Goal: Task Accomplishment & Management: Manage account settings

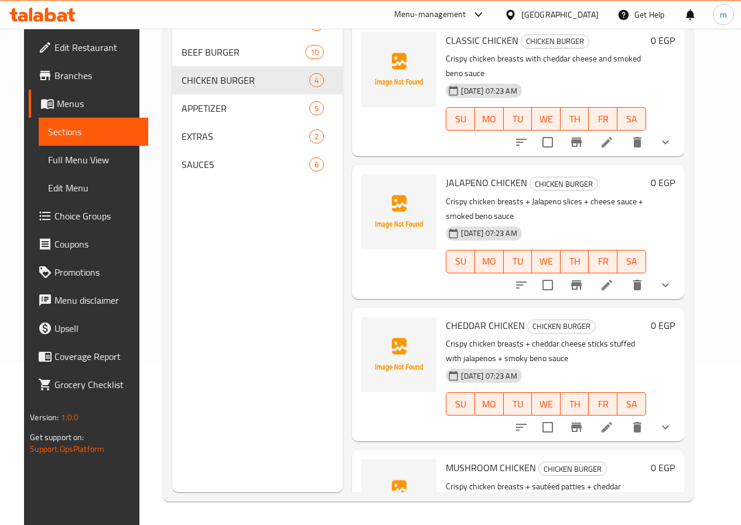
scroll to position [77, 0]
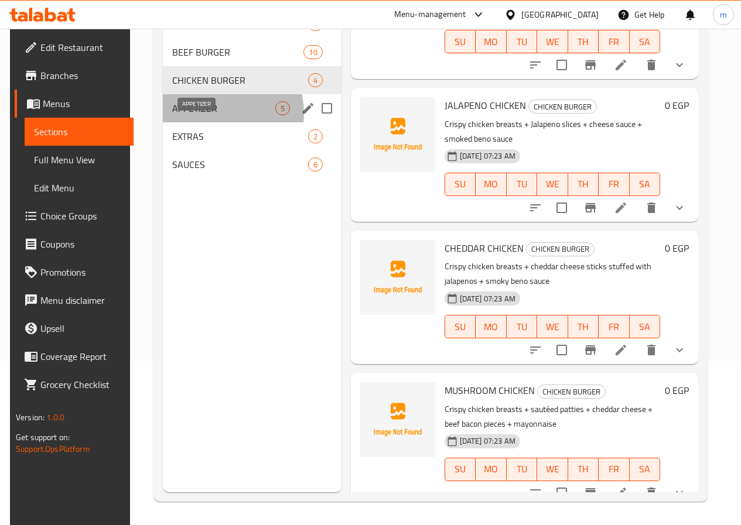
click at [214, 115] on span "APPETIZER" at bounding box center [223, 108] width 102 height 14
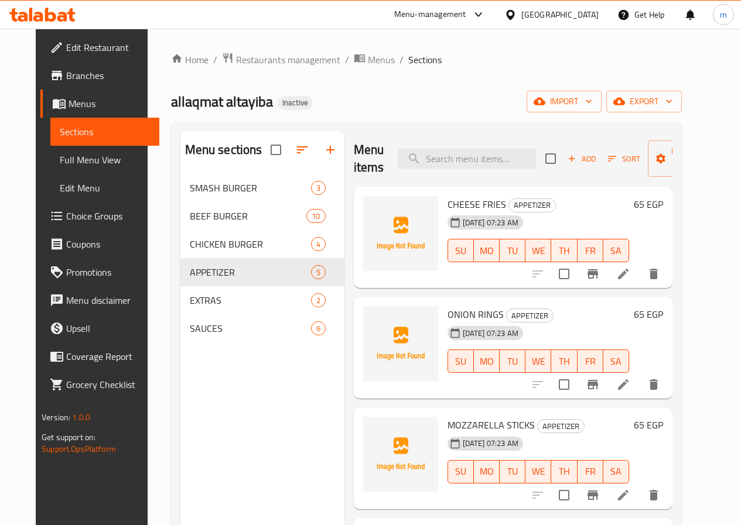
drag, startPoint x: 644, startPoint y: 283, endPoint x: 667, endPoint y: 224, distance: 63.2
click at [663, 224] on div "65 EGP" at bounding box center [646, 237] width 34 height 83
click at [628, 278] on icon at bounding box center [623, 274] width 11 height 11
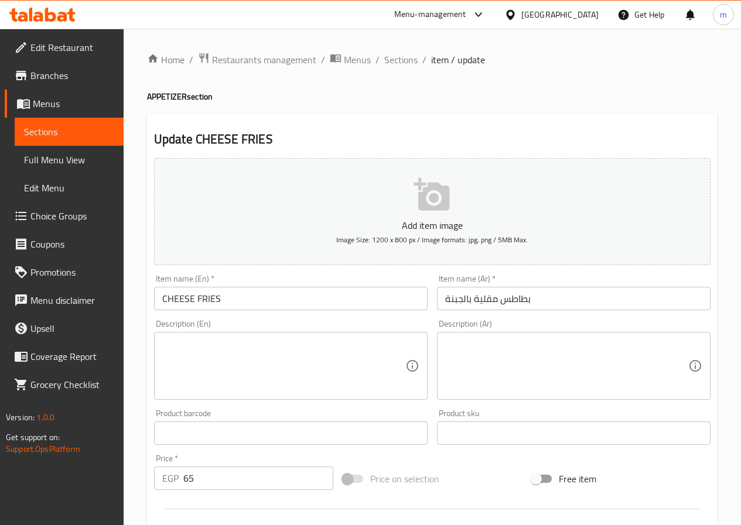
click at [63, 128] on span "Sections" at bounding box center [69, 132] width 90 height 14
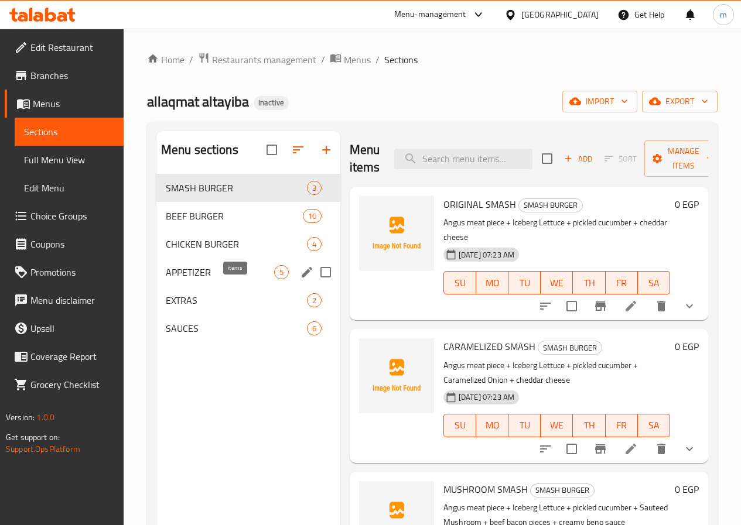
click at [221, 279] on span "APPETIZER" at bounding box center [220, 272] width 108 height 14
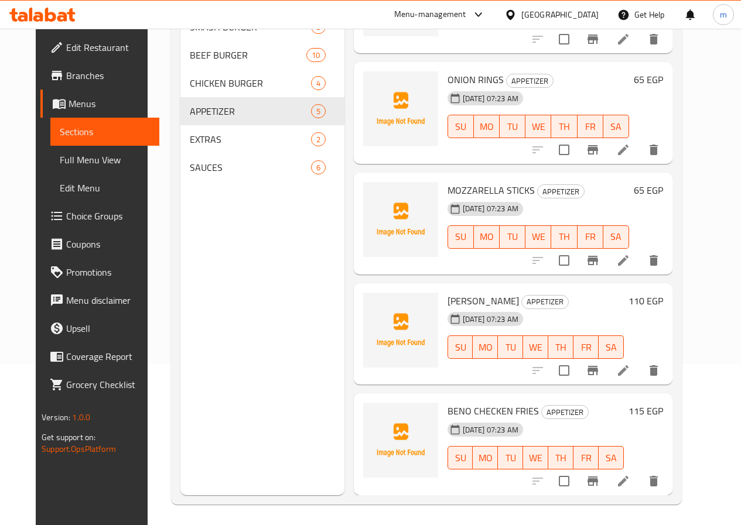
scroll to position [164, 0]
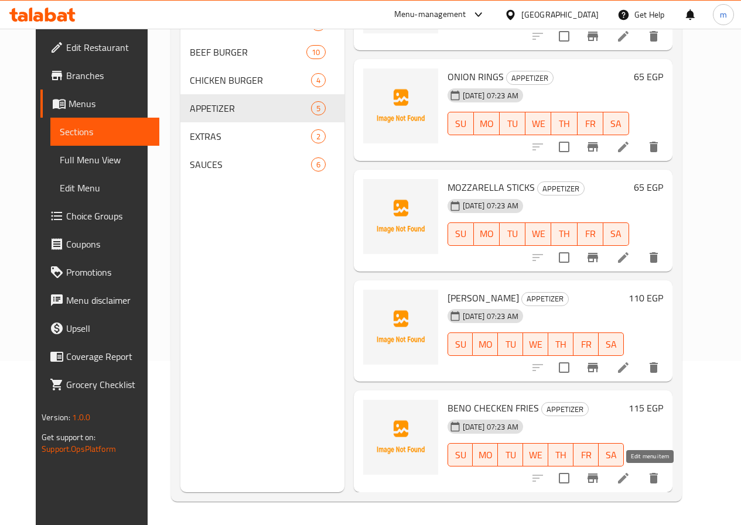
click at [630, 477] on icon at bounding box center [623, 478] width 14 height 14
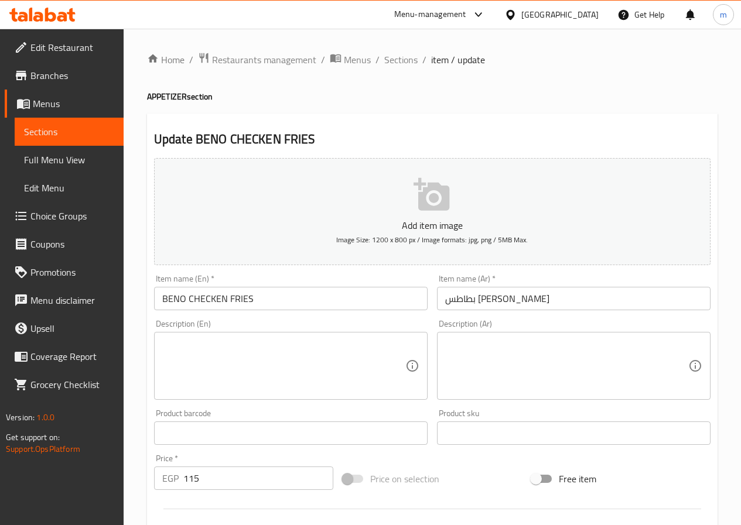
click at [491, 300] on input "بطاطس بينو تشيكن" at bounding box center [573, 298] width 273 height 23
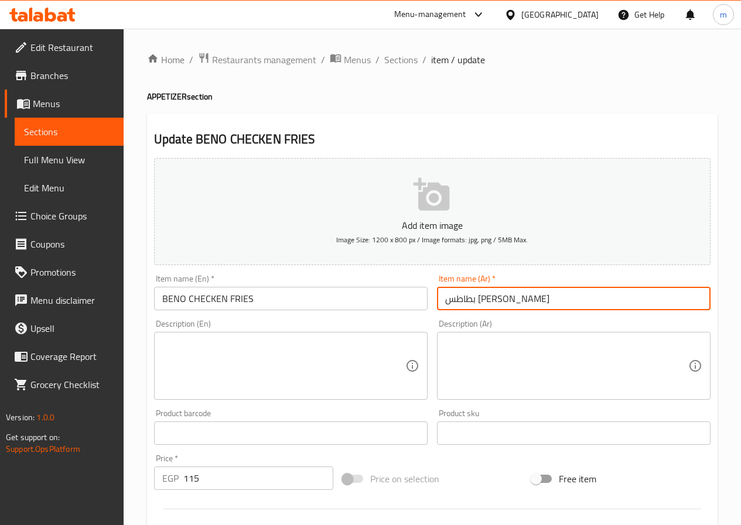
drag, startPoint x: 471, startPoint y: 301, endPoint x: 430, endPoint y: 300, distance: 41.6
click at [430, 300] on div "Add item image Image Size: 1200 x 800 px / Image formats: jpg, png / 5MB Max. I…" at bounding box center [431, 405] width 565 height 505
click at [485, 296] on input "بطاطس بينو دجاج" at bounding box center [573, 298] width 273 height 23
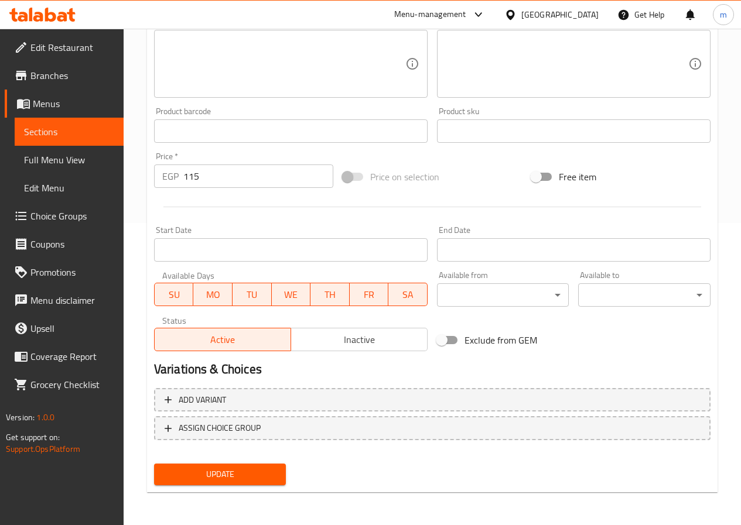
type input "بطاطس مقلية بينو دجاج"
click at [258, 477] on span "Update" at bounding box center [220, 474] width 114 height 15
click at [269, 470] on span "Update" at bounding box center [220, 474] width 114 height 15
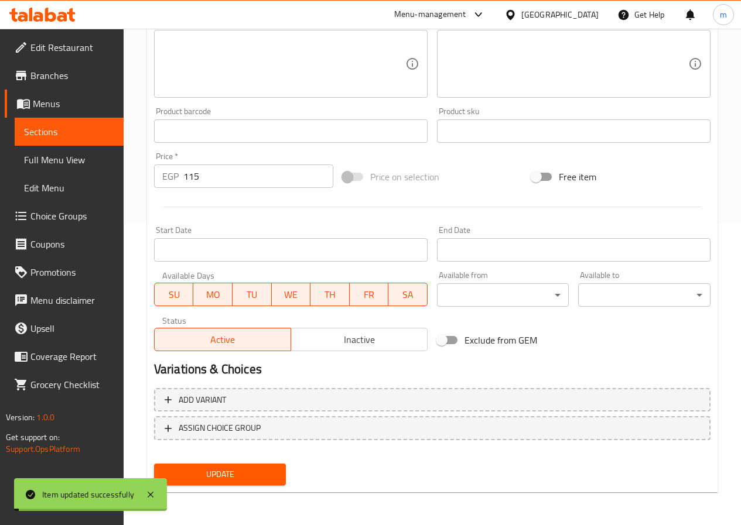
click at [82, 131] on span "Sections" at bounding box center [69, 132] width 90 height 14
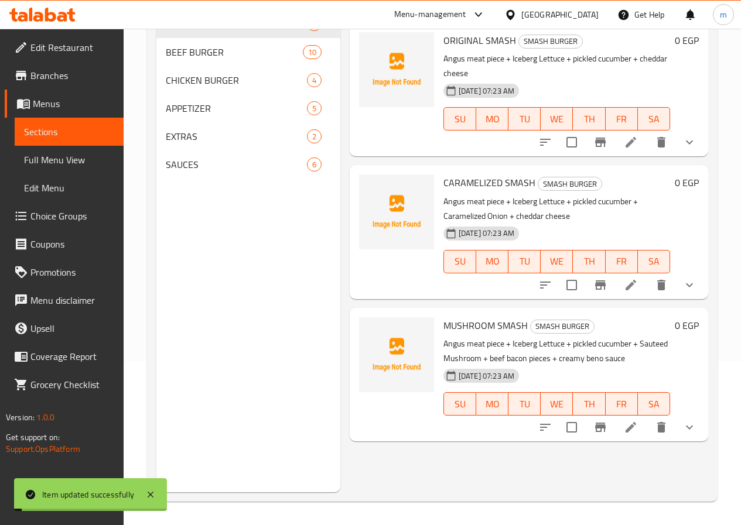
scroll to position [164, 0]
click at [207, 143] on span "EXTRAS" at bounding box center [220, 136] width 108 height 14
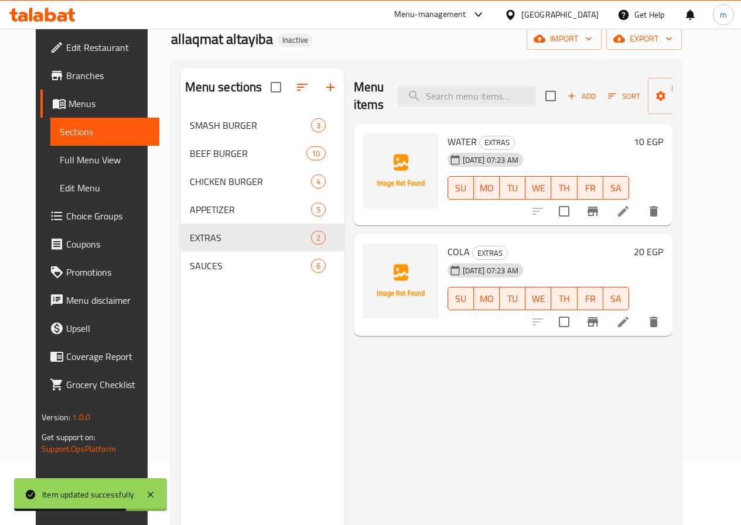
scroll to position [47, 0]
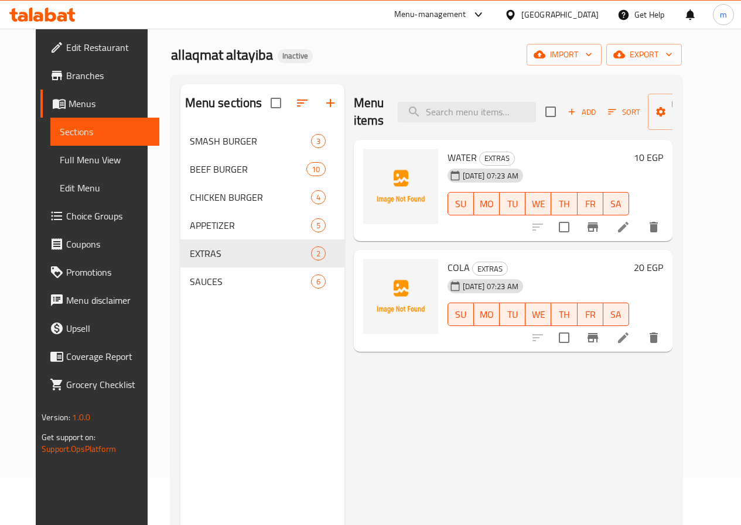
click at [628, 232] on icon at bounding box center [623, 227] width 11 height 11
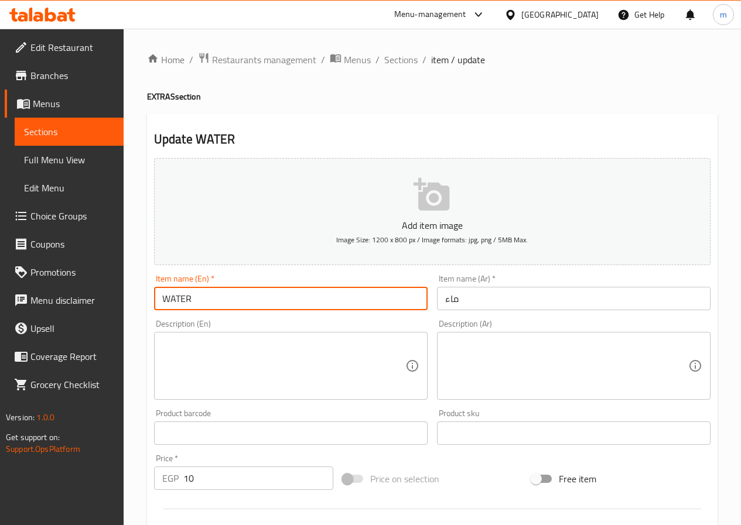
click at [339, 287] on input "WATER" at bounding box center [290, 298] width 273 height 23
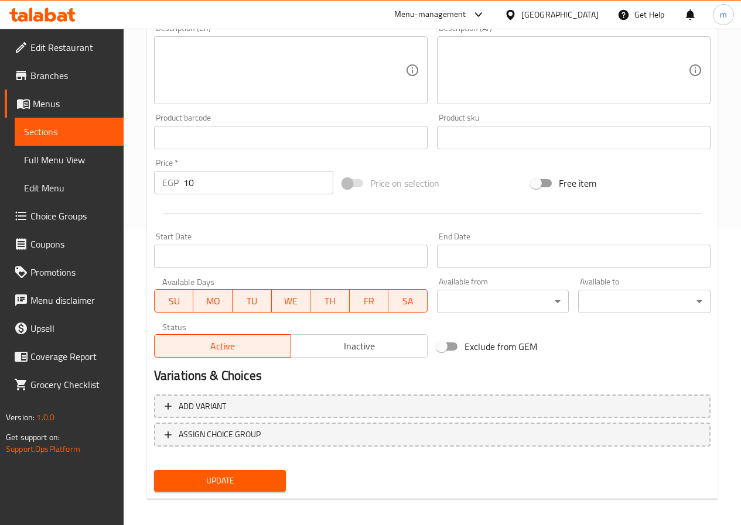
scroll to position [302, 0]
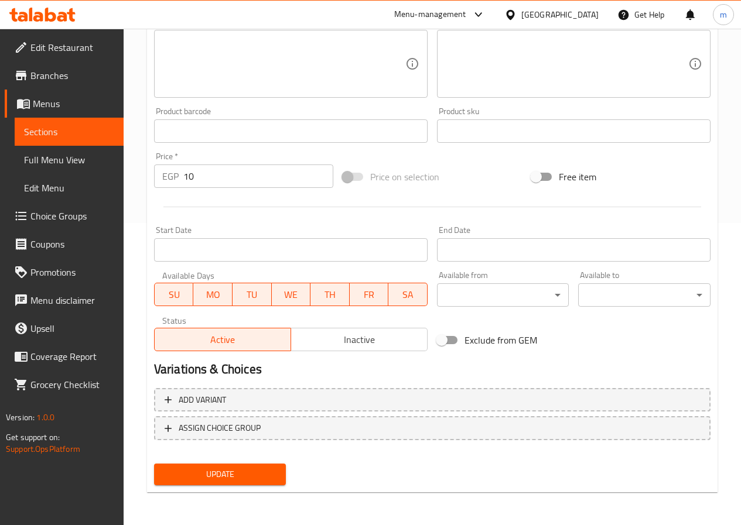
click at [83, 131] on span "Sections" at bounding box center [69, 132] width 90 height 14
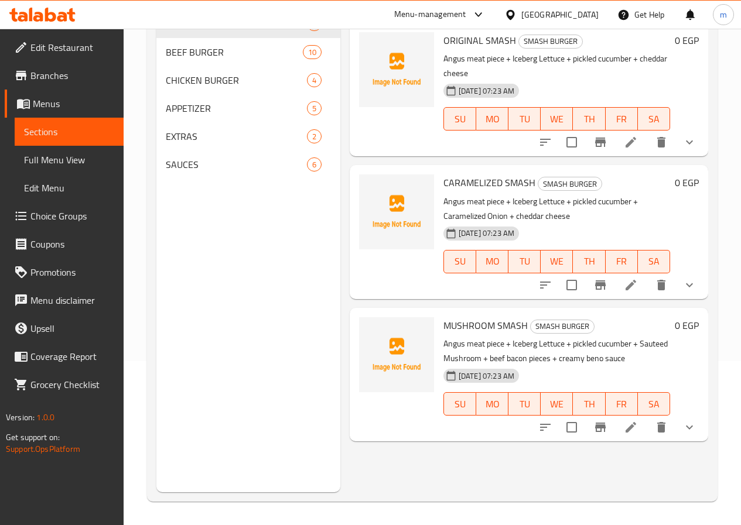
scroll to position [164, 0]
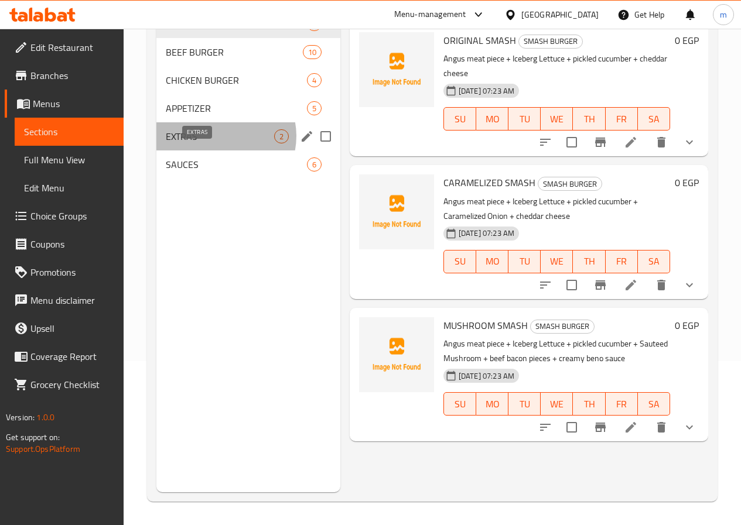
click at [220, 143] on span "EXTRAS" at bounding box center [220, 136] width 108 height 14
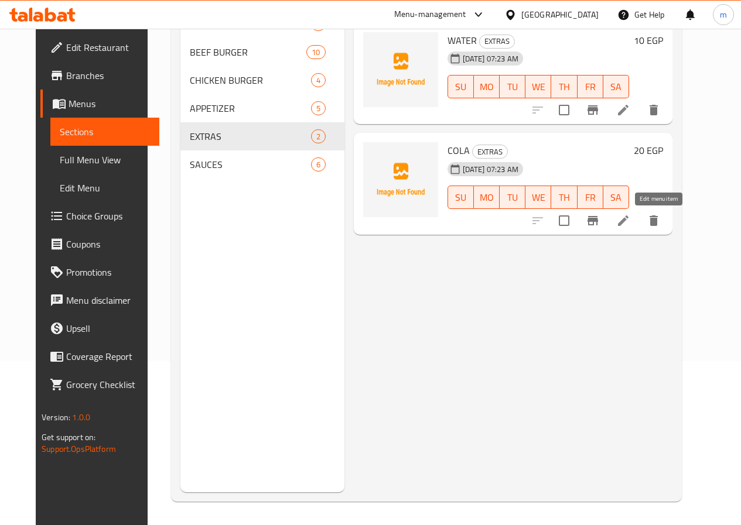
click at [630, 224] on icon at bounding box center [623, 221] width 14 height 14
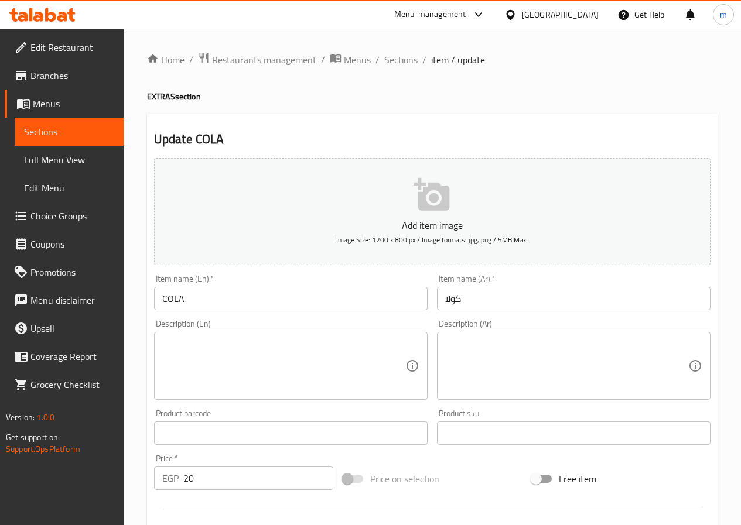
click at [304, 290] on input "COLA" at bounding box center [290, 298] width 273 height 23
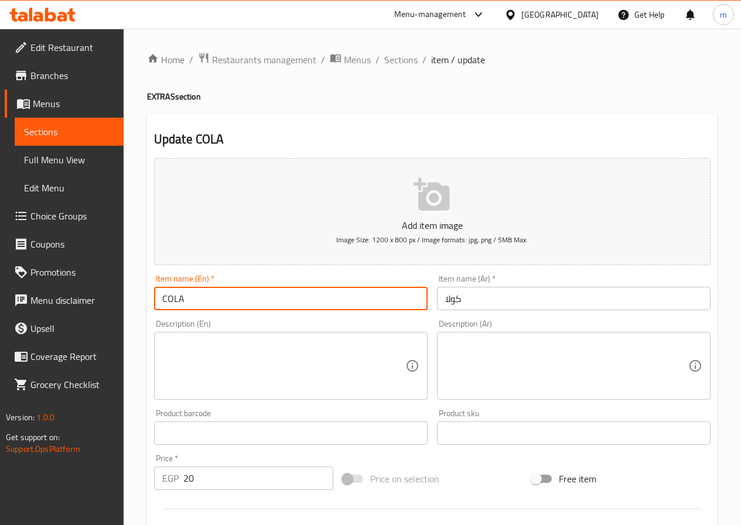
click at [304, 290] on input "COLA" at bounding box center [290, 298] width 273 height 23
click at [53, 116] on link "Menus" at bounding box center [64, 104] width 119 height 28
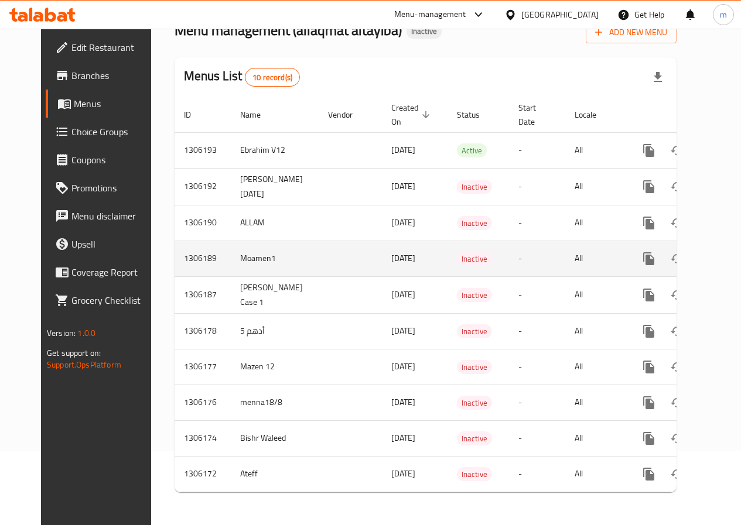
scroll to position [83, 0]
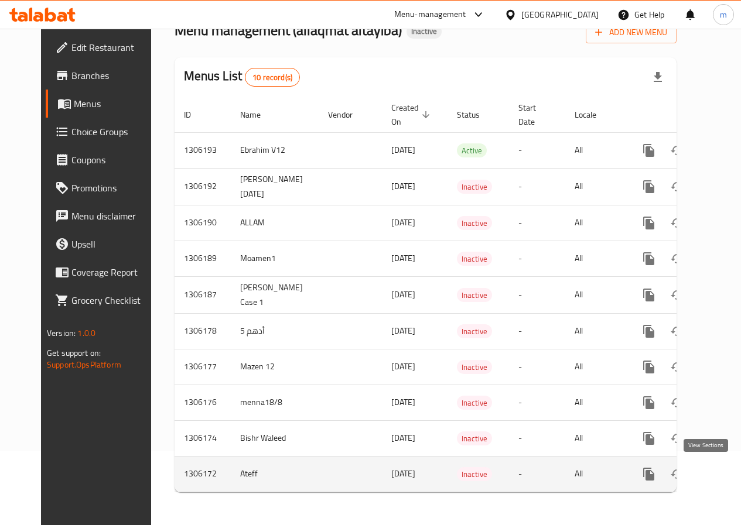
click at [726, 467] on icon "enhanced table" at bounding box center [733, 474] width 14 height 14
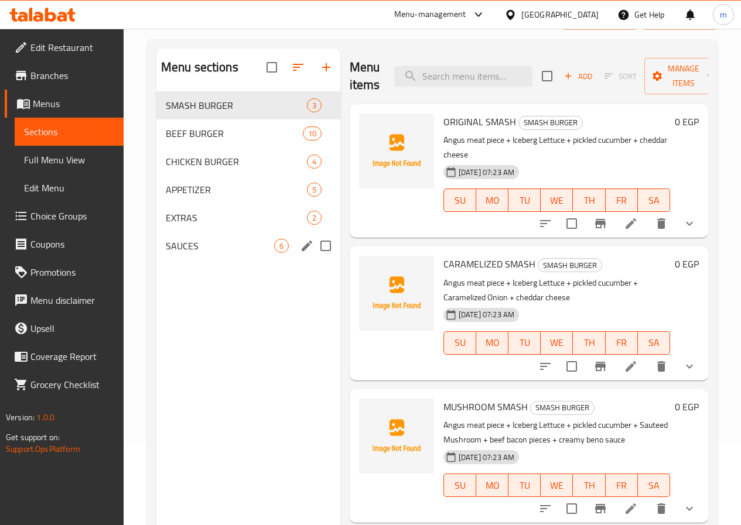
click at [275, 252] on span "6" at bounding box center [281, 246] width 13 height 11
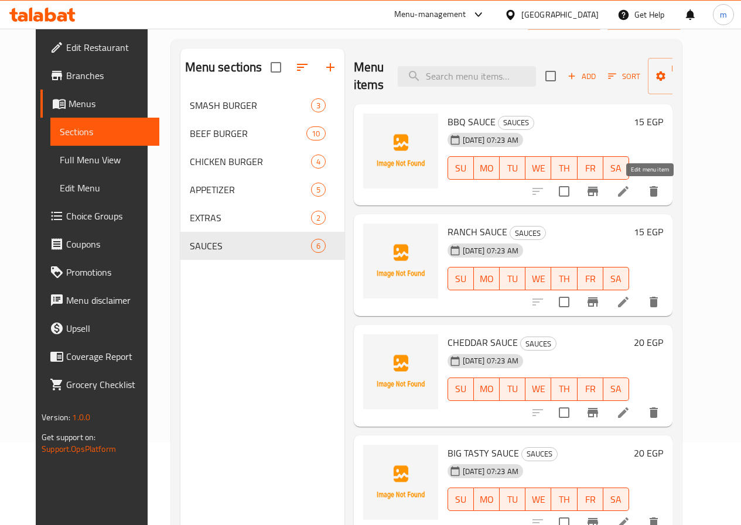
click at [630, 191] on icon at bounding box center [623, 191] width 14 height 14
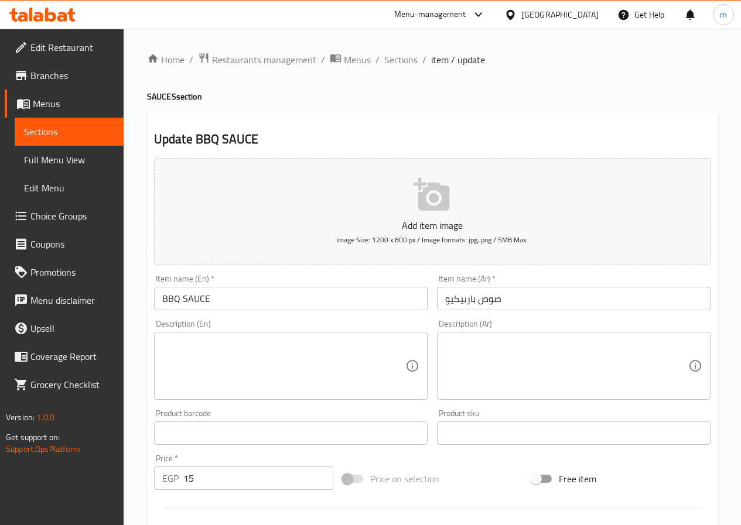
click at [324, 304] on input "BBQ SAUCE" at bounding box center [290, 298] width 273 height 23
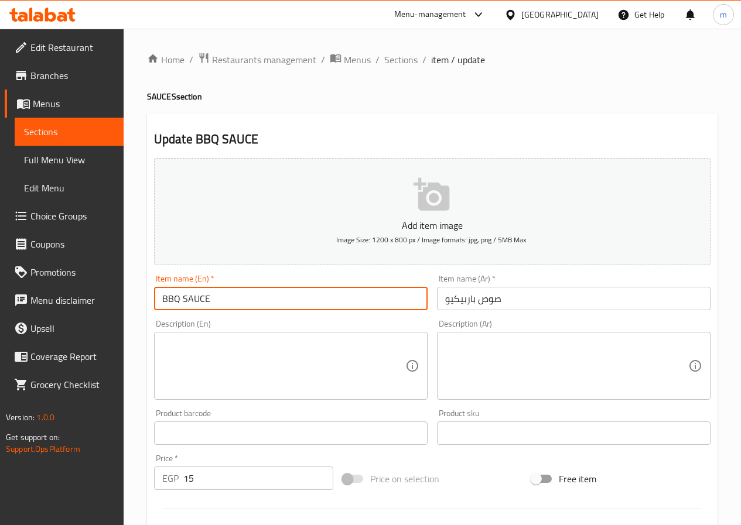
click at [324, 304] on input "BBQ SAUCE" at bounding box center [290, 298] width 273 height 23
click at [525, 289] on input "صوص باربيكيو" at bounding box center [573, 298] width 273 height 23
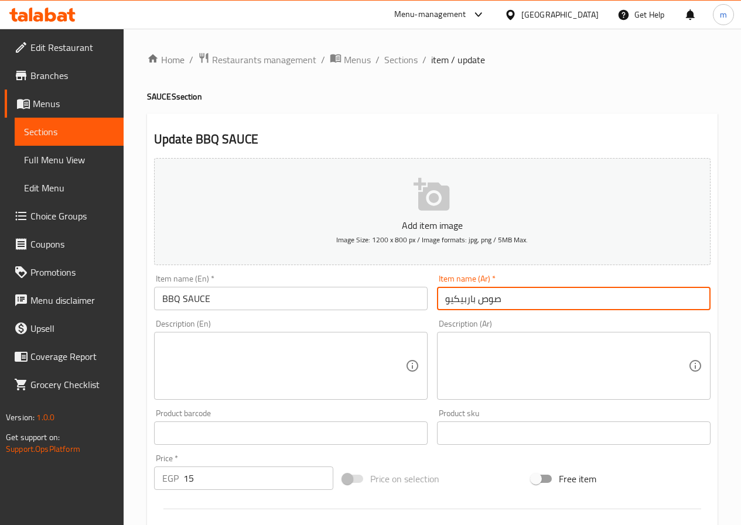
click at [525, 289] on input "صوص باربيكيو" at bounding box center [573, 298] width 273 height 23
paste input "صوص"
click at [530, 296] on input "صوص صوص باربيكيو" at bounding box center [573, 298] width 273 height 23
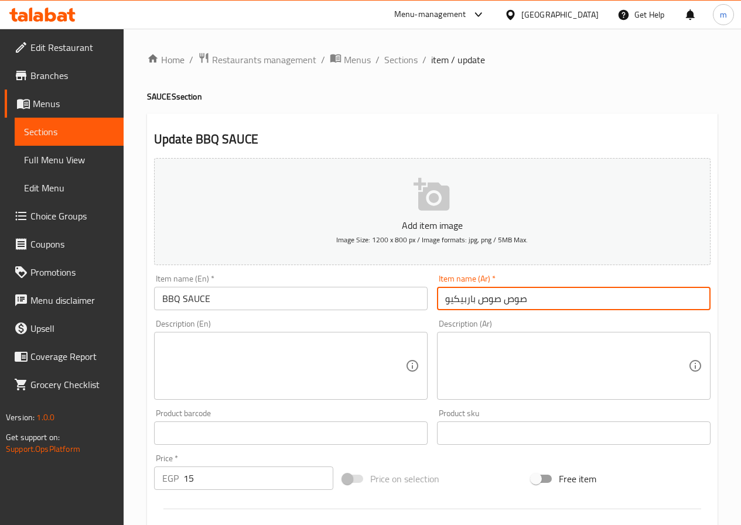
click at [530, 296] on input "صوص صوص باربيكيو" at bounding box center [573, 298] width 273 height 23
paste input "text"
type input "صوص باربيكيو"
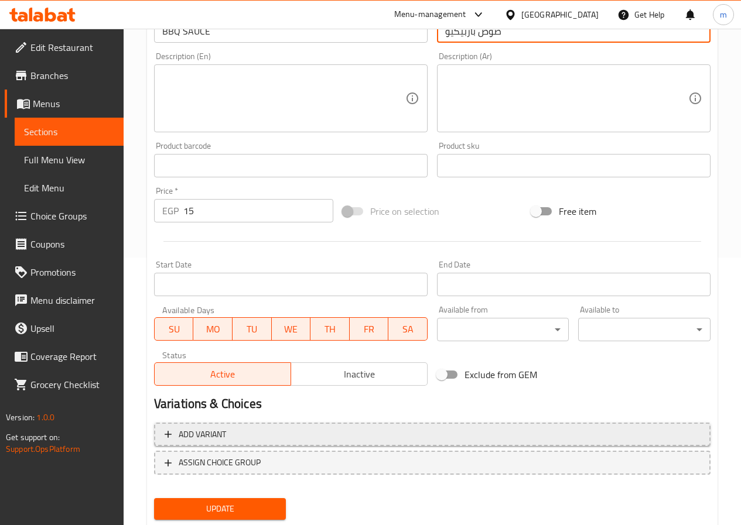
scroll to position [293, 0]
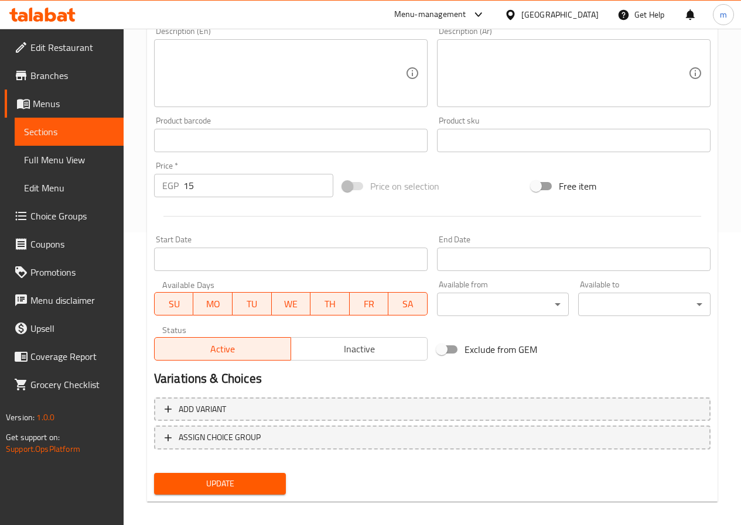
click at [241, 481] on span "Update" at bounding box center [220, 483] width 114 height 15
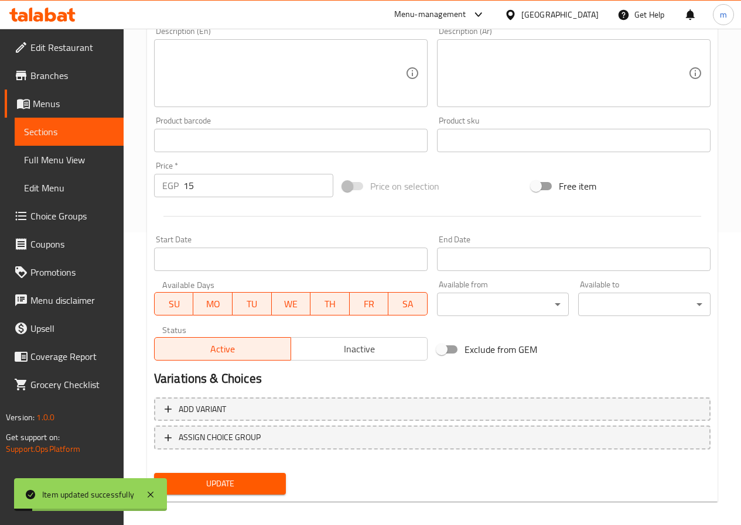
click at [81, 139] on link "Sections" at bounding box center [69, 132] width 109 height 28
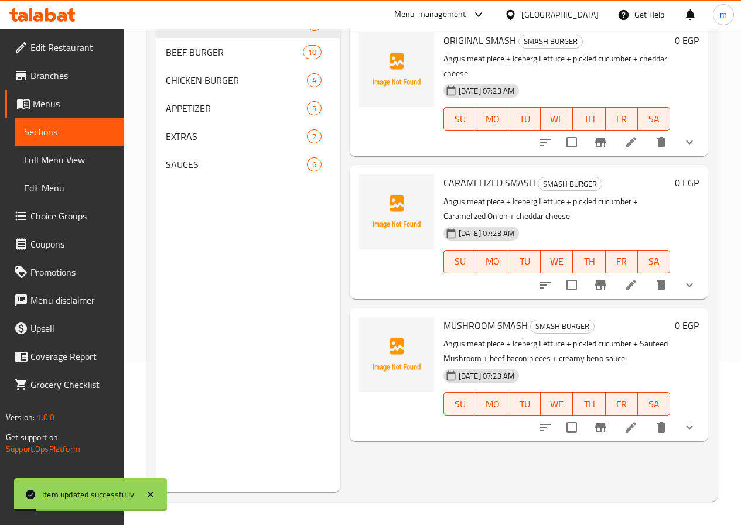
scroll to position [164, 0]
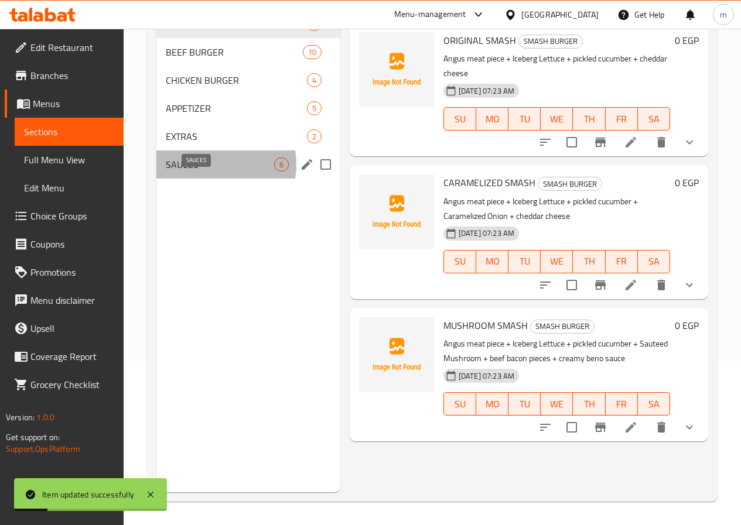
click at [210, 172] on span "SAUCES" at bounding box center [220, 164] width 108 height 14
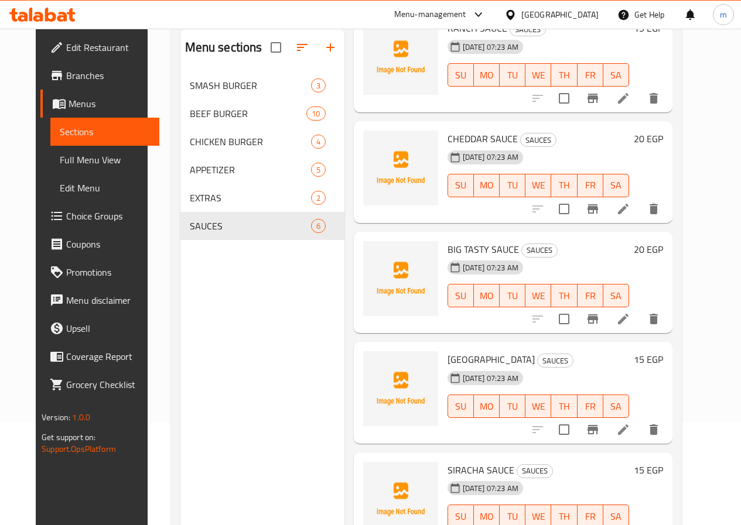
scroll to position [164, 0]
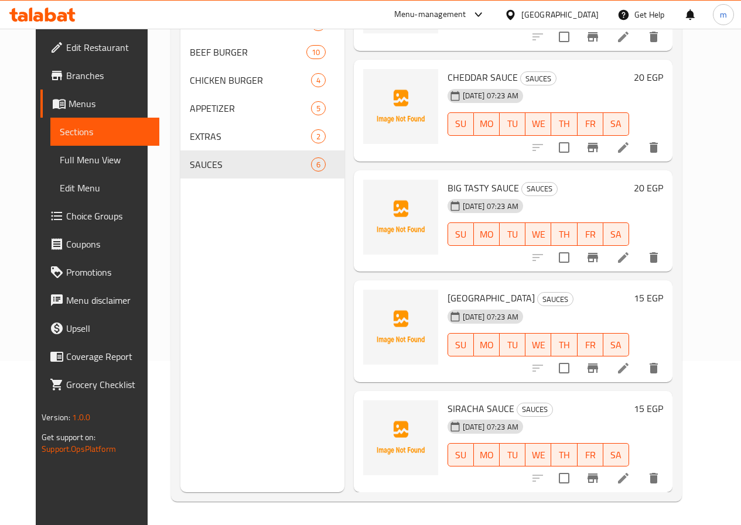
drag, startPoint x: 642, startPoint y: 482, endPoint x: 677, endPoint y: 462, distance: 40.7
click at [663, 462] on div "15 EGP" at bounding box center [646, 441] width 34 height 83
drag, startPoint x: 657, startPoint y: 472, endPoint x: 647, endPoint y: 481, distance: 12.4
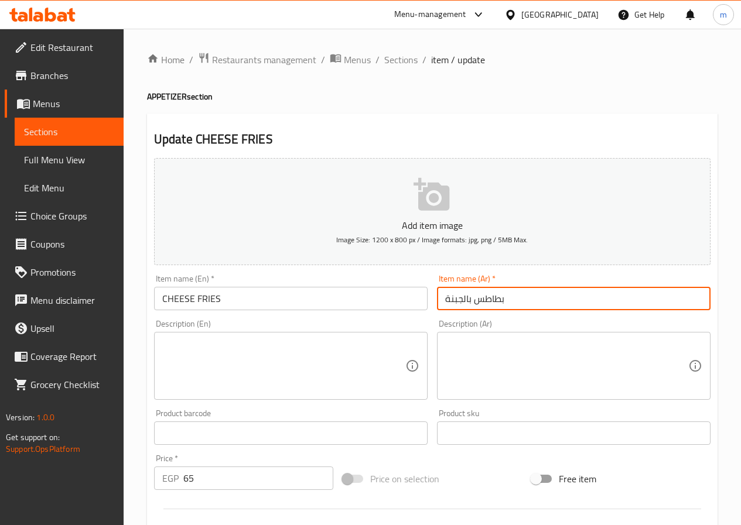
drag, startPoint x: 510, startPoint y: 292, endPoint x: 478, endPoint y: 299, distance: 33.0
click at [478, 299] on input "بطاطس بالجبنة" at bounding box center [573, 298] width 273 height 23
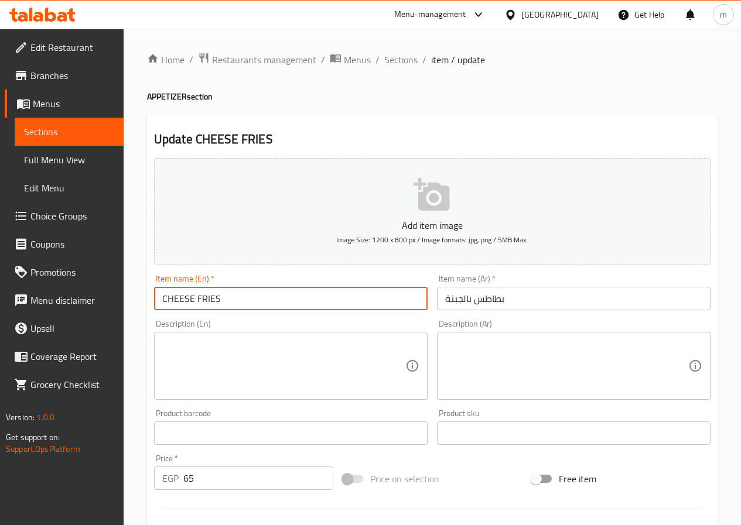
drag, startPoint x: 262, startPoint y: 291, endPoint x: 198, endPoint y: 299, distance: 64.8
click at [198, 299] on input "CHEESE FRIES" at bounding box center [290, 298] width 273 height 23
paste input "Potatoes"
drag, startPoint x: 230, startPoint y: 300, endPoint x: 203, endPoint y: 301, distance: 27.6
click at [203, 301] on input "CHEESE PotatoesOTATOES" at bounding box center [290, 298] width 273 height 23
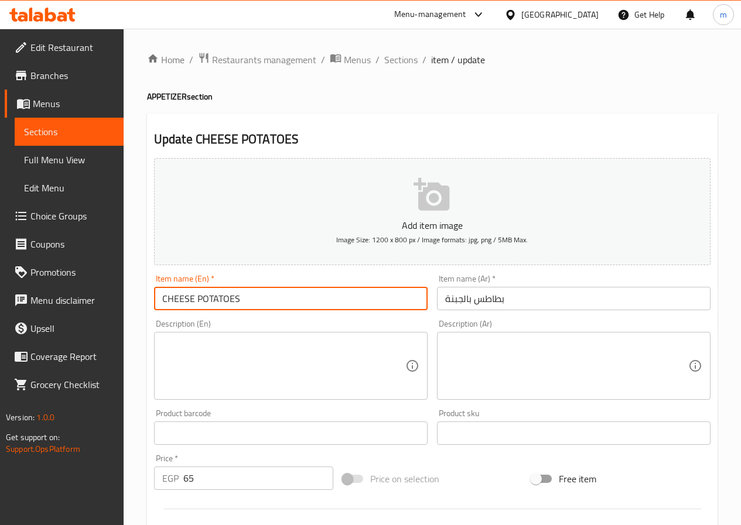
type input "CHEESE POTATOES"
click at [277, 273] on div "Item name (En)   * CHEESE POTATOES Item name (En) *" at bounding box center [290, 292] width 283 height 45
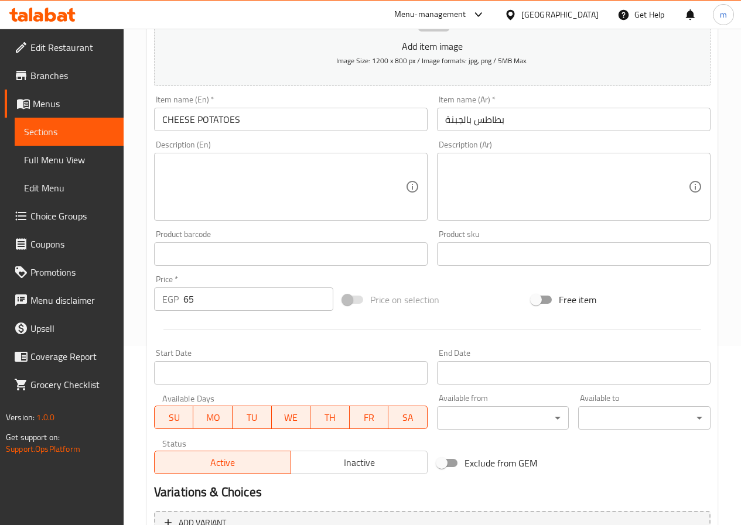
scroll to position [302, 0]
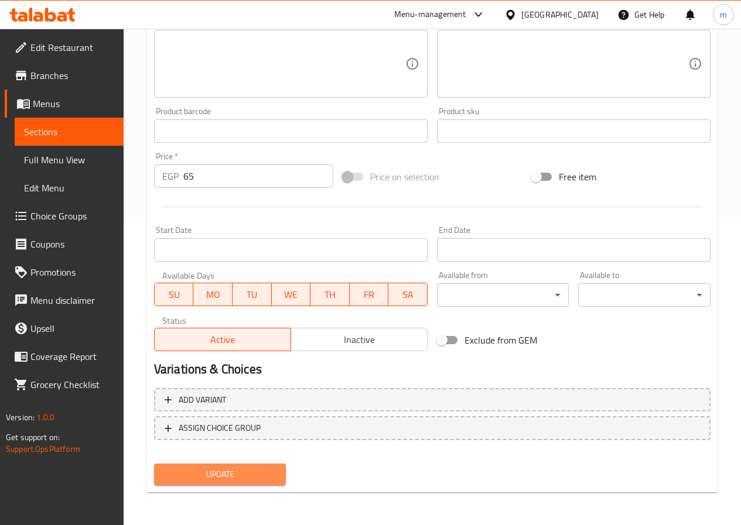
click at [251, 480] on span "Update" at bounding box center [220, 474] width 114 height 15
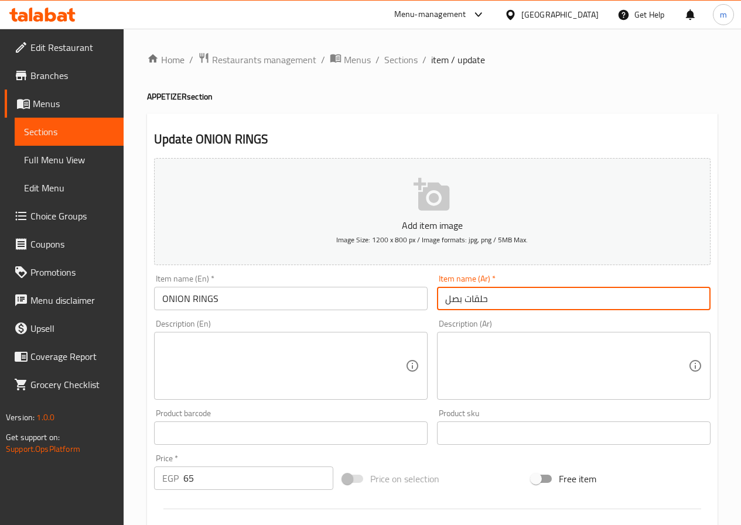
drag, startPoint x: 527, startPoint y: 294, endPoint x: 429, endPoint y: 303, distance: 98.7
click at [429, 303] on div "Add item image Image Size: 1200 x 800 px / Image formats: jpg, png / 5MB Max. I…" at bounding box center [431, 405] width 565 height 505
click at [290, 302] on input "ONION RINGS" at bounding box center [290, 298] width 273 height 23
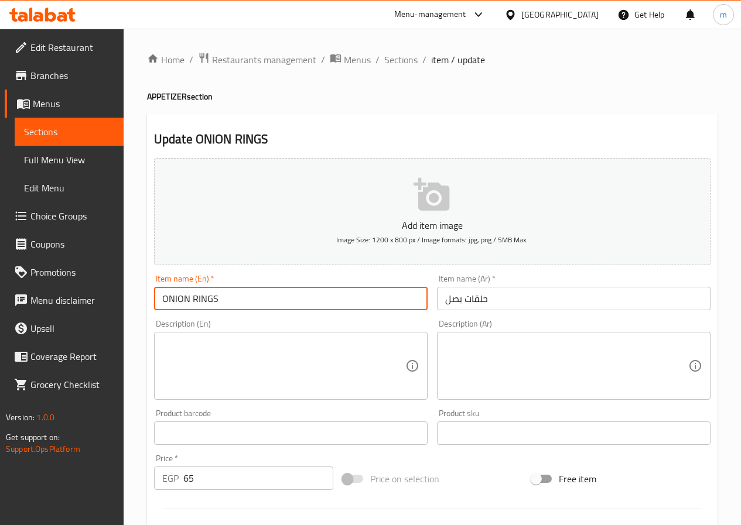
click at [290, 302] on input "ONION RINGS" at bounding box center [290, 298] width 273 height 23
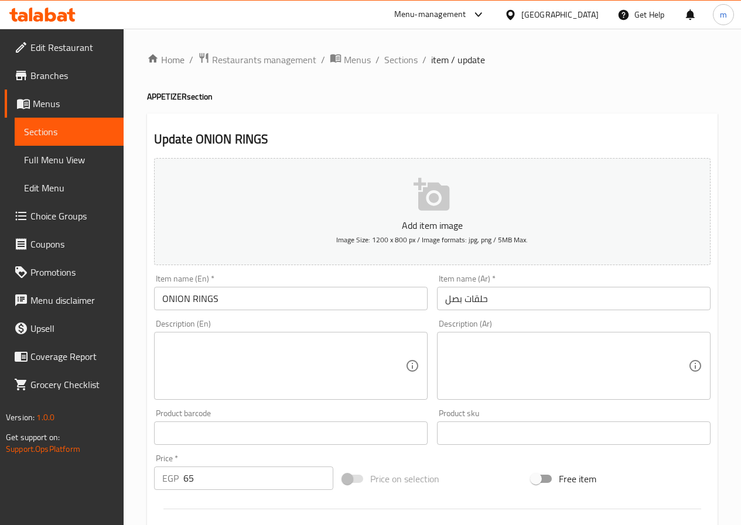
click at [380, 316] on div "Description (En) Description (En)" at bounding box center [290, 360] width 283 height 90
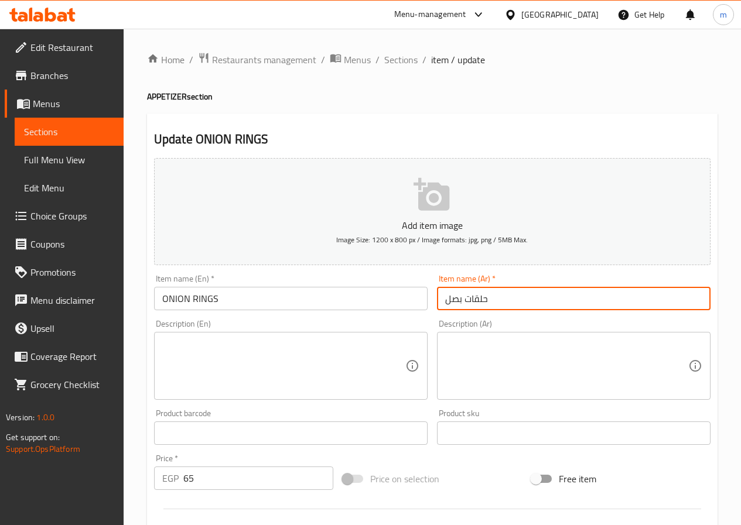
drag, startPoint x: 469, startPoint y: 306, endPoint x: 427, endPoint y: 307, distance: 42.7
click at [427, 307] on div "Add item image Image Size: 1200 x 800 px / Image formats: jpg, png / 5MB Max. I…" at bounding box center [431, 405] width 565 height 505
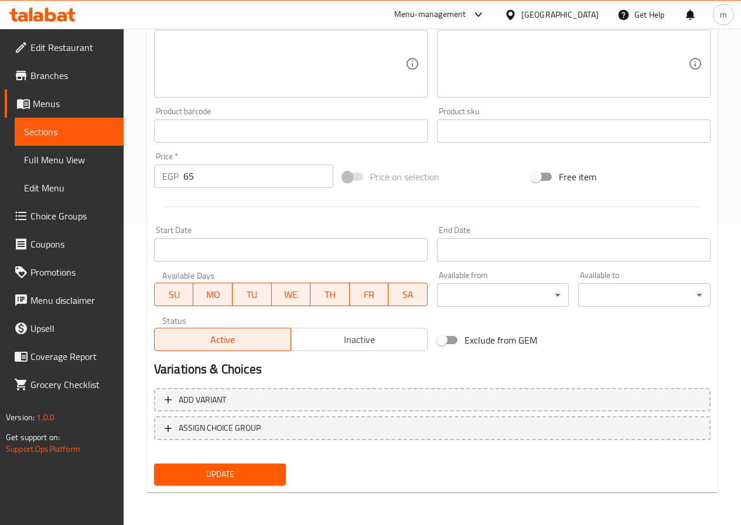
click at [265, 485] on button "Update" at bounding box center [220, 475] width 132 height 22
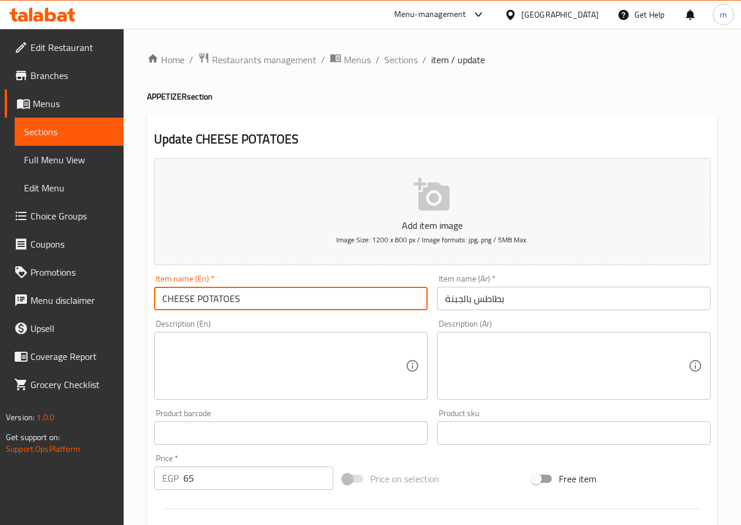
click at [279, 299] on input "CHEESE POTATOES" at bounding box center [290, 298] width 273 height 23
drag, startPoint x: 279, startPoint y: 299, endPoint x: 198, endPoint y: 297, distance: 80.2
click at [198, 297] on input "CHEESE POTATOES" at bounding box center [290, 298] width 273 height 23
type input "CHEESE FRISE"
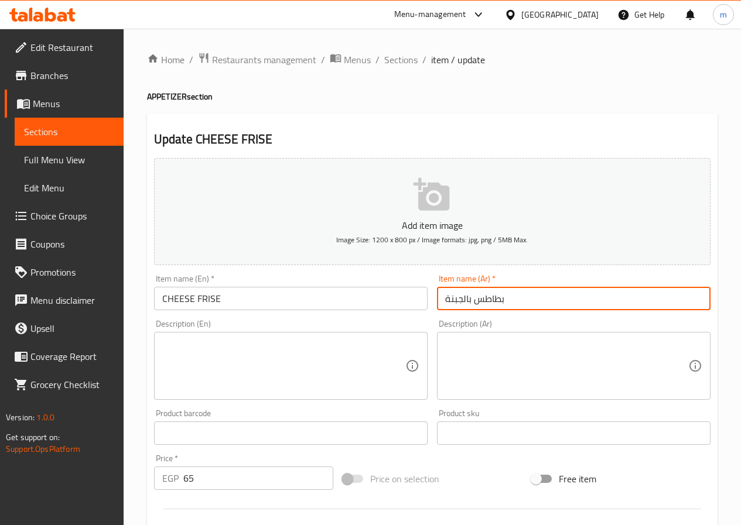
drag, startPoint x: 513, startPoint y: 292, endPoint x: 476, endPoint y: 295, distance: 37.0
click at [476, 295] on input "بطاطس بالجبنة" at bounding box center [573, 298] width 273 height 23
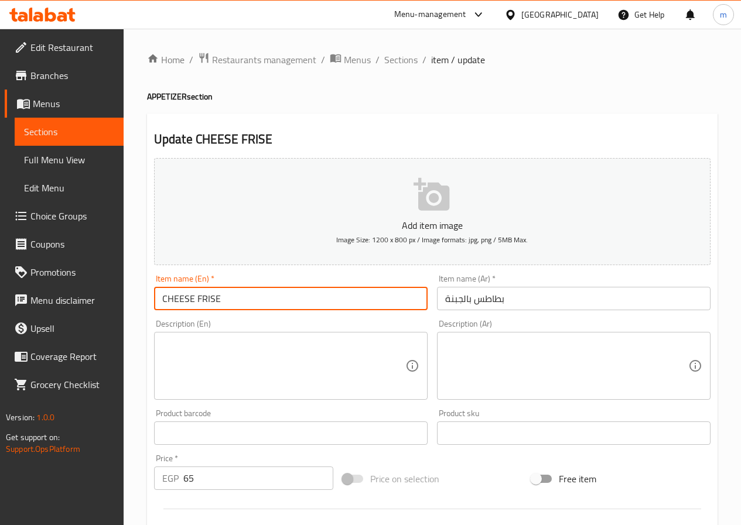
drag, startPoint x: 337, startPoint y: 292, endPoint x: 197, endPoint y: 302, distance: 140.3
click at [197, 302] on input "CHEESE FRISE" at bounding box center [290, 298] width 273 height 23
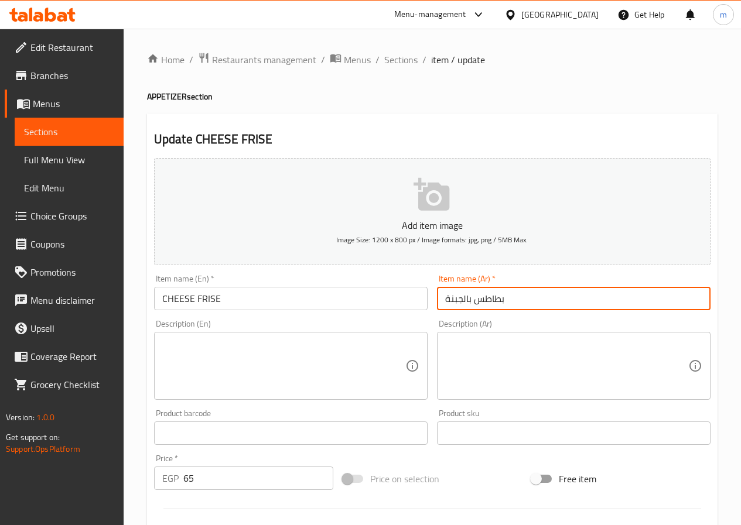
drag, startPoint x: 526, startPoint y: 298, endPoint x: 514, endPoint y: 298, distance: 11.7
click at [514, 298] on input "بطاطس بالجبنة" at bounding box center [573, 298] width 273 height 23
click at [475, 293] on input "بطاطس بالجبنة" at bounding box center [573, 298] width 273 height 23
type input "بطاطس مقلية بالجبنة"
click at [361, 316] on div "Description (En) Description (En)" at bounding box center [290, 360] width 283 height 90
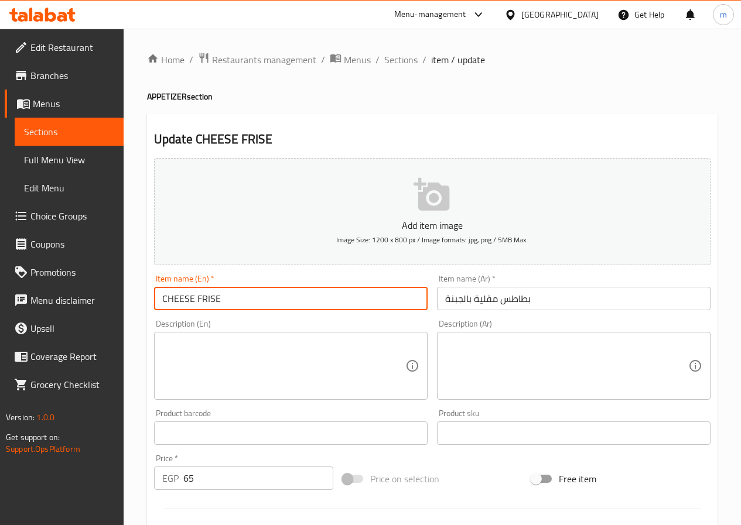
click at [217, 296] on input "CHEESE FRISE" at bounding box center [290, 298] width 273 height 23
drag, startPoint x: 217, startPoint y: 296, endPoint x: 211, endPoint y: 297, distance: 6.5
click at [211, 297] on input "CHEESE FRISE" at bounding box center [290, 298] width 273 height 23
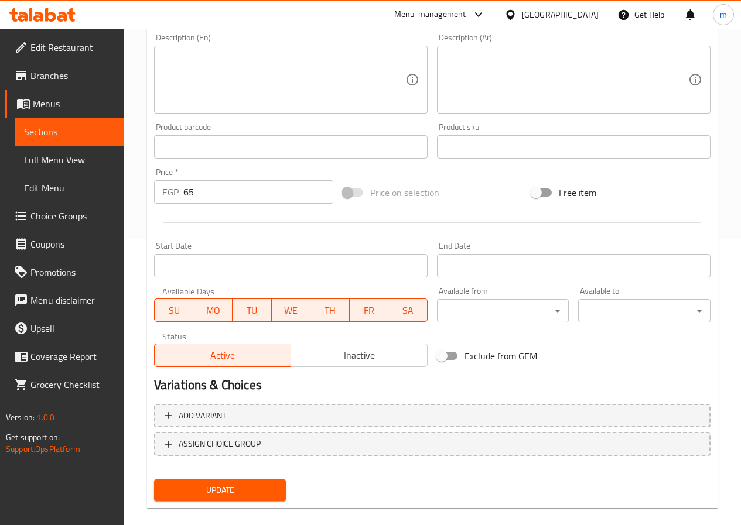
scroll to position [293, 0]
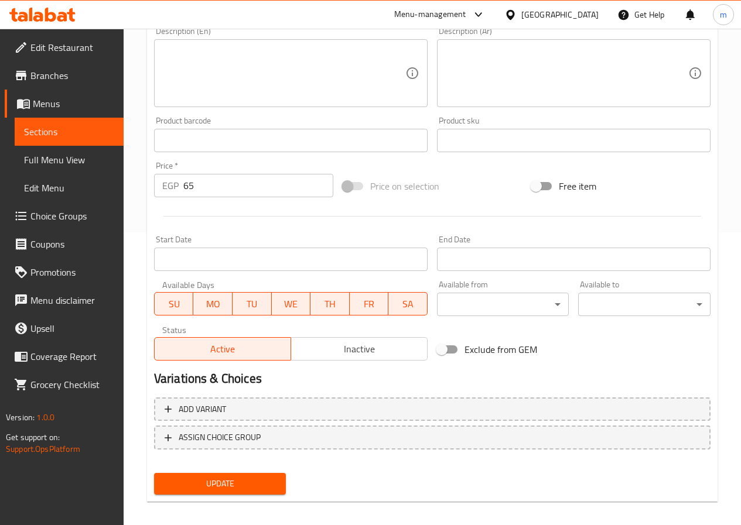
type input "CHEESE FRIES"
click at [252, 481] on span "Update" at bounding box center [220, 483] width 114 height 15
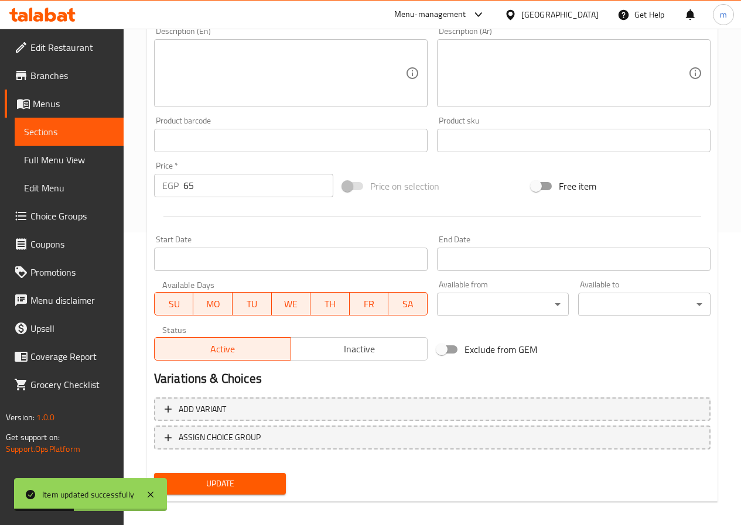
click at [211, 483] on span "Update" at bounding box center [220, 483] width 114 height 15
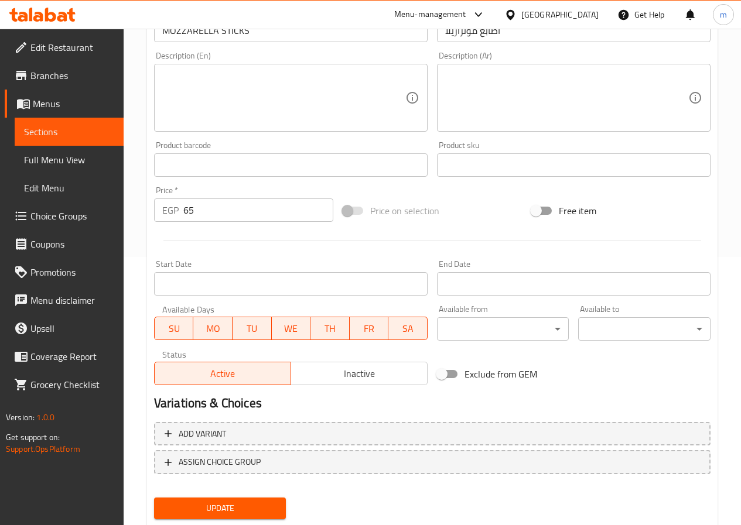
scroll to position [302, 0]
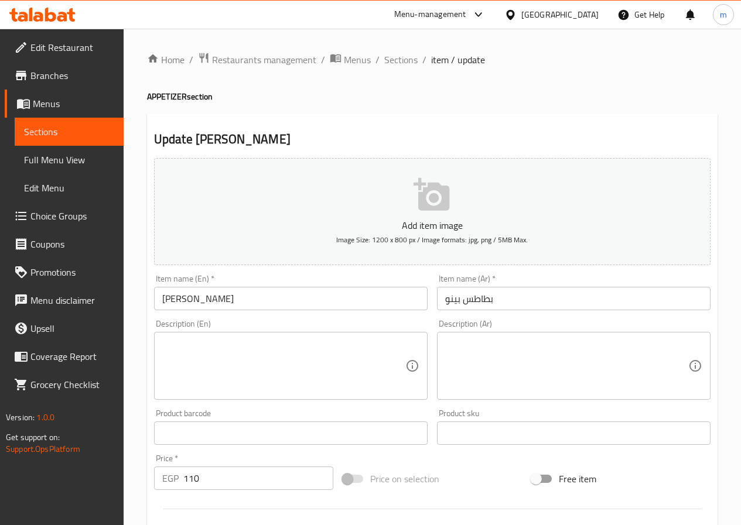
click at [463, 300] on input "بطاطس بينو" at bounding box center [573, 298] width 273 height 23
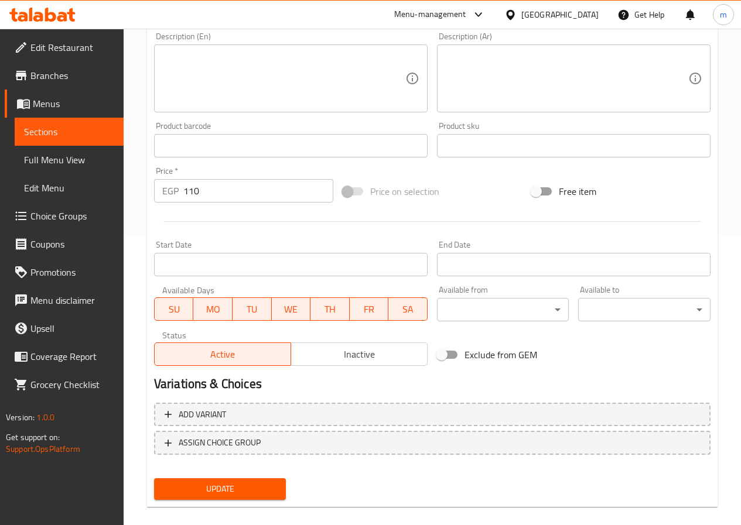
scroll to position [302, 0]
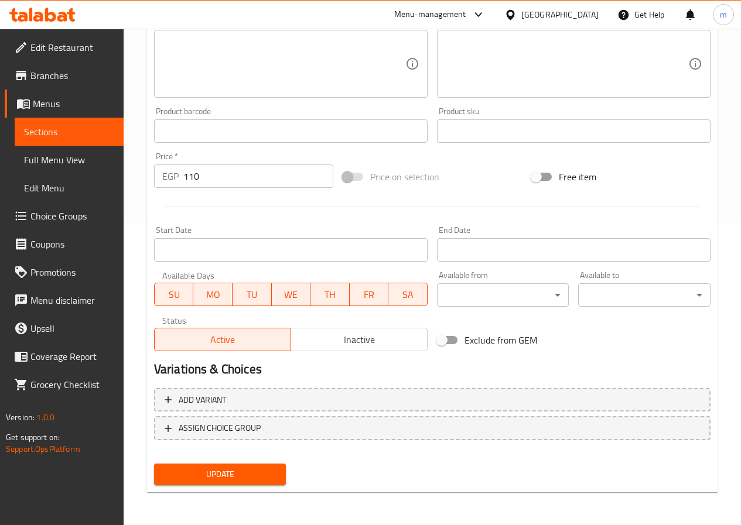
type input "بطاطس مقلية بينو"
click at [226, 469] on span "Update" at bounding box center [220, 474] width 114 height 15
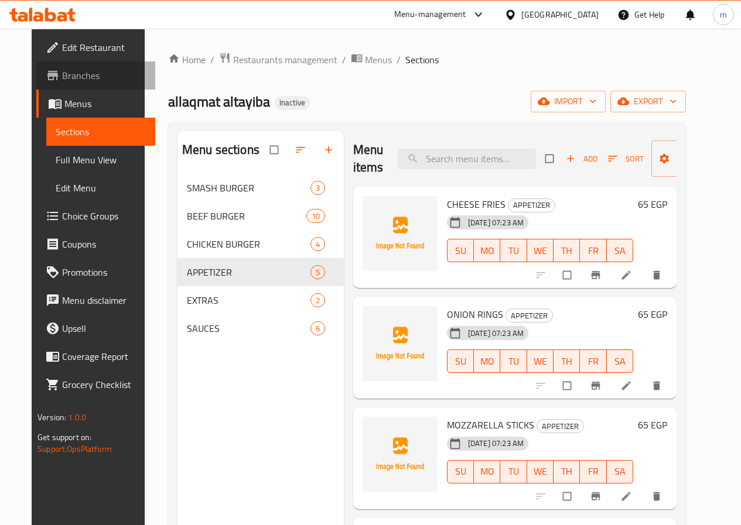
click at [62, 80] on span "Branches" at bounding box center [104, 75] width 84 height 14
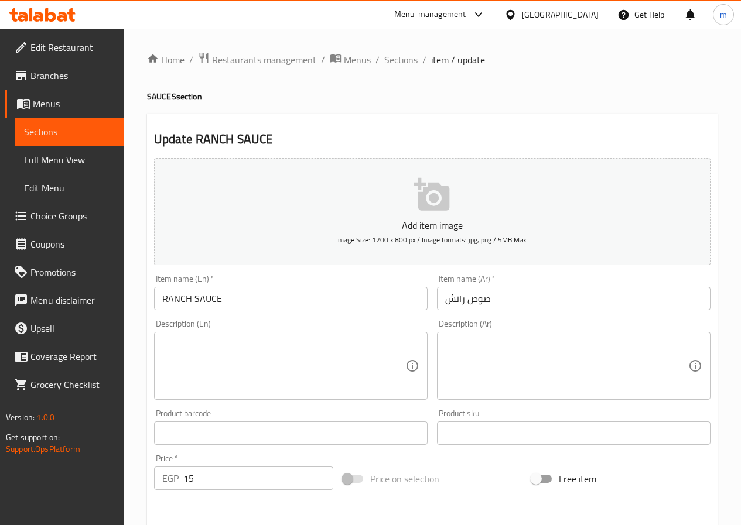
click at [249, 296] on input "RANCH SAUCE" at bounding box center [290, 298] width 273 height 23
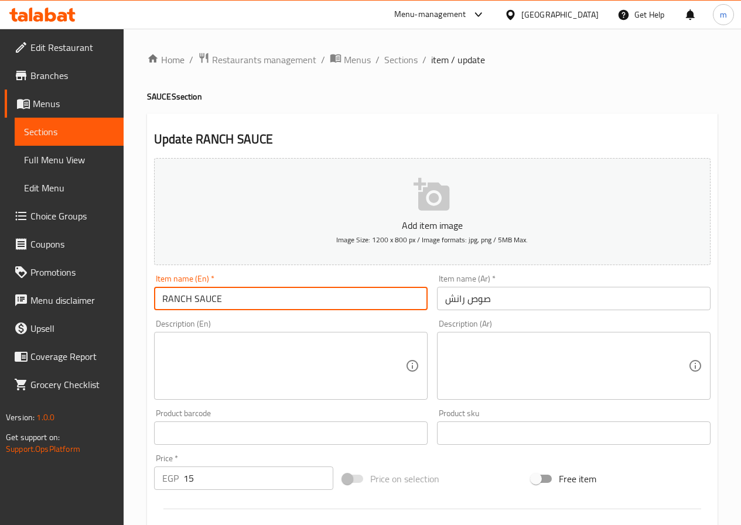
click at [249, 296] on input "RANCH SAUCE" at bounding box center [290, 298] width 273 height 23
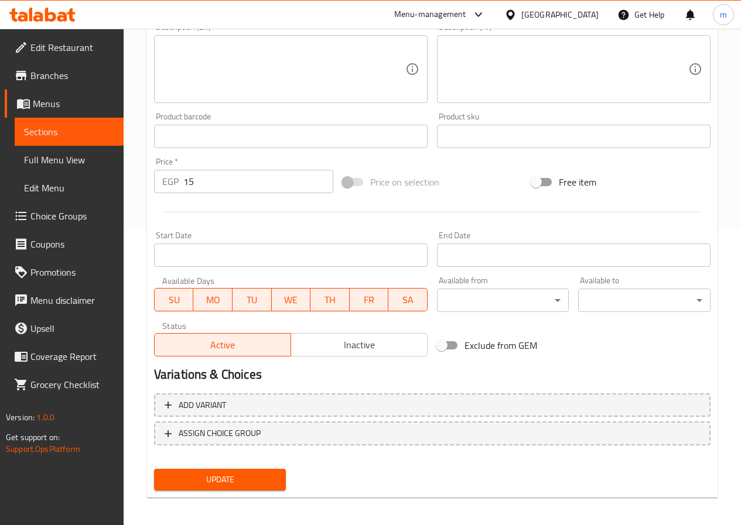
scroll to position [302, 0]
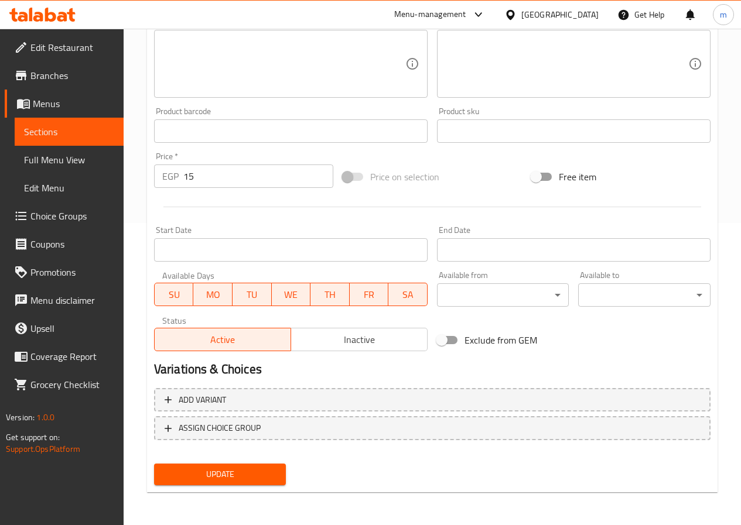
click at [99, 133] on span "Sections" at bounding box center [69, 132] width 90 height 14
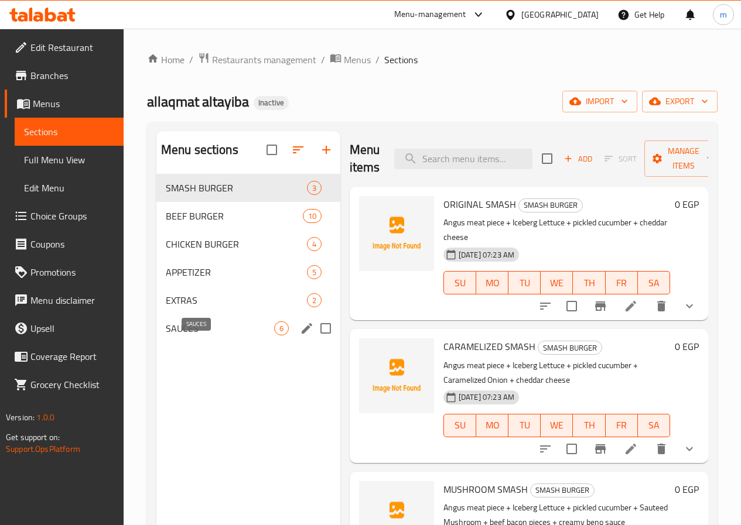
click at [215, 335] on span "SAUCES" at bounding box center [220, 328] width 108 height 14
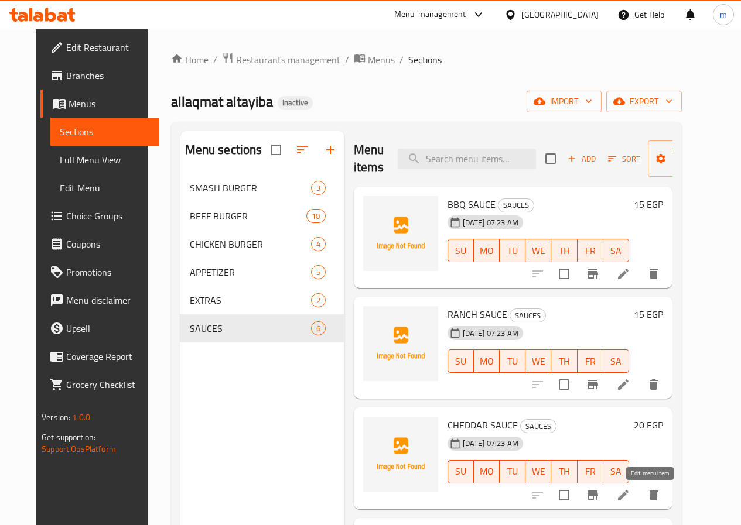
click at [630, 500] on icon at bounding box center [623, 495] width 14 height 14
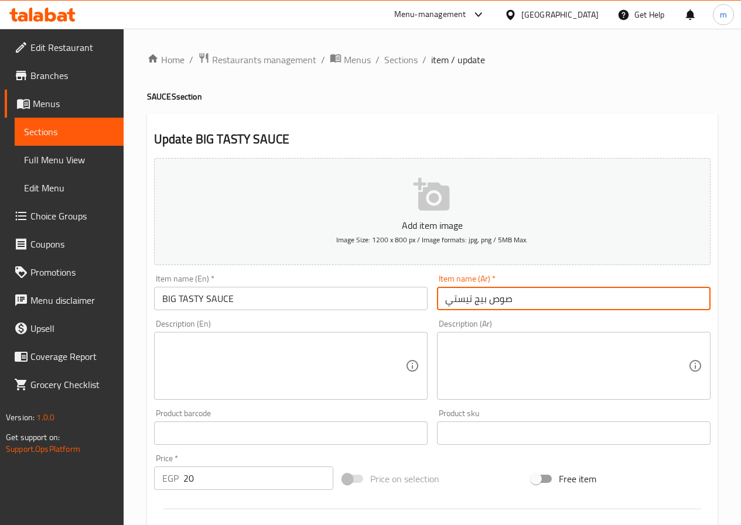
click at [515, 299] on input "صوص بيج تيستي" at bounding box center [573, 298] width 273 height 23
click at [368, 290] on input "BIG TASTY SAUCE" at bounding box center [290, 298] width 273 height 23
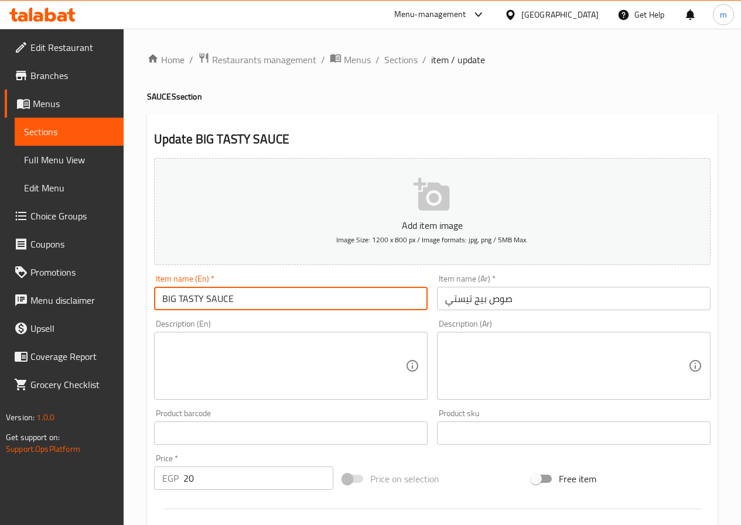
click at [368, 290] on input "BIG TASTY SAUCE" at bounding box center [290, 298] width 273 height 23
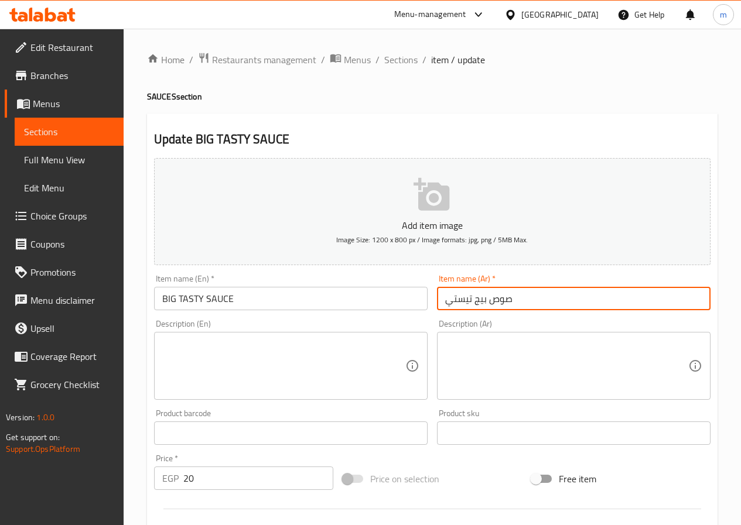
click at [538, 306] on input "صوص بيج تيستي" at bounding box center [573, 298] width 273 height 23
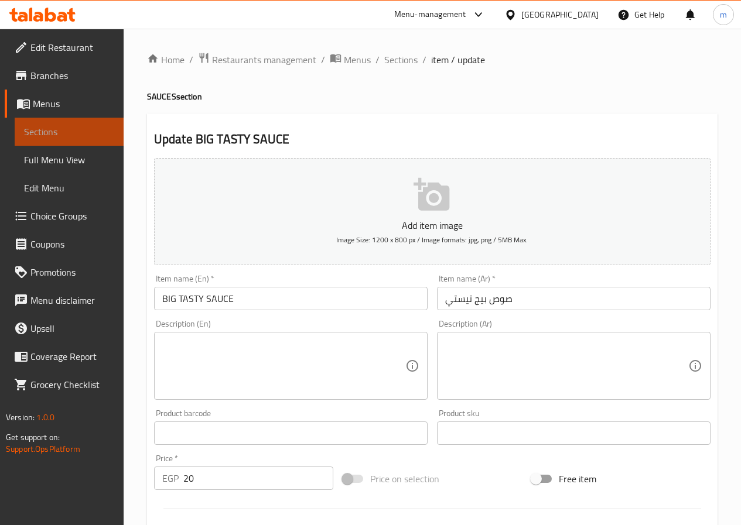
click at [74, 136] on span "Sections" at bounding box center [69, 132] width 90 height 14
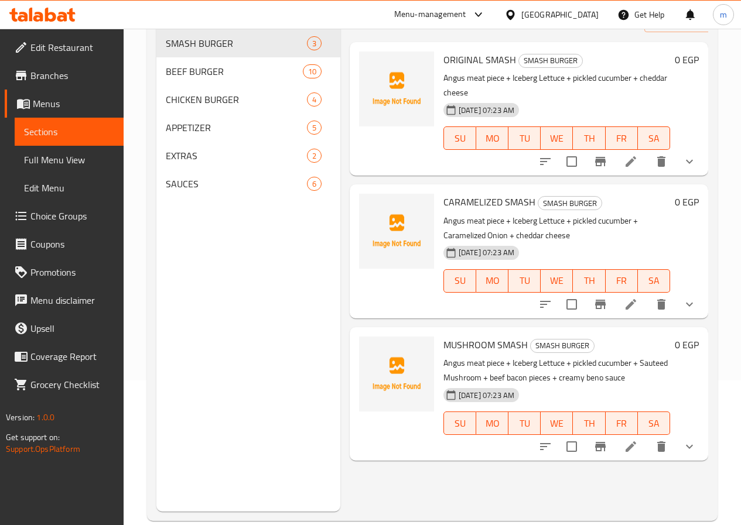
scroll to position [164, 0]
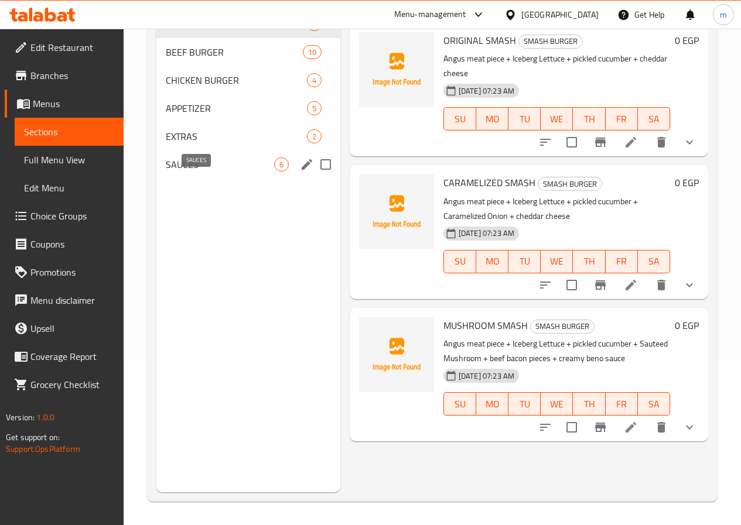
click at [197, 172] on span "SAUCES" at bounding box center [220, 164] width 108 height 14
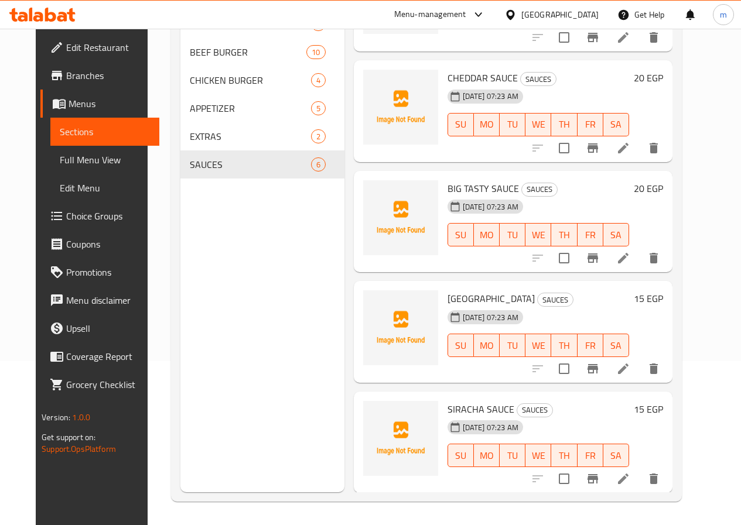
scroll to position [184, 0]
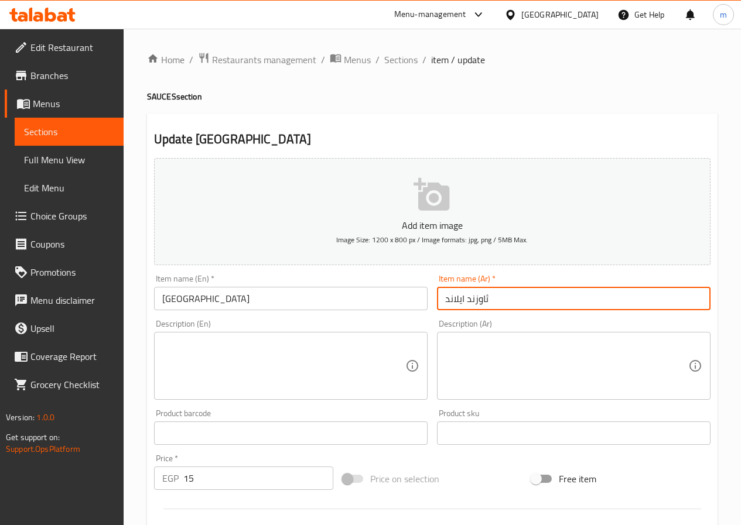
click at [459, 296] on input "ثاوزند ايلاند" at bounding box center [573, 298] width 273 height 23
type input "ثاوزند ايسلاند"
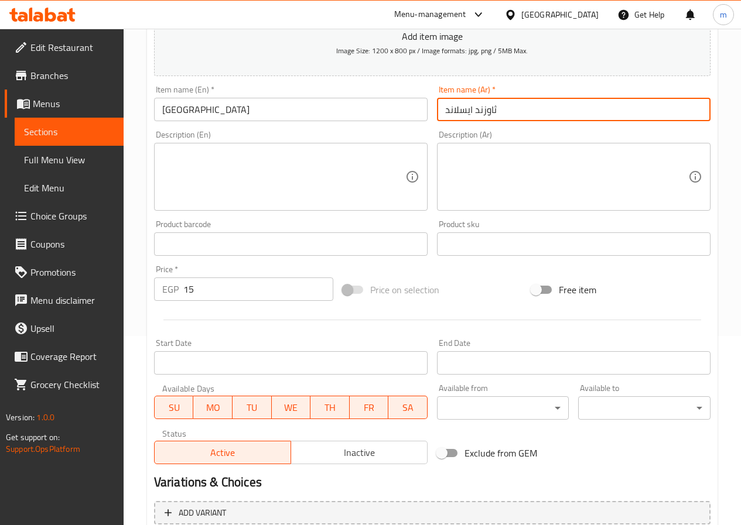
scroll to position [302, 0]
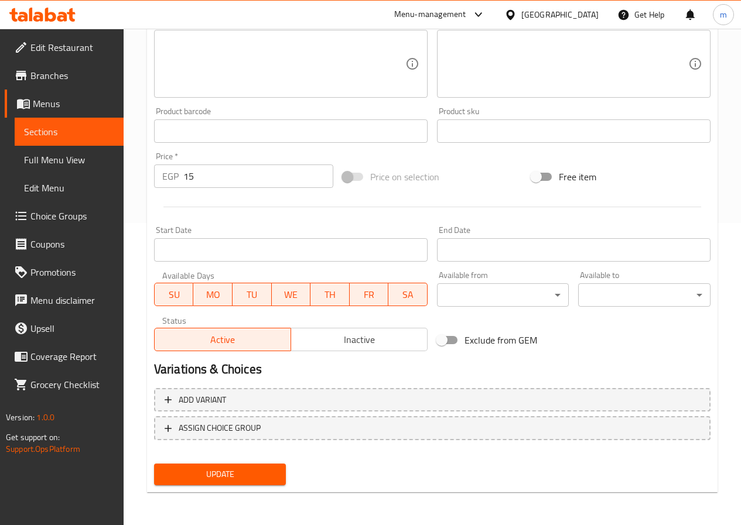
click at [276, 469] on span "Update" at bounding box center [220, 474] width 114 height 15
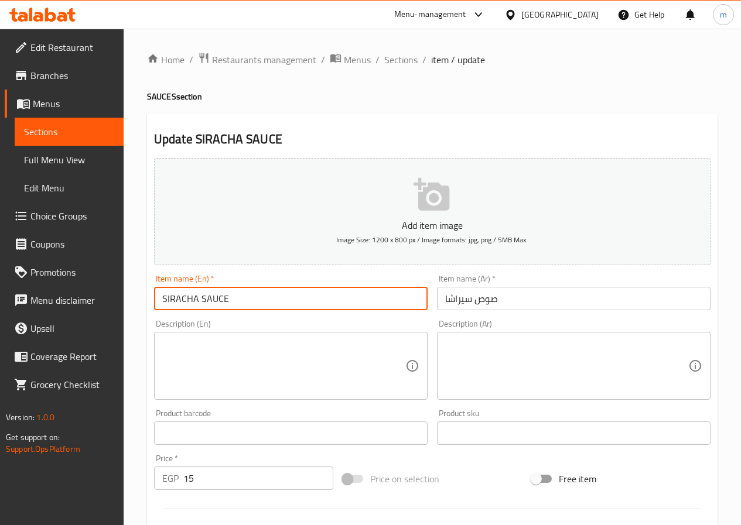
drag, startPoint x: 195, startPoint y: 295, endPoint x: 156, endPoint y: 297, distance: 39.3
click at [156, 297] on input "SIRACHA SAUCE" at bounding box center [290, 298] width 273 height 23
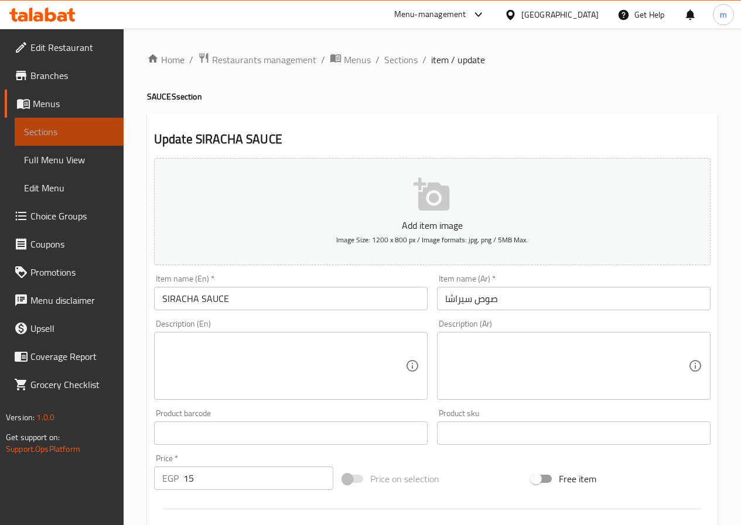
click at [101, 132] on span "Sections" at bounding box center [69, 132] width 90 height 14
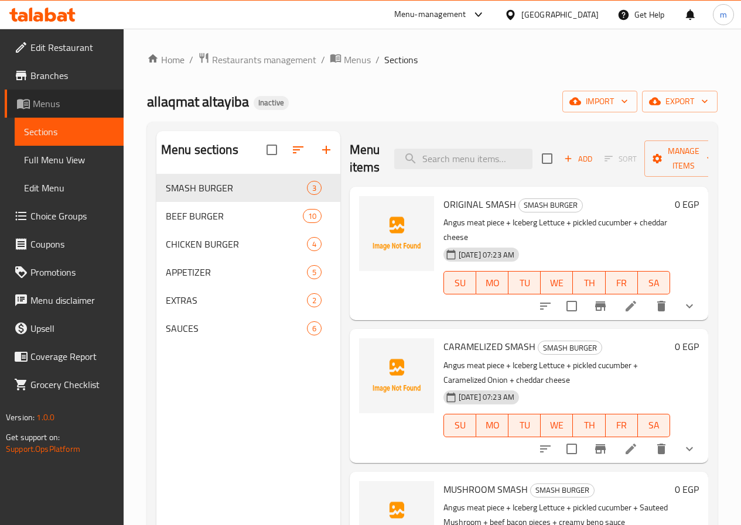
click at [64, 105] on span "Menus" at bounding box center [73, 104] width 81 height 14
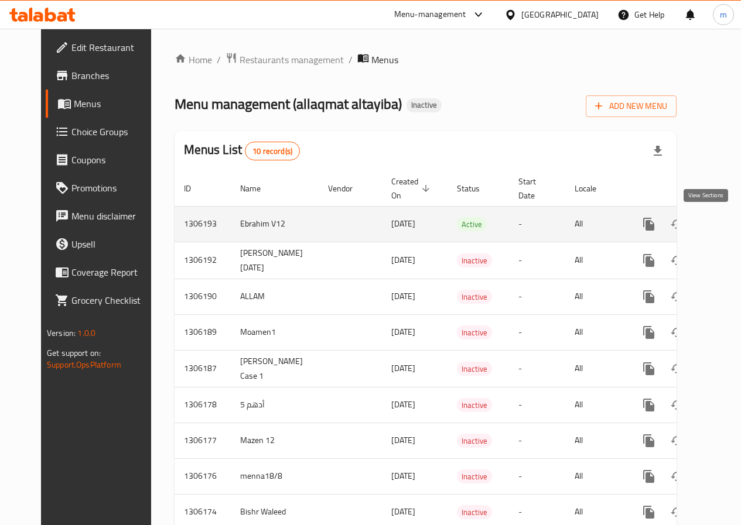
click at [726, 231] on icon "enhanced table" at bounding box center [733, 224] width 14 height 14
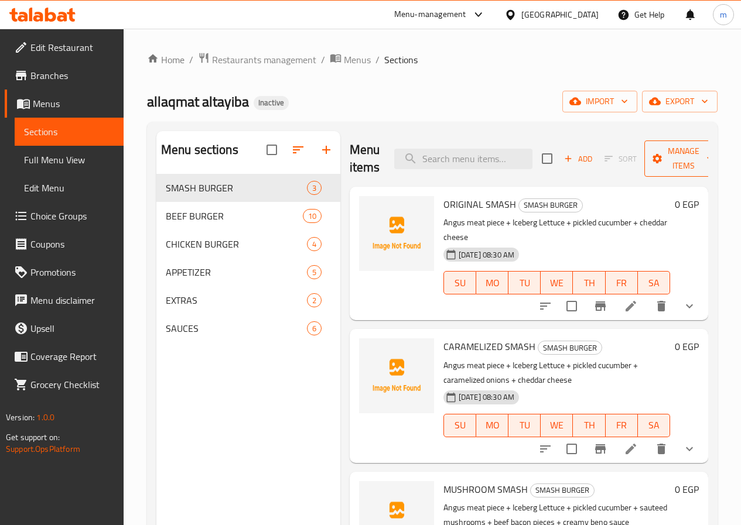
click at [685, 159] on span "Manage items" at bounding box center [683, 158] width 60 height 29
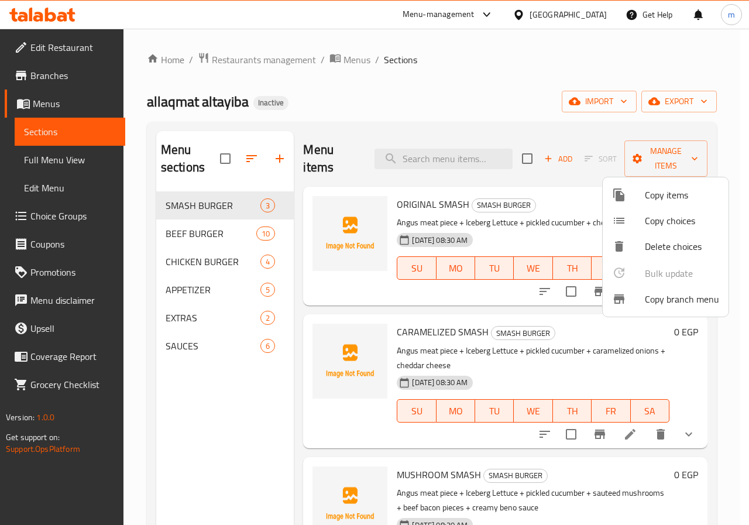
click at [613, 129] on div at bounding box center [374, 262] width 749 height 525
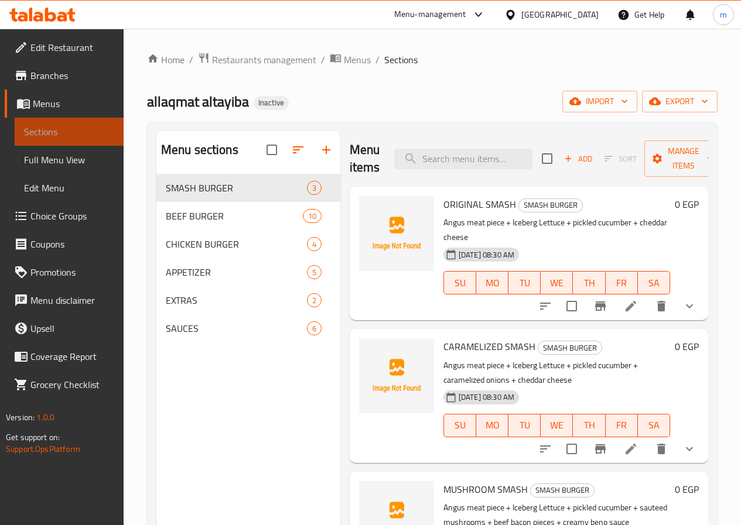
click at [48, 136] on span "Sections" at bounding box center [69, 132] width 90 height 14
click at [59, 94] on link "Menus" at bounding box center [64, 104] width 119 height 28
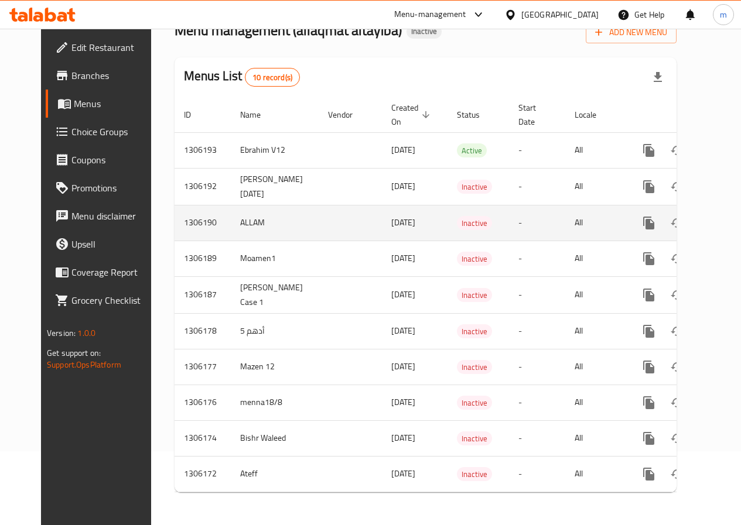
scroll to position [83, 0]
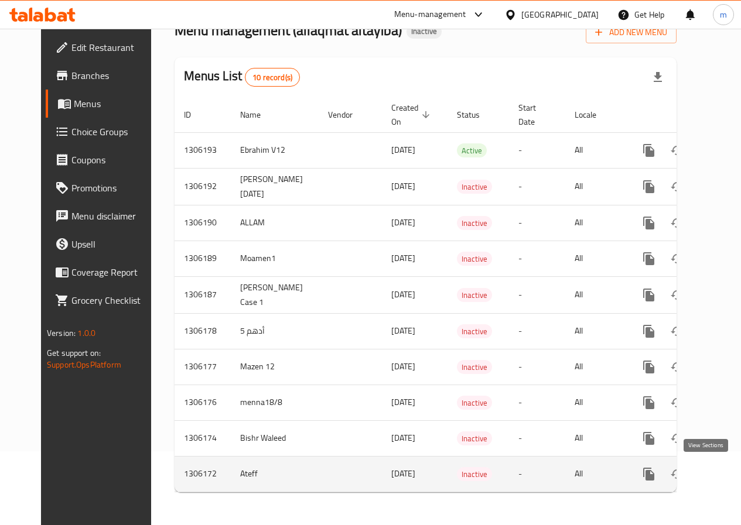
click at [726, 470] on icon "enhanced table" at bounding box center [733, 474] width 14 height 14
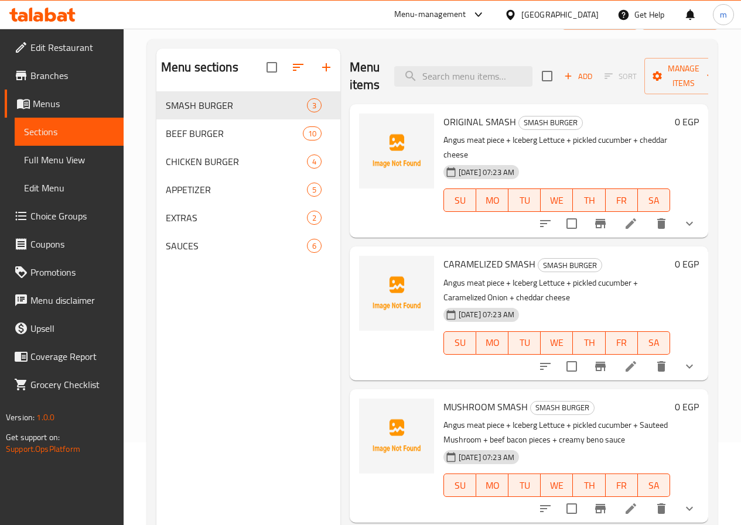
click at [203, 307] on div "Menu sections SMASH BURGER 3 BEEF BURGER 10 CHICKEN BURGER 4 APPETIZER 5 EXTRAS…" at bounding box center [248, 311] width 184 height 525
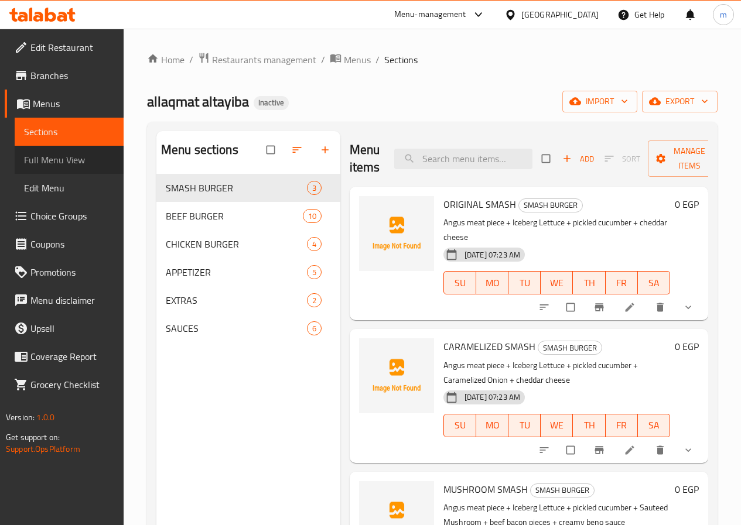
click at [64, 159] on span "Full Menu View" at bounding box center [69, 160] width 90 height 14
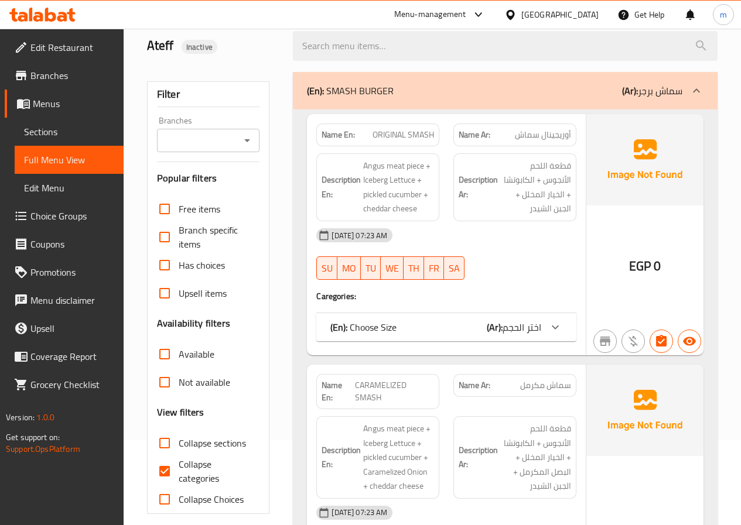
scroll to position [351, 0]
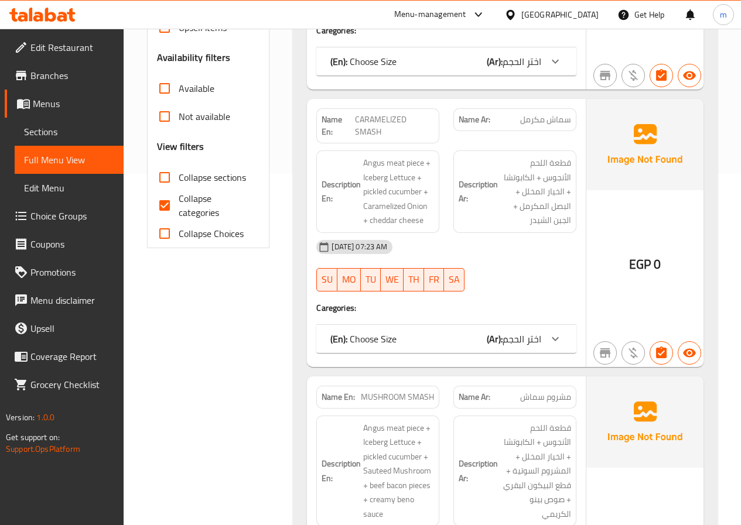
click at [190, 203] on span "Collapse categories" at bounding box center [215, 205] width 72 height 28
click at [179, 203] on input "Collapse categories" at bounding box center [164, 205] width 28 height 28
checkbox input "false"
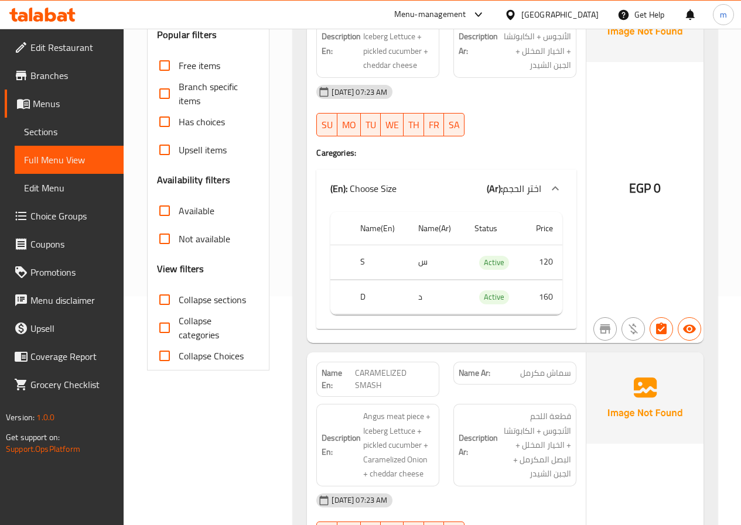
scroll to position [234, 0]
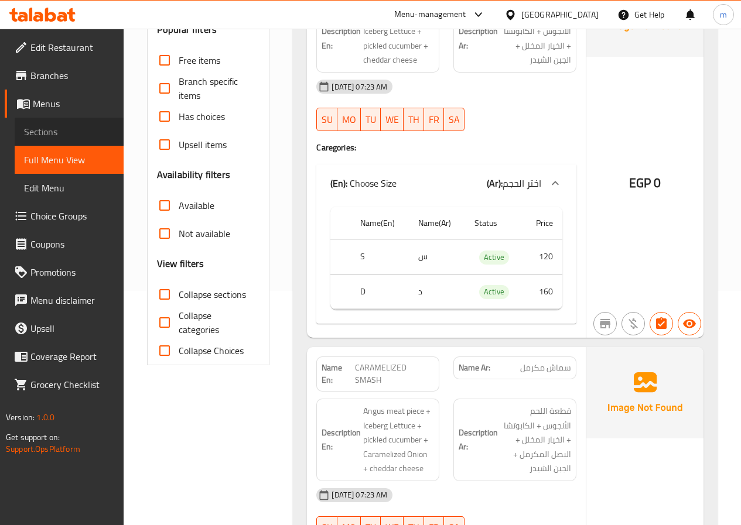
click at [68, 125] on span "Sections" at bounding box center [69, 132] width 90 height 14
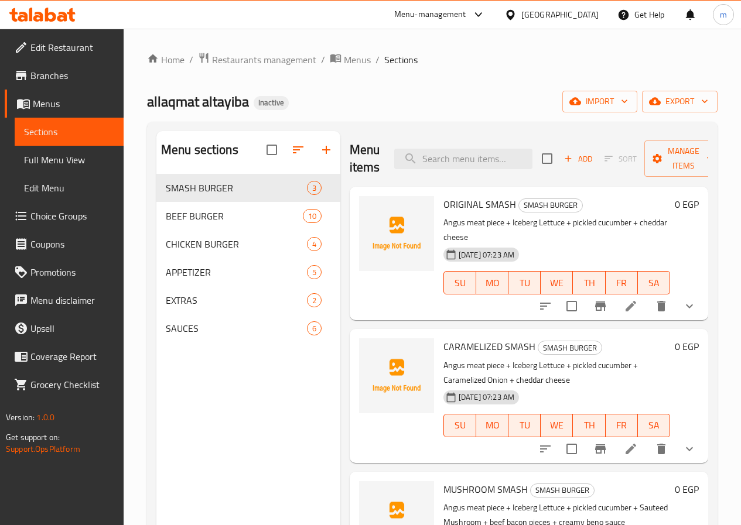
click at [616, 296] on li at bounding box center [630, 306] width 33 height 21
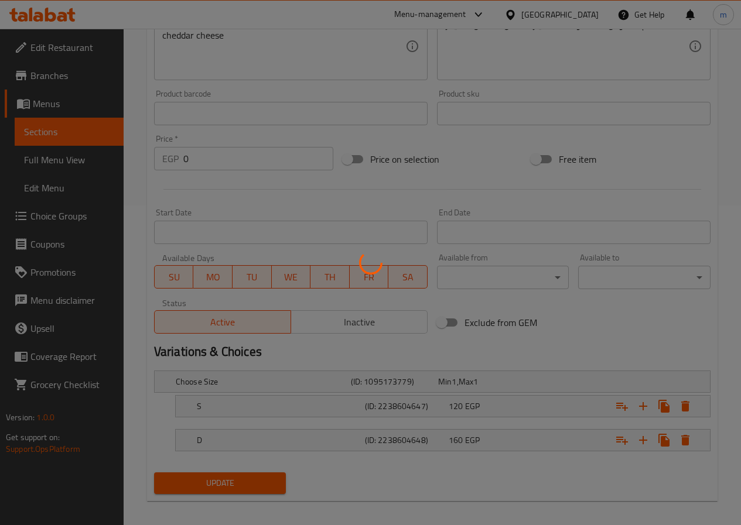
scroll to position [328, 0]
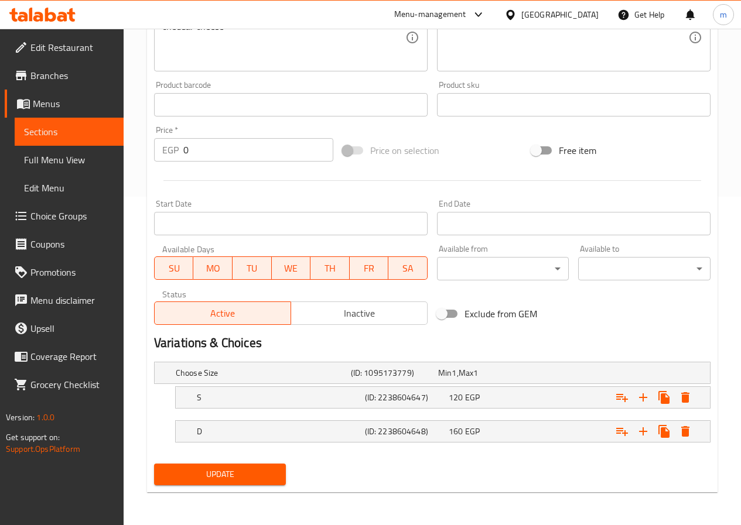
click at [63, 133] on span "Sections" at bounding box center [69, 132] width 90 height 14
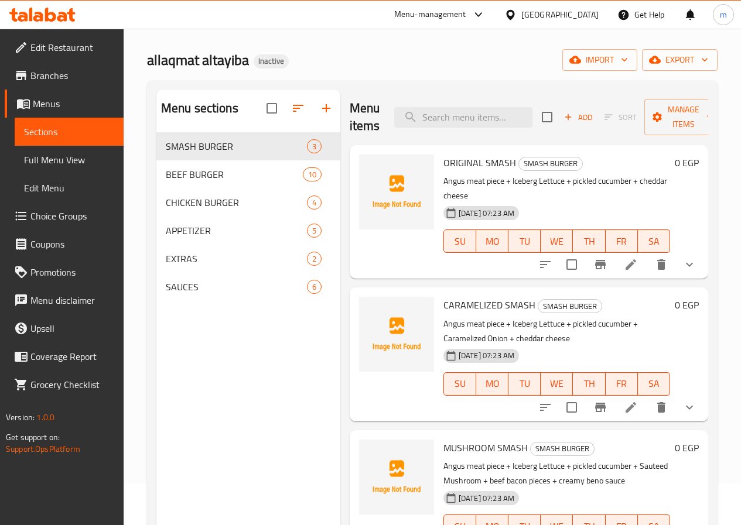
scroll to position [117, 0]
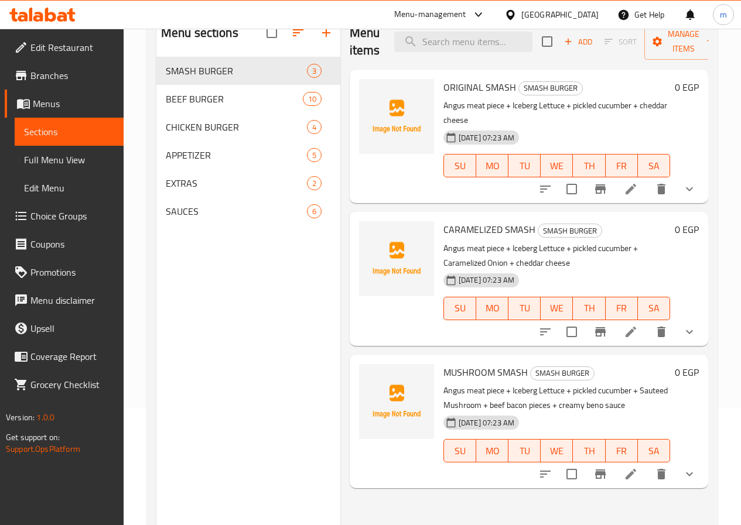
drag, startPoint x: 627, startPoint y: 182, endPoint x: 695, endPoint y: 136, distance: 81.8
drag, startPoint x: 695, startPoint y: 136, endPoint x: 688, endPoint y: 122, distance: 15.5
click at [688, 122] on div "0 EGP" at bounding box center [684, 136] width 29 height 115
click at [207, 106] on span "BEEF BURGER" at bounding box center [218, 99] width 104 height 14
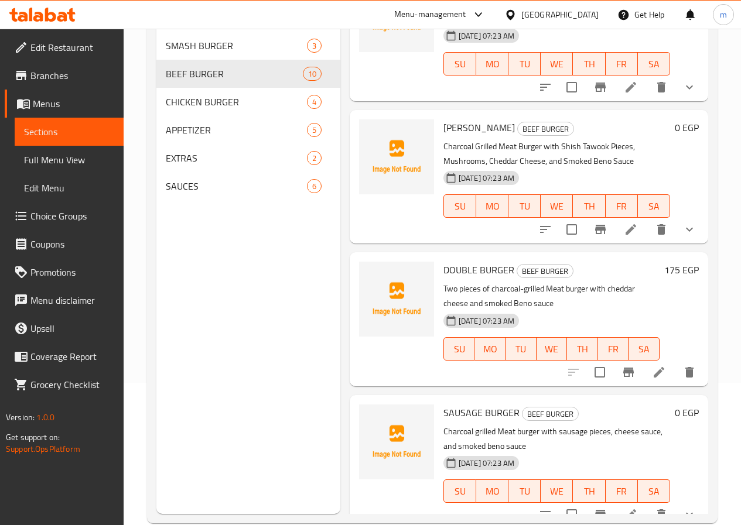
scroll to position [164, 0]
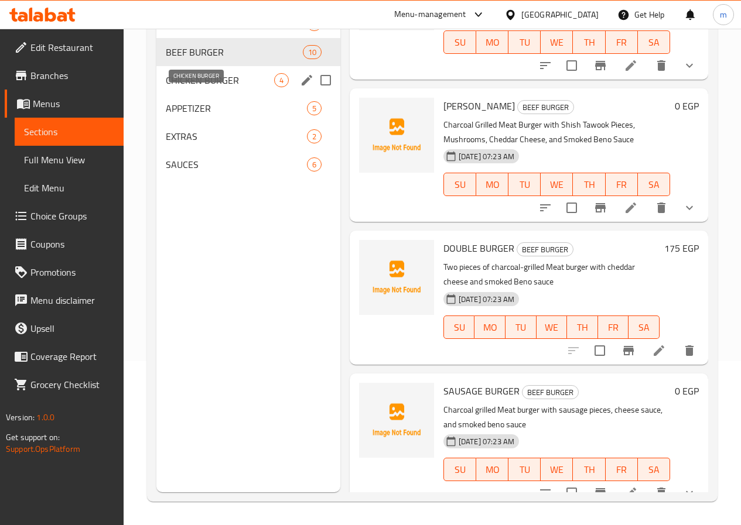
click at [223, 87] on span "CHICKEN BURGER" at bounding box center [220, 80] width 108 height 14
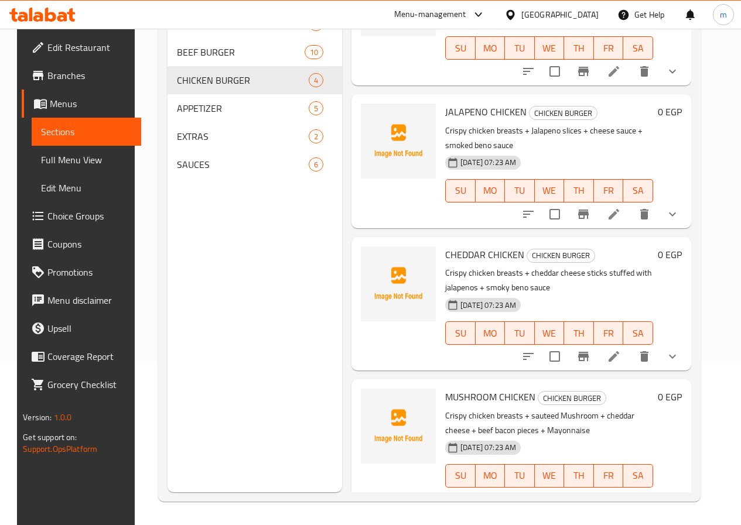
scroll to position [77, 0]
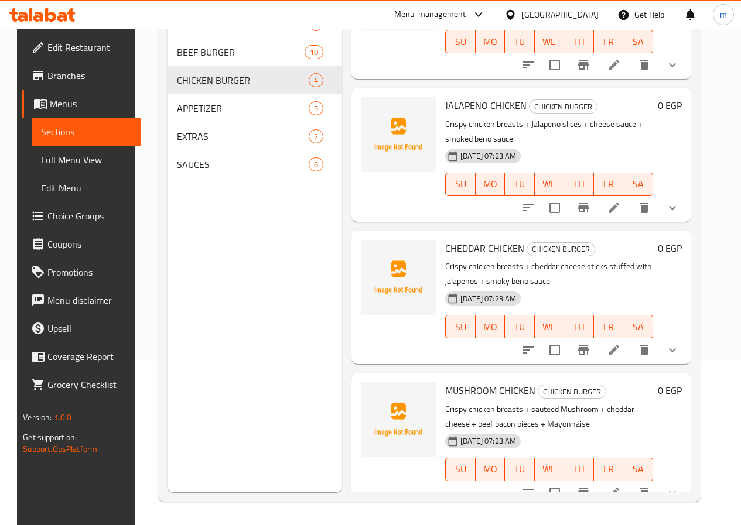
click at [73, 164] on span "Full Menu View" at bounding box center [86, 160] width 90 height 14
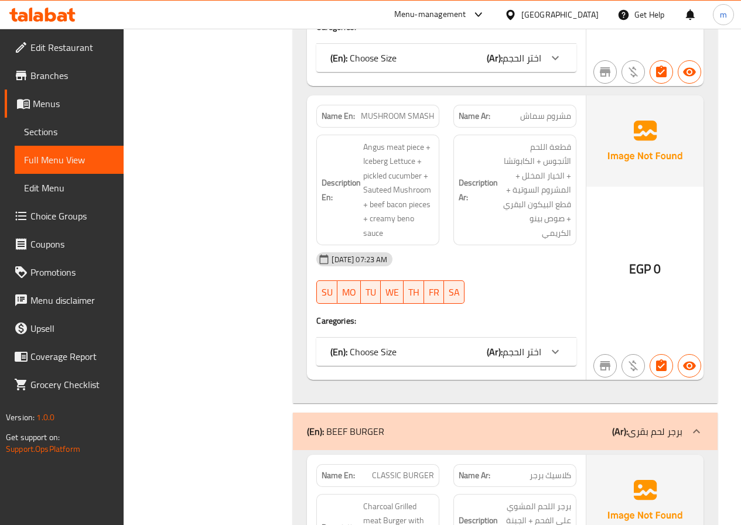
scroll to position [457, 0]
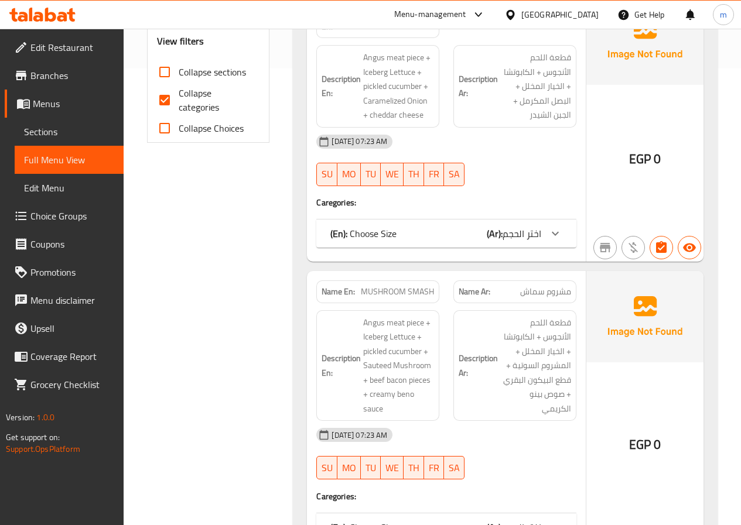
click at [205, 97] on span "Collapse categories" at bounding box center [215, 100] width 72 height 28
click at [179, 97] on input "Collapse categories" at bounding box center [164, 100] width 28 height 28
checkbox input "false"
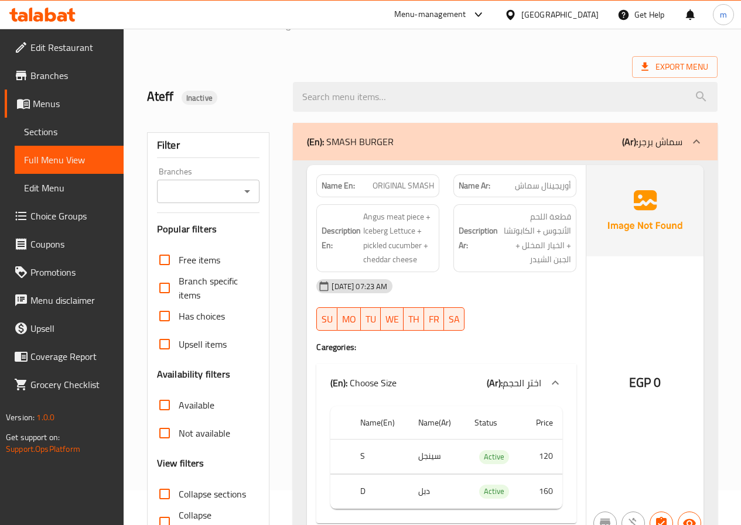
scroll to position [0, 0]
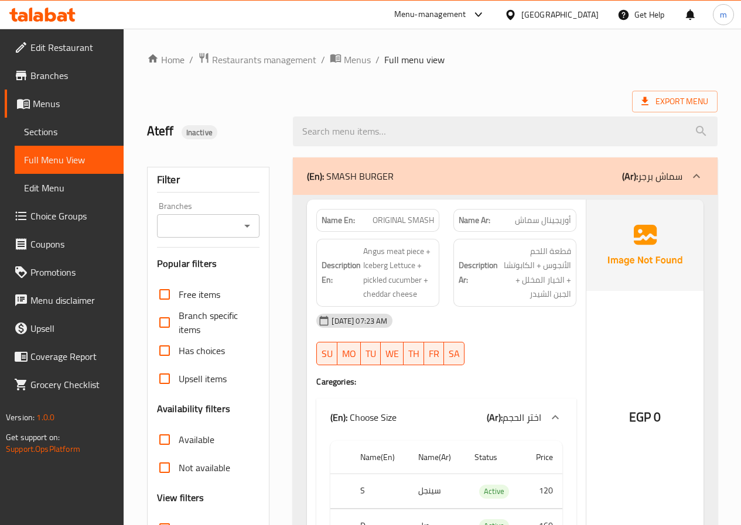
click at [671, 176] on p "(Ar): سماش برجر" at bounding box center [652, 176] width 60 height 14
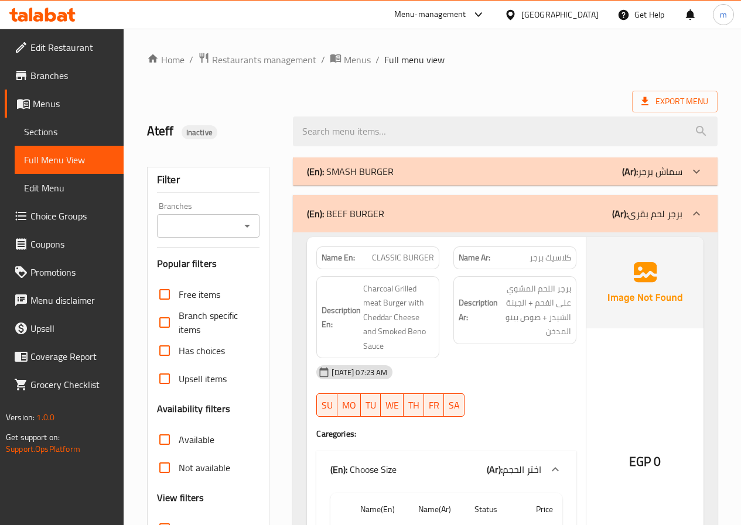
click at [677, 207] on p "(Ar): برجر لحم بقرى" at bounding box center [647, 214] width 70 height 14
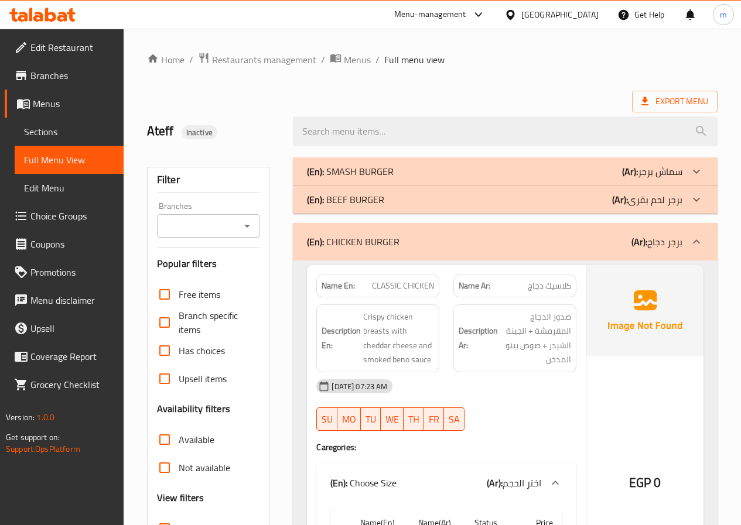
click at [679, 235] on p "(Ar): برجر دجاج" at bounding box center [656, 242] width 51 height 14
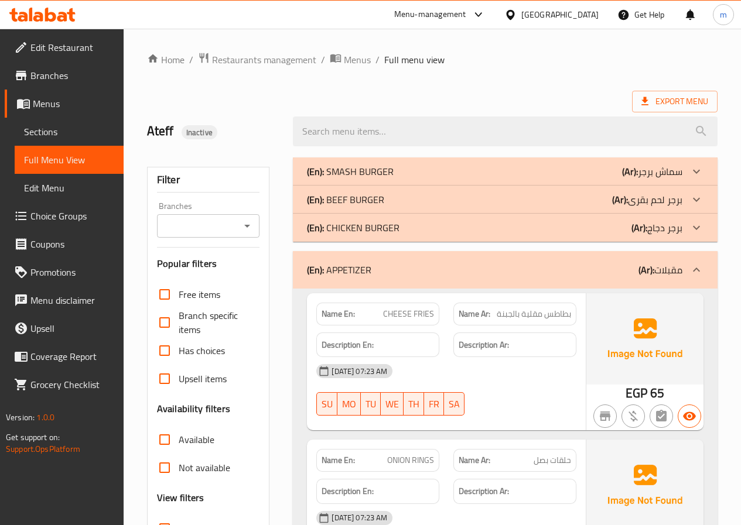
click at [679, 259] on div "(En): APPETIZER (Ar): مقبلات" at bounding box center [505, 269] width 424 height 37
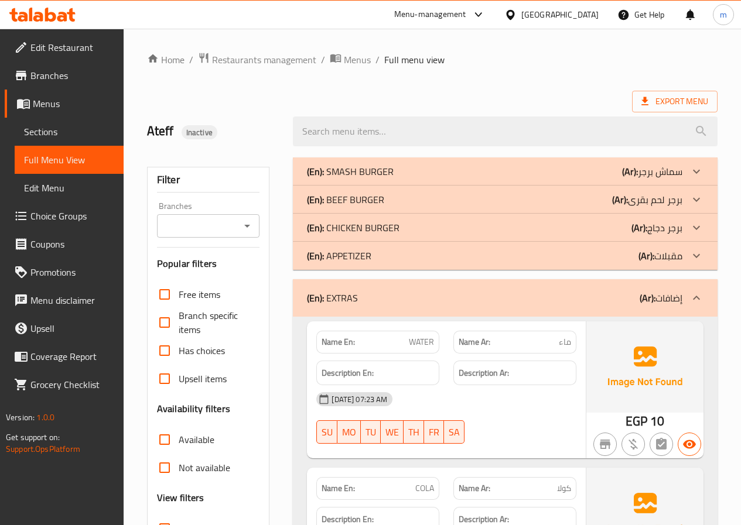
click at [677, 300] on p "(Ar): إضافات" at bounding box center [660, 298] width 43 height 14
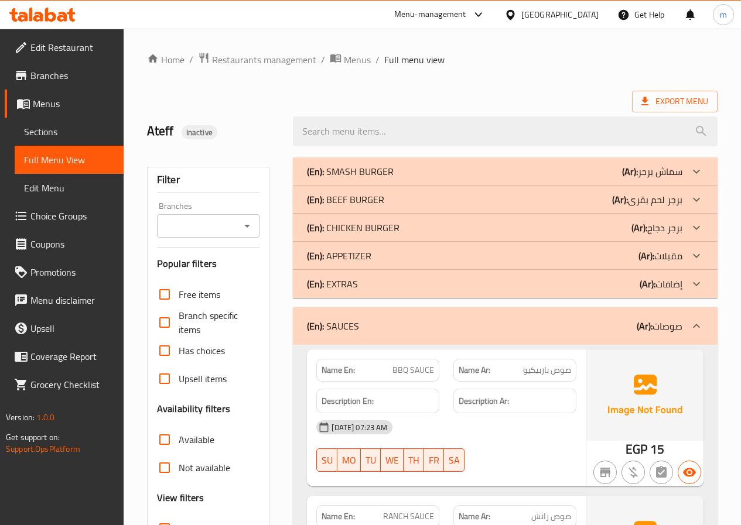
click at [667, 179] on p "(Ar): برجر لحم بقرى" at bounding box center [652, 171] width 60 height 14
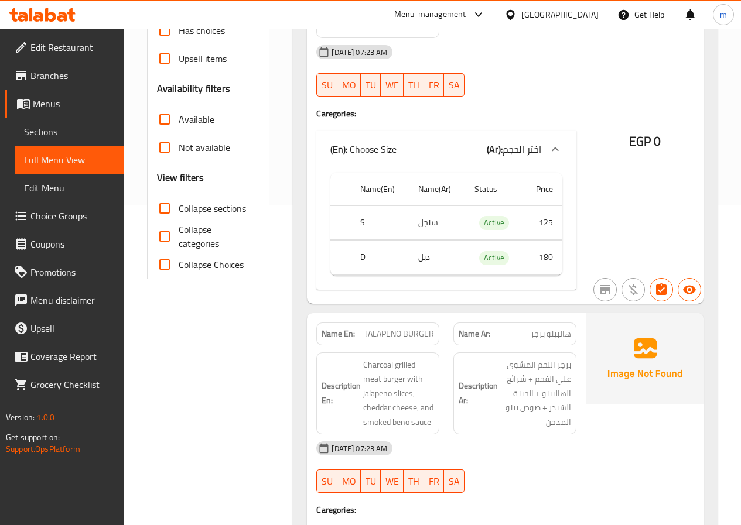
scroll to position [410, 0]
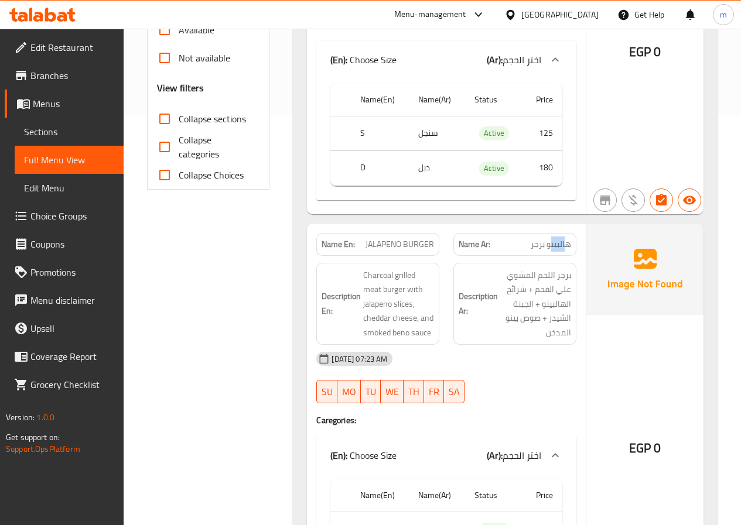
drag, startPoint x: 548, startPoint y: 227, endPoint x: 564, endPoint y: 226, distance: 15.2
click at [564, 238] on span "هالبينو برجر" at bounding box center [550, 244] width 40 height 12
drag, startPoint x: 546, startPoint y: 230, endPoint x: 582, endPoint y: 230, distance: 36.3
click at [582, 230] on div "Name Ar: هالبينو برجر" at bounding box center [514, 244] width 137 height 37
copy span "هالبينو"
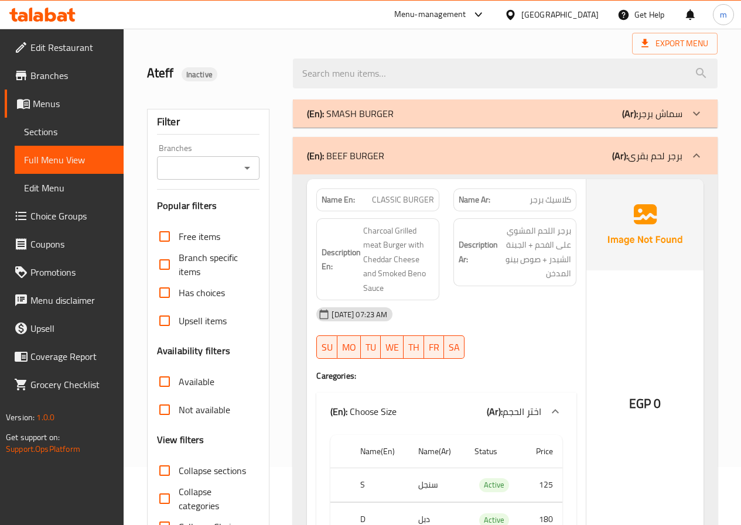
scroll to position [0, 0]
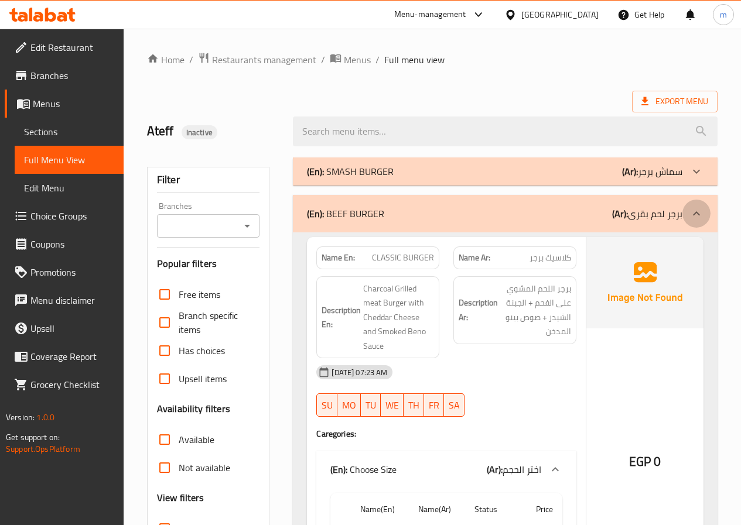
click at [698, 220] on icon at bounding box center [696, 214] width 14 height 14
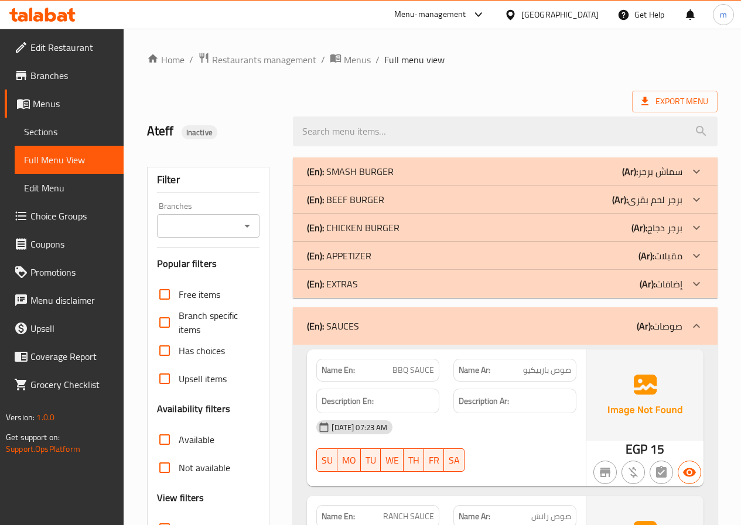
click at [674, 319] on p "(Ar): صوصات" at bounding box center [659, 326] width 46 height 14
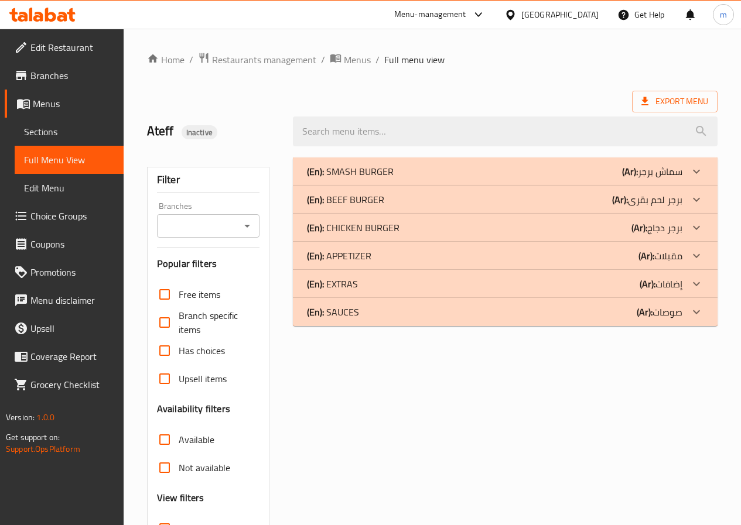
click at [678, 179] on p "(Ar): برجر دجاج" at bounding box center [652, 171] width 60 height 14
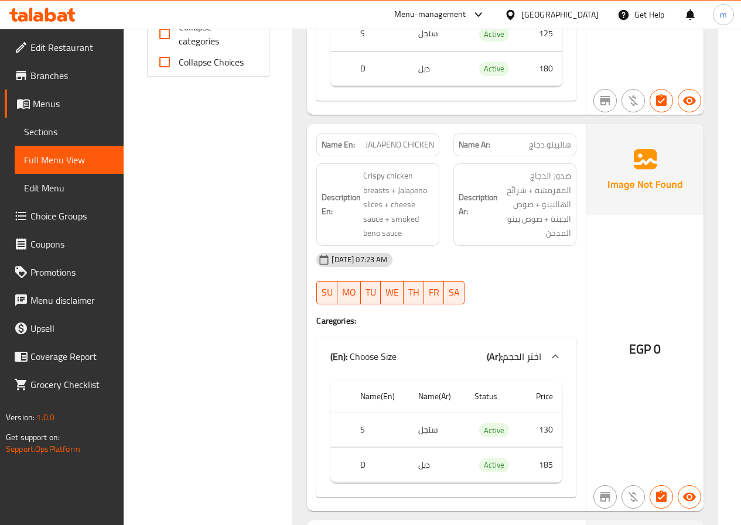
scroll to position [527, 0]
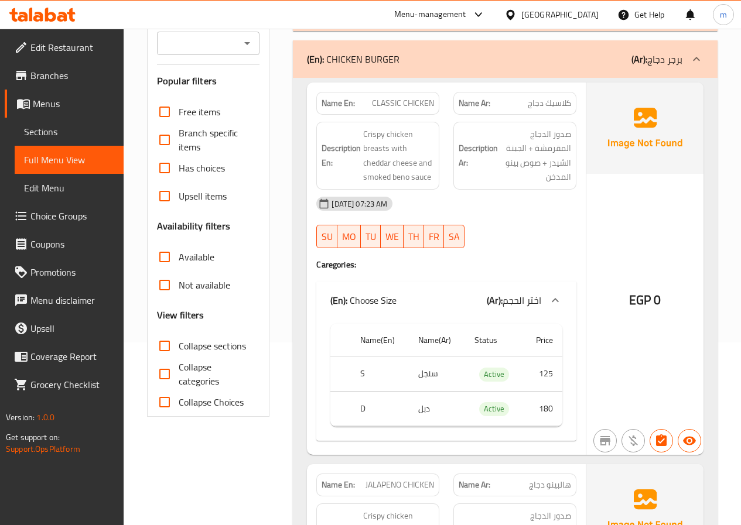
scroll to position [182, 0]
click at [700, 62] on icon at bounding box center [696, 60] width 14 height 14
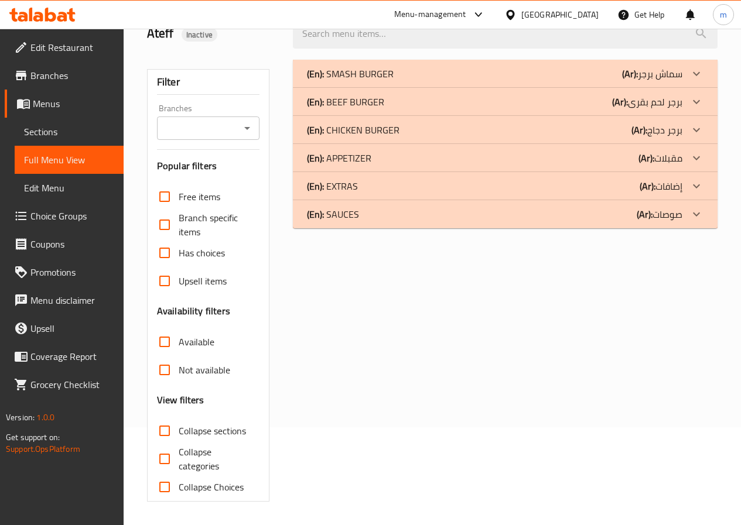
scroll to position [98, 0]
click at [637, 83] on b "(Ar):" at bounding box center [630, 74] width 16 height 18
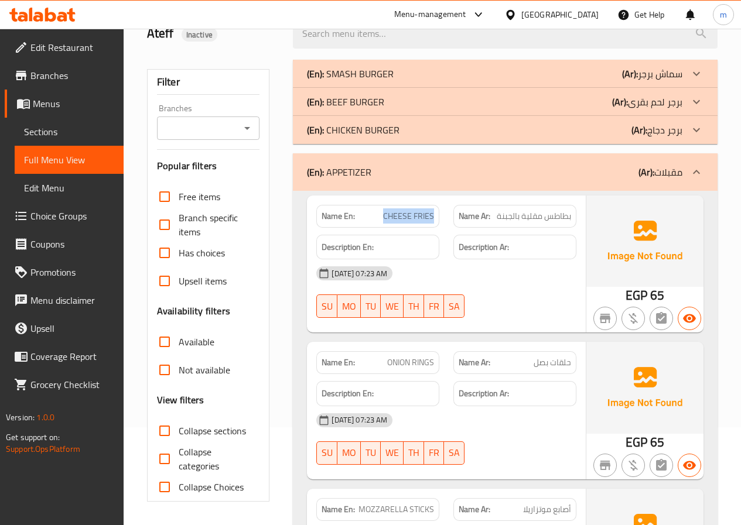
drag, startPoint x: 382, startPoint y: 212, endPoint x: 440, endPoint y: 207, distance: 57.6
click at [440, 207] on div "Name En: CHEESE FRIES" at bounding box center [377, 216] width 137 height 37
copy span "CHEESE FRIES"
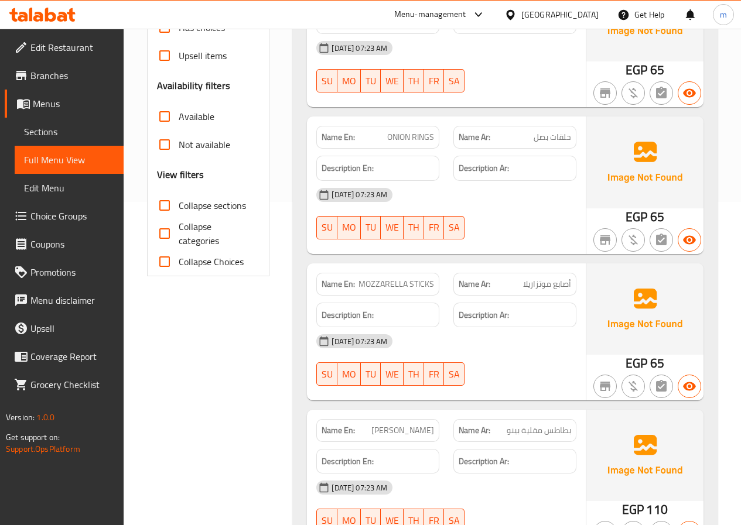
scroll to position [89, 0]
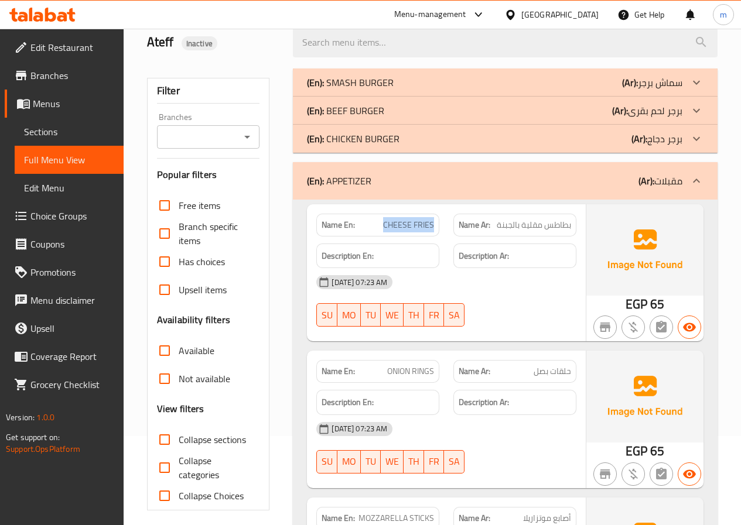
drag, startPoint x: 694, startPoint y: 174, endPoint x: 677, endPoint y: 205, distance: 35.7
click at [694, 173] on div at bounding box center [696, 181] width 28 height 28
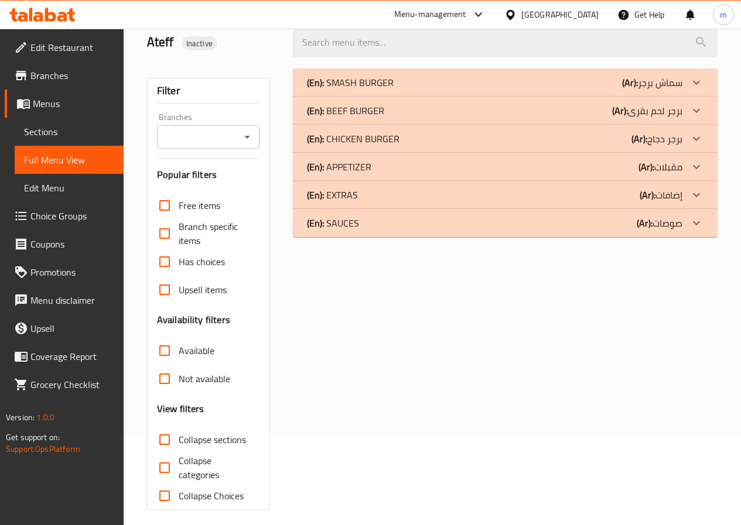
click at [670, 90] on p "(Ar): إضافات" at bounding box center [652, 83] width 60 height 14
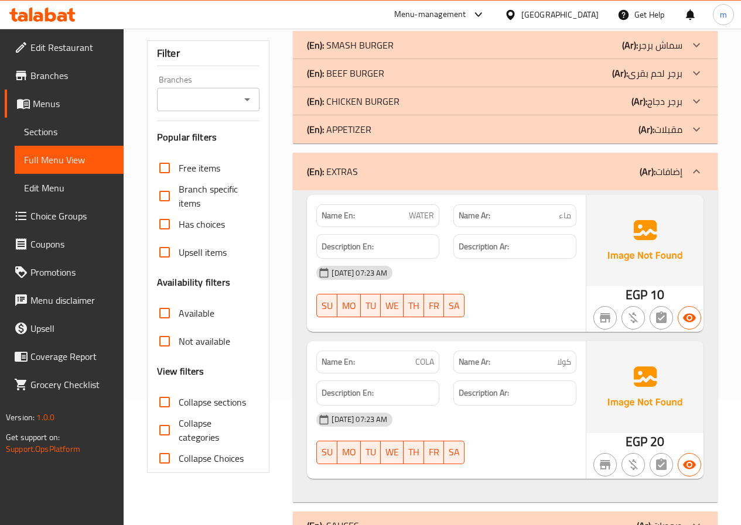
scroll to position [148, 0]
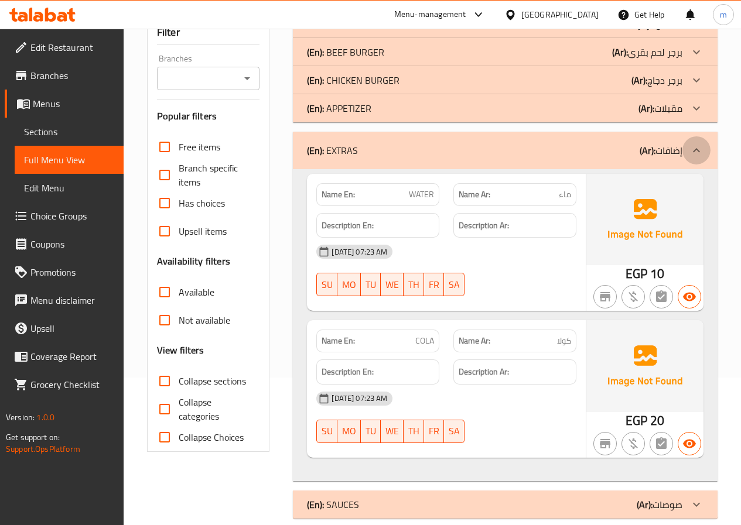
click at [685, 147] on div at bounding box center [696, 150] width 28 height 28
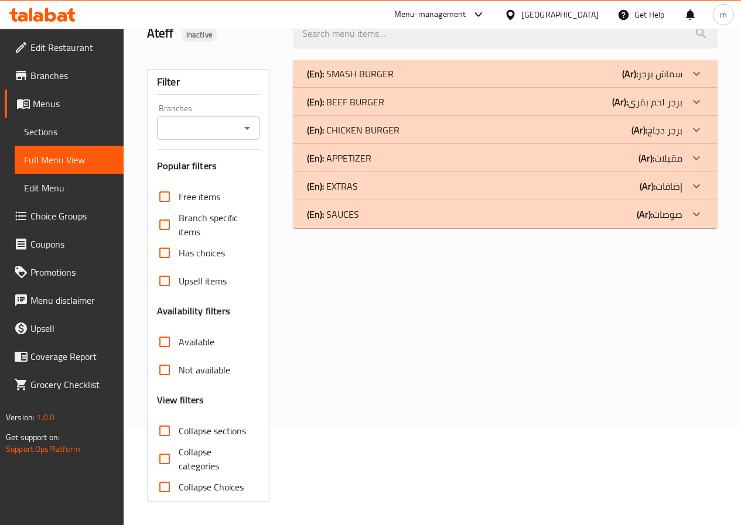
scroll to position [98, 0]
click at [684, 88] on div at bounding box center [696, 74] width 28 height 28
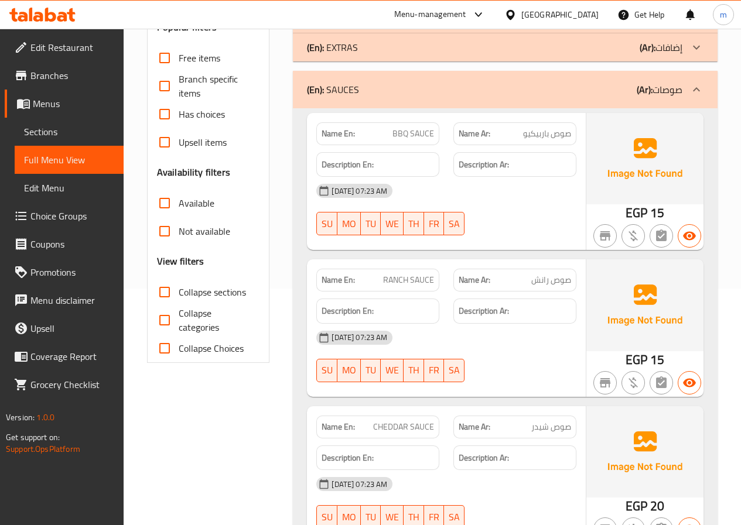
scroll to position [97, 0]
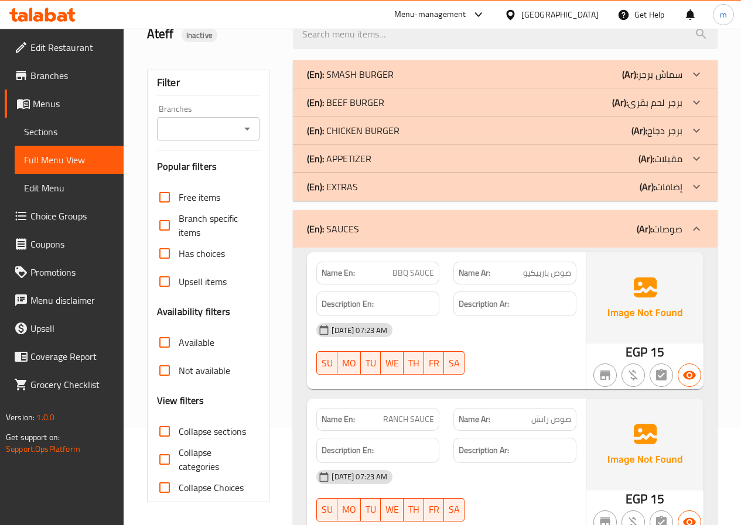
click at [640, 231] on b "(Ar):" at bounding box center [644, 229] width 16 height 18
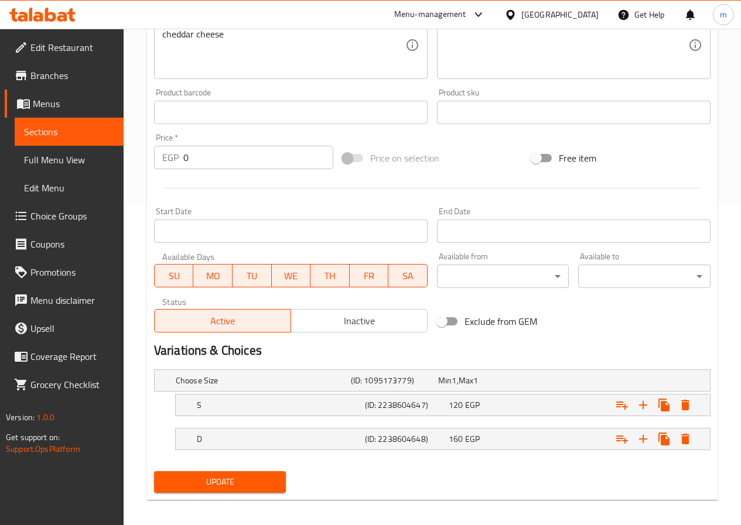
scroll to position [328, 0]
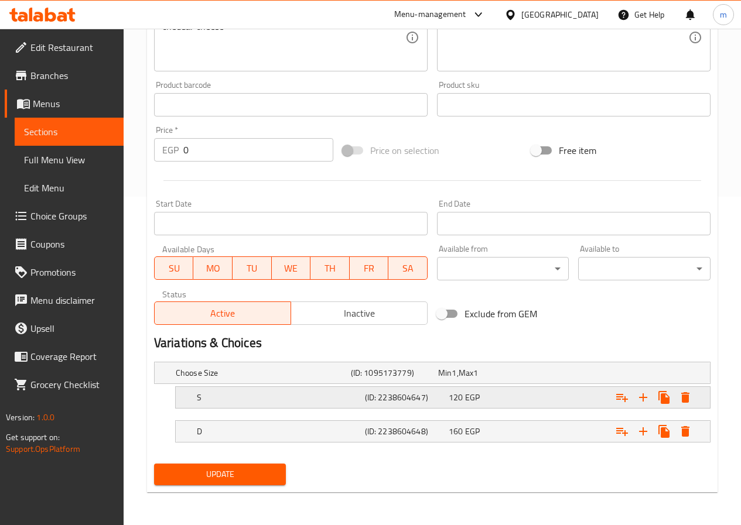
click at [369, 379] on h5 "(ID: 2238604647)" at bounding box center [392, 373] width 83 height 12
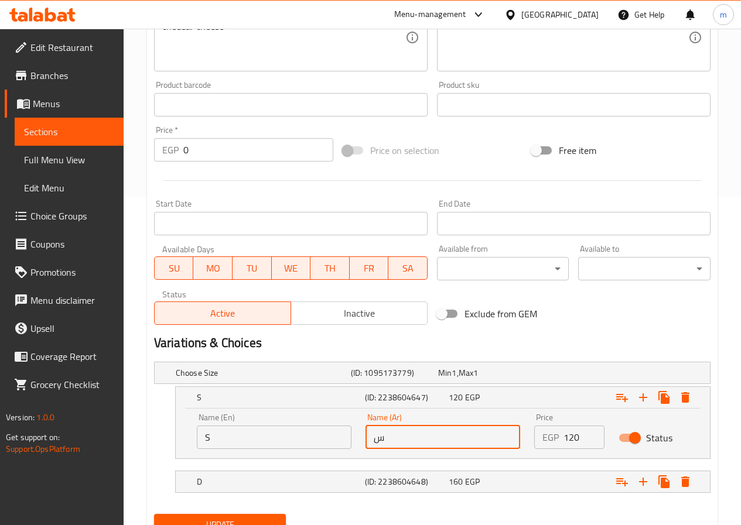
drag, startPoint x: 379, startPoint y: 445, endPoint x: 356, endPoint y: 448, distance: 22.9
click at [356, 448] on div "Name (En) S Name (En) Name (Ar) س Name (Ar) Price EGP 120 Price Status" at bounding box center [443, 431] width 506 height 50
click at [434, 441] on input "سينجل" at bounding box center [442, 437] width 155 height 23
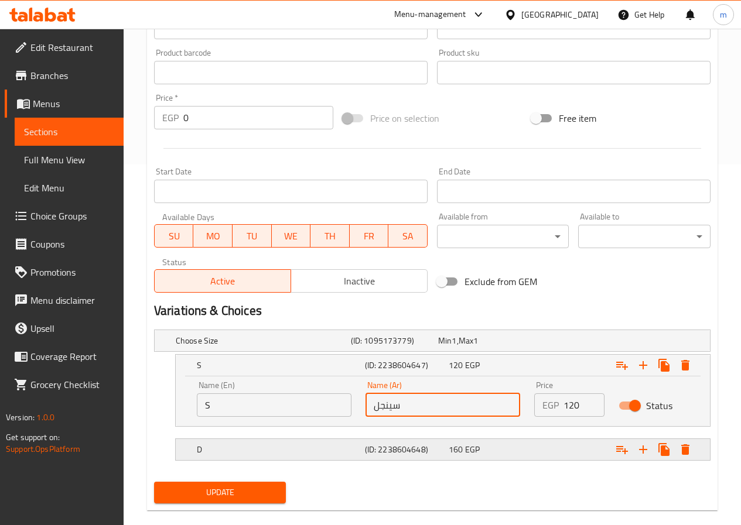
scroll to position [379, 0]
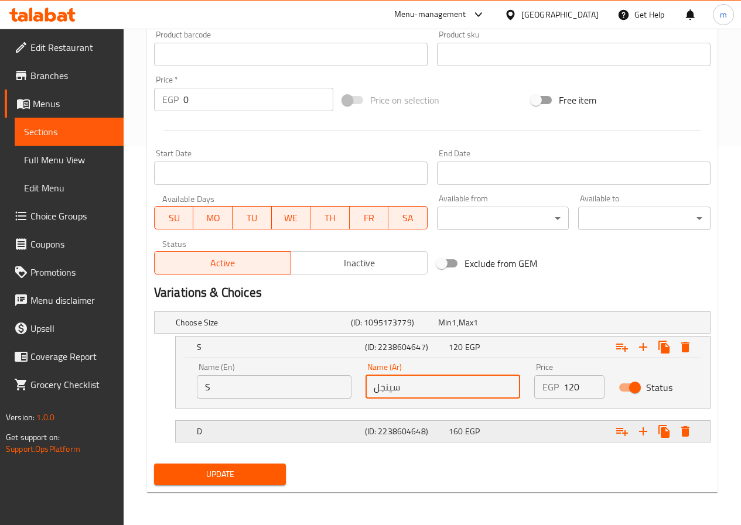
type input "سينجل"
click at [451, 330] on span "160" at bounding box center [444, 322] width 13 height 15
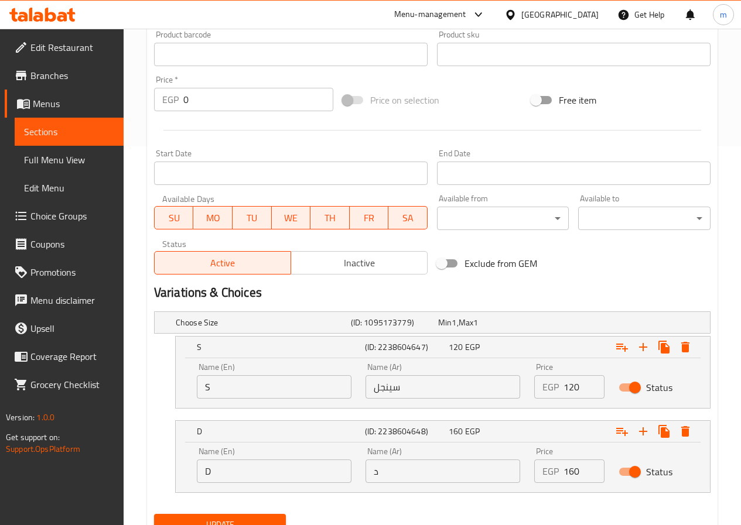
click at [413, 479] on input "د" at bounding box center [442, 471] width 155 height 23
paste input "ينج"
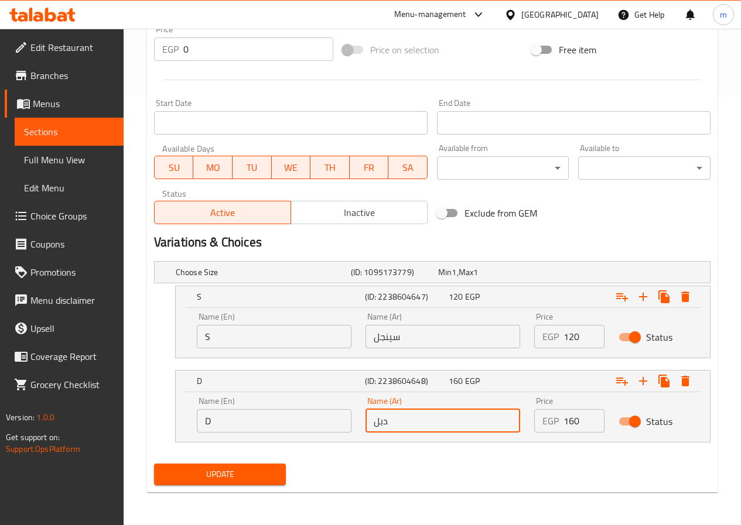
type input "دبل"
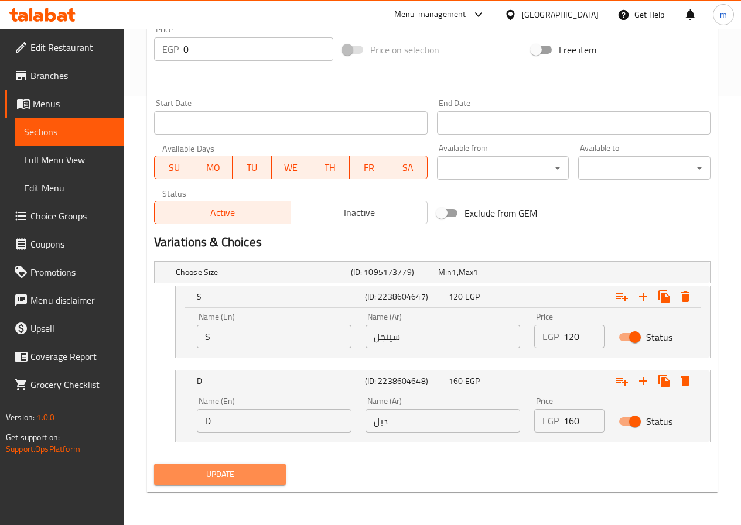
click at [246, 472] on span "Update" at bounding box center [220, 474] width 114 height 15
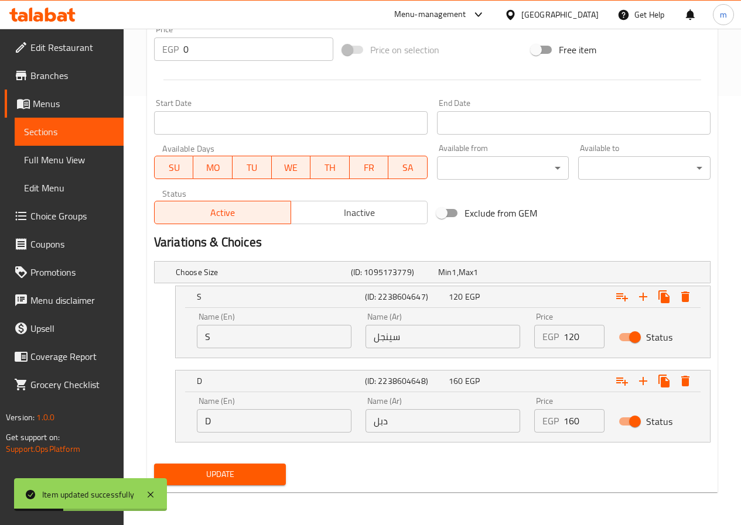
click at [81, 124] on link "Sections" at bounding box center [69, 132] width 109 height 28
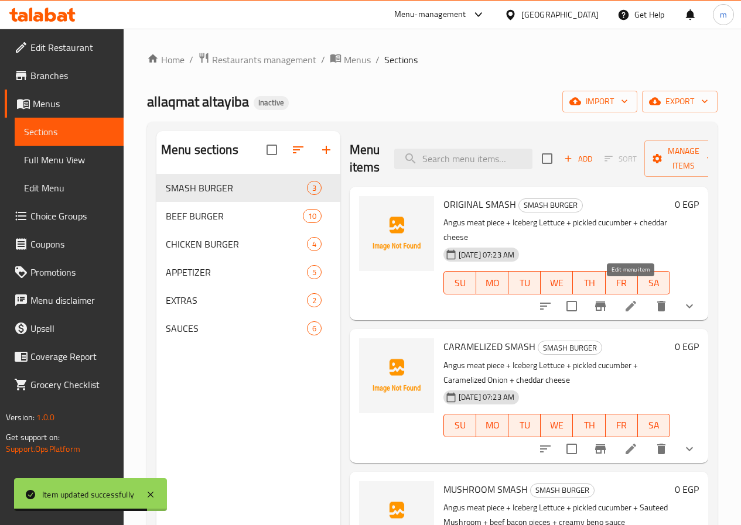
click at [623, 299] on icon at bounding box center [630, 306] width 14 height 14
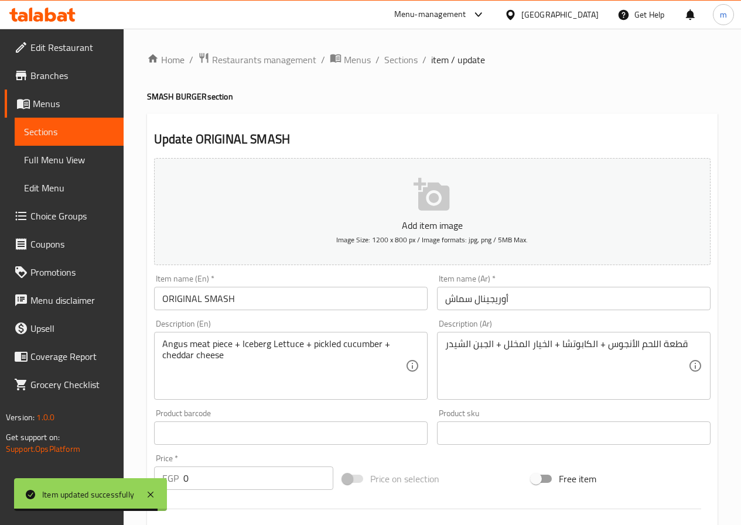
scroll to position [328, 0]
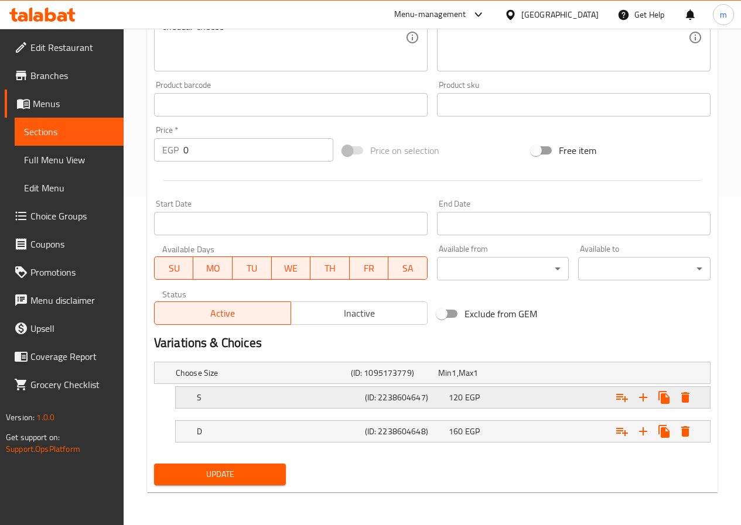
click at [464, 379] on div "120 EGP" at bounding box center [479, 373] width 83 height 12
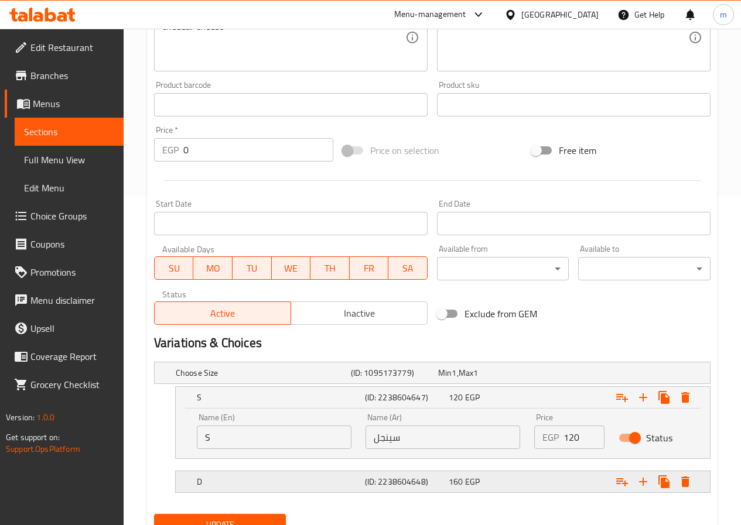
click at [456, 380] on span "EGP" at bounding box center [453, 372] width 5 height 15
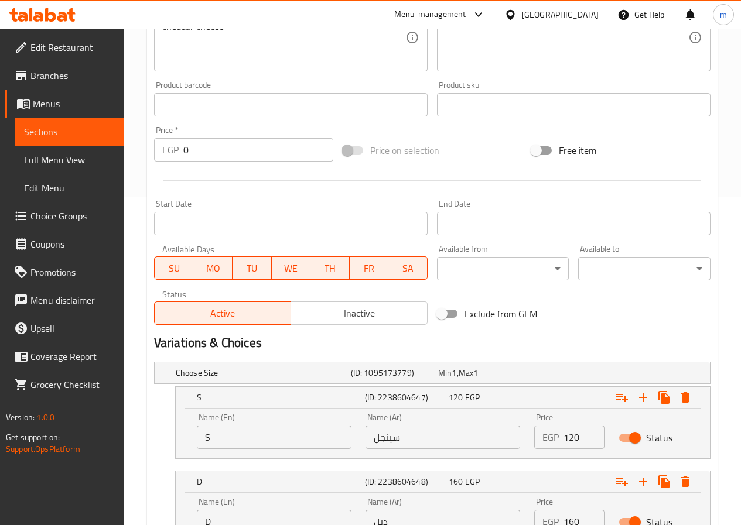
scroll to position [429, 0]
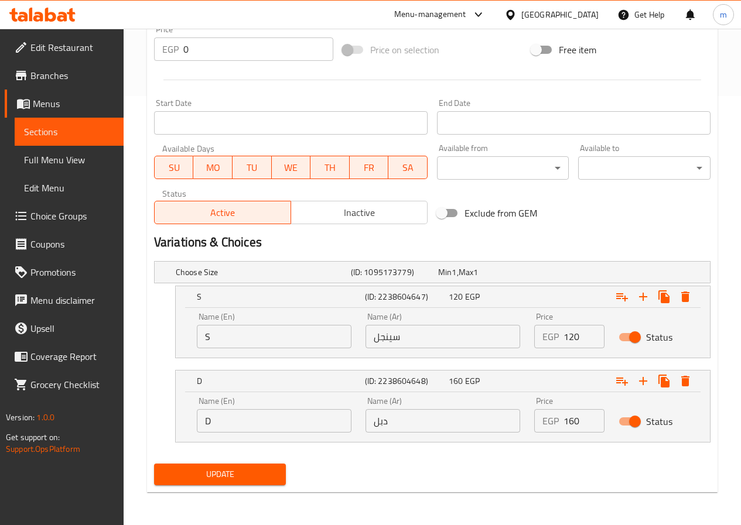
click at [389, 344] on input "سينجل" at bounding box center [442, 336] width 155 height 23
click at [441, 341] on input "سنجل" at bounding box center [442, 336] width 155 height 23
type input "سنجل"
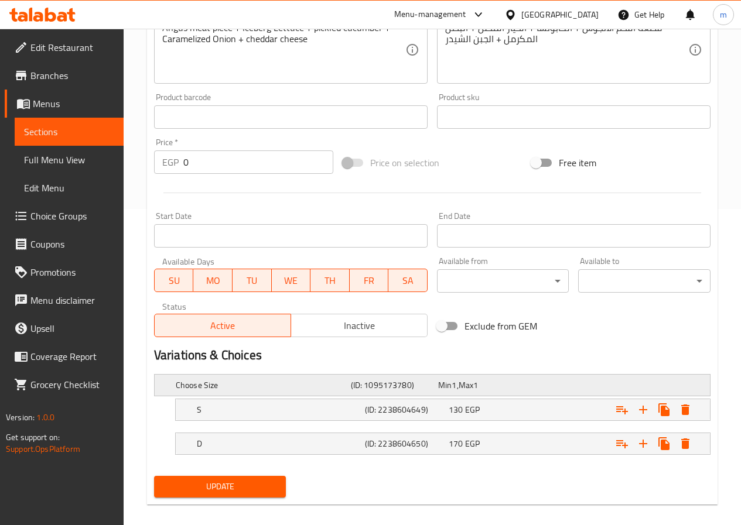
scroll to position [328, 0]
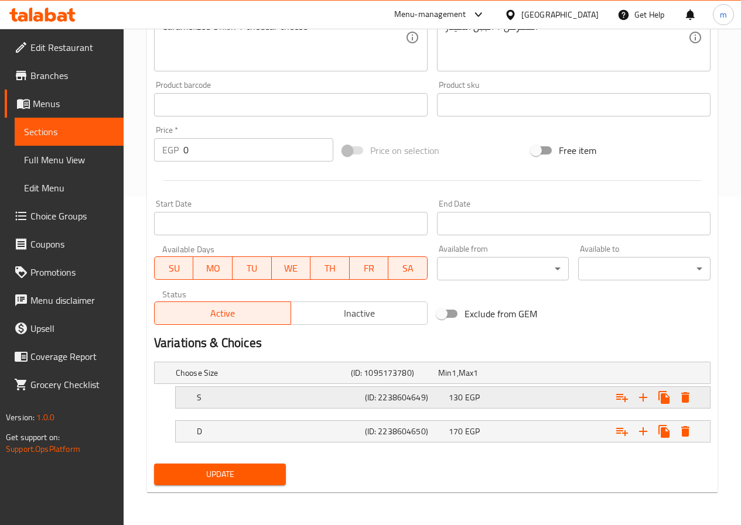
click at [433, 379] on h5 "(ID: 2238604649)" at bounding box center [392, 373] width 83 height 12
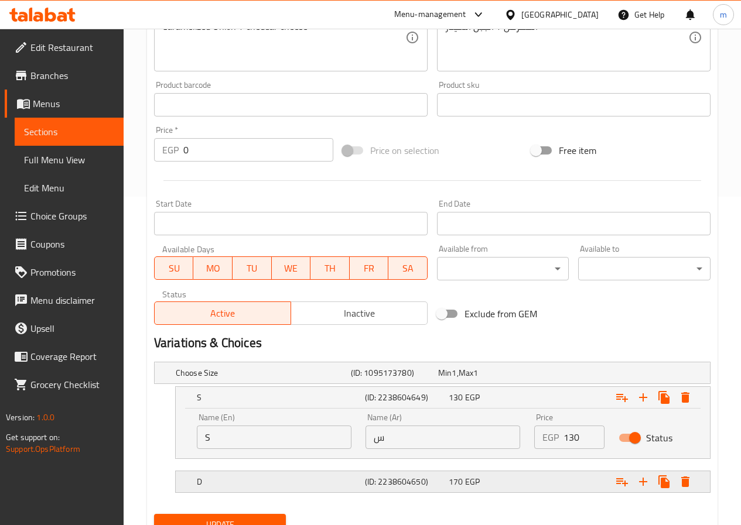
click at [436, 381] on div "(ID: 2238604650)" at bounding box center [391, 373] width 87 height 16
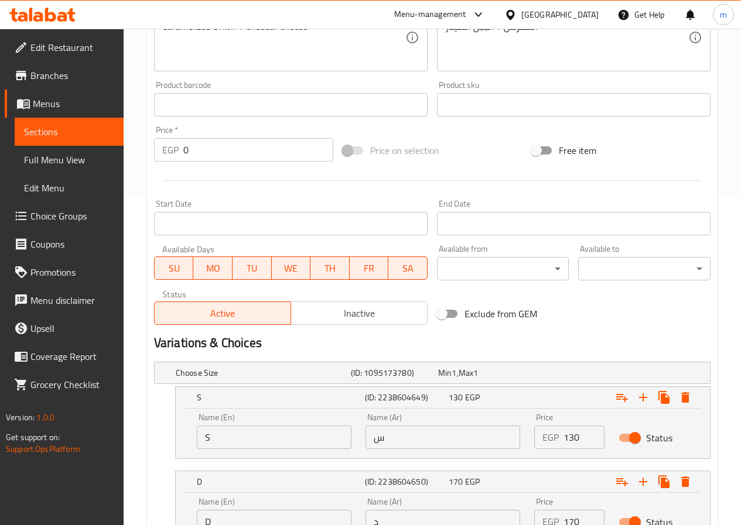
click at [427, 434] on input "س" at bounding box center [442, 437] width 155 height 23
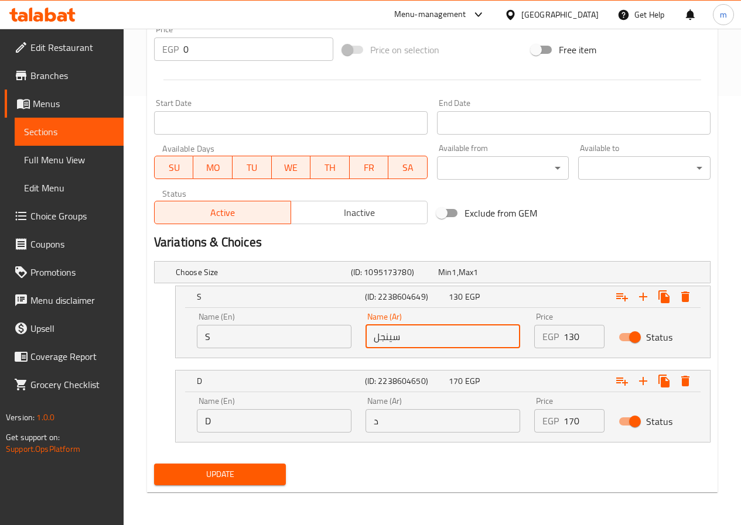
click at [393, 337] on input "سينجل" at bounding box center [442, 336] width 155 height 23
type input "سنجل"
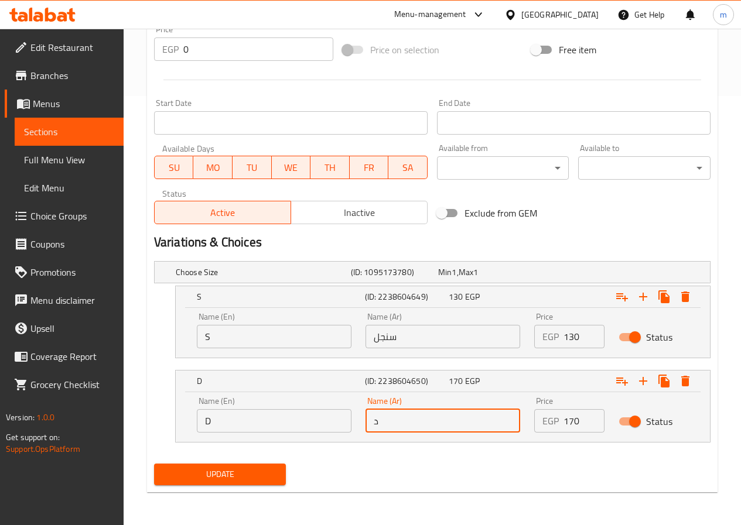
click at [430, 416] on input "د" at bounding box center [442, 420] width 155 height 23
type input "دبل"
click at [256, 474] on span "Update" at bounding box center [220, 474] width 114 height 15
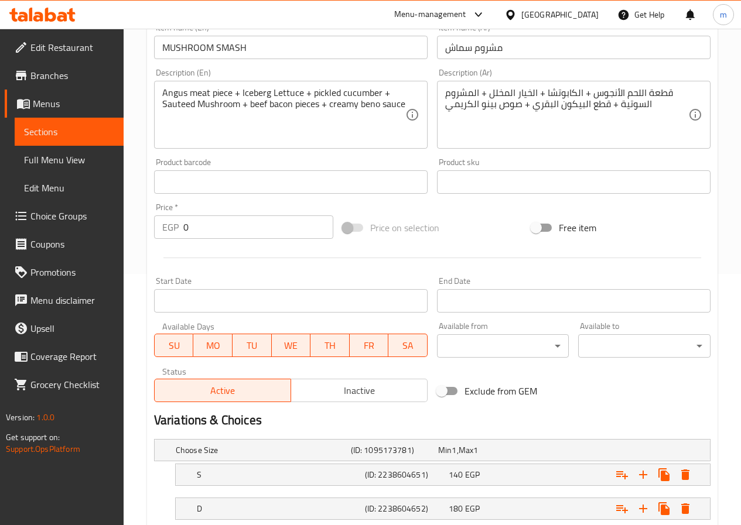
scroll to position [328, 0]
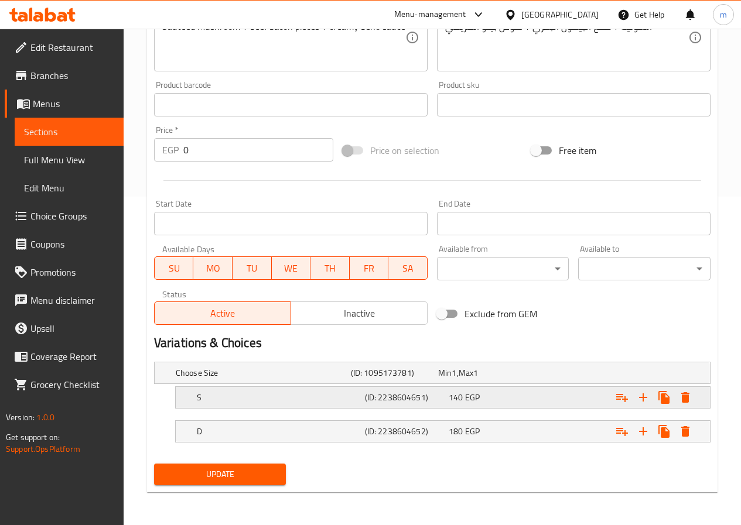
click at [402, 379] on h5 "(ID: 2238604651)" at bounding box center [392, 373] width 83 height 12
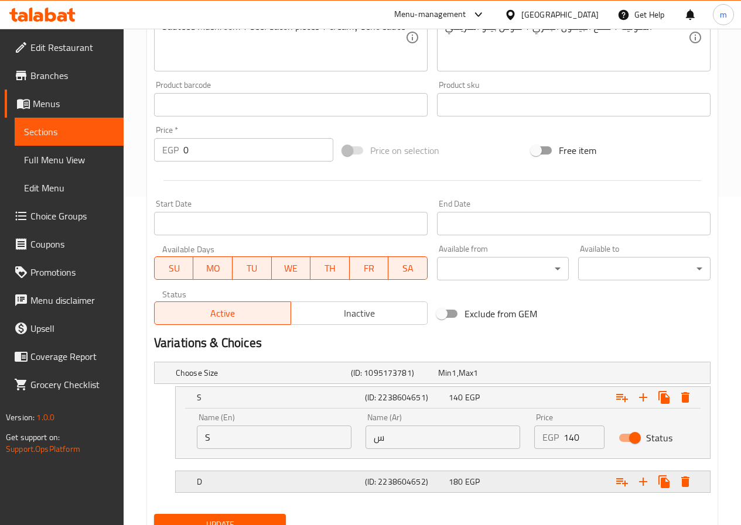
click at [433, 379] on h5 "(ID: 2238604652)" at bounding box center [392, 373] width 83 height 12
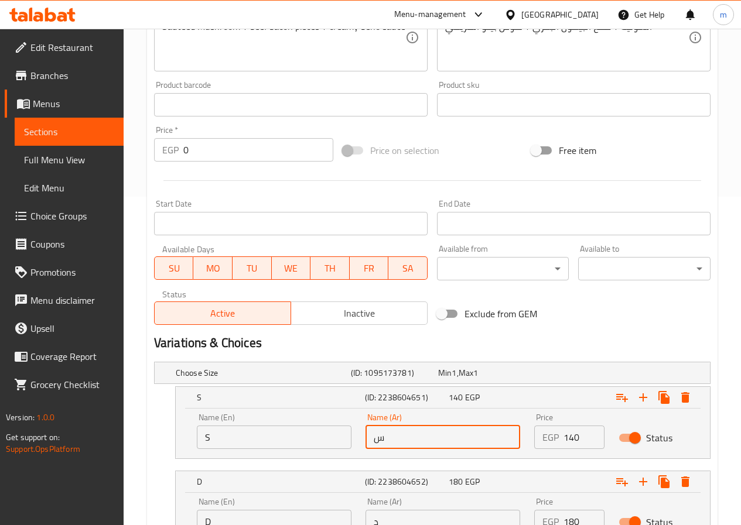
click at [413, 441] on input "س" at bounding box center [442, 437] width 155 height 23
type input "سنجل"
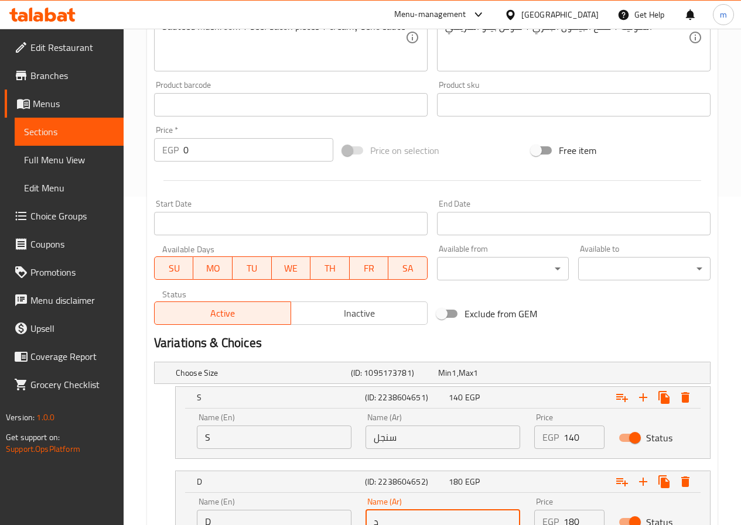
click at [434, 516] on input "د" at bounding box center [442, 521] width 155 height 23
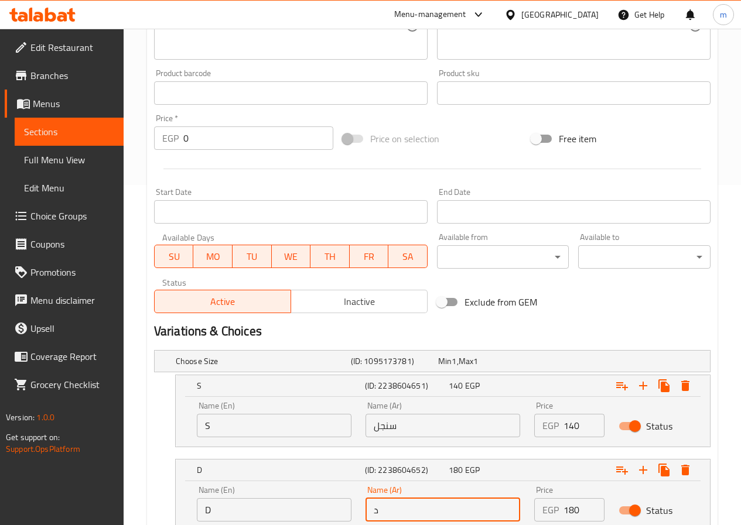
click at [447, 505] on input "د" at bounding box center [442, 509] width 155 height 23
type input "دبل"
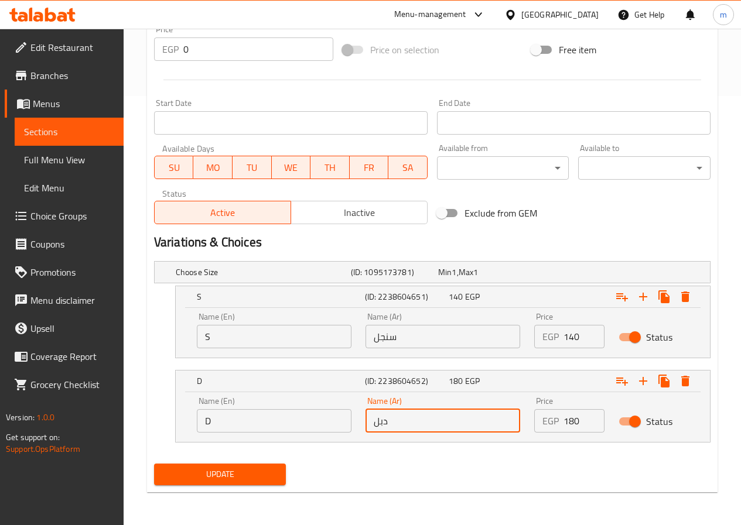
click at [259, 475] on span "Update" at bounding box center [220, 474] width 114 height 15
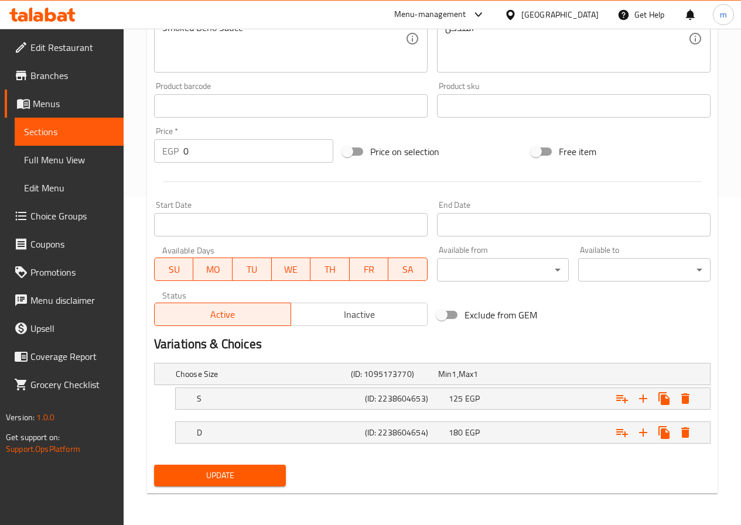
scroll to position [328, 0]
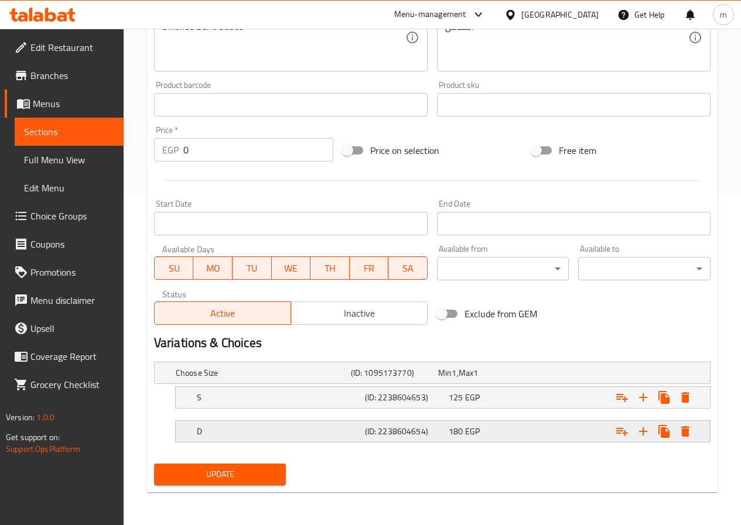
click at [433, 379] on h5 "(ID: 2238604654)" at bounding box center [392, 373] width 83 height 12
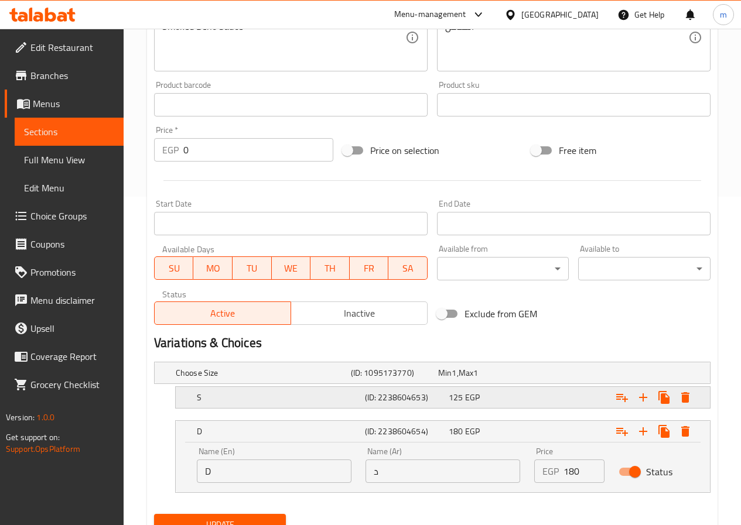
click at [433, 379] on h5 "(ID: 2238604653)" at bounding box center [392, 373] width 83 height 12
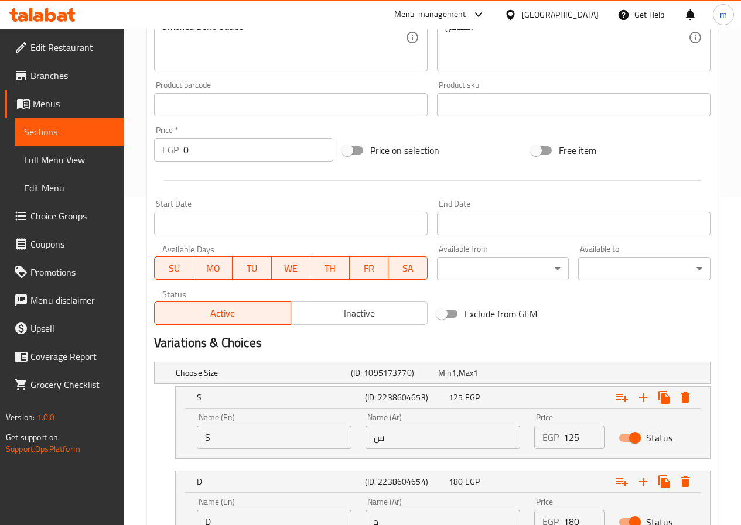
click at [437, 432] on input "س" at bounding box center [442, 437] width 155 height 23
type input "سنجل"
click at [446, 503] on div "Name (Ar) د Name (Ar)" at bounding box center [442, 516] width 155 height 36
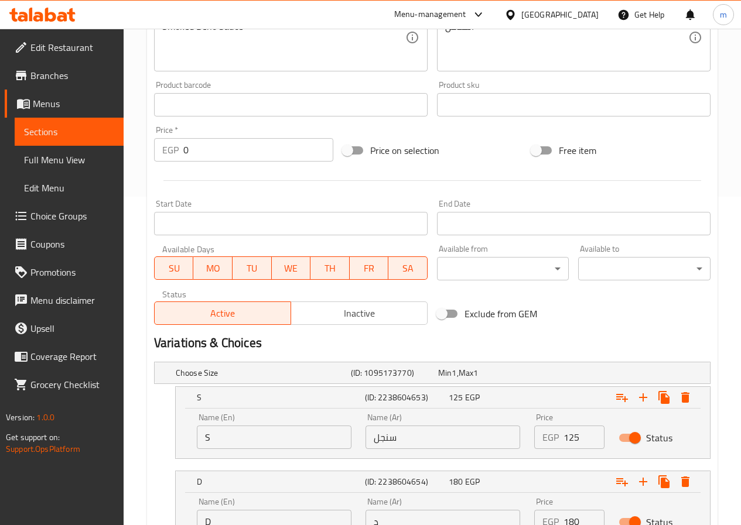
click at [448, 509] on div "Name (Ar) د Name (Ar)" at bounding box center [442, 516] width 155 height 36
click at [451, 517] on input "د" at bounding box center [442, 521] width 155 height 23
type input "دبل"
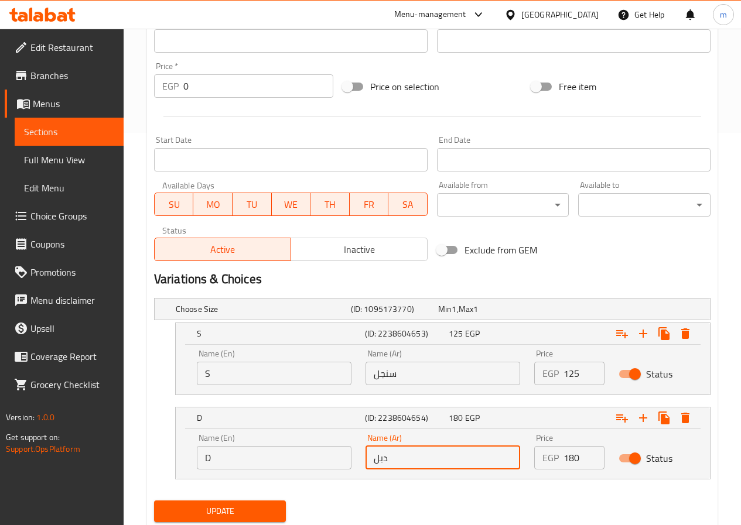
scroll to position [429, 0]
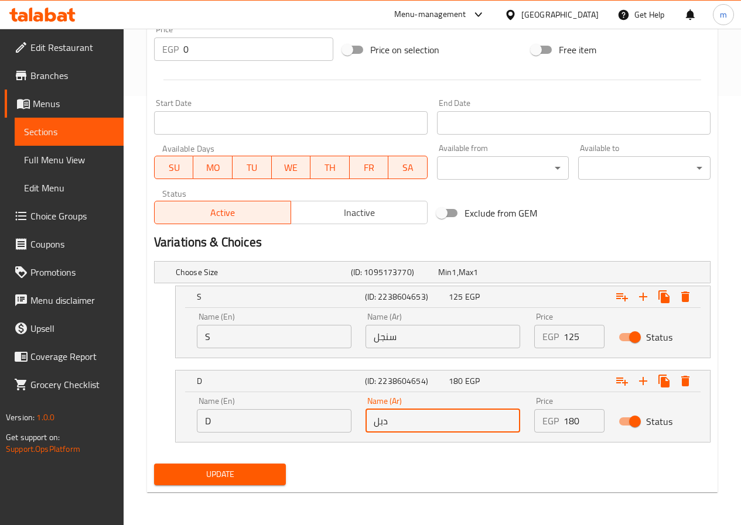
click at [265, 486] on div "Update" at bounding box center [220, 474] width 142 height 31
click at [264, 483] on button "Update" at bounding box center [220, 475] width 132 height 22
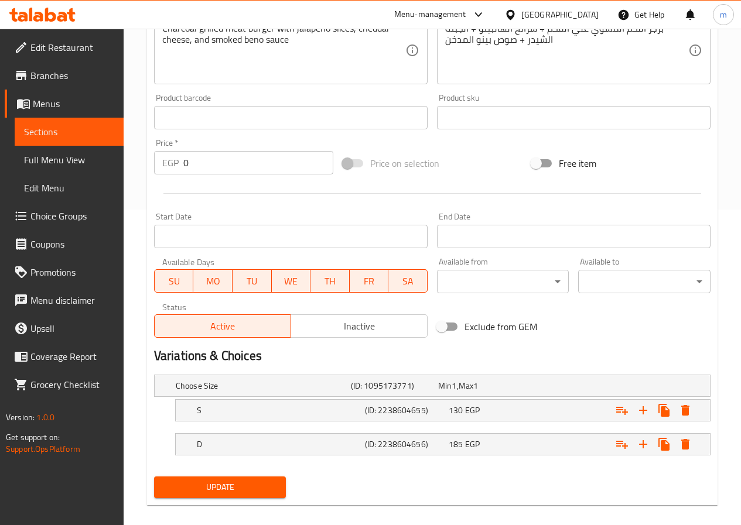
scroll to position [328, 0]
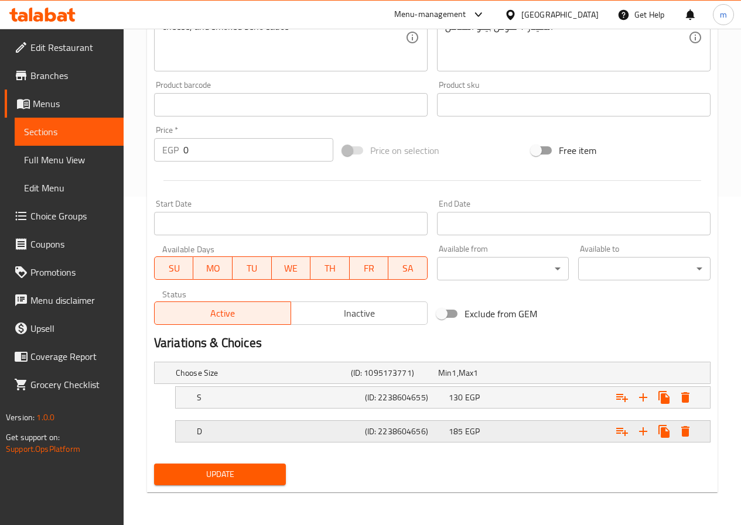
click at [451, 380] on span "185" at bounding box center [444, 372] width 13 height 15
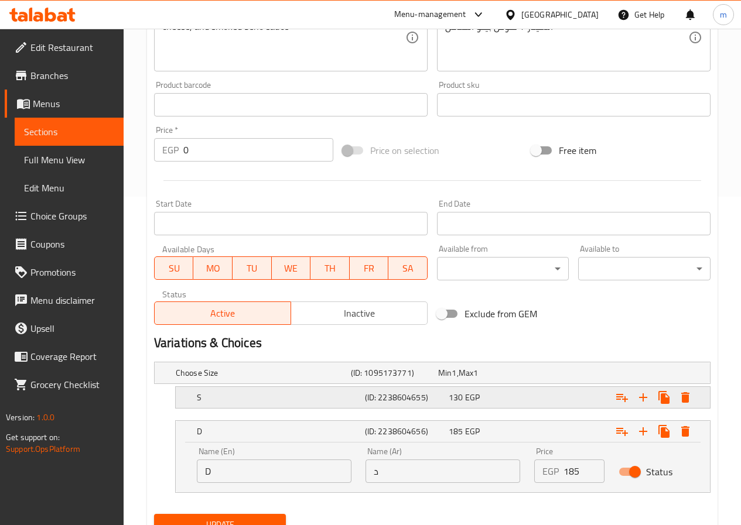
click at [451, 380] on span "130" at bounding box center [444, 372] width 13 height 15
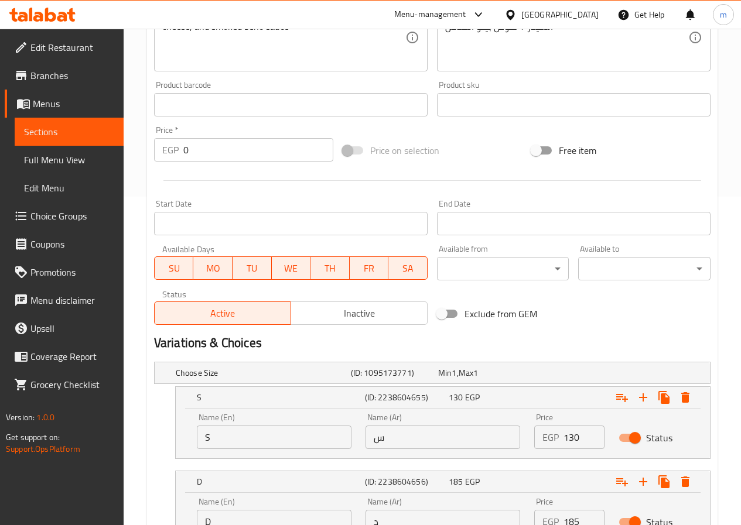
click at [430, 519] on input "د" at bounding box center [442, 521] width 155 height 23
type input "دبل"
click at [428, 426] on input "س" at bounding box center [442, 437] width 155 height 23
type input "سنجل"
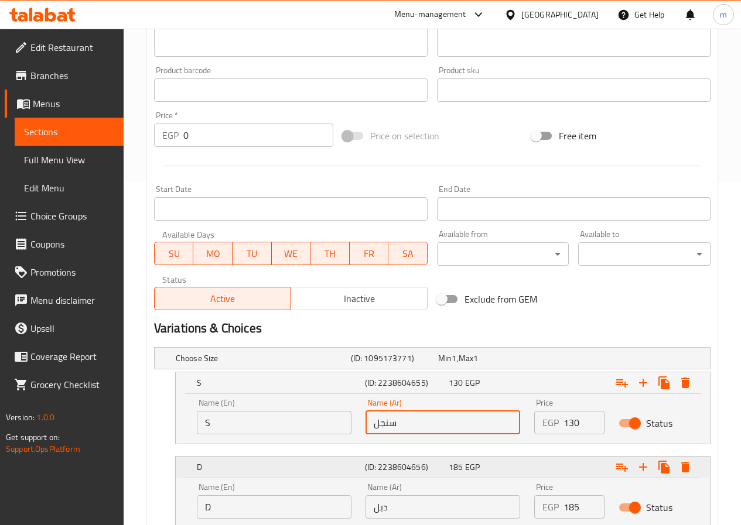
scroll to position [429, 0]
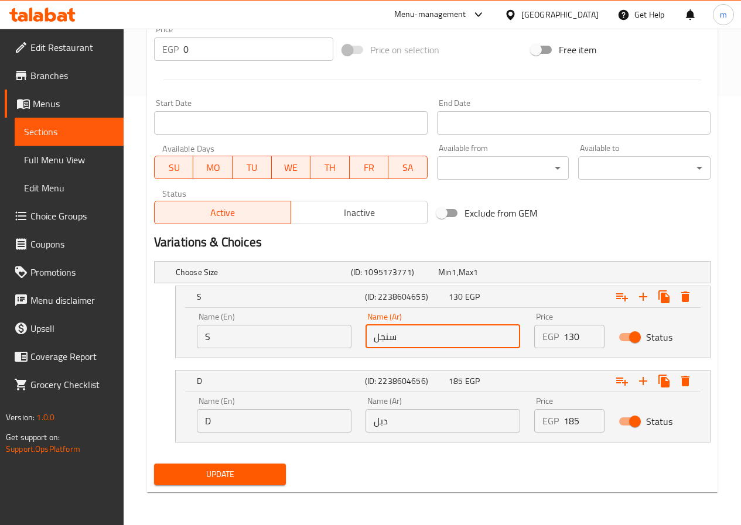
click at [206, 469] on span "Update" at bounding box center [220, 474] width 114 height 15
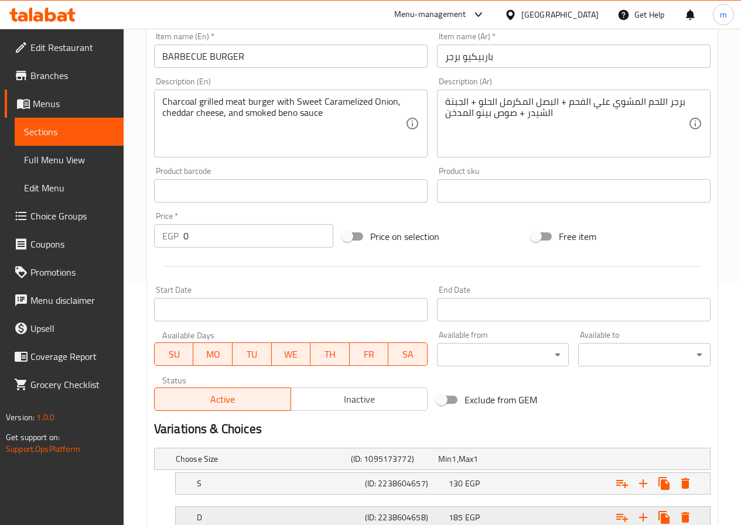
scroll to position [328, 0]
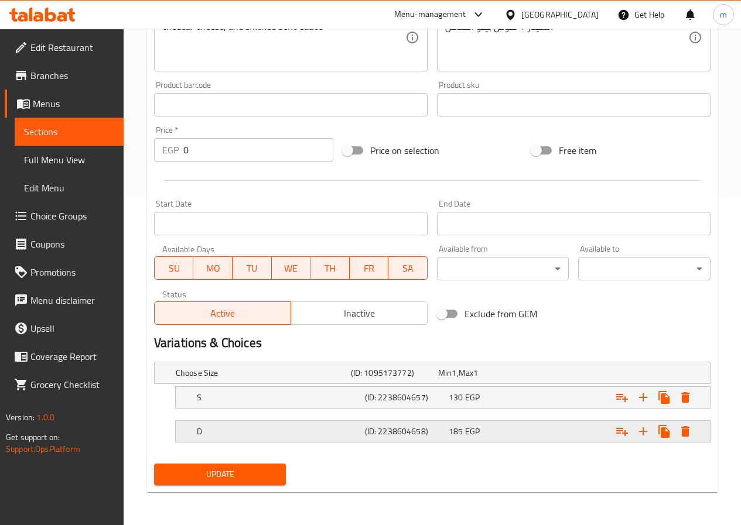
click at [456, 380] on span "EGP" at bounding box center [453, 372] width 5 height 15
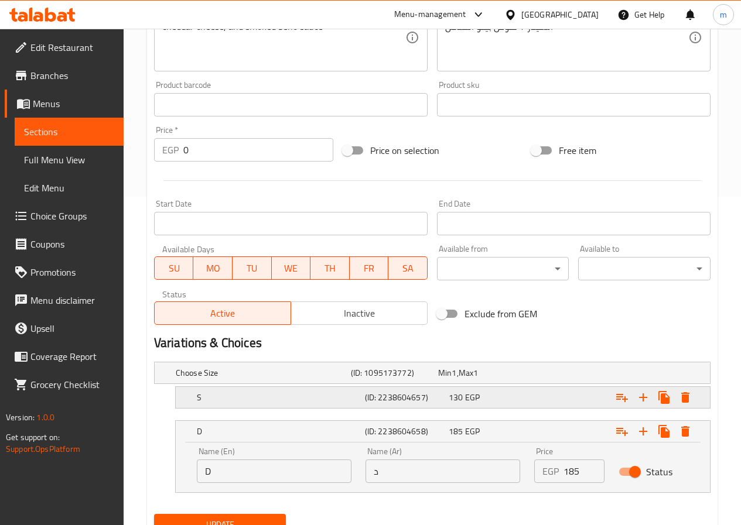
click at [456, 380] on span "EGP" at bounding box center [453, 372] width 5 height 15
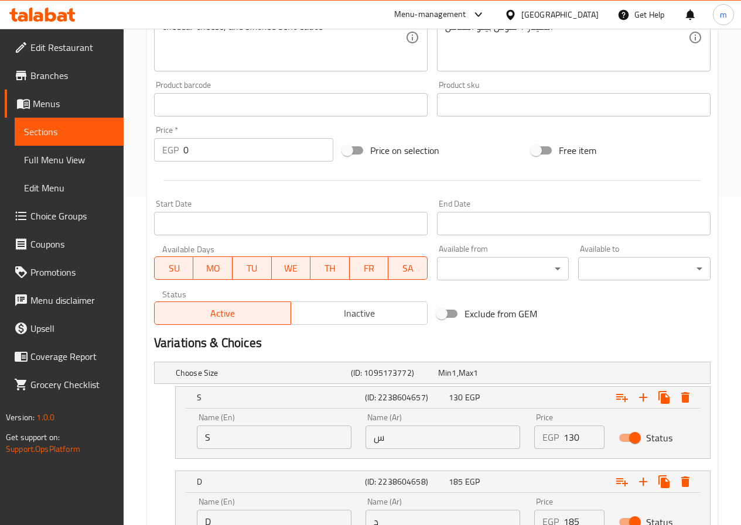
click at [421, 520] on input "د" at bounding box center [442, 521] width 155 height 23
click at [421, 520] on div "Choose Size (ID: 1095173772) Min 1 , Max 1 Name (En) Choose Size Name (En) Name…" at bounding box center [431, 458] width 565 height 203
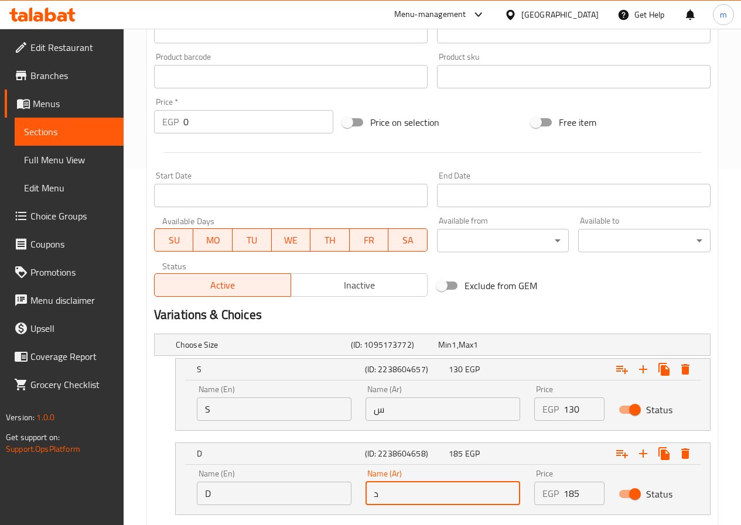
click at [446, 495] on input "د" at bounding box center [442, 493] width 155 height 23
type input "دبل"
click at [445, 407] on input "س" at bounding box center [442, 408] width 155 height 23
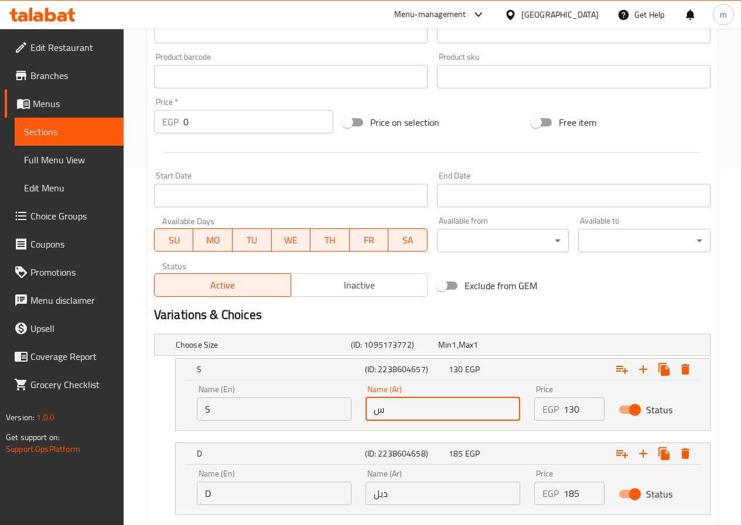
type input "سنجل"
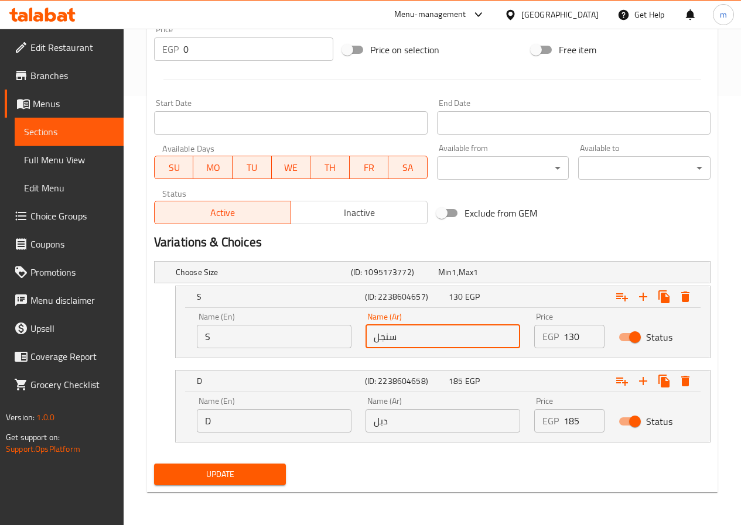
click at [244, 482] on button "Update" at bounding box center [220, 475] width 132 height 22
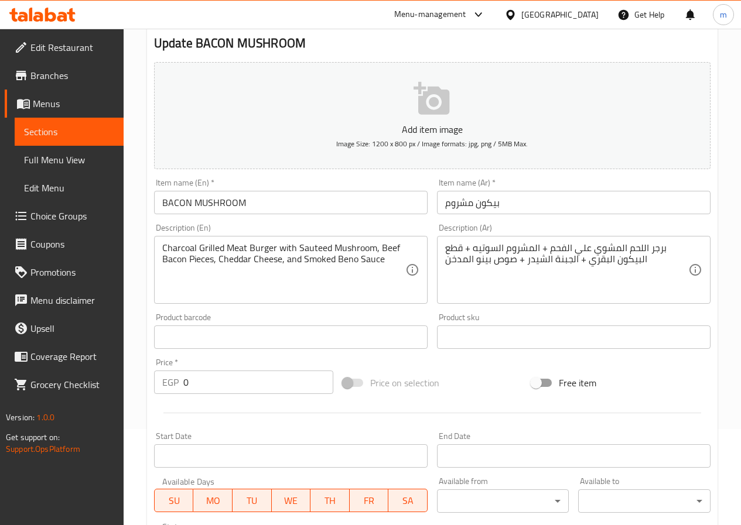
scroll to position [328, 0]
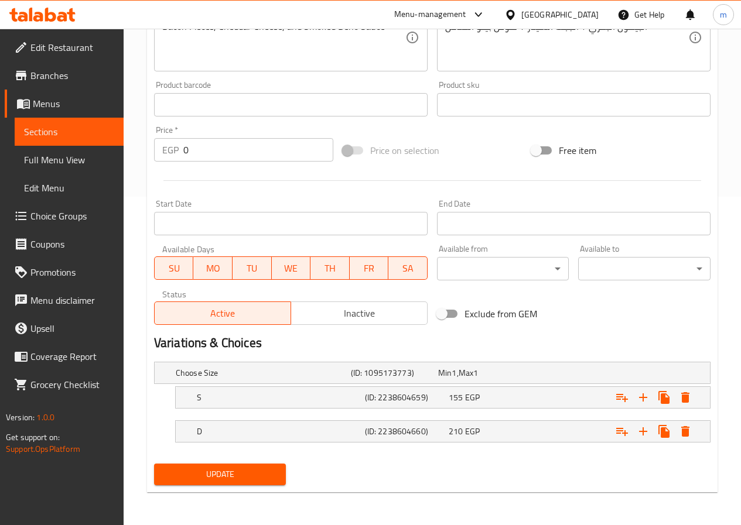
click at [457, 446] on nav at bounding box center [432, 449] width 556 height 9
click at [456, 380] on span "EGP" at bounding box center [453, 372] width 5 height 15
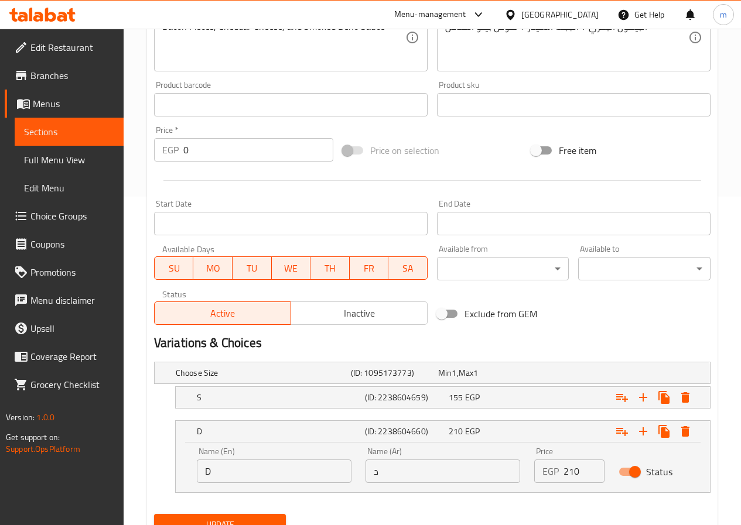
click at [457, 489] on div "Name (Ar) د Name (Ar)" at bounding box center [442, 465] width 169 height 50
click at [458, 475] on input "د" at bounding box center [442, 471] width 155 height 23
type input "دبل"
click at [475, 386] on div "S (ID: 2238604659) 155 EGP" at bounding box center [435, 373] width 524 height 26
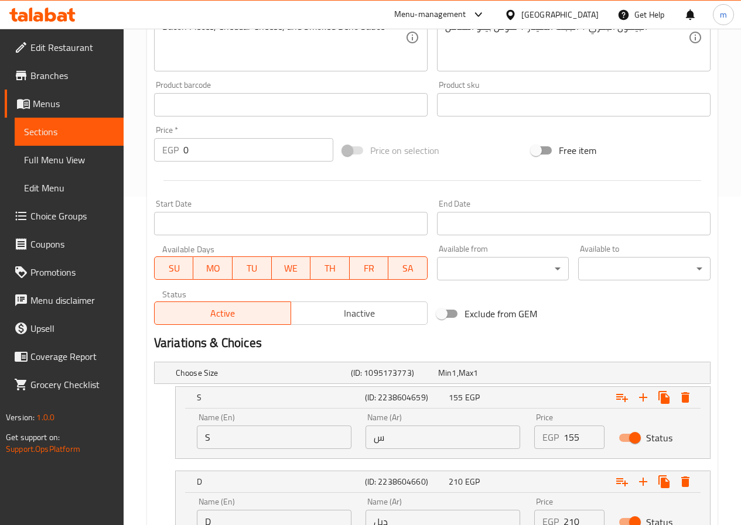
click at [467, 440] on input "س" at bounding box center [442, 437] width 155 height 23
type input "سنجل"
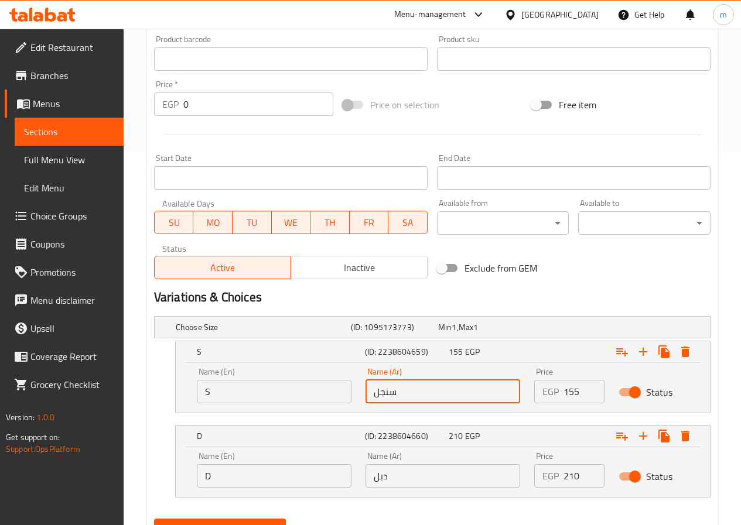
scroll to position [429, 0]
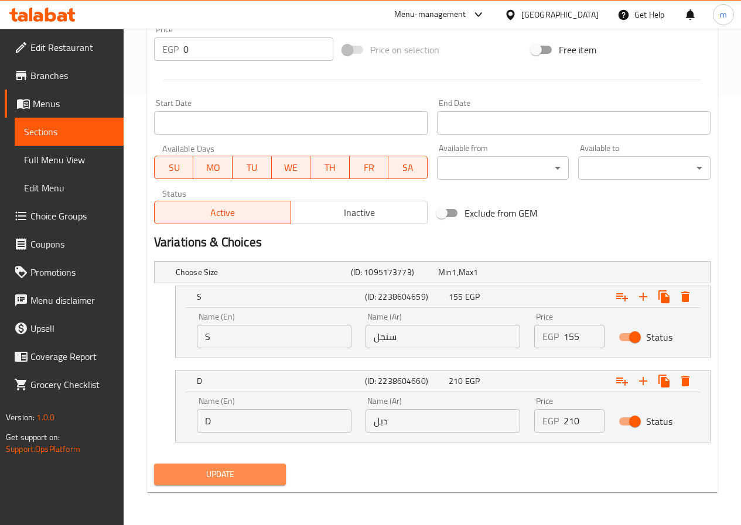
click at [235, 469] on span "Update" at bounding box center [220, 474] width 114 height 15
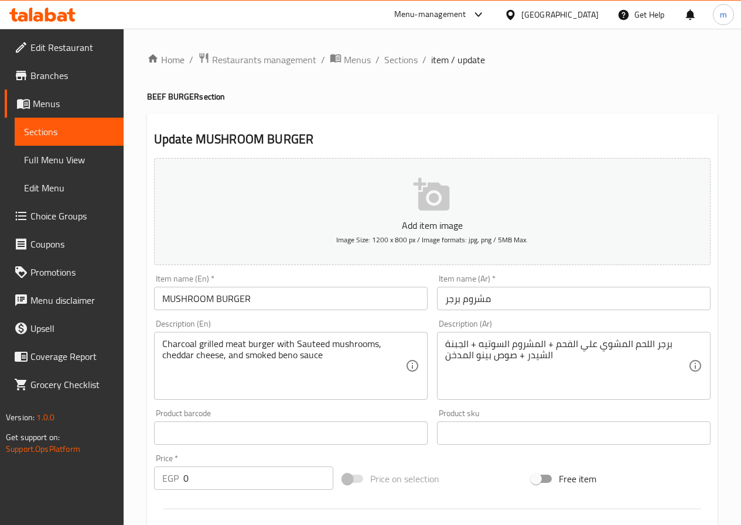
scroll to position [328, 0]
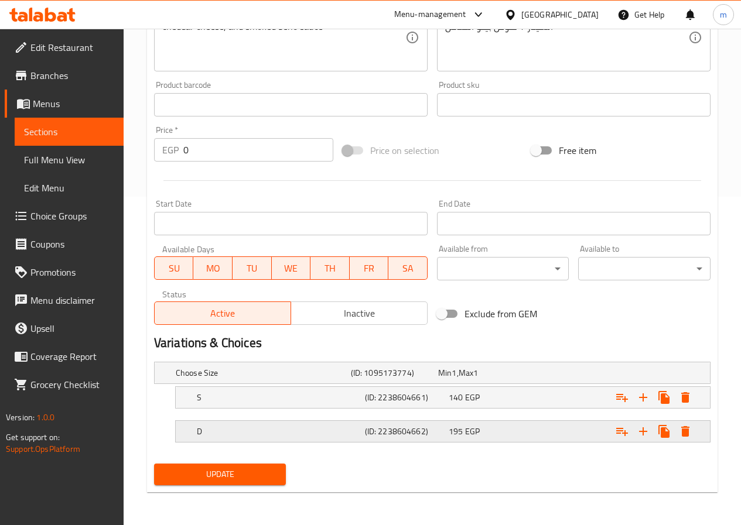
click at [433, 379] on h5 "(ID: 2238604662)" at bounding box center [392, 373] width 83 height 12
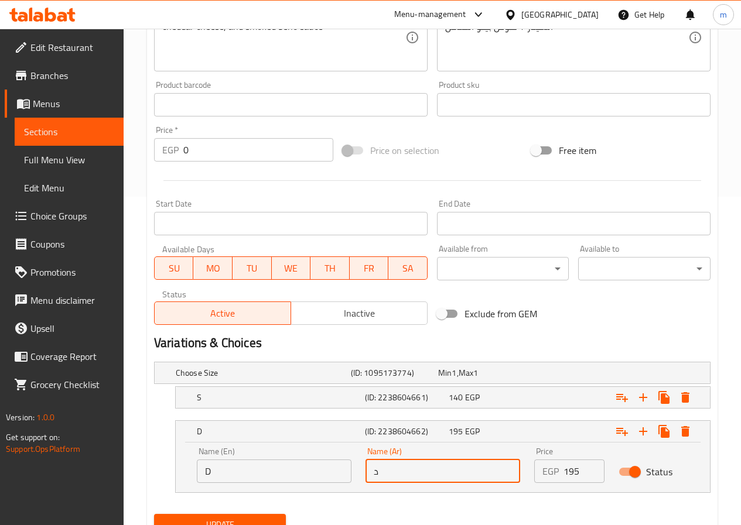
click at [454, 482] on input "د" at bounding box center [442, 471] width 155 height 23
type input "دبل"
click at [464, 379] on div "140 EGP" at bounding box center [479, 373] width 83 height 12
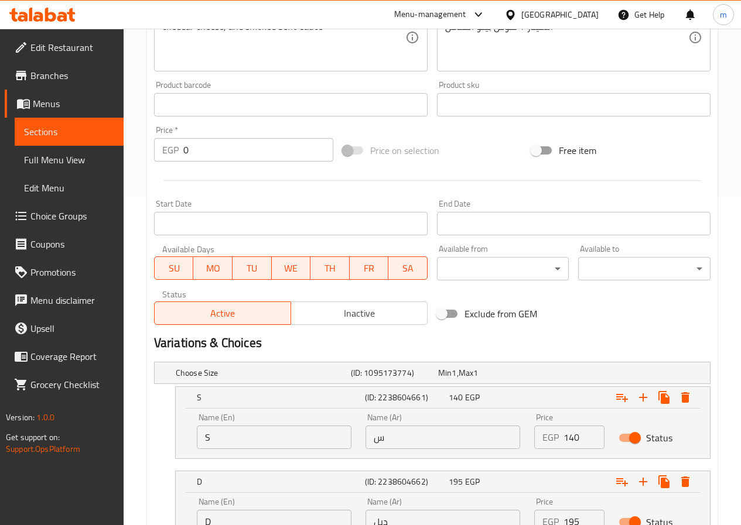
click at [464, 448] on input "س" at bounding box center [442, 437] width 155 height 23
type input "سنجل"
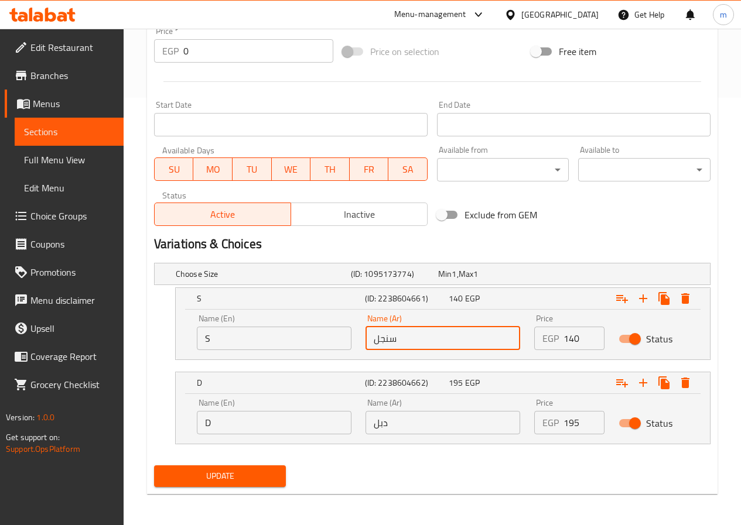
scroll to position [429, 0]
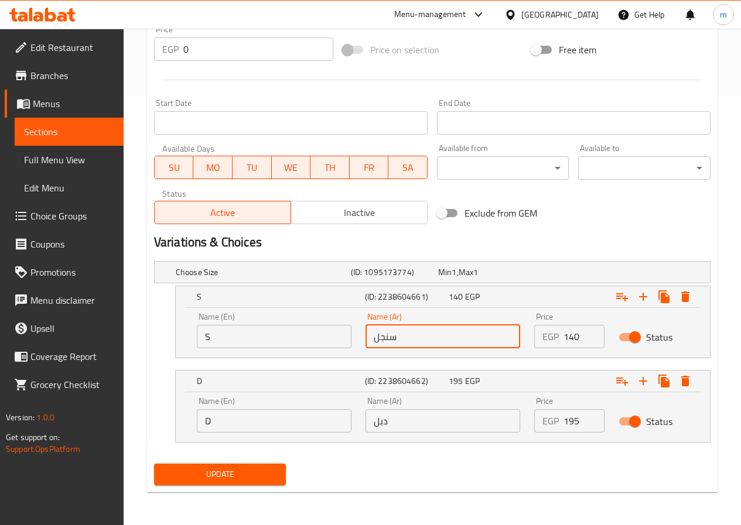
click at [253, 476] on span "Update" at bounding box center [220, 474] width 114 height 15
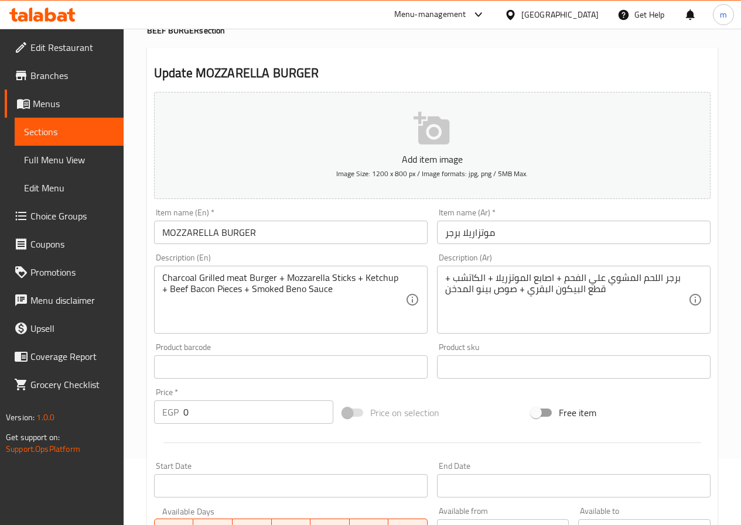
scroll to position [328, 0]
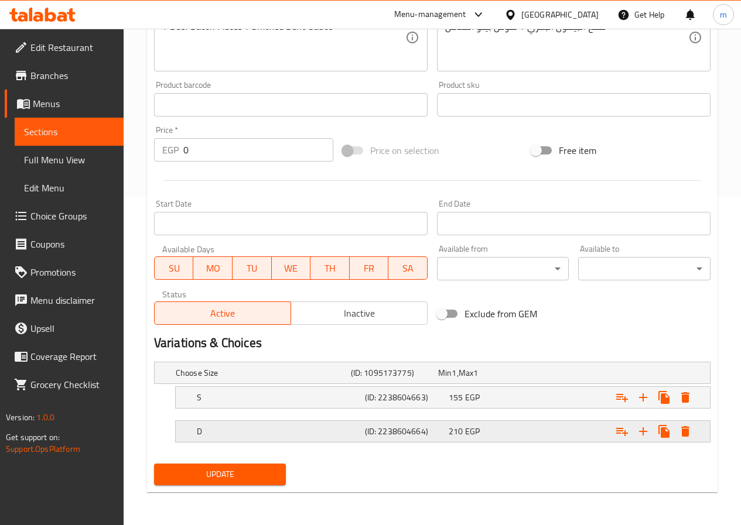
click at [462, 379] on div "210 EGP" at bounding box center [479, 373] width 83 height 12
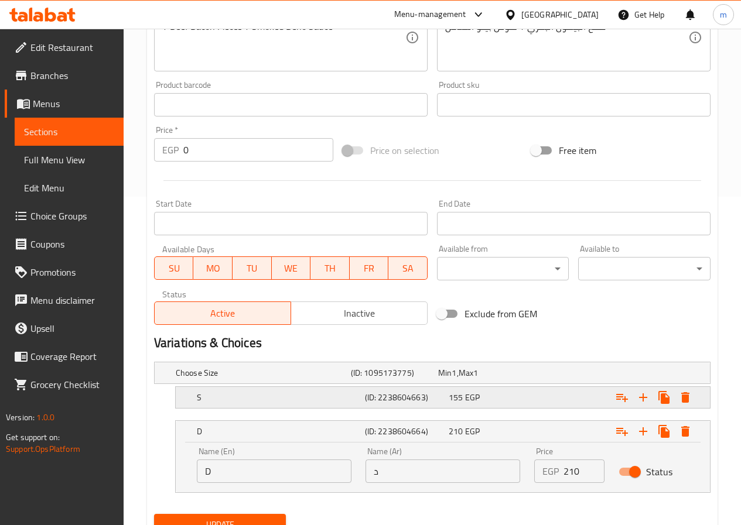
click at [456, 380] on span "EGP" at bounding box center [453, 372] width 5 height 15
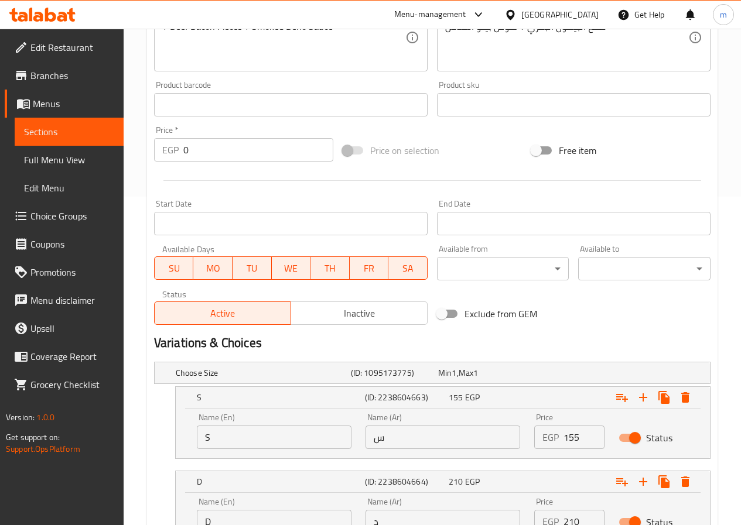
click at [452, 514] on input "د" at bounding box center [442, 521] width 155 height 23
type input "دبل"
click at [450, 422] on div "Name (Ar) س Name (Ar)" at bounding box center [442, 431] width 155 height 36
click at [452, 438] on input "س" at bounding box center [442, 437] width 155 height 23
type input "سنجل"
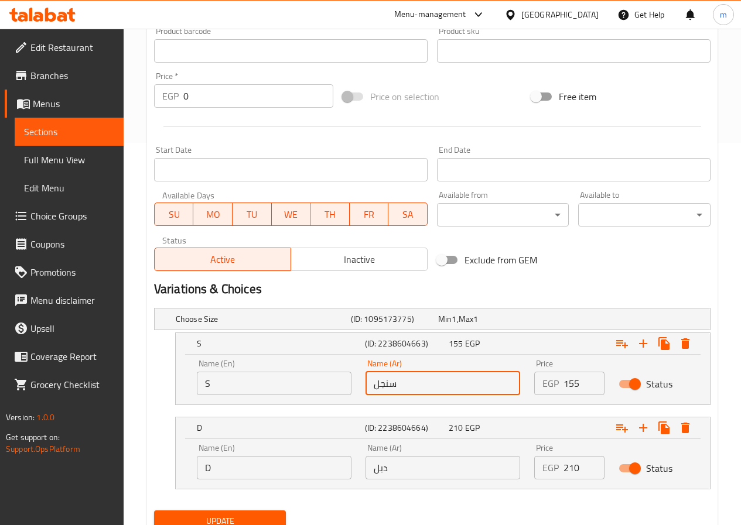
scroll to position [429, 0]
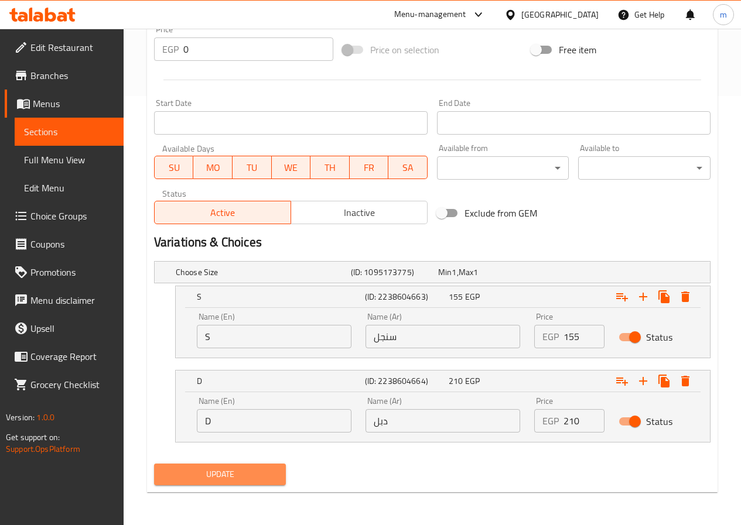
click at [275, 470] on span "Update" at bounding box center [220, 474] width 114 height 15
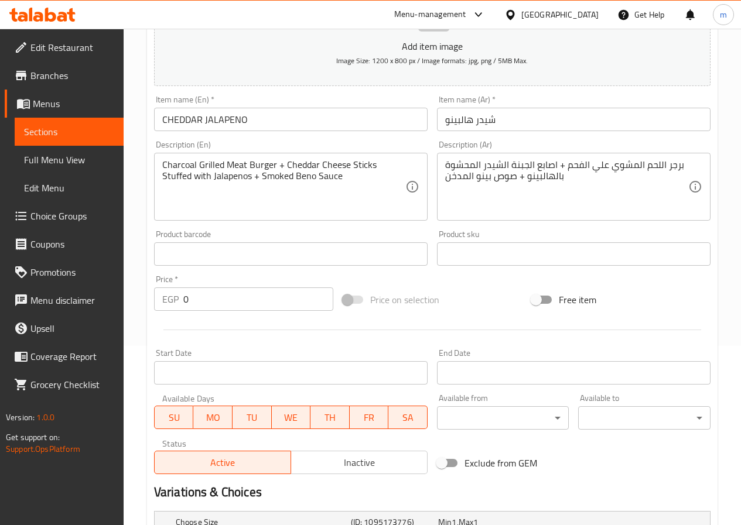
scroll to position [328, 0]
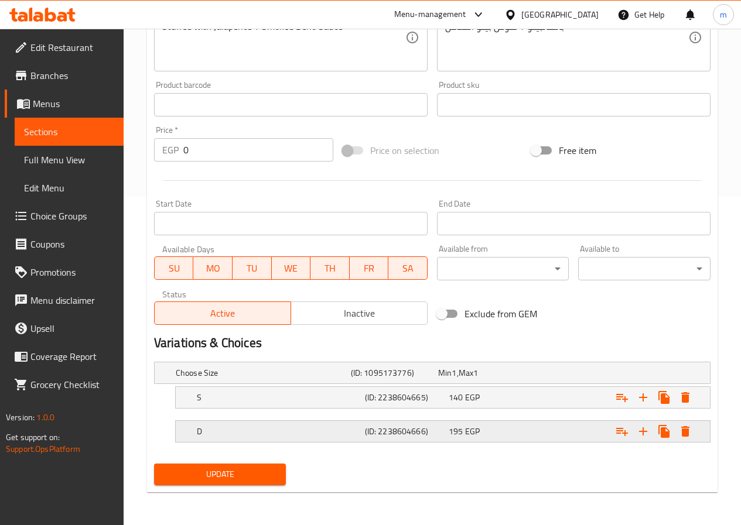
drag, startPoint x: 457, startPoint y: 433, endPoint x: 462, endPoint y: 418, distance: 16.1
click at [451, 380] on span "195" at bounding box center [444, 372] width 13 height 15
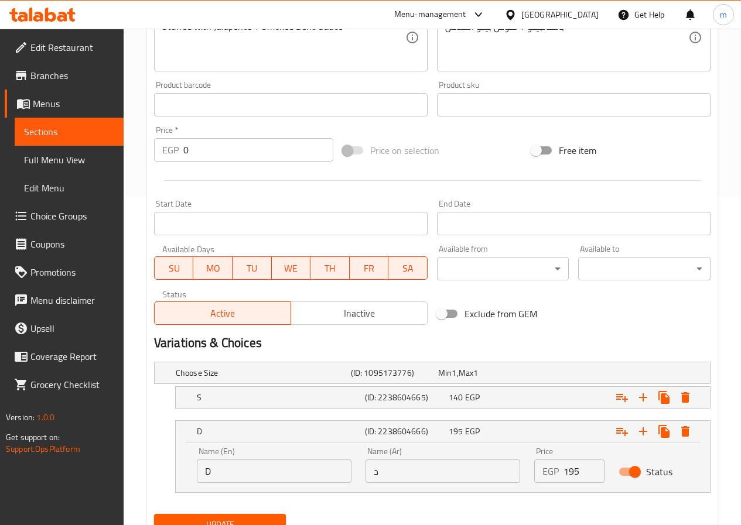
click at [437, 475] on input "د" at bounding box center [442, 471] width 155 height 23
type input "دبل"
click at [451, 380] on span "140" at bounding box center [444, 372] width 13 height 15
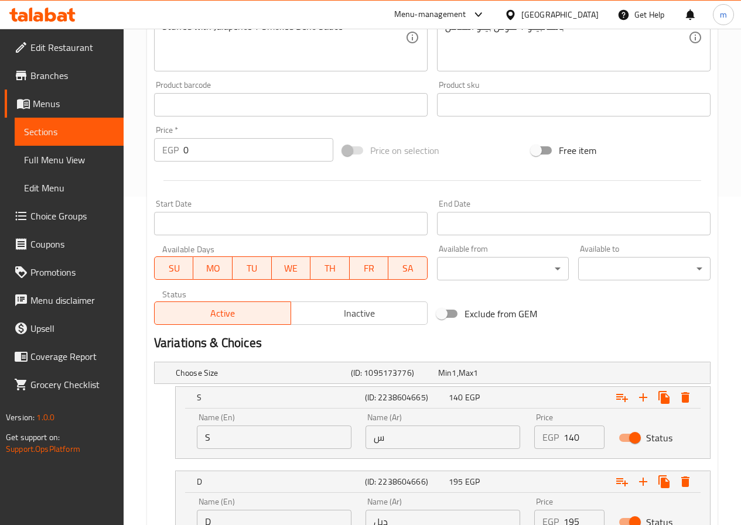
drag, startPoint x: 444, startPoint y: 441, endPoint x: 443, endPoint y: 449, distance: 8.2
click at [444, 441] on input "س" at bounding box center [442, 437] width 155 height 23
type input "سنجل"
click at [476, 402] on span "EGP" at bounding box center [472, 397] width 15 height 15
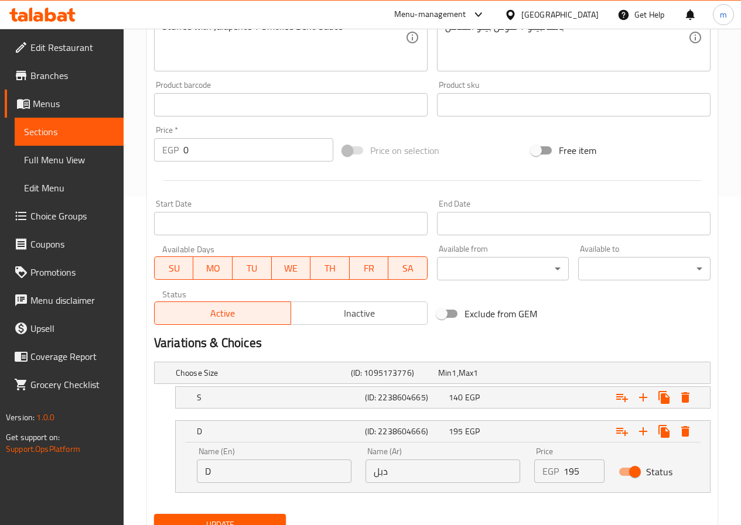
click at [258, 521] on span "Update" at bounding box center [220, 524] width 114 height 15
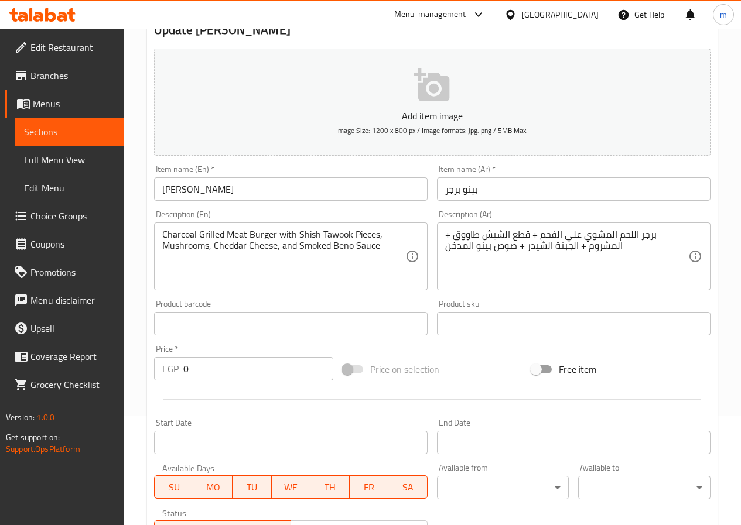
scroll to position [328, 0]
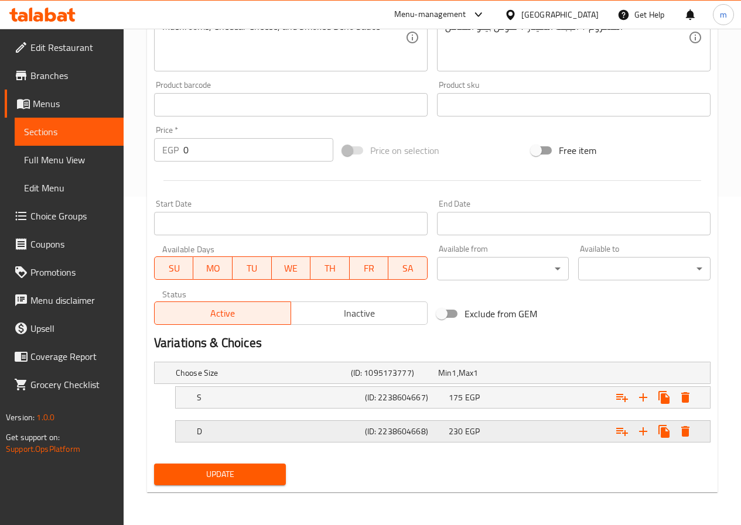
click at [481, 379] on div "230 EGP" at bounding box center [479, 373] width 83 height 12
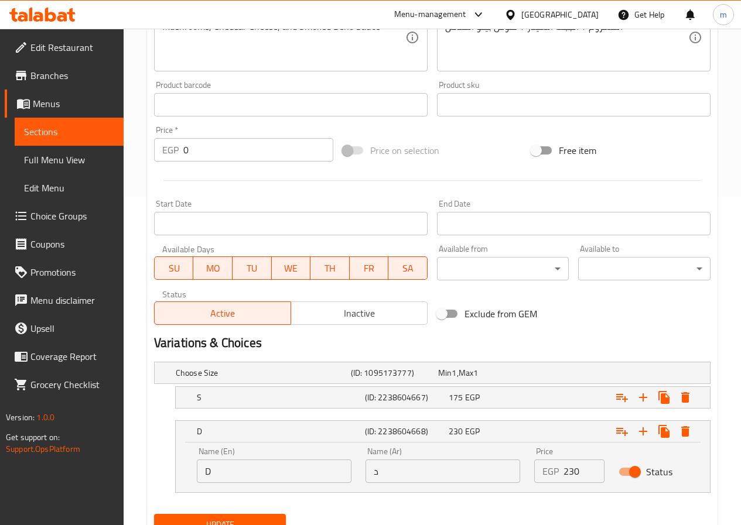
click at [462, 467] on input "د" at bounding box center [442, 471] width 155 height 23
type input "دبل"
click at [456, 380] on span "EGP" at bounding box center [453, 372] width 5 height 15
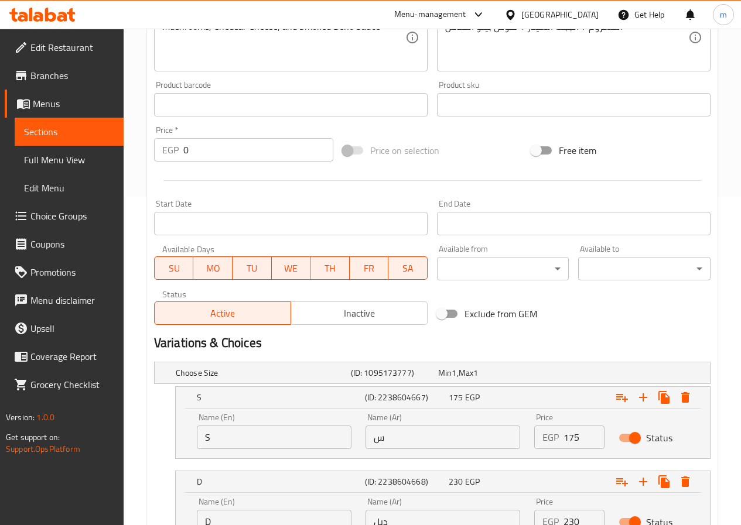
click at [460, 432] on input "س" at bounding box center [442, 437] width 155 height 23
type input "سنجل"
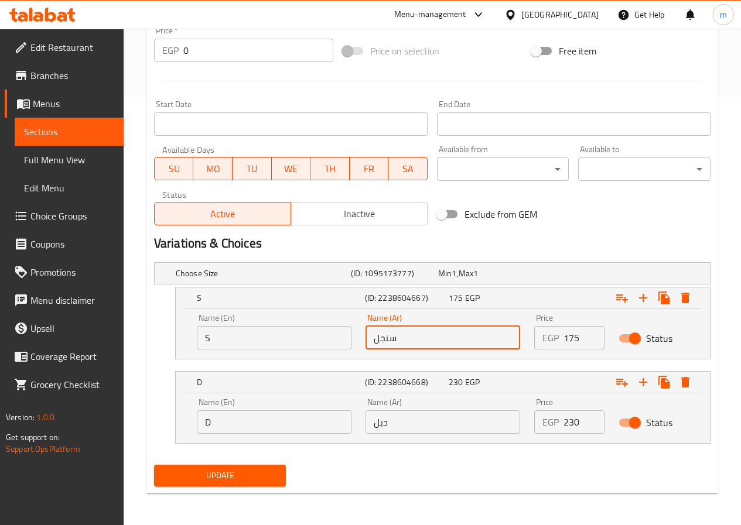
scroll to position [429, 0]
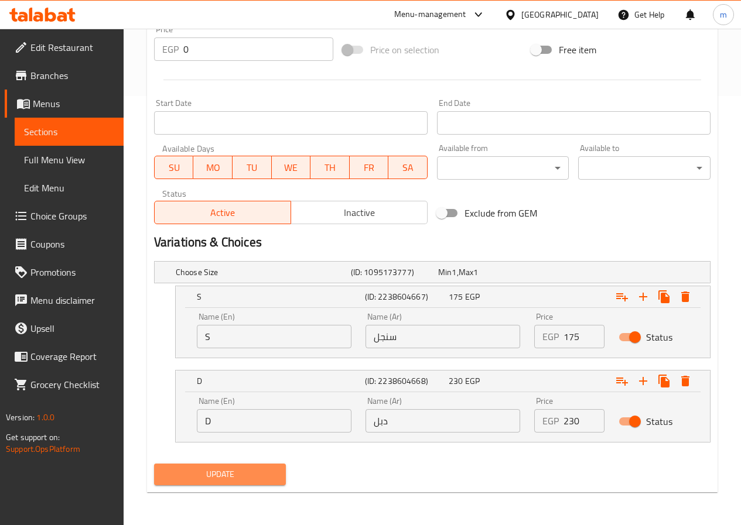
click at [224, 485] on button "Update" at bounding box center [220, 475] width 132 height 22
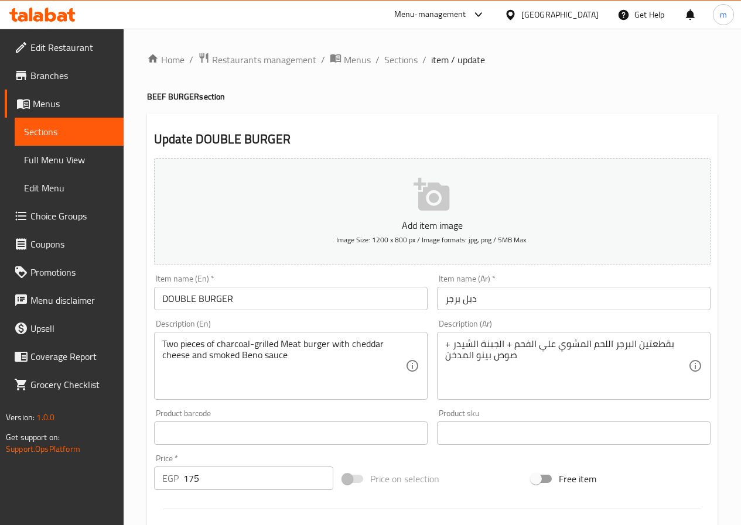
scroll to position [302, 0]
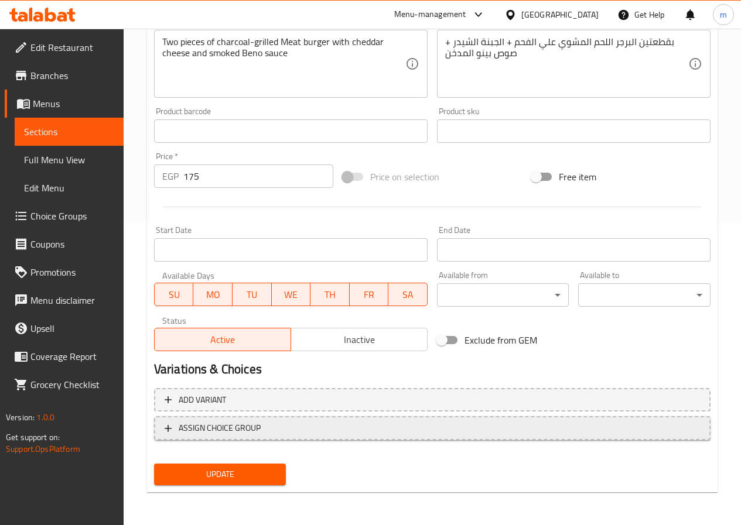
click at [462, 424] on span "ASSIGN CHOICE GROUP" at bounding box center [431, 428] width 535 height 15
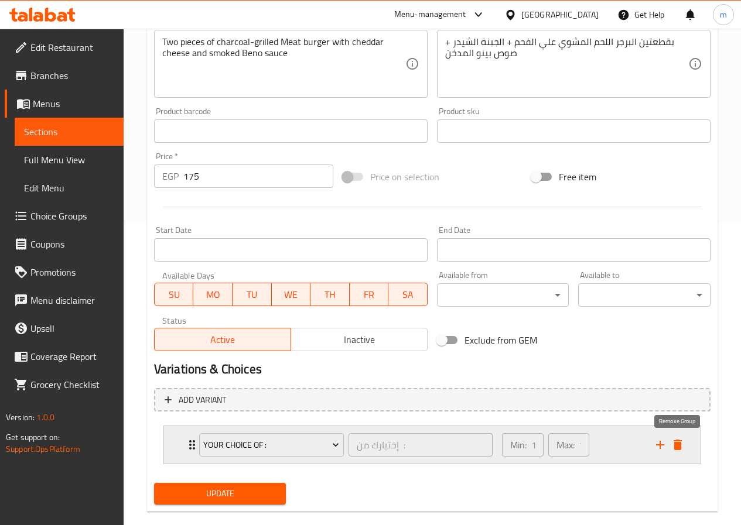
click at [674, 448] on icon "delete" at bounding box center [677, 445] width 8 height 11
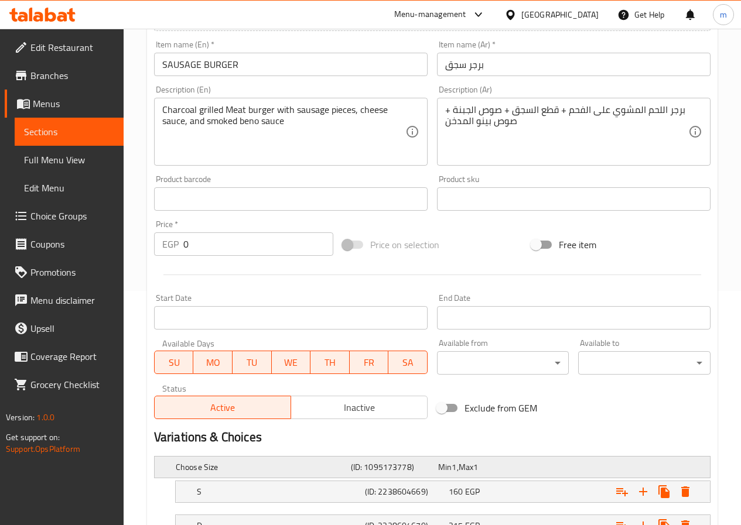
scroll to position [328, 0]
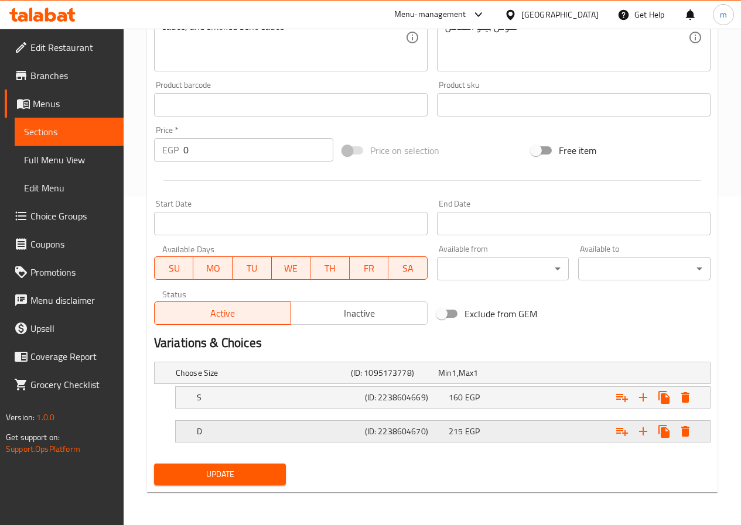
click at [456, 380] on span "EGP" at bounding box center [453, 372] width 5 height 15
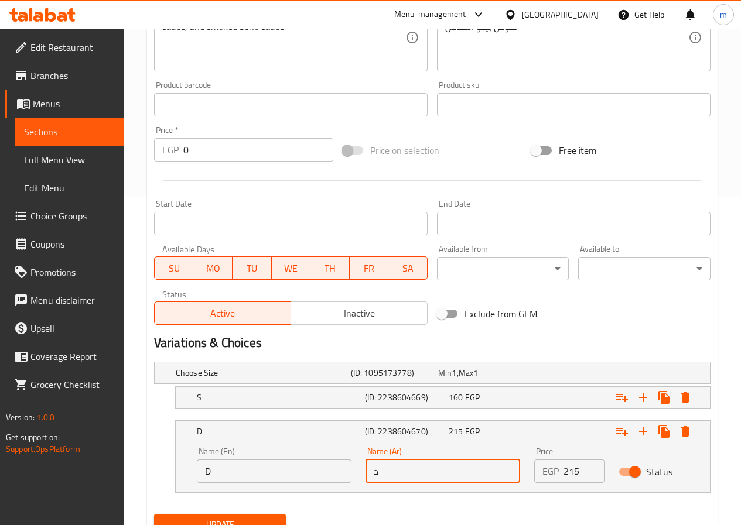
click at [453, 476] on input "د" at bounding box center [442, 471] width 155 height 23
type input "دبل"
click at [451, 380] on span "160" at bounding box center [444, 372] width 13 height 15
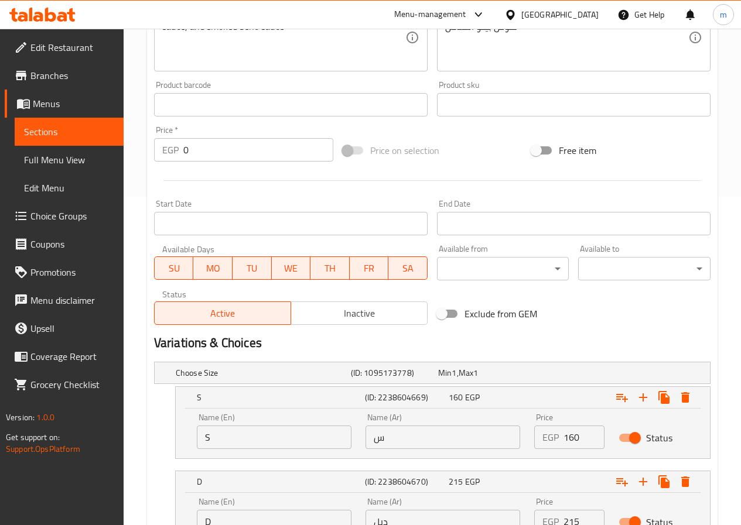
click at [450, 439] on input "س" at bounding box center [442, 437] width 155 height 23
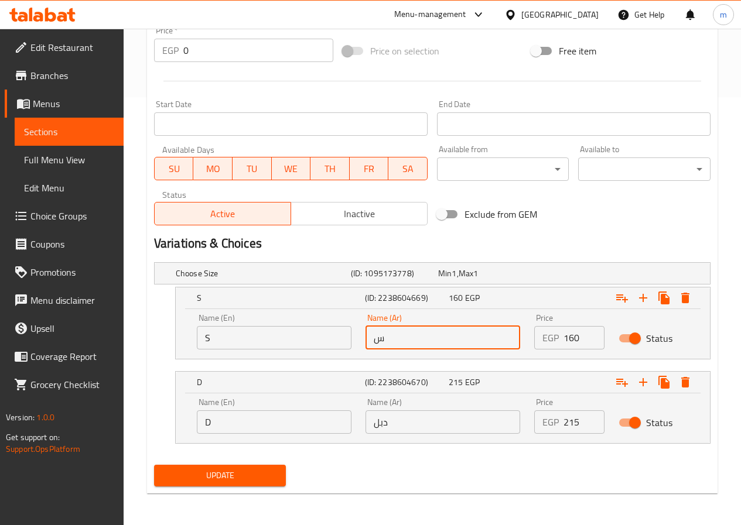
scroll to position [429, 0]
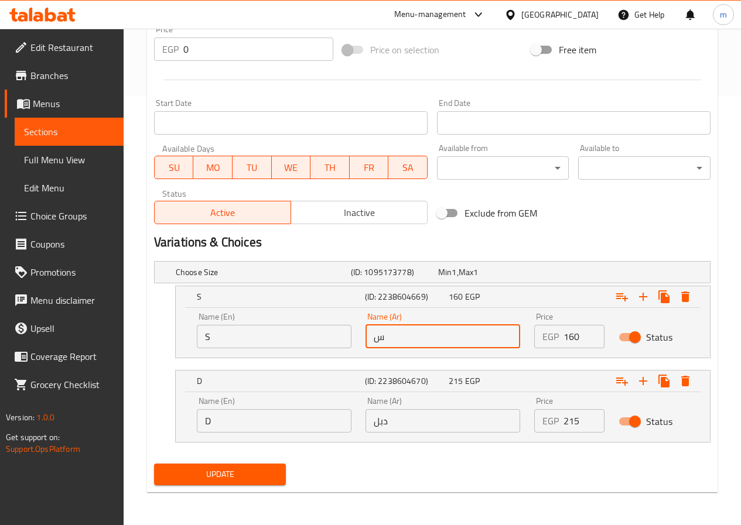
click at [420, 331] on input "س" at bounding box center [442, 336] width 155 height 23
type input "سنجل"
click at [252, 470] on span "Update" at bounding box center [220, 474] width 114 height 15
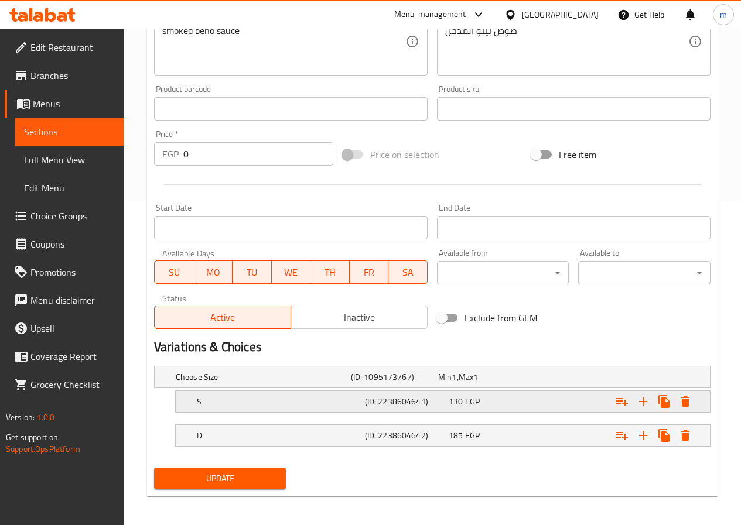
scroll to position [328, 0]
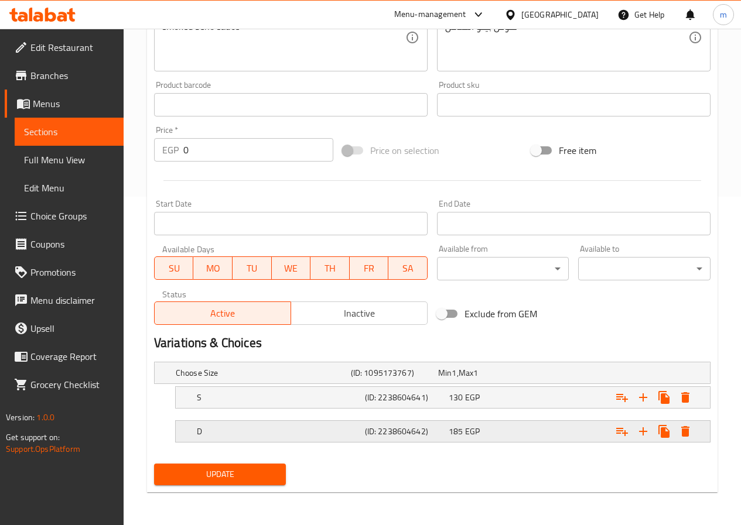
click at [457, 386] on div "D (ID: 2238604642) 185 EGP" at bounding box center [435, 373] width 524 height 26
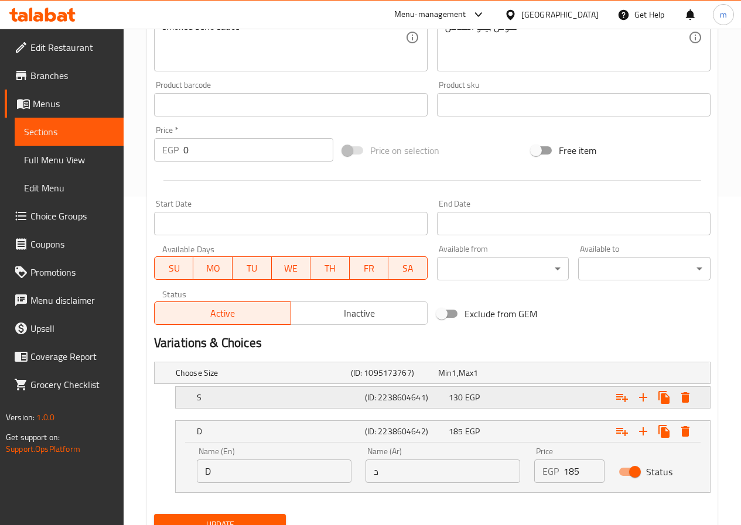
click at [462, 379] on div "130 EGP" at bounding box center [479, 373] width 83 height 12
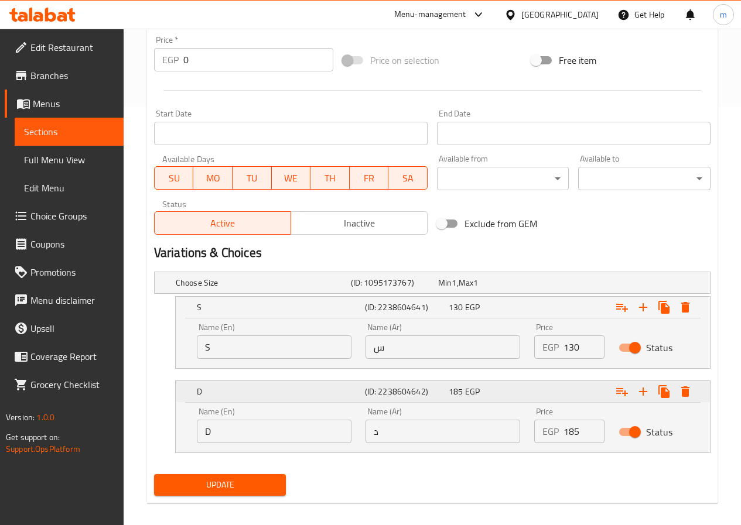
scroll to position [429, 0]
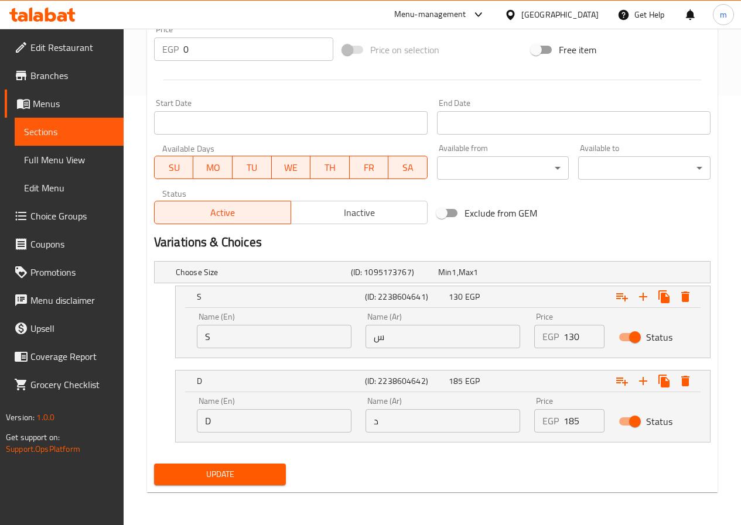
drag, startPoint x: 437, startPoint y: 426, endPoint x: 437, endPoint y: 412, distance: 13.5
click at [437, 426] on input "د" at bounding box center [442, 420] width 155 height 23
type input "دبل"
click at [444, 333] on input "س" at bounding box center [442, 336] width 155 height 23
type input "سنجل"
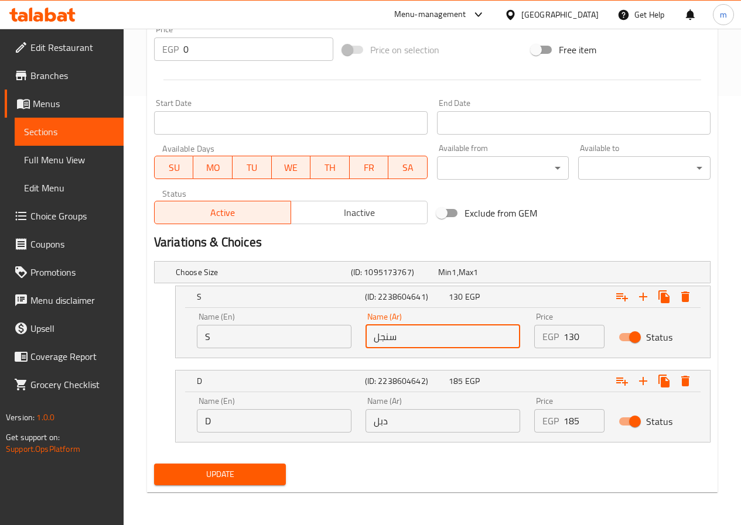
click at [259, 475] on span "Update" at bounding box center [220, 474] width 114 height 15
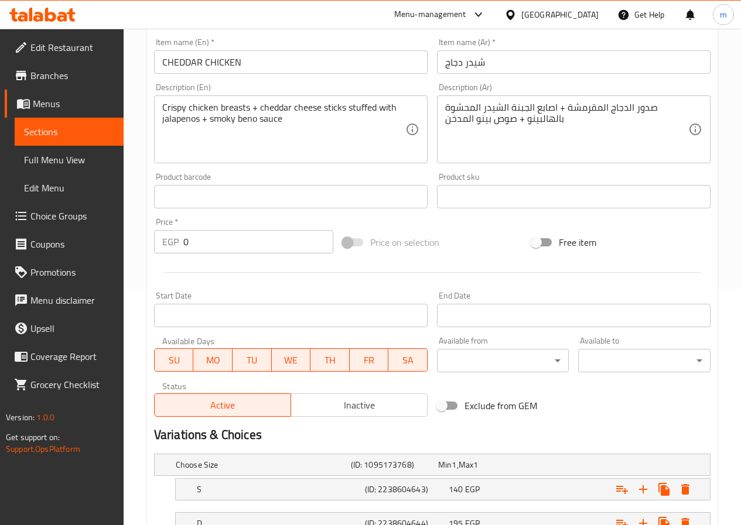
scroll to position [328, 0]
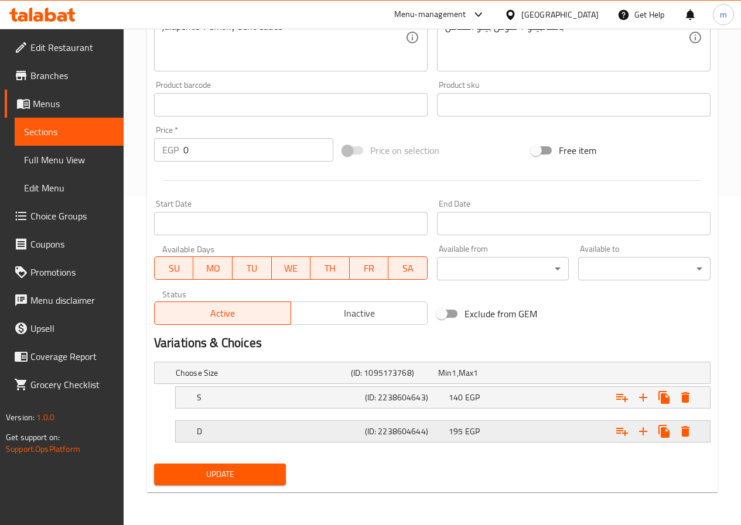
click at [436, 381] on div "(ID: 2238604644)" at bounding box center [391, 373] width 87 height 16
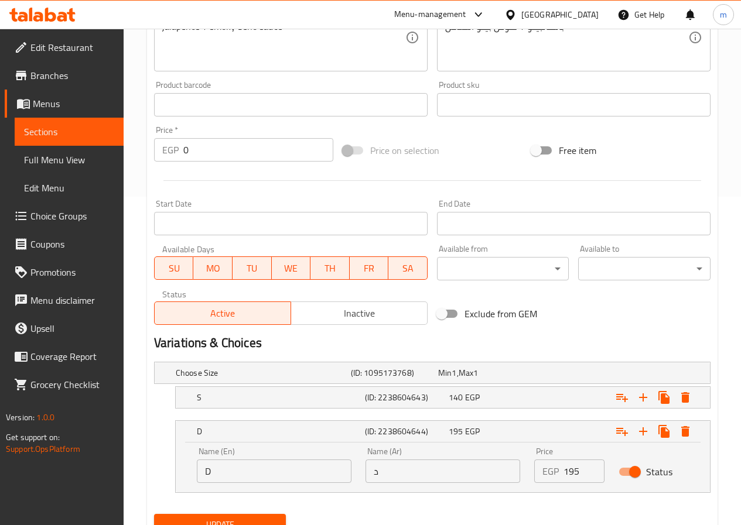
click at [441, 476] on input "د" at bounding box center [442, 471] width 155 height 23
type input "دبل"
click at [451, 380] on span "140" at bounding box center [444, 372] width 13 height 15
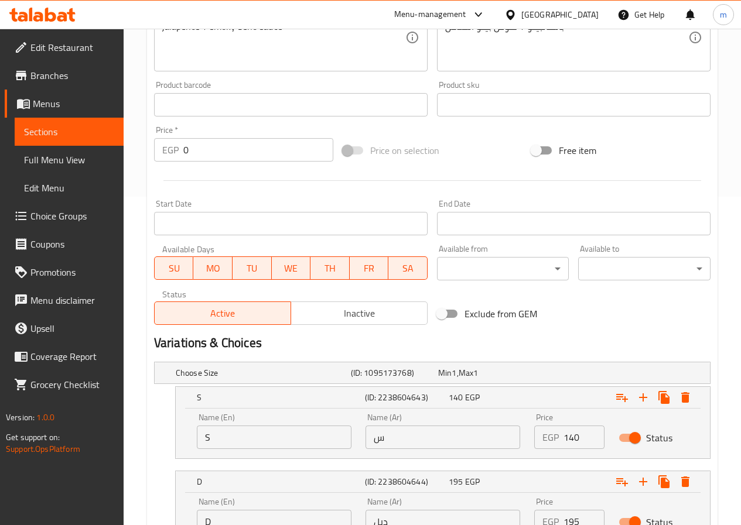
click at [450, 438] on input "س" at bounding box center [442, 437] width 155 height 23
type input "سنجل"
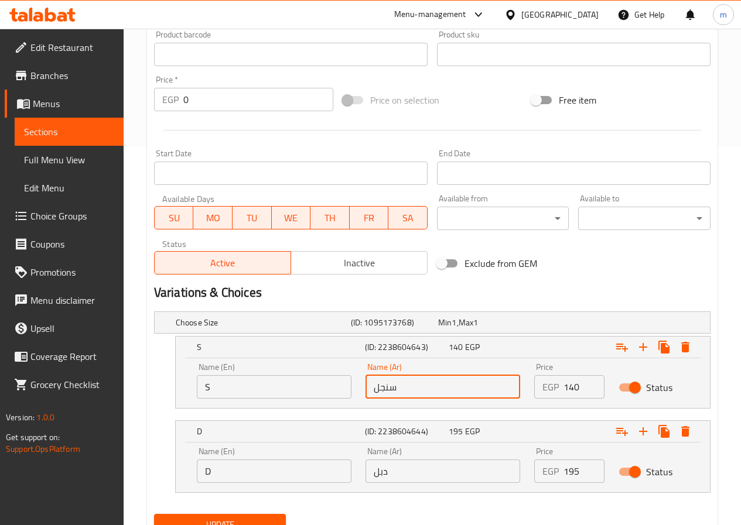
scroll to position [429, 0]
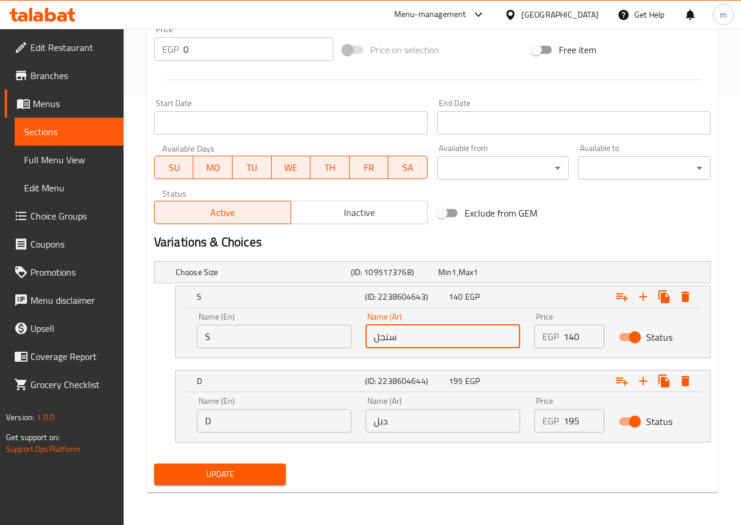
click at [255, 476] on span "Update" at bounding box center [220, 474] width 114 height 15
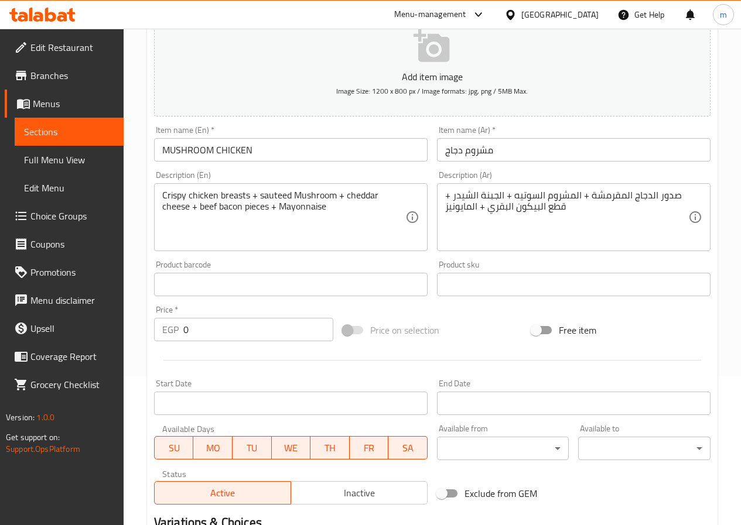
scroll to position [328, 0]
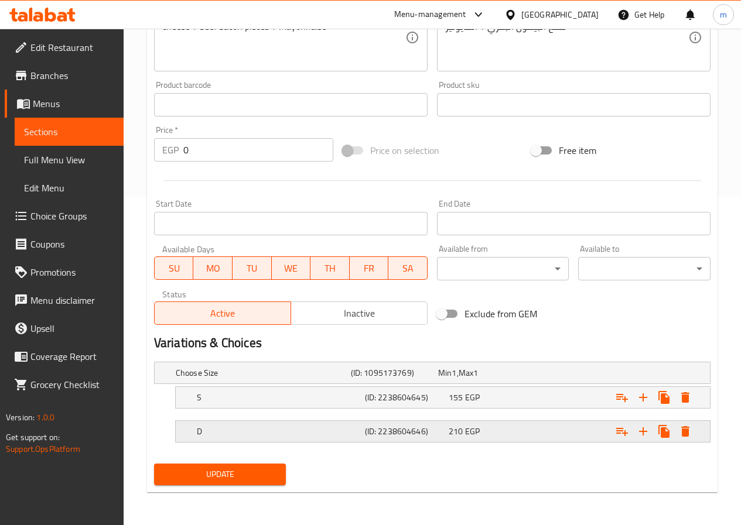
click at [462, 379] on div "210 EGP" at bounding box center [479, 373] width 83 height 12
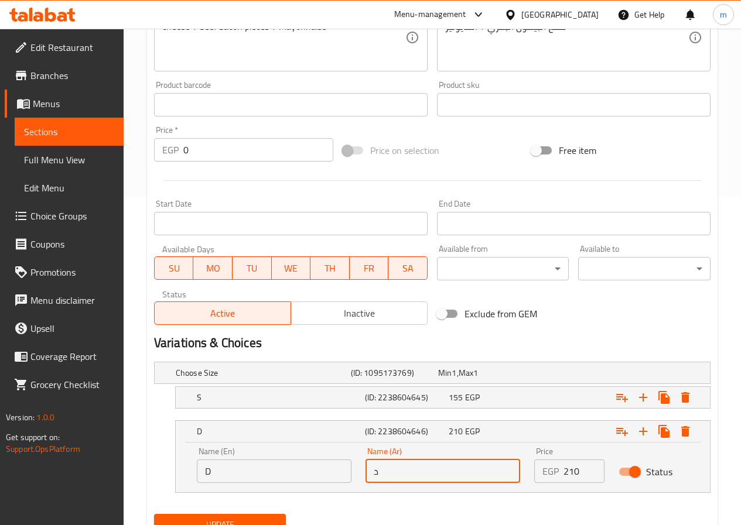
click at [458, 468] on input "د" at bounding box center [442, 471] width 155 height 23
type input "دبل"
click at [451, 380] on span "155" at bounding box center [444, 372] width 13 height 15
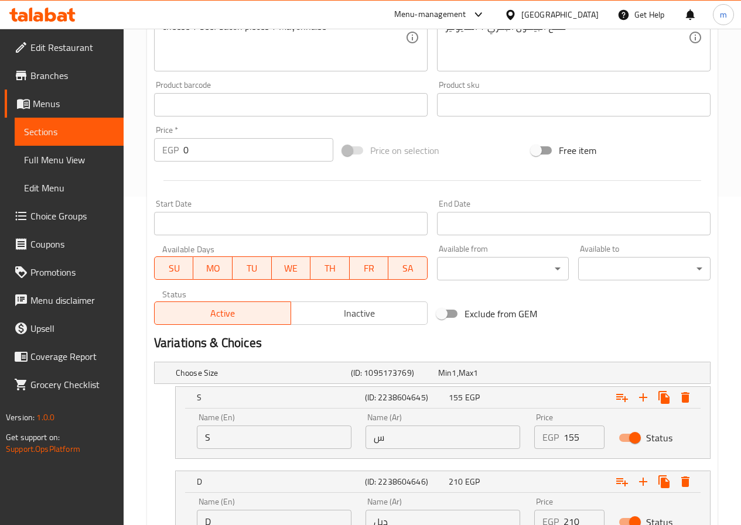
click at [458, 434] on input "س" at bounding box center [442, 437] width 155 height 23
type input "سنجل"
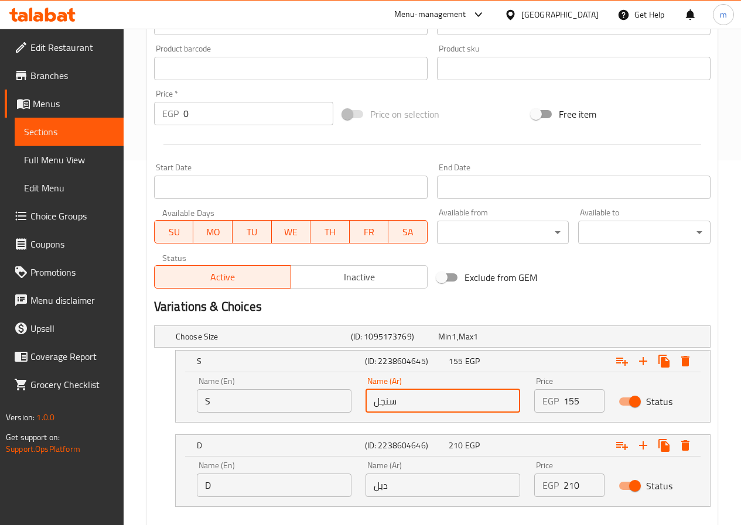
scroll to position [429, 0]
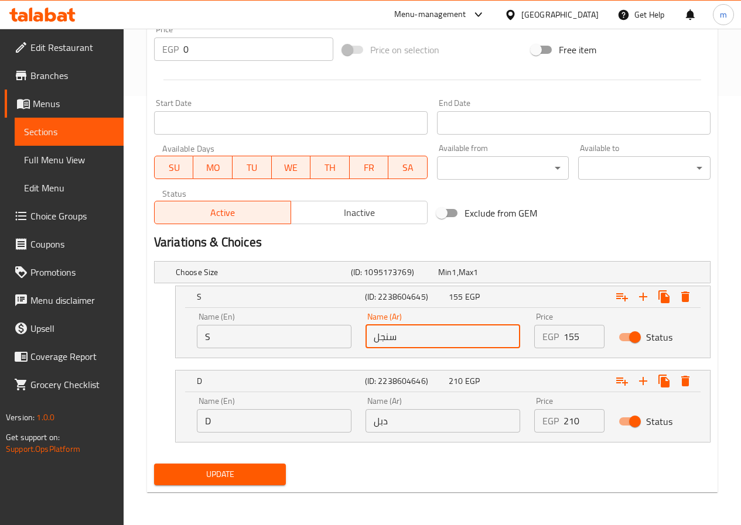
click at [248, 492] on div "Update MUSHROOM CHICKEN Add item image Image Size: 1200 x 800 px / Image format…" at bounding box center [432, 88] width 570 height 808
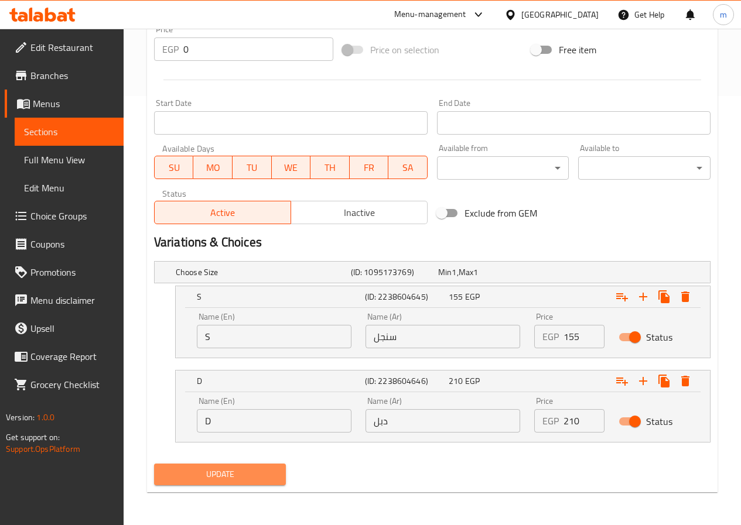
click at [248, 479] on span "Update" at bounding box center [220, 474] width 114 height 15
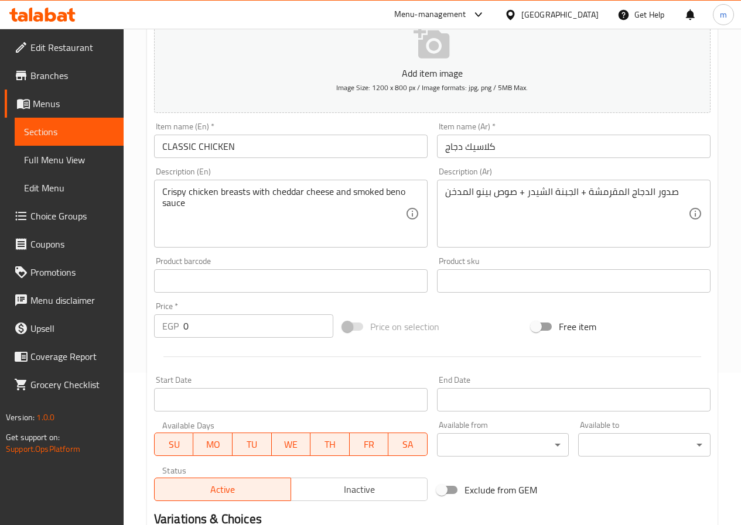
scroll to position [328, 0]
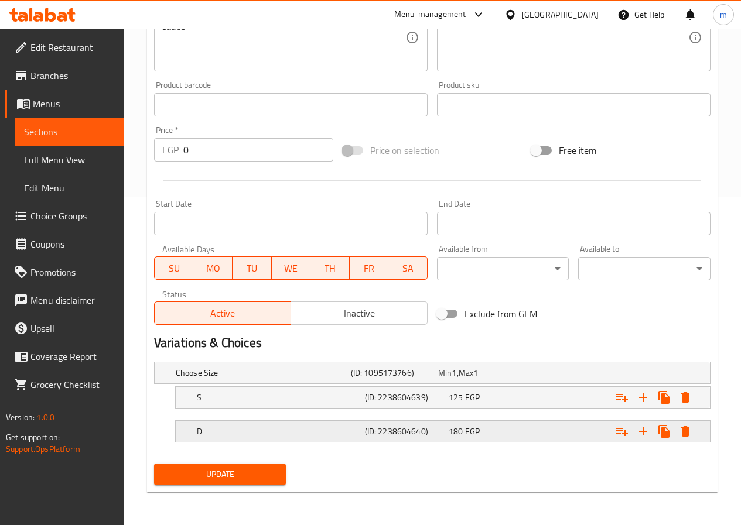
click at [411, 379] on h5 "(ID: 2238604640)" at bounding box center [392, 373] width 83 height 12
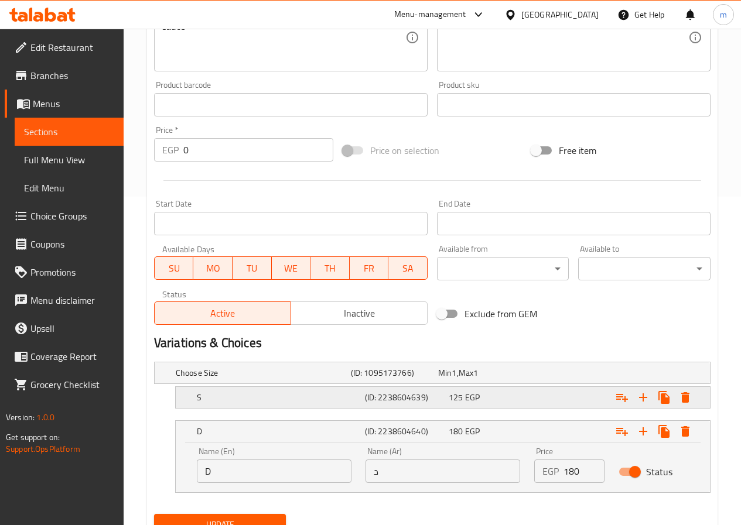
click at [423, 379] on h5 "(ID: 2238604639)" at bounding box center [392, 373] width 83 height 12
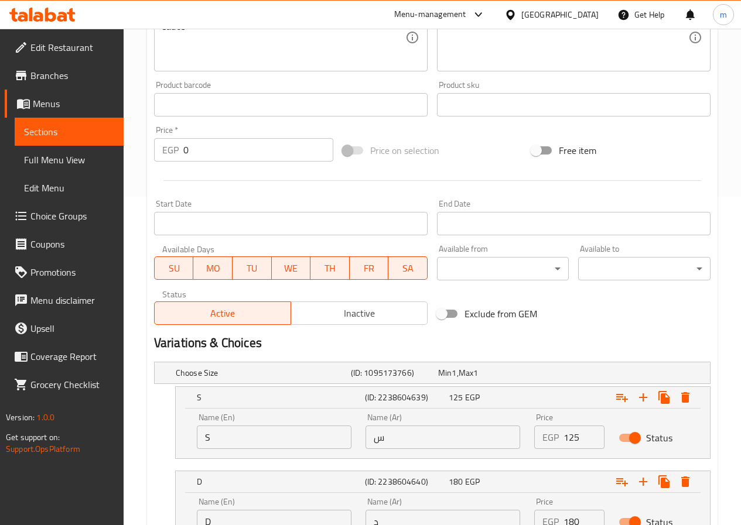
click at [418, 440] on input "س" at bounding box center [442, 437] width 155 height 23
type input "سنجل"
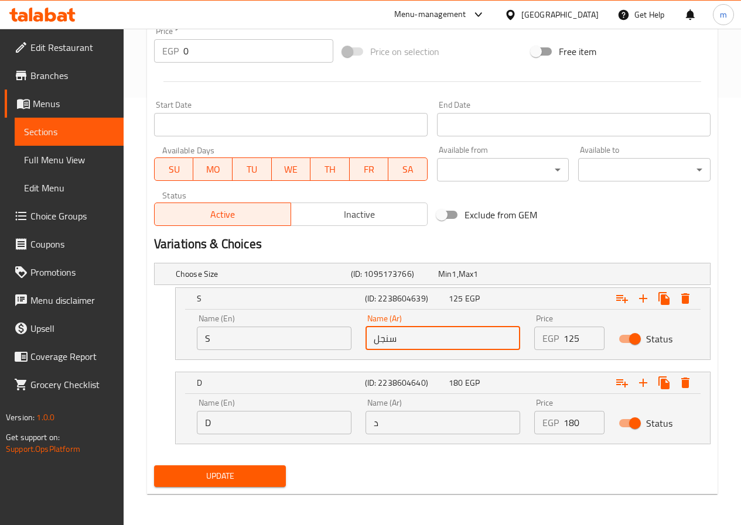
scroll to position [429, 0]
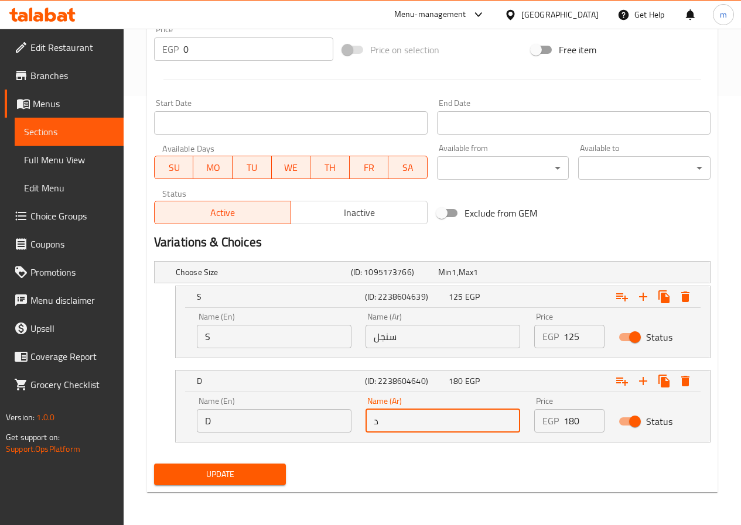
drag, startPoint x: 412, startPoint y: 413, endPoint x: 417, endPoint y: 419, distance: 7.9
click at [412, 413] on input "د" at bounding box center [442, 420] width 155 height 23
type input "دبل"
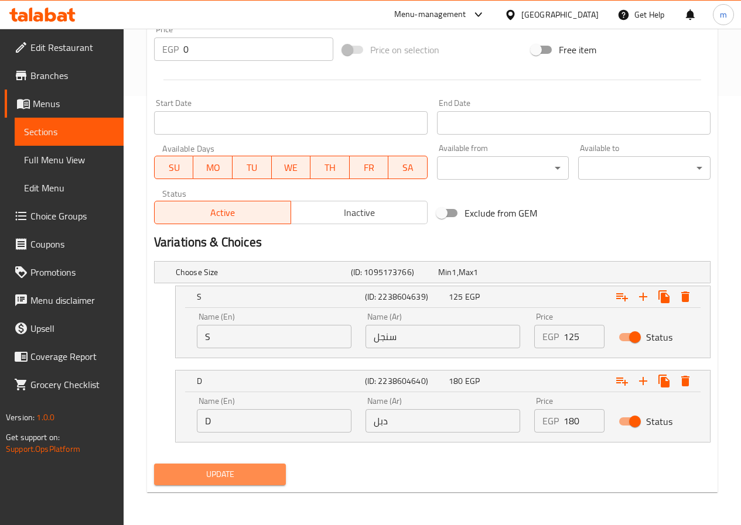
click at [261, 469] on span "Update" at bounding box center [220, 474] width 114 height 15
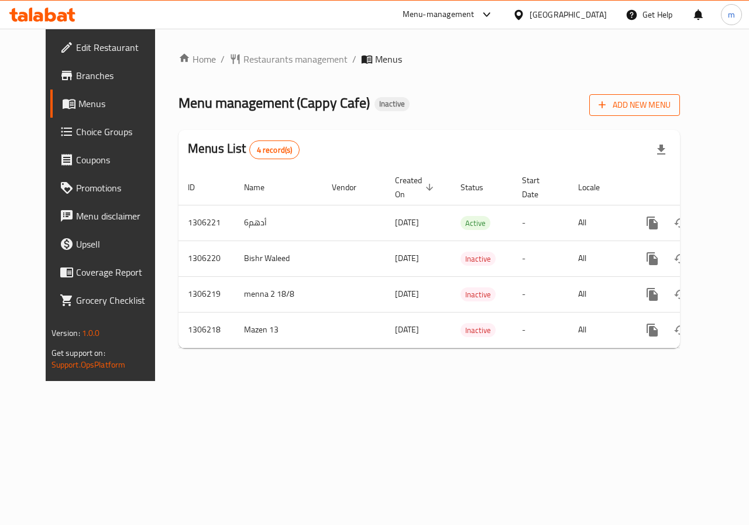
click at [641, 112] on button "Add New Menu" at bounding box center [634, 105] width 91 height 22
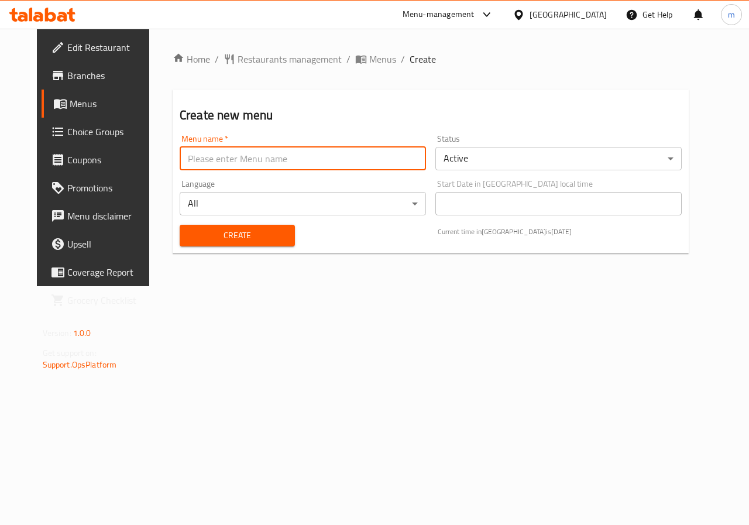
click at [362, 147] on input "text" at bounding box center [303, 158] width 246 height 23
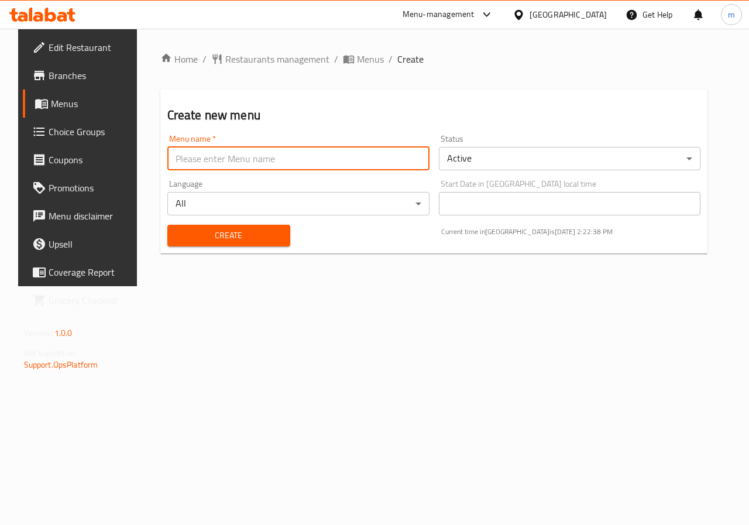
type input "Ateff 2"
click at [247, 244] on button "Create" at bounding box center [228, 236] width 123 height 22
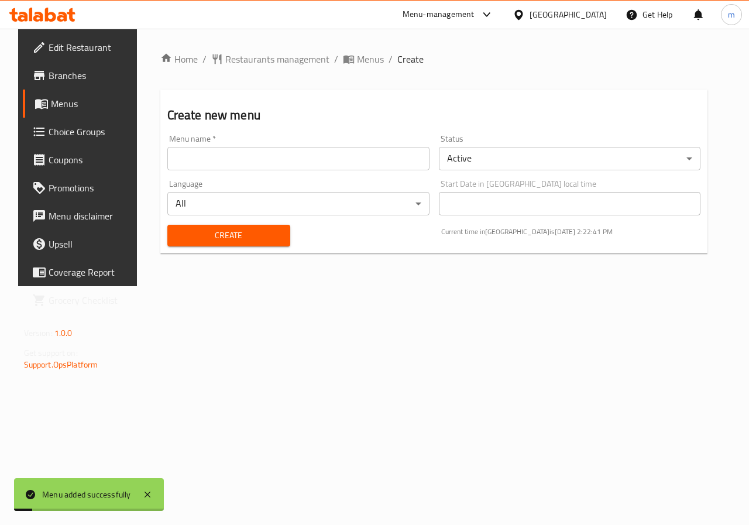
click at [51, 110] on span "Menus" at bounding box center [92, 104] width 83 height 14
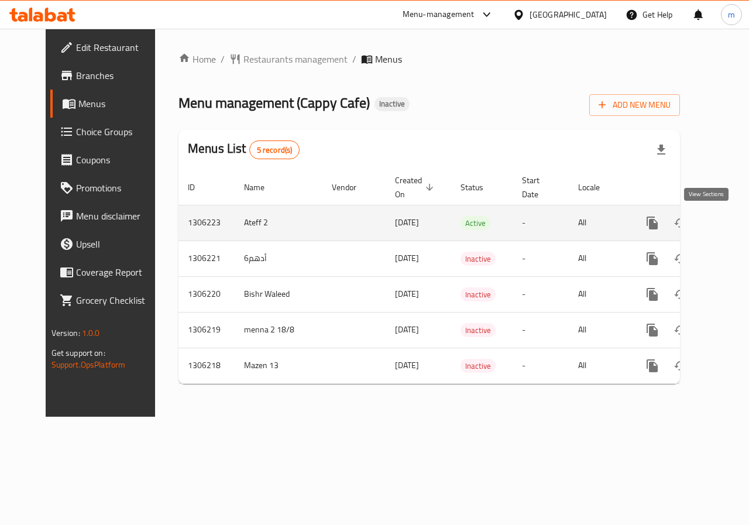
click at [732, 226] on icon "enhanced table" at bounding box center [737, 223] width 11 height 11
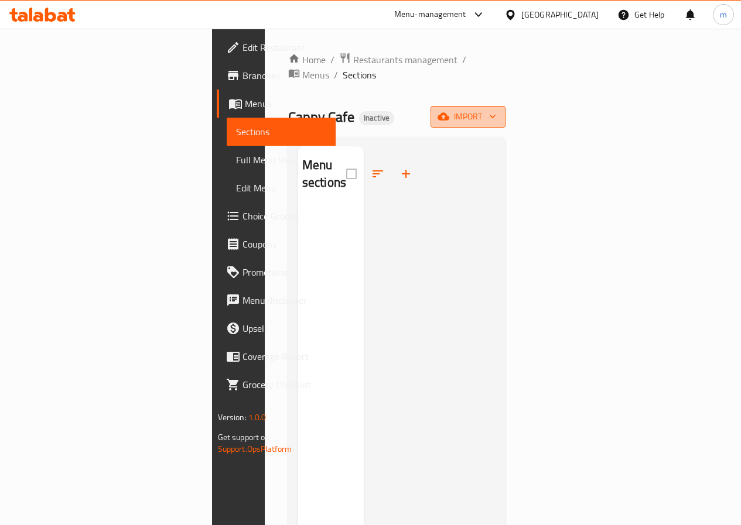
click at [496, 109] on span "import" at bounding box center [468, 116] width 56 height 15
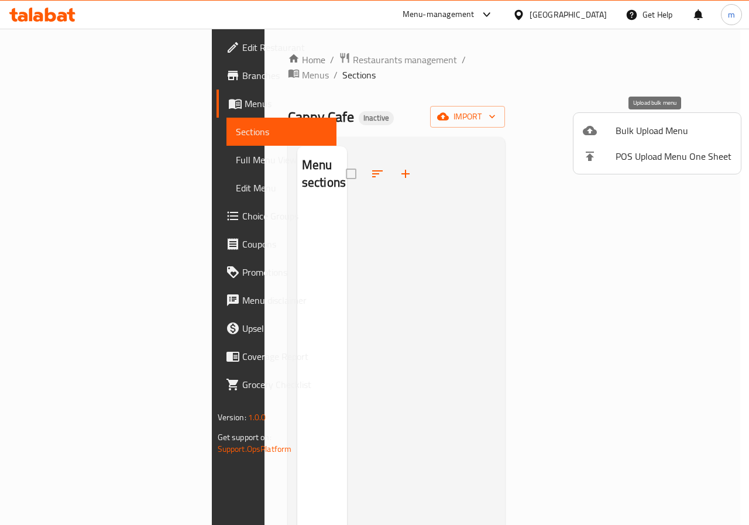
click at [613, 133] on div at bounding box center [599, 131] width 33 height 14
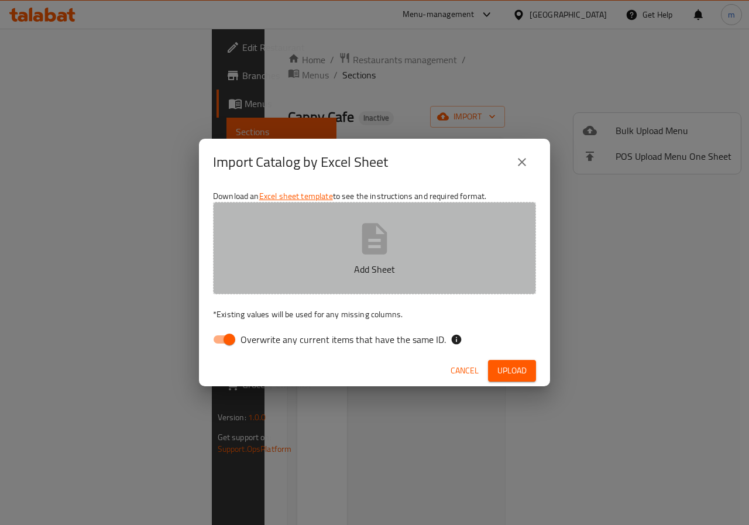
click at [379, 246] on icon "button" at bounding box center [374, 238] width 37 height 37
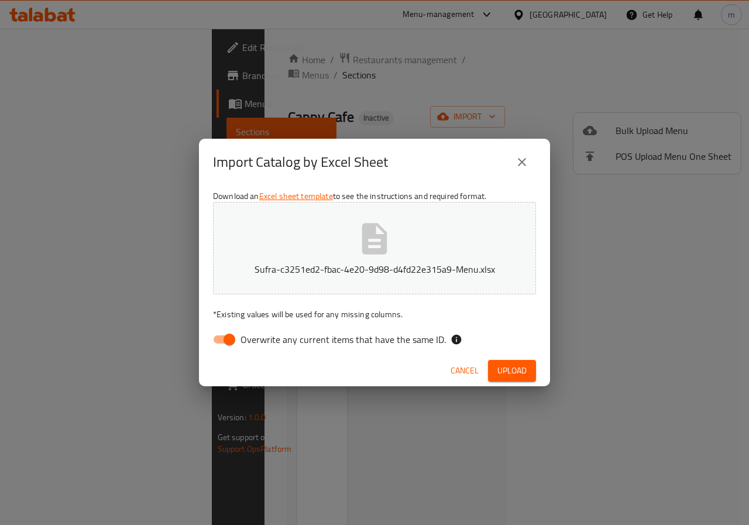
click at [234, 338] on input "Overwrite any current items that have the same ID." at bounding box center [229, 339] width 67 height 22
checkbox input "false"
click at [524, 366] on span "Upload" at bounding box center [512, 371] width 29 height 15
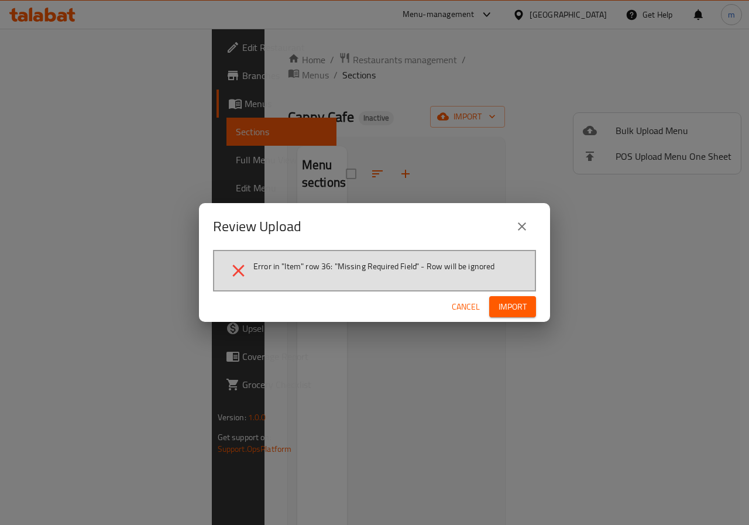
click at [472, 304] on span "Cancel" at bounding box center [466, 307] width 28 height 15
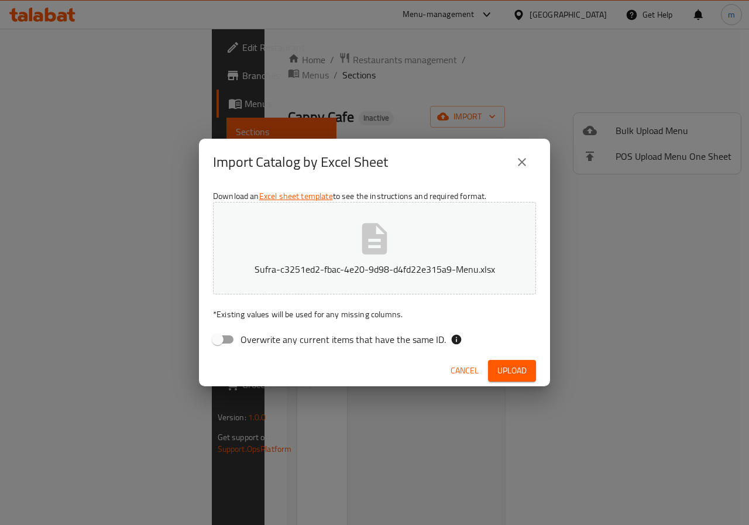
click at [373, 252] on icon "button" at bounding box center [374, 238] width 25 height 31
click at [511, 364] on span "Upload" at bounding box center [512, 371] width 29 height 15
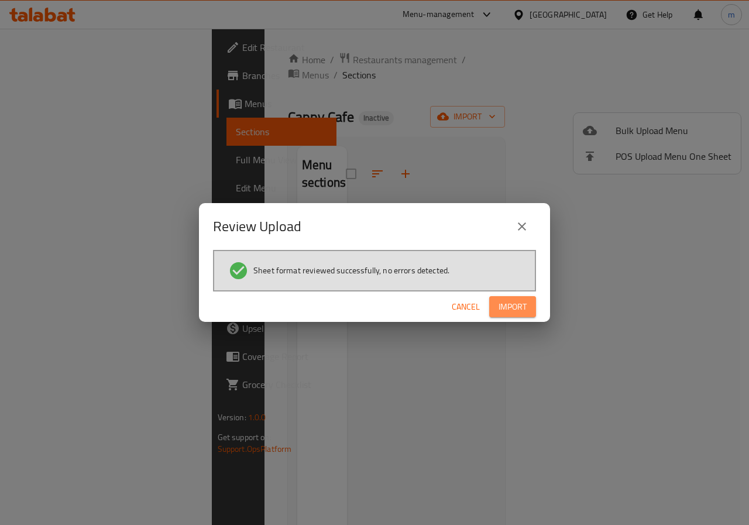
click at [520, 309] on span "Import" at bounding box center [513, 307] width 28 height 15
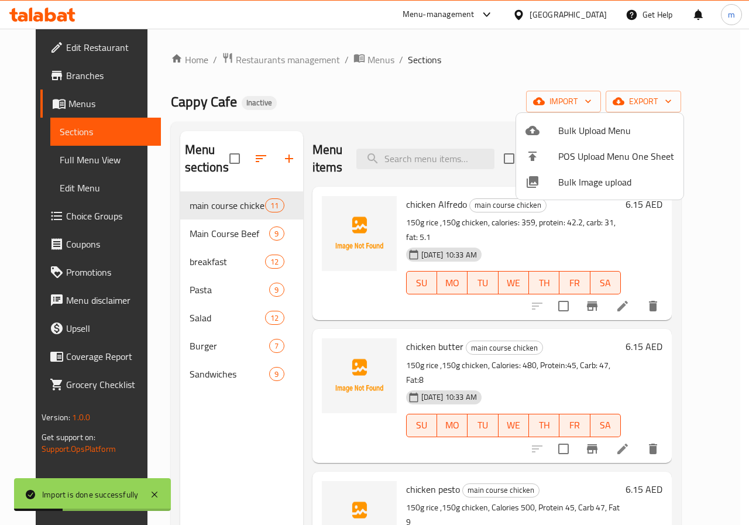
click at [512, 103] on div at bounding box center [374, 262] width 749 height 525
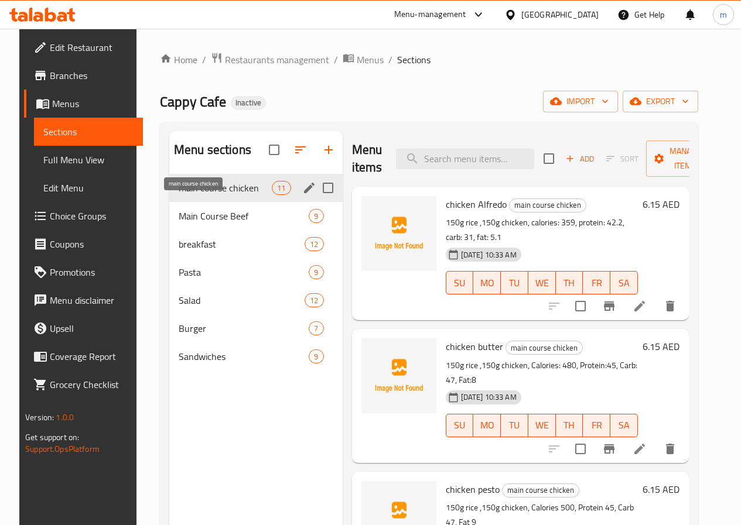
click at [220, 195] on span "main course chicken" at bounding box center [225, 188] width 93 height 14
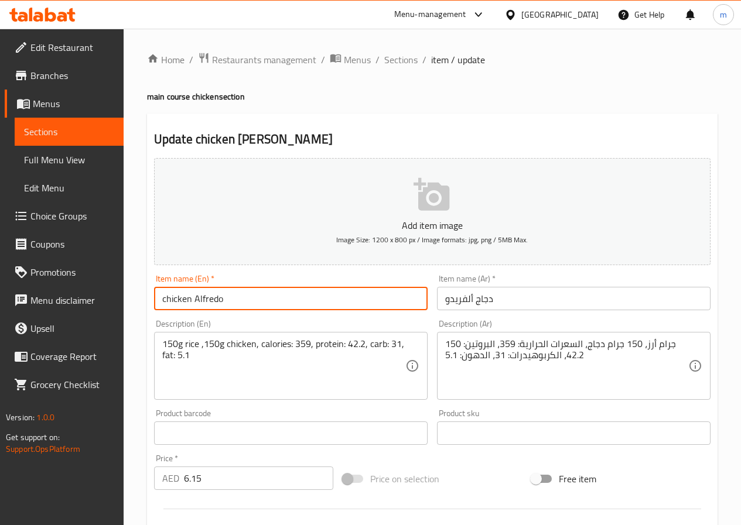
drag, startPoint x: 269, startPoint y: 305, endPoint x: 196, endPoint y: 300, distance: 73.9
click at [196, 300] on input "chicken Alfredo" at bounding box center [290, 298] width 273 height 23
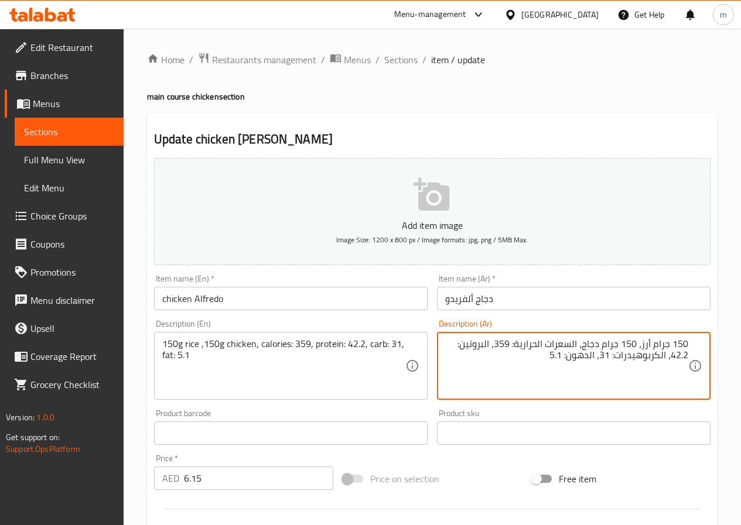
click at [616, 382] on textarea "150 جرام أرز، 150 جرام دجاج، السعرات الحرارية: 359، البروتين: 42.2، الكربوهيدرا…" at bounding box center [566, 366] width 243 height 56
click at [531, 364] on textarea "150 جرام أرز، 150 جرام دجاج، السعرات الحرارية: 359، البروتين: 42.2، الكربوهيدرا…" at bounding box center [566, 366] width 243 height 56
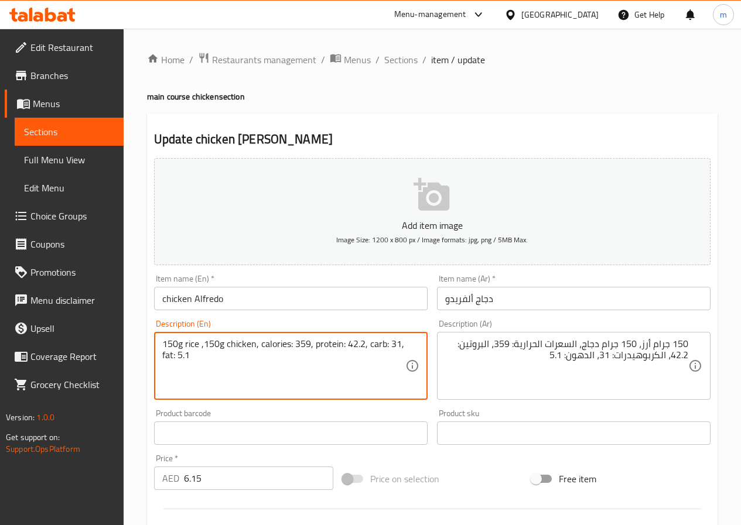
drag, startPoint x: 259, startPoint y: 345, endPoint x: 288, endPoint y: 345, distance: 29.3
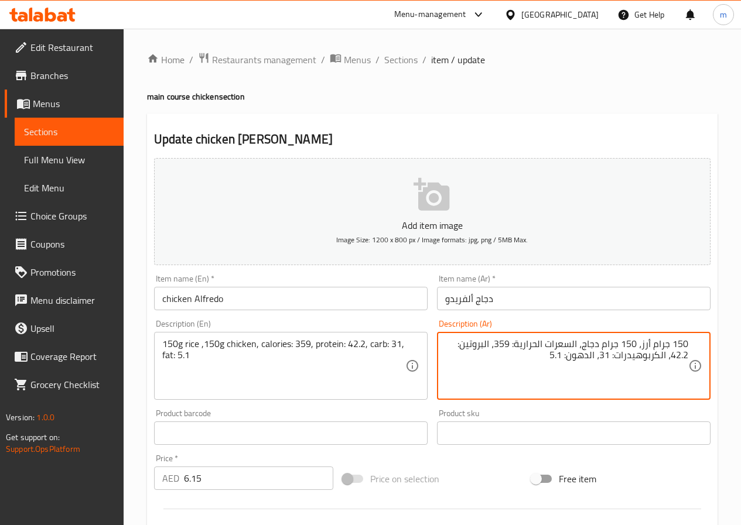
drag, startPoint x: 613, startPoint y: 355, endPoint x: 646, endPoint y: 361, distance: 33.2
click at [606, 356] on textarea "150 جرام أرز، 150 جرام دجاج، السعرات الحرارية: 359، البروتين: 42.2، الكرب: 31، …" at bounding box center [566, 366] width 243 height 56
click at [600, 355] on textarea "150 جرام أرز، 150 جرام دجاج، السعرات الحرارية: 359، البروتين: 42.2، الكرب: 31، …" at bounding box center [566, 366] width 243 height 56
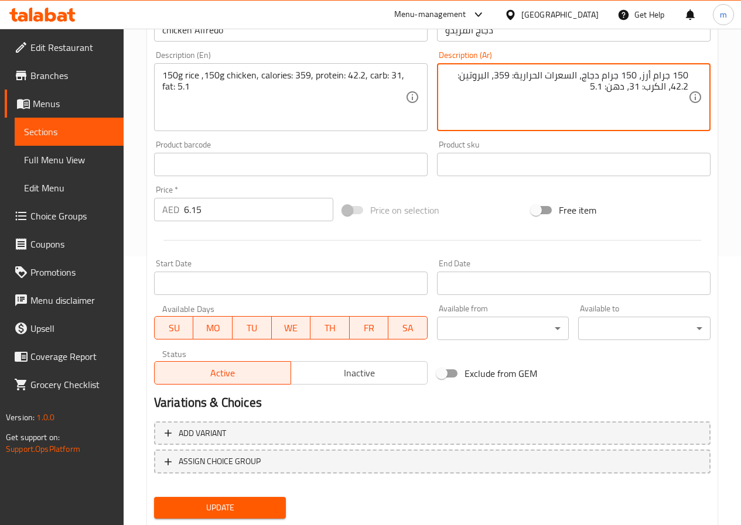
scroll to position [302, 0]
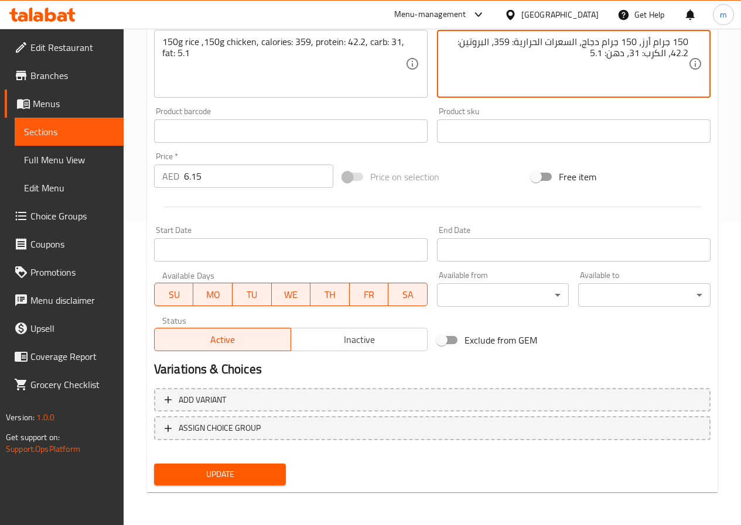
type textarea "150 جرام أرز، 150 جرام دجاج، السعرات الحرارية: 359، البروتين: 42.2، الكرب: 31، …"
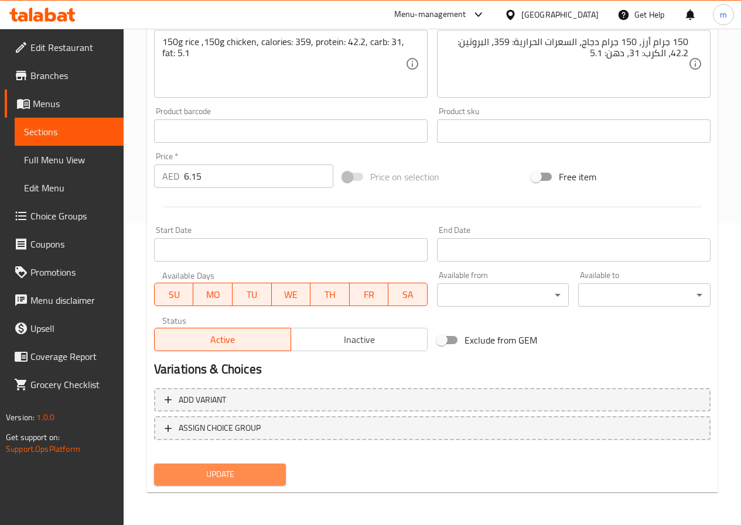
drag, startPoint x: 279, startPoint y: 482, endPoint x: 267, endPoint y: 489, distance: 13.7
click at [277, 482] on button "Update" at bounding box center [220, 475] width 132 height 22
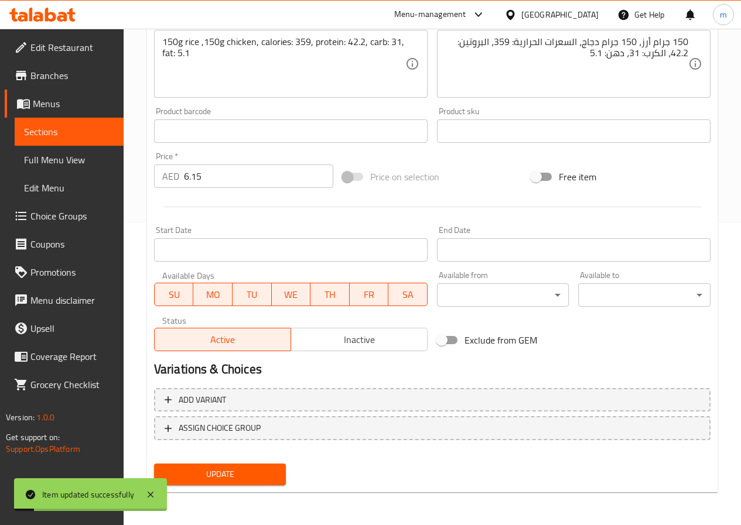
click at [67, 122] on link "Sections" at bounding box center [69, 132] width 109 height 28
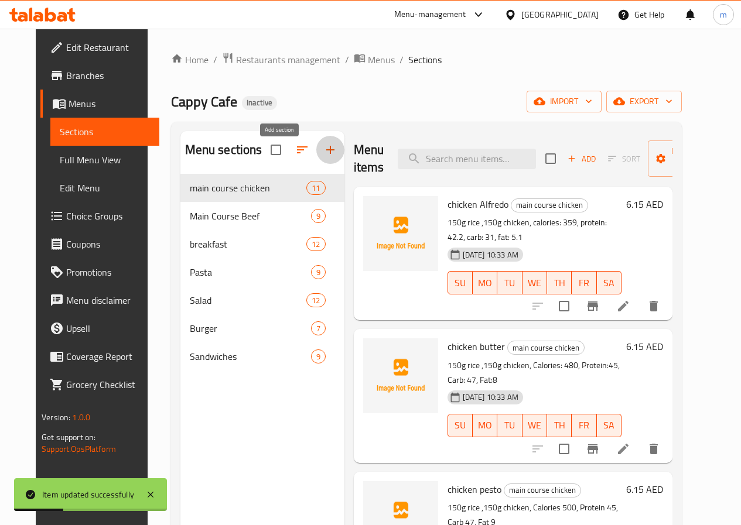
click at [323, 155] on icon "button" at bounding box center [330, 150] width 14 height 14
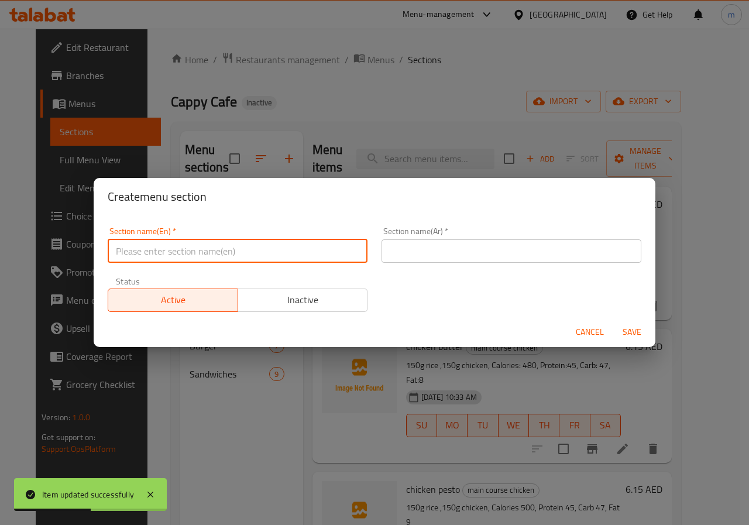
click at [261, 261] on input "text" at bounding box center [238, 250] width 260 height 23
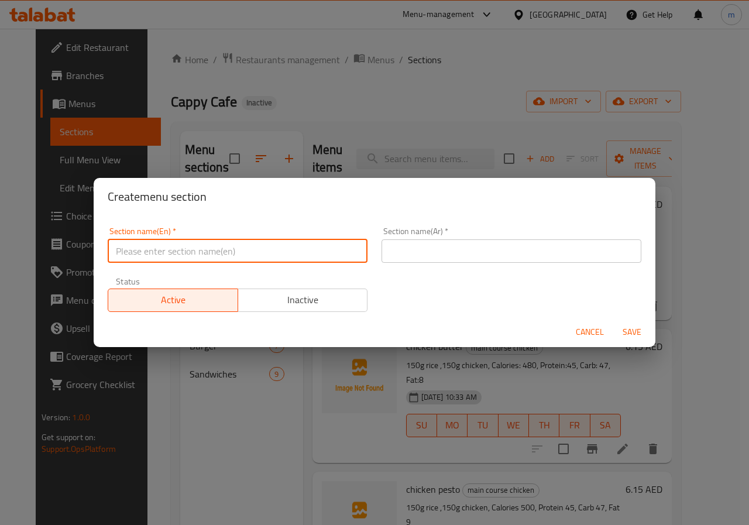
click at [363, 68] on div "Create menu section Section name(En)   * Section name(En) * Section name(Ar)   …" at bounding box center [374, 262] width 749 height 525
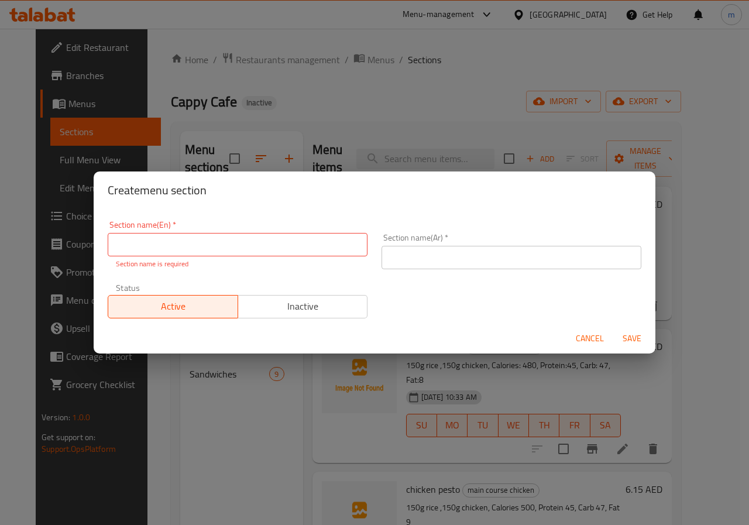
click at [613, 139] on div "Create menu section Section name(En)   * Section name(En) * Section name is req…" at bounding box center [374, 262] width 749 height 525
click at [596, 338] on span "Cancel" at bounding box center [590, 338] width 28 height 15
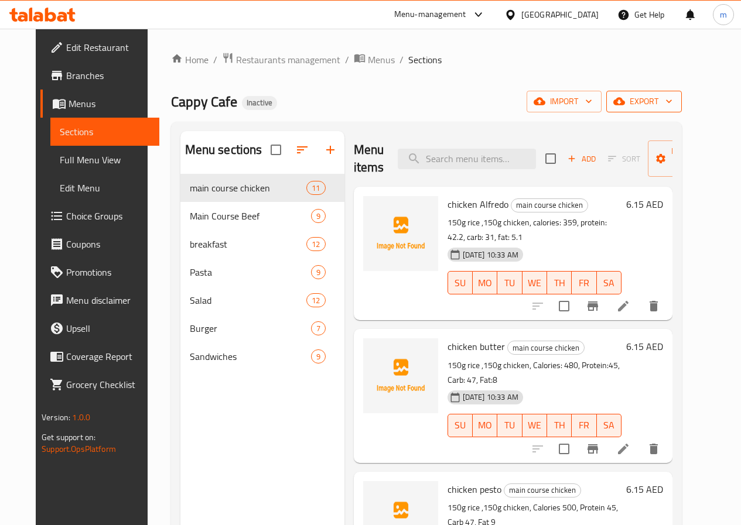
click at [667, 104] on span "export" at bounding box center [643, 101] width 57 height 15
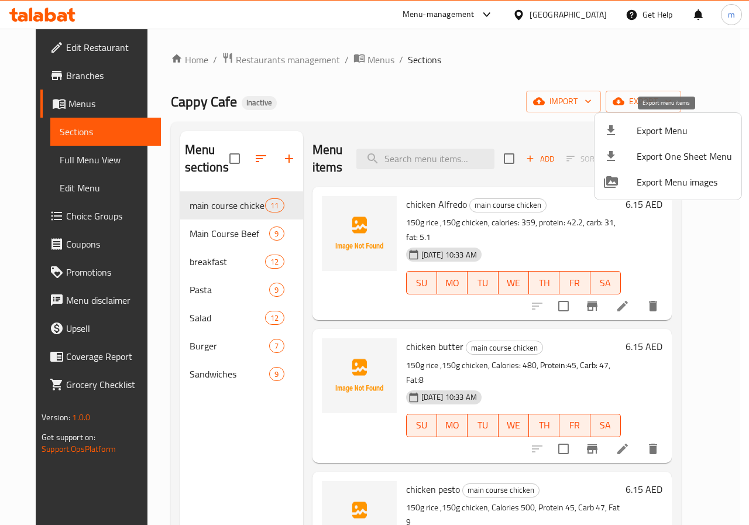
click at [697, 127] on span "Export Menu" at bounding box center [684, 131] width 95 height 14
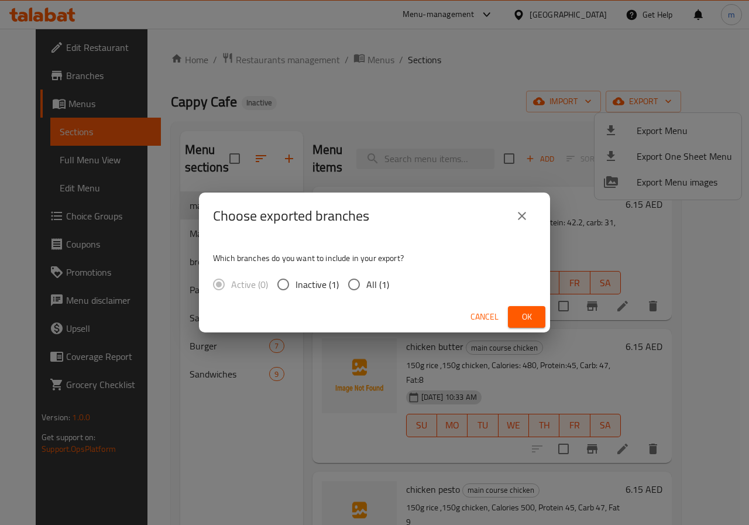
click at [366, 284] on span "All (1)" at bounding box center [377, 284] width 23 height 14
click at [366, 284] on input "All (1)" at bounding box center [354, 284] width 25 height 25
radio input "true"
click at [543, 310] on button "Ok" at bounding box center [526, 317] width 37 height 22
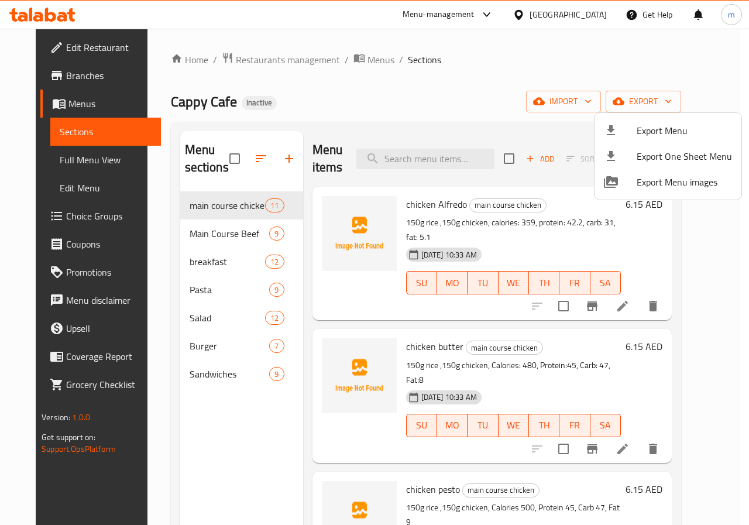
drag, startPoint x: 451, startPoint y: 96, endPoint x: 458, endPoint y: 84, distance: 13.9
click at [451, 96] on div at bounding box center [374, 262] width 749 height 525
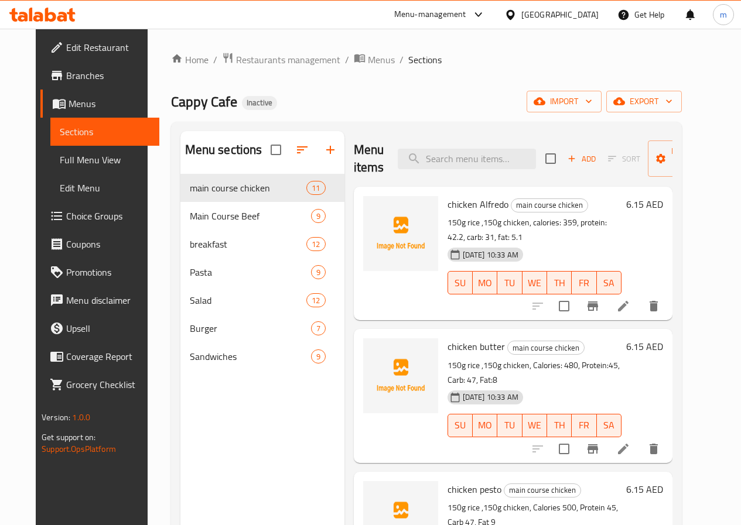
click at [316, 152] on button "button" at bounding box center [330, 150] width 28 height 28
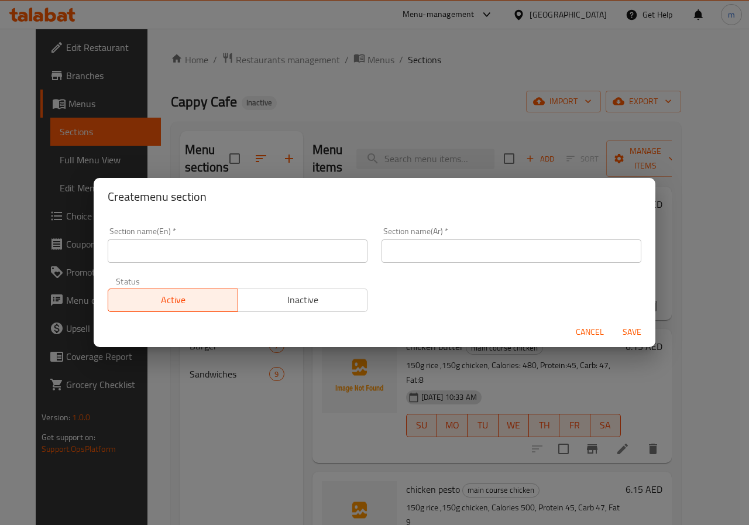
click at [252, 248] on input "text" at bounding box center [238, 250] width 260 height 23
type input "س"
type input "s"
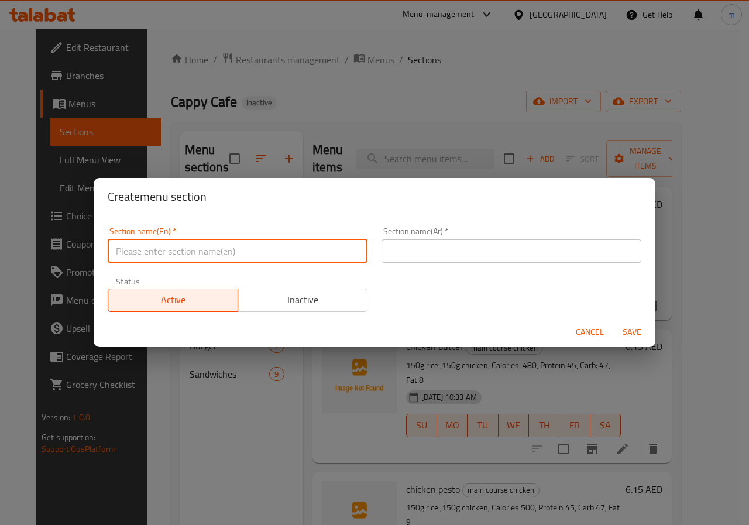
click at [252, 248] on input "text" at bounding box center [238, 250] width 260 height 23
type input "Se"
click at [538, 74] on div "Create menu section Section name(En)   * Se Section name(En) * Section name(Ar)…" at bounding box center [374, 262] width 749 height 525
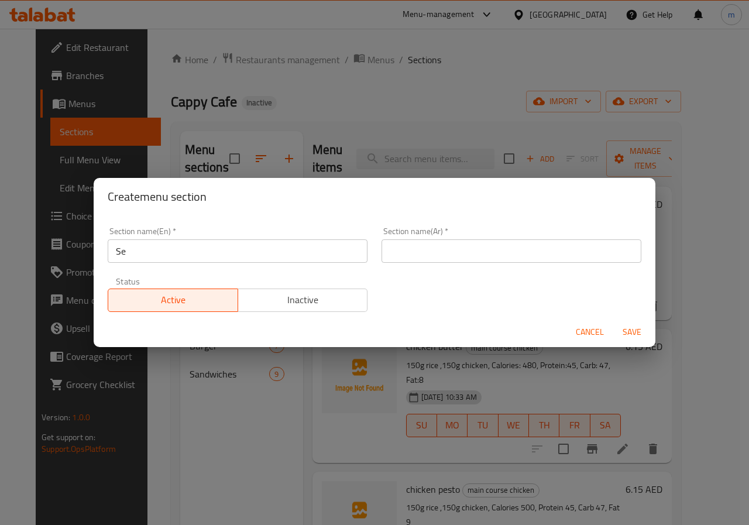
click at [601, 333] on span "Cancel" at bounding box center [590, 332] width 28 height 15
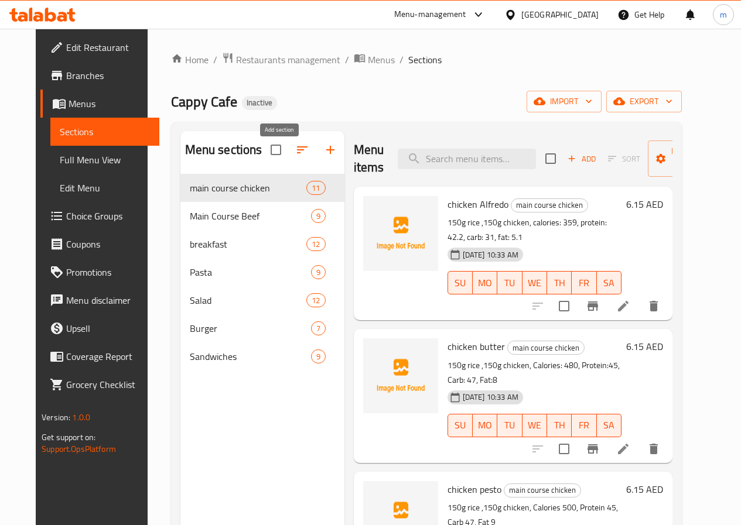
click at [326, 154] on icon "button" at bounding box center [330, 150] width 8 height 8
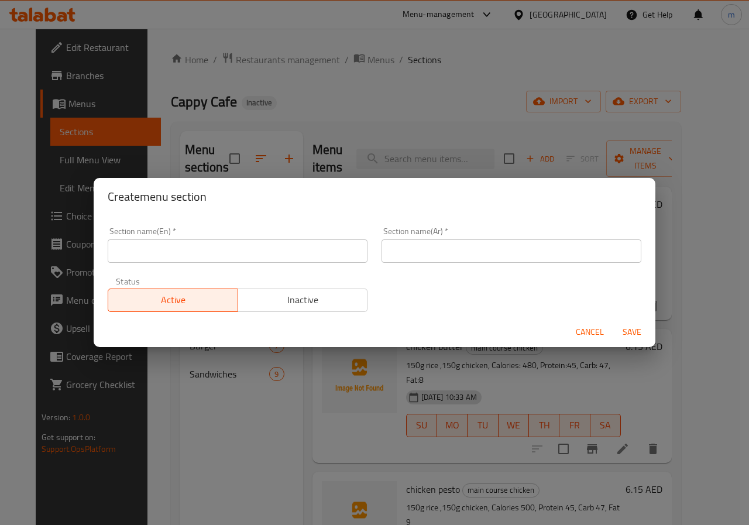
click at [280, 248] on input "text" at bounding box center [238, 250] width 260 height 23
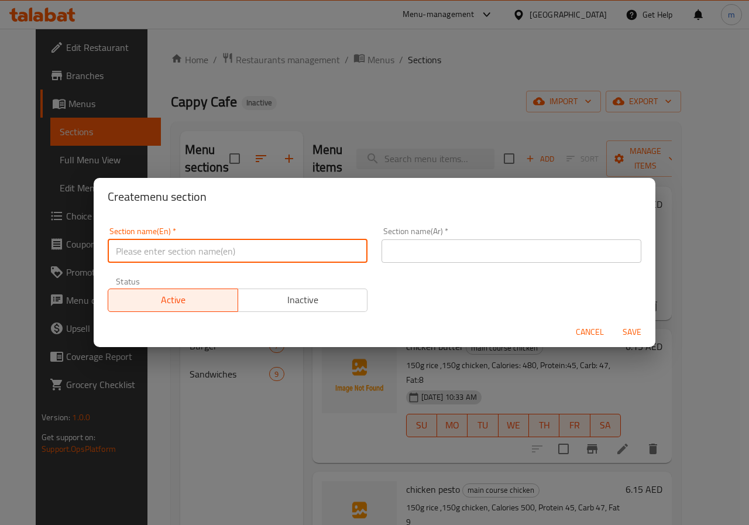
type input "m"
type input "Main Course Seafood"
click at [406, 251] on input "text" at bounding box center [512, 250] width 260 height 23
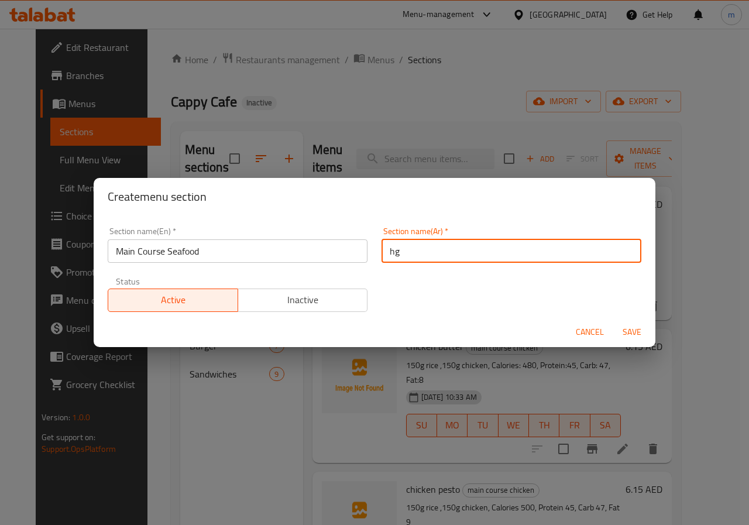
type input "h"
type input "الطبق الرئيسى سي فوود"
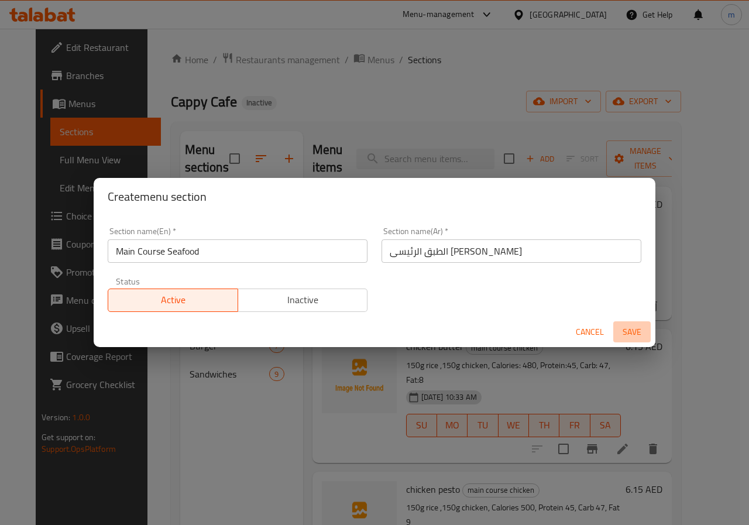
click at [636, 327] on span "Save" at bounding box center [632, 332] width 28 height 15
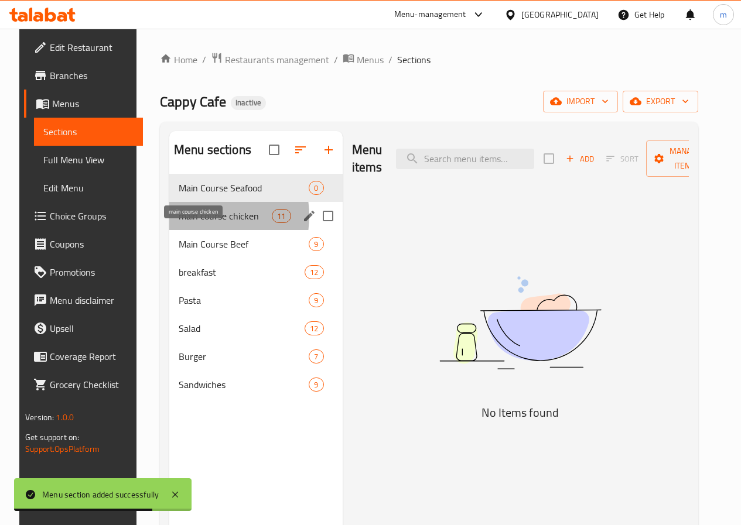
click at [189, 223] on span "main course chicken" at bounding box center [225, 216] width 93 height 14
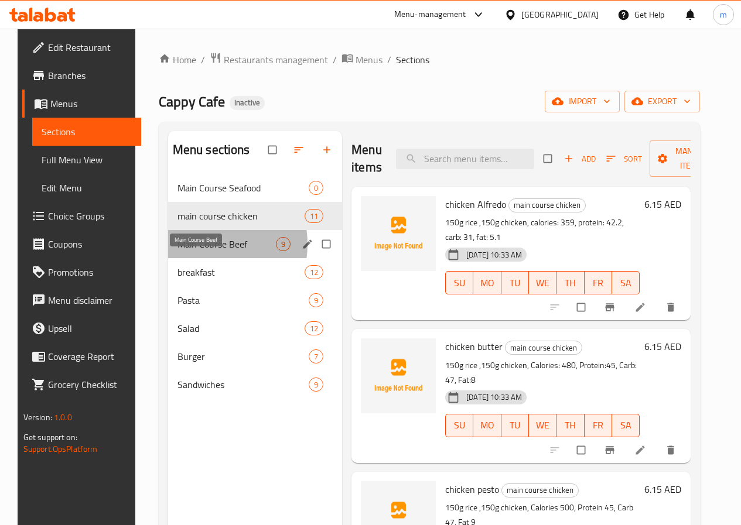
click at [192, 251] on span "Main Course Beef" at bounding box center [226, 244] width 98 height 14
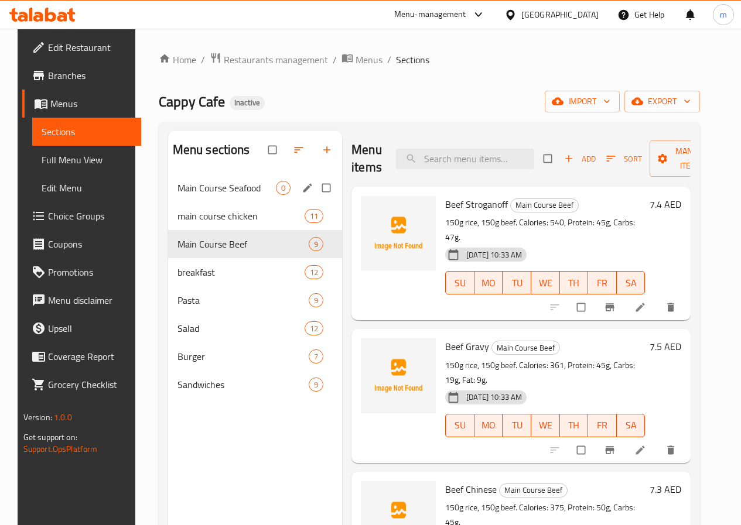
click at [205, 202] on div "Main Course Seafood 0" at bounding box center [255, 188] width 174 height 28
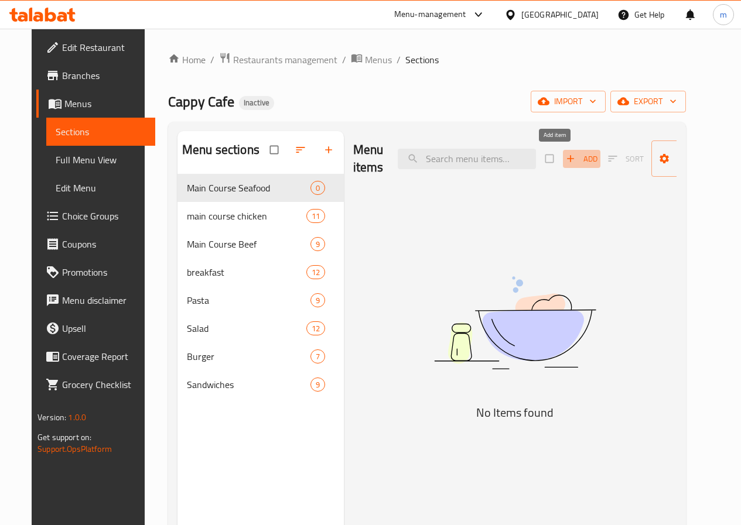
click at [565, 160] on span "Add" at bounding box center [581, 158] width 32 height 13
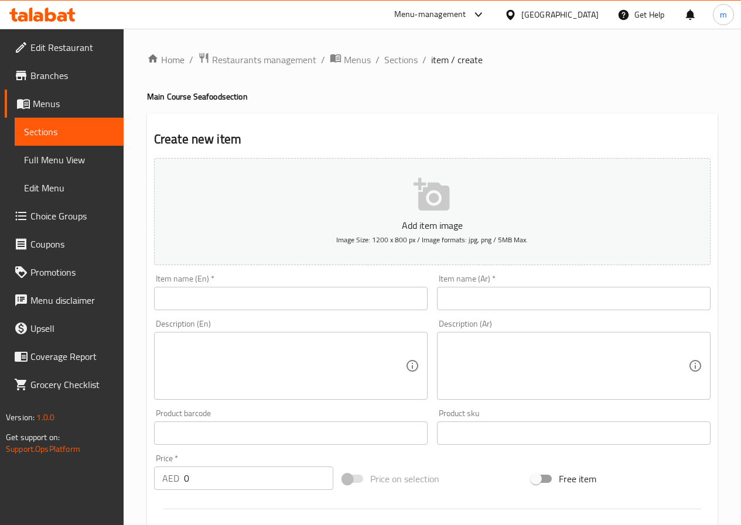
click at [313, 297] on input "text" at bounding box center [290, 298] width 273 height 23
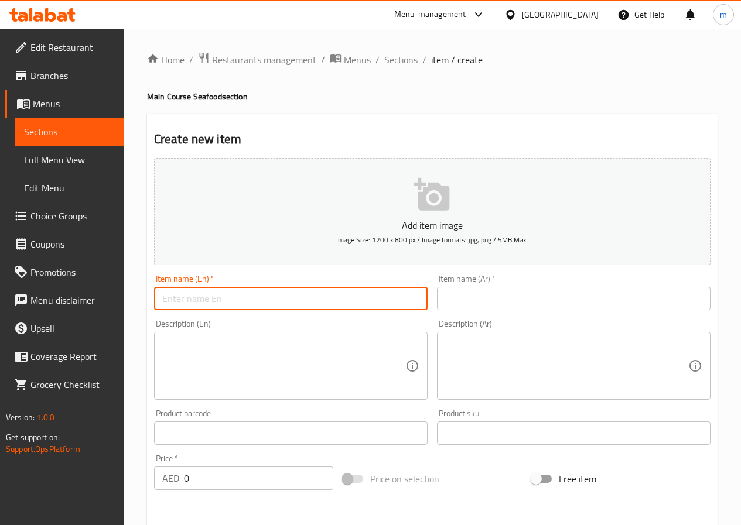
paste input "Grilled Shrimp"
type input "Grilled Shrimp"
drag, startPoint x: 490, startPoint y: 300, endPoint x: 496, endPoint y: 301, distance: 6.0
click at [490, 300] on input "text" at bounding box center [573, 298] width 273 height 23
paste input "جمبري مشوي"
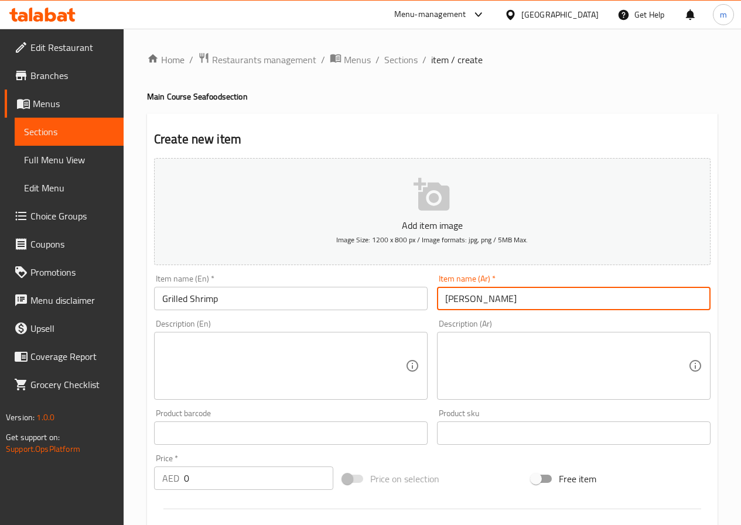
type input "جمبري مشوي"
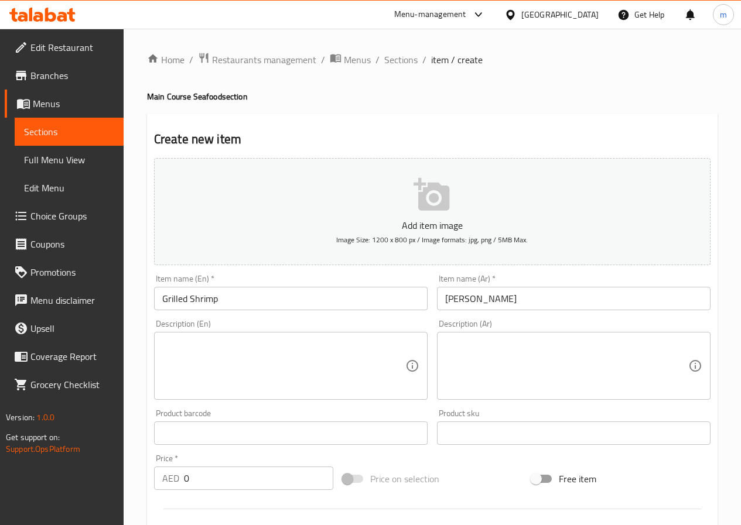
click at [320, 365] on textarea at bounding box center [283, 366] width 243 height 56
paste textarea "Calories: 490."
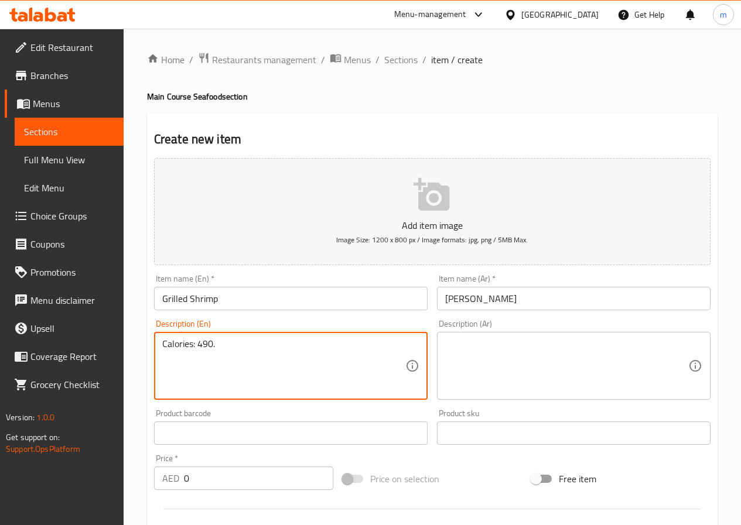
type textarea "Calories: 490."
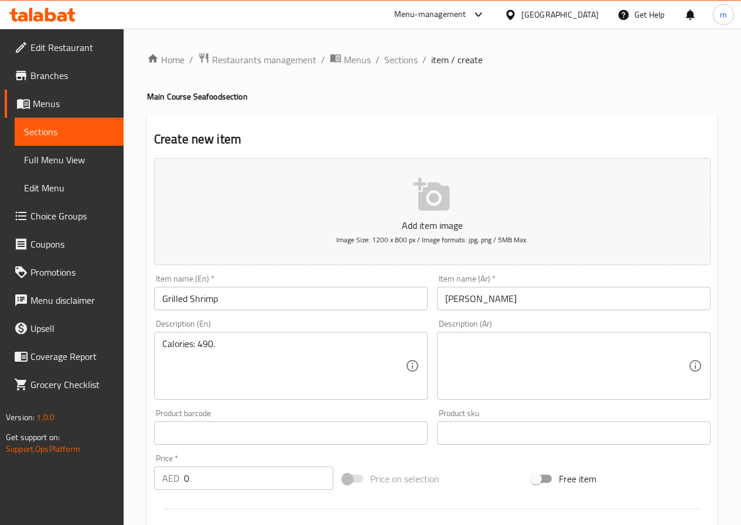
click at [509, 352] on textarea at bounding box center [566, 366] width 243 height 56
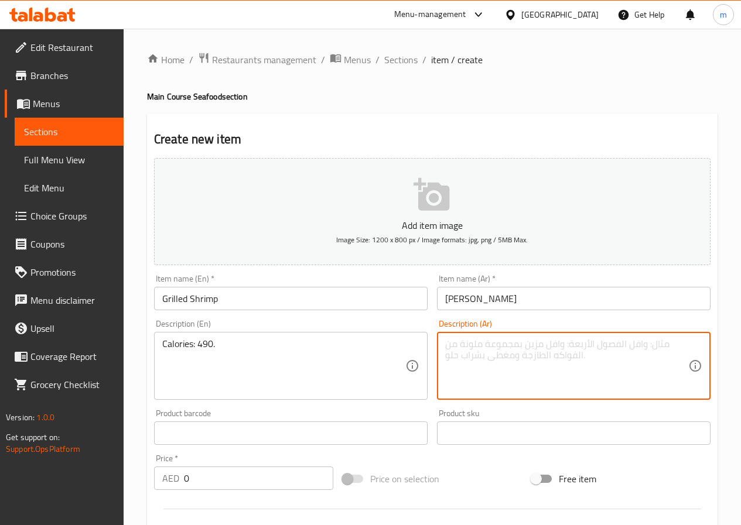
paste textarea "السعرات الحرارية: 490."
type textarea "السعرات الحرارية: 490."
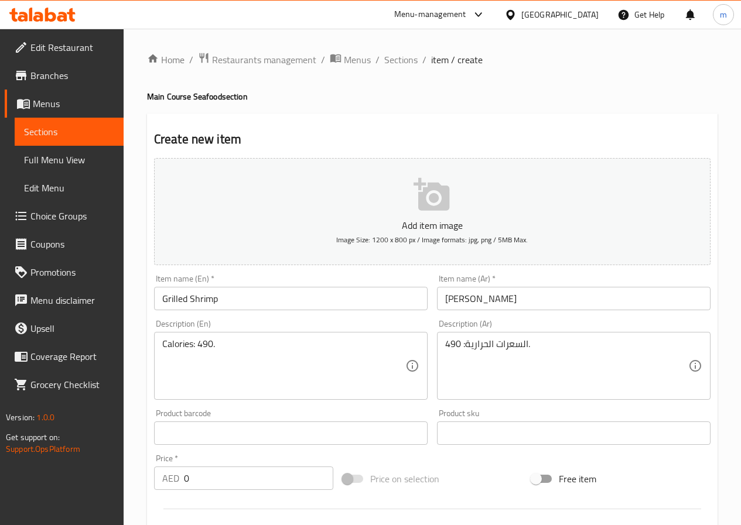
click at [197, 484] on input "0" at bounding box center [258, 478] width 149 height 23
paste input "8.45"
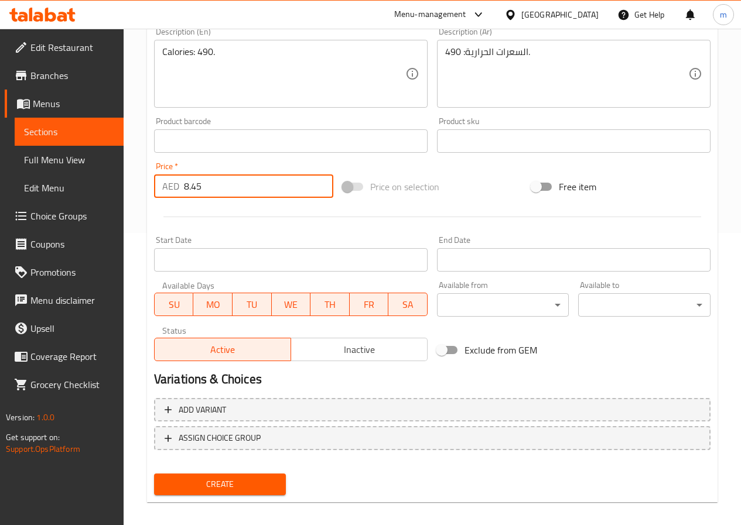
scroll to position [302, 0]
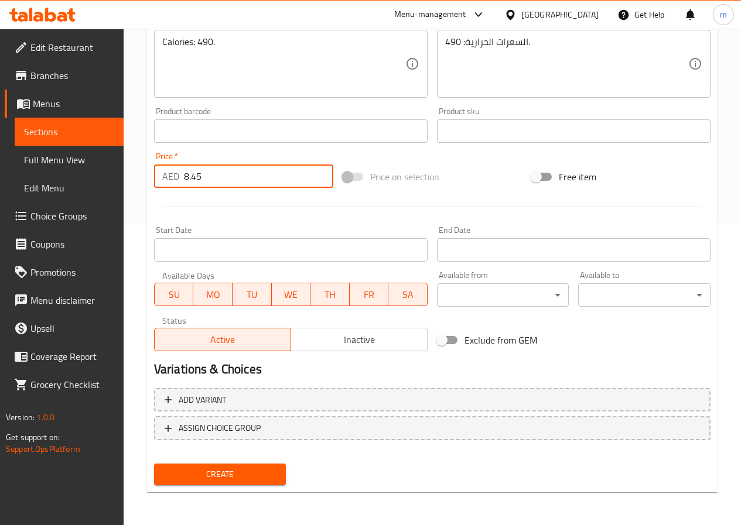
type input "8.45"
click at [236, 481] on span "Create" at bounding box center [220, 474] width 114 height 15
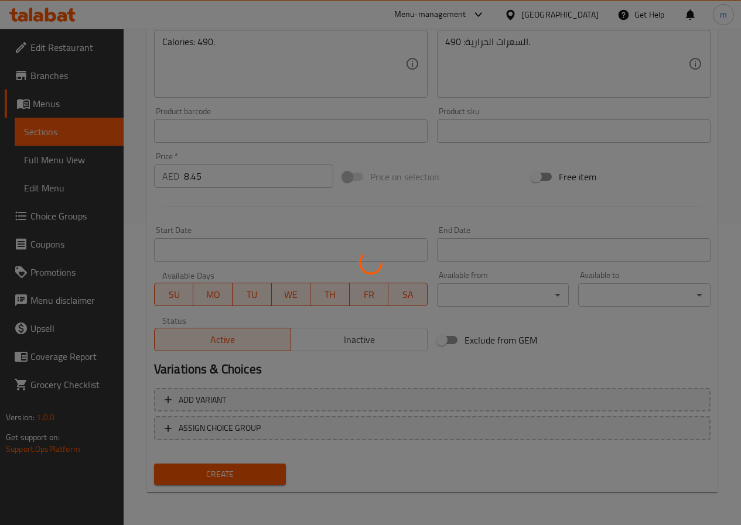
type input "0"
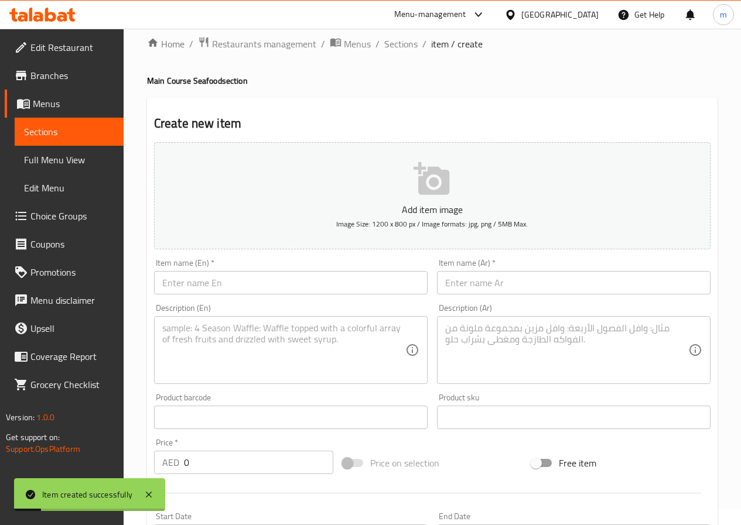
scroll to position [9, 0]
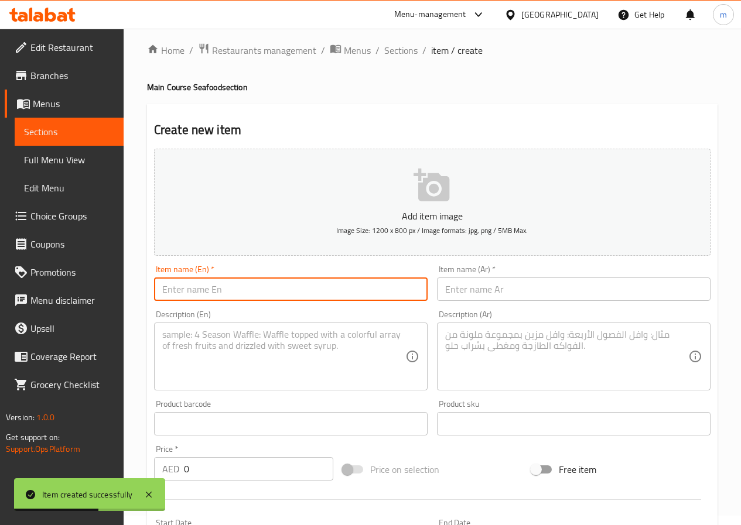
click at [194, 290] on input "text" at bounding box center [290, 288] width 273 height 23
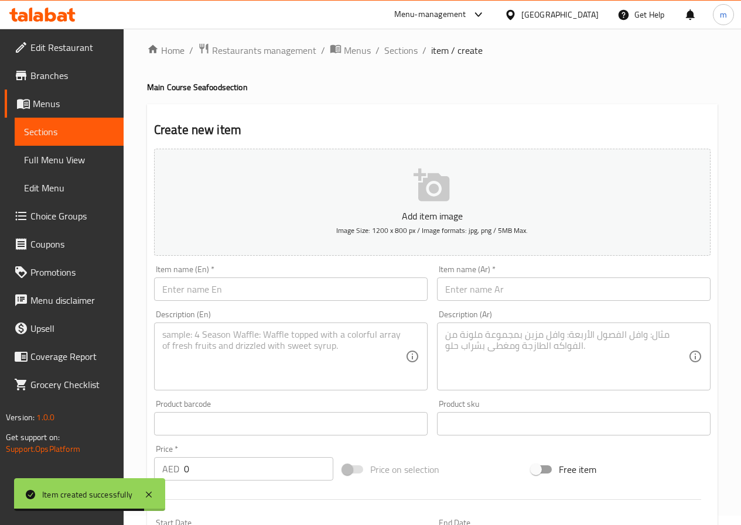
drag, startPoint x: 345, startPoint y: 289, endPoint x: 469, endPoint y: 284, distance: 124.2
click at [345, 289] on input "text" at bounding box center [290, 288] width 273 height 23
paste input "Grilled Salmon with Vegetables"
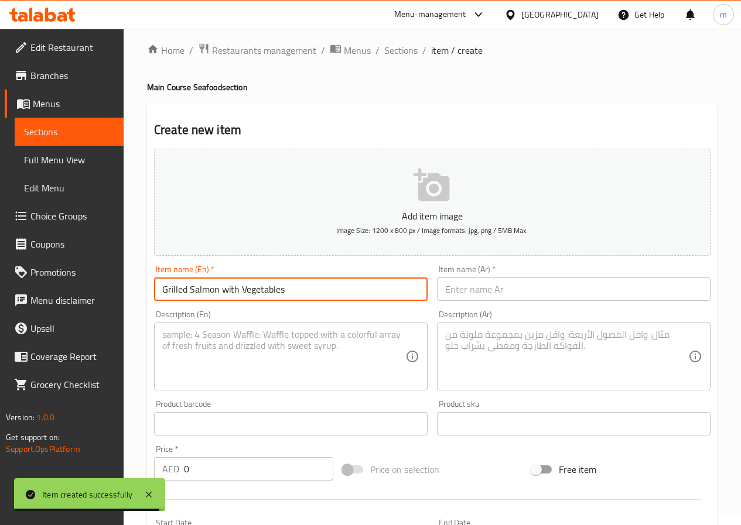
type input "Grilled Salmon with Vegetables"
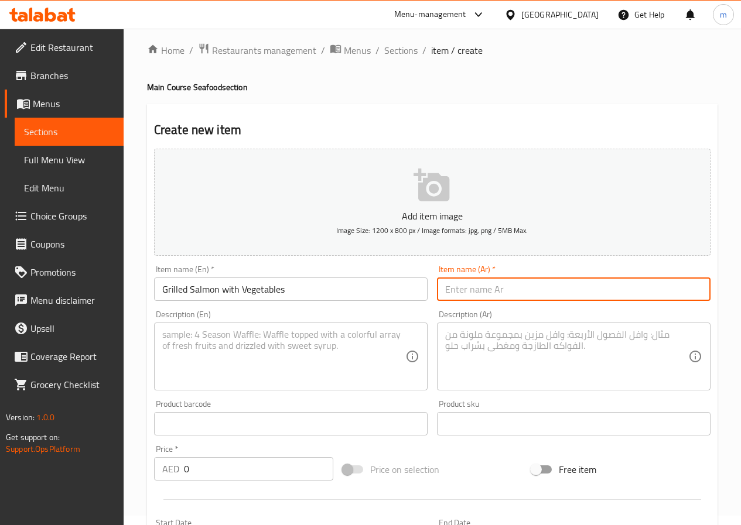
click at [509, 292] on input "text" at bounding box center [573, 288] width 273 height 23
paste input "سلمون مشوي مع خضار"
type input "سلمون مشوي مع خضار"
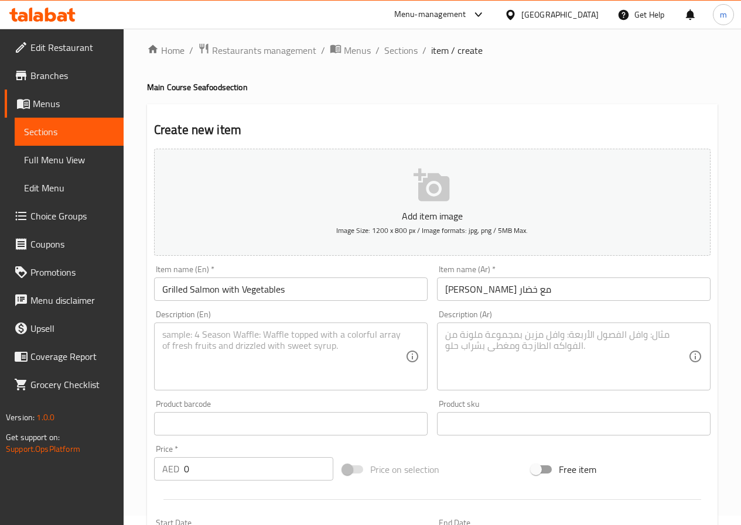
click at [246, 349] on textarea at bounding box center [283, 357] width 243 height 56
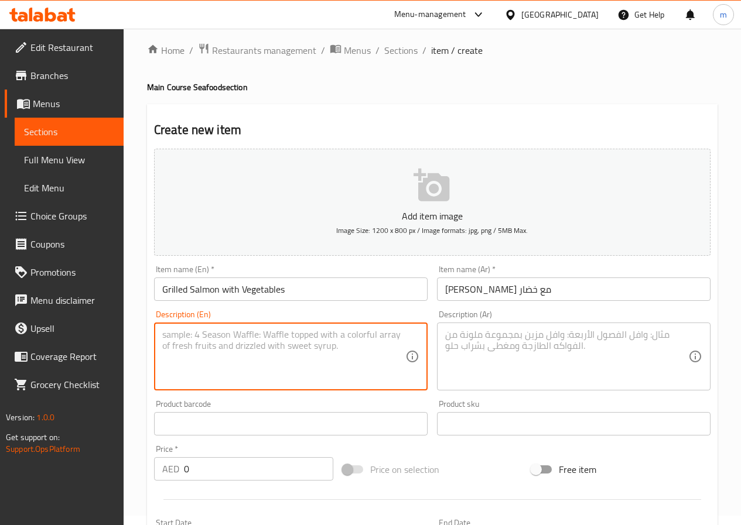
paste textarea "Calories: 575, Protein: 32g, Carb: 42g, Fat: 13g."
type textarea "Calories: 575, Protein: 32g, Carb: 42g, Fat: 13g."
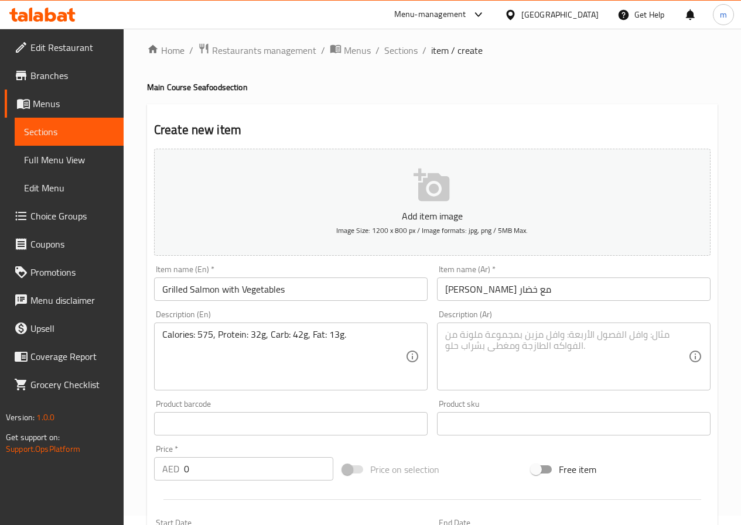
click at [533, 354] on textarea at bounding box center [566, 357] width 243 height 56
paste textarea "السعرات الحرارية: 575، البروتين: 32 جرام، الكرب: 42 جرام، الدهون: 13 جرام."
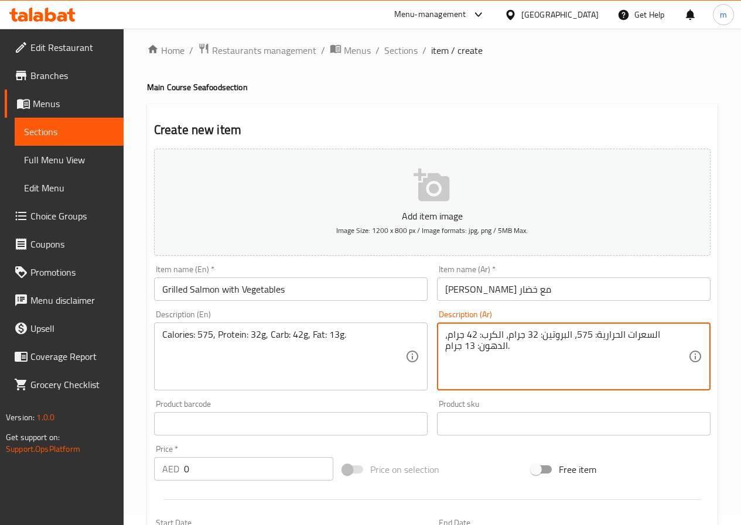
type textarea "السعرات الحرارية: 575، البروتين: 32 جرام، الكرب: 42 جرام، الدهون: 13 جرام."
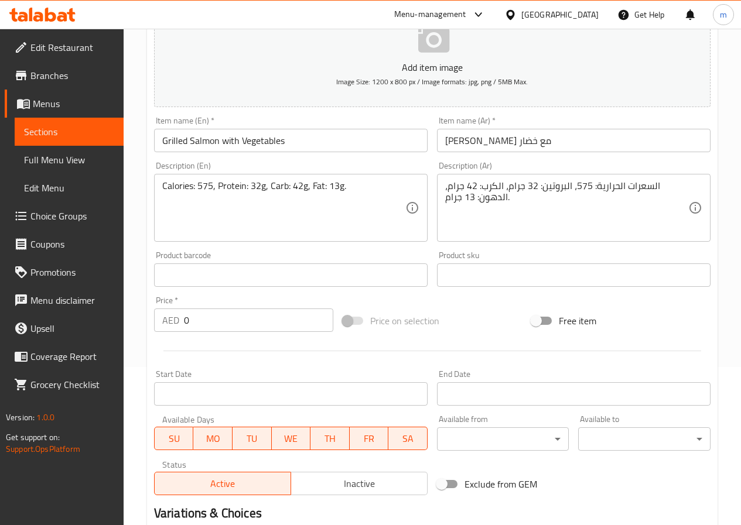
scroll to position [185, 0]
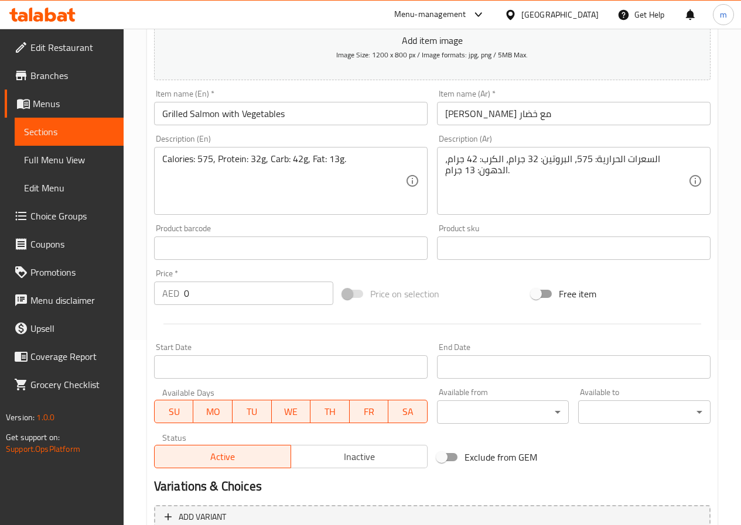
click at [190, 285] on input "0" at bounding box center [258, 293] width 149 height 23
click at [193, 293] on input "0" at bounding box center [258, 293] width 149 height 23
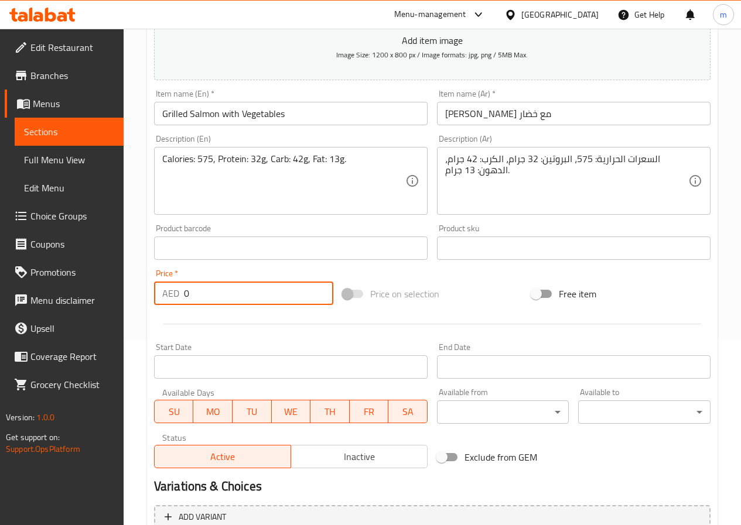
click at [193, 293] on input "0" at bounding box center [258, 293] width 149 height 23
paste input "9.85"
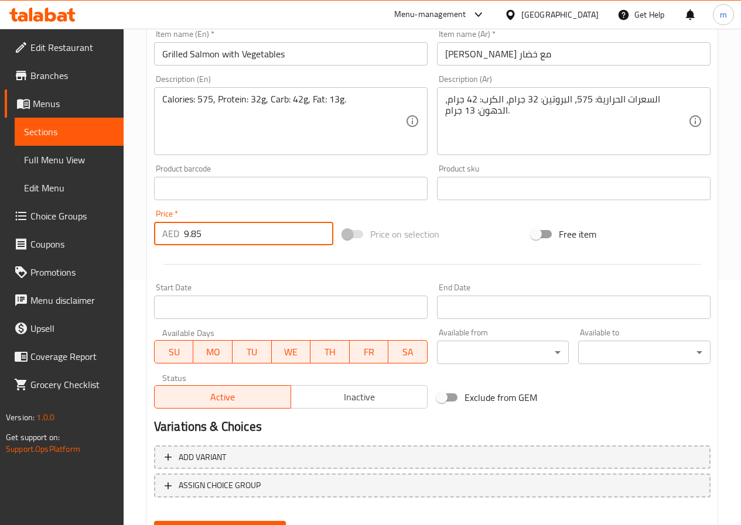
scroll to position [302, 0]
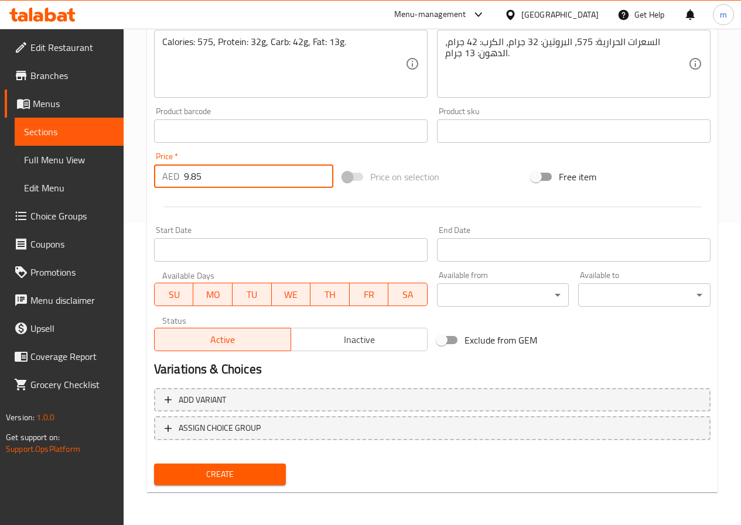
type input "9.85"
click at [267, 461] on div "Create" at bounding box center [220, 474] width 142 height 31
click at [267, 462] on div "Create" at bounding box center [220, 474] width 142 height 31
click at [267, 464] on button "Create" at bounding box center [220, 475] width 132 height 22
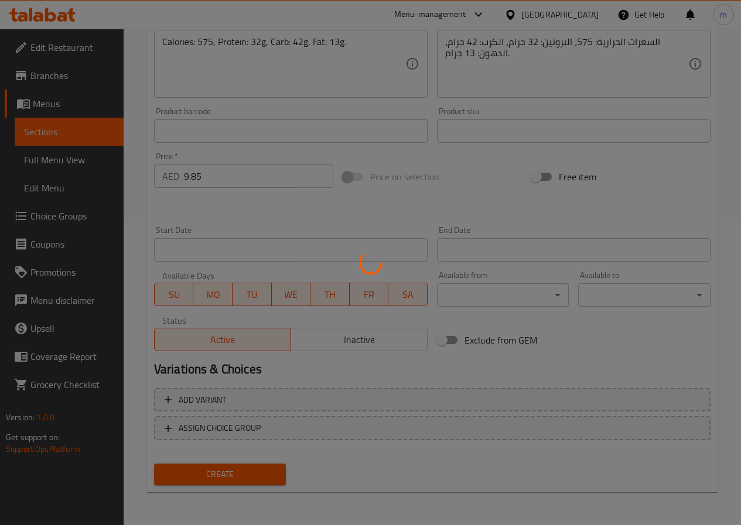
type input "0"
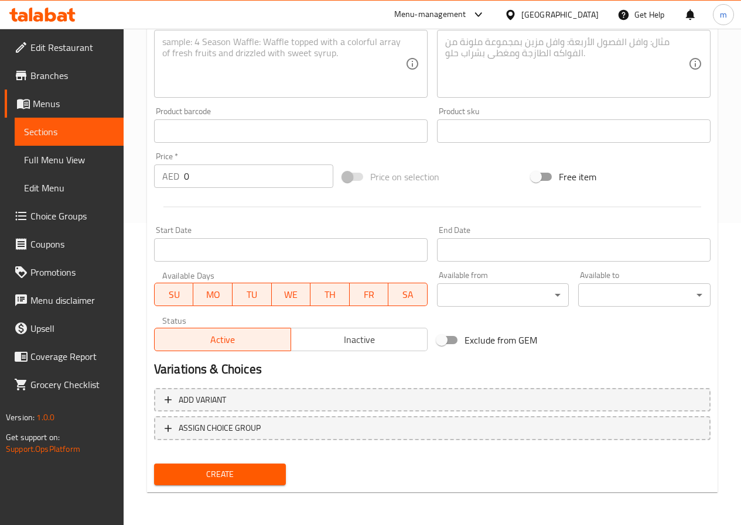
click at [52, 135] on span "Sections" at bounding box center [69, 132] width 90 height 14
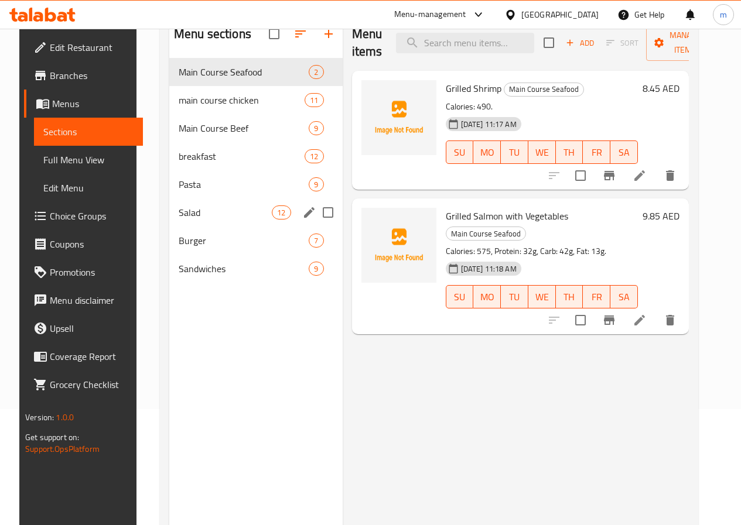
scroll to position [47, 0]
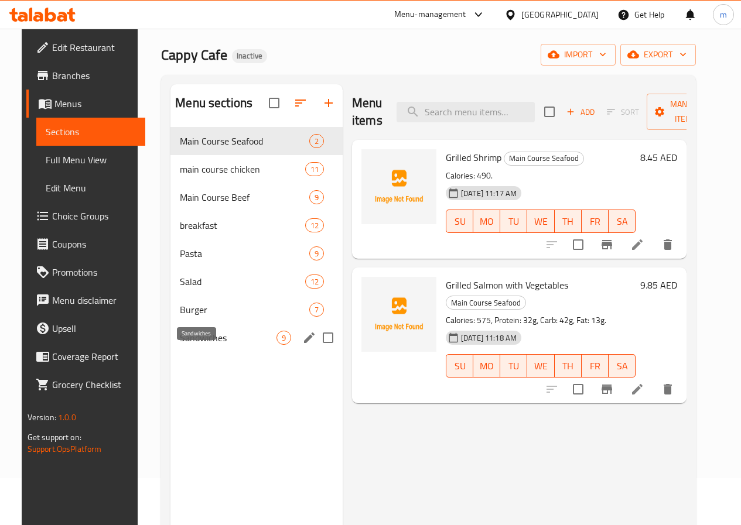
click at [204, 345] on span "Sandwiches" at bounding box center [228, 338] width 97 height 14
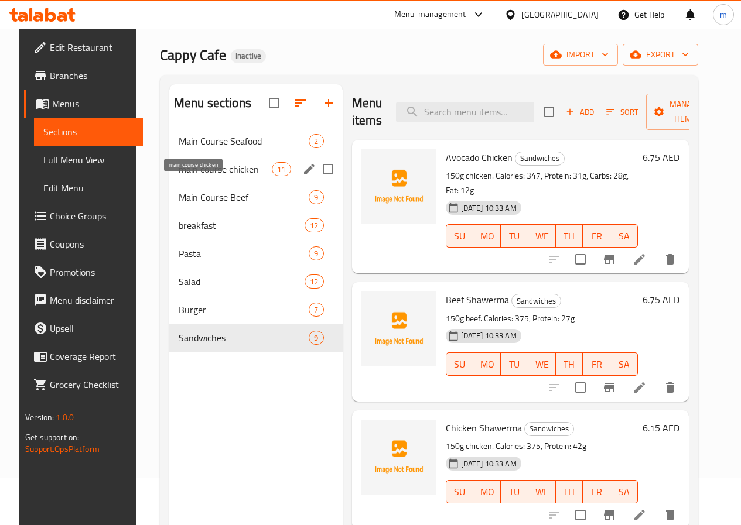
click at [204, 176] on span "main course chicken" at bounding box center [225, 169] width 93 height 14
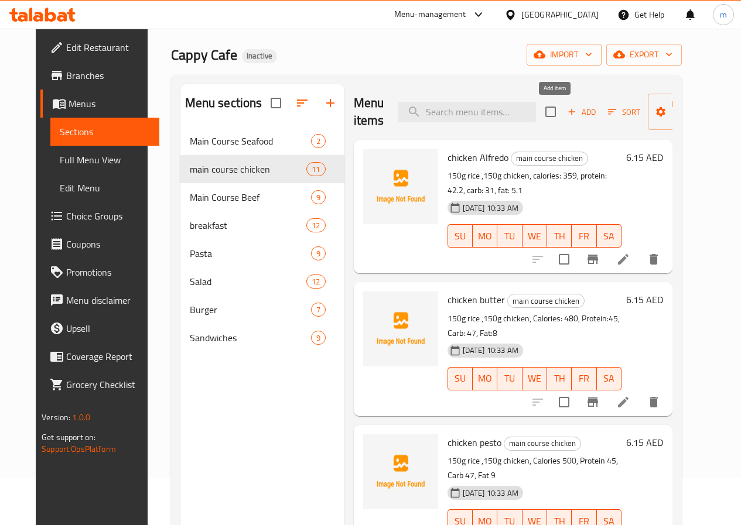
click at [565, 111] on span "Add" at bounding box center [581, 111] width 32 height 13
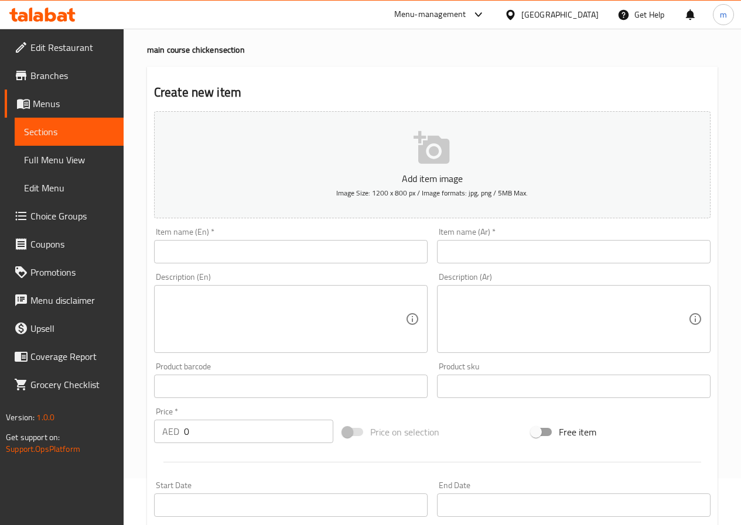
click at [388, 262] on input "text" at bounding box center [290, 251] width 273 height 23
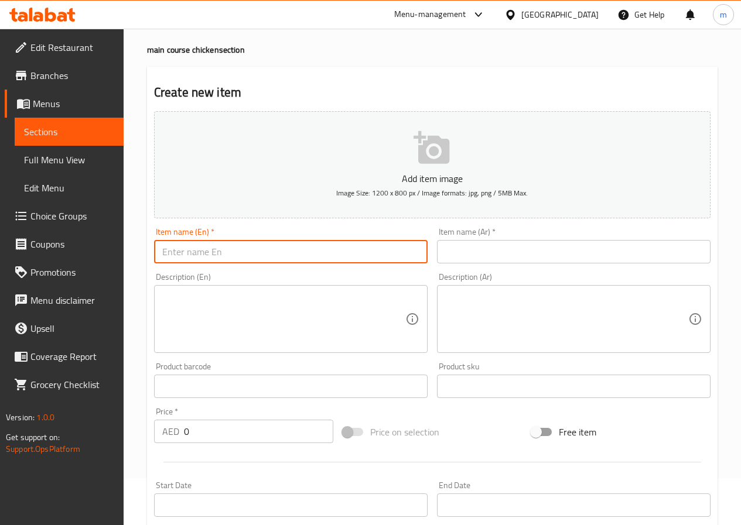
click at [207, 437] on input "0" at bounding box center [258, 431] width 149 height 23
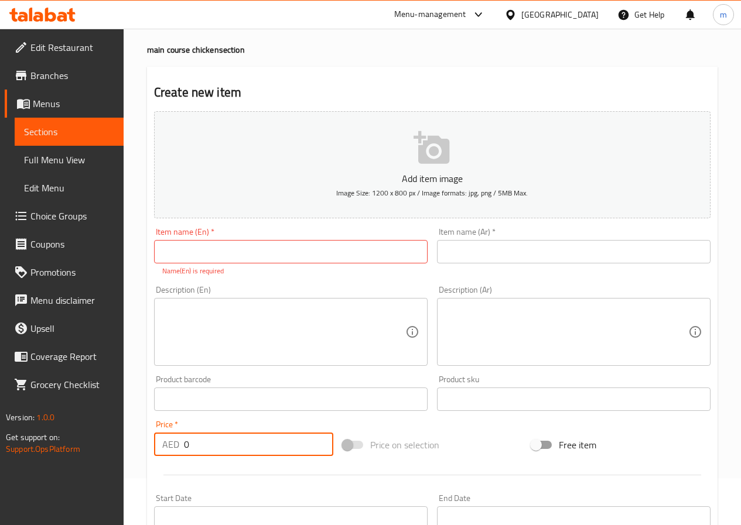
click at [207, 437] on input "0" at bounding box center [258, 444] width 149 height 23
paste input "6.15"
type input "6.15"
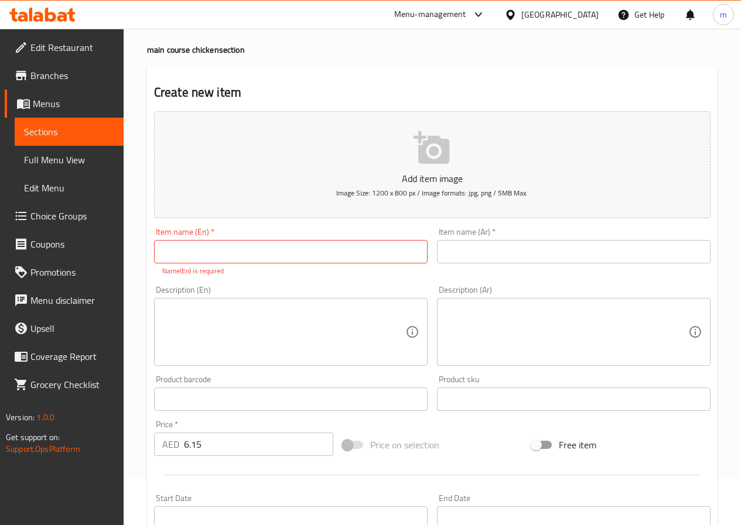
click at [578, 331] on textarea at bounding box center [566, 332] width 243 height 56
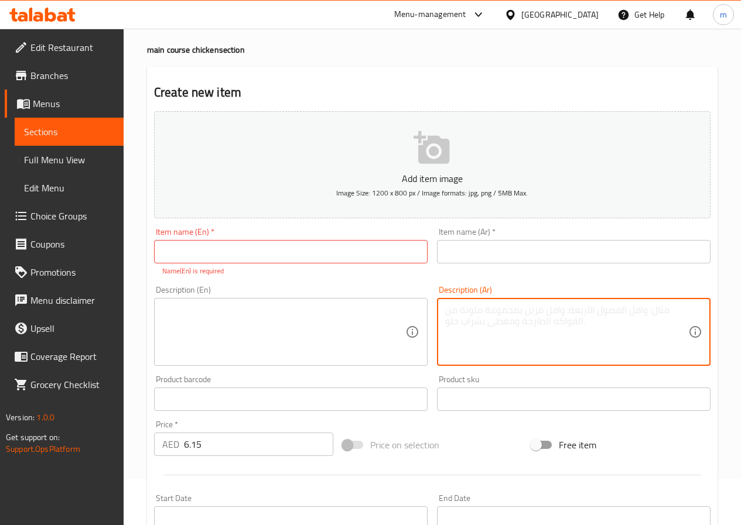
paste textarea "150 جرام دجاج، 480 سعرة حرارية، 38 جرام بروتين."
type textarea "150 جرام دجاج، 480 سعرة حرارية، 38 جرام بروتين."
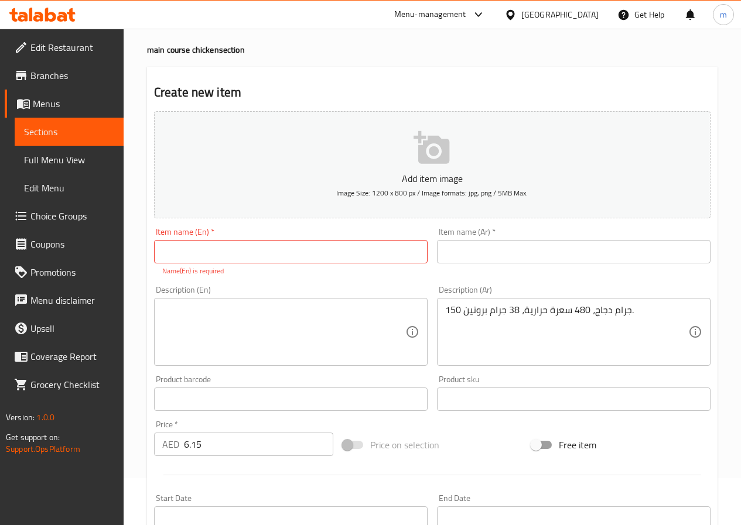
click at [296, 343] on textarea at bounding box center [283, 332] width 243 height 56
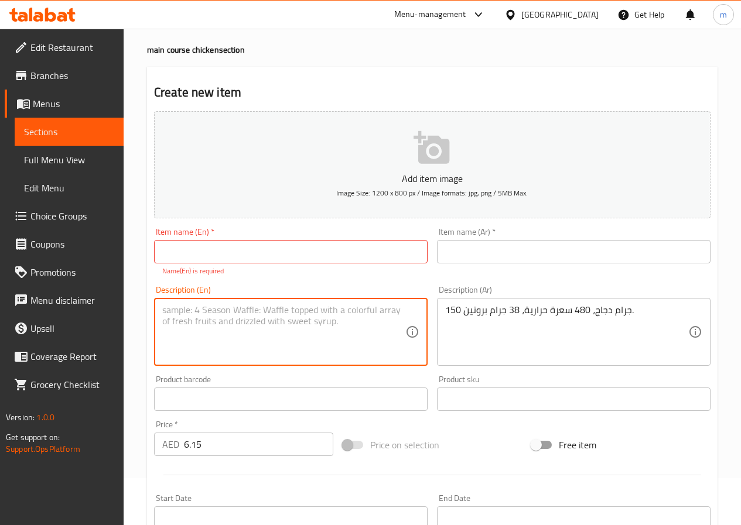
paste textarea "150g chicken. Calories: 480, Protein: 38g."
type textarea "150g chicken. Calories: 480, Protein: 38g."
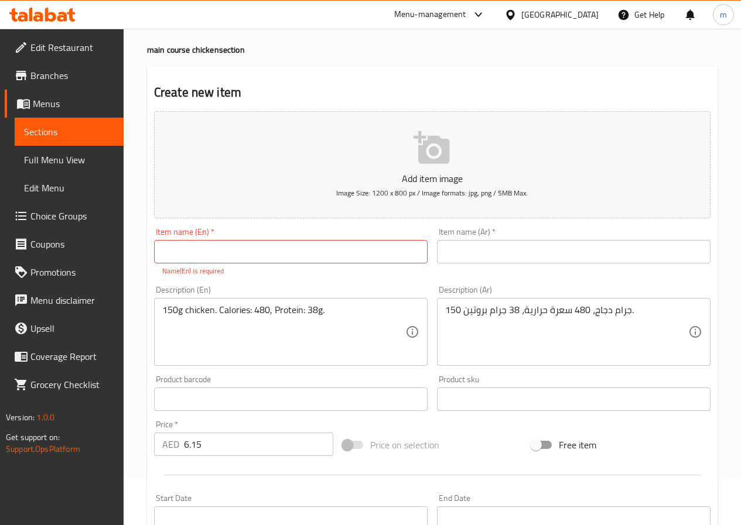
click at [558, 235] on div "Item name (Ar)   * Item name (Ar) *" at bounding box center [573, 246] width 273 height 36
click at [558, 245] on input "text" at bounding box center [573, 251] width 273 height 23
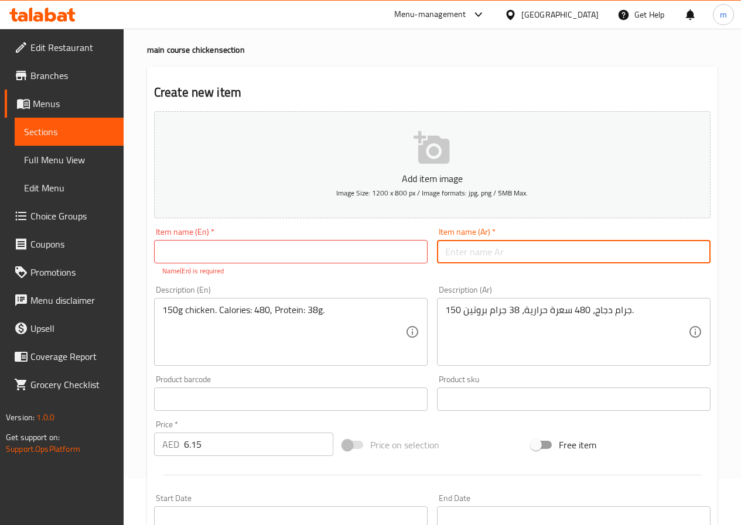
paste input "دجاج مشوي مع الخضار"
type input "دجاج مشوي مع الخضار"
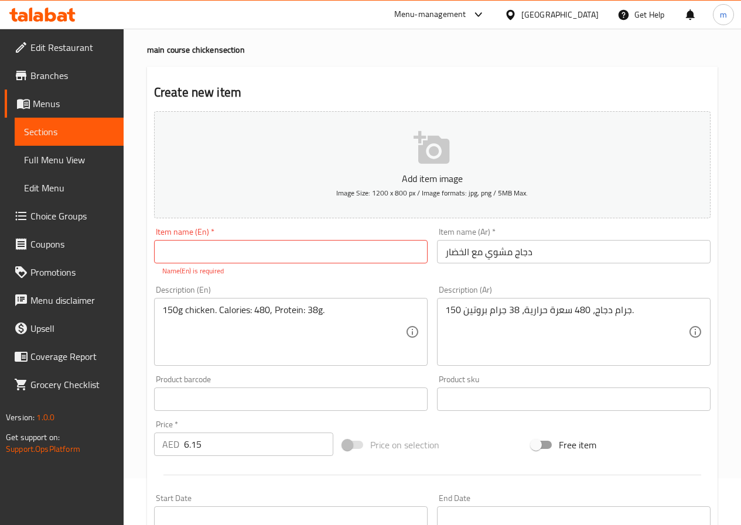
click at [368, 236] on div "Item name (En)   * Item name (En) * Name(En) is required" at bounding box center [290, 252] width 273 height 49
click at [366, 251] on input "text" at bounding box center [290, 251] width 273 height 23
paste input "Grilled Chicken with Vegetables"
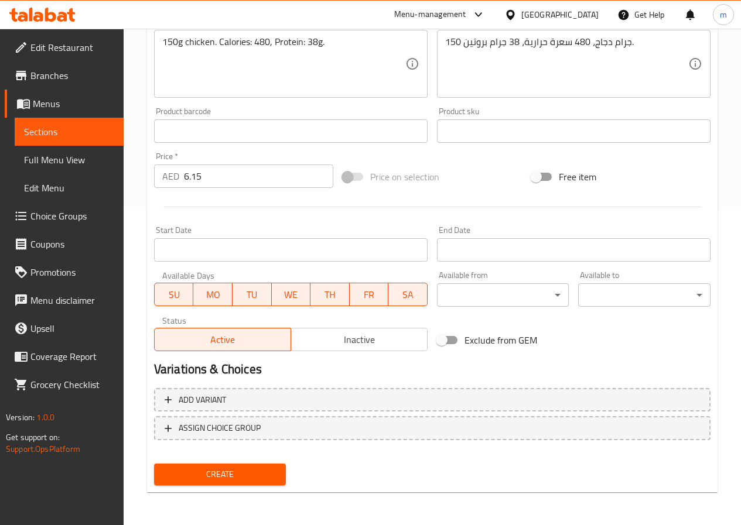
type input "Grilled Chicken with Vegetables"
click at [265, 462] on div "Create" at bounding box center [220, 474] width 142 height 31
click at [272, 471] on span "Create" at bounding box center [220, 474] width 114 height 15
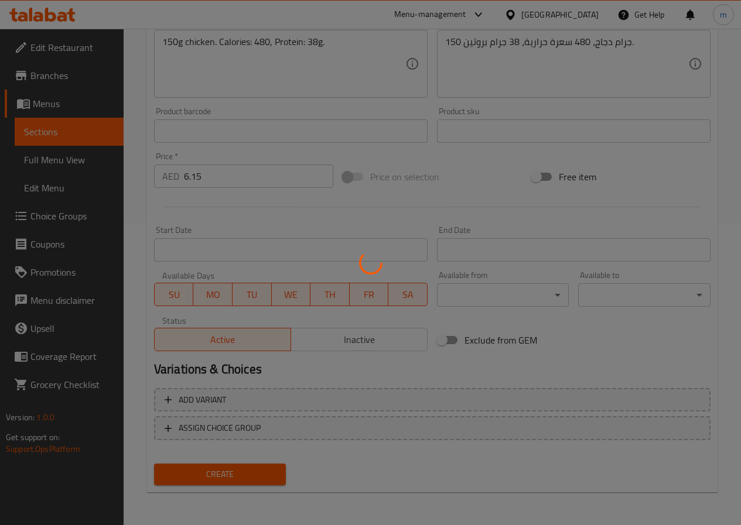
type input "0"
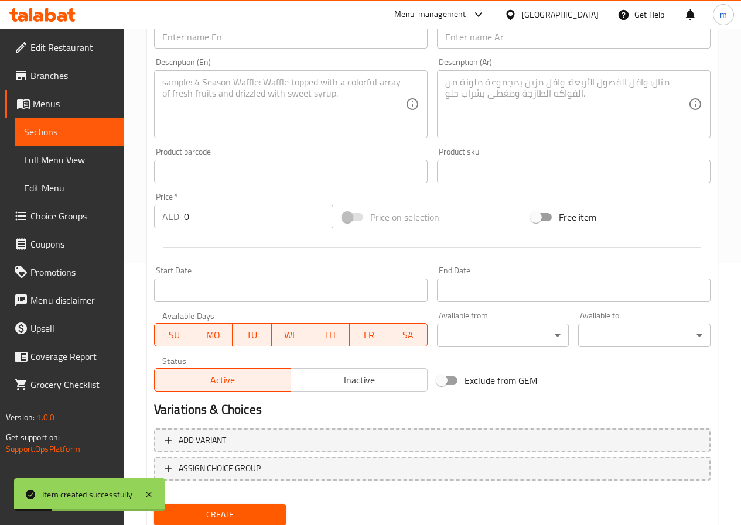
scroll to position [185, 0]
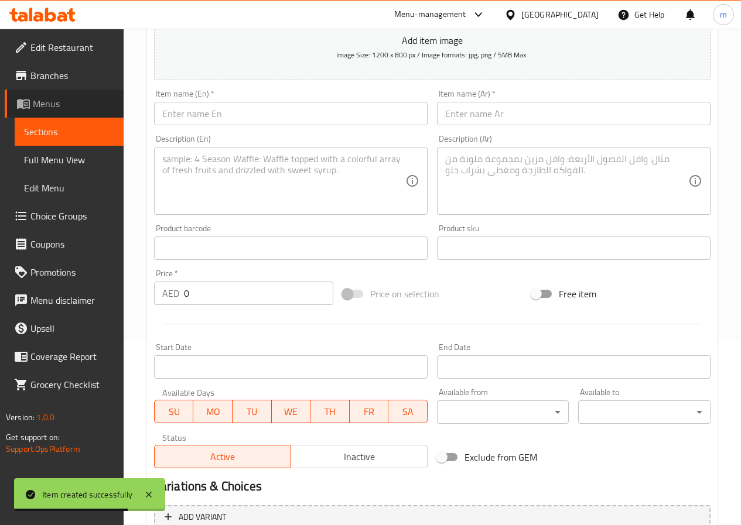
click at [85, 111] on link "Menus" at bounding box center [64, 104] width 119 height 28
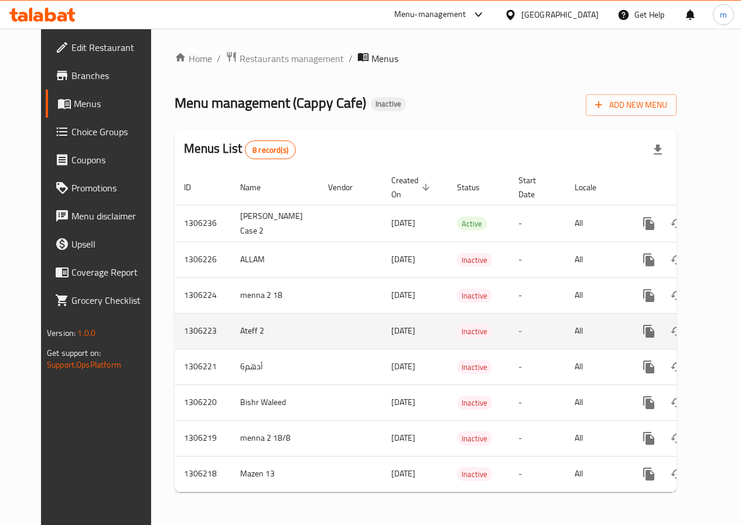
scroll to position [10, 0]
click at [719, 331] on link "enhanced table" at bounding box center [733, 331] width 28 height 28
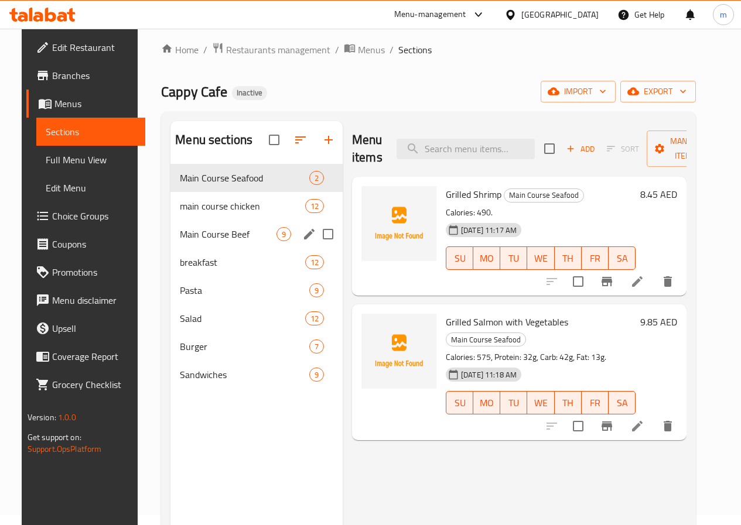
click at [222, 241] on span "Main Course Beef" at bounding box center [228, 234] width 97 height 14
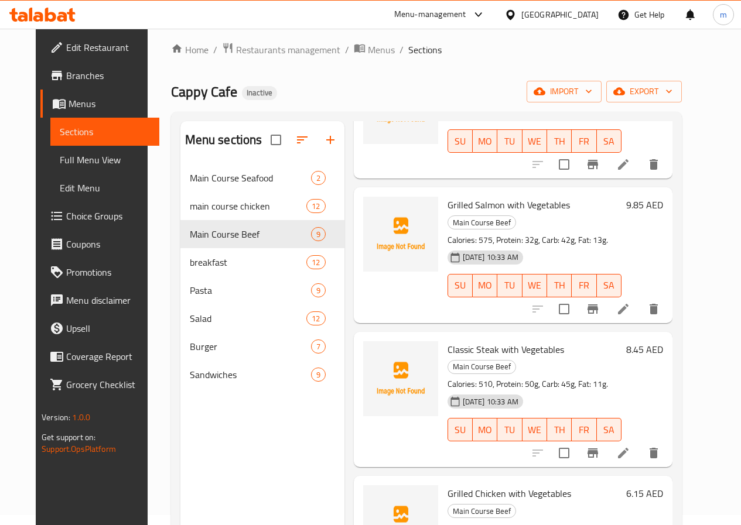
scroll to position [164, 0]
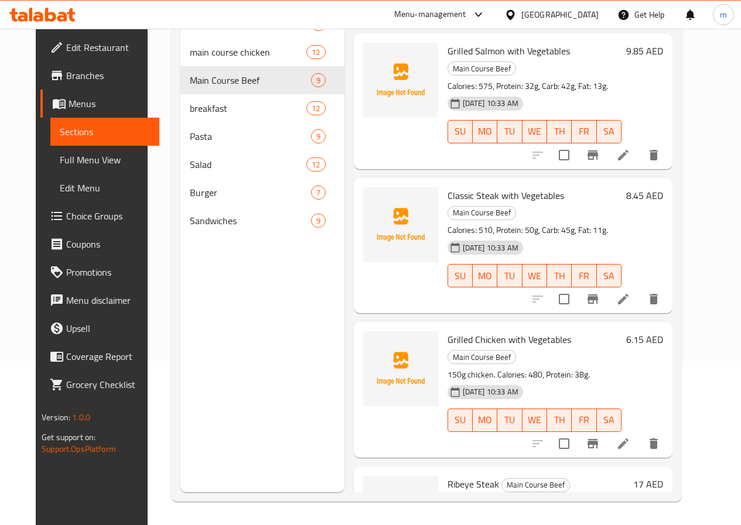
click at [657, 438] on icon "delete" at bounding box center [653, 443] width 8 height 11
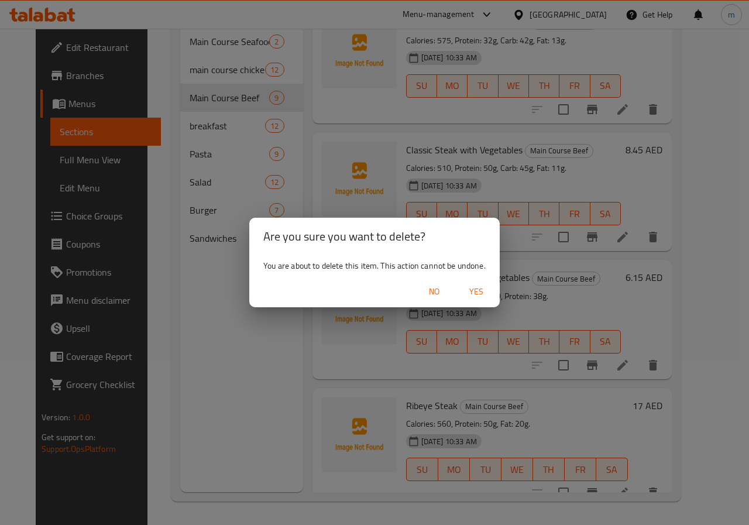
click at [441, 292] on span "No" at bounding box center [434, 291] width 28 height 15
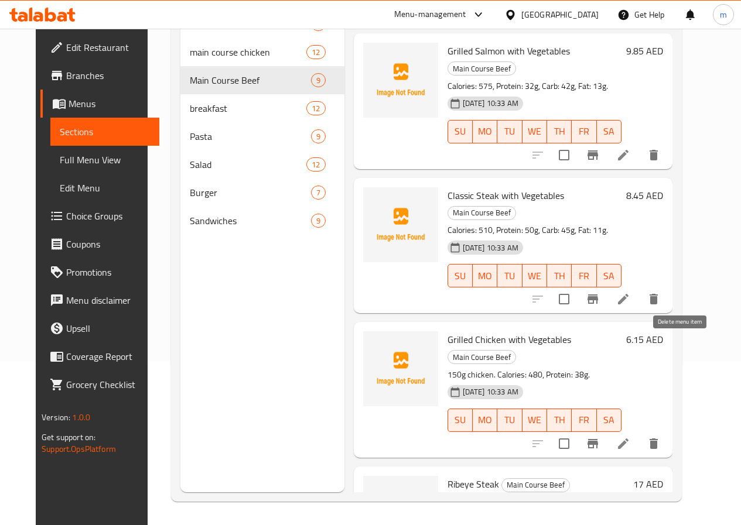
click at [660, 437] on icon "delete" at bounding box center [653, 444] width 14 height 14
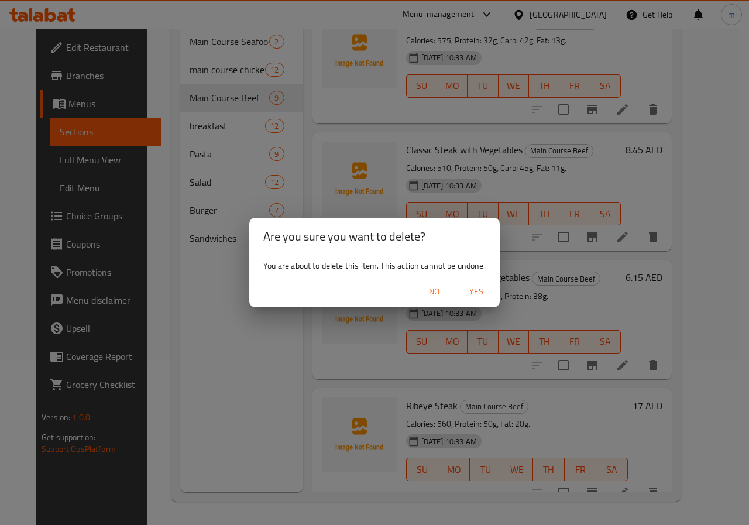
click at [469, 286] on span "Yes" at bounding box center [476, 291] width 28 height 15
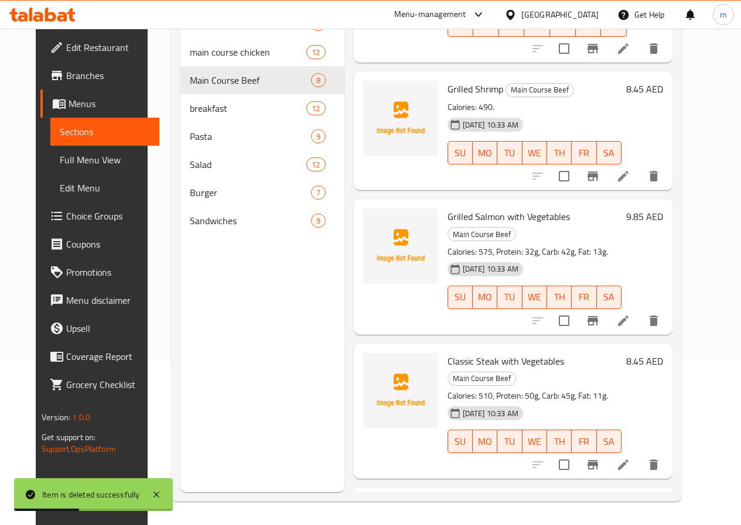
scroll to position [486, 0]
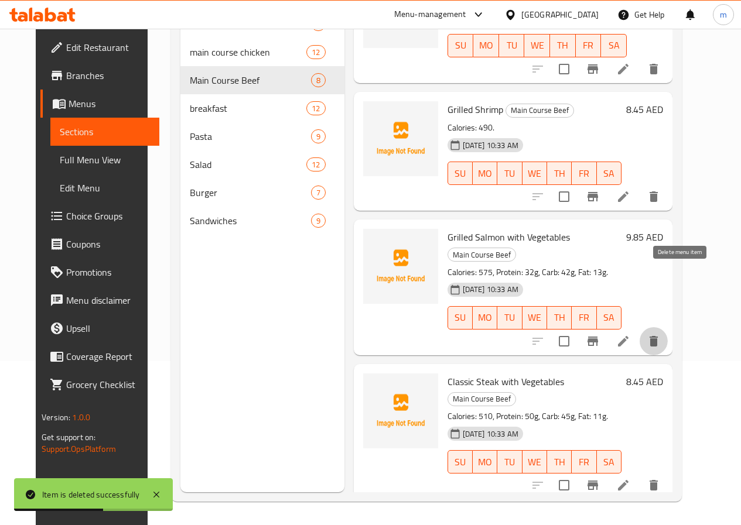
click at [657, 336] on icon "delete" at bounding box center [653, 341] width 8 height 11
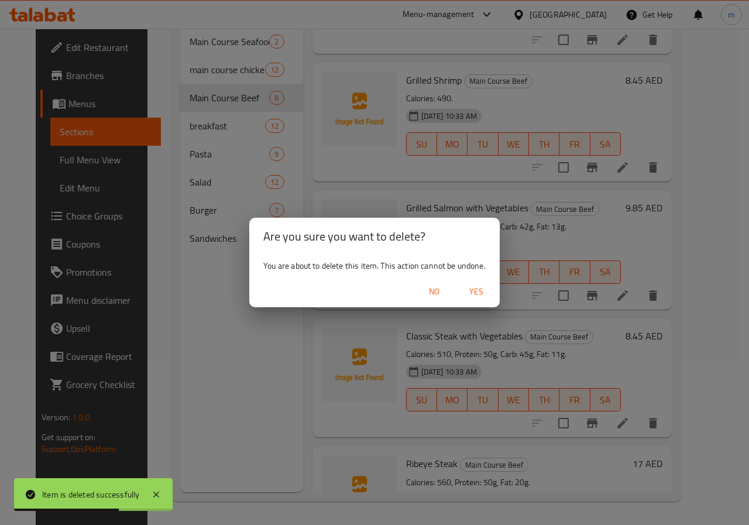
click at [482, 292] on span "Yes" at bounding box center [476, 291] width 28 height 15
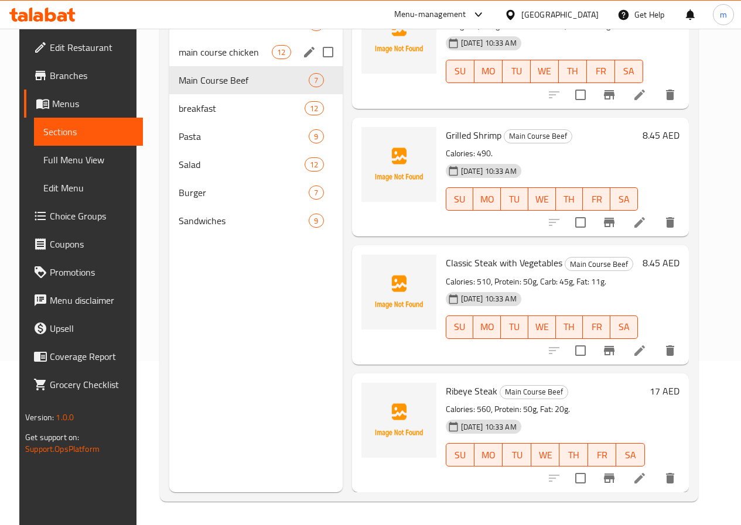
scroll to position [417, 0]
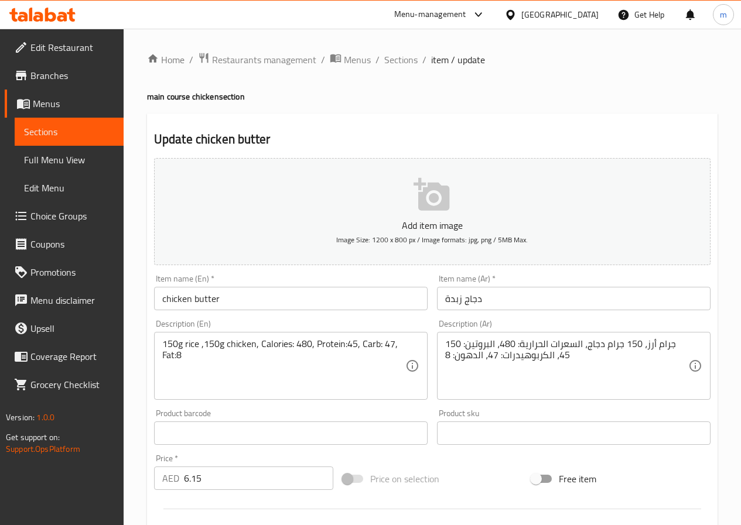
click at [461, 299] on input "دجاج زبدة" at bounding box center [573, 298] width 273 height 23
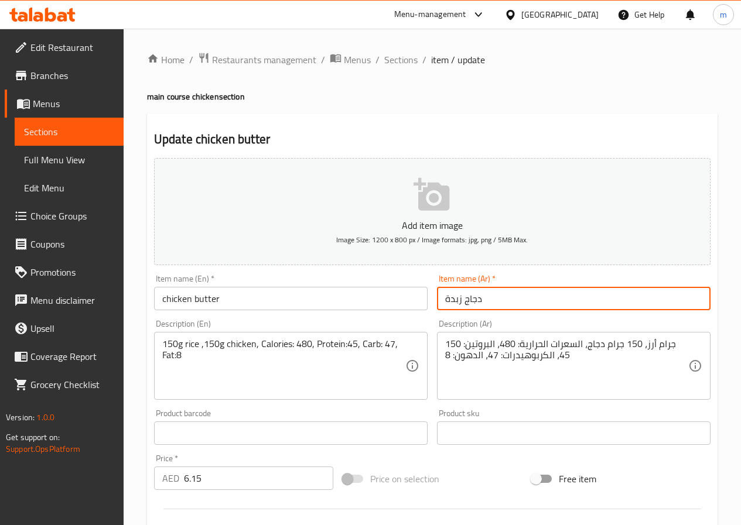
click at [461, 299] on input "دجاج زبدة" at bounding box center [573, 298] width 273 height 23
type input "دجاج بالزبدة"
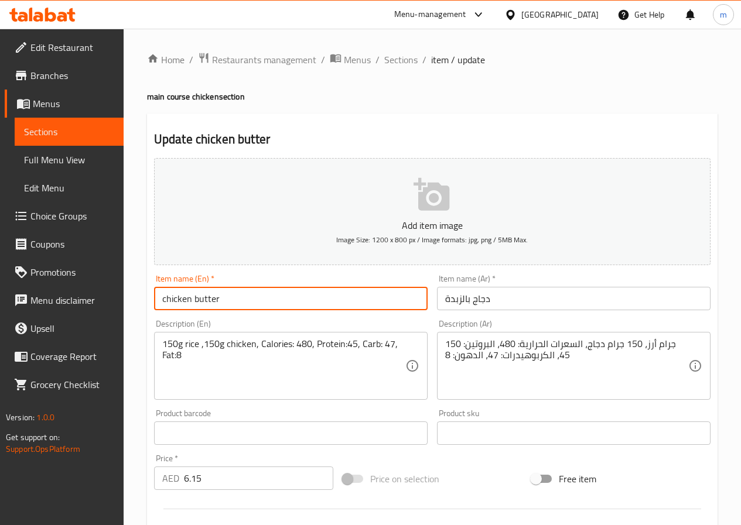
click at [191, 300] on input "chicken butter" at bounding box center [290, 298] width 273 height 23
click at [299, 300] on input "chicken butter" at bounding box center [290, 298] width 273 height 23
click at [541, 307] on input "دجاج بالزبدة" at bounding box center [573, 298] width 273 height 23
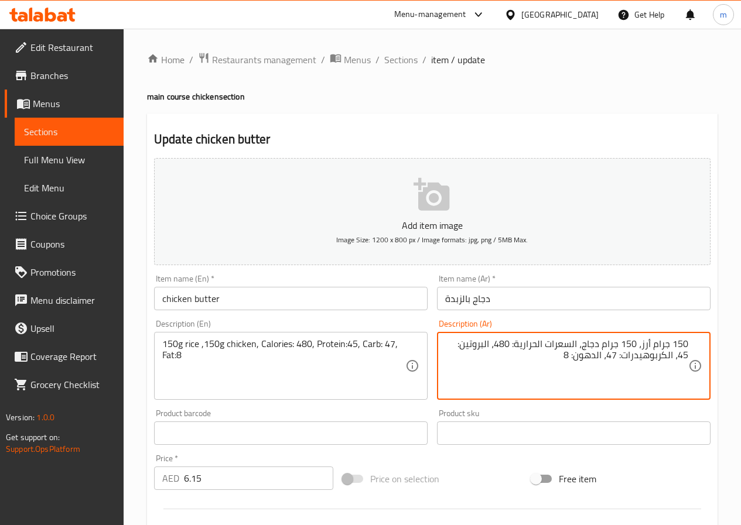
drag, startPoint x: 638, startPoint y: 356, endPoint x: 669, endPoint y: 355, distance: 30.4
click at [669, 355] on textarea "150 جرام أرز، 150 جرام دجاج، السعرات الحرارية: 480، البروتين: 45، الكربوهيدرات:…" at bounding box center [566, 366] width 243 height 56
click at [620, 356] on textarea "150 جرام أرز، 150 جرام دجاج، السعرات الحرارية: 480، البروتين: 45، الكرب: 47، ال…" at bounding box center [566, 366] width 243 height 56
click at [625, 357] on textarea "150 جرام أرز، 150 جرام دجاج، السعرات الحرارية: 480، البروتين: 45، الكرب: 47، ال…" at bounding box center [566, 366] width 243 height 56
click at [642, 356] on textarea "150 جرام أرز، 150 جرام دجاج، السعرات الحرارية: 480، البروتين: 45، الكرب: 47، ال…" at bounding box center [566, 366] width 243 height 56
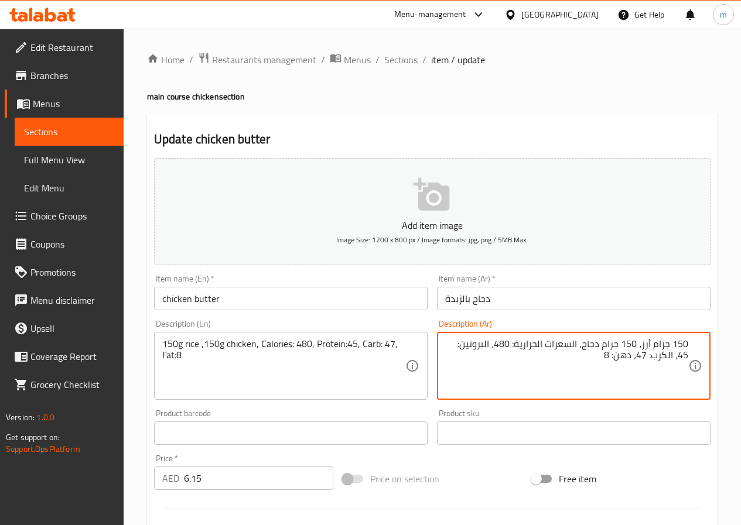
click at [493, 371] on textarea "150 جرام أرز، 150 جرام دجاج، السعرات الحرارية: 480، البروتين: 45، الكرب: 47، ده…" at bounding box center [566, 366] width 243 height 56
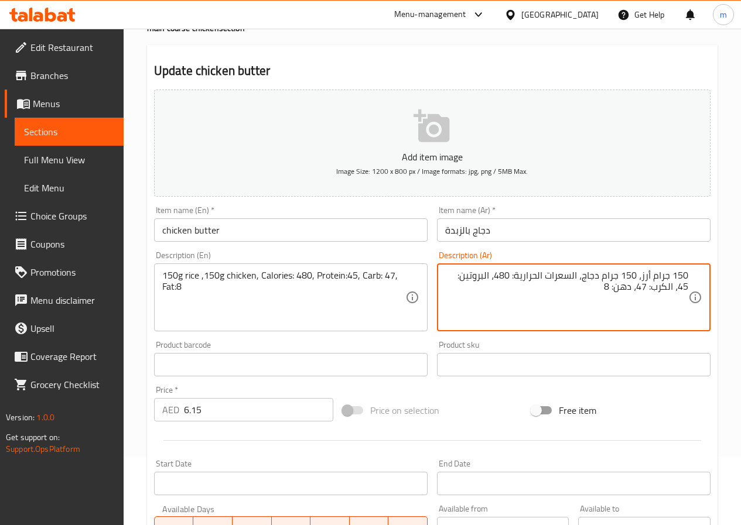
scroll to position [68, 0]
type textarea "150 جرام أرز، 150 جرام دجاج، السعرات الحرارية: 480، البروتين: 45، الكرب: 47، ده…"
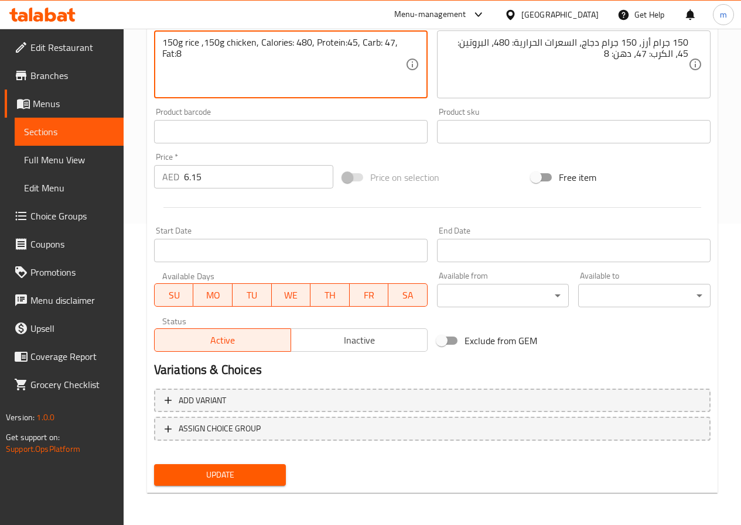
scroll to position [302, 0]
click at [383, 323] on div "Active Inactive" at bounding box center [290, 333] width 273 height 35
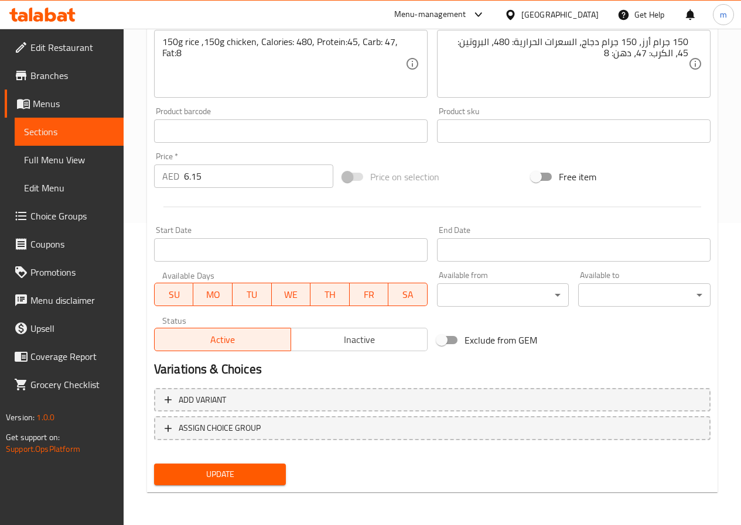
click at [253, 478] on span "Update" at bounding box center [220, 474] width 114 height 15
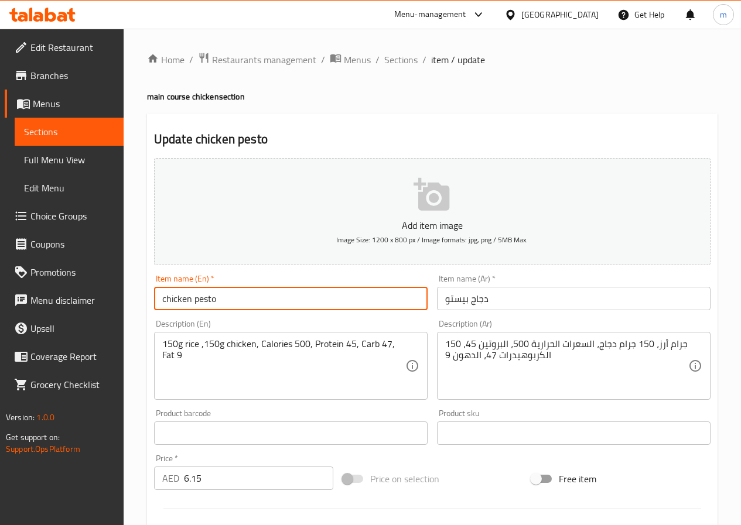
drag, startPoint x: 275, startPoint y: 291, endPoint x: 196, endPoint y: 299, distance: 80.0
click at [196, 299] on input "chicken pesto" at bounding box center [290, 298] width 273 height 23
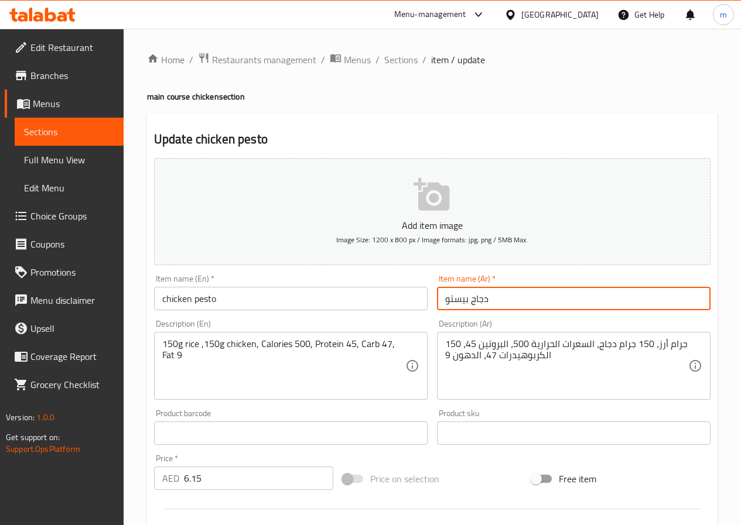
drag, startPoint x: 465, startPoint y: 293, endPoint x: 437, endPoint y: 293, distance: 27.5
click at [437, 293] on input "دجاج بيستو" at bounding box center [573, 298] width 273 height 23
type input "دجاج بالريحان"
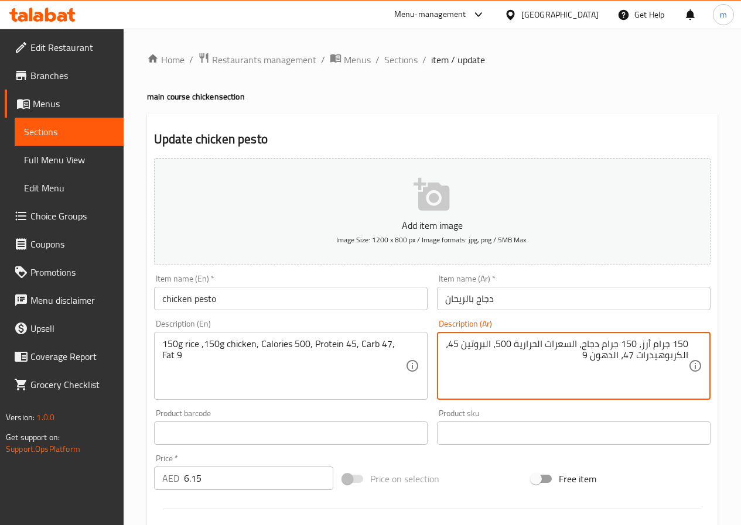
click at [639, 356] on textarea "150 جرام أرز، 150 جرام دجاج، السعرات الحرارية 500، البروتين 45، الكربوهيدرات 47…" at bounding box center [566, 366] width 243 height 56
click at [628, 358] on textarea "150 جرام أرز، 150 جرام دجاج، السعرات الحرارية 500، البروتين 45، الكرب 47، الدهو…" at bounding box center [566, 366] width 243 height 56
click at [644, 354] on textarea "150 جرام أرز، 150 جرام دجاج، السعرات الحرارية 500، البروتين 45، الكرب 47، الدهن…" at bounding box center [566, 366] width 243 height 56
click at [646, 371] on textarea "150 جرام أرز، 150 جرام دجاج، السعرات الحرارية 500، البروتين 45، الكرب 47، دهن 9" at bounding box center [566, 366] width 243 height 56
click at [621, 370] on textarea "150 جرام أرز، 150 جرام دجاج، السعرات الحرارية 500، البروتين 45، الكرب 47، دهن 9" at bounding box center [566, 366] width 243 height 56
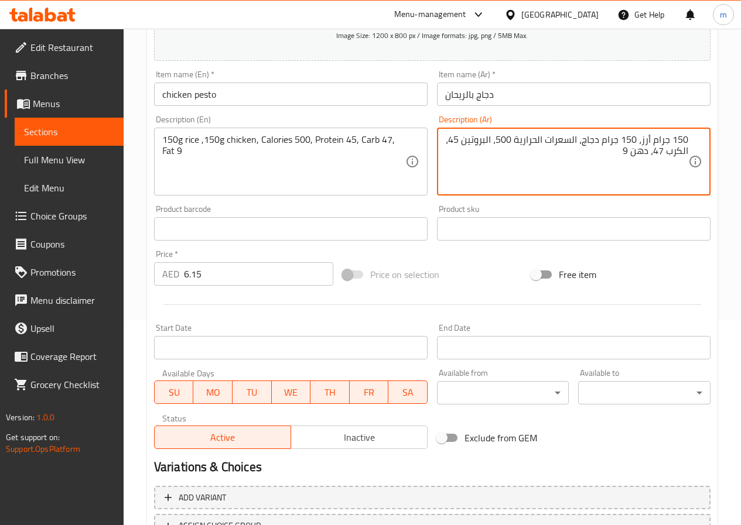
scroll to position [234, 0]
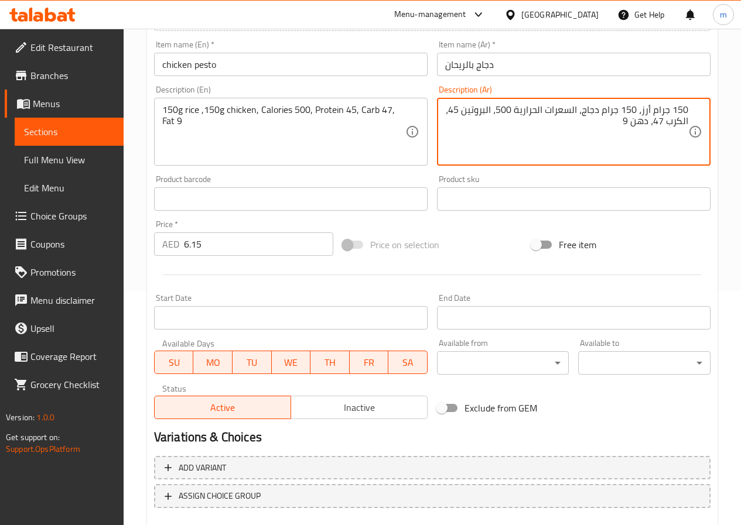
type textarea "150 جرام أرز، 150 جرام دجاج، السعرات الحرارية 500، البروتين 45، الكرب 47، دهن 9"
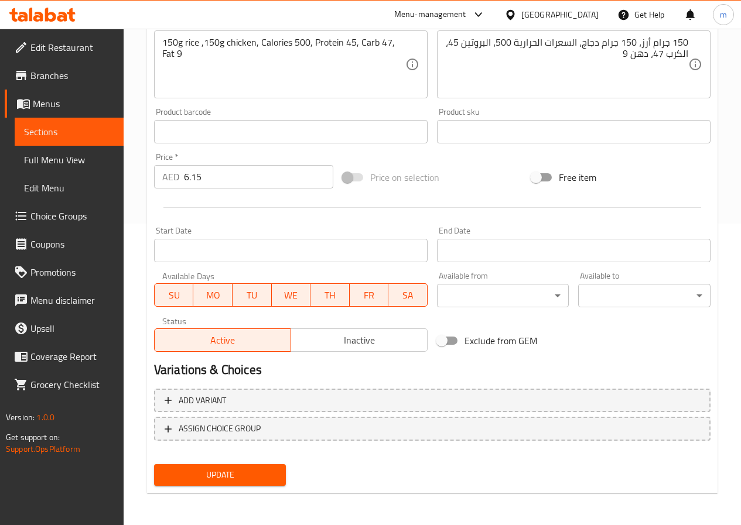
scroll to position [302, 0]
click at [263, 474] on span "Update" at bounding box center [220, 474] width 114 height 15
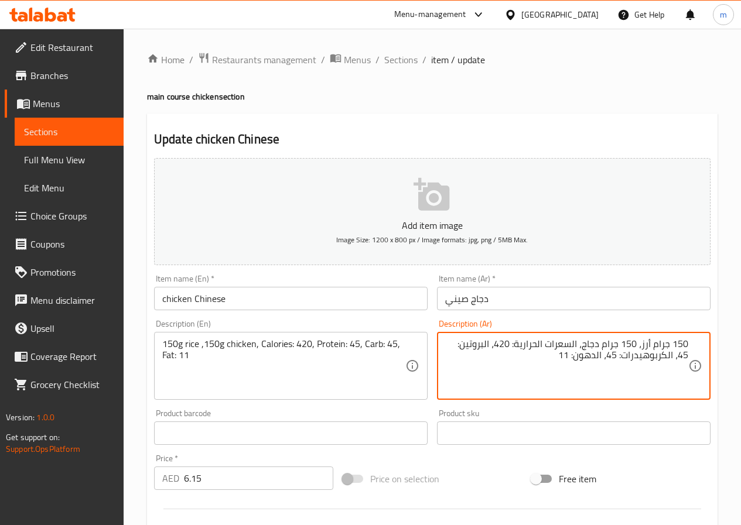
click at [560, 386] on textarea "150 جرام أرز، 150 جرام دجاج، السعرات الحرارية: 420، البروتين: 45، الكربوهيدرات:…" at bounding box center [566, 366] width 243 height 56
click at [635, 353] on textarea "150 جرام أرز، 150 جرام دجاج، السعرات الحرارية: 420، البروتين: 45، الكربوهيدرات:…" at bounding box center [566, 366] width 243 height 56
click at [636, 352] on textarea "150 جرام أرز، 150 جرام دجاج، السعرات الحرارية: 420، البروتين: 45، الكرب: 45، ال…" at bounding box center [566, 366] width 243 height 56
click at [643, 358] on textarea "150 جرام أرز، 150 جرام دجاج، السعرات الحرارية: 420، البروتين: 45، الكرب: 45، ال…" at bounding box center [566, 366] width 243 height 56
click at [635, 359] on textarea "150 جرام أرز، 150 جرام دجاج، السعرات الحرارية: 420، البروتين: 45، الكرب: 45، ده…" at bounding box center [566, 366] width 243 height 56
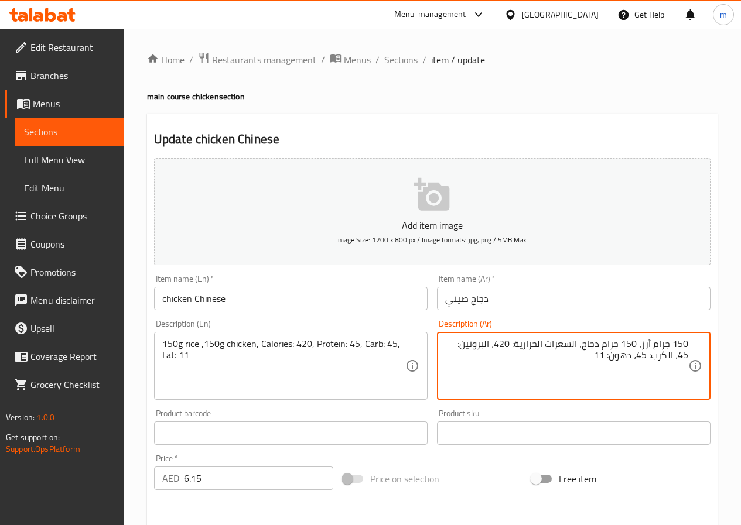
click at [633, 359] on textarea "150 جرام أرز، 150 جرام دجاج، السعرات الحرارية: 420، البروتين: 45، الكرب: 45، ده…" at bounding box center [566, 366] width 243 height 56
click at [629, 358] on textarea "150 جرام أرز، 150 جرام دجاج، السعرات الحرارية: 420، البروتين: 45، الكرب: 45، ده…" at bounding box center [566, 366] width 243 height 56
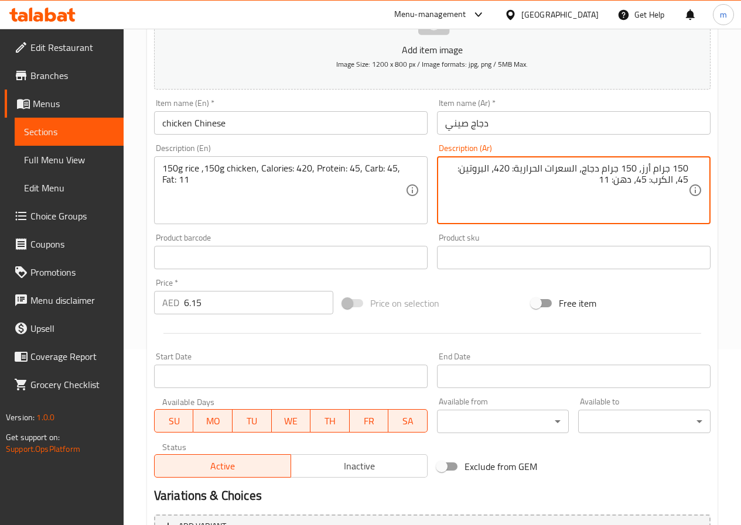
scroll to position [293, 0]
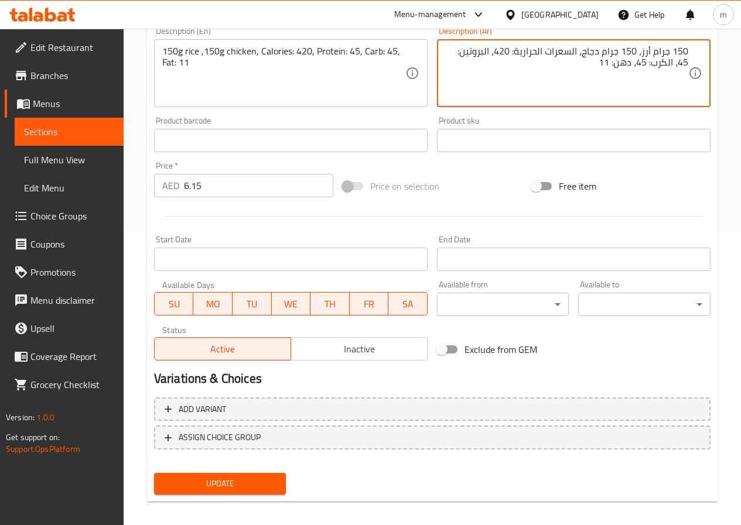
type textarea "150 جرام أرز، 150 جرام دجاج، السعرات الحرارية: 420، البروتين: 45، الكرب: 45، ده…"
click at [265, 485] on span "Update" at bounding box center [220, 483] width 114 height 15
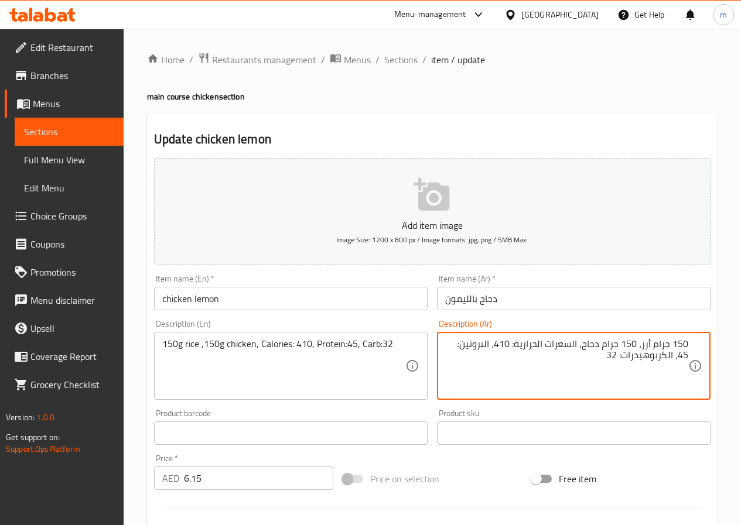
click at [639, 349] on textarea "150 جرام أرز، 150 جرام دجاج، السعرات الحرارية: 410، البروتين: 45، الكربوهيدرات:…" at bounding box center [566, 366] width 243 height 56
click at [639, 355] on textarea "150 جرام أرز، 150 جرام دجاج، السعرات الحرارية: 410، البروتين: 45، الكربوهيدرات:…" at bounding box center [566, 366] width 243 height 56
click at [637, 359] on textarea "150 جرام أرز، 150 جرام دجاج، السعرات الحرارية: 410، البروتين: 45، الكرب: 32" at bounding box center [566, 366] width 243 height 56
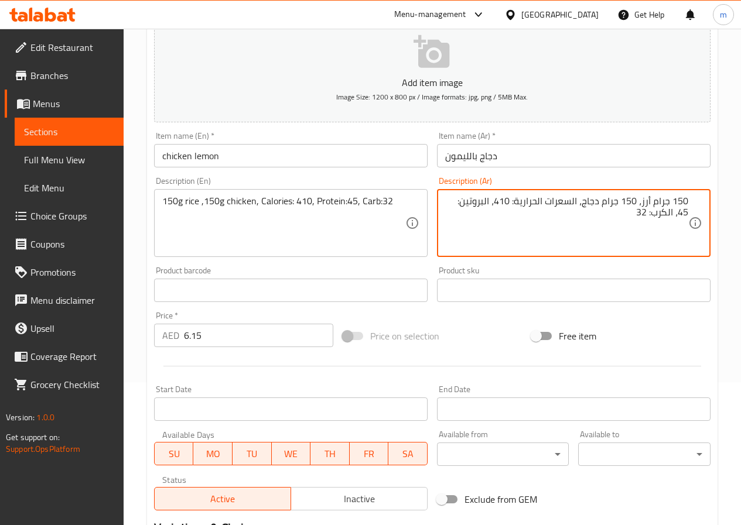
scroll to position [302, 0]
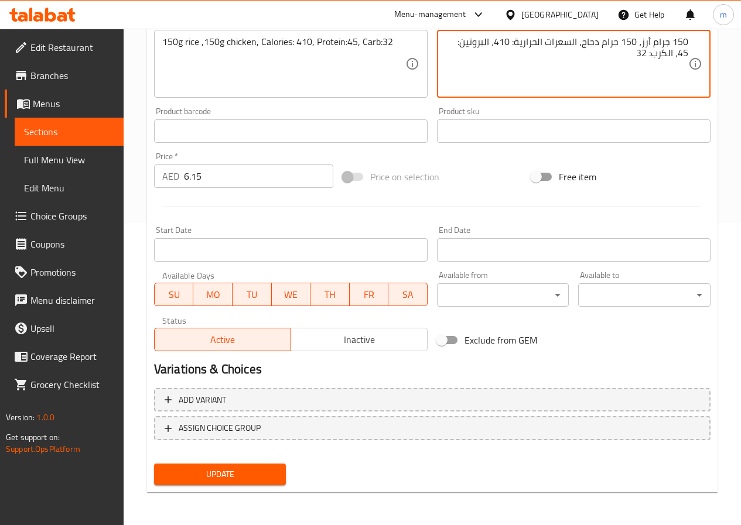
type textarea "150 جرام أرز، 150 جرام دجاج، السعرات الحرارية: 410، البروتين: 45، الكرب: 32"
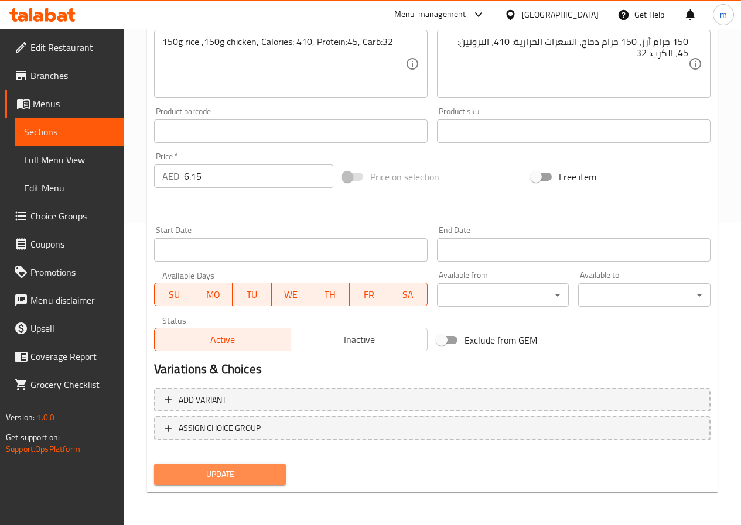
click at [264, 476] on span "Update" at bounding box center [220, 474] width 114 height 15
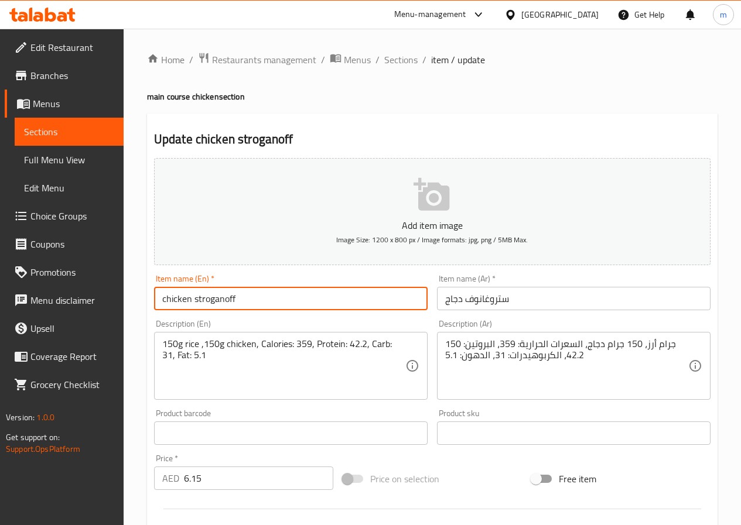
drag, startPoint x: 194, startPoint y: 296, endPoint x: 263, endPoint y: 293, distance: 69.1
click at [263, 293] on input "chicken stroganoff" at bounding box center [290, 298] width 273 height 23
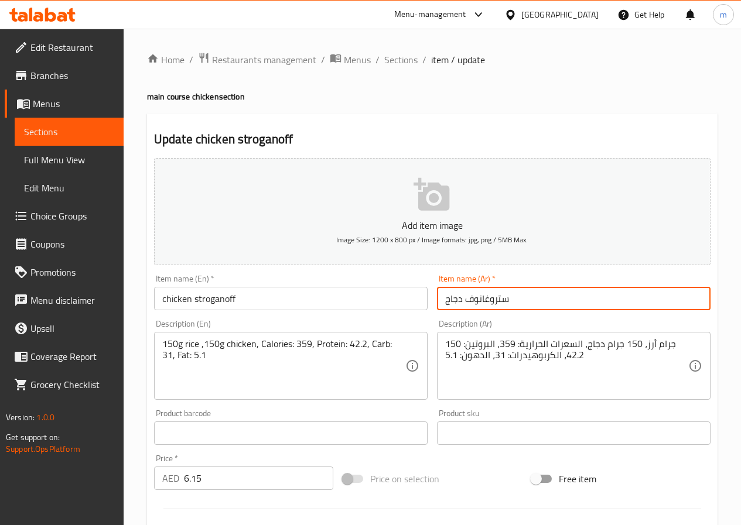
drag, startPoint x: 526, startPoint y: 300, endPoint x: 464, endPoint y: 298, distance: 62.1
click at [464, 298] on input "ستروغانوف دجاج" at bounding box center [573, 298] width 273 height 23
paste input "text"
type input "ستروجانوف دجاج"
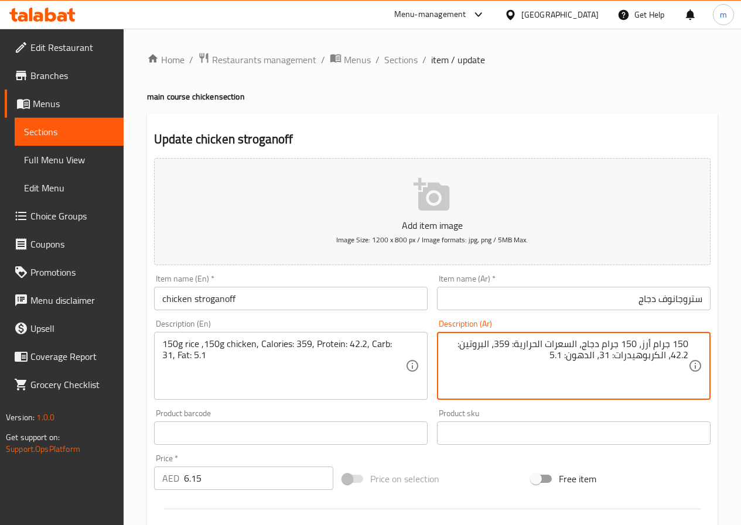
drag, startPoint x: 615, startPoint y: 358, endPoint x: 647, endPoint y: 366, distance: 33.4
click at [647, 366] on textarea "150 جرام أرز، 150 جرام دجاج، السعرات الحرارية: 359، البروتين: 42.2، الكربوهيدرا…" at bounding box center [566, 366] width 243 height 56
click at [620, 354] on textarea "150 جرام أرز، 150 جرام دجاج، السعرات الحرارية: 359، البروتين: 42.2، الكرب: 31، …" at bounding box center [566, 366] width 243 height 56
click at [610, 359] on textarea "150 جرام أرز، 150 جرام دجاج، السعرات الحرارية: 359، البروتين: 42.2، الكرب: 31، …" at bounding box center [566, 366] width 243 height 56
click at [571, 364] on textarea "150 جرام أرز، 150 جرام دجاج، السعرات الحرارية: 359، البروتين: 42.2، الكرب: 31، …" at bounding box center [566, 366] width 243 height 56
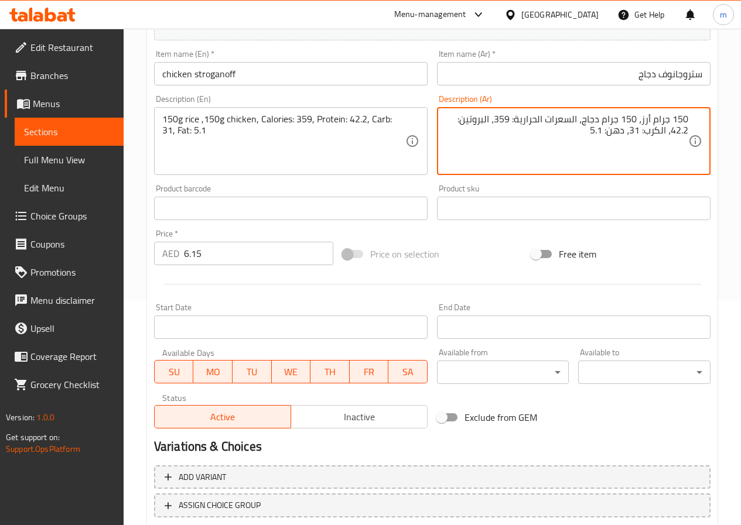
scroll to position [302, 0]
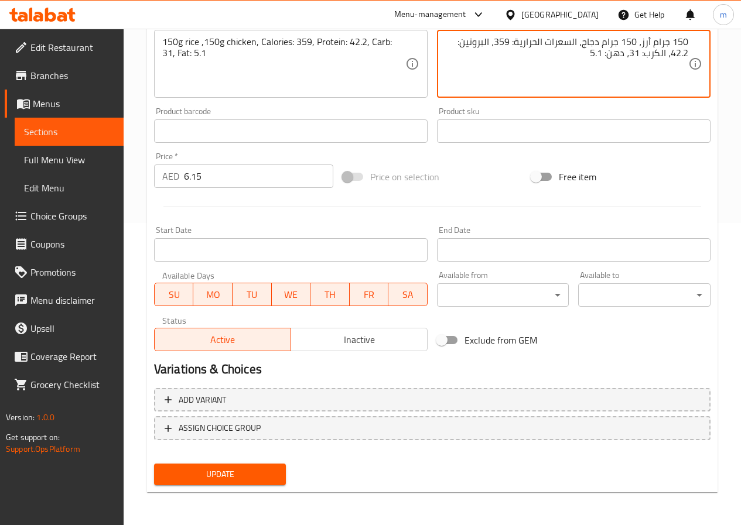
type textarea "150 جرام أرز، 150 جرام دجاج، السعرات الحرارية: 359، البروتين: 42.2، الكرب: 31، …"
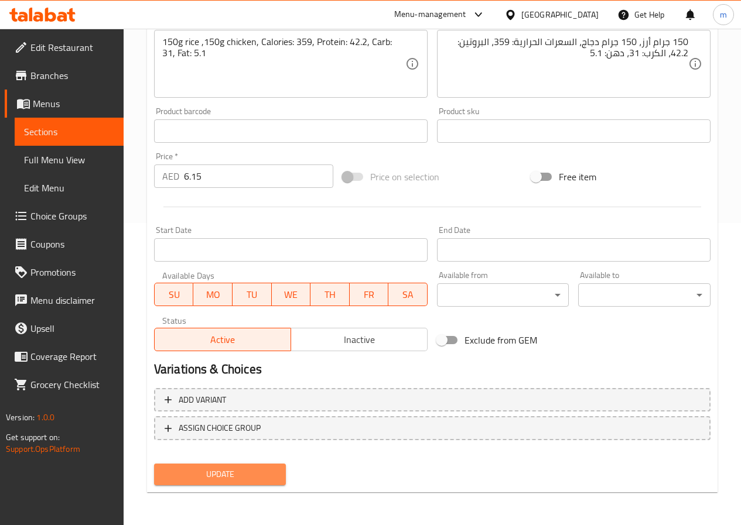
click at [256, 479] on span "Update" at bounding box center [220, 474] width 114 height 15
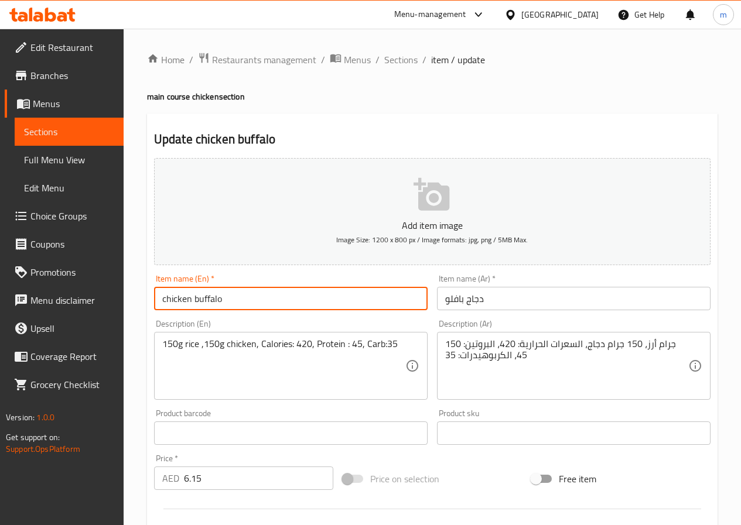
drag, startPoint x: 244, startPoint y: 303, endPoint x: 194, endPoint y: 310, distance: 50.2
click at [194, 310] on input "chicken buffalo" at bounding box center [290, 298] width 273 height 23
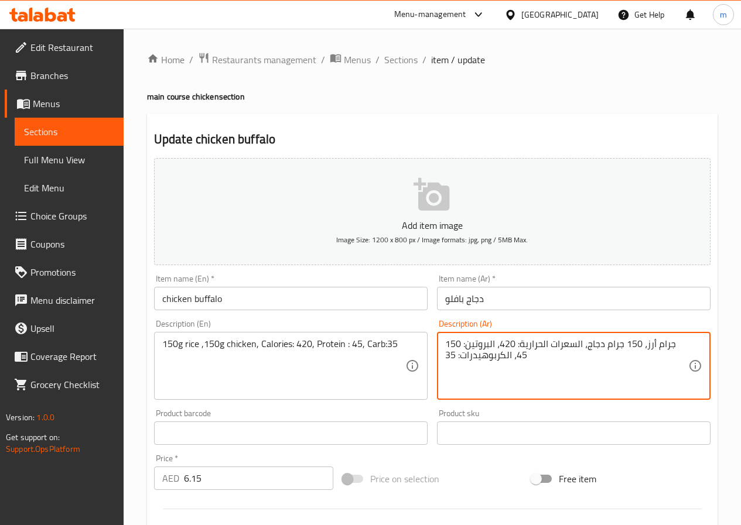
click at [575, 361] on textarea "150 جرام أرز، 150 جرام دجاج، السعرات الحرارية: 420، البروتين: 45، الكربوهيدرات:…" at bounding box center [566, 366] width 243 height 56
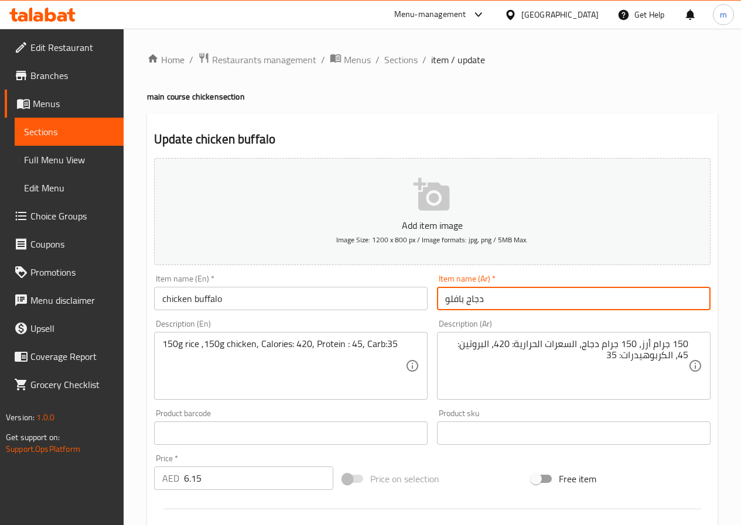
click at [561, 296] on input "دجاج بافلو" at bounding box center [573, 298] width 273 height 23
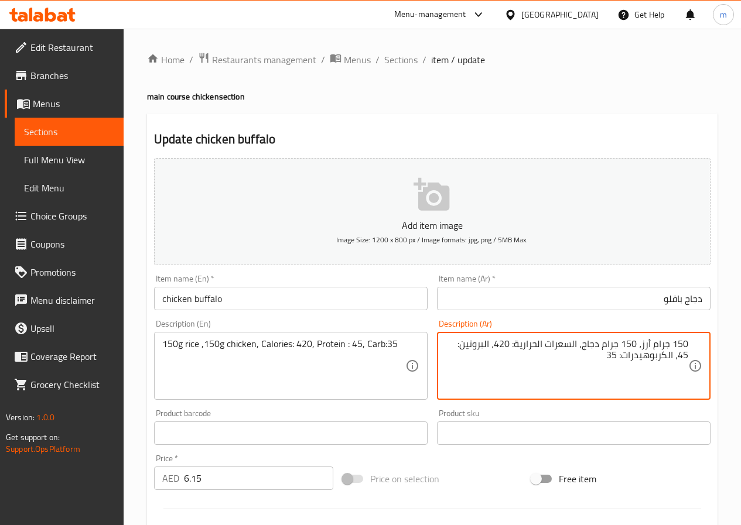
click at [640, 358] on textarea "150 جرام أرز، 150 جرام دجاج، السعرات الحرارية: 420، البروتين: 45، الكربوهيدرات:…" at bounding box center [566, 366] width 243 height 56
click at [631, 359] on textarea "150 جرام أرز، 150 جرام دجاج، السعرات الحرارية: 420، البروتين: 45، الكربوهيدرات:…" at bounding box center [566, 366] width 243 height 56
click at [639, 361] on textarea "150 جرام أرز، 150 جرام دجاج، السعرات الحرارية: 420، البروتين: 45، الكربوهيدرات:…" at bounding box center [566, 366] width 243 height 56
type textarea "150 جرام أرز، 150 جرام دجاج، السعرات الحرارية: 420، البروتين: 45، الكرب: 35"
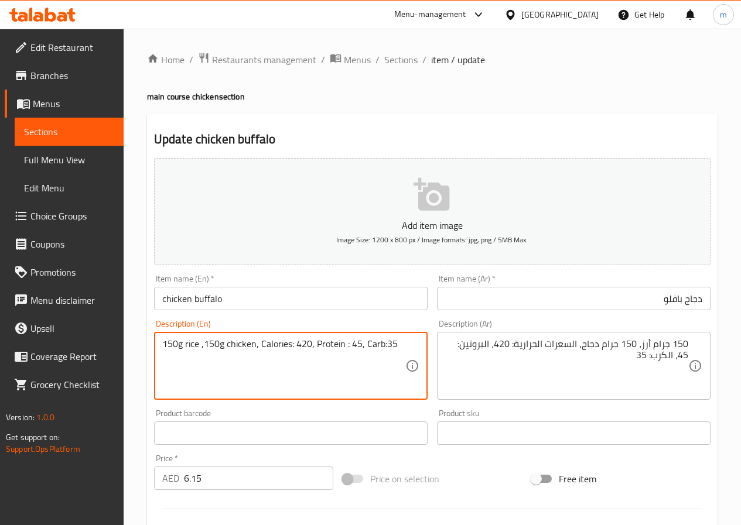
drag, startPoint x: 365, startPoint y: 341, endPoint x: 381, endPoint y: 345, distance: 16.3
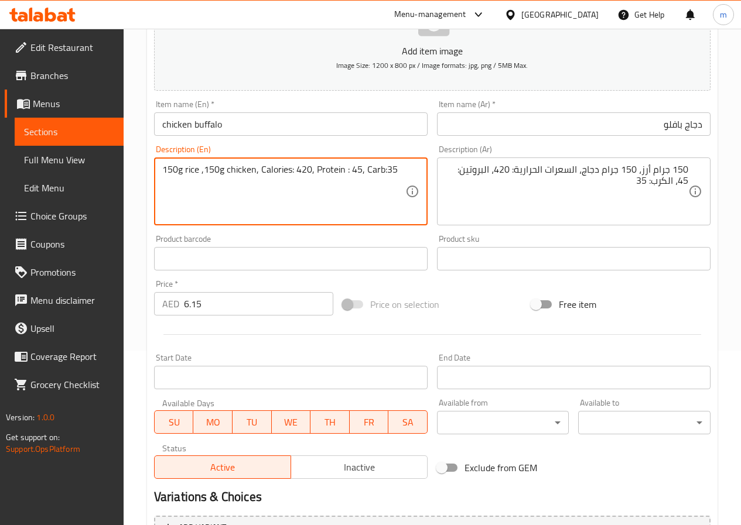
scroll to position [176, 0]
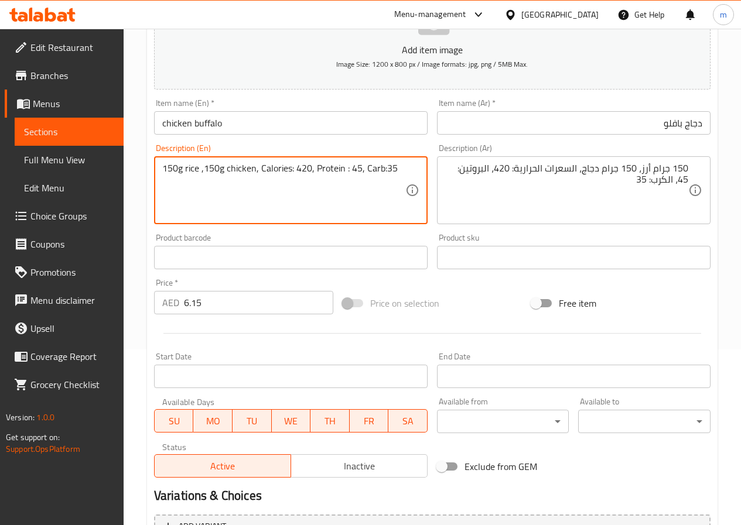
click at [560, 235] on div "Product sku Product sku" at bounding box center [573, 252] width 273 height 36
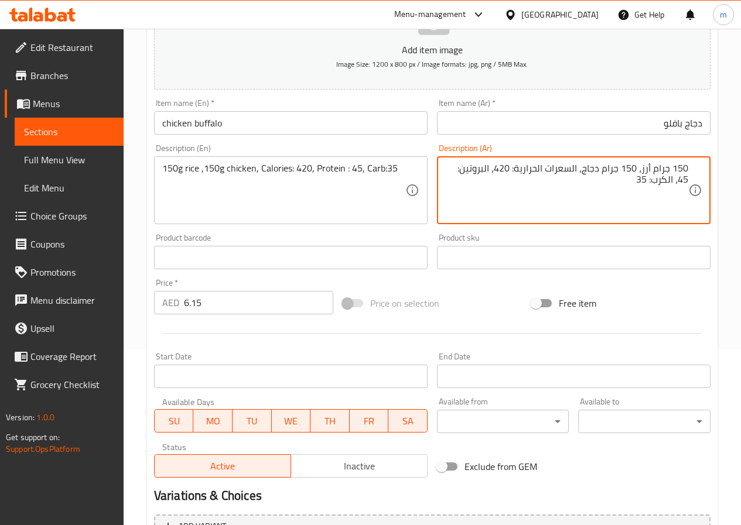
scroll to position [302, 0]
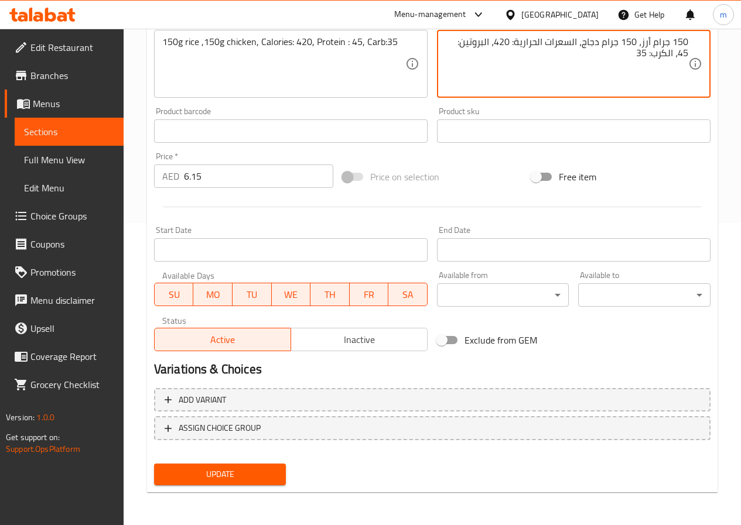
click at [272, 477] on span "Update" at bounding box center [220, 474] width 114 height 15
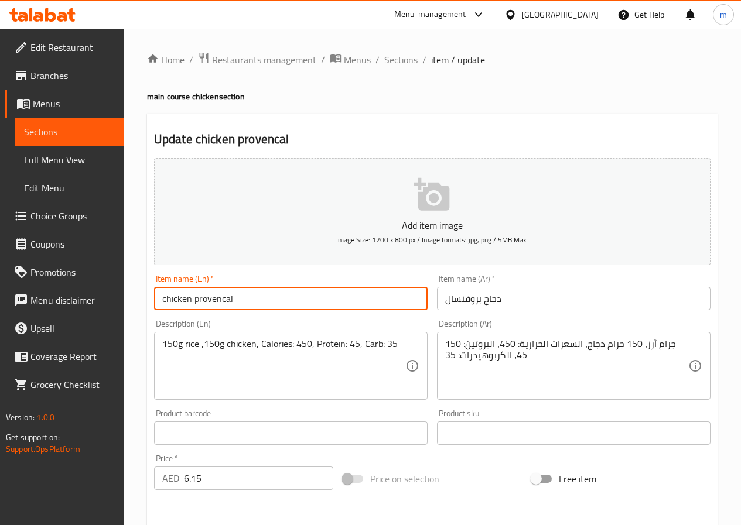
drag, startPoint x: 253, startPoint y: 299, endPoint x: 194, endPoint y: 301, distance: 58.6
click at [194, 301] on input "chicken provencal" at bounding box center [290, 298] width 273 height 23
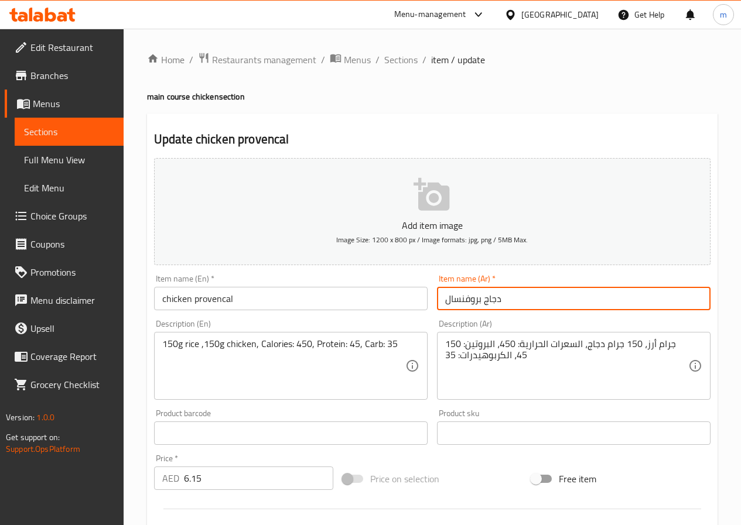
drag, startPoint x: 482, startPoint y: 298, endPoint x: 420, endPoint y: 294, distance: 61.6
click at [420, 294] on div "Add item image Image Size: 1200 x 800 px / Image formats: jpg, png / 5MB Max. I…" at bounding box center [431, 405] width 565 height 505
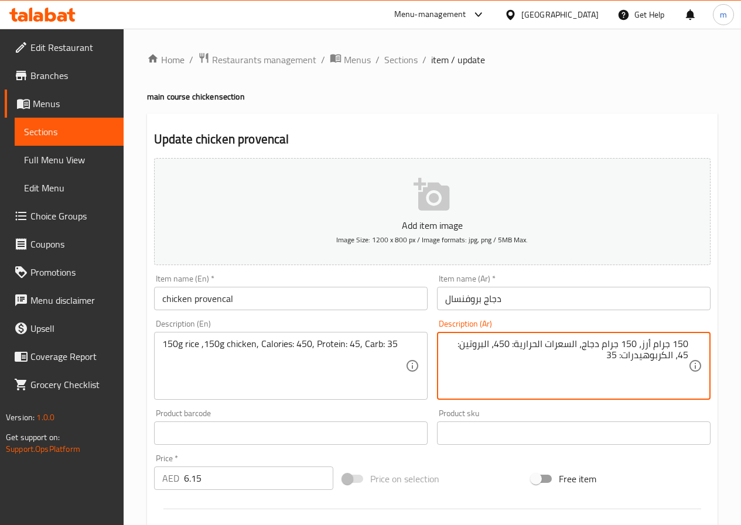
click at [545, 368] on textarea "150 جرام أرز، 150 جرام دجاج، السعرات الحرارية: 450، البروتين: 45، الكربوهيدرات:…" at bounding box center [566, 366] width 243 height 56
click at [636, 354] on textarea "150 جرام أرز، 150 جرام دجاج، السعرات الحرارية: 450، البروتين: 45، الكربوهيدرات:…" at bounding box center [566, 366] width 243 height 56
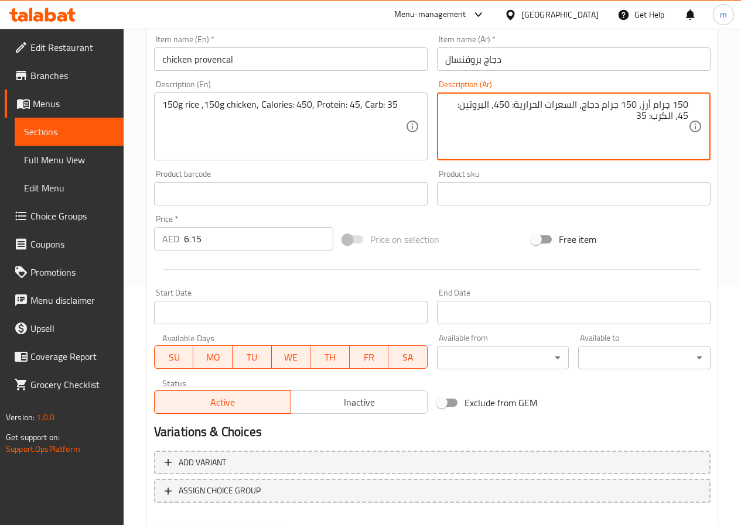
scroll to position [302, 0]
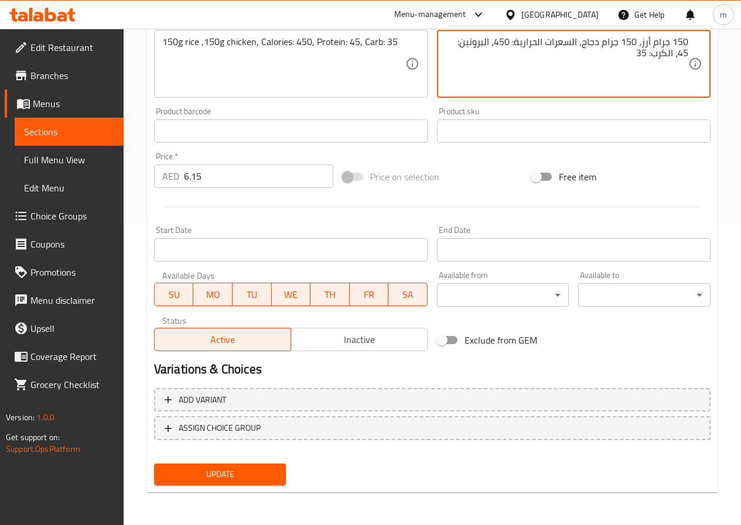
type textarea "150 جرام أرز، 150 جرام دجاج، السعرات الحرارية: 450، البروتين: 45، الكرب: 35"
click at [257, 474] on span "Update" at bounding box center [220, 474] width 114 height 15
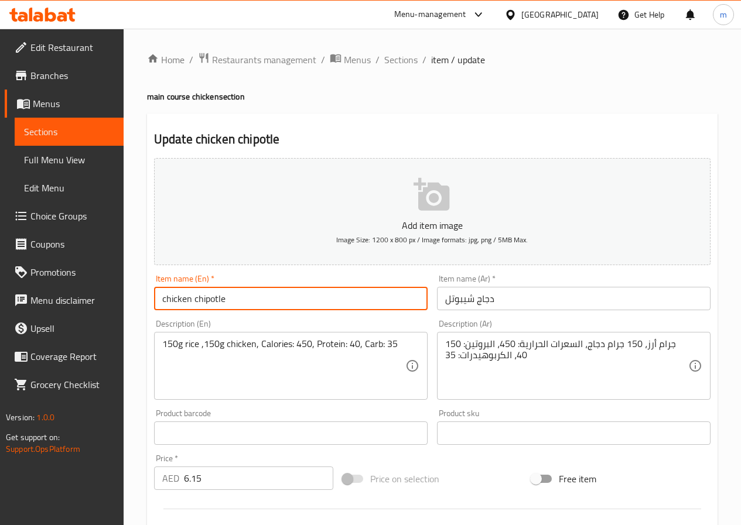
drag, startPoint x: 297, startPoint y: 294, endPoint x: 194, endPoint y: 311, distance: 103.8
click at [194, 311] on div "Item name (En)   * chicken chipotle Item name (En) *" at bounding box center [290, 292] width 283 height 45
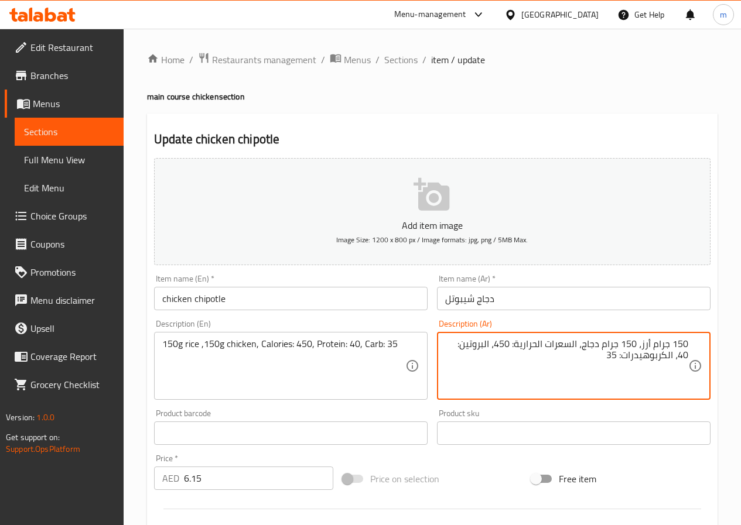
click at [632, 353] on textarea "150 جرام أرز، 150 جرام دجاج، السعرات الحرارية: 450، البروتين: 40، الكربوهيدرات:…" at bounding box center [566, 366] width 243 height 56
click at [637, 355] on textarea "150 جرام أرز، 150 جرام دجاج، السعرات الحرارية: 450، البروتين: 40، الكربوهيدرات:…" at bounding box center [566, 366] width 243 height 56
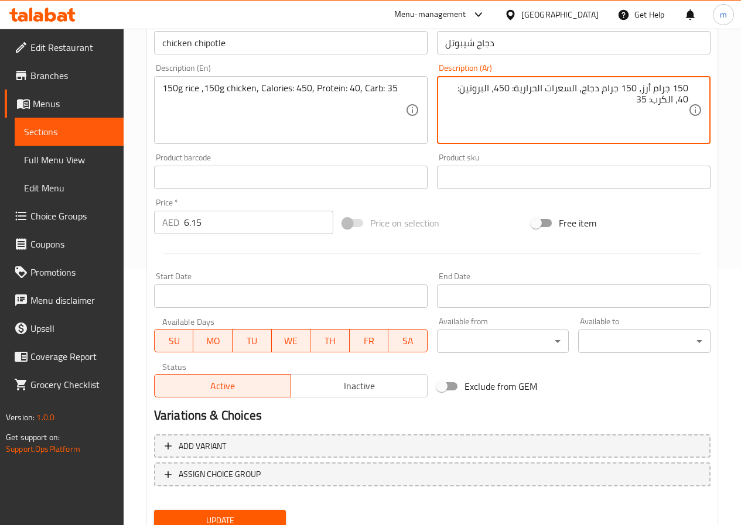
scroll to position [293, 0]
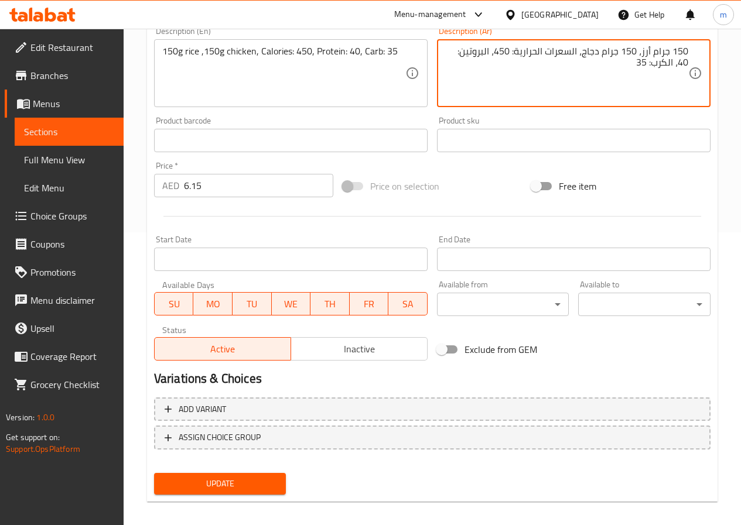
type textarea "150 جرام أرز، 150 جرام دجاج، السعرات الحرارية: 450، البروتين: 40، الكرب: 35"
click at [260, 474] on button "Update" at bounding box center [220, 484] width 132 height 22
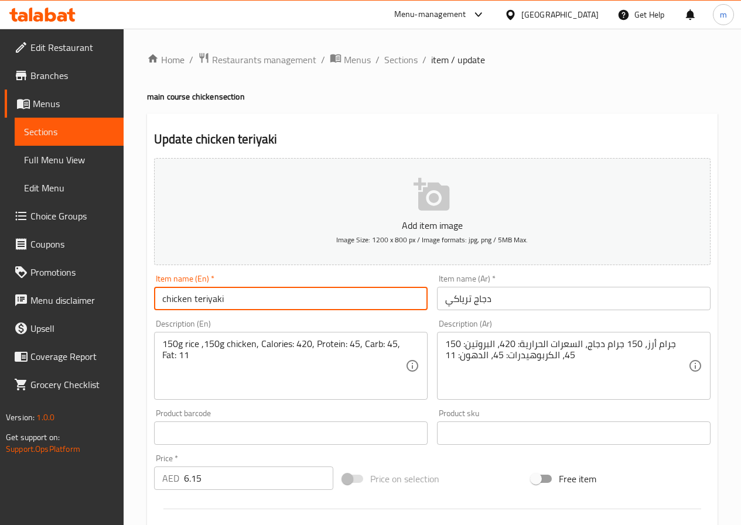
drag, startPoint x: 280, startPoint y: 304, endPoint x: 195, endPoint y: 308, distance: 85.0
click at [195, 308] on input "chicken teriyaki" at bounding box center [290, 298] width 273 height 23
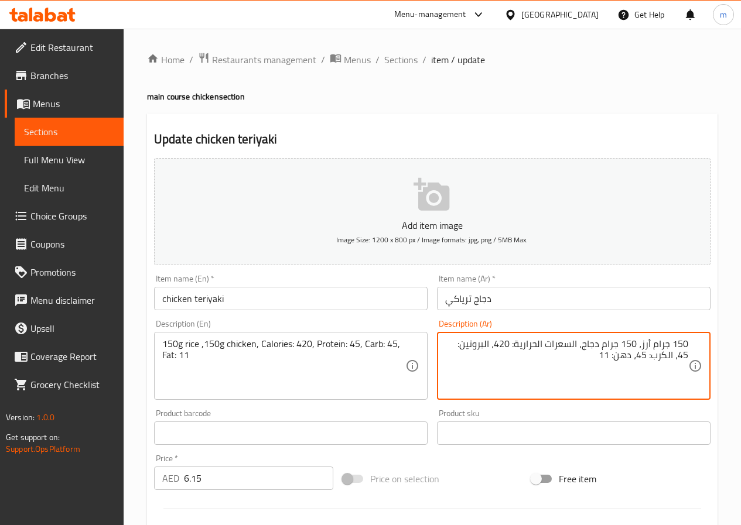
click at [524, 366] on textarea "150 جرام أرز، 150 جرام دجاج، السعرات الحرارية: 420، البروتين: 45، الكرب: 45، ده…" at bounding box center [566, 366] width 243 height 56
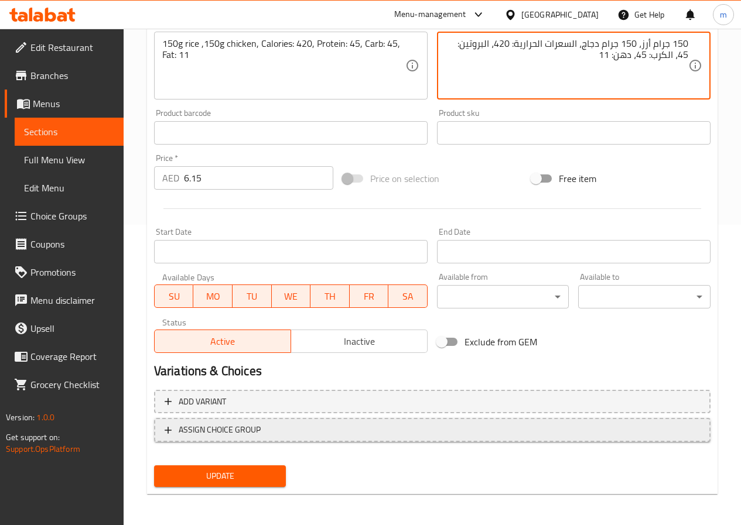
scroll to position [302, 0]
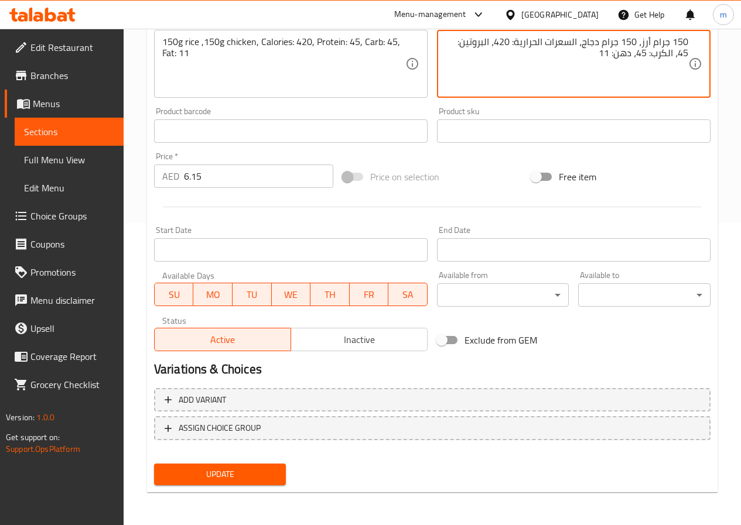
type textarea "150 جرام أرز، 150 جرام دجاج، السعرات الحرارية: 420، البروتين: 45، الكرب: 45، ده…"
click at [218, 473] on span "Update" at bounding box center [220, 474] width 114 height 15
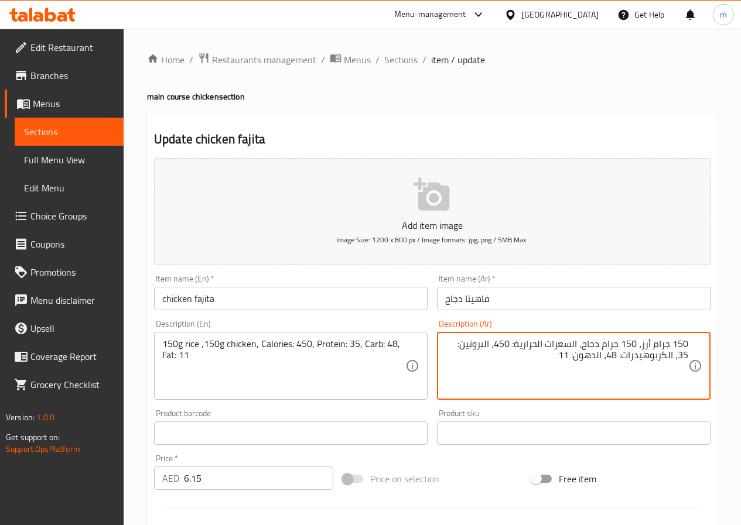
click at [557, 373] on textarea "150 جرام أرز، 150 جرام دجاج، السعرات الحرارية: 450، البروتين: 35، الكربوهيدرات:…" at bounding box center [566, 366] width 243 height 56
click at [638, 356] on textarea "150 جرام أرز، 150 جرام دجاج، السعرات الحرارية: 450، البروتين: 35، الكربوهيدرات:…" at bounding box center [566, 366] width 243 height 56
click at [623, 359] on textarea "150 جرام أرز، 150 جرام دجاج، السعرات الحرارية: 450، البروتين: 35، الكرب: 48، ال…" at bounding box center [566, 366] width 243 height 56
click at [642, 356] on textarea "150 جرام أرز، 150 جرام دجاج، السعرات الحرارية: 450، البروتين: 35، الكرب: 48، ال…" at bounding box center [566, 366] width 243 height 56
click at [630, 362] on textarea "150 جرام أرز، 150 جرام دجاج، السعرات الحرارية: 450، البروتين: 35، الكرب: 48، ده…" at bounding box center [566, 366] width 243 height 56
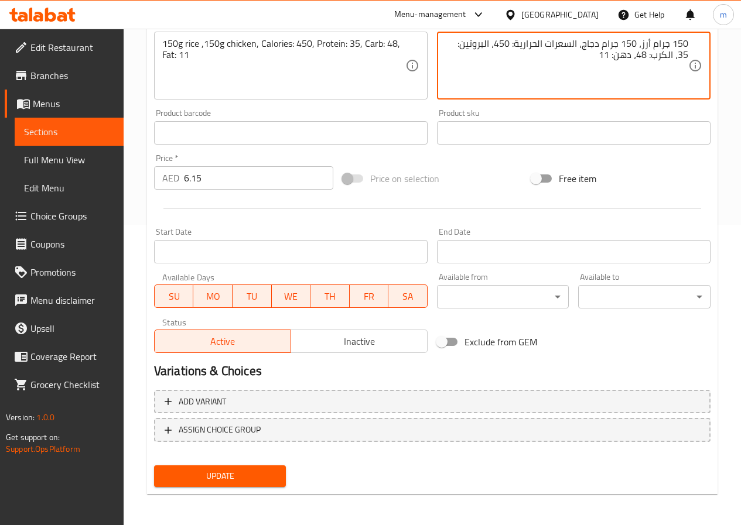
scroll to position [302, 0]
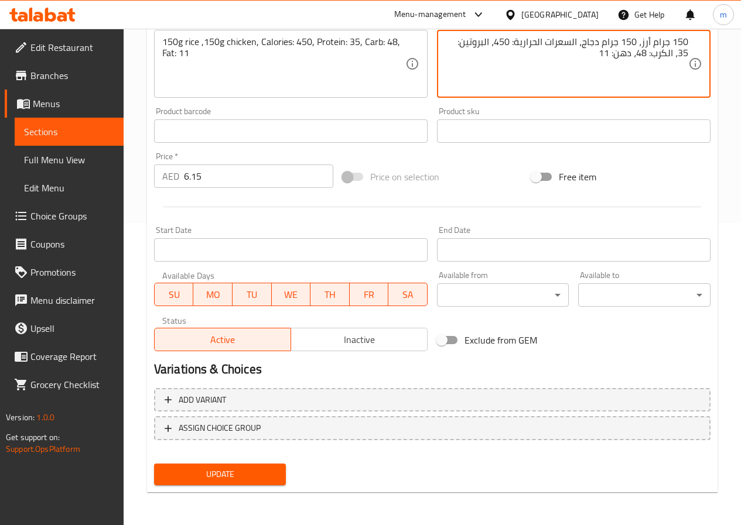
type textarea "150 جرام أرز، 150 جرام دجاج، السعرات الحرارية: 450، البروتين: 35، الكرب: 48، ده…"
click at [270, 474] on span "Update" at bounding box center [220, 474] width 114 height 15
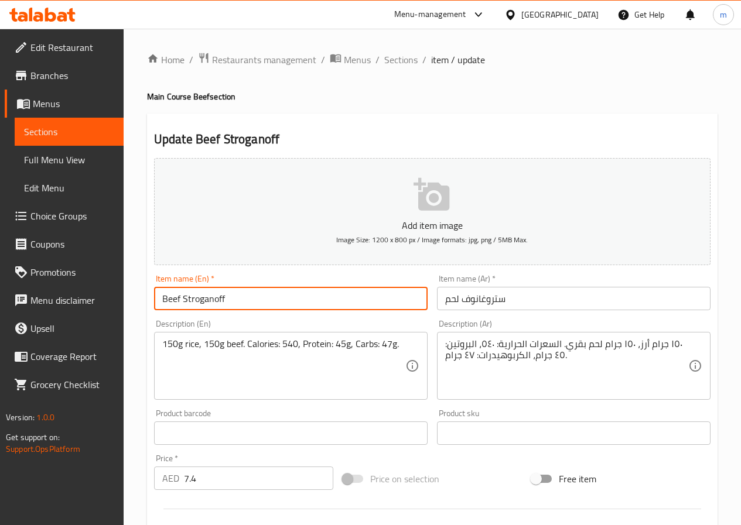
drag, startPoint x: 348, startPoint y: 309, endPoint x: 191, endPoint y: 274, distance: 160.8
click at [185, 297] on input "Beef Stroganoff" at bounding box center [290, 298] width 273 height 23
click at [520, 294] on input "ستروغانوف لحم" at bounding box center [573, 298] width 273 height 23
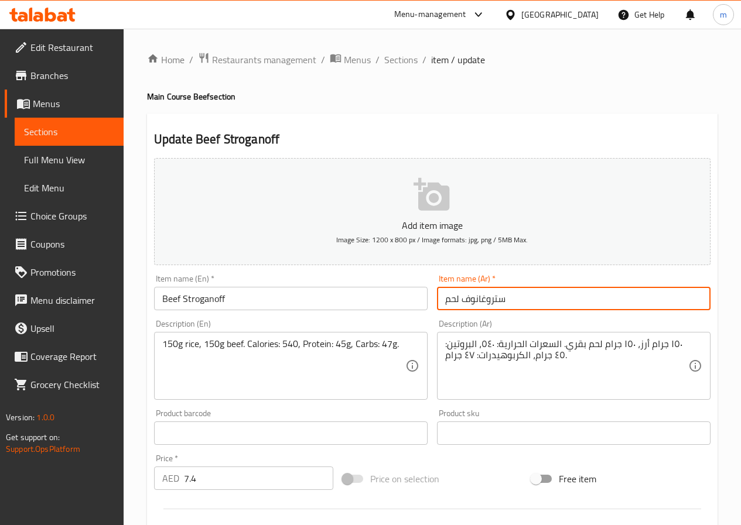
drag, startPoint x: 464, startPoint y: 301, endPoint x: 533, endPoint y: 300, distance: 69.7
click at [533, 300] on input "ستروغانوف لحم" at bounding box center [573, 298] width 273 height 23
paste input "text"
type input "ستروجانوف لحم"
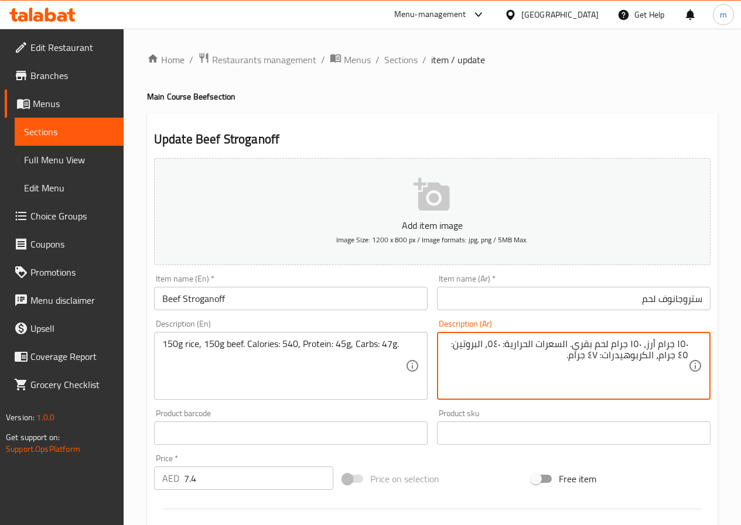
click at [604, 356] on textarea "١٥٠ جرام أرز، ١٥٠ جرام لحم بقري. السعرات الحرارية: ٥٤٠، البروتين: ٤٥ جرام، الكر…" at bounding box center [566, 366] width 243 height 56
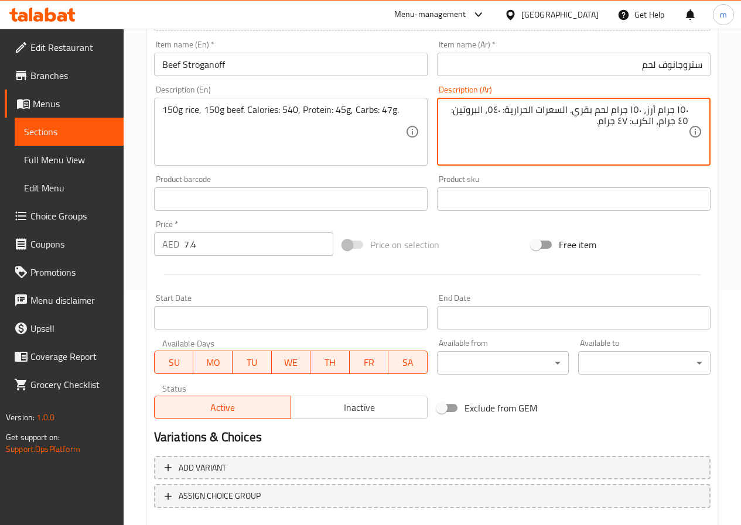
scroll to position [176, 0]
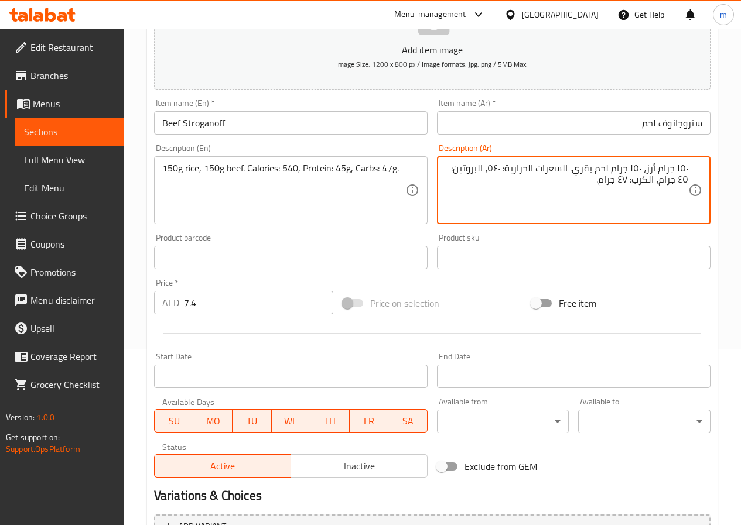
type textarea "١٥٠ جرام أرز، ١٥٠ جرام لحم بقري. السعرات الحرارية: ٥٤٠، البروتين: ٤٥ جرام، الكر…"
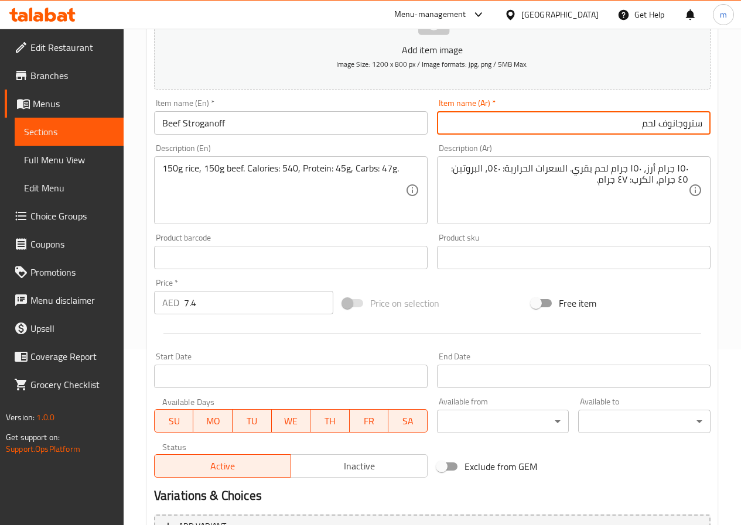
drag, startPoint x: 571, startPoint y: 122, endPoint x: 635, endPoint y: 128, distance: 64.0
click at [635, 128] on input "ستروجانوف لحم" at bounding box center [573, 122] width 273 height 23
click at [613, 122] on input "ستروجانوف لحم" at bounding box center [573, 122] width 273 height 23
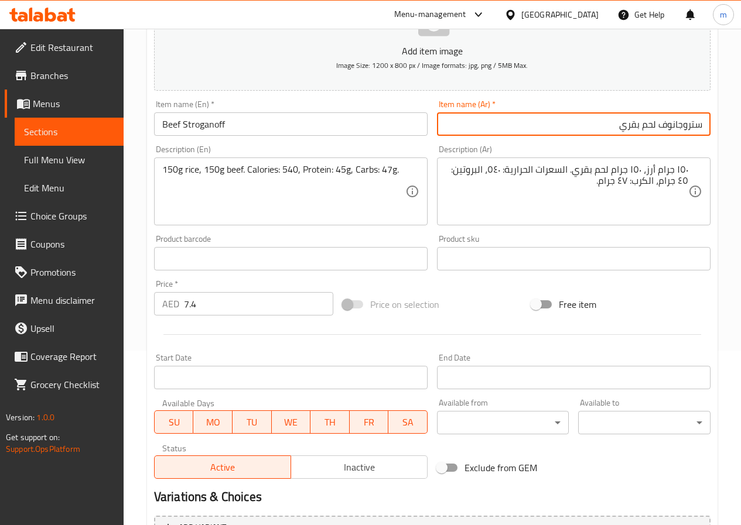
scroll to position [9, 0]
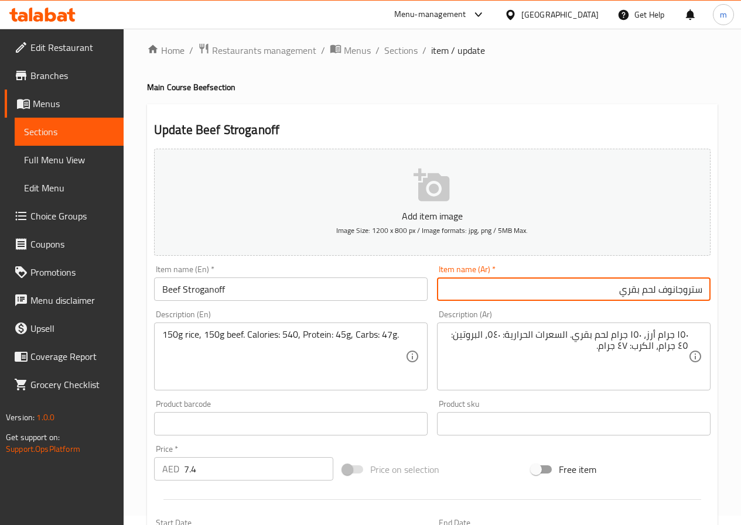
type input "ستروجانوف لحم بقري"
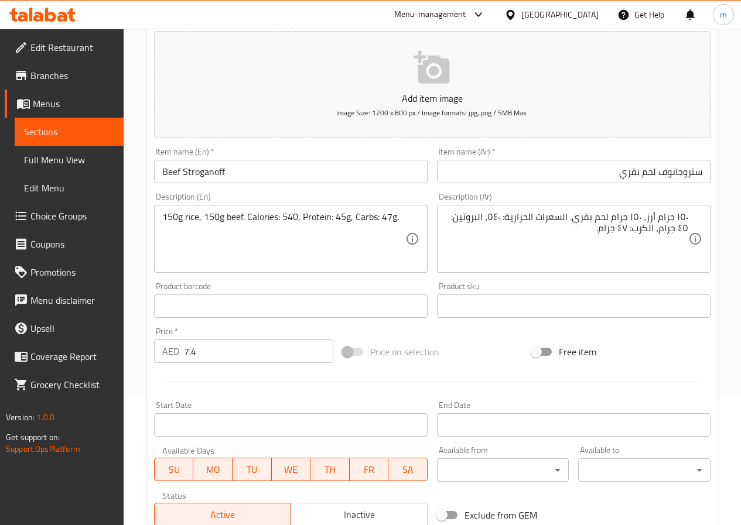
scroll to position [302, 0]
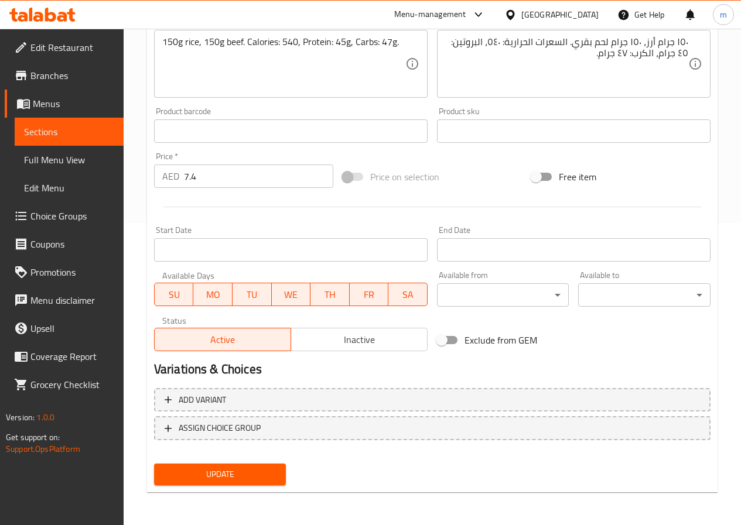
click at [230, 474] on span "Update" at bounding box center [220, 474] width 114 height 15
click at [228, 476] on span "Update" at bounding box center [220, 474] width 114 height 15
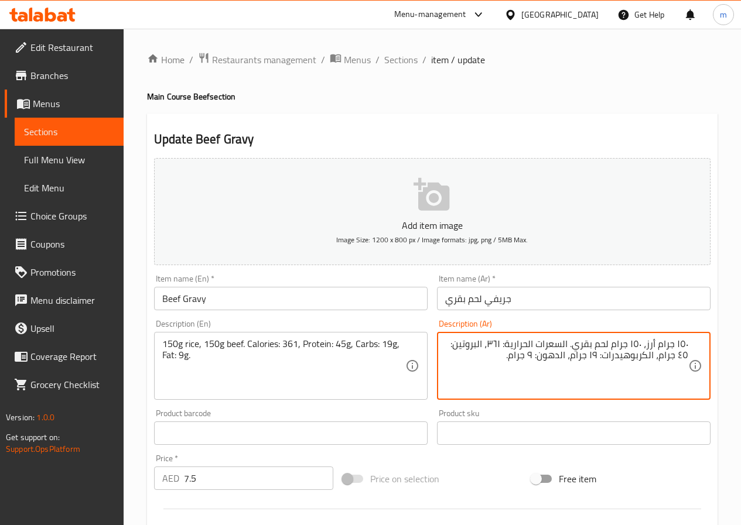
drag, startPoint x: 605, startPoint y: 359, endPoint x: 635, endPoint y: 361, distance: 30.5
click at [635, 361] on textarea "١٥٠ جرام أرز، ١٥٠ جرام لحم بقري. السعرات الحرارية: ٣٦١، البروتين: ٤٥ جرام، الكر…" at bounding box center [566, 366] width 243 height 56
click at [590, 355] on textarea "١٥٠ جرام أرز، ١٥٠ جرام لحم بقري. السعرات الحرارية: ٣٦١، البروتين: ٤٥ جرام، الكر…" at bounding box center [566, 366] width 243 height 56
click at [578, 358] on textarea "١٥٠ جرام أرز، ١٥٠ جرام لحم بقري. السعرات الحرارية: ٣٦١، البروتين: ٤٥ جرام، الكر…" at bounding box center [566, 366] width 243 height 56
click at [554, 363] on textarea "١٥٠ جرام أرز، ١٥٠ جرام لحم بقري. السعرات الحرارية: ٣٦١، البروتين: ٤٥ جرام، الكر…" at bounding box center [566, 366] width 243 height 56
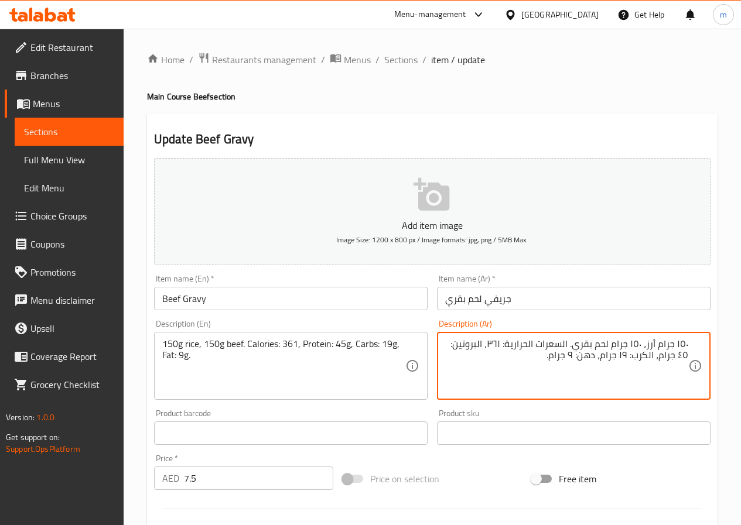
click at [635, 355] on textarea "١٥٠ جرام أرز، ١٥٠ جرام لحم بقري. السعرات الحرارية: ٣٦١، البروتين: ٤٥ جرام، الكر…" at bounding box center [566, 366] width 243 height 56
type textarea "١٥٠ جرام أرز، ١٥٠ جرام لحم بقري. السعرات الحرارية: ٣٦١، البروتين: ٤٥ جرام، الكر…"
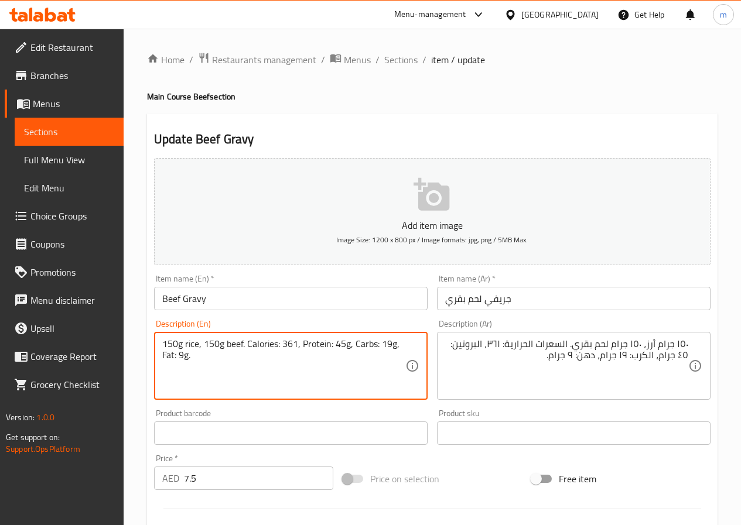
click at [375, 344] on textarea "150g rice, 150g beef. Calories: 361, Protein: 45g, Carbs: 19g, Fat: 9g." at bounding box center [283, 366] width 243 height 56
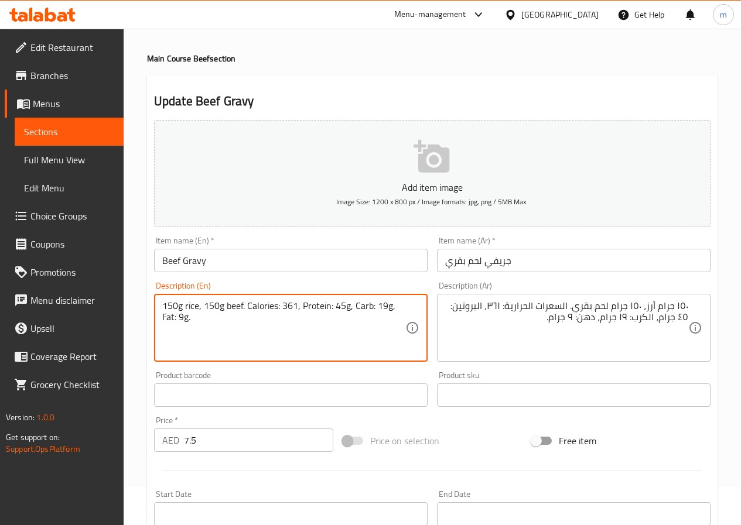
scroll to position [59, 0]
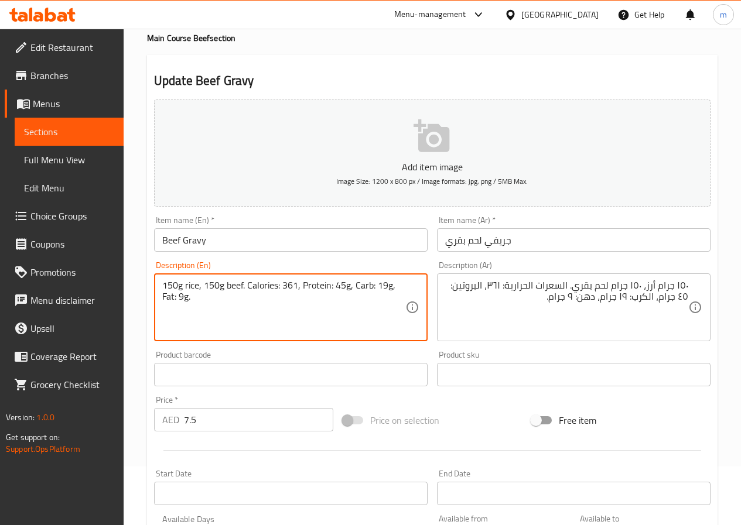
type textarea "150g rice, 150g beef. Calories: 361, Protein: 45g, Carb: 19g, Fat: 9g."
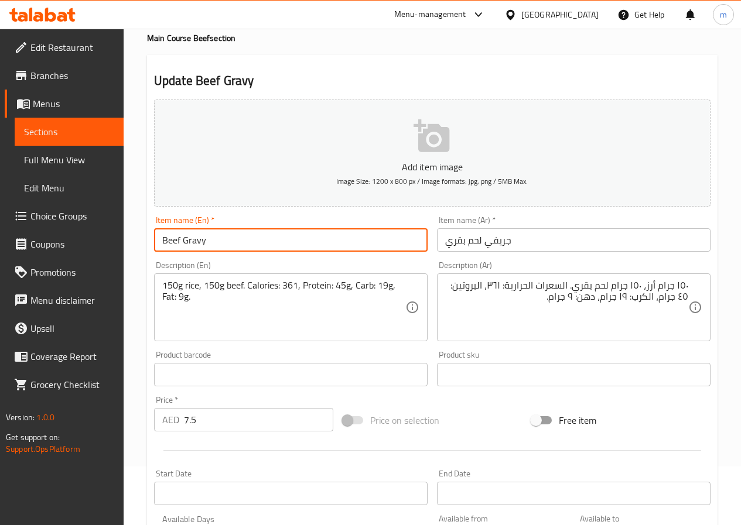
drag, startPoint x: 181, startPoint y: 248, endPoint x: 208, endPoint y: 247, distance: 26.3
click at [208, 247] on input "Beef Gravy" at bounding box center [290, 239] width 273 height 23
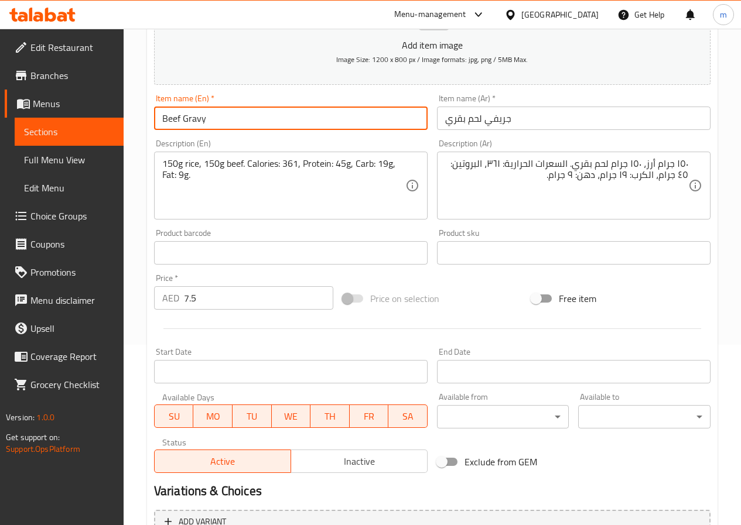
scroll to position [302, 0]
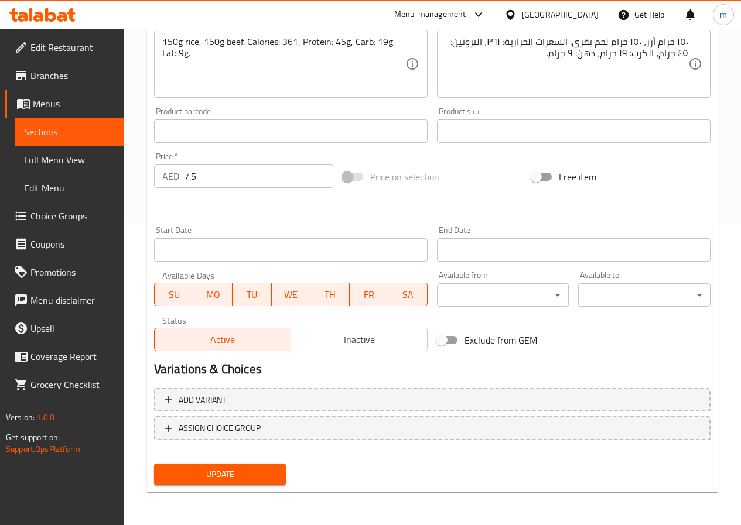
click at [297, 475] on div "Update" at bounding box center [431, 474] width 565 height 31
click at [285, 475] on button "Update" at bounding box center [220, 475] width 132 height 22
drag, startPoint x: 272, startPoint y: 477, endPoint x: 281, endPoint y: 464, distance: 16.1
click at [273, 477] on span "Update" at bounding box center [220, 474] width 114 height 15
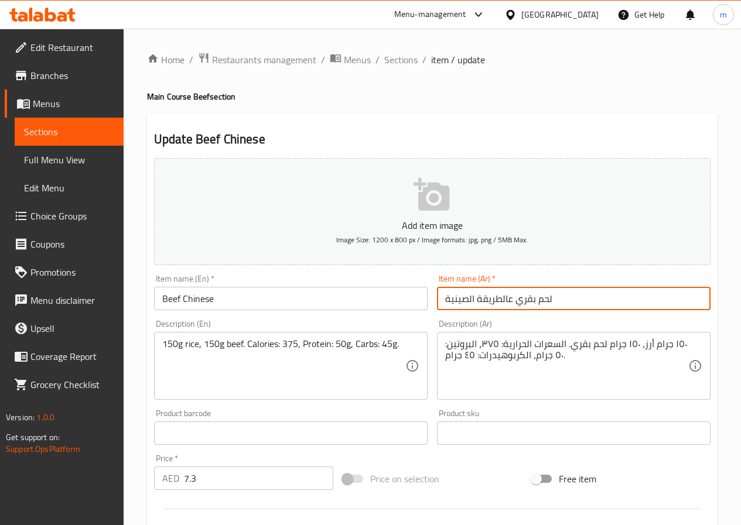
drag, startPoint x: 476, startPoint y: 300, endPoint x: 510, endPoint y: 308, distance: 34.9
click at [510, 308] on input "لحم بقري عالطريقة الصينية" at bounding box center [573, 298] width 273 height 23
click at [471, 300] on input "لحم بقري الصينية" at bounding box center [573, 298] width 273 height 23
click at [468, 298] on input "لحم بقري الصينية" at bounding box center [573, 298] width 273 height 23
drag, startPoint x: 450, startPoint y: 297, endPoint x: 440, endPoint y: 298, distance: 10.0
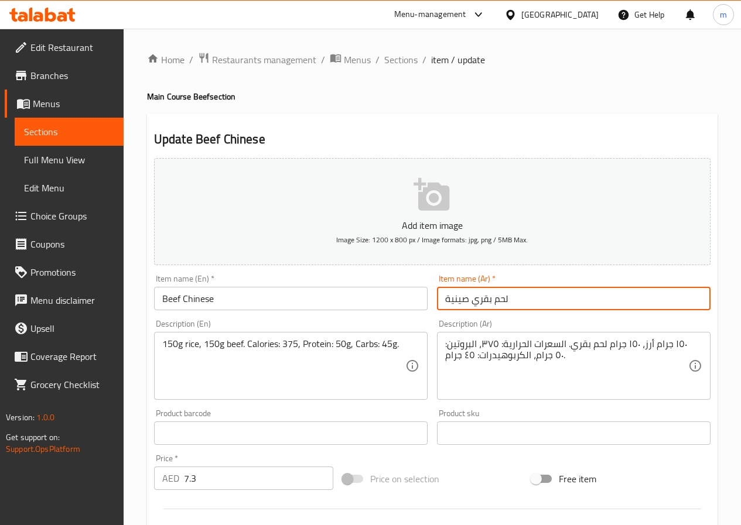
click at [440, 298] on input "لحم بقري صينية" at bounding box center [573, 298] width 273 height 23
type input "لحم بقري صيني"
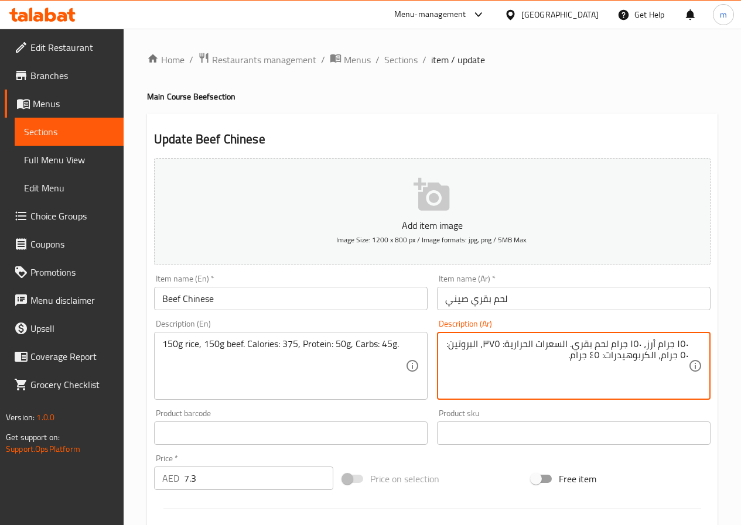
drag, startPoint x: 608, startPoint y: 362, endPoint x: 638, endPoint y: 369, distance: 31.4
click at [638, 369] on textarea "١٥٠ جرام أرز، ١٥٠ جرام لحم بقري. السعرات الحرارية: ٣٧٥، البروتين: ٥٠ جرام، الكر…" at bounding box center [566, 366] width 243 height 56
type textarea "١٥٠ جرام أرز، ١٥٠ جرام لحم بقري. السعرات الحرارية: ٣٧٥، البروتين: ٥٠ جرام، الكر…"
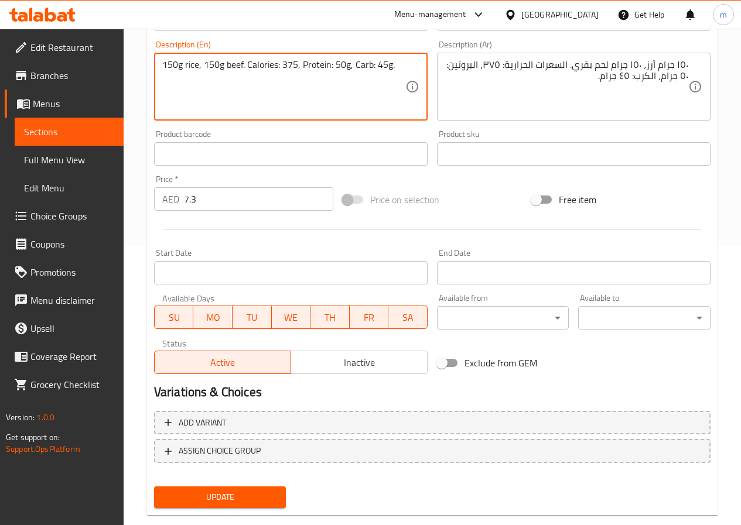
scroll to position [293, 0]
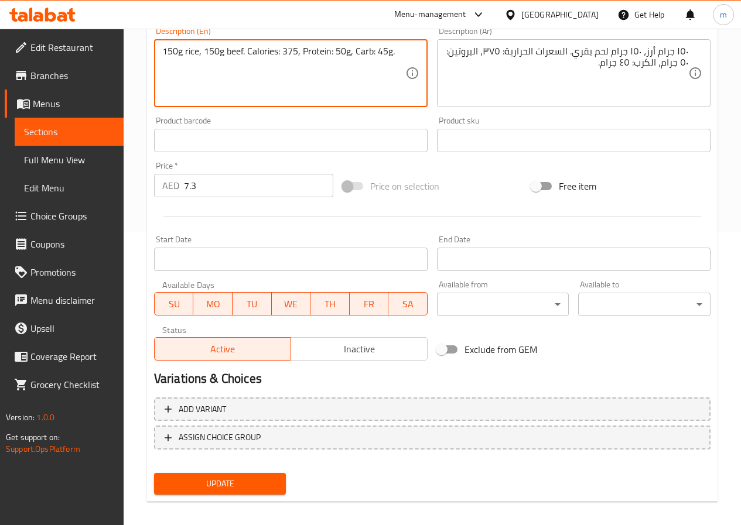
type textarea "150g rice, 150g beef. Calories: 375, Protein: 50g, Carb: 45g."
click at [257, 483] on span "Update" at bounding box center [220, 483] width 114 height 15
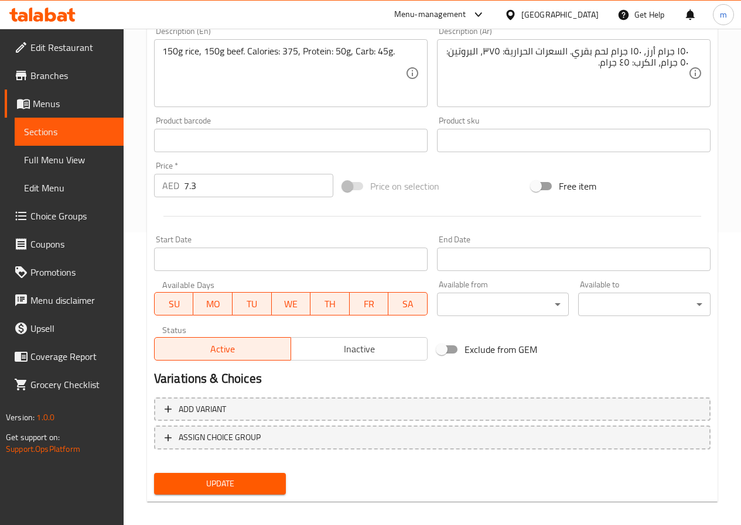
click at [278, 481] on button "Update" at bounding box center [220, 484] width 132 height 22
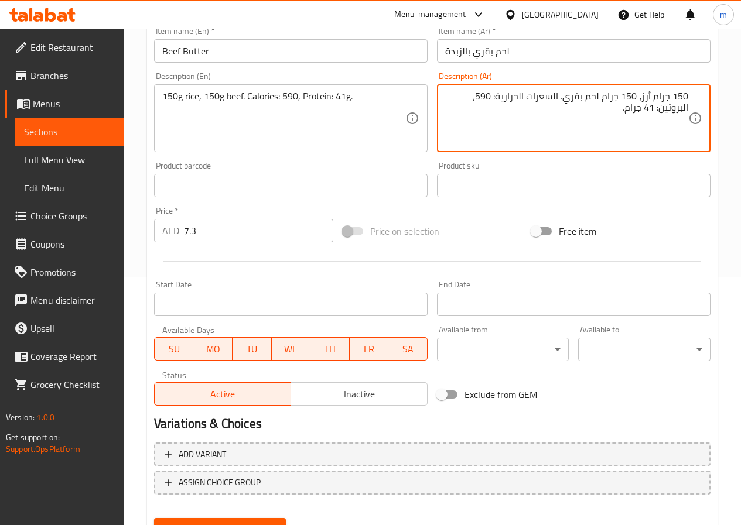
scroll to position [302, 0]
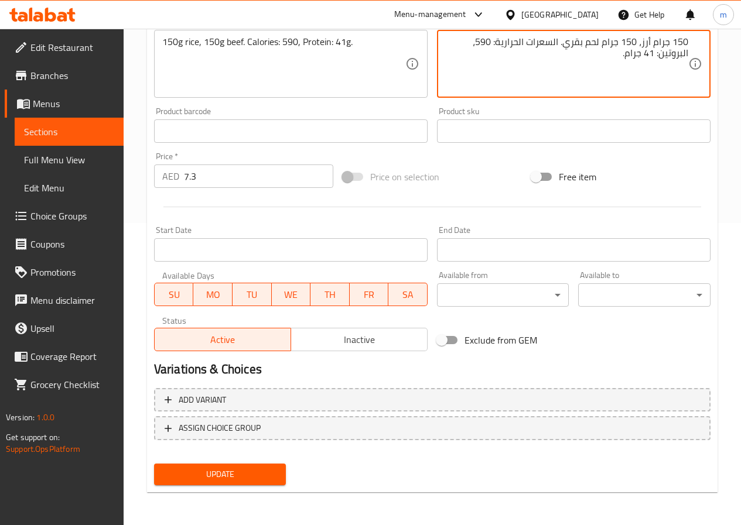
click at [268, 468] on span "Update" at bounding box center [220, 474] width 114 height 15
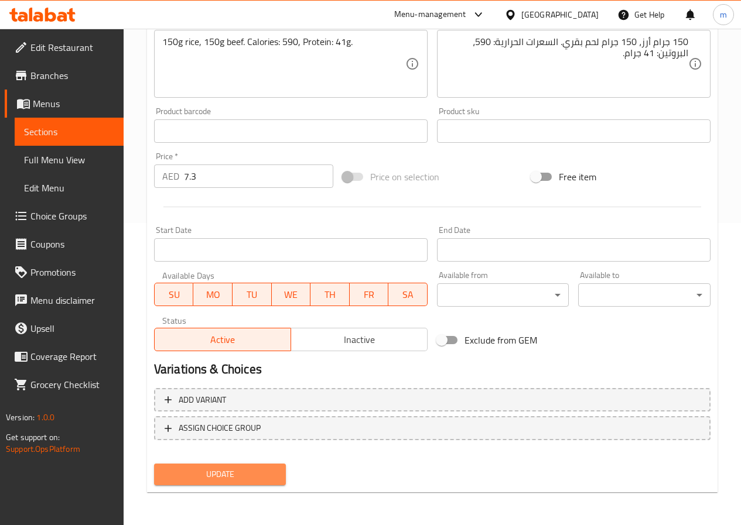
click at [271, 477] on span "Update" at bounding box center [220, 474] width 114 height 15
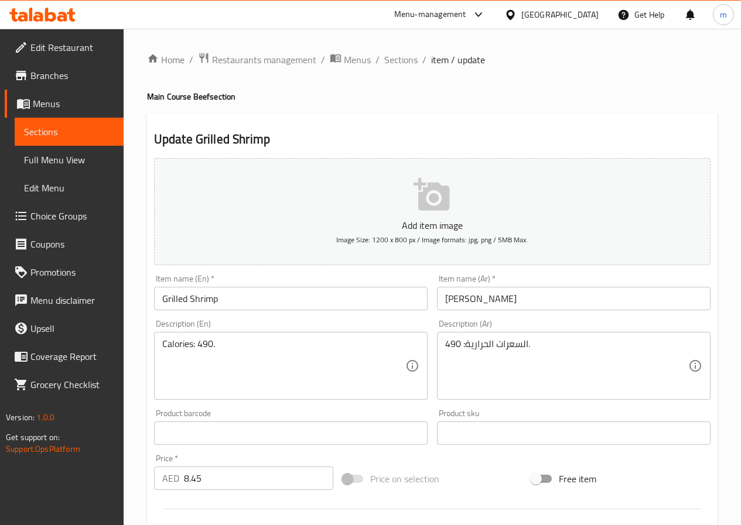
click at [319, 306] on input "Grilled Shrimp" at bounding box center [290, 298] width 273 height 23
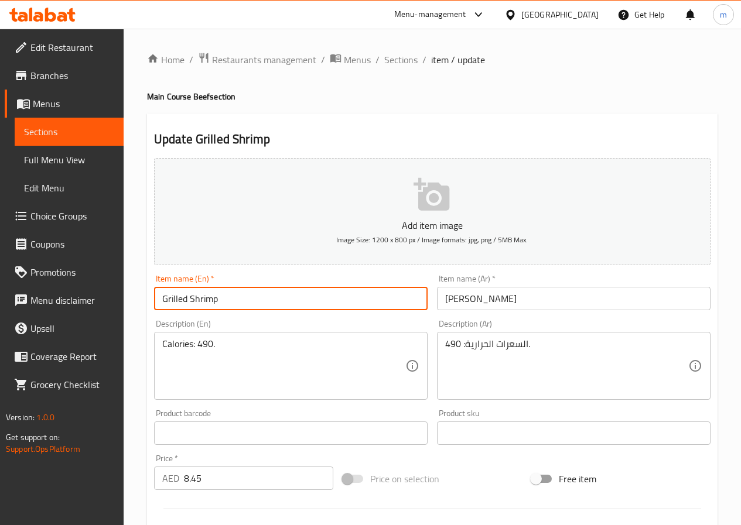
click at [319, 306] on input "Grilled Shrimp" at bounding box center [290, 298] width 273 height 23
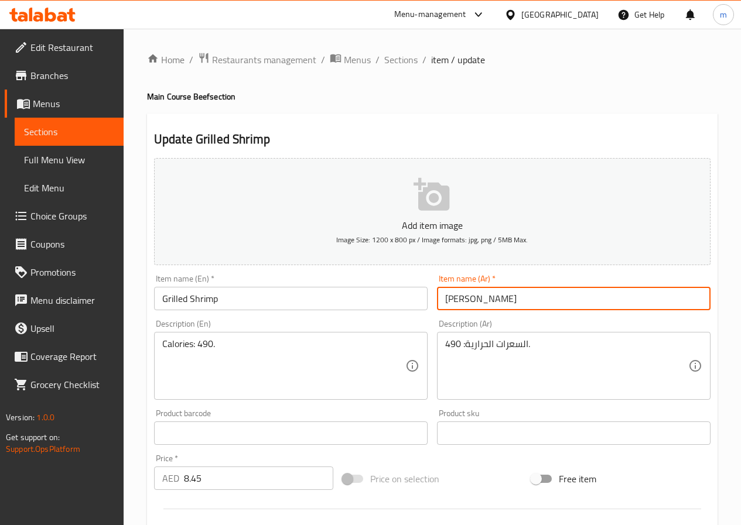
click at [526, 306] on input "جمبري مشوي" at bounding box center [573, 298] width 273 height 23
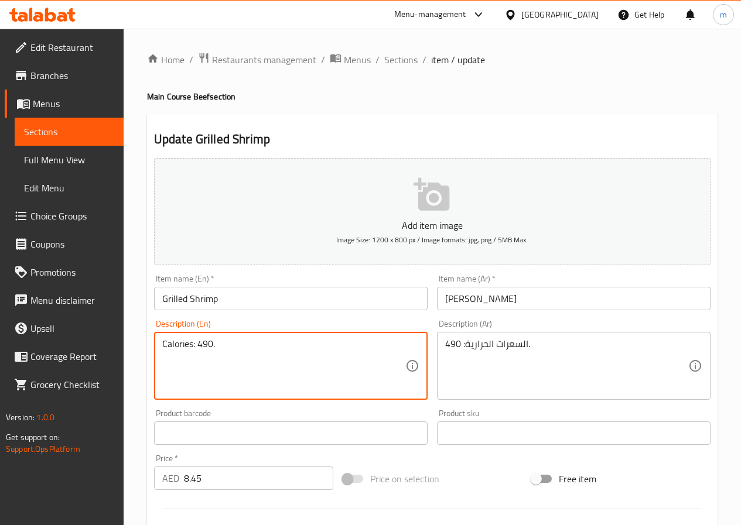
click at [258, 345] on textarea "Calories: 490." at bounding box center [283, 366] width 243 height 56
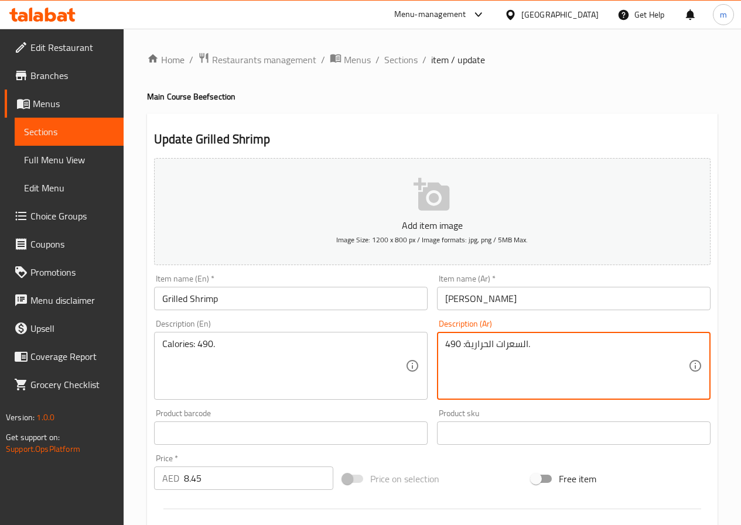
click at [594, 344] on textarea "السعرات الحرارية: 490." at bounding box center [566, 366] width 243 height 56
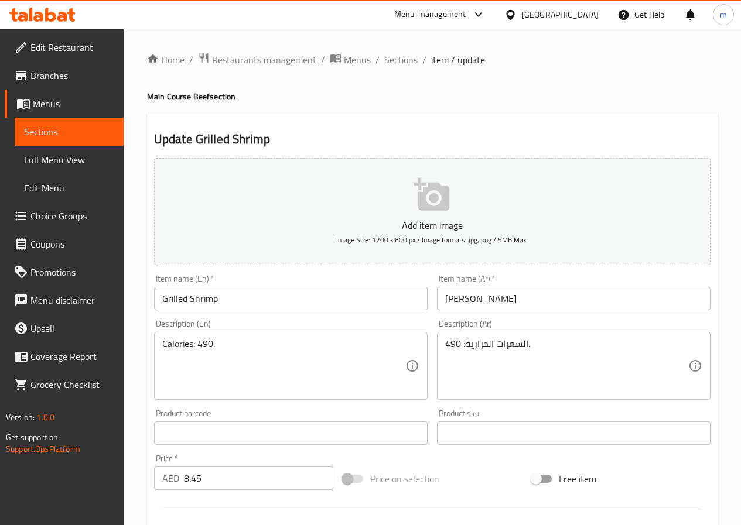
click at [282, 479] on input "8.45" at bounding box center [258, 478] width 149 height 23
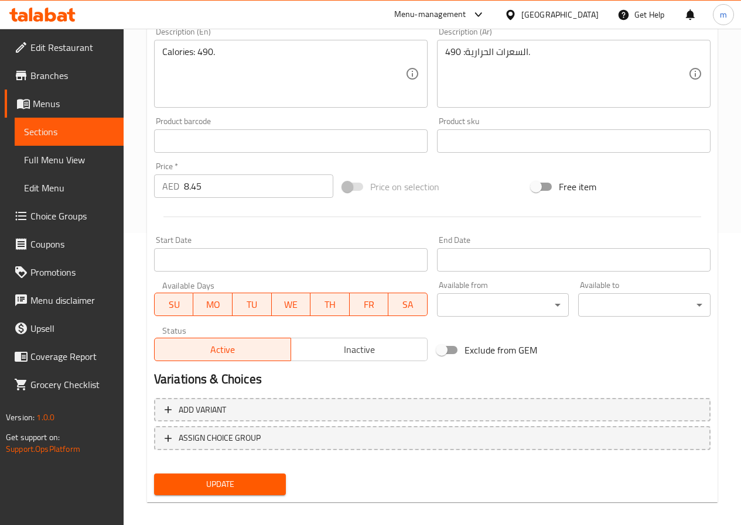
scroll to position [293, 0]
click at [88, 138] on span "Sections" at bounding box center [69, 132] width 90 height 14
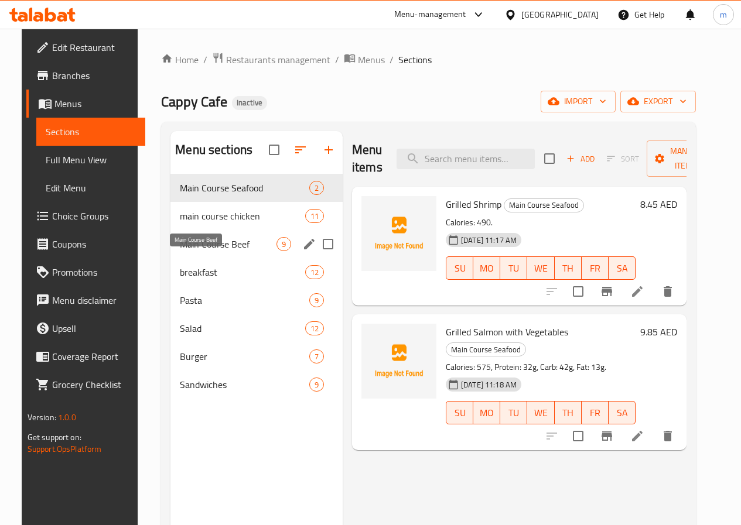
click at [220, 251] on span "Main Course Beef" at bounding box center [228, 244] width 97 height 14
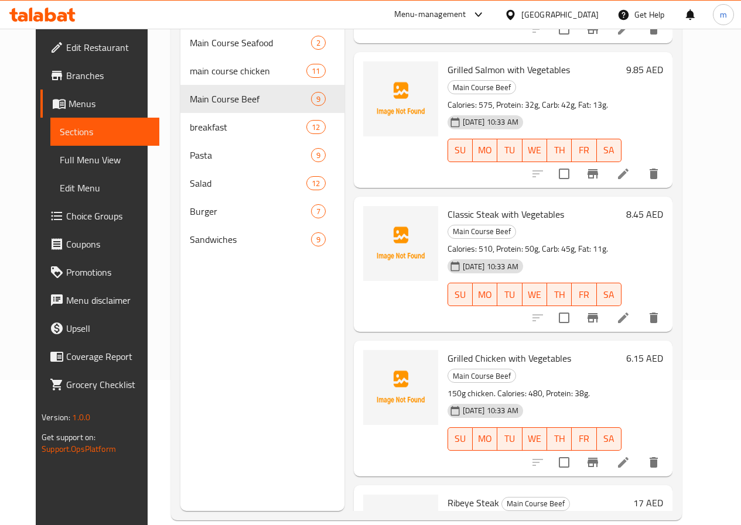
scroll to position [164, 0]
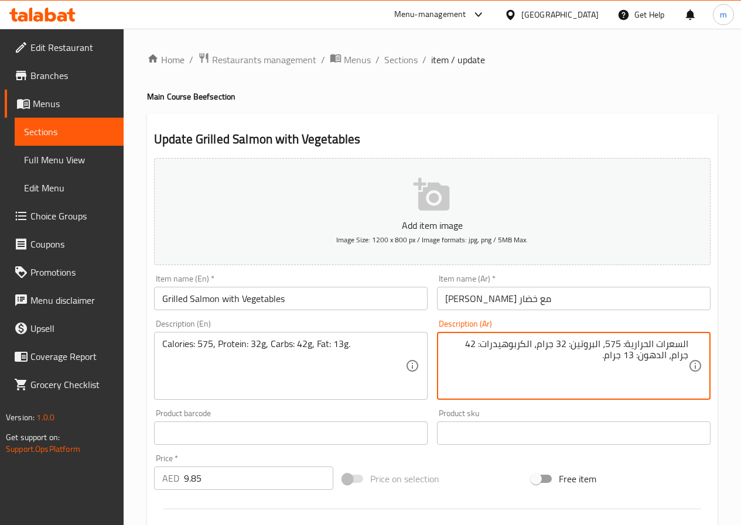
click at [484, 344] on textarea "السعرات الحرارية: 575، البروتين: 32 جرام، الكربوهيدرات: 42 جرام، الدهون: 13 جرا…" at bounding box center [566, 366] width 243 height 56
type textarea "السعرات الحرارية: 575، البروتين: 32 جرام، الكرب: 42 جرام، الدهون: 13 جرام."
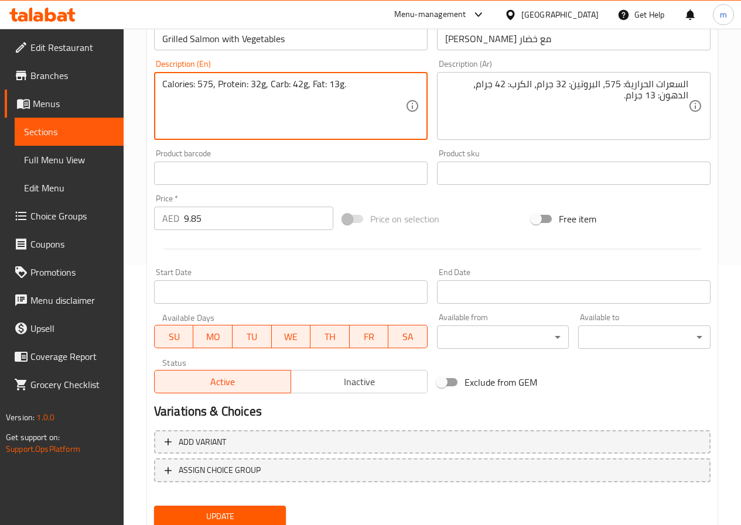
scroll to position [293, 0]
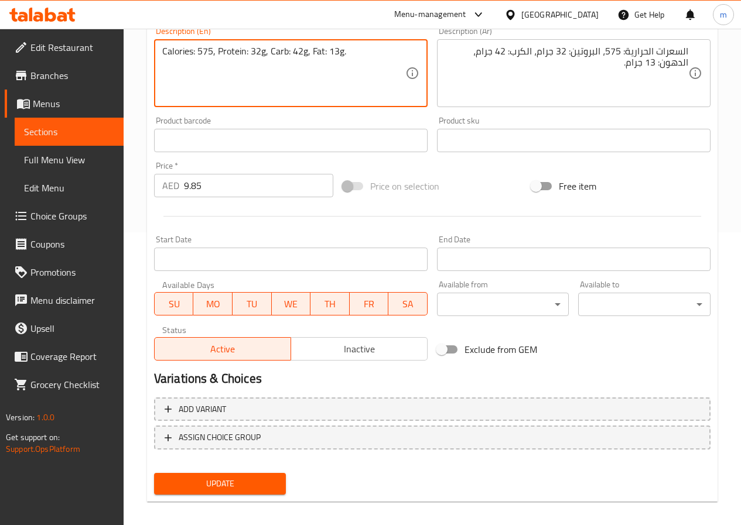
type textarea "Calories: 575, Protein: 32g, Carb: 42g, Fat: 13g."
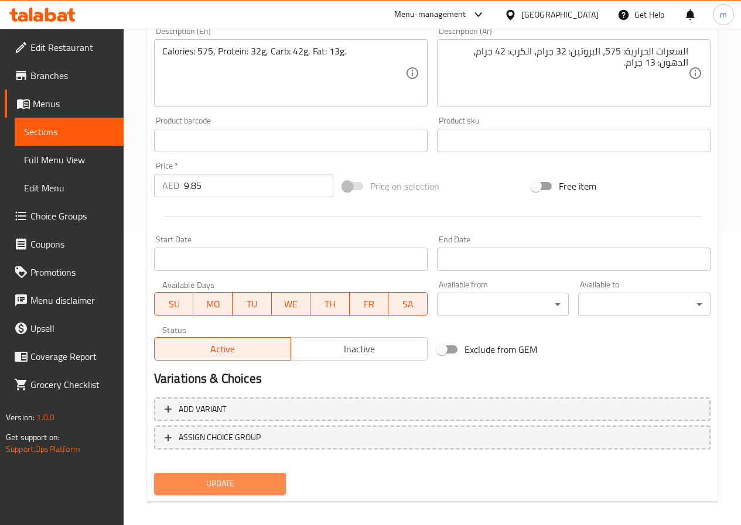
click at [238, 488] on span "Update" at bounding box center [220, 483] width 114 height 15
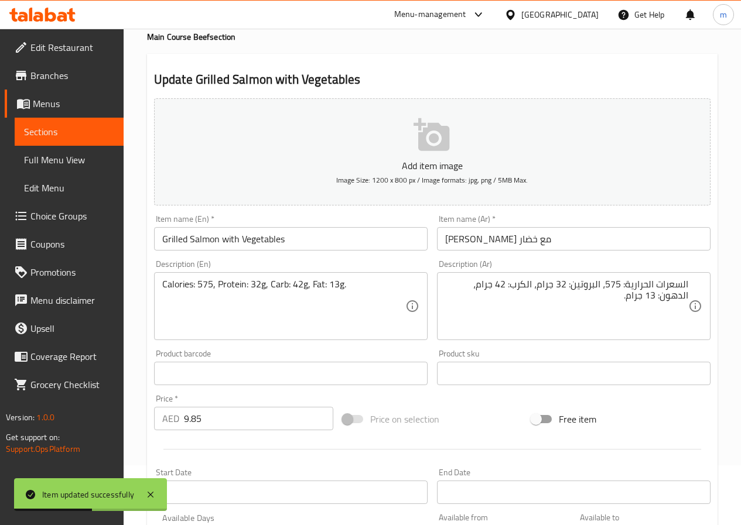
scroll to position [59, 0]
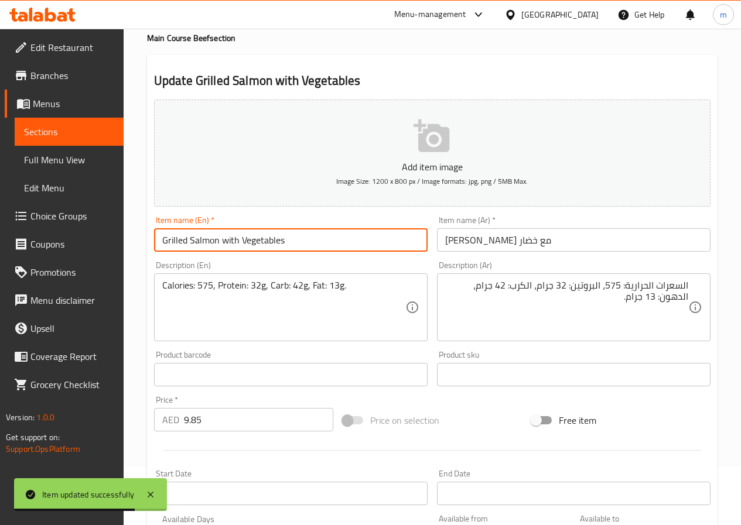
click at [412, 232] on input "Grilled Salmon with Vegetables" at bounding box center [290, 239] width 273 height 23
click at [411, 233] on input "Grilled Salmon with Vegetables" at bounding box center [290, 239] width 273 height 23
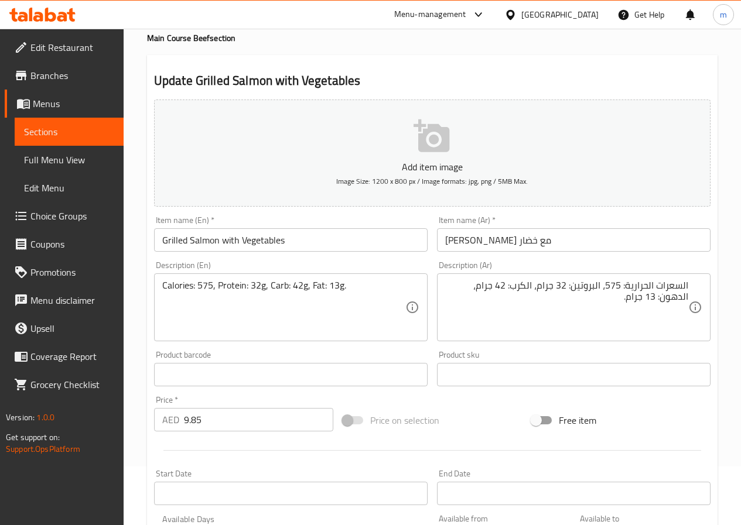
click at [596, 240] on input "سلمون مشوي مع خضار" at bounding box center [573, 239] width 273 height 23
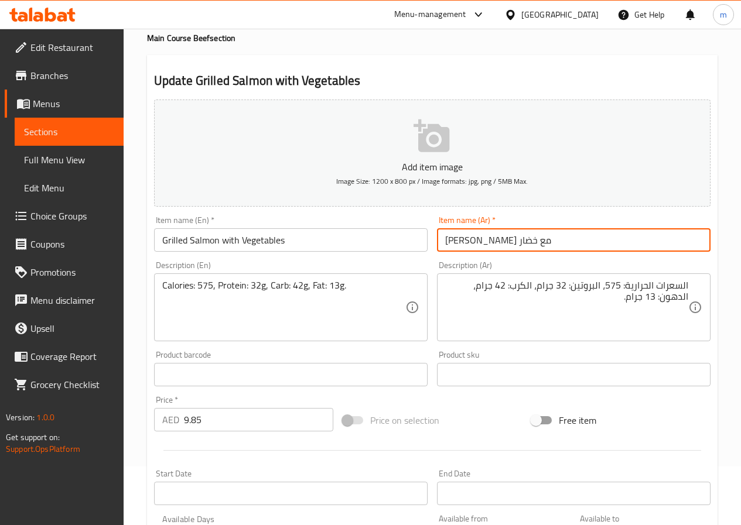
click at [596, 240] on input "سلمون مشوي مع خضار" at bounding box center [573, 239] width 273 height 23
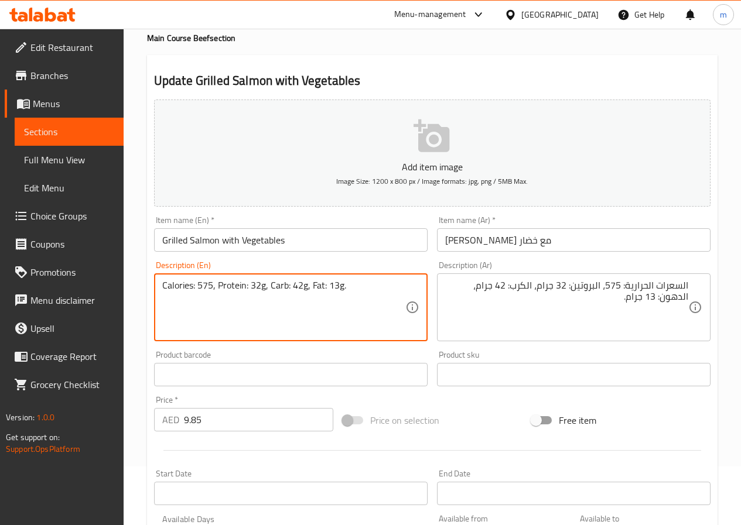
click at [349, 283] on textarea "Calories: 575, Protein: 32g, Carb: 42g, Fat: 13g." at bounding box center [283, 308] width 243 height 56
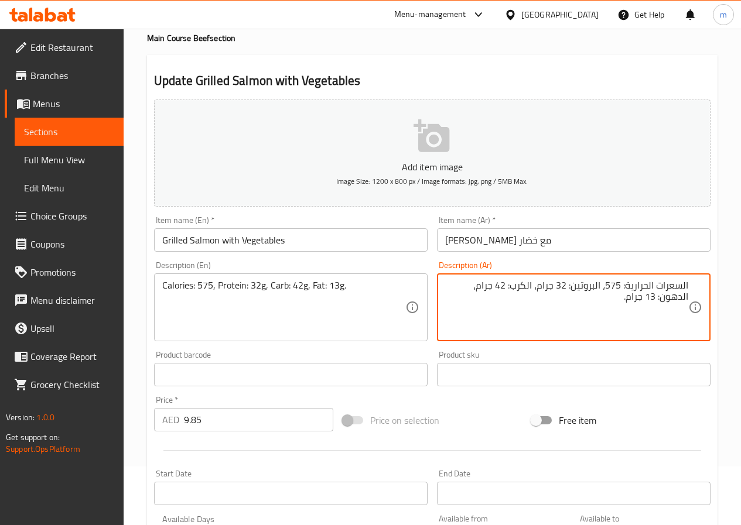
click at [532, 308] on textarea "السعرات الحرارية: 575، البروتين: 32 جرام، الكرب: 42 جرام، الدهون: 13 جرام." at bounding box center [566, 308] width 243 height 56
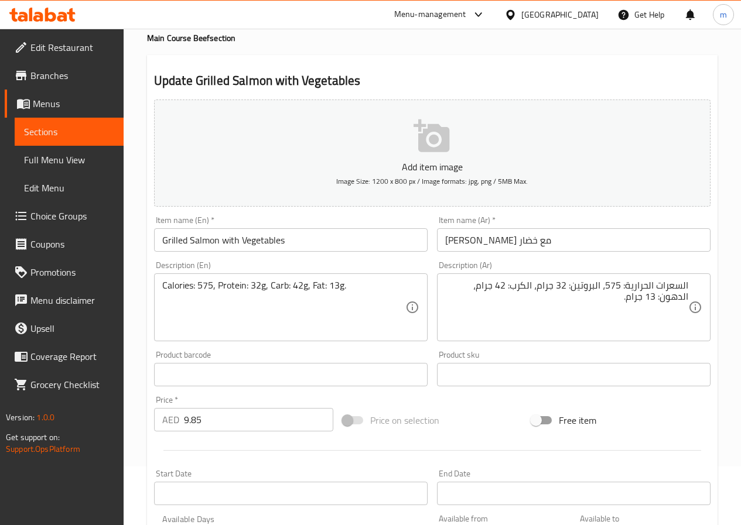
scroll to position [117, 0]
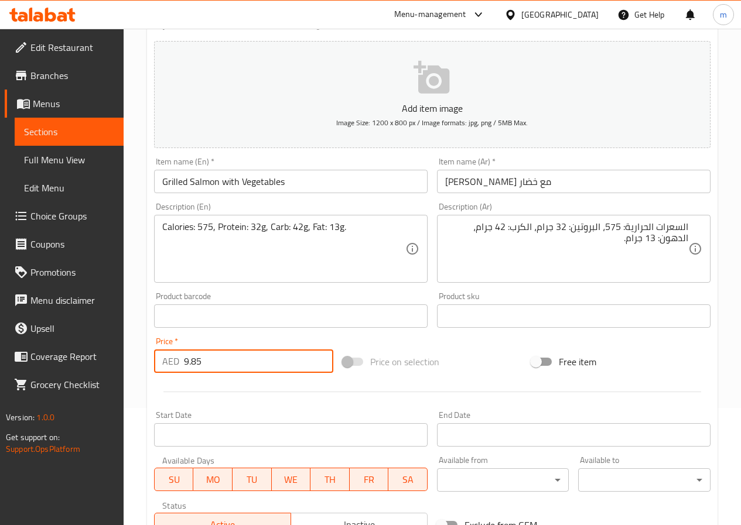
drag, startPoint x: 258, startPoint y: 366, endPoint x: 176, endPoint y: 367, distance: 82.0
click at [176, 367] on div "AED 9.85 Price *" at bounding box center [243, 360] width 179 height 23
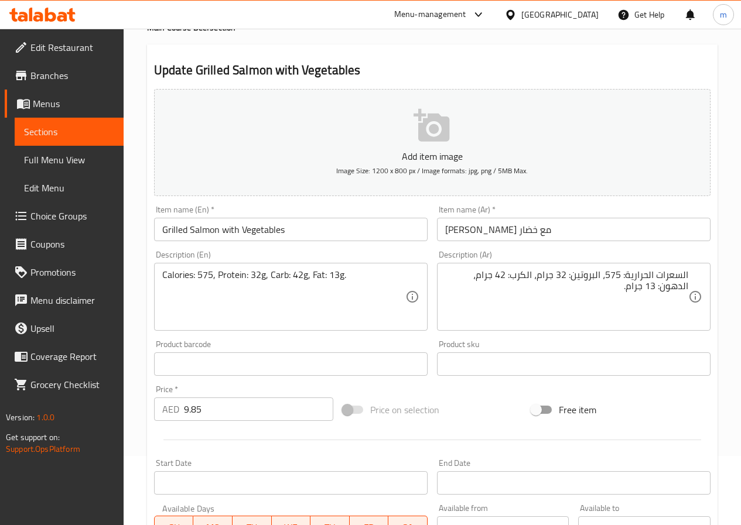
scroll to position [68, 0]
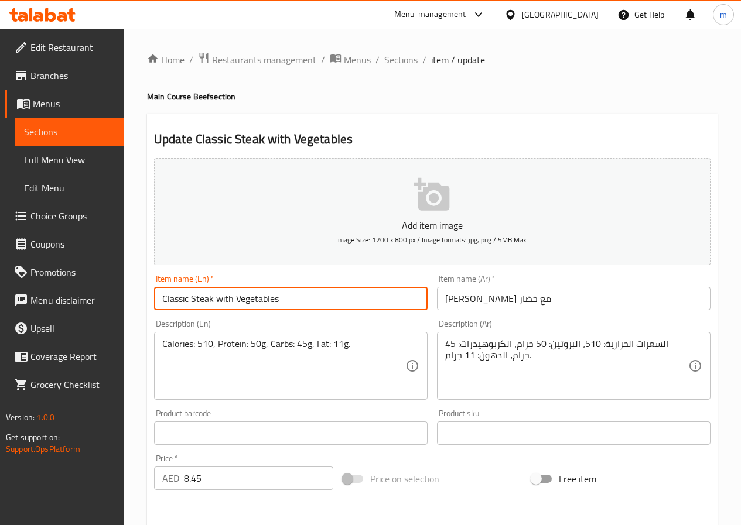
drag, startPoint x: 212, startPoint y: 299, endPoint x: 191, endPoint y: 301, distance: 21.2
click at [191, 301] on input "Classic Steak with Vegetables" at bounding box center [290, 298] width 273 height 23
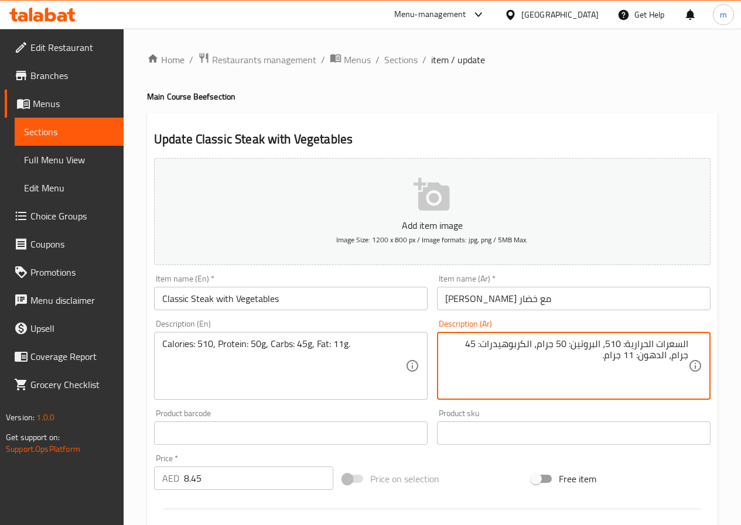
click at [632, 348] on textarea "السعرات الحرارية: 510، البروتين: 50 جرام، الكربوهيدرات: 45 جرام، الدهون: 11 جرا…" at bounding box center [566, 366] width 243 height 56
click at [571, 347] on textarea "السعرات الحرارية: 510، البروتين: 50 جرام، الكربوهيدرات: 45 جرام، الدهون: 11 جرا…" at bounding box center [566, 366] width 243 height 56
click at [574, 359] on textarea "السعرات الحرارية: 510، البروتين: 50 جرام، الكربوهيدرات: 45 جرام، الدهون: 11 جرا…" at bounding box center [566, 366] width 243 height 56
drag, startPoint x: 480, startPoint y: 342, endPoint x: 485, endPoint y: 347, distance: 6.7
click at [485, 347] on textarea "السعرات الحرارية: 510، البروتين: 50 جرام، الكربوهيدرات: 45 جرام، الدهون: 11 جرا…" at bounding box center [566, 366] width 243 height 56
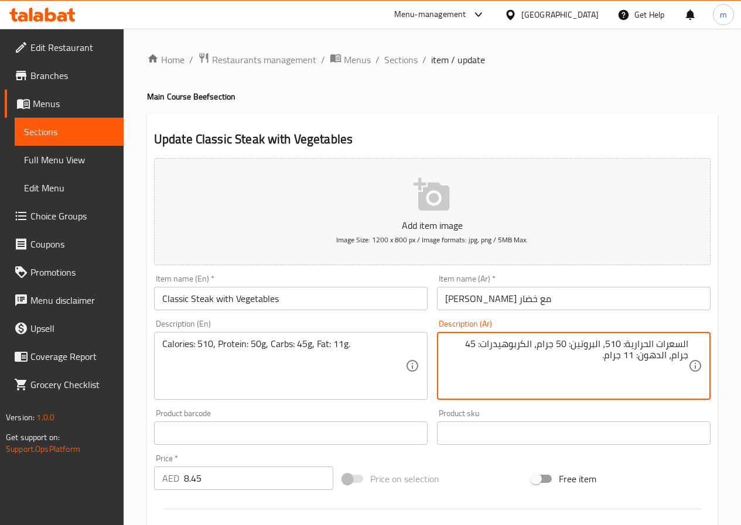
click at [485, 347] on textarea "السعرات الحرارية: 510، البروتين: 50 جرام، الكربوهيدرات: 45 جرام، الدهون: 11 جرا…" at bounding box center [566, 366] width 243 height 56
drag, startPoint x: 484, startPoint y: 344, endPoint x: 515, endPoint y: 349, distance: 31.4
click at [515, 349] on textarea "السعرات الحرارية: 510، البروتين: 50 جرام، الكربوهيدرات: 45 جرام، الدهون: 11 جرا…" at bounding box center [566, 366] width 243 height 56
click at [681, 353] on textarea "السعرات الحرارية: 510، البروتين: 50 جرام، الكرب: 45 جرام، الدهون: 11 جرام." at bounding box center [566, 366] width 243 height 56
click at [458, 345] on textarea "السعرات الحرارية: 510، البروتين: 50 جرام، الكرب: 45 جرام، دهون: 11 جرام." at bounding box center [566, 366] width 243 height 56
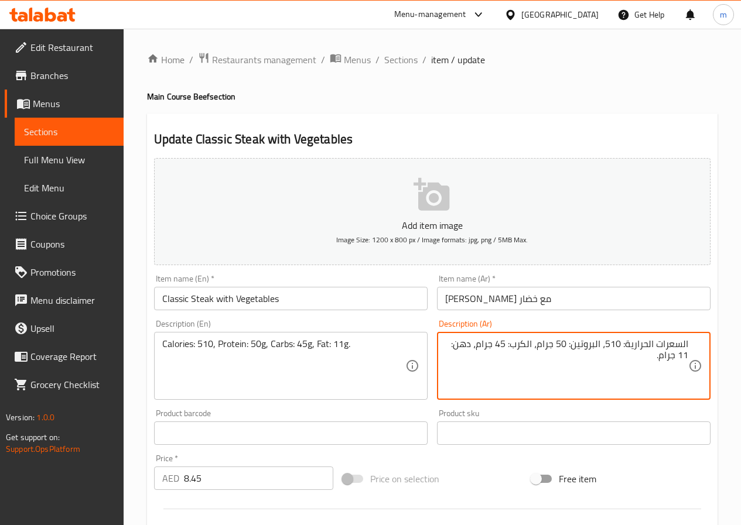
type textarea "السعرات الحرارية: 510، البروتين: 50 جرام، الكرب: 45 جرام، دهن: 11 جرام."
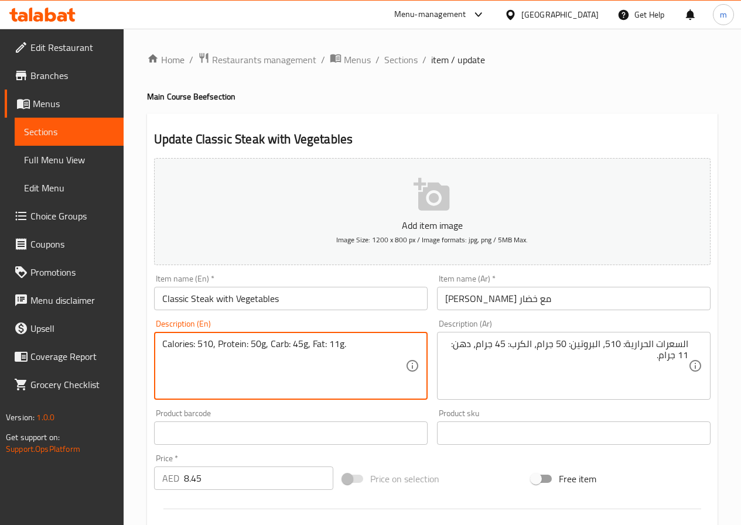
scroll to position [293, 0]
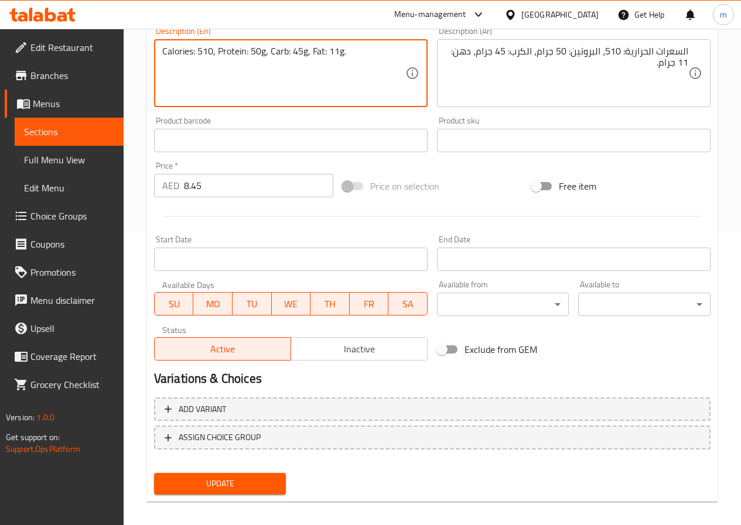
type textarea "Calories: 510, Protein: 50g, Carb: 45g, Fat: 11g."
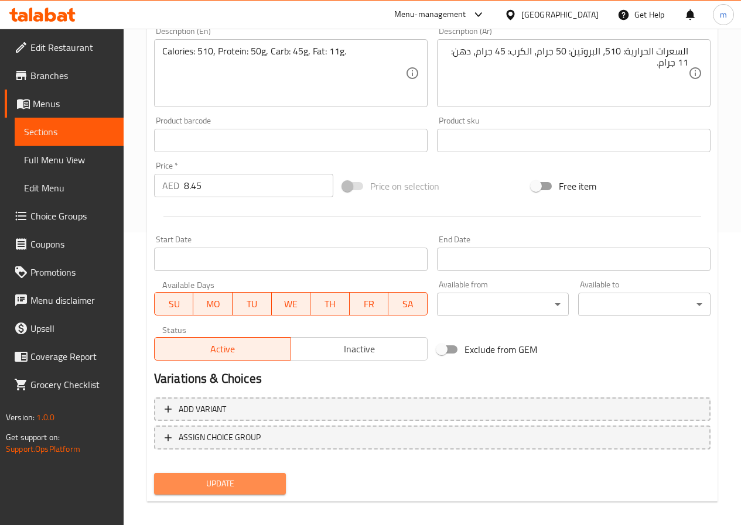
click at [244, 481] on span "Update" at bounding box center [220, 483] width 114 height 15
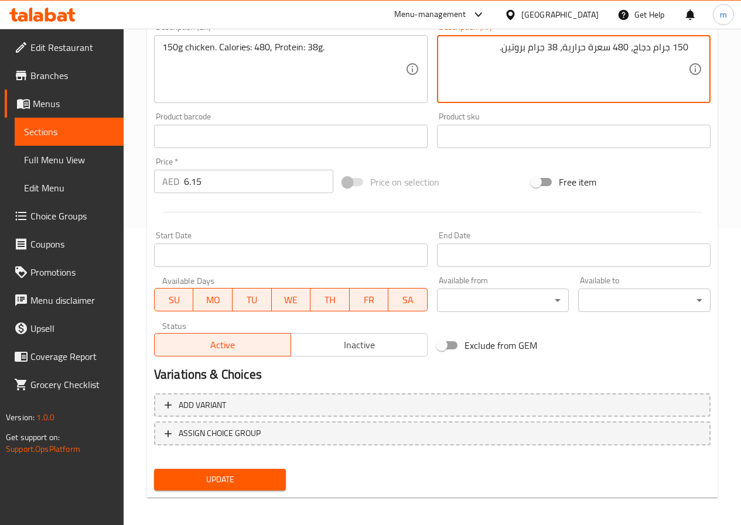
scroll to position [302, 0]
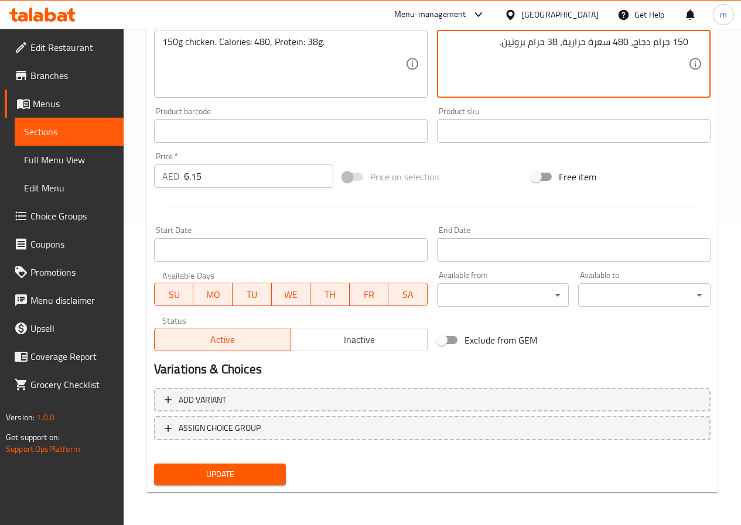
click at [273, 475] on span "Update" at bounding box center [220, 474] width 114 height 15
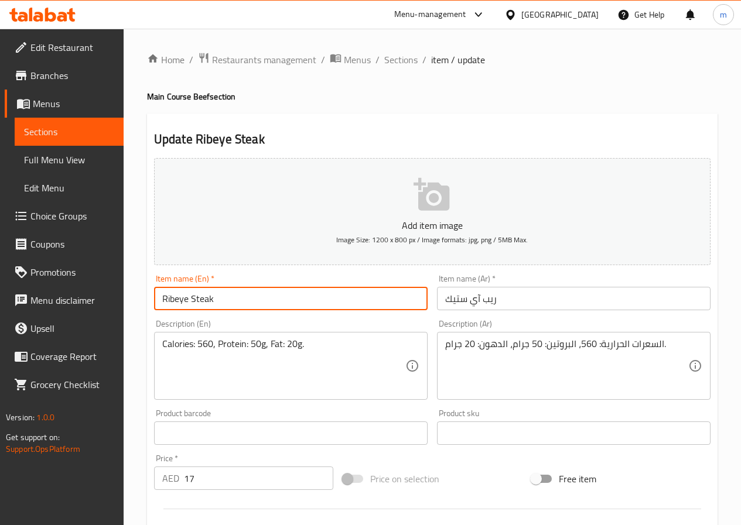
drag, startPoint x: 187, startPoint y: 299, endPoint x: 124, endPoint y: 255, distance: 77.5
click at [115, 276] on div "Edit Restaurant Branches Menus Sections Full Menu View Edit Menu Choice Groups …" at bounding box center [370, 428] width 741 height 798
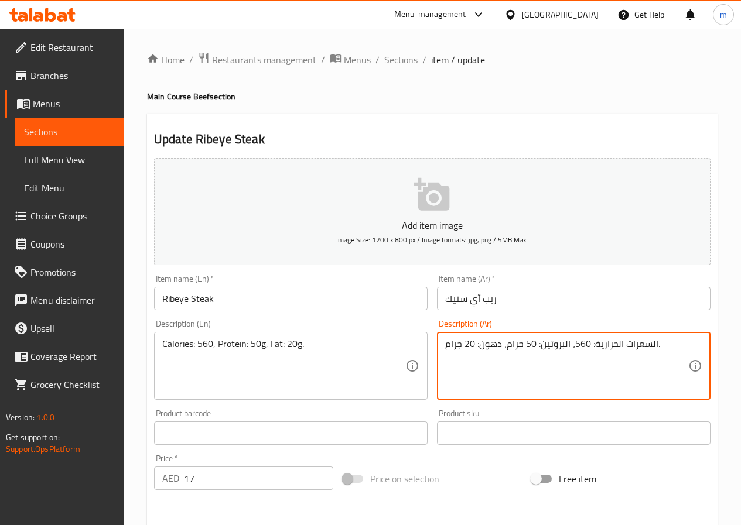
click at [486, 348] on textarea "السعرات الحرارية: 560، البروتين: 50 جرام، دهون: 20 جرام." at bounding box center [566, 366] width 243 height 56
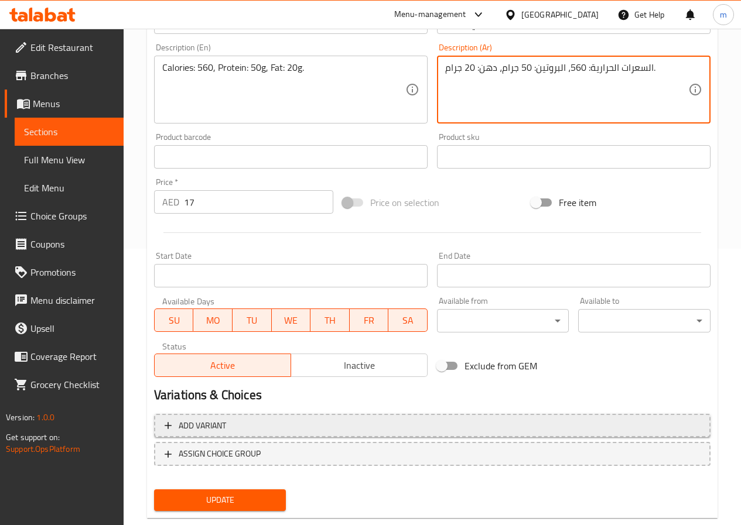
scroll to position [293, 0]
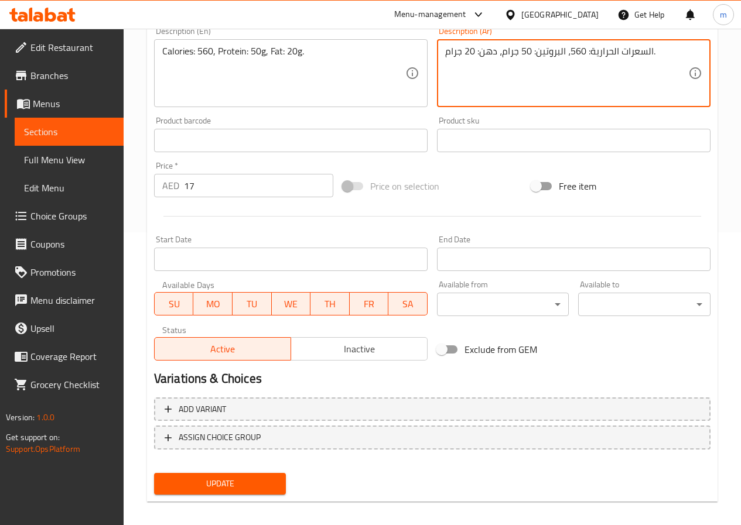
type textarea "السعرات الحرارية: 560، البروتين: 50 جرام، دهن: 20 جرام."
click at [251, 474] on button "Update" at bounding box center [220, 484] width 132 height 22
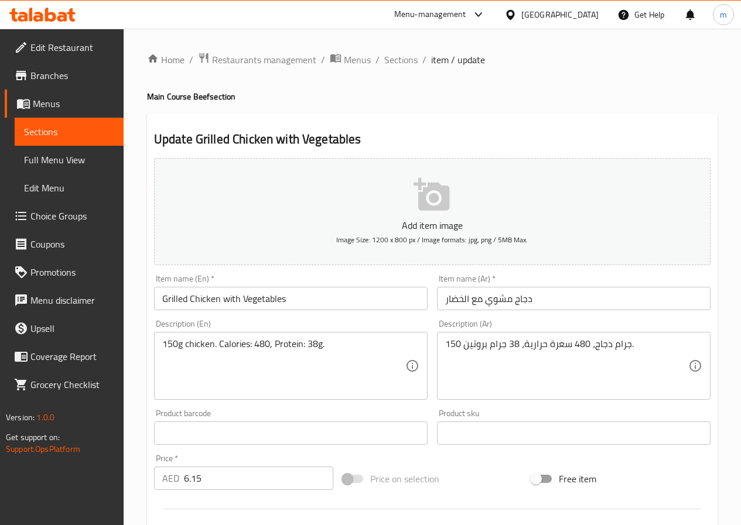
click at [366, 294] on input "Grilled Chicken with Vegetables" at bounding box center [290, 298] width 273 height 23
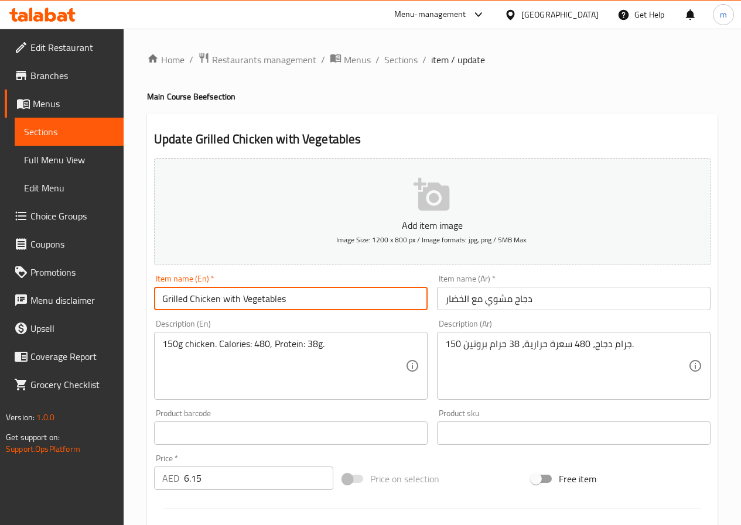
click at [366, 294] on input "Grilled Chicken with Vegetables" at bounding box center [290, 298] width 273 height 23
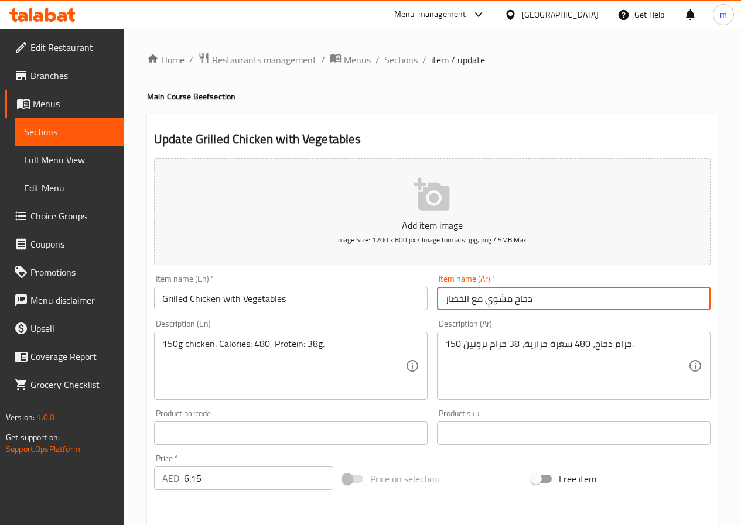
click at [578, 294] on input "دجاج مشوي مع الخضار" at bounding box center [573, 298] width 273 height 23
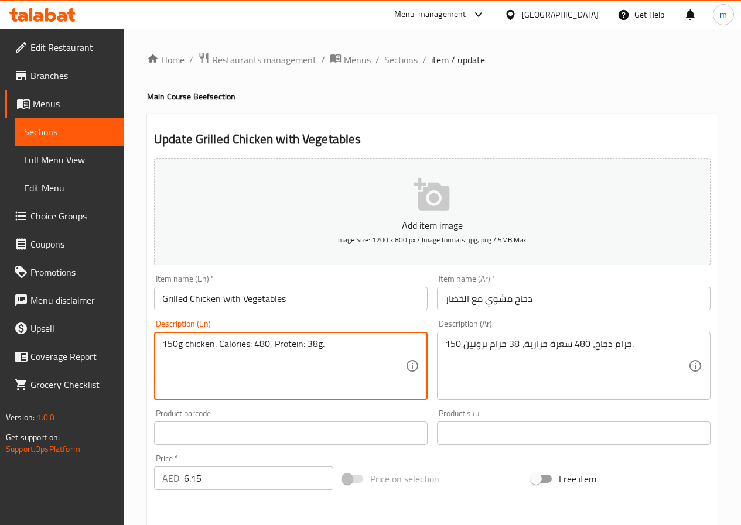
click at [352, 352] on textarea "150g chicken. Calories: 480, Protein: 38g." at bounding box center [283, 366] width 243 height 56
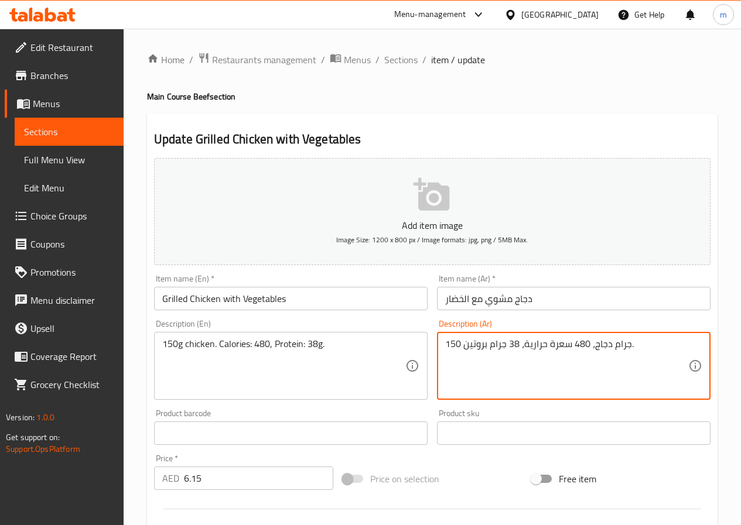
click at [635, 367] on textarea "150 جرام دجاج، 480 سعرة حرارية، 38 جرام بروتين." at bounding box center [566, 366] width 243 height 56
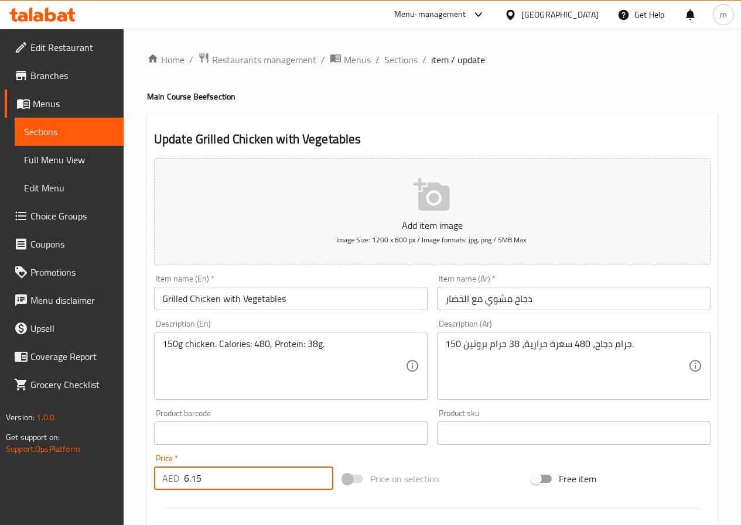
click at [224, 476] on input "6.15" at bounding box center [258, 478] width 149 height 23
click at [232, 477] on input "6.15" at bounding box center [258, 478] width 149 height 23
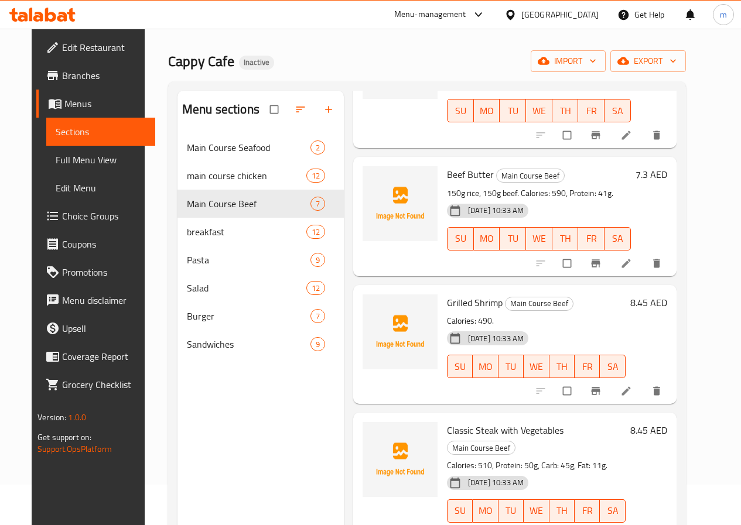
scroll to position [164, 0]
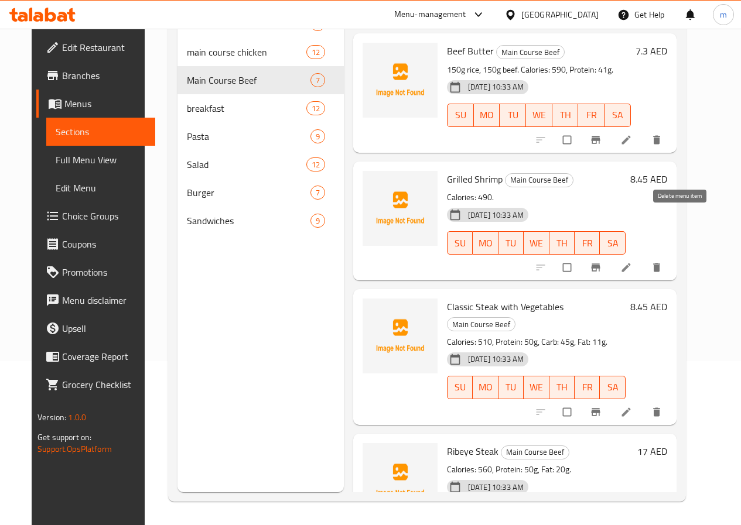
click at [669, 255] on button "delete" at bounding box center [657, 268] width 28 height 26
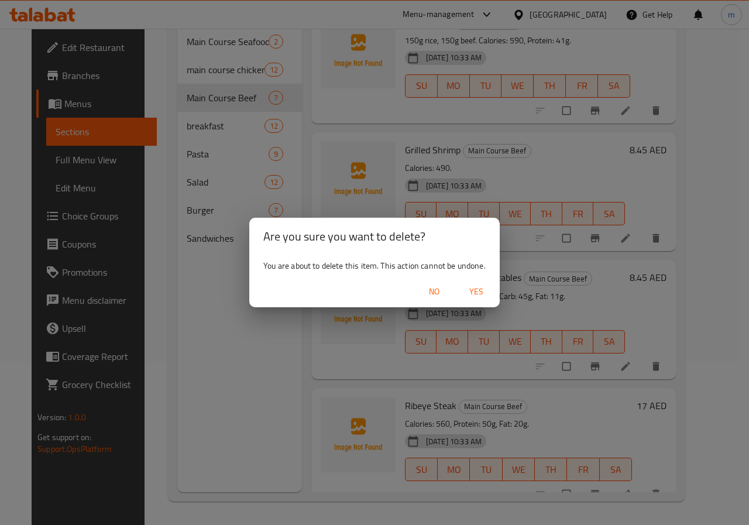
click at [479, 289] on span "Yes" at bounding box center [476, 291] width 28 height 15
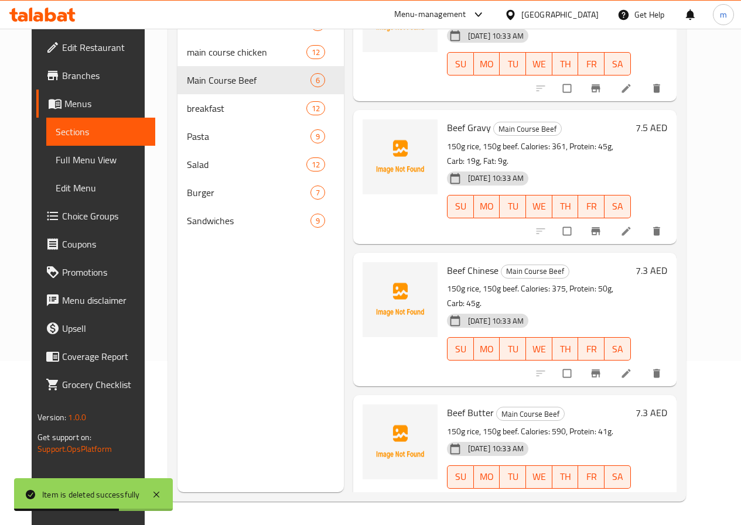
scroll to position [0, 0]
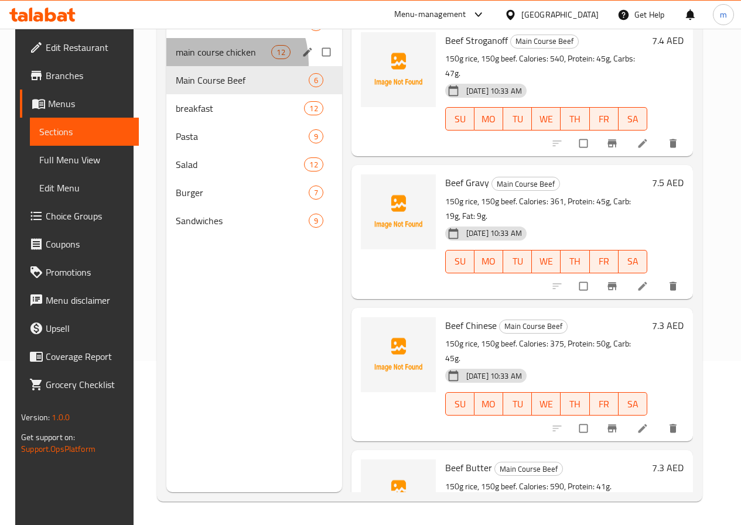
click at [202, 66] on div "main course chicken 12" at bounding box center [254, 52] width 176 height 28
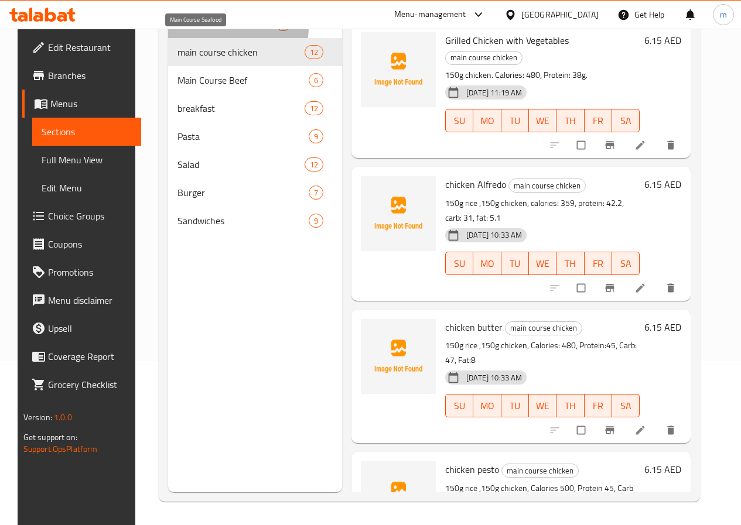
click at [217, 31] on span "Main Course Seafood" at bounding box center [226, 24] width 98 height 14
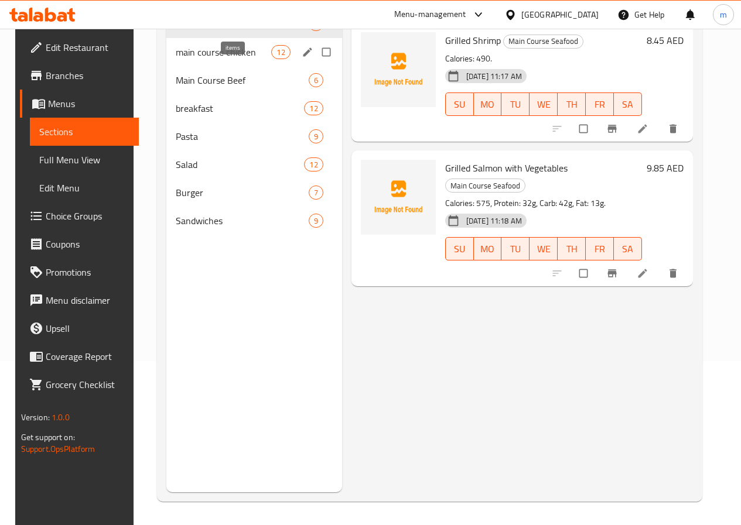
click at [272, 58] on span "12" at bounding box center [281, 52] width 18 height 11
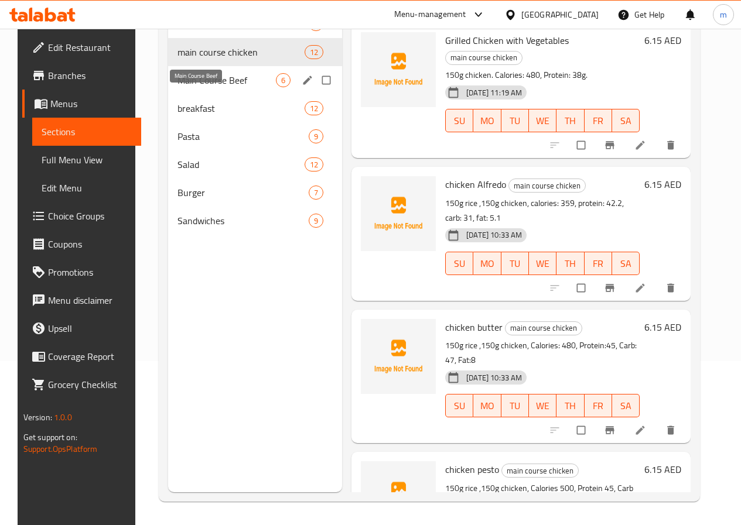
click at [224, 87] on span "Main Course Beef" at bounding box center [226, 80] width 98 height 14
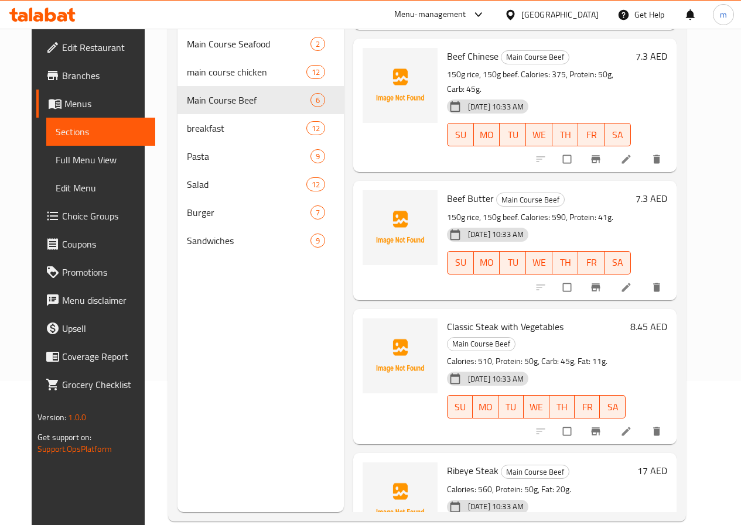
scroll to position [164, 0]
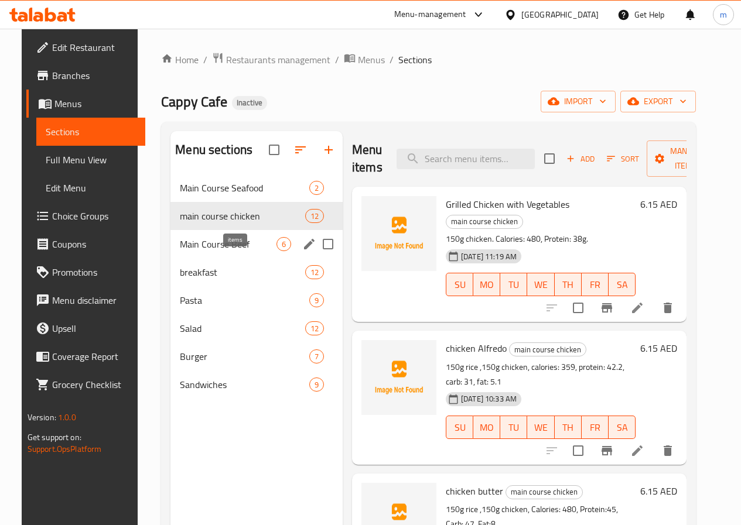
click at [277, 250] on span "6" at bounding box center [283, 244] width 13 height 11
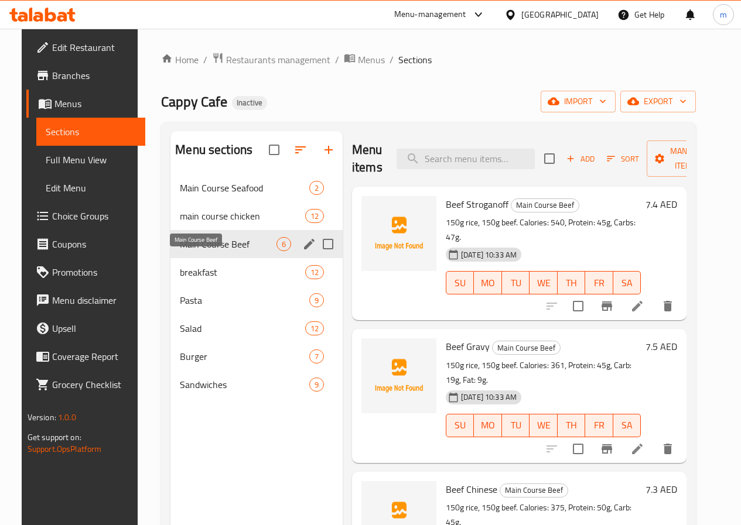
click at [205, 251] on span "Main Course Beef" at bounding box center [228, 244] width 97 height 14
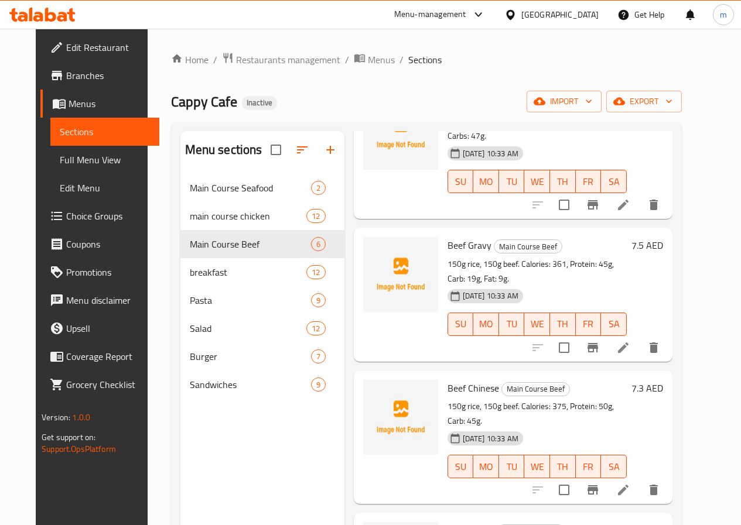
scroll to position [176, 0]
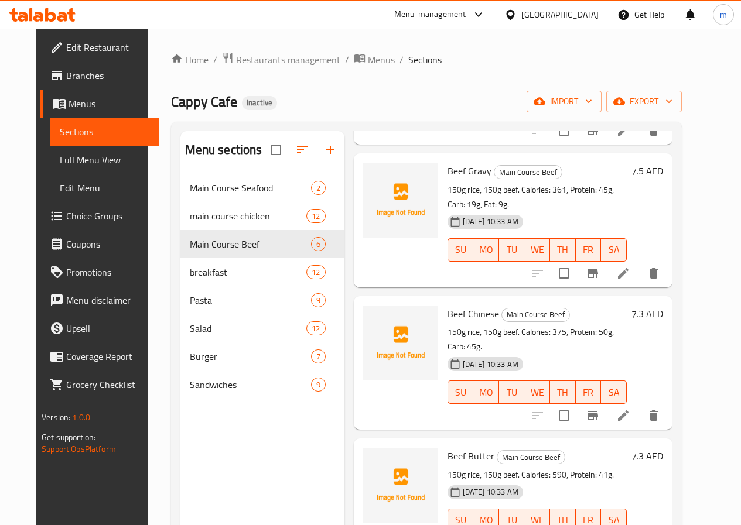
drag, startPoint x: 651, startPoint y: 382, endPoint x: 653, endPoint y: 375, distance: 7.2
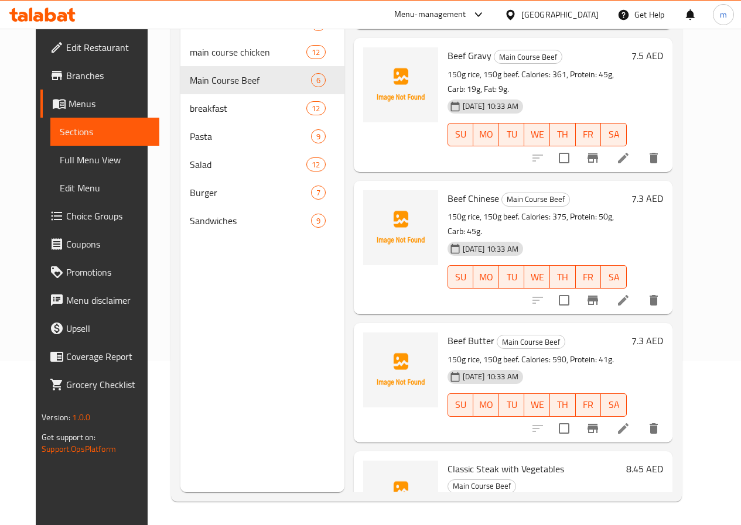
scroll to position [0, 0]
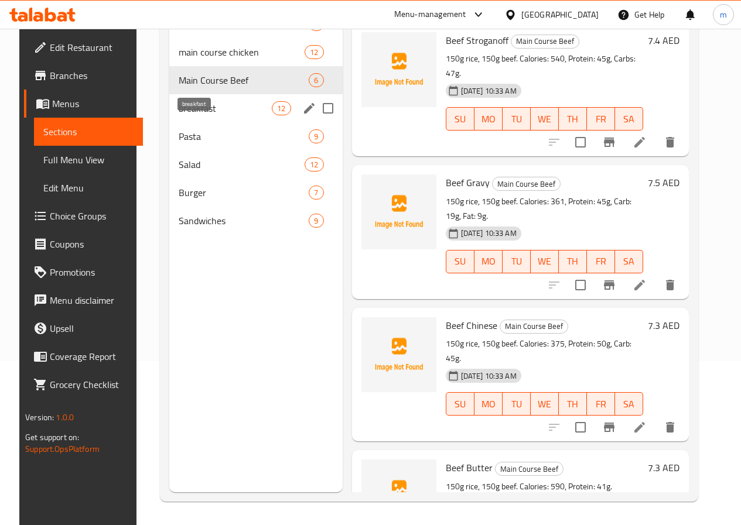
click at [192, 115] on span "breakfast" at bounding box center [225, 108] width 93 height 14
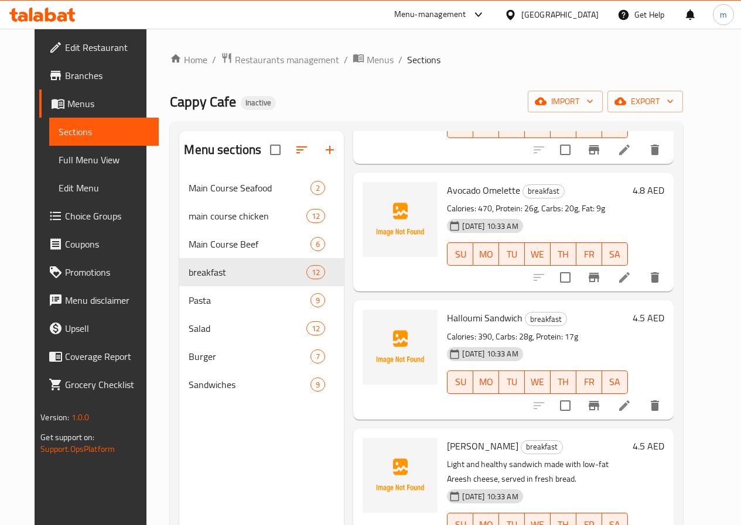
scroll to position [527, 0]
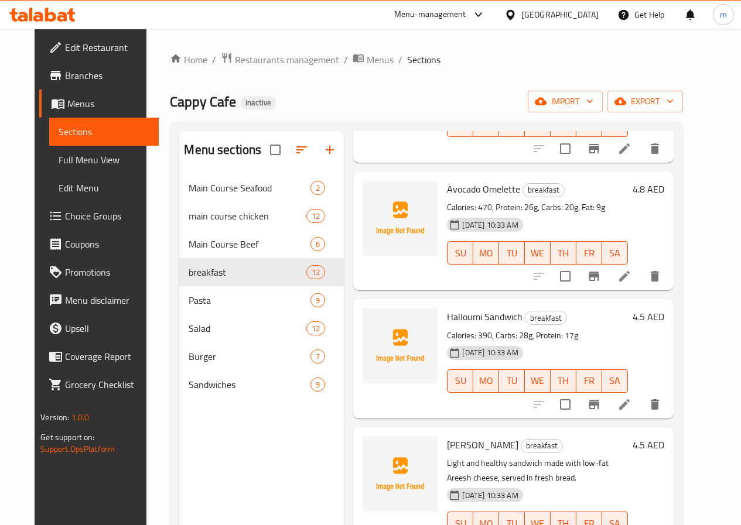
drag, startPoint x: 642, startPoint y: 412, endPoint x: 652, endPoint y: 406, distance: 10.7
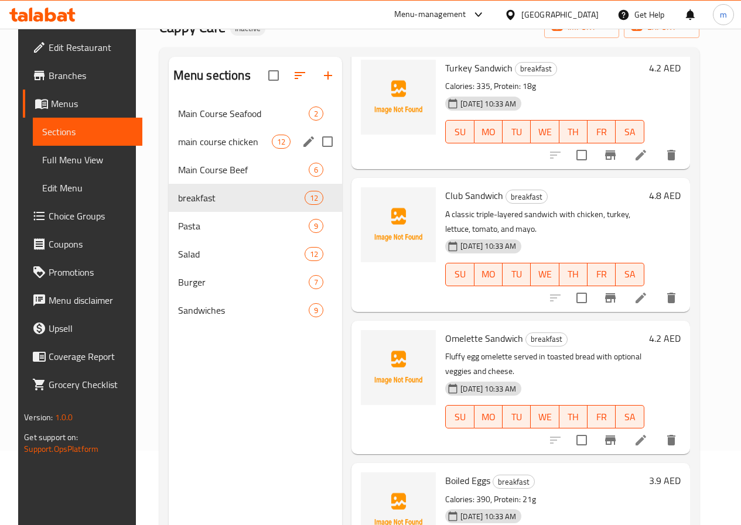
scroll to position [47, 0]
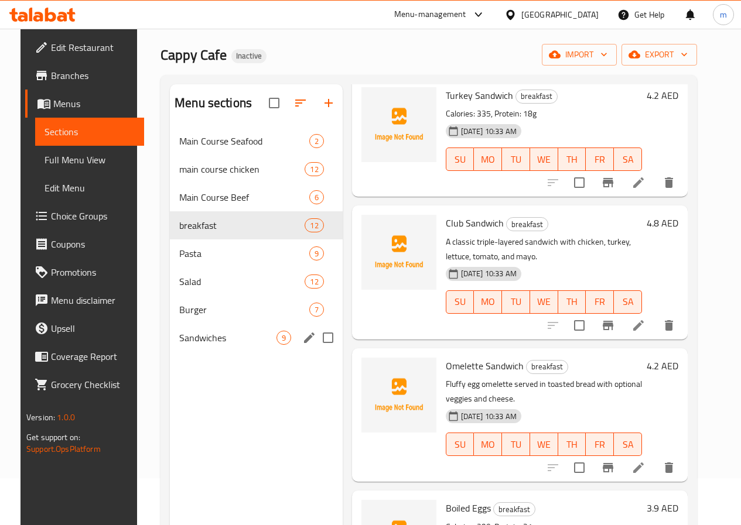
click at [207, 352] on div "Sandwiches 9" at bounding box center [256, 338] width 173 height 28
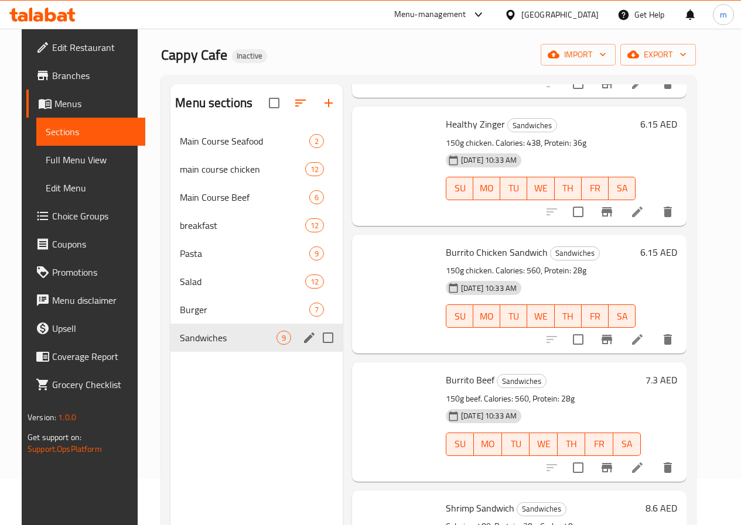
scroll to position [673, 0]
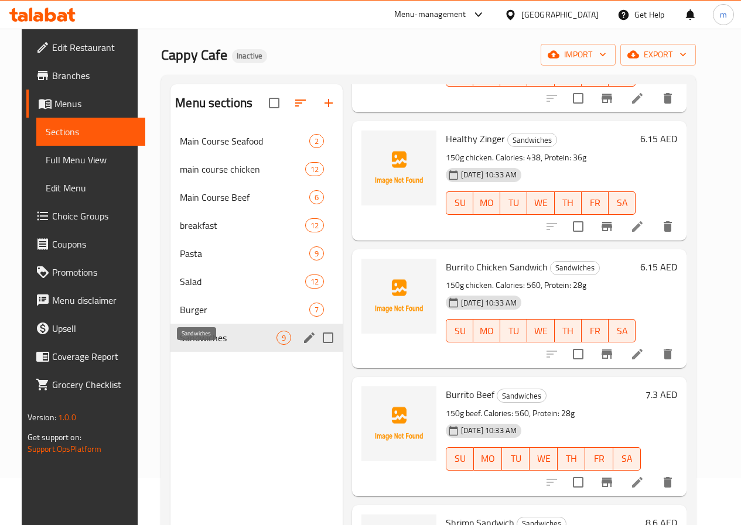
click at [180, 345] on span "Sandwiches" at bounding box center [228, 338] width 97 height 14
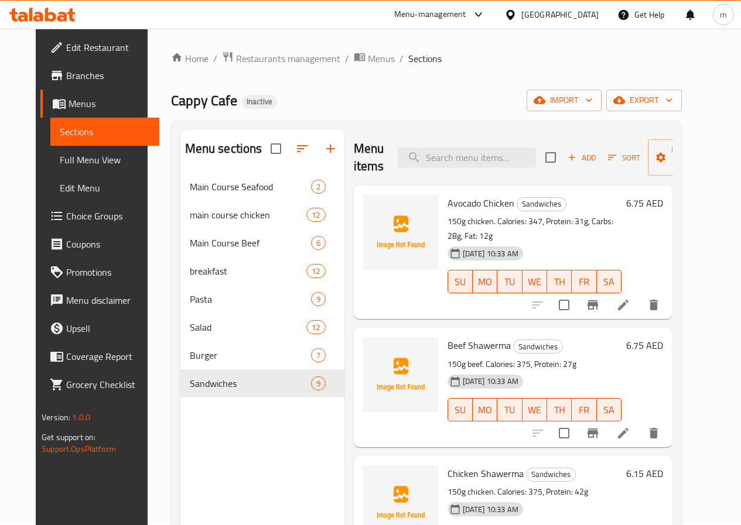
scroll to position [0, 0]
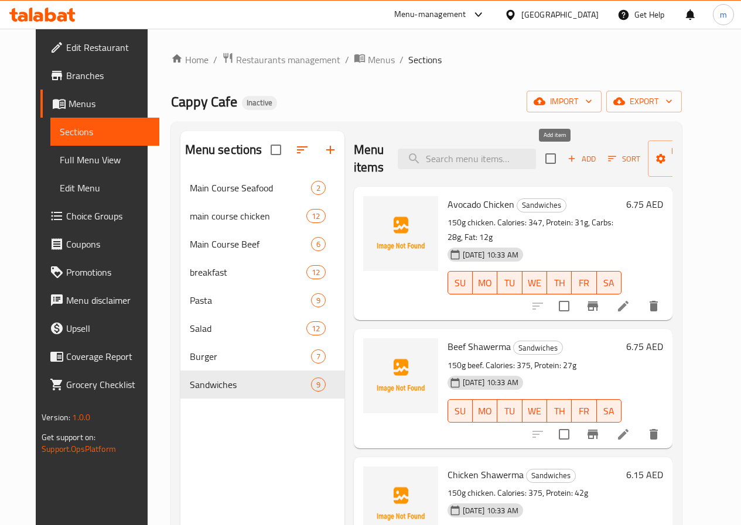
click at [565, 161] on span "Add" at bounding box center [581, 158] width 32 height 13
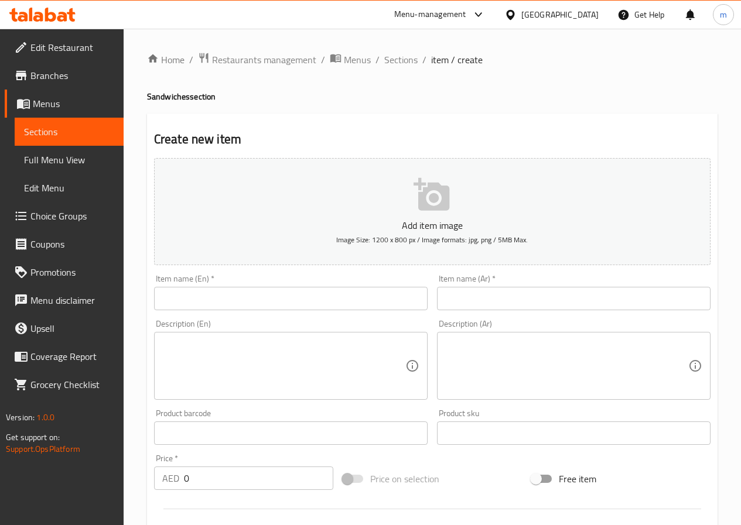
click at [341, 294] on input "text" at bounding box center [290, 298] width 273 height 23
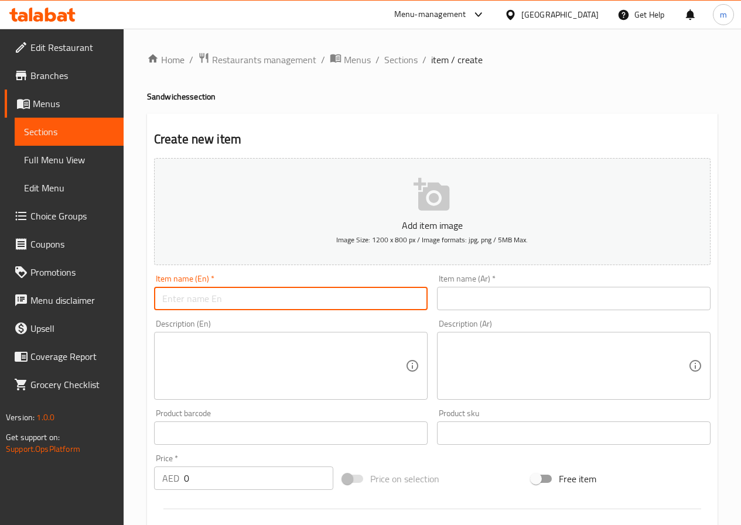
paste input "Halloumi Sandwich"
type input "Halloumi Sandwich"
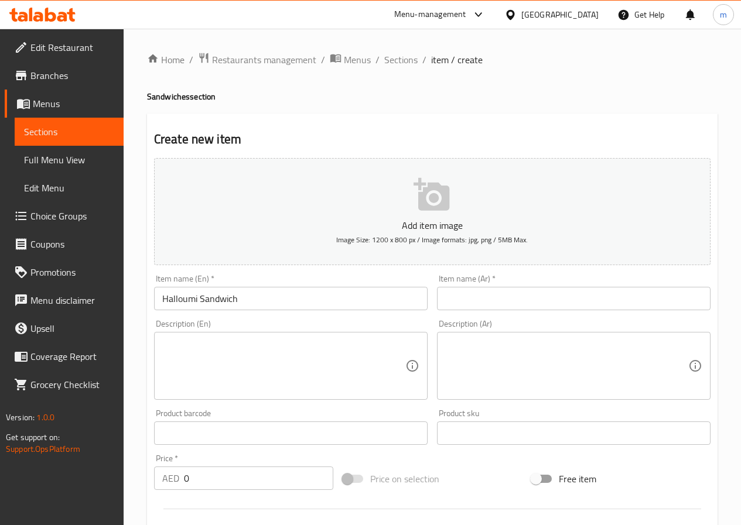
click at [465, 313] on div "Item name (Ar)   * Item name (Ar) *" at bounding box center [573, 292] width 283 height 45
click at [465, 305] on input "text" at bounding box center [573, 298] width 273 height 23
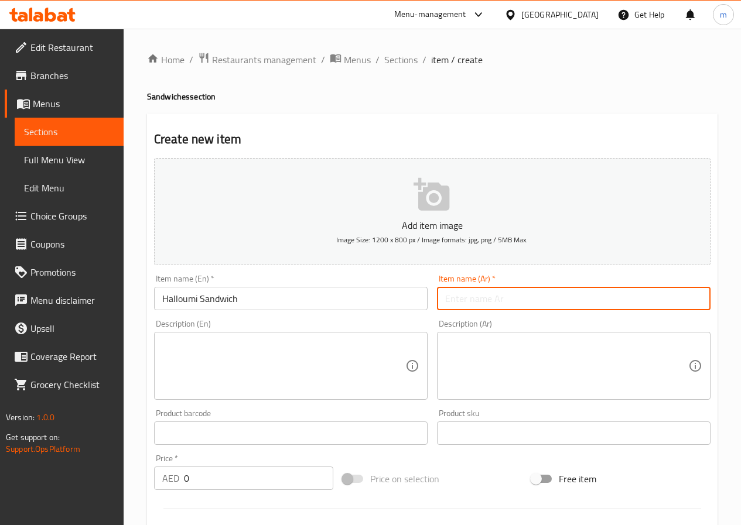
paste input "ساندويتش حلومي"
type input "ساندويتش حلومي"
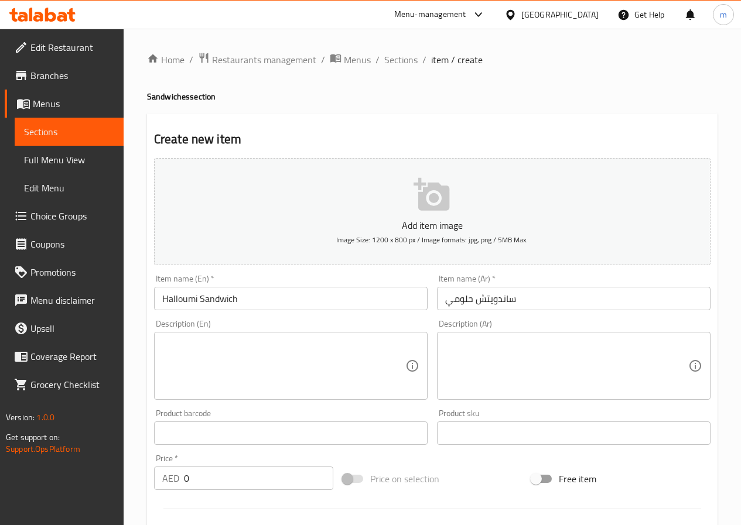
drag, startPoint x: 237, startPoint y: 349, endPoint x: 255, endPoint y: 351, distance: 18.2
click at [237, 349] on textarea at bounding box center [283, 366] width 243 height 56
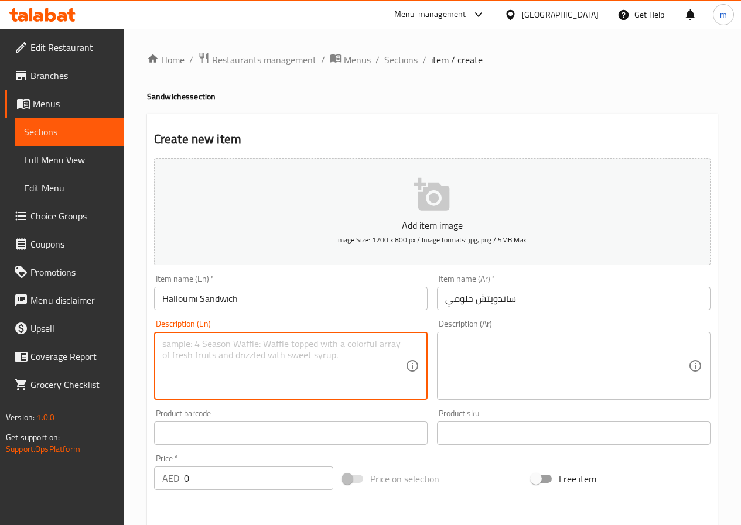
paste textarea "Calories: 390, Carbs: 28g, Protein: 17g"
type textarea "Calories: 390, Carbs: 28g, Protein: 17g"
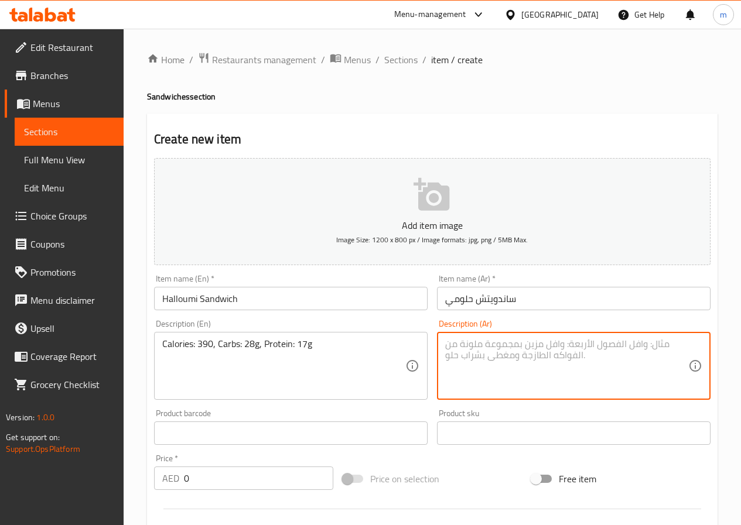
click at [498, 369] on textarea at bounding box center [566, 366] width 243 height 56
paste textarea "السعرات الحرارية: 390، الكرب: 28 جرام، البروتين: 17 جرام"
type textarea "السعرات الحرارية: 390، الكرب: 28 جرام، البروتين: 17 جرام"
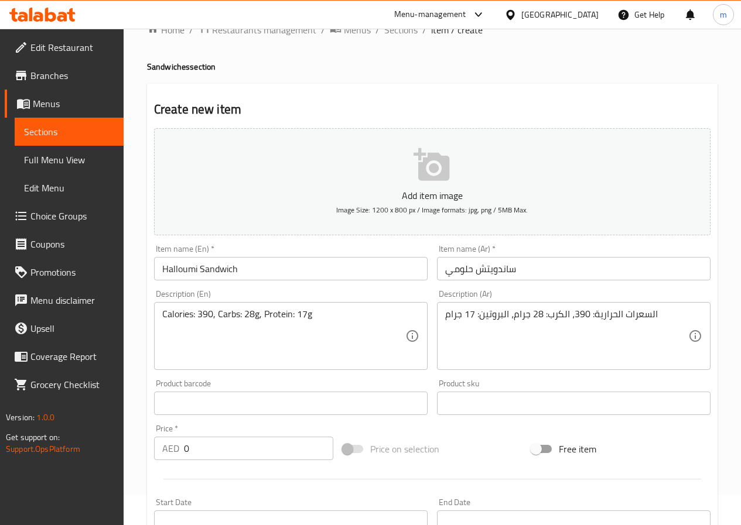
scroll to position [59, 0]
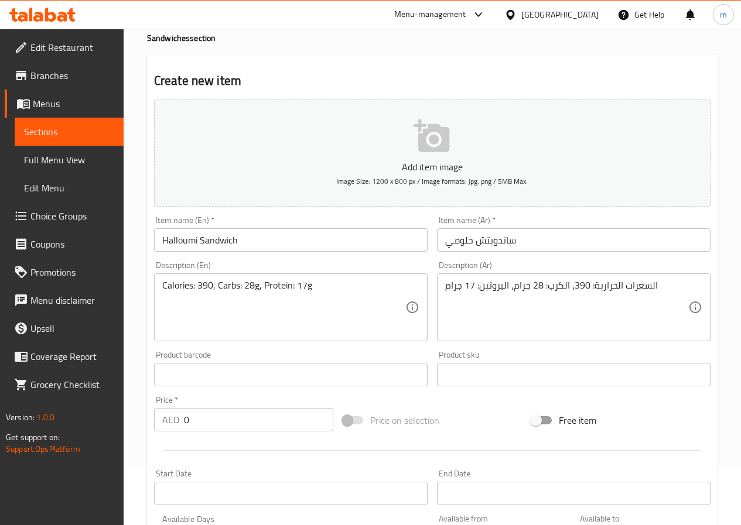
click at [236, 421] on input "0" at bounding box center [258, 419] width 149 height 23
paste input "4.5"
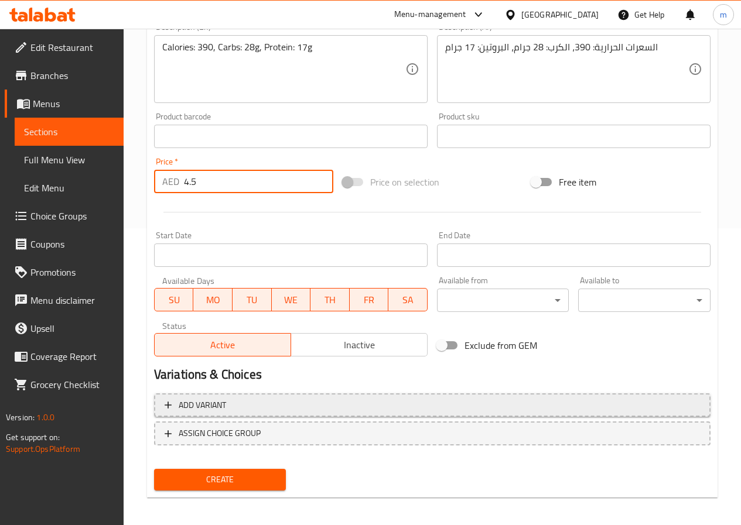
scroll to position [302, 0]
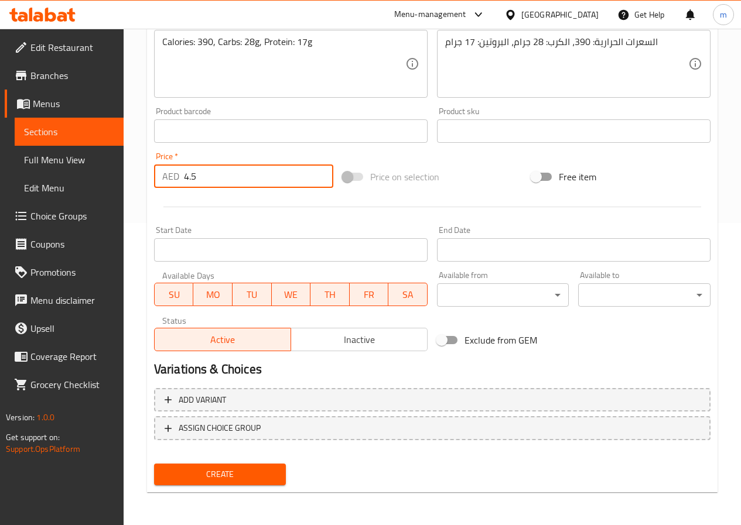
type input "4.5"
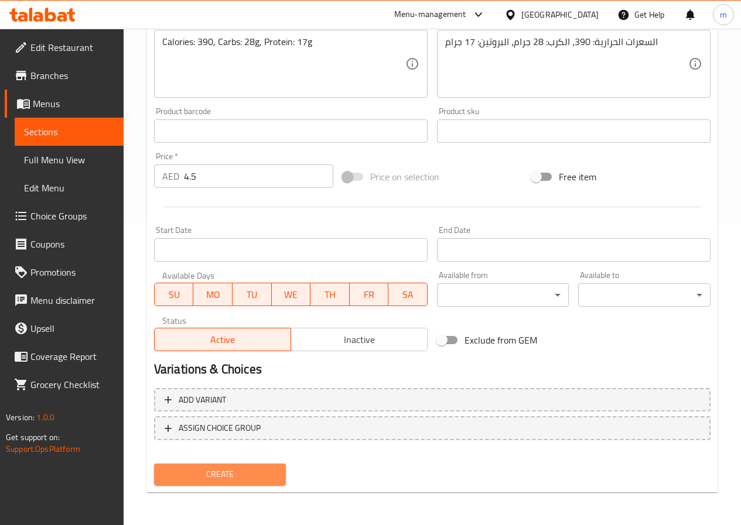
click at [244, 469] on span "Create" at bounding box center [220, 474] width 114 height 15
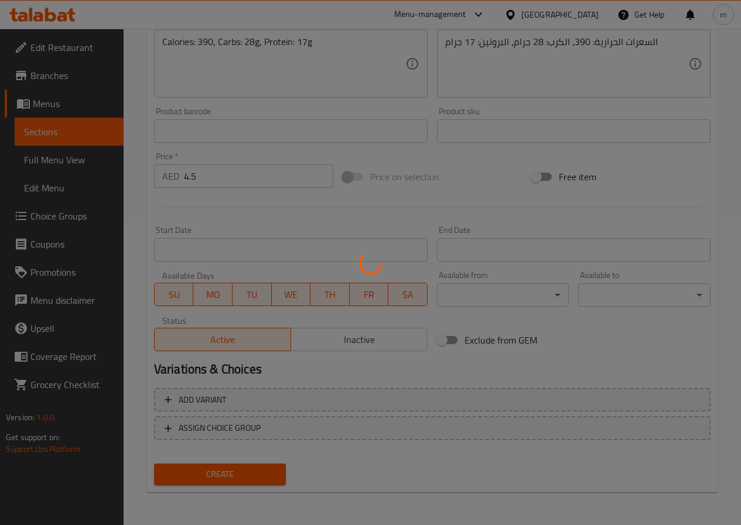
type input "0"
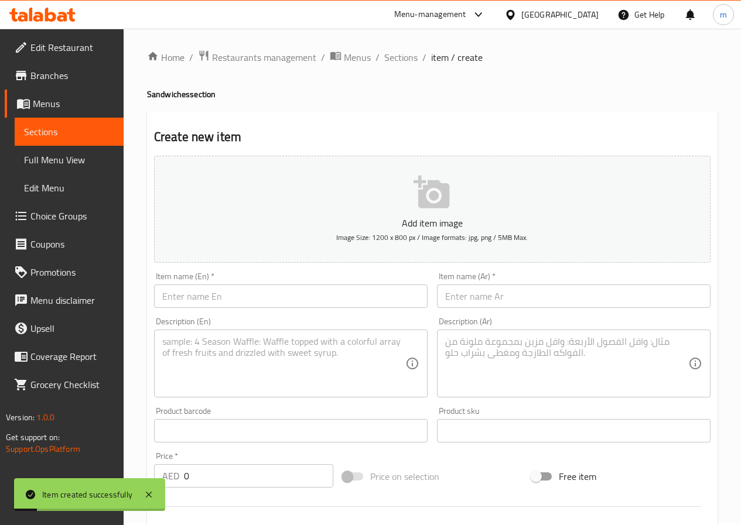
scroll to position [0, 0]
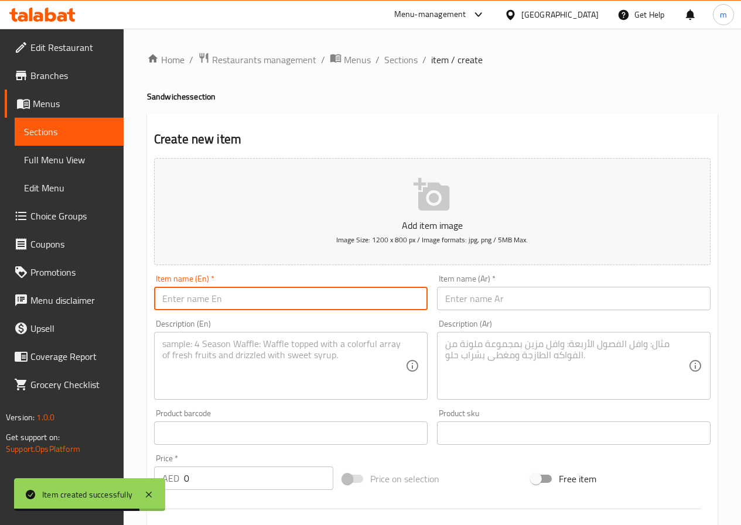
click at [235, 297] on input "text" at bounding box center [290, 298] width 273 height 23
paste input "Areesh Sandwich سندويتش أريش Light and healthy sandwich made with low-fat Arees…"
type input "Areesh Sandwich سندويتش أريش Light and healthy sandwich made with low-fat Arees…"
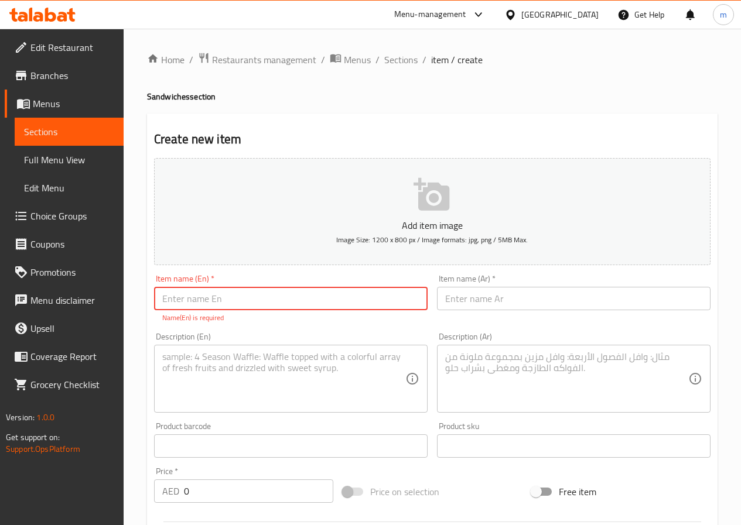
click at [290, 310] on input "text" at bounding box center [290, 298] width 273 height 23
drag, startPoint x: 301, startPoint y: 302, endPoint x: 483, endPoint y: 349, distance: 187.4
click at [483, 349] on div "Add item image Image Size: 1200 x 800 px / Image formats: jpg, png / 5MB Max. I…" at bounding box center [431, 411] width 565 height 517
drag, startPoint x: 378, startPoint y: 304, endPoint x: 388, endPoint y: 301, distance: 10.2
click at [378, 304] on input "text" at bounding box center [290, 298] width 273 height 23
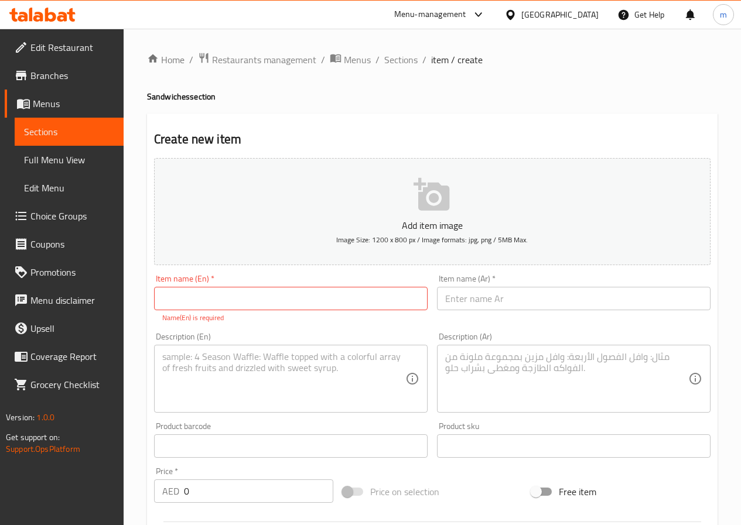
paste input "Areesh Sandwich"
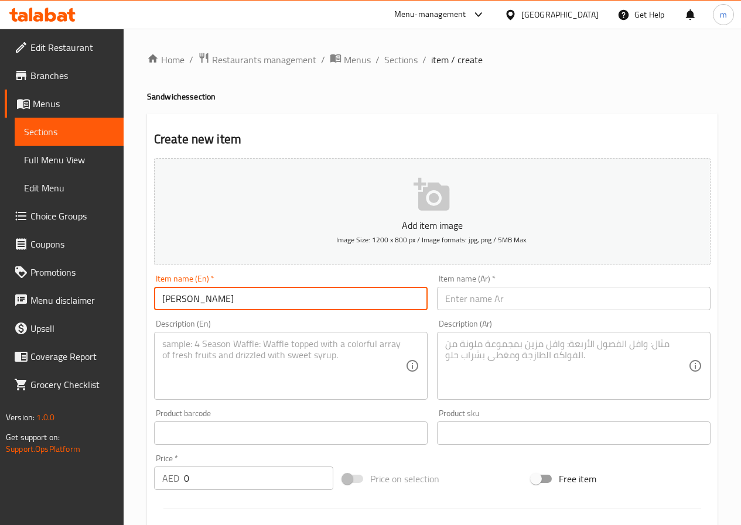
type input "Areesh Sandwich"
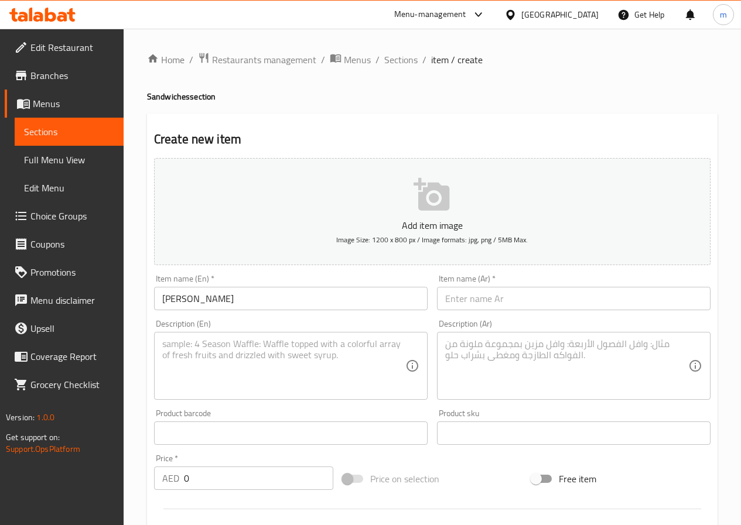
click at [565, 288] on input "text" at bounding box center [573, 298] width 273 height 23
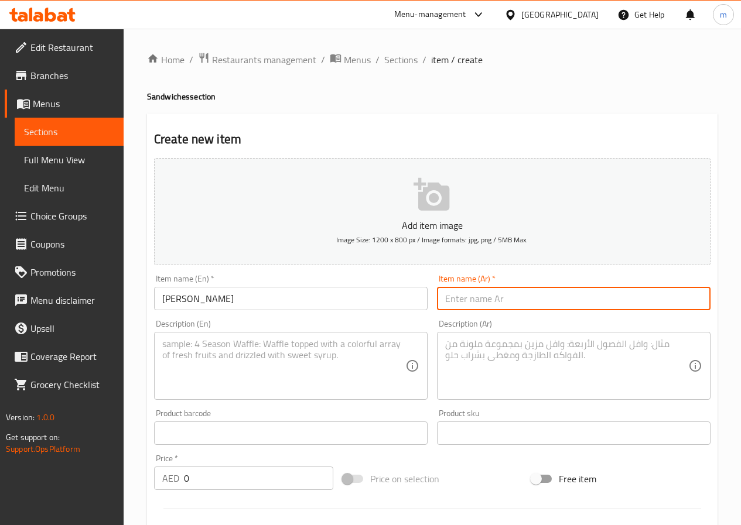
paste input "سندويتش أريش"
type input "سندويتش أريش"
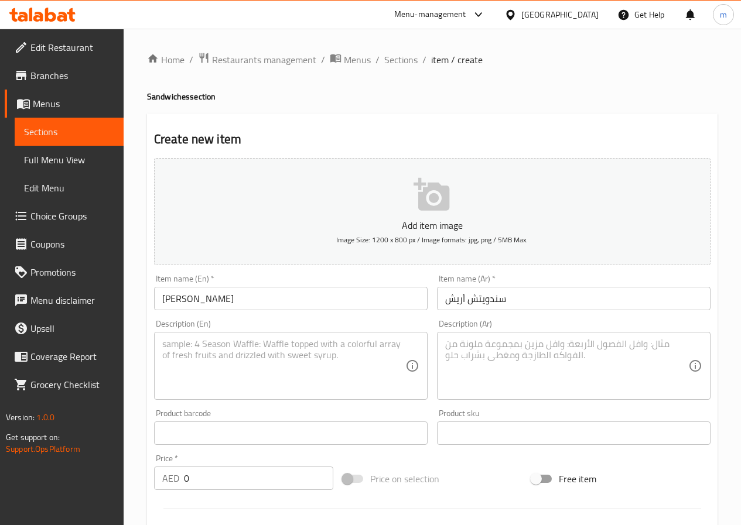
click at [314, 367] on textarea at bounding box center [283, 366] width 243 height 56
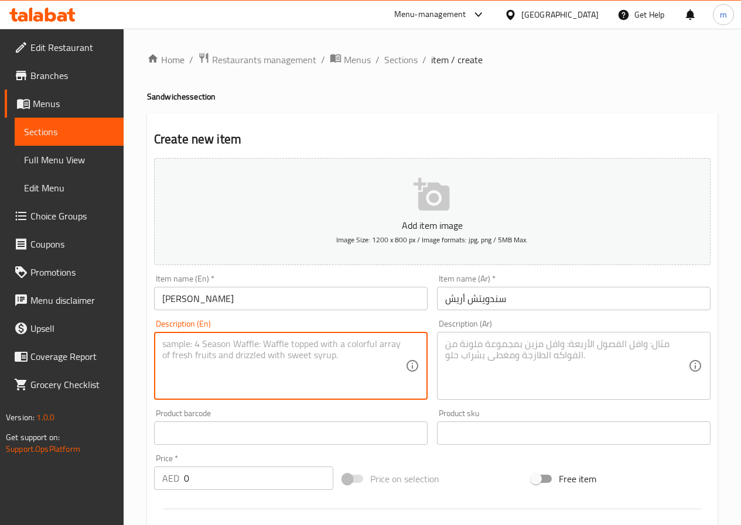
paste textarea "Light and healthy sandwich made with low-fat Areesh cheese, served in fresh bre…"
type textarea "Light and healthy sandwich made with low-fat Areesh cheese, served in fresh bre…"
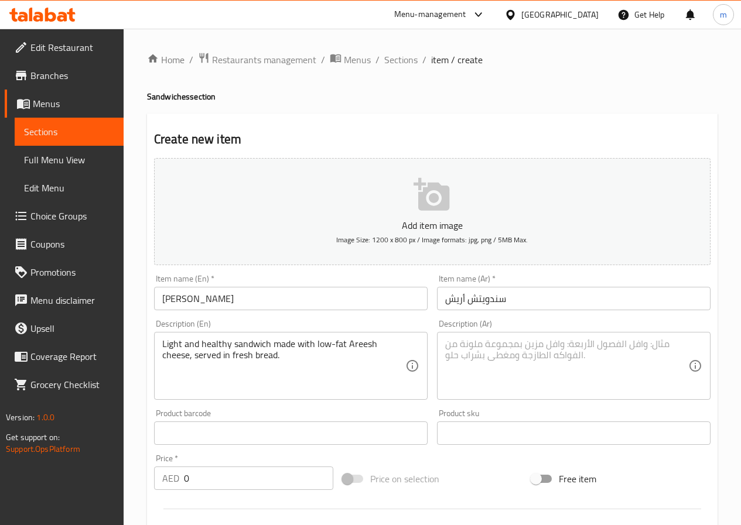
click at [531, 363] on textarea at bounding box center [566, 366] width 243 height 56
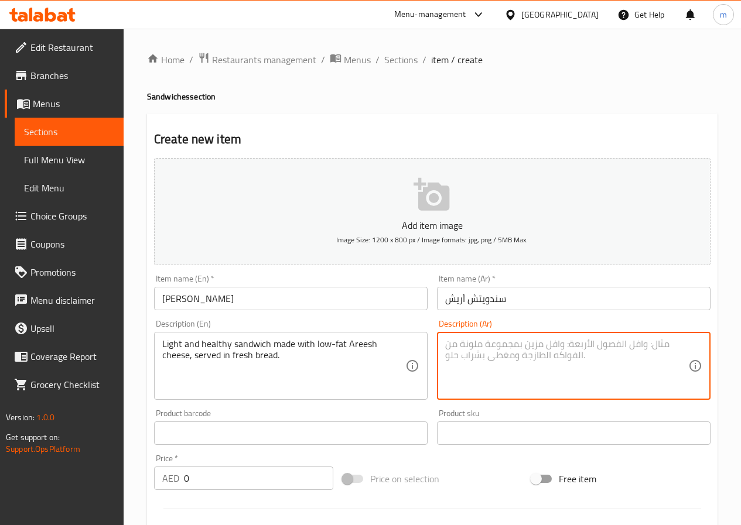
paste textarea "ساندويتش خفيف وصحي مصنوع من جبن أريش قليل الدسم، يقدم في خبز طازج."
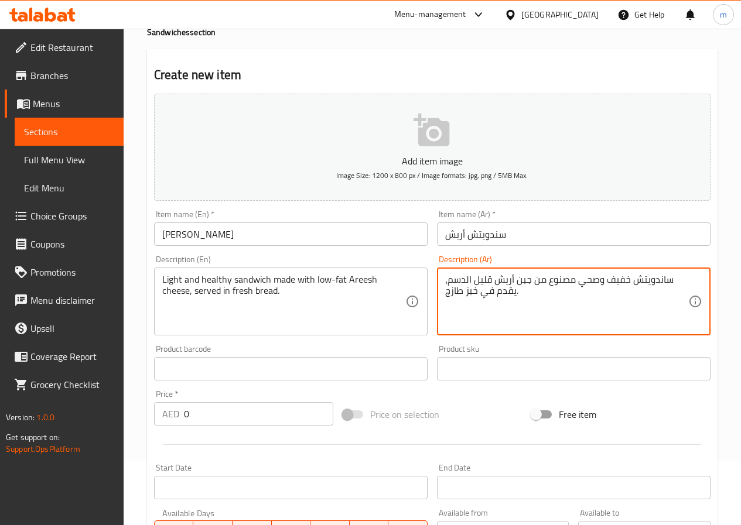
scroll to position [176, 0]
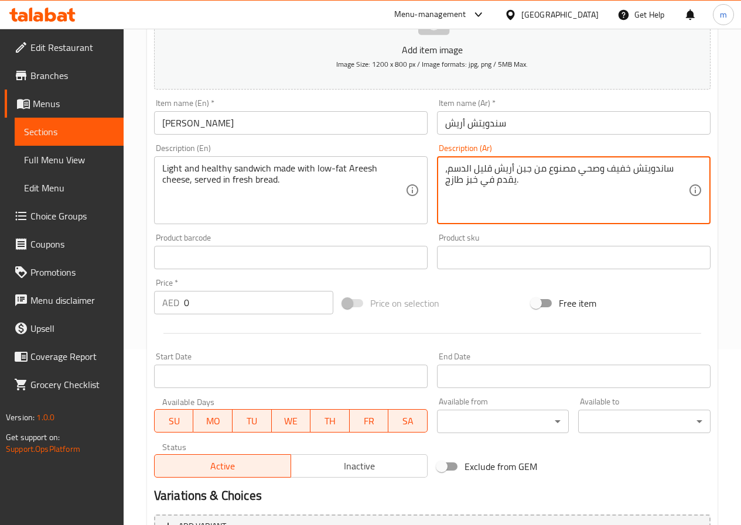
type textarea "ساندويتش خفيف وصحي مصنوع من جبن أريش قليل الدسم، يقدم في خبز طازج."
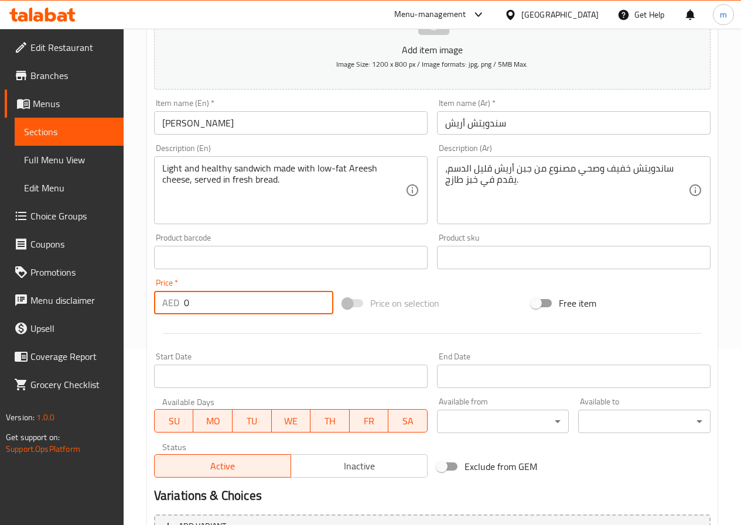
click at [232, 299] on input "0" at bounding box center [258, 302] width 149 height 23
paste input "4.5"
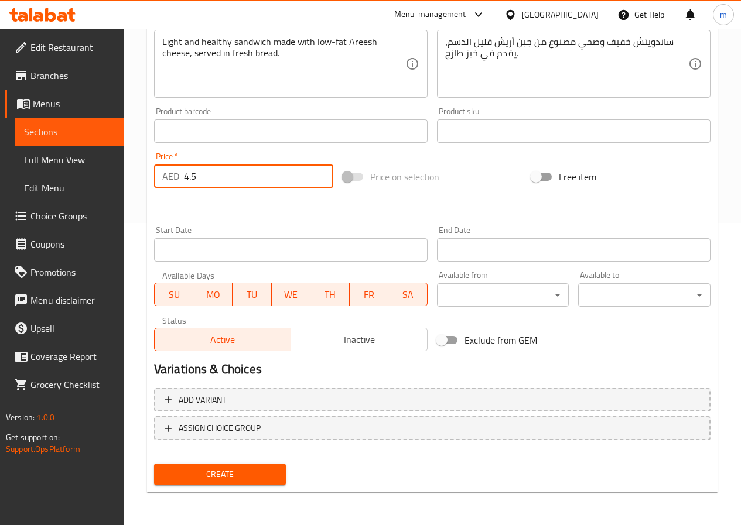
type input "4.5"
click at [254, 469] on span "Create" at bounding box center [220, 474] width 114 height 15
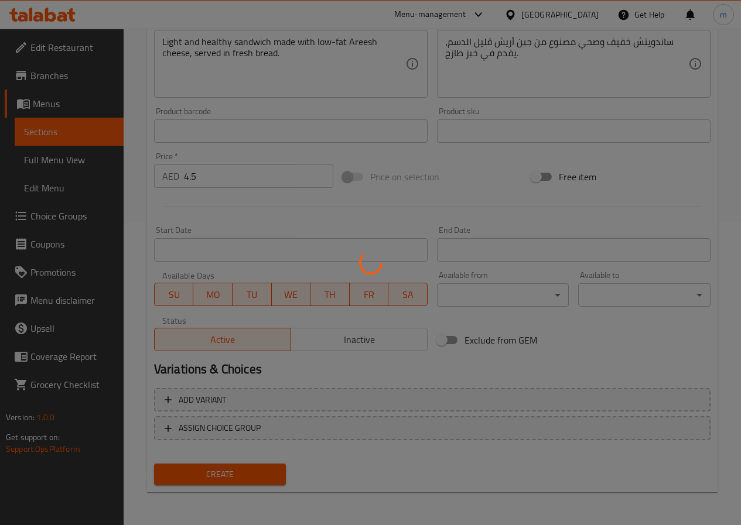
type input "0"
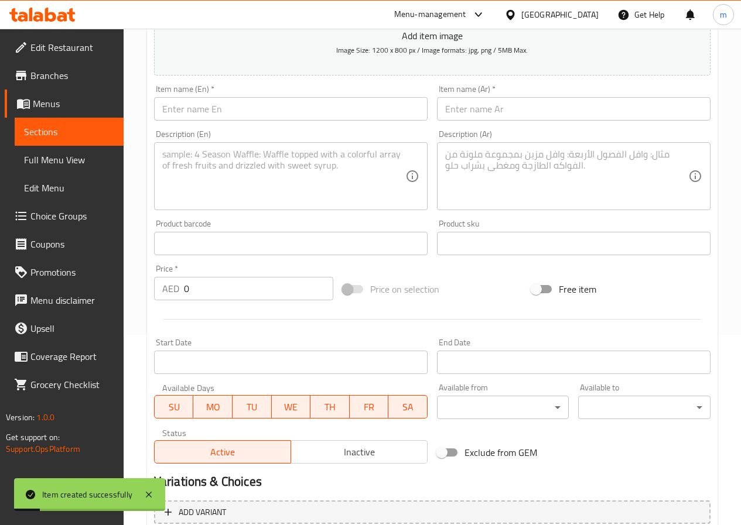
scroll to position [185, 0]
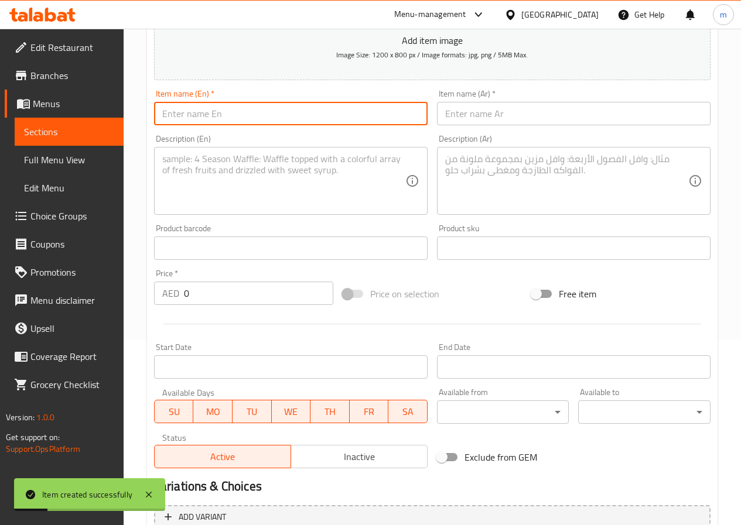
click at [335, 114] on input "text" at bounding box center [290, 113] width 273 height 23
paste input "Tuna Sandwich"
type input "Tuna Sandwich"
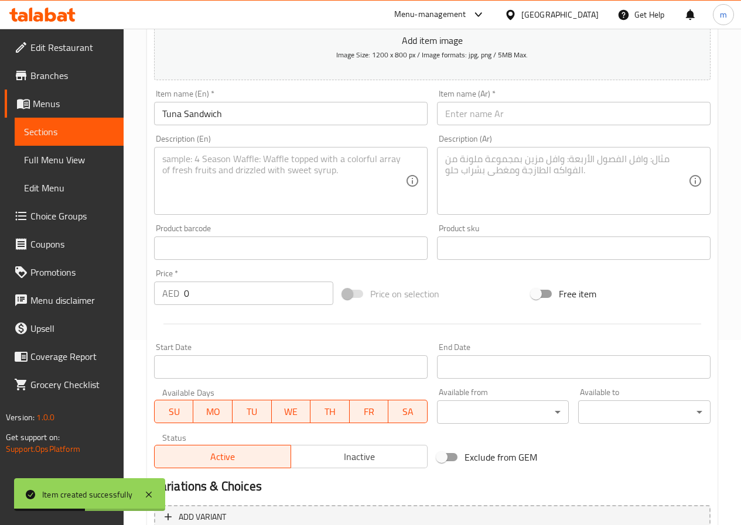
click at [561, 125] on input "text" at bounding box center [573, 113] width 273 height 23
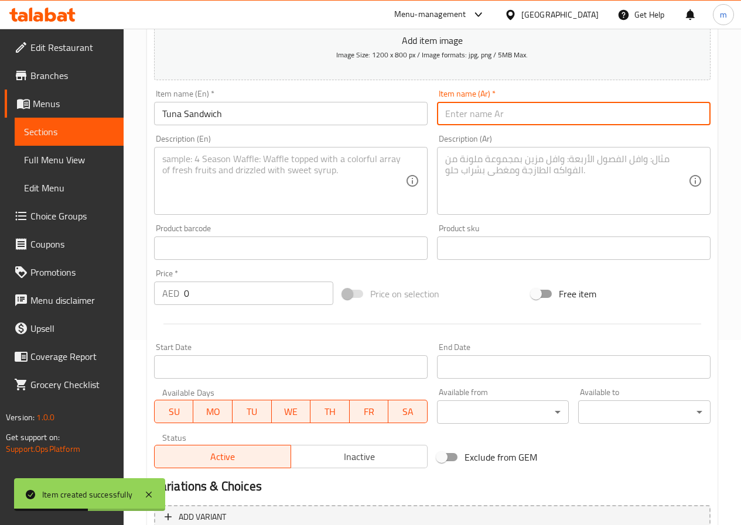
paste input "ساندويتش تونة"
type input "ساندويتش تونة"
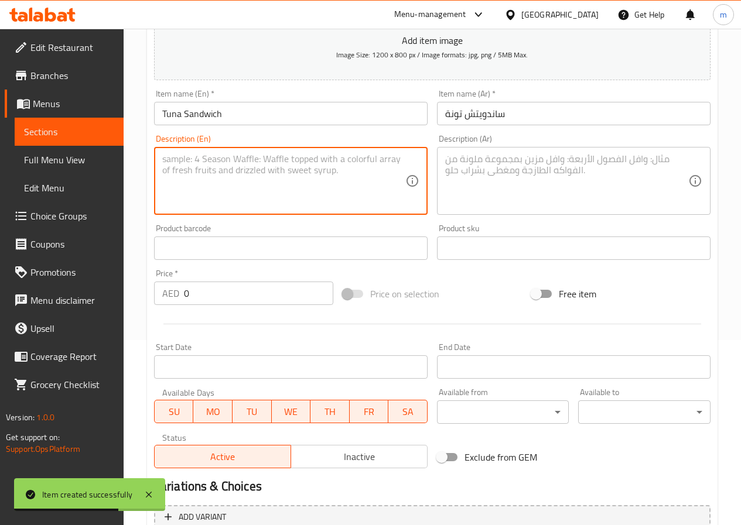
click at [216, 177] on textarea at bounding box center [283, 181] width 243 height 56
paste textarea "Calories: 480, Protein: 38g"
type textarea "Calories: 480, Protein: 38g"
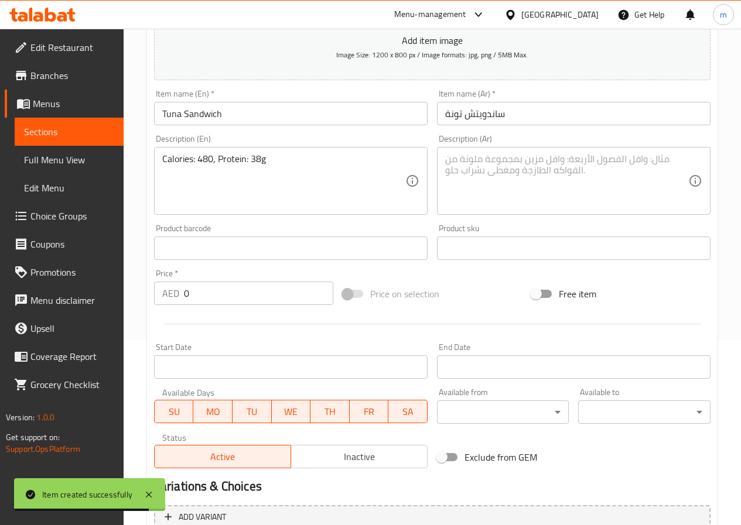
click at [495, 164] on textarea at bounding box center [566, 181] width 243 height 56
paste textarea "السعرات الحرارية: 480، البروتين: 38 جرام"
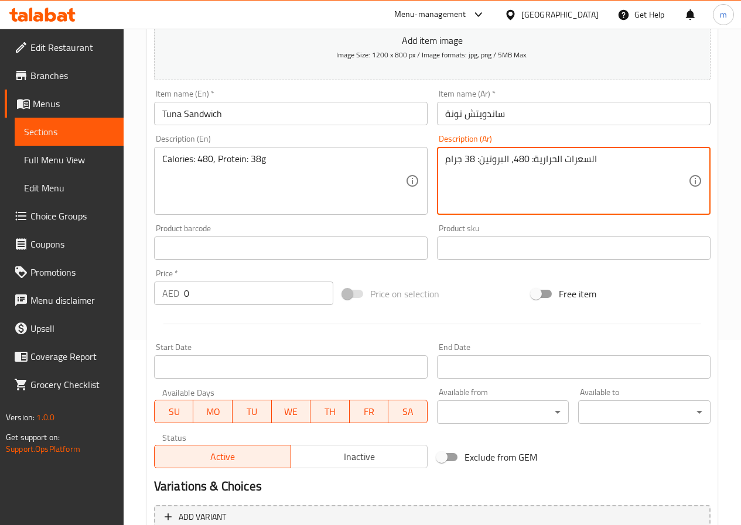
type textarea "السعرات الحرارية: 480، البروتين: 38 جرام"
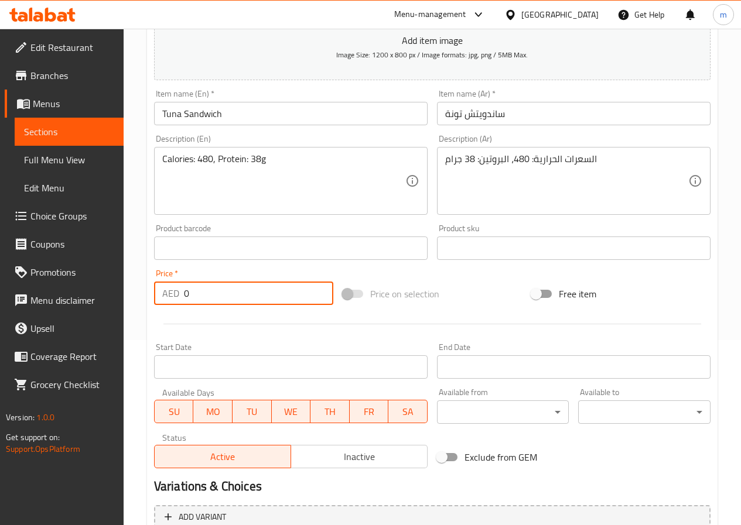
drag, startPoint x: 199, startPoint y: 294, endPoint x: 172, endPoint y: 300, distance: 28.1
click at [172, 300] on div "AED 0 Price *" at bounding box center [243, 293] width 179 height 23
paste input "4.5"
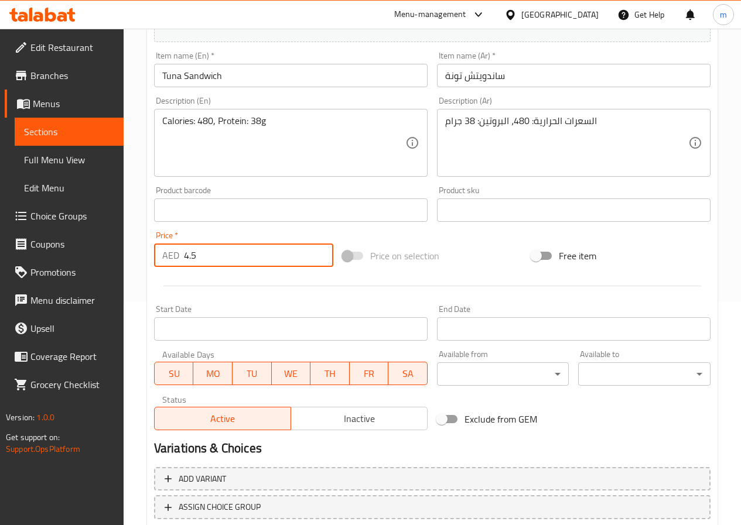
scroll to position [302, 0]
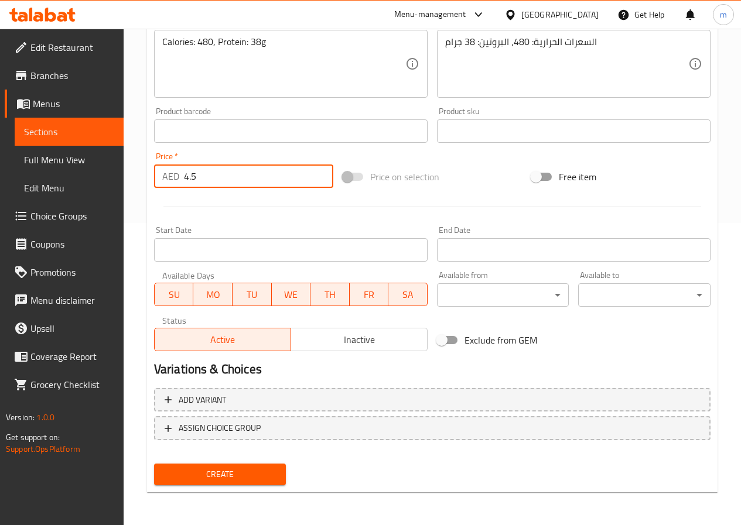
type input "4.5"
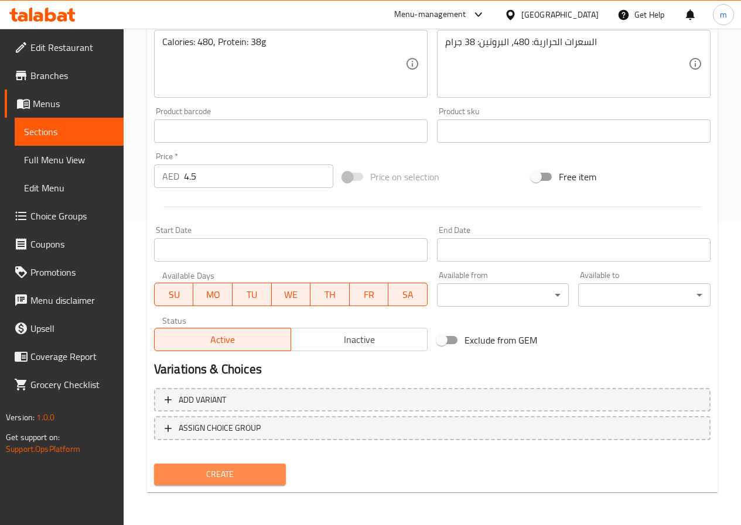
click at [262, 476] on span "Create" at bounding box center [220, 474] width 114 height 15
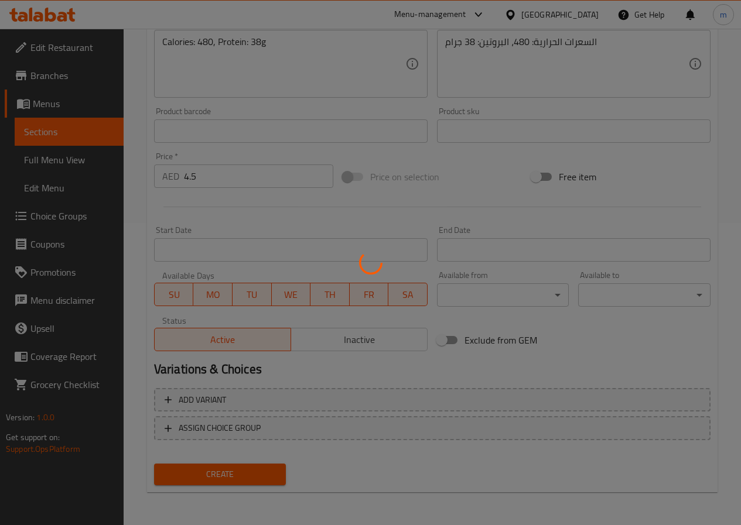
type input "0"
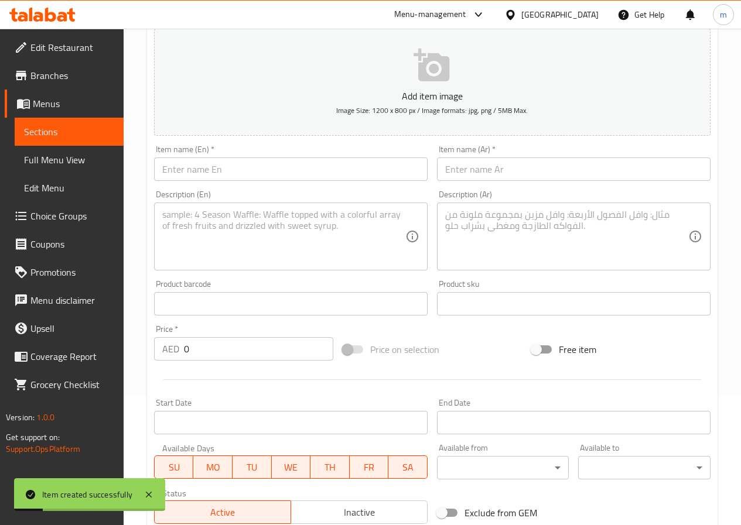
scroll to position [126, 0]
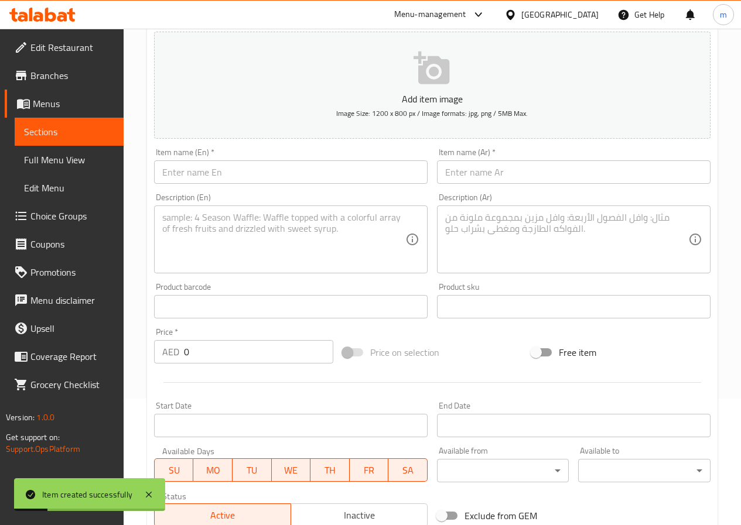
click at [337, 179] on input "text" at bounding box center [290, 171] width 273 height 23
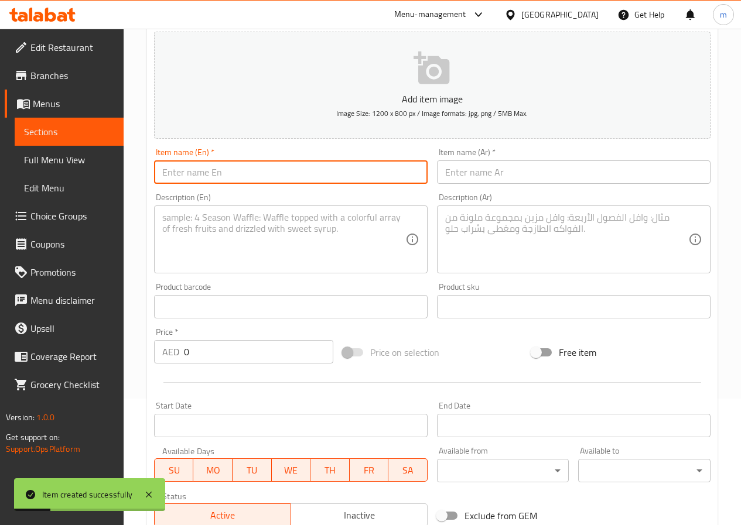
paste input "Turkey Sandwich"
type input "Turkey Sandwich"
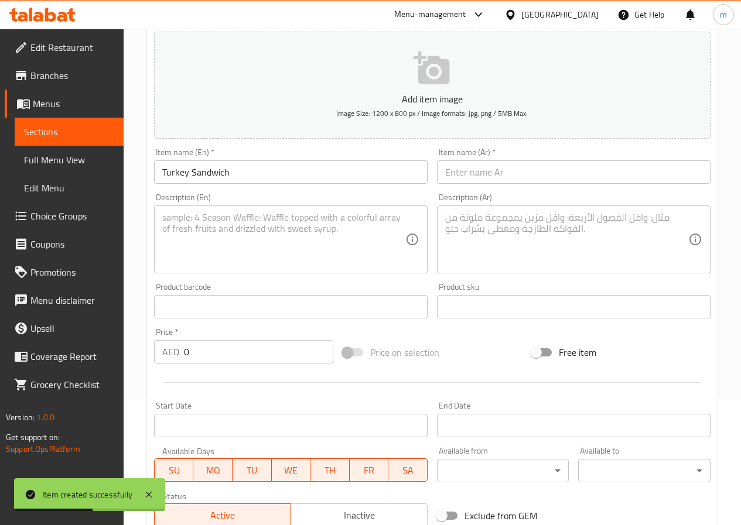
drag, startPoint x: 313, startPoint y: 217, endPoint x: 313, endPoint y: 226, distance: 8.8
click at [313, 217] on textarea at bounding box center [283, 240] width 243 height 56
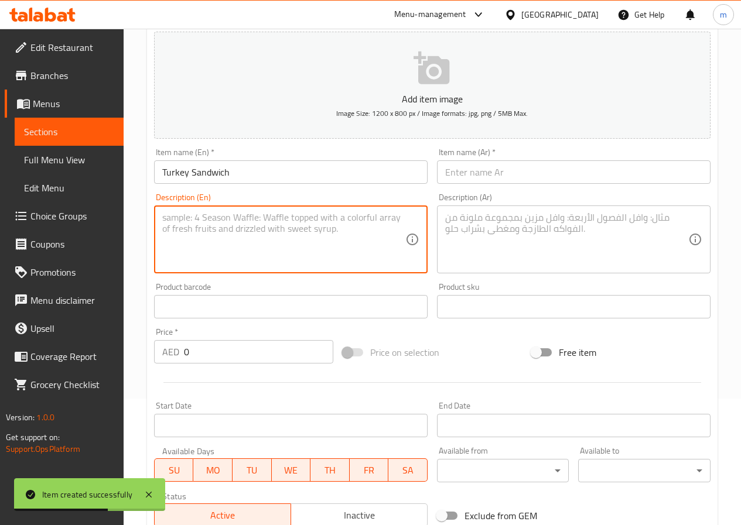
click at [551, 179] on input "text" at bounding box center [573, 171] width 273 height 23
paste input "ساندويتش ديك رومي"
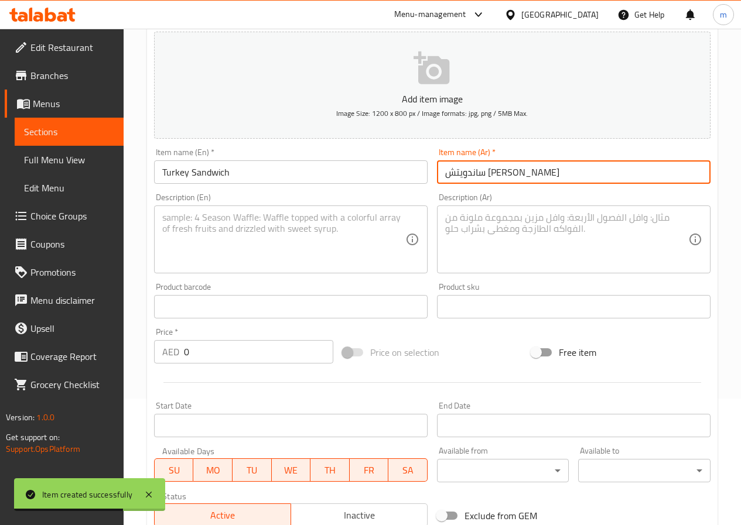
type input "ساندويتش ديك رومي"
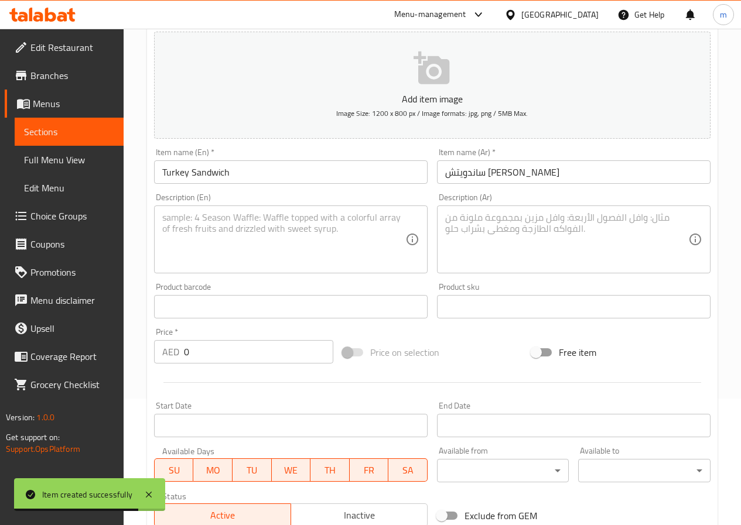
click at [318, 246] on textarea at bounding box center [283, 240] width 243 height 56
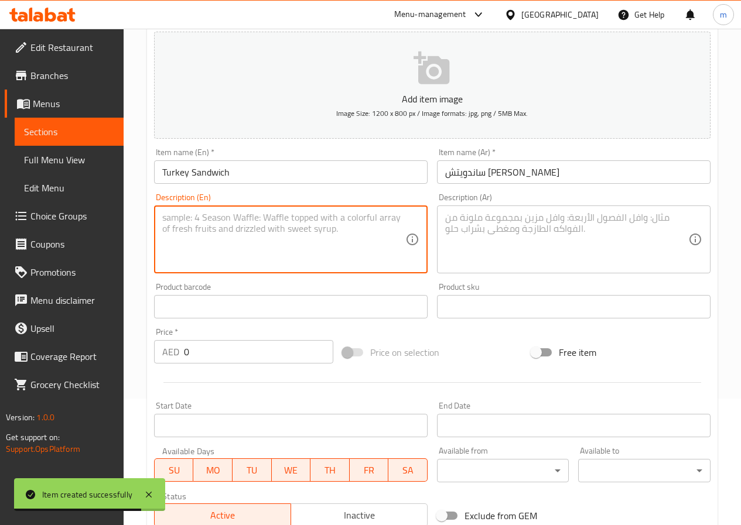
paste textarea "Calories: 335, Protein: 18g"
type textarea "Calories: 335, Protein: 18g"
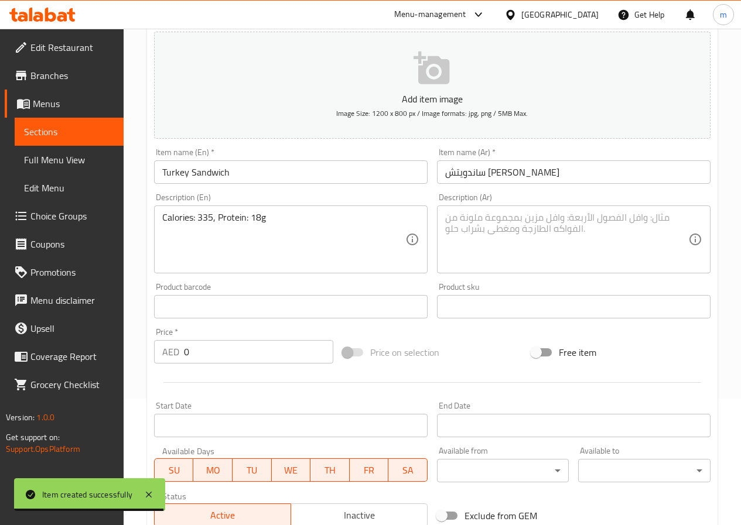
click at [571, 238] on textarea at bounding box center [566, 240] width 243 height 56
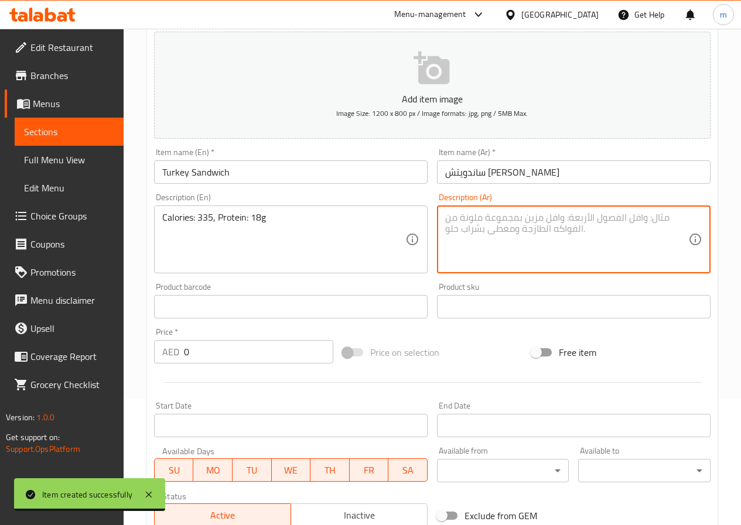
paste textarea "السعرات الحرارية: 335، البروتين: 18 جرام"
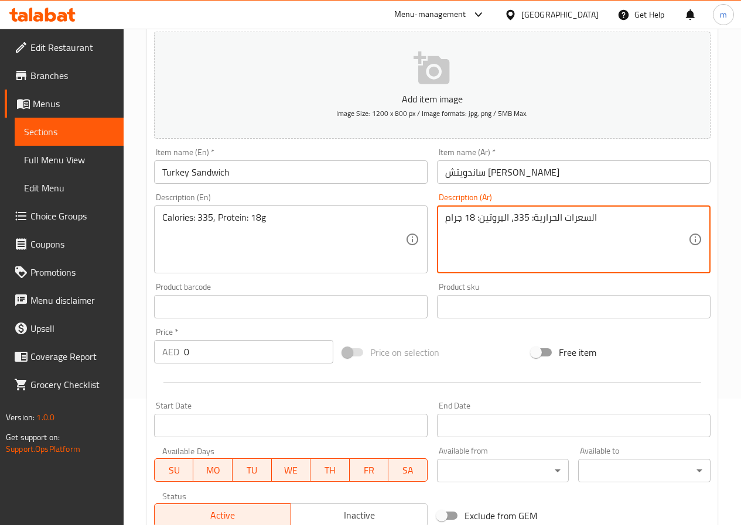
type textarea "السعرات الحرارية: 335، البروتين: 18 جرام"
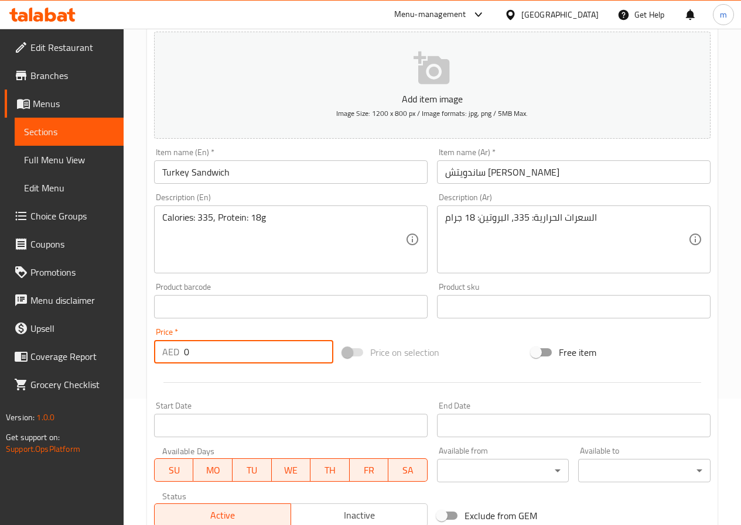
drag, startPoint x: 239, startPoint y: 361, endPoint x: 119, endPoint y: 362, distance: 120.6
click at [118, 362] on div "Edit Restaurant Branches Menus Sections Full Menu View Edit Menu Choice Groups …" at bounding box center [370, 301] width 741 height 798
paste input "4.2"
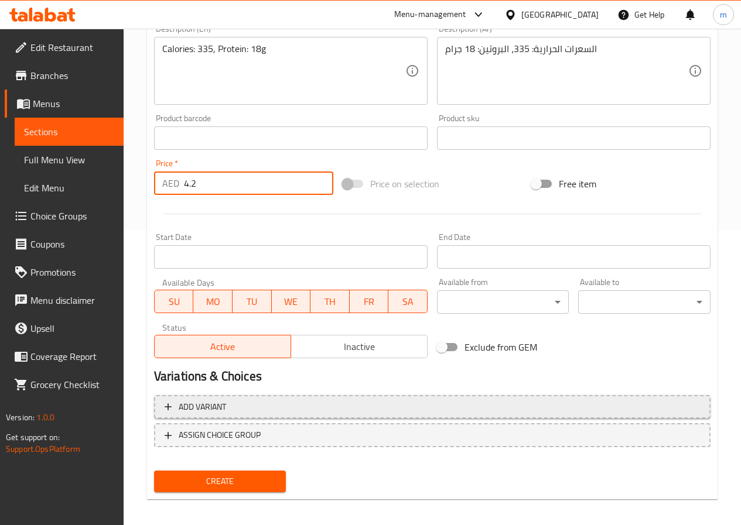
scroll to position [302, 0]
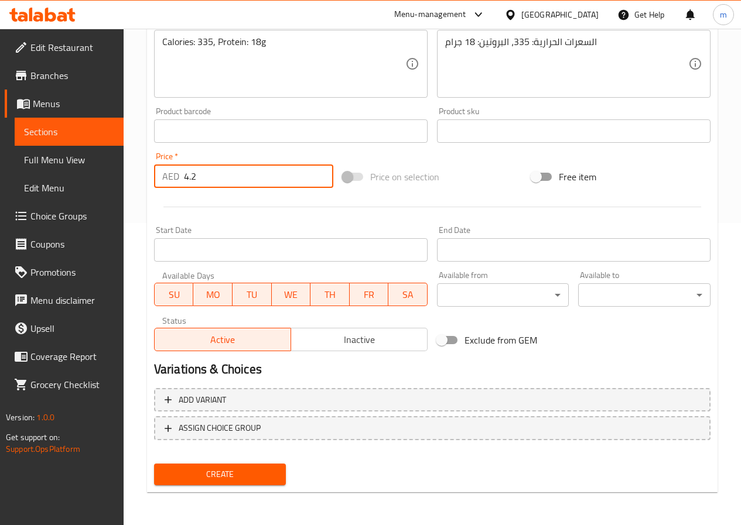
type input "4.2"
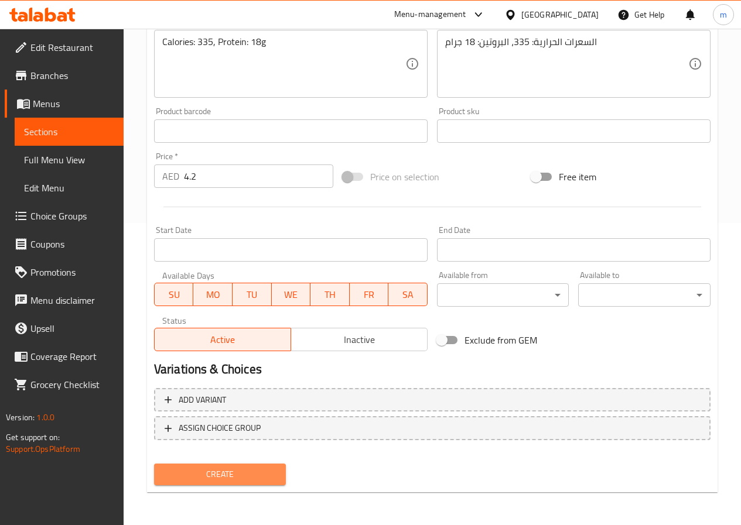
click at [254, 468] on span "Create" at bounding box center [220, 474] width 114 height 15
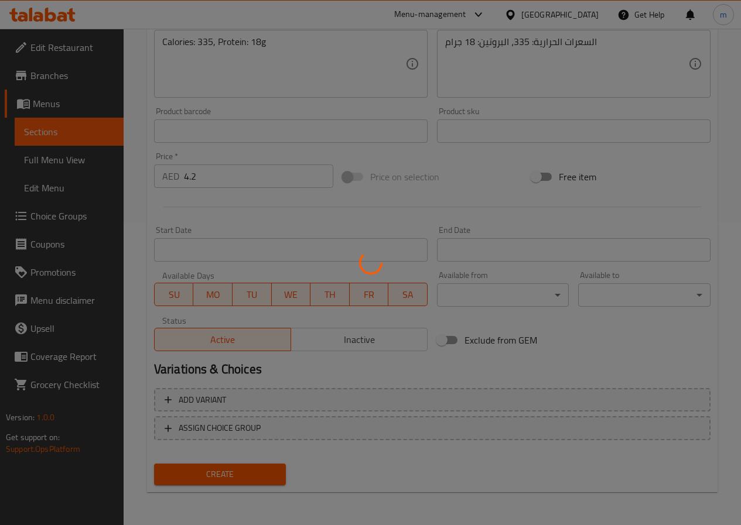
type input "0"
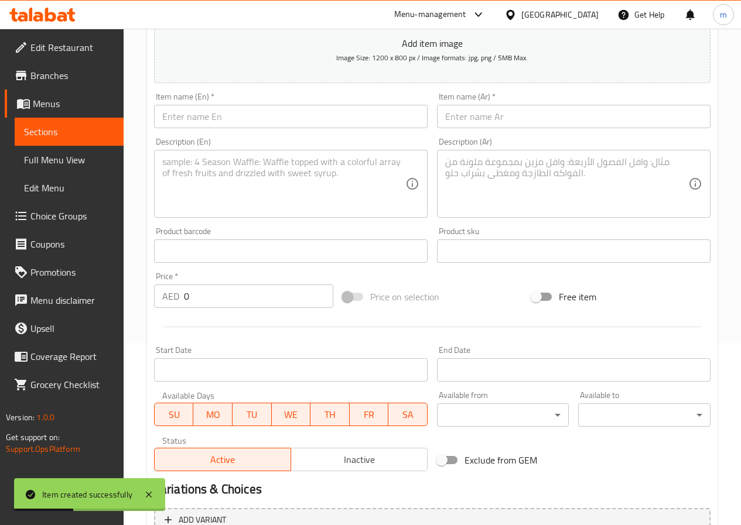
scroll to position [126, 0]
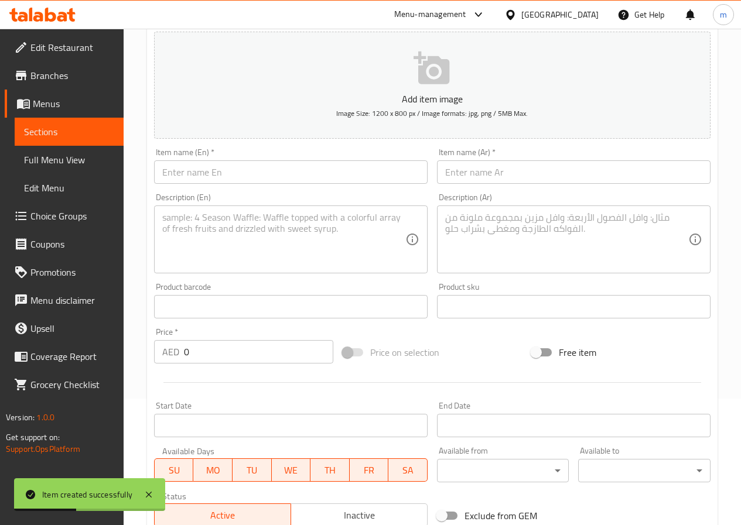
click at [294, 177] on input "text" at bounding box center [290, 171] width 273 height 23
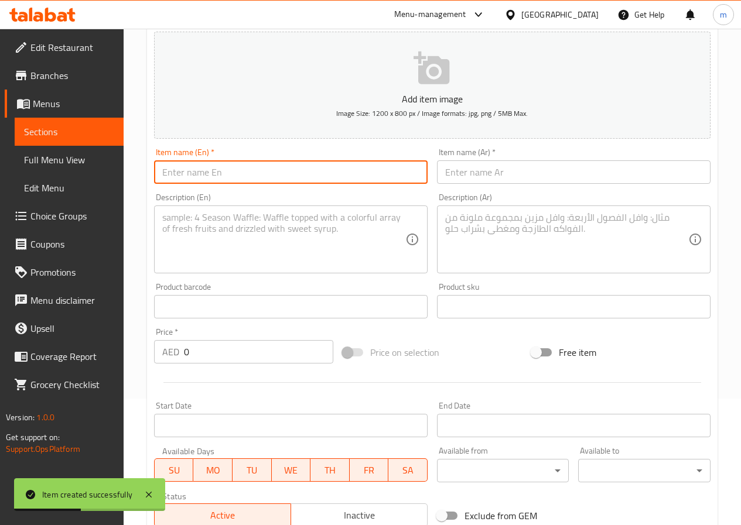
paste input "Club Sandwich"
type input "Club Sandwich"
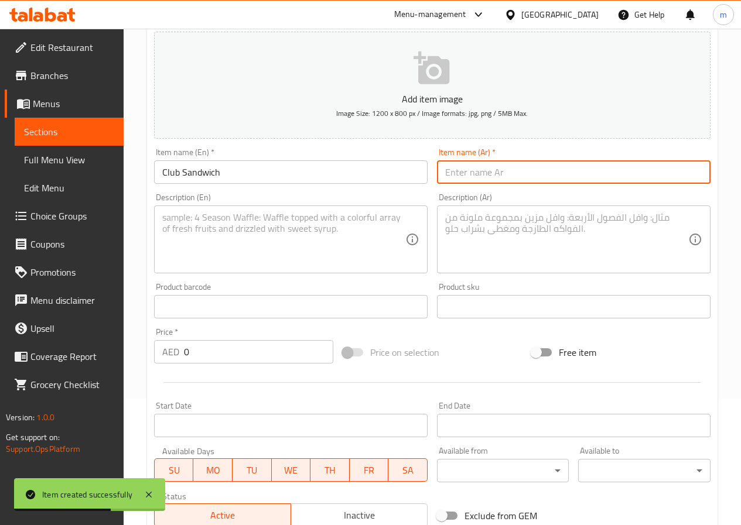
click at [467, 170] on input "text" at bounding box center [573, 171] width 273 height 23
paste input "كلوب سندوتش"
type input "كلوب سندوتش"
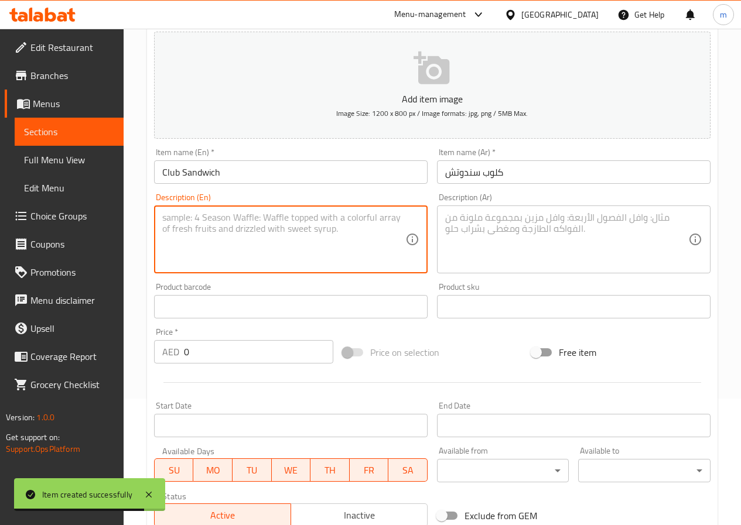
click at [203, 231] on textarea at bounding box center [283, 240] width 243 height 56
paste textarea "A classic triple-layered sandwich with chicken, turkey, lettuce, tomato, and ma…"
type textarea "A classic triple-layered sandwich with chicken, turkey, lettuce, tomato, and ma…"
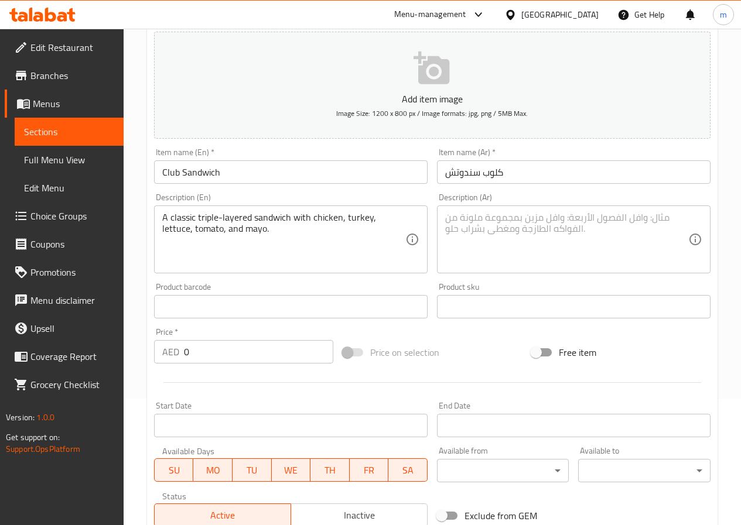
click at [469, 235] on textarea at bounding box center [566, 240] width 243 height 56
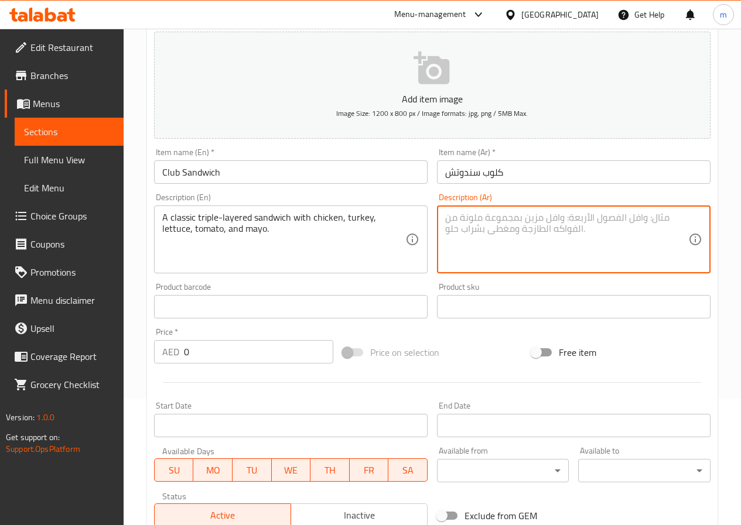
paste textarea "ساندويتش كلاسيكي ثلاثي الطبقات مع الدجاج والديك الرومي والخس والطماطم والمايوني…"
type textarea "ساندويتش كلاسيكي ثلاثي الطبقات مع الدجاج والديك الرومي والخس والطماطم والمايوني…"
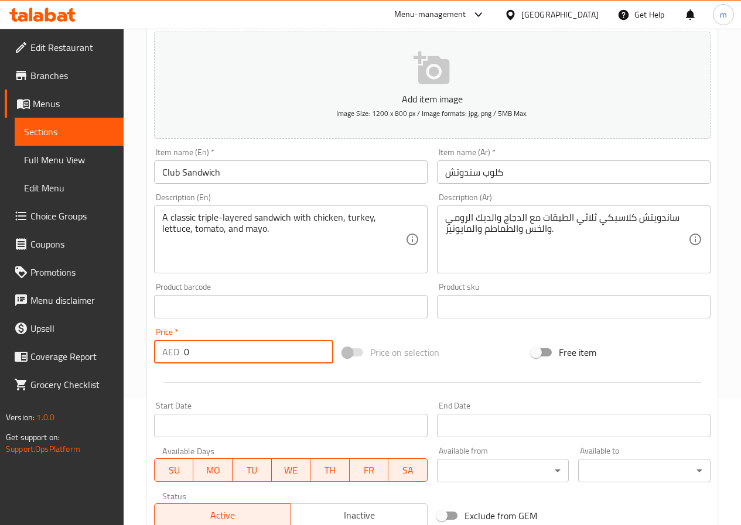
drag, startPoint x: 257, startPoint y: 355, endPoint x: 95, endPoint y: 360, distance: 161.6
click at [95, 360] on div "Edit Restaurant Branches Menus Sections Full Menu View Edit Menu Choice Groups …" at bounding box center [370, 301] width 741 height 798
paste input "4.8"
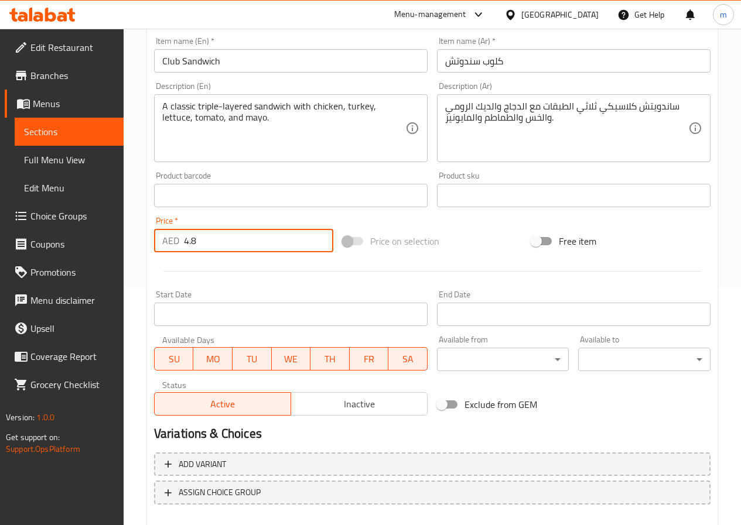
scroll to position [302, 0]
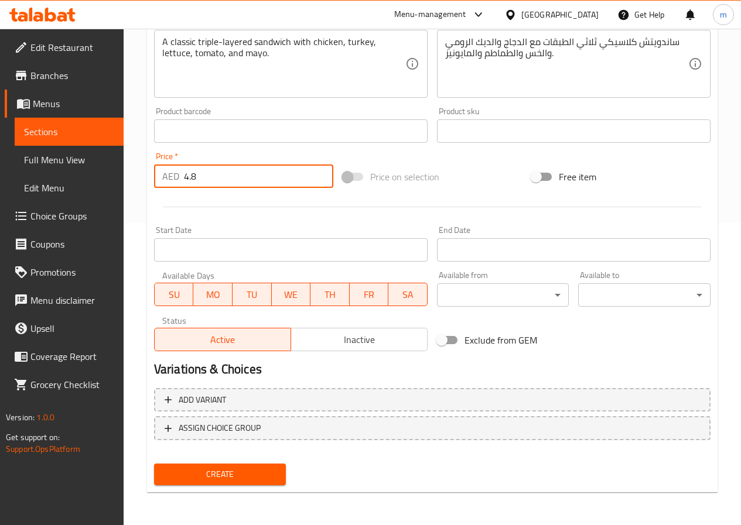
type input "4.8"
click at [266, 472] on span "Create" at bounding box center [220, 474] width 114 height 15
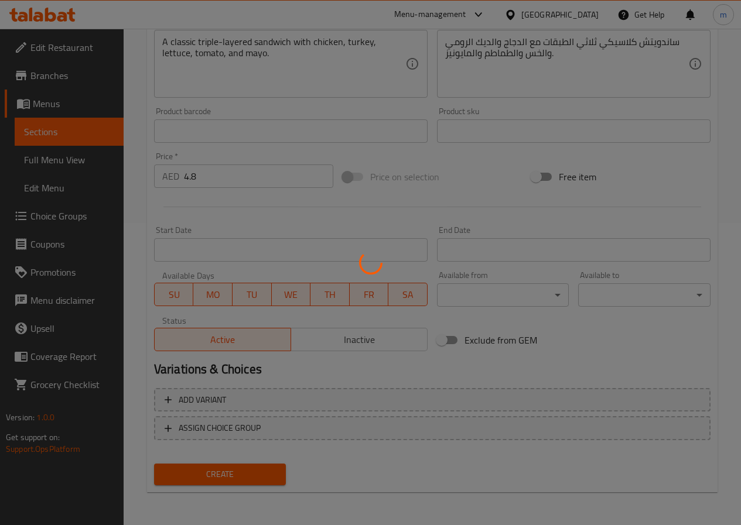
type input "0"
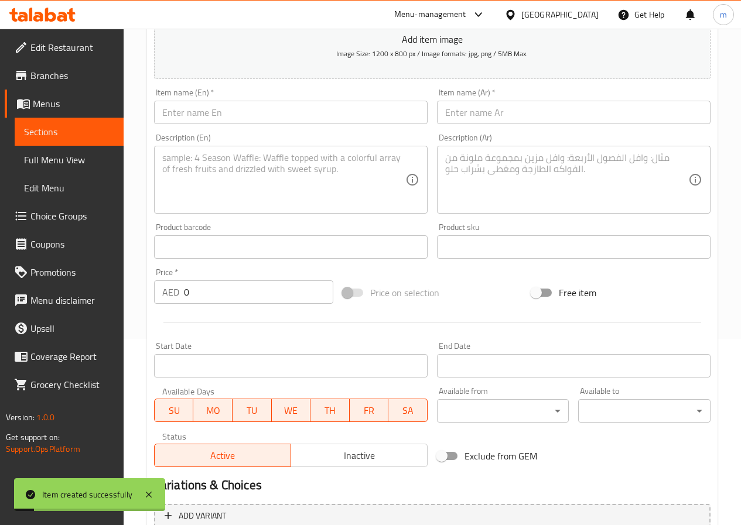
scroll to position [185, 0]
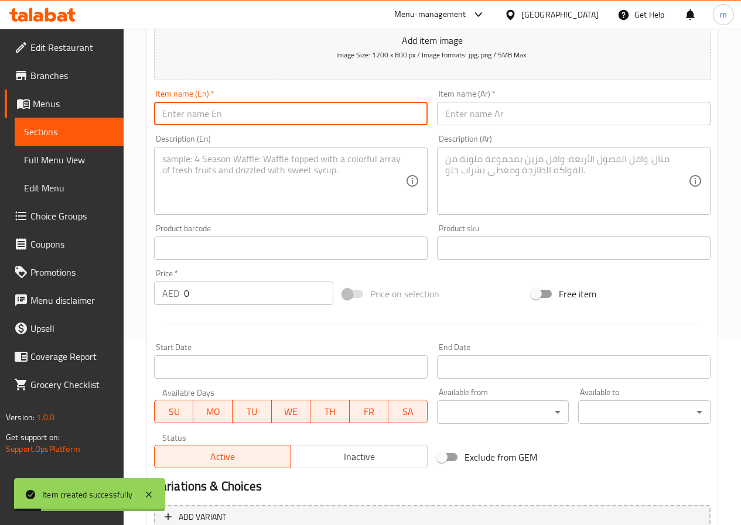
click at [282, 105] on input "text" at bounding box center [290, 113] width 273 height 23
paste input "Omelette Sandwich"
type input "Omelette Sandwich"
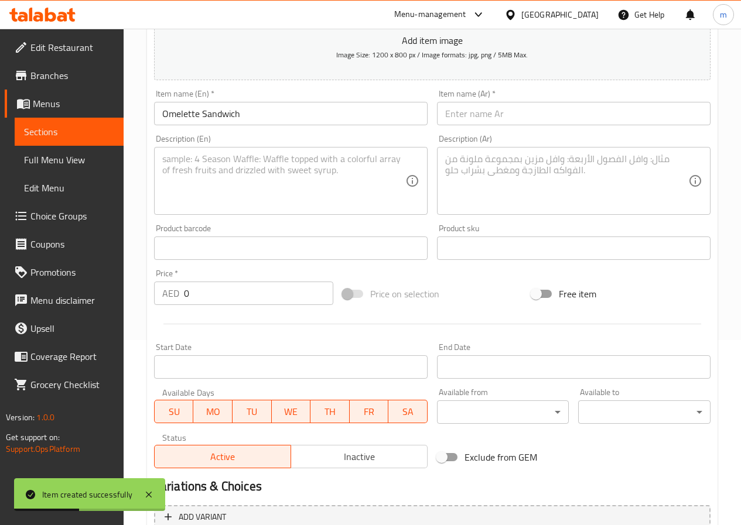
drag, startPoint x: 489, startPoint y: 112, endPoint x: 526, endPoint y: 124, distance: 39.3
click at [489, 113] on input "text" at bounding box center [573, 113] width 273 height 23
paste input "ساندويتش أومليت"
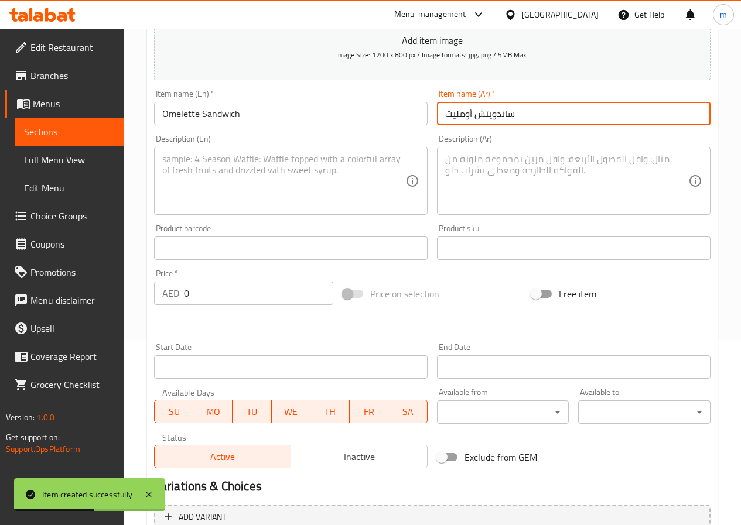
type input "ساندويتش أومليت"
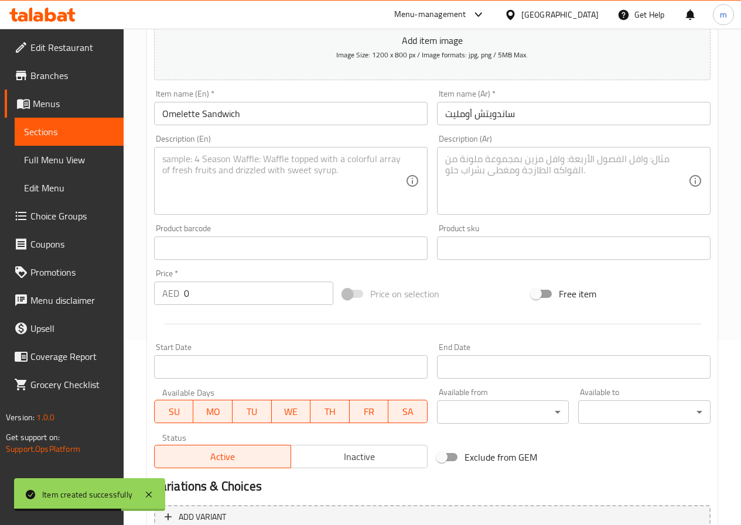
click at [269, 146] on div "Description (En) Description (En)" at bounding box center [290, 175] width 273 height 80
click at [269, 158] on textarea at bounding box center [283, 181] width 243 height 56
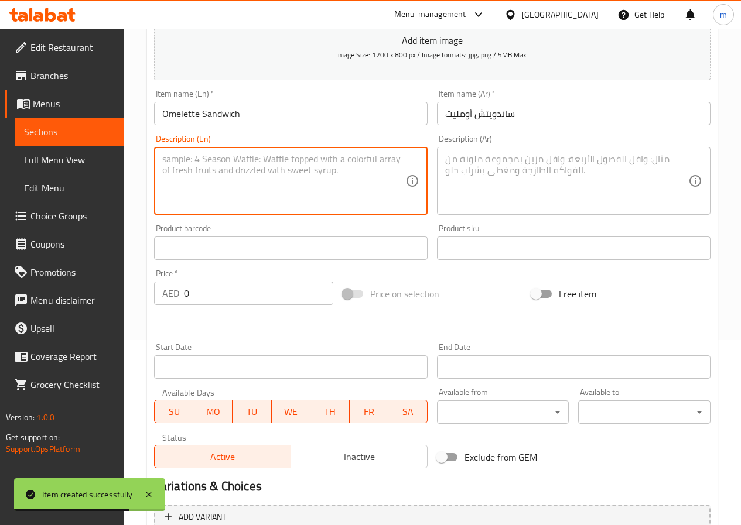
paste textarea "Fluffy egg omelette served in toasted bread with optional veggies and cheese."
type textarea "Fluffy egg omelette served in toasted bread with optional veggies and cheese."
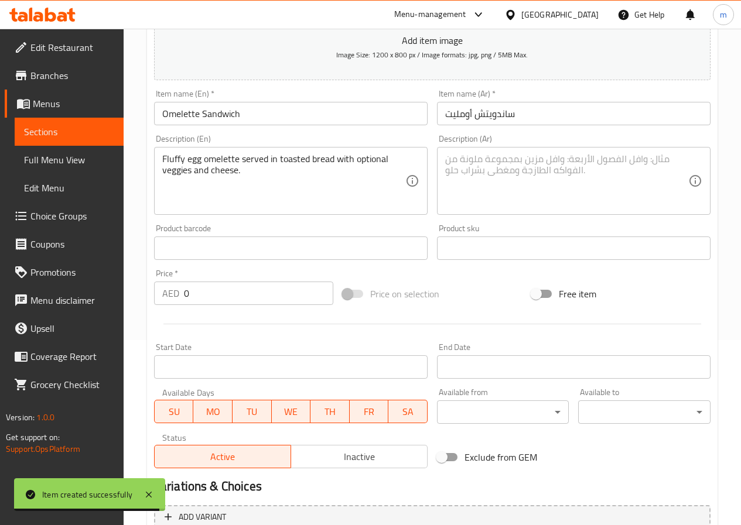
click at [518, 159] on textarea at bounding box center [566, 181] width 243 height 56
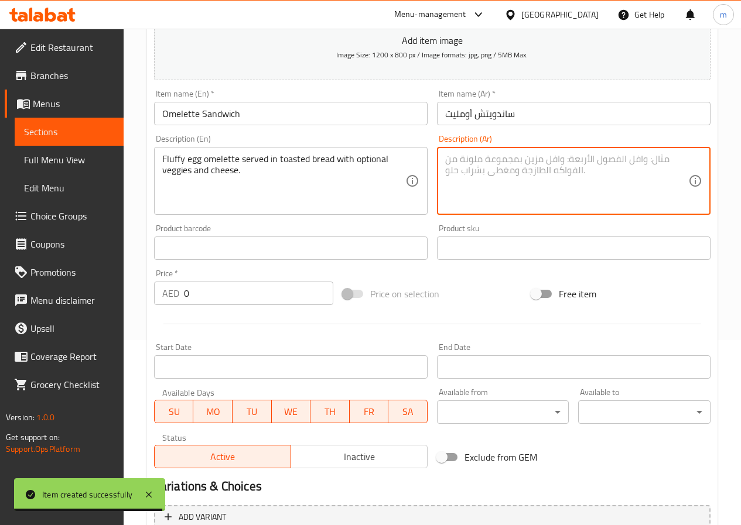
paste textarea "فلافي بيض أومليت تقدم في الخبز المحمص مع الخضار والجبن اختياريًا."
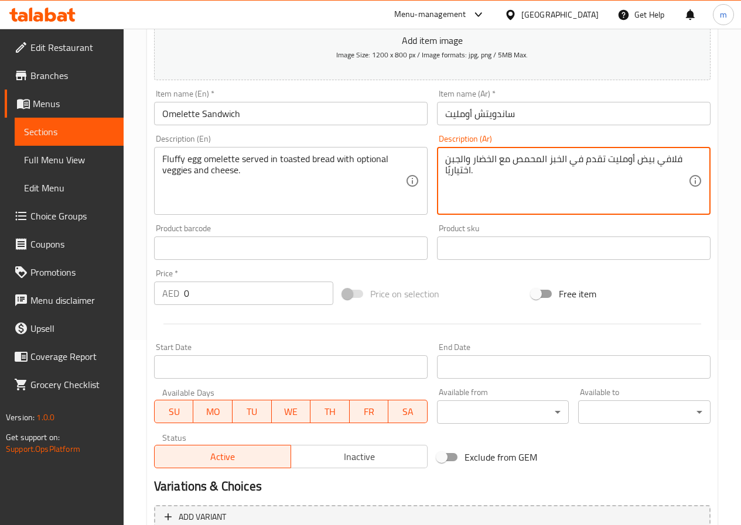
type textarea "فلافي بيض أومليت تقدم في الخبز المحمص مع الخضار والجبن اختياريًا."
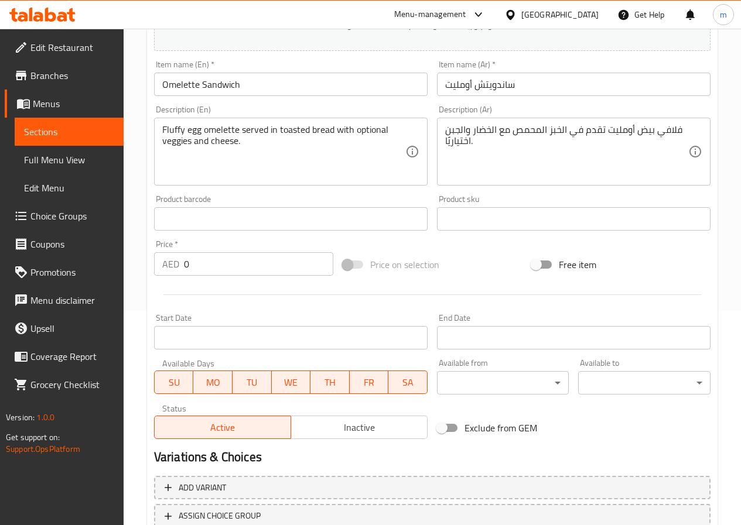
scroll to position [244, 0]
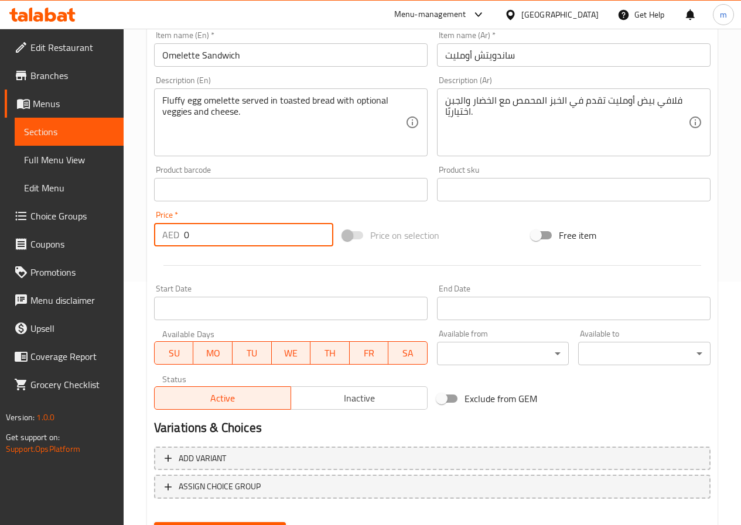
drag, startPoint x: 221, startPoint y: 241, endPoint x: 140, endPoint y: 242, distance: 81.4
click at [140, 242] on div "Home / Restaurants management / Menus / Sections / item / create Sandwiches sec…" at bounding box center [432, 184] width 617 height 798
paste input "4.2"
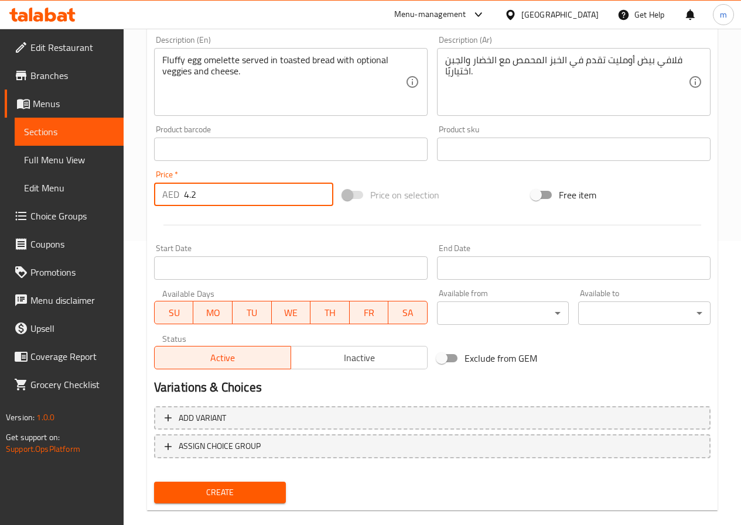
scroll to position [302, 0]
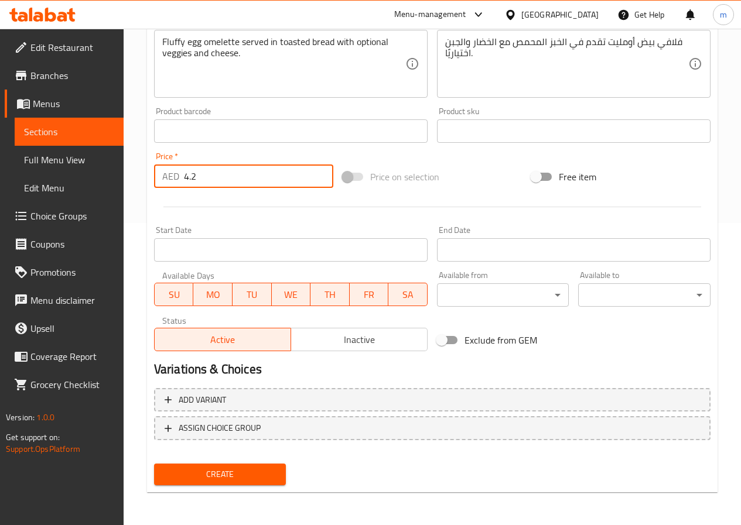
type input "4.2"
click at [323, 366] on h2 "Variations & Choices" at bounding box center [432, 370] width 556 height 18
click at [270, 474] on span "Create" at bounding box center [220, 474] width 114 height 15
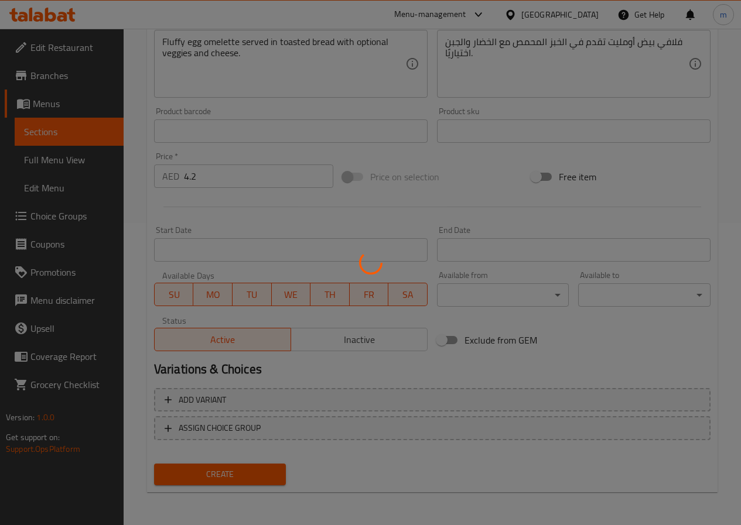
type input "0"
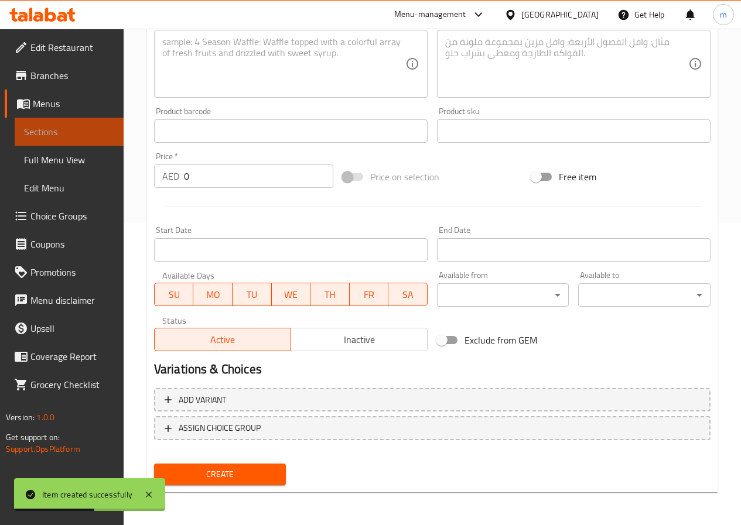
click at [88, 128] on span "Sections" at bounding box center [69, 132] width 90 height 14
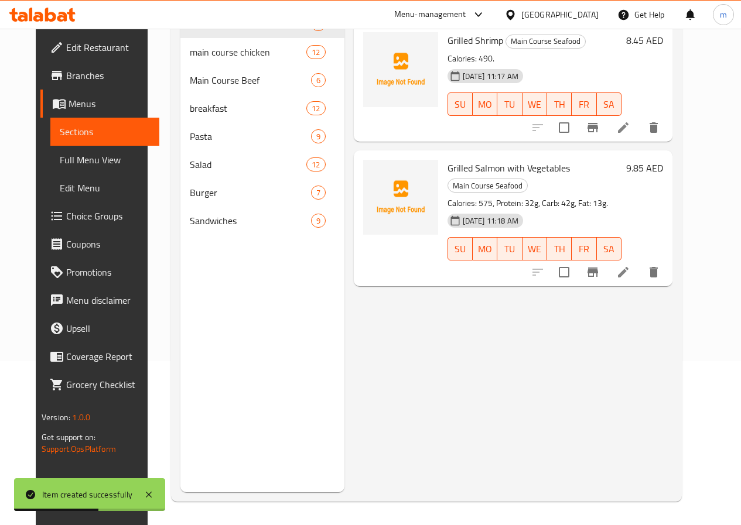
scroll to position [164, 0]
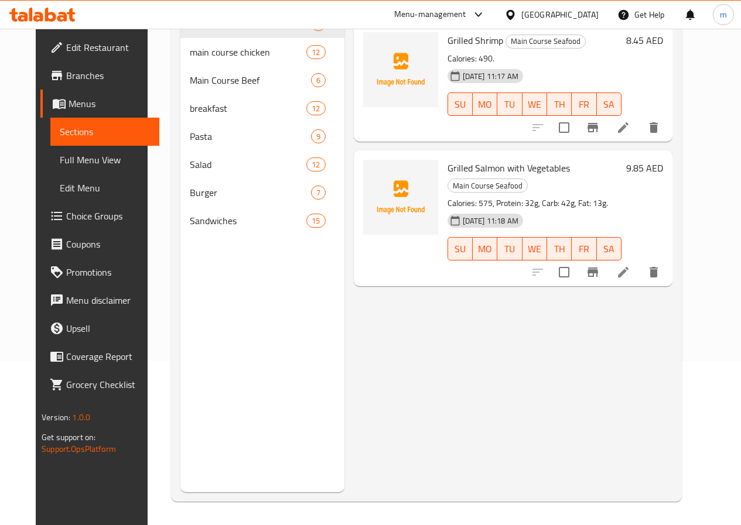
click at [419, 374] on div "Menu items Add Sort Manage items Grilled Shrimp Main Course Seafood Calories: 4…" at bounding box center [508, 229] width 328 height 525
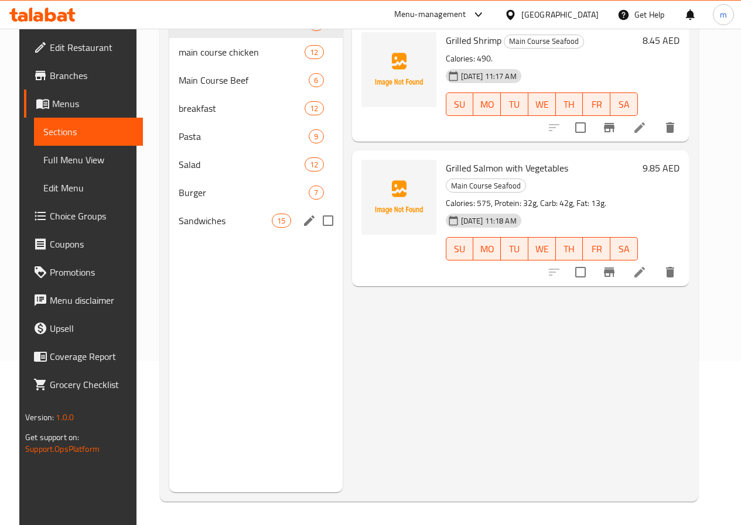
click at [201, 235] on div "Sandwiches 15" at bounding box center [255, 221] width 173 height 28
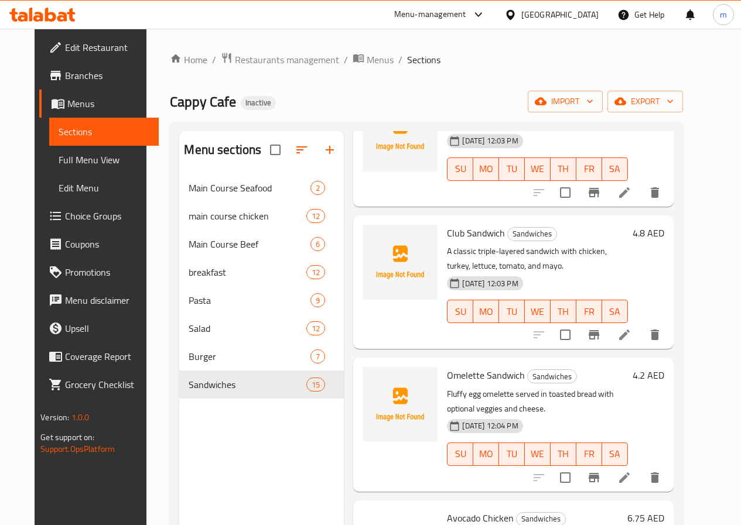
scroll to position [527, 0]
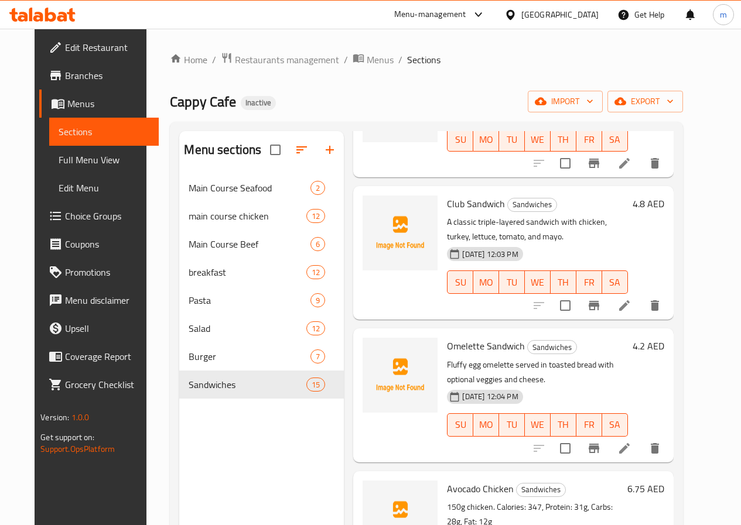
click at [629, 452] on icon at bounding box center [624, 448] width 11 height 11
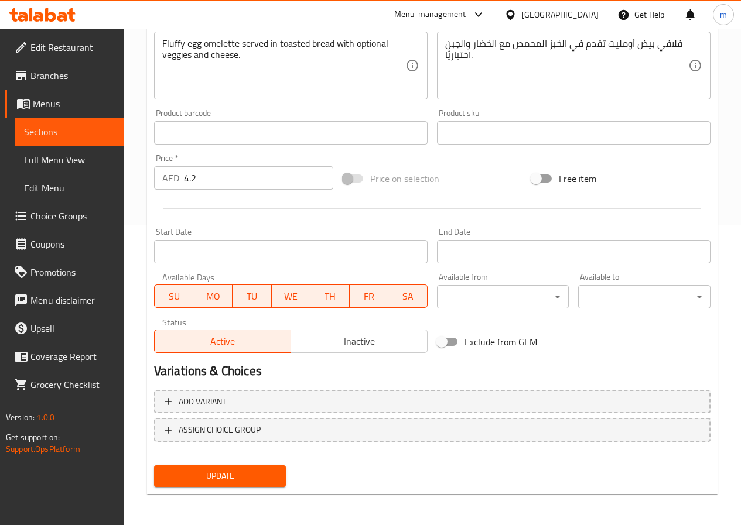
scroll to position [302, 0]
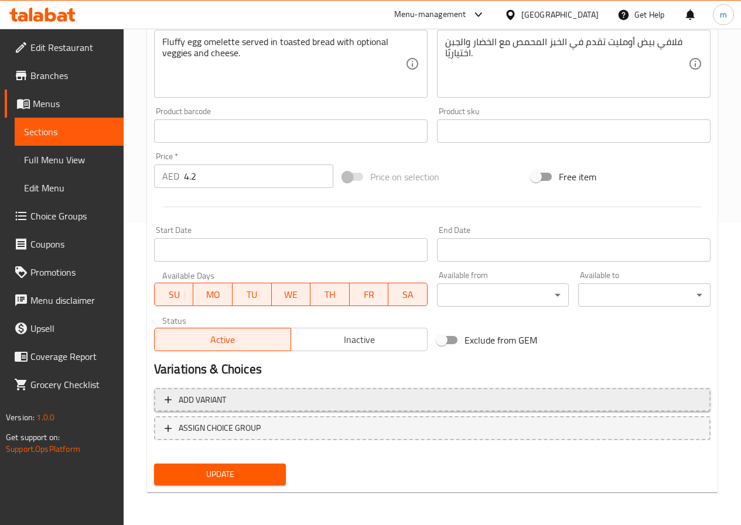
click at [292, 402] on span "Add variant" at bounding box center [431, 400] width 535 height 15
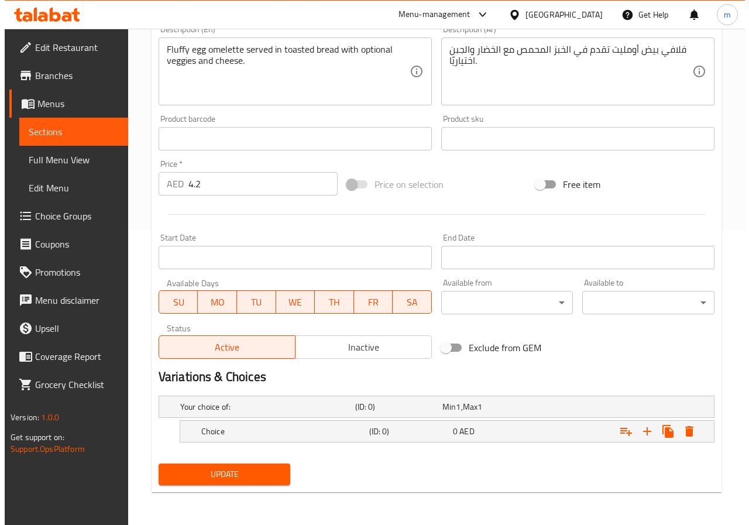
scroll to position [294, 0]
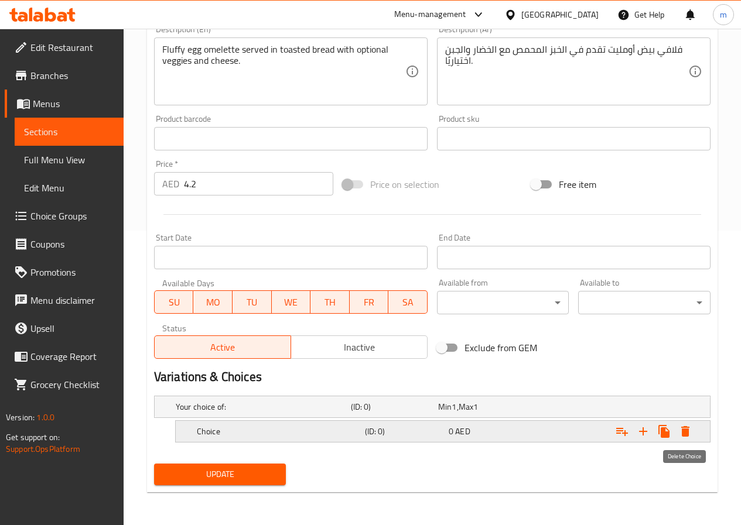
click at [685, 433] on icon "Expand" at bounding box center [685, 431] width 8 height 11
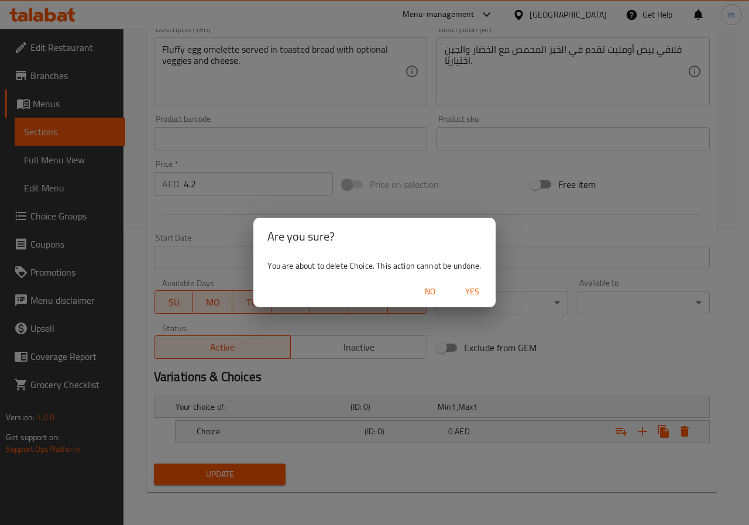
click at [472, 289] on span "Yes" at bounding box center [472, 291] width 28 height 15
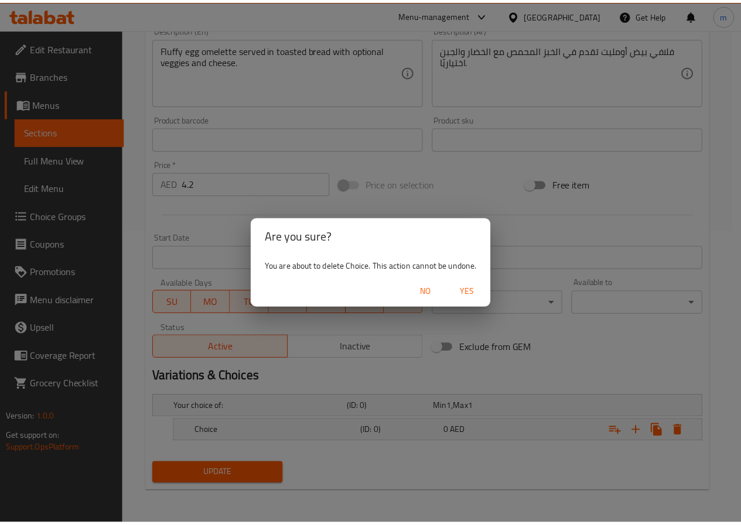
scroll to position [290, 0]
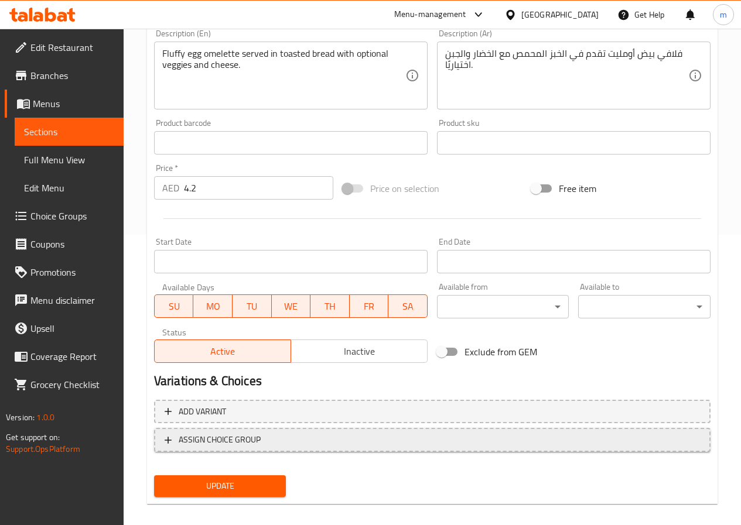
click at [308, 441] on span "ASSIGN CHOICE GROUP" at bounding box center [431, 440] width 535 height 15
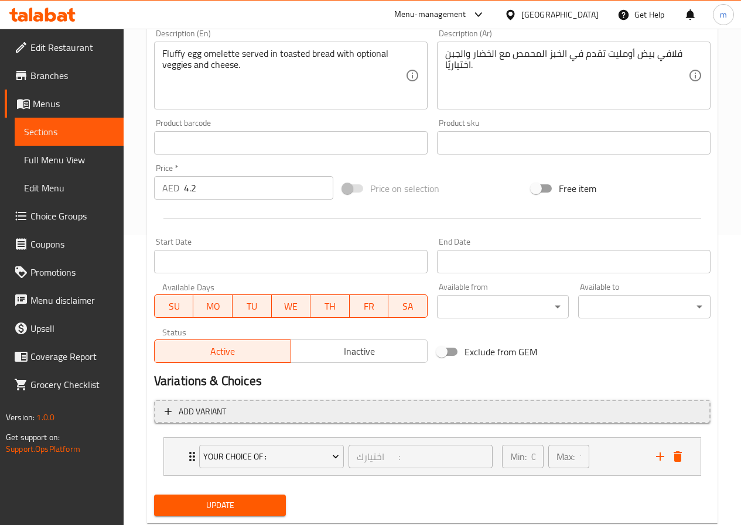
scroll to position [321, 0]
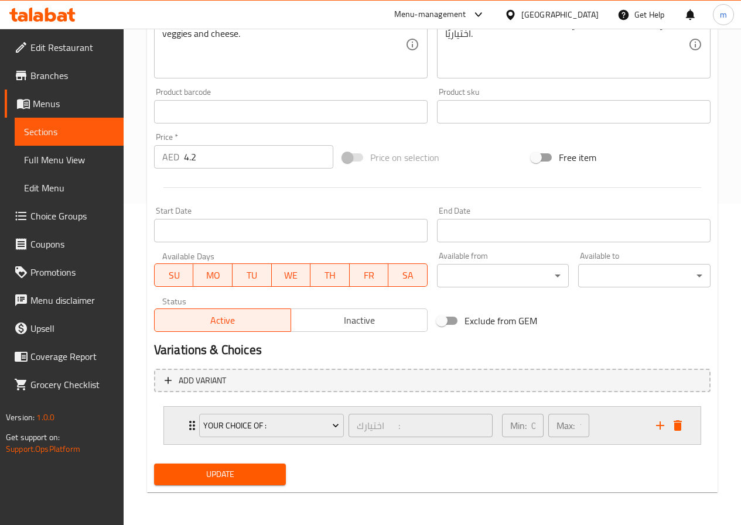
click at [527, 422] on div "Min: 0 ​" at bounding box center [522, 425] width 41 height 23
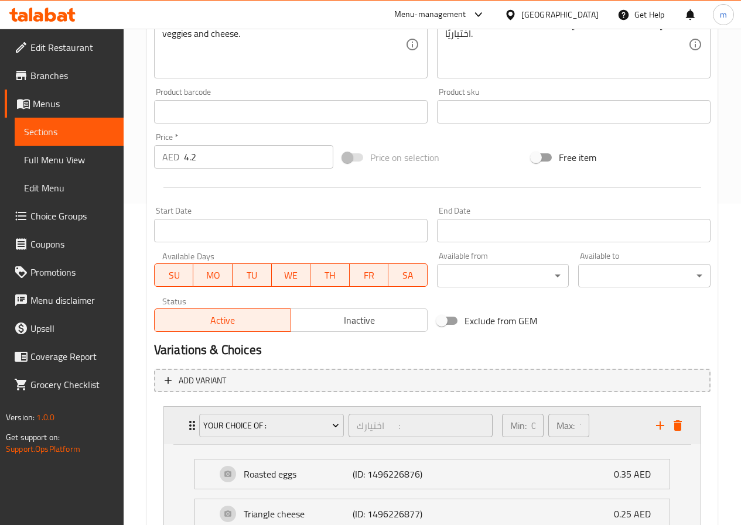
click at [674, 423] on icon "delete" at bounding box center [677, 425] width 8 height 11
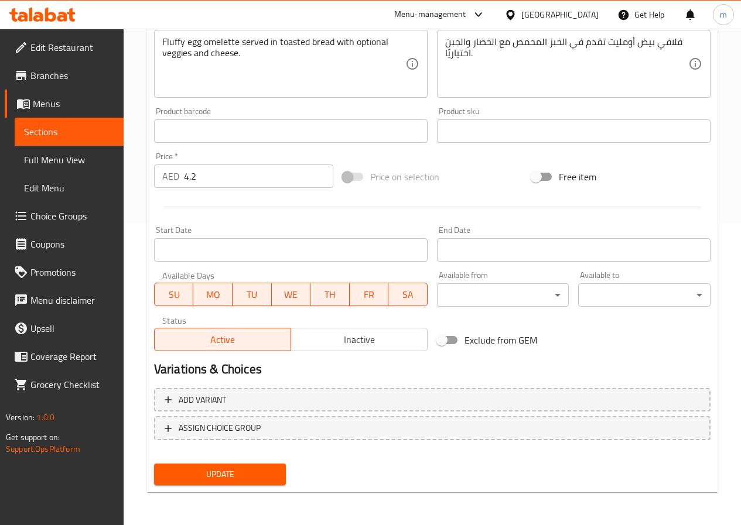
scroll to position [302, 0]
click at [498, 361] on h2 "Variations & Choices" at bounding box center [432, 370] width 556 height 18
click at [78, 125] on span "Sections" at bounding box center [69, 132] width 90 height 14
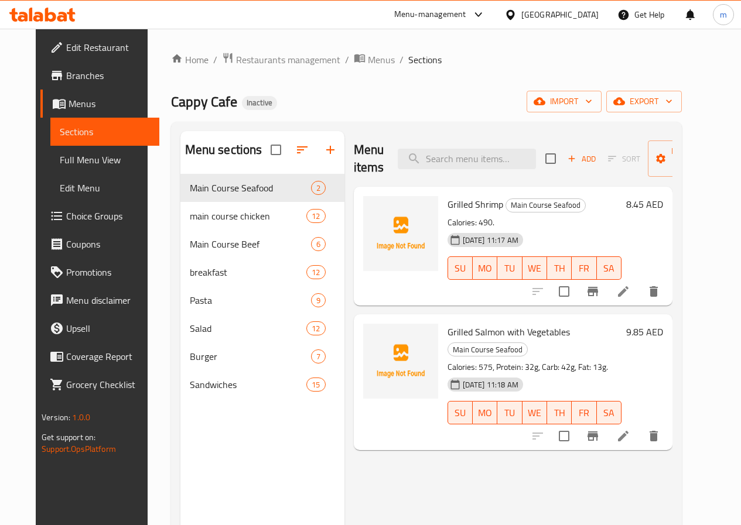
click at [74, 221] on span "Choice Groups" at bounding box center [108, 216] width 84 height 14
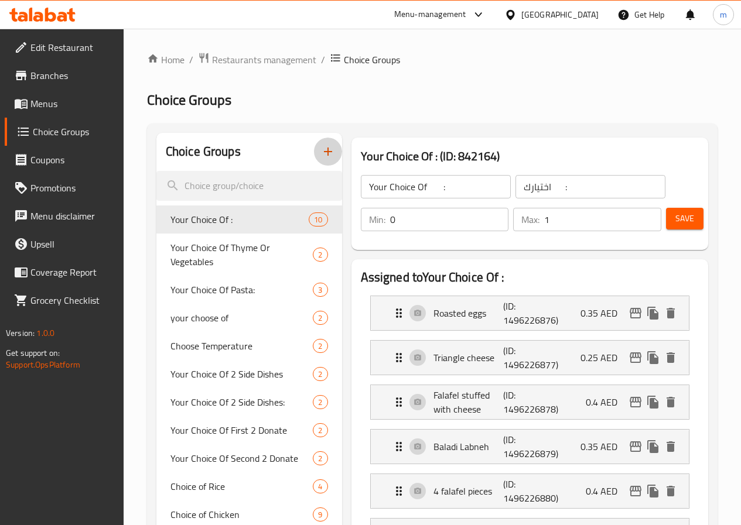
click at [321, 150] on icon "button" at bounding box center [328, 152] width 14 height 14
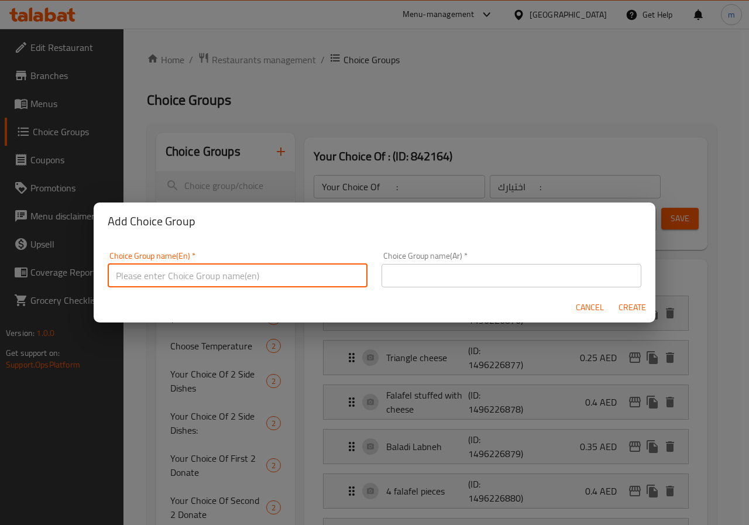
click at [340, 276] on input "text" at bounding box center [238, 275] width 260 height 23
click at [155, 277] on input "your chOOse of :" at bounding box center [238, 275] width 260 height 23
type input "your chOose of :"
click at [438, 283] on input "text" at bounding box center [512, 275] width 260 height 23
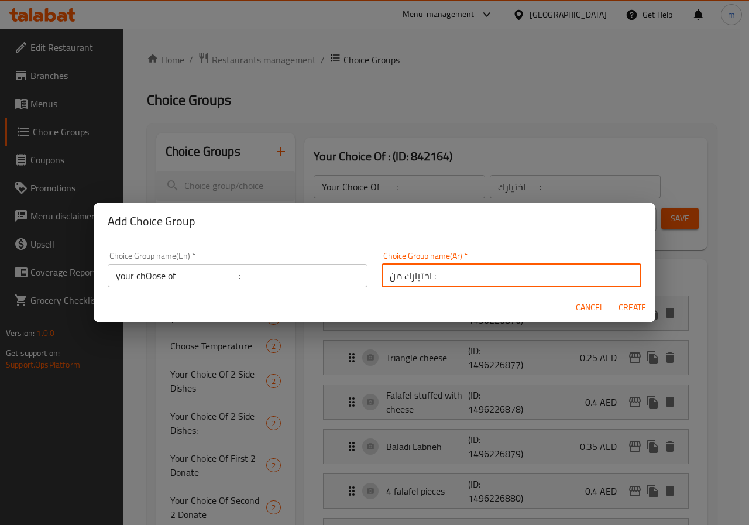
click at [429, 275] on input "اختيارك من :" at bounding box center [512, 275] width 260 height 23
type input "اختيارك من :"
click at [629, 303] on span "Create" at bounding box center [632, 307] width 28 height 15
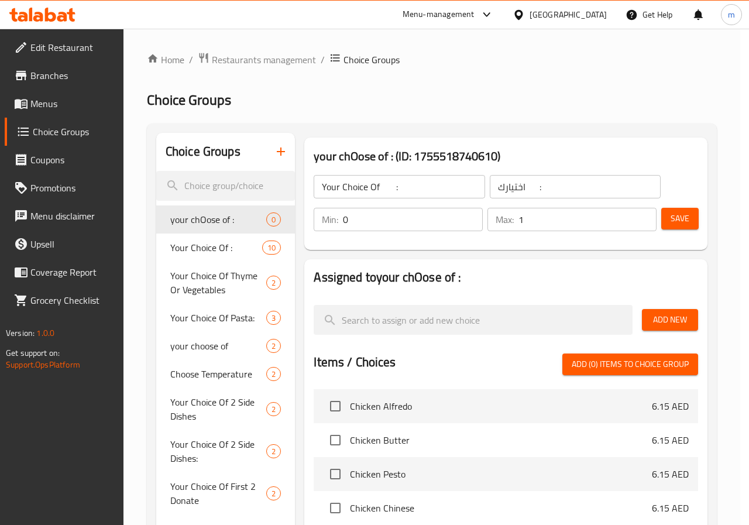
type input "your chOose of :"
type input "اختيارك من :"
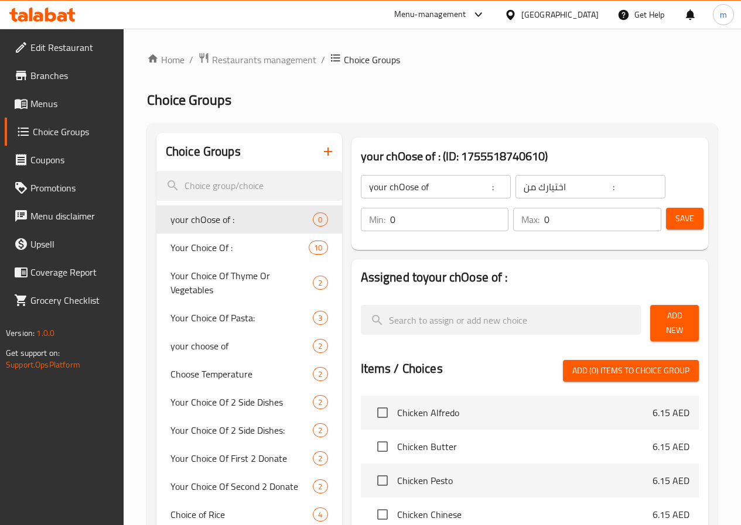
click at [548, 207] on div "Max: 0 ​" at bounding box center [586, 219] width 153 height 28
drag, startPoint x: 563, startPoint y: 229, endPoint x: 518, endPoint y: 236, distance: 45.6
click at [518, 236] on div "Min: 0 ​ Max: 0 ​ Save" at bounding box center [527, 219] width 347 height 37
type input "1"
click at [681, 221] on span "Save" at bounding box center [684, 218] width 19 height 15
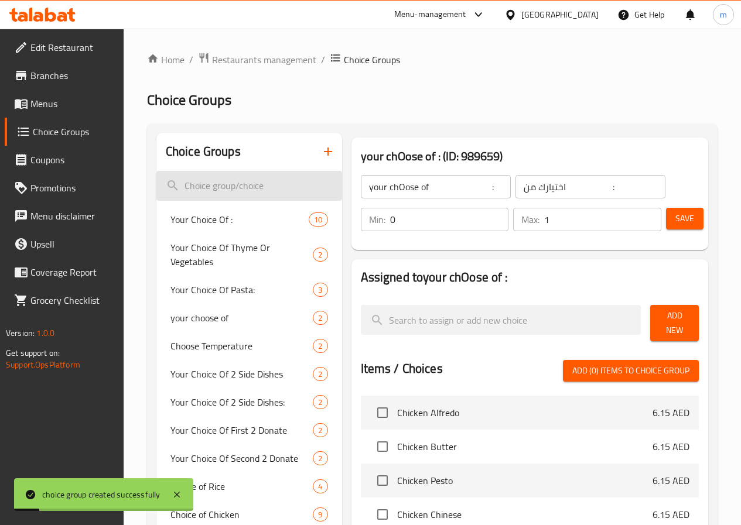
click at [244, 190] on input "search" at bounding box center [249, 186] width 186 height 30
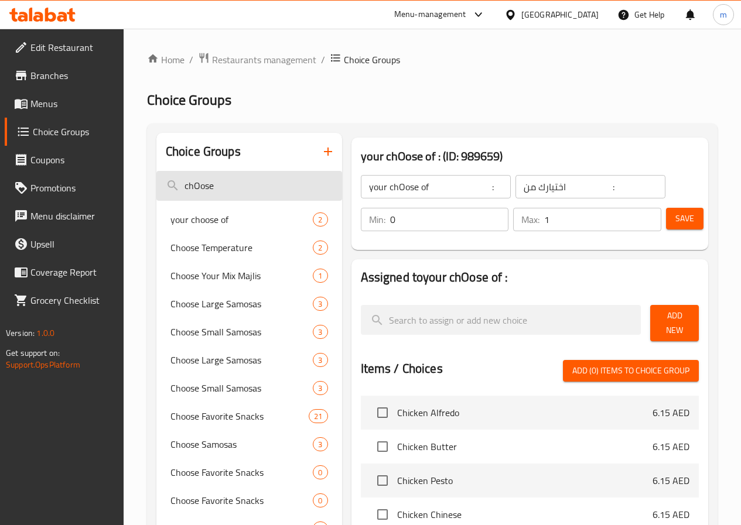
click at [244, 190] on input "chOose" at bounding box center [249, 186] width 186 height 30
type input "chOose"
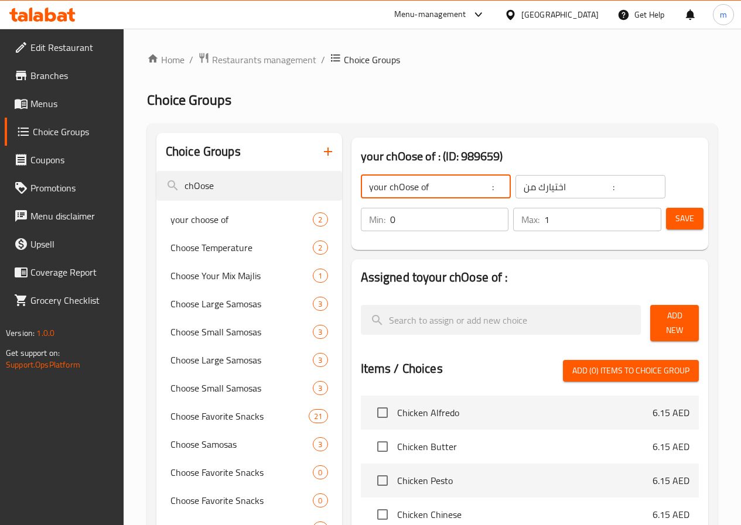
drag, startPoint x: 370, startPoint y: 187, endPoint x: 342, endPoint y: 192, distance: 28.6
click at [361, 192] on input "your chOose of :" at bounding box center [436, 186] width 150 height 23
click at [238, 177] on input "chOose" at bounding box center [249, 186] width 186 height 30
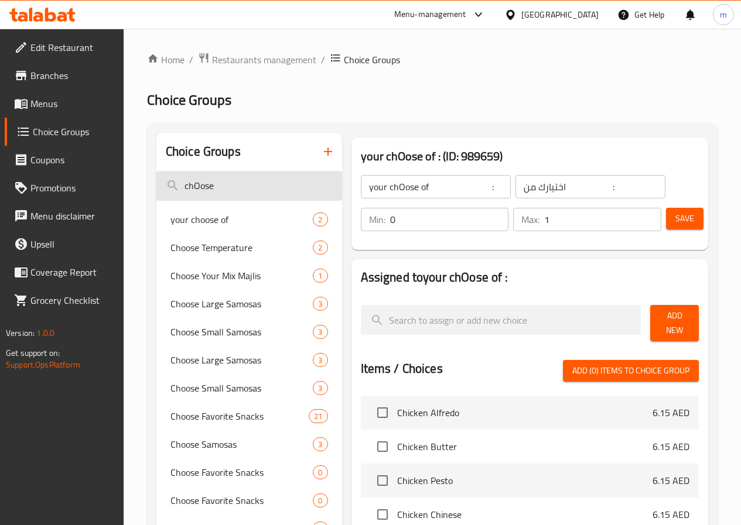
click at [238, 177] on input "chOose" at bounding box center [249, 186] width 186 height 30
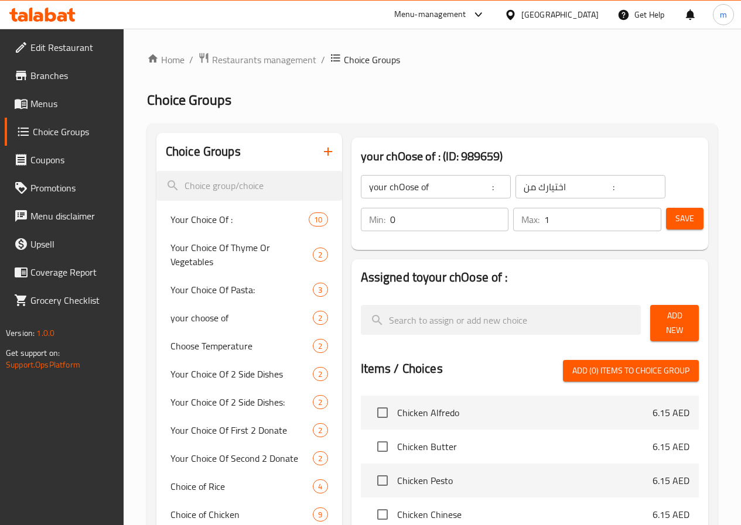
click at [226, 194] on input "search" at bounding box center [249, 186] width 186 height 30
click at [606, 282] on h2 "Assigned to your chOose of :" at bounding box center [530, 278] width 338 height 18
click at [517, 275] on h2 "Assigned to your chOose of :" at bounding box center [530, 278] width 338 height 18
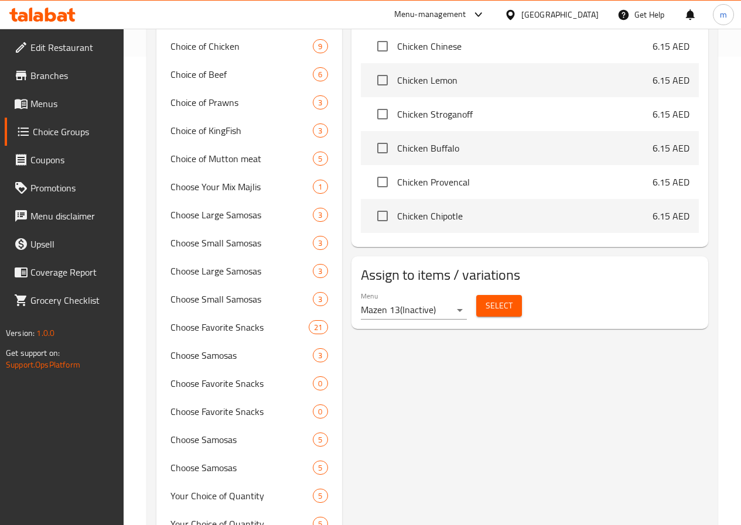
scroll to position [234, 0]
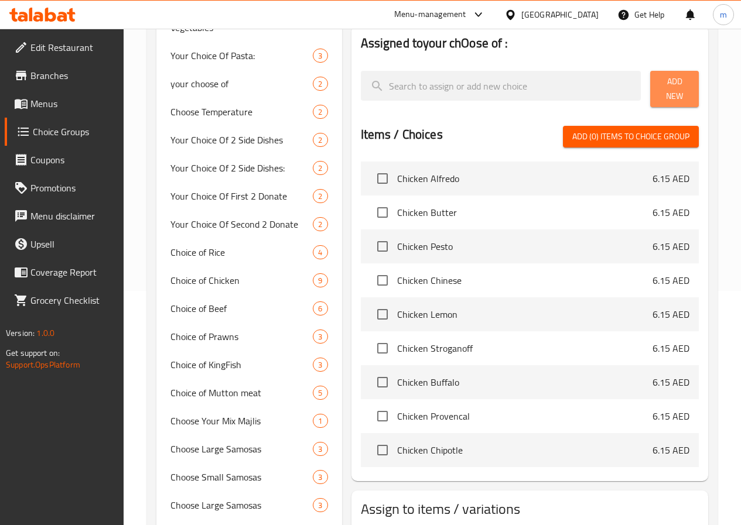
click at [656, 94] on button "Add New" at bounding box center [674, 89] width 49 height 36
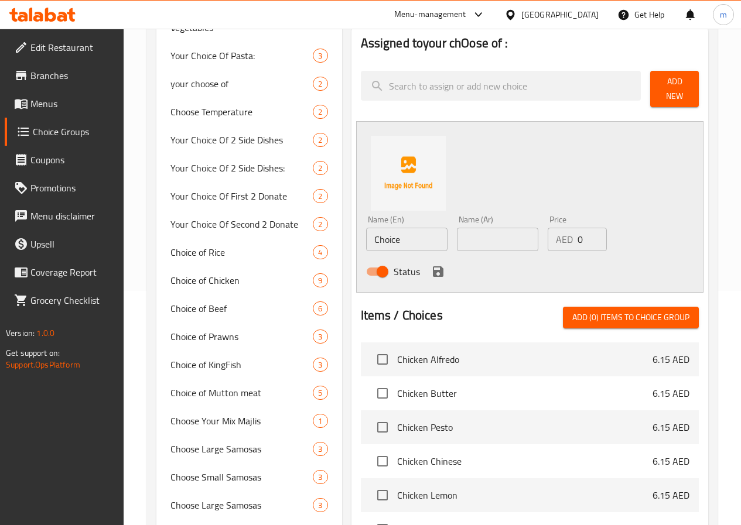
click at [667, 90] on span "Add New" at bounding box center [674, 88] width 30 height 29
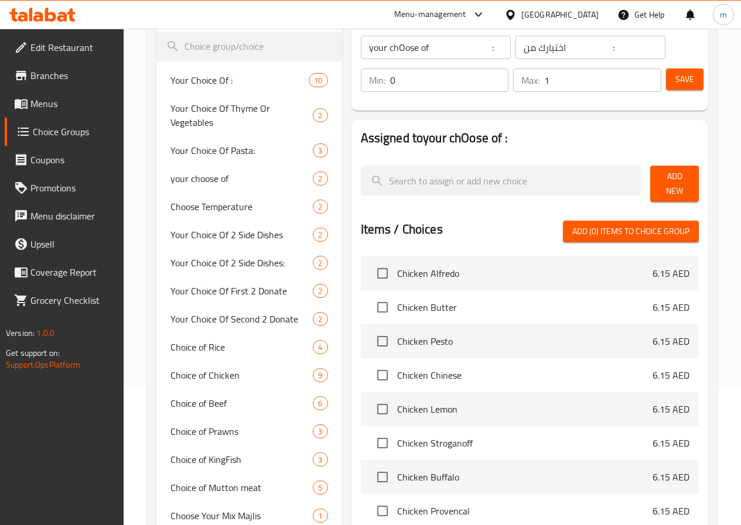
scroll to position [117, 0]
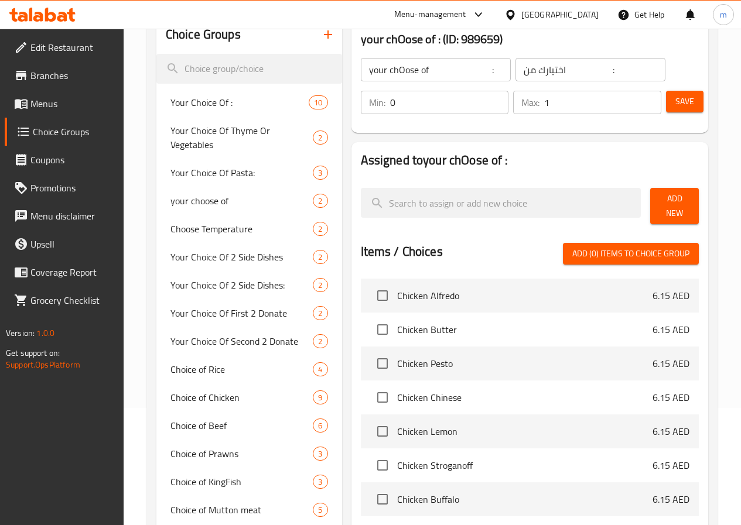
click at [361, 70] on input "your chOose of :" at bounding box center [436, 69] width 150 height 23
type input "your choose of :"
click at [684, 97] on span "Save" at bounding box center [684, 101] width 19 height 15
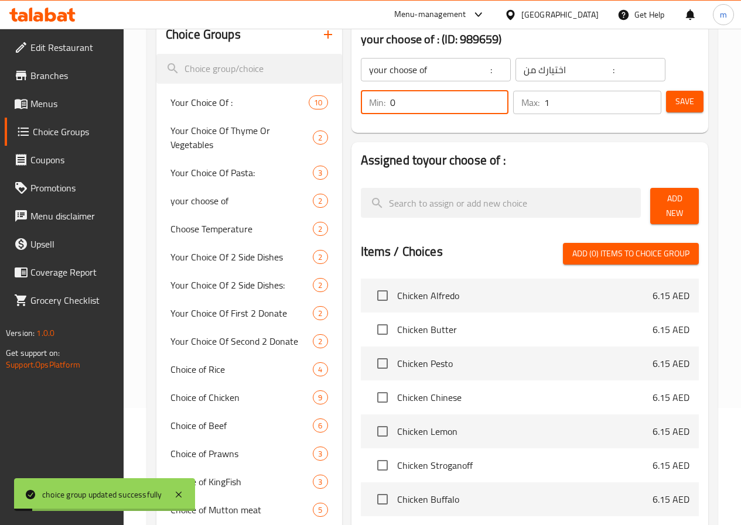
click at [444, 109] on input "0" at bounding box center [449, 102] width 119 height 23
type input "1"
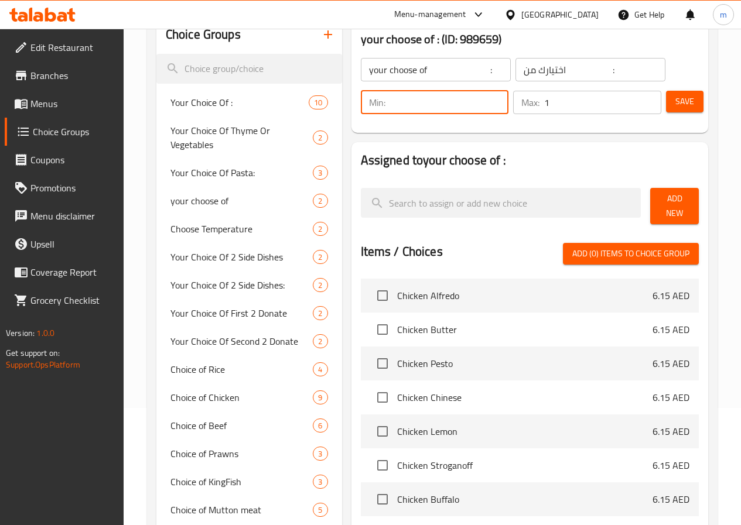
type input "0"
click at [666, 106] on button "Save" at bounding box center [684, 102] width 37 height 22
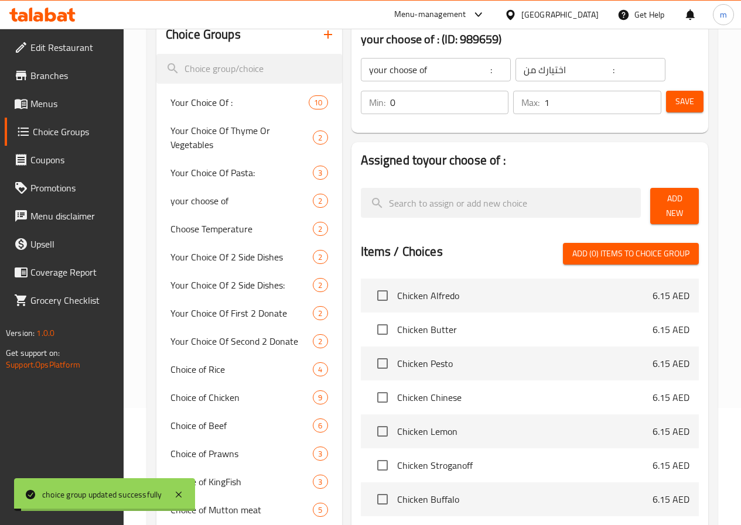
click at [659, 205] on span "Add New" at bounding box center [674, 205] width 30 height 29
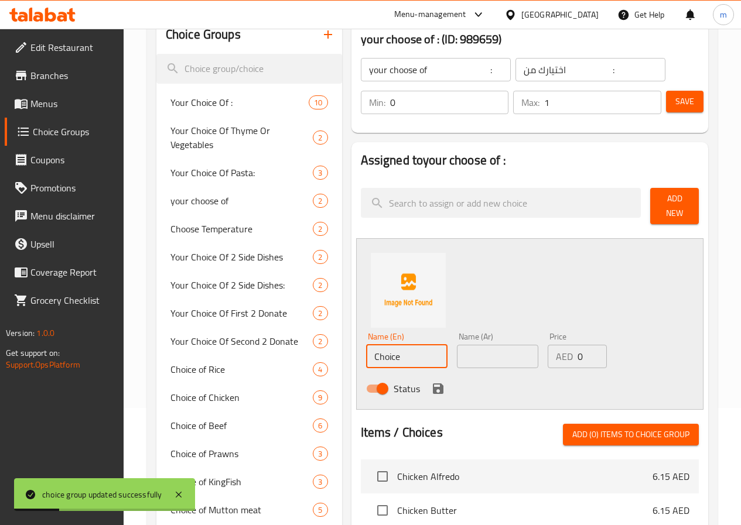
click at [394, 345] on input "Choice" at bounding box center [406, 356] width 81 height 23
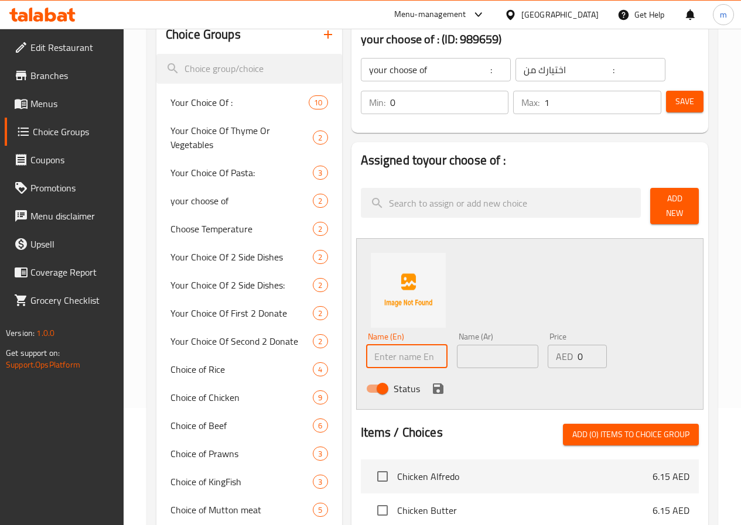
click at [408, 347] on input "text" at bounding box center [406, 356] width 81 height 23
type input "with veggies"
click at [457, 347] on input "text" at bounding box center [497, 356] width 81 height 23
type input "مع خضروات"
click at [431, 383] on icon "save" at bounding box center [438, 389] width 14 height 14
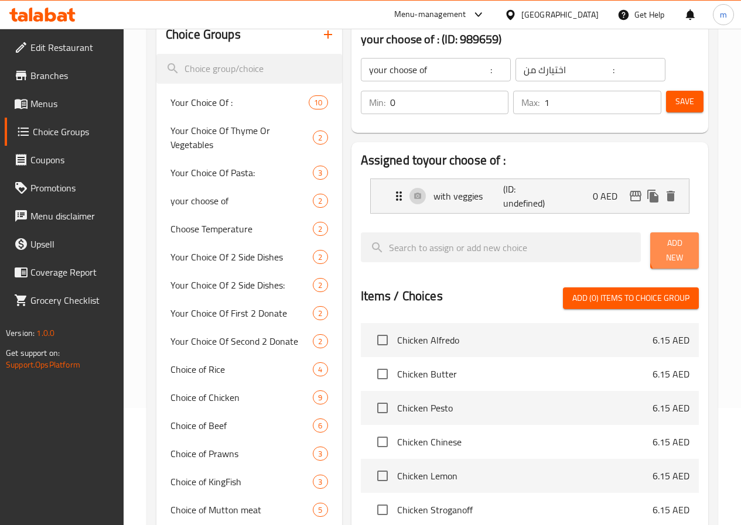
click at [687, 251] on span "Add New" at bounding box center [674, 250] width 30 height 29
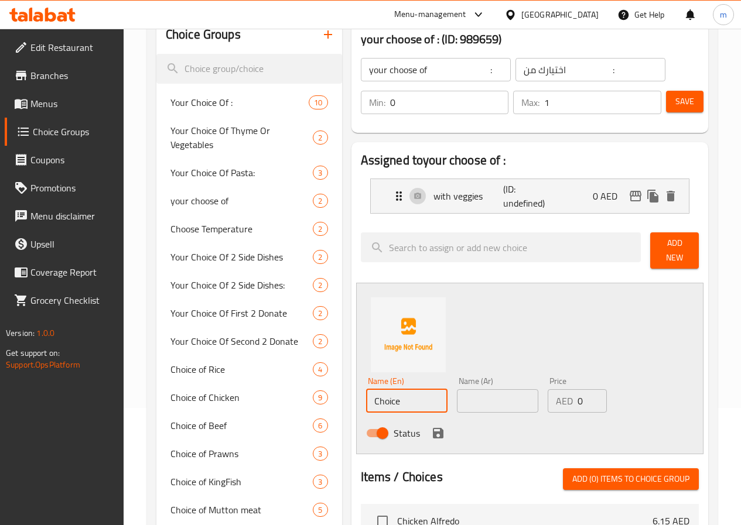
click at [389, 395] on input "Choice" at bounding box center [406, 400] width 81 height 23
click at [585, 184] on div "with veggies (ID: undefined) 0 AED" at bounding box center [533, 196] width 283 height 34
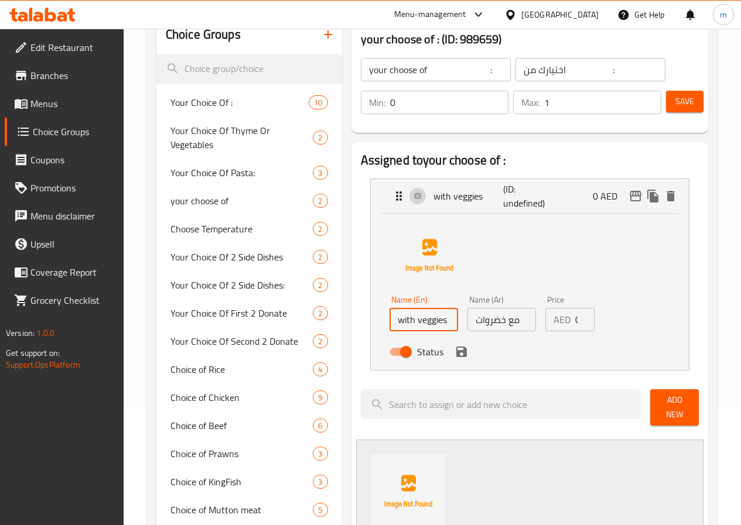
click at [421, 321] on input "with veggies" at bounding box center [423, 319] width 68 height 23
type input "with veggies and chees"
click at [467, 323] on input "مع خضروات" at bounding box center [501, 319] width 68 height 23
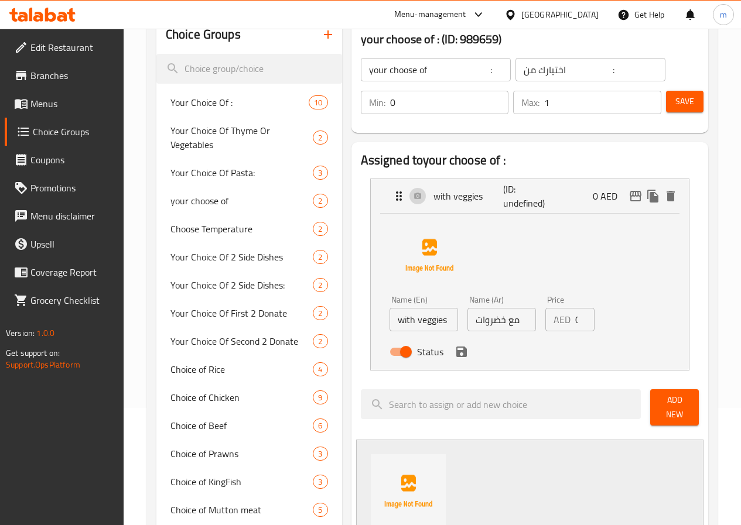
click at [467, 328] on input "مع خضروات" at bounding box center [501, 319] width 68 height 23
click at [486, 330] on input "مع خضروات" at bounding box center [501, 319] width 68 height 23
click at [456, 357] on icon "save" at bounding box center [461, 352] width 11 height 11
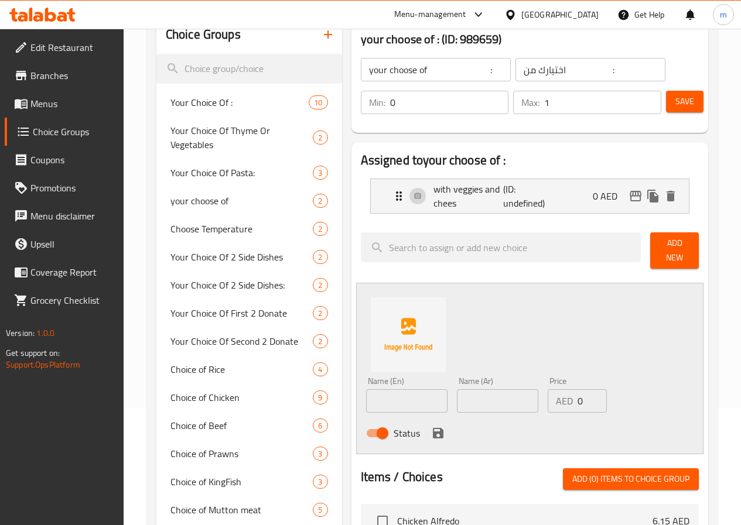
type input "مع خضروات و جبنة"
click at [681, 248] on span "Add New" at bounding box center [674, 250] width 30 height 29
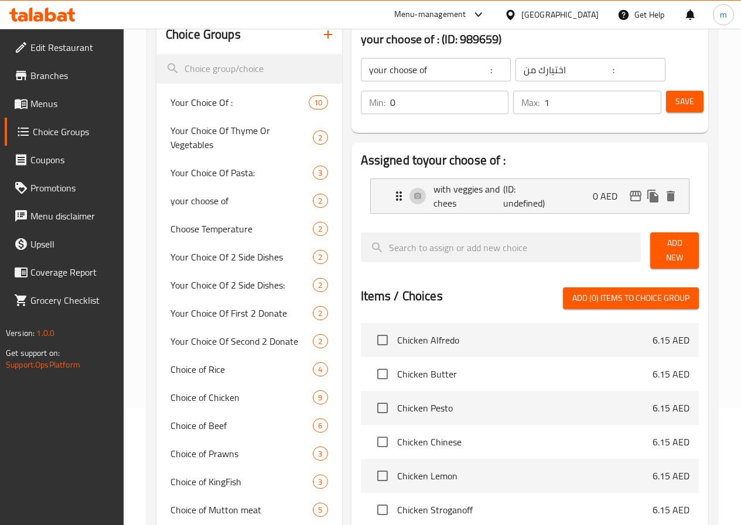
click at [670, 239] on span "Add New" at bounding box center [674, 250] width 30 height 29
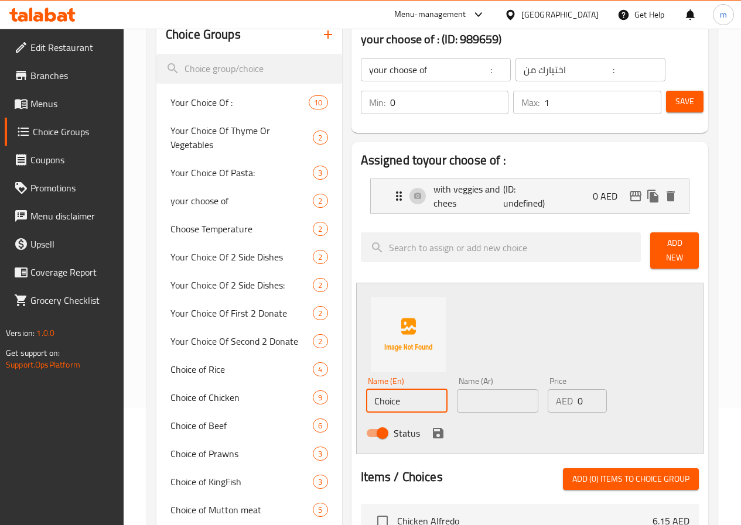
click at [390, 393] on input "Choice" at bounding box center [406, 400] width 81 height 23
type input "ص"
click at [469, 399] on input "text" at bounding box center [497, 400] width 81 height 23
click at [395, 397] on input "without" at bounding box center [406, 400] width 81 height 23
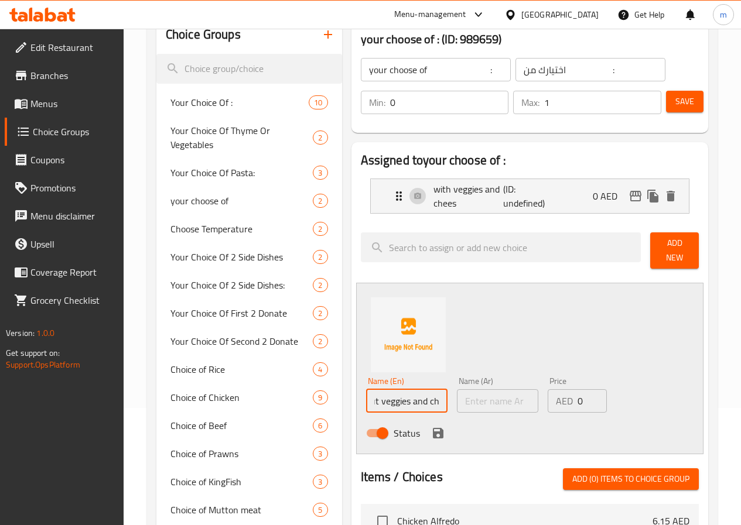
scroll to position [0, 31]
type input "without veggies and cheese"
click at [493, 399] on input "text" at bounding box center [497, 400] width 81 height 23
type input "l"
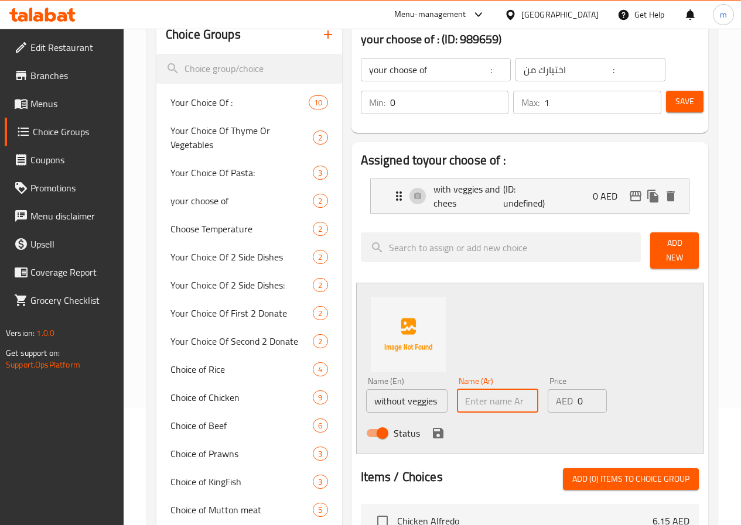
type input "l"
drag, startPoint x: 488, startPoint y: 397, endPoint x: 508, endPoint y: 397, distance: 19.3
click at [508, 397] on input "مع خضروات و جبنة" at bounding box center [497, 400] width 81 height 23
type input "بدون خضروات و جبنة"
click at [431, 429] on icon "save" at bounding box center [438, 433] width 14 height 14
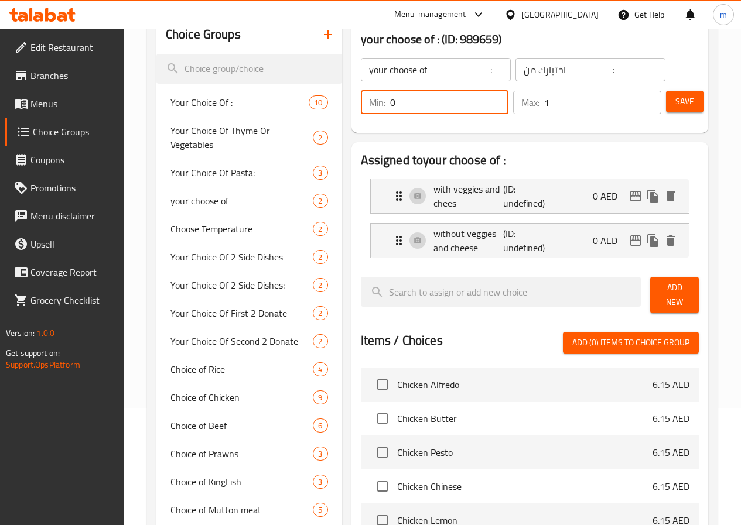
click at [407, 108] on input "0" at bounding box center [449, 102] width 119 height 23
click at [469, 98] on input "1" at bounding box center [449, 102] width 119 height 23
type input "0"
click at [468, 108] on input "0" at bounding box center [449, 102] width 119 height 23
click at [680, 105] on span "Save" at bounding box center [684, 101] width 19 height 15
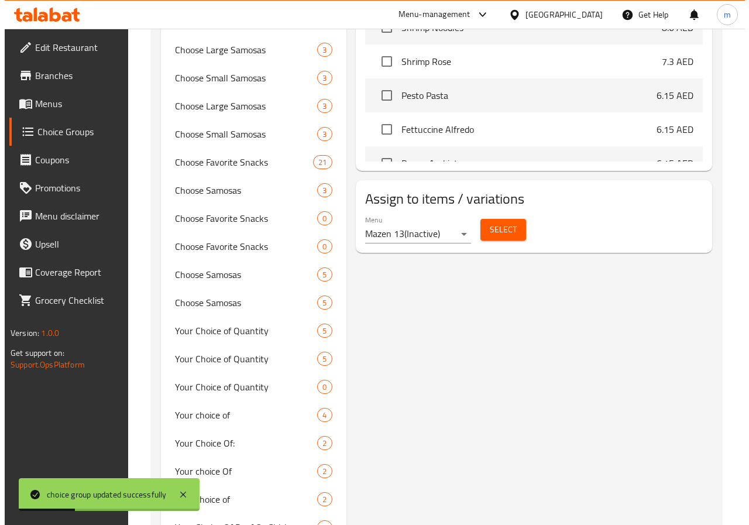
scroll to position [644, 0]
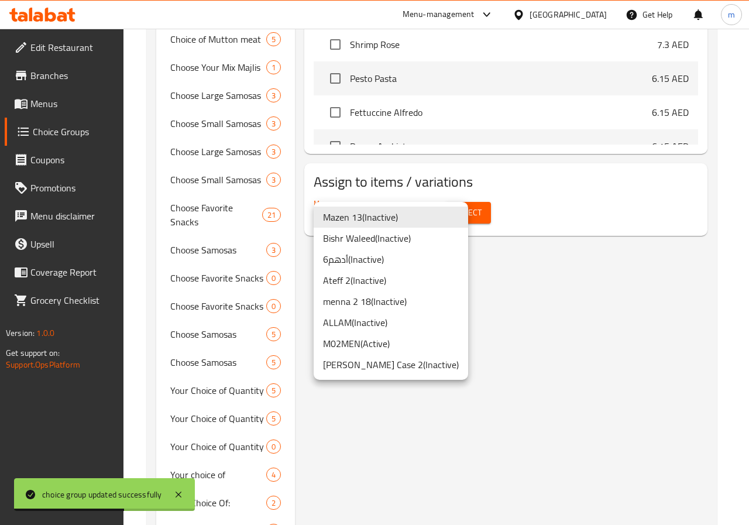
click at [367, 324] on li "ALLAM ( Inactive )" at bounding box center [391, 322] width 155 height 21
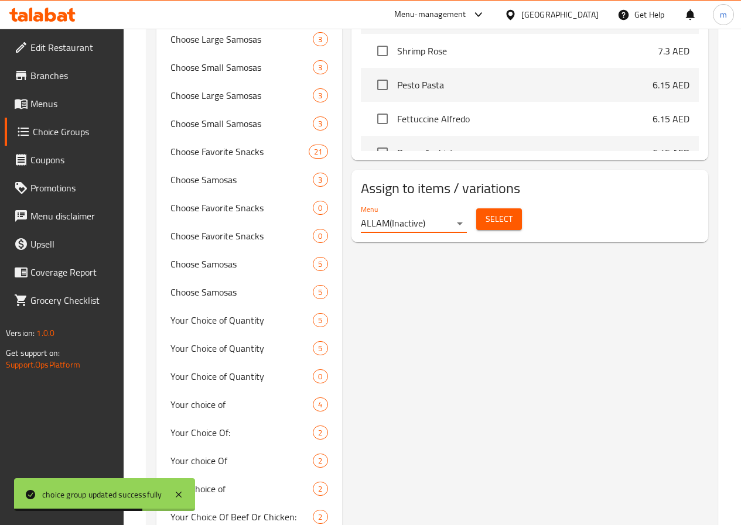
click at [485, 218] on span "Select" at bounding box center [498, 219] width 27 height 15
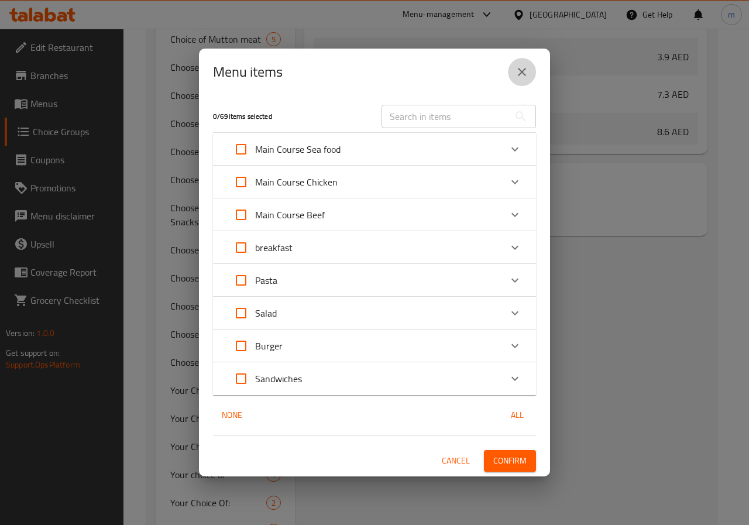
click at [521, 67] on icon "close" at bounding box center [522, 72] width 14 height 14
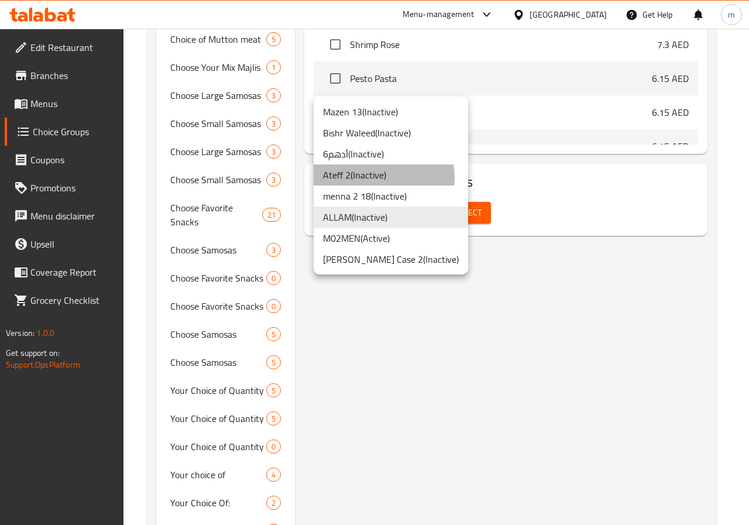
click at [383, 177] on li "Ateff 2 ( Inactive )" at bounding box center [391, 174] width 155 height 21
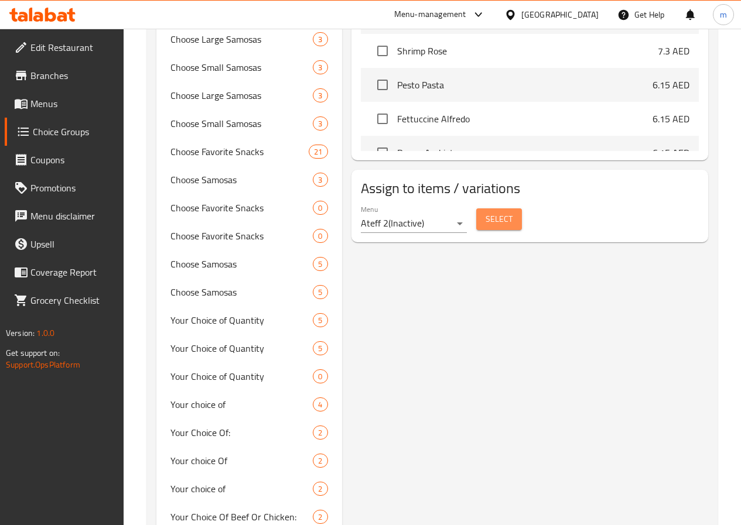
click at [485, 212] on span "Select" at bounding box center [498, 219] width 27 height 15
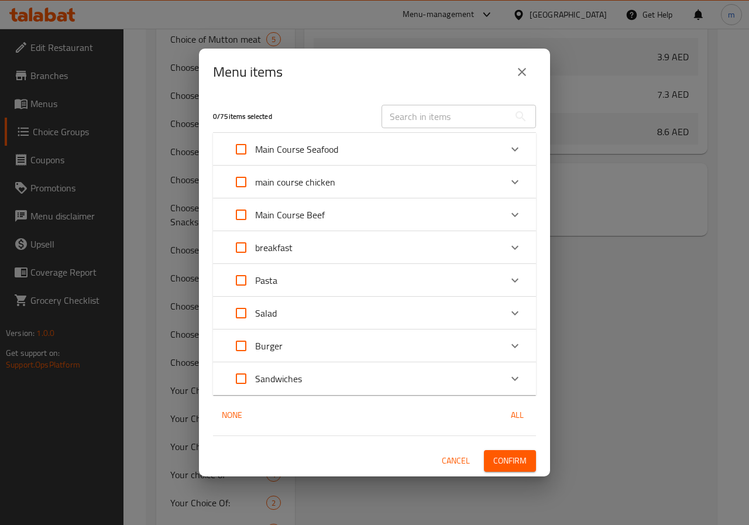
click at [352, 248] on div "breakfast" at bounding box center [364, 248] width 274 height 28
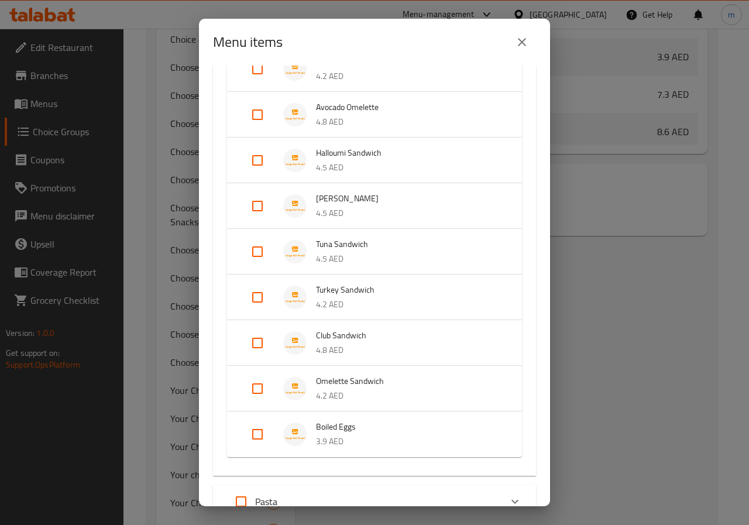
scroll to position [351, 0]
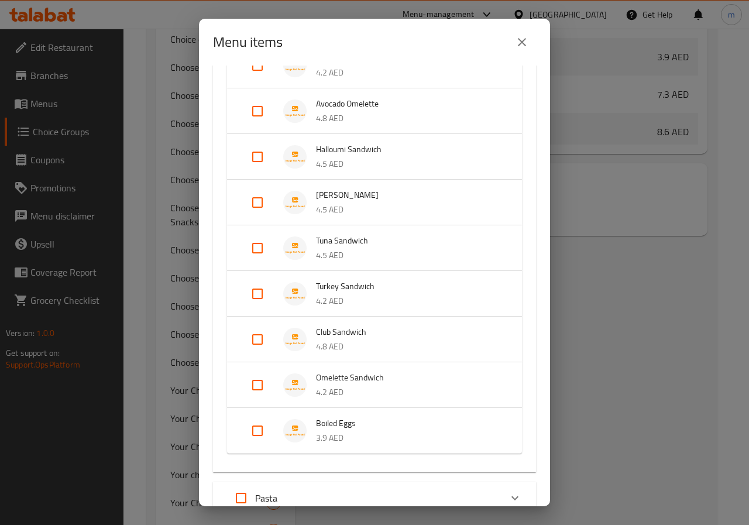
drag, startPoint x: 267, startPoint y: 386, endPoint x: 273, endPoint y: 386, distance: 6.4
click at [267, 386] on input "Expand" at bounding box center [258, 385] width 28 height 28
checkbox input "true"
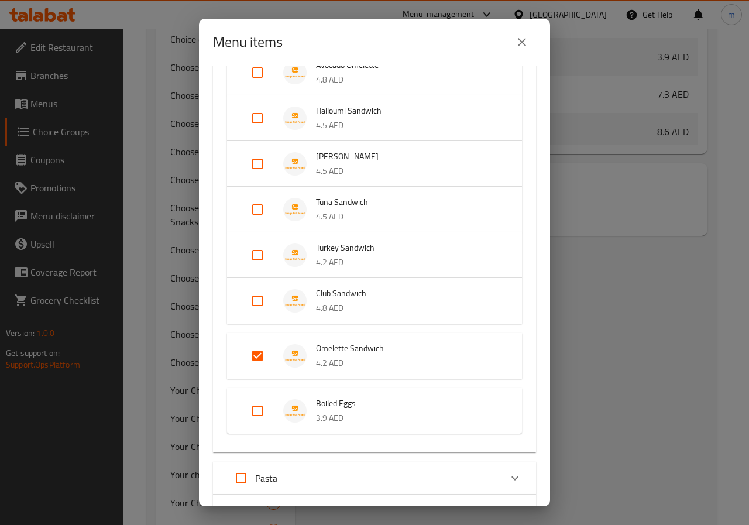
scroll to position [558, 0]
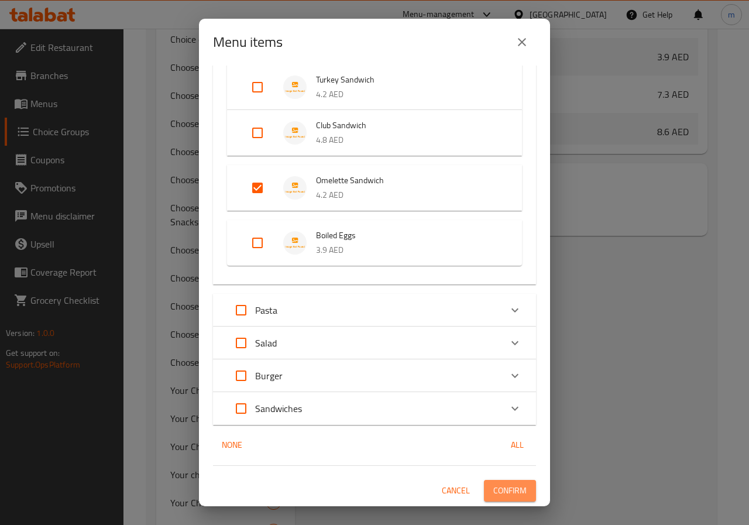
click at [506, 493] on span "Confirm" at bounding box center [509, 491] width 33 height 15
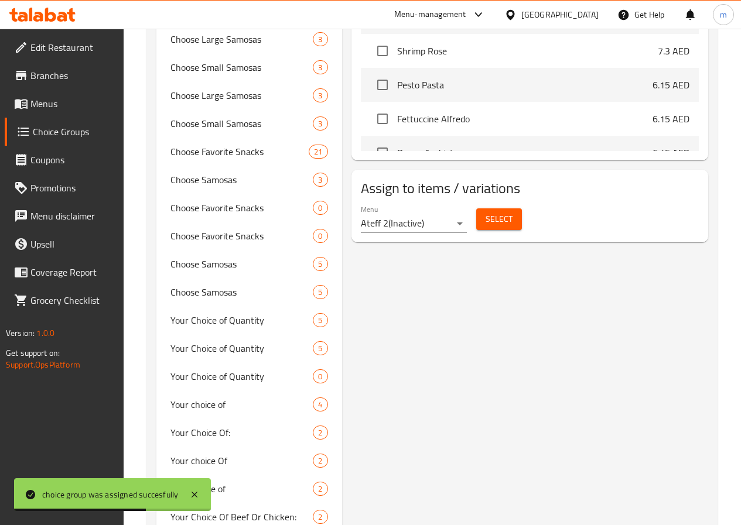
click at [485, 212] on span "Select" at bounding box center [498, 219] width 27 height 15
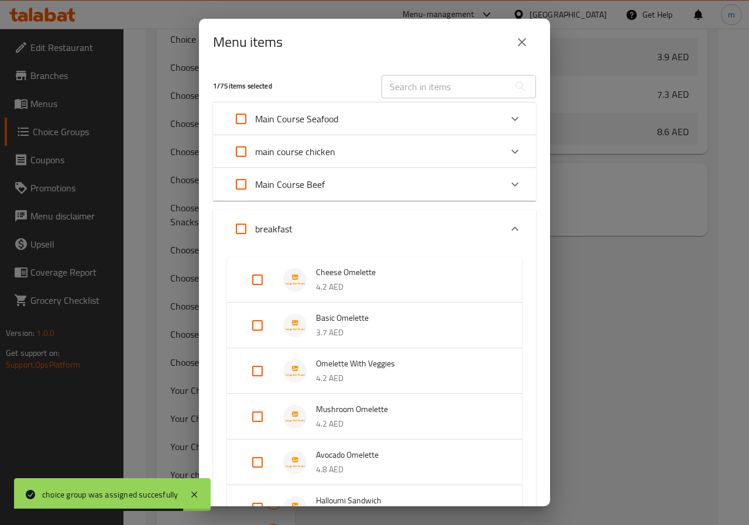
click at [389, 235] on div "breakfast" at bounding box center [364, 229] width 274 height 28
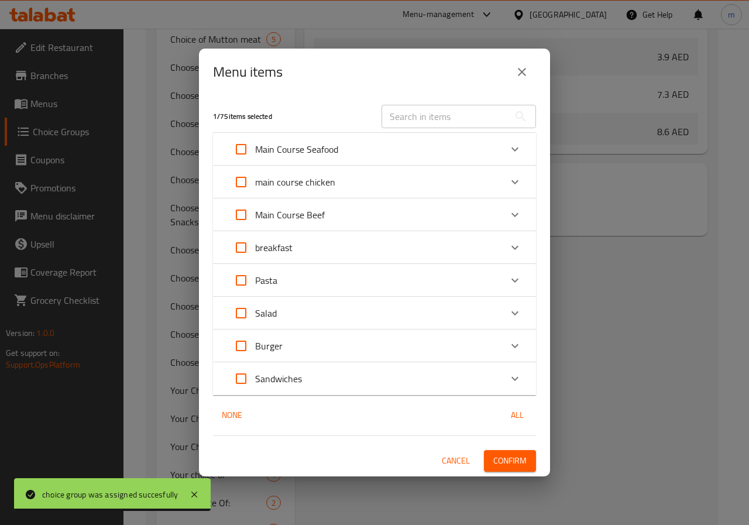
click at [369, 373] on div "Sandwiches" at bounding box center [364, 379] width 274 height 28
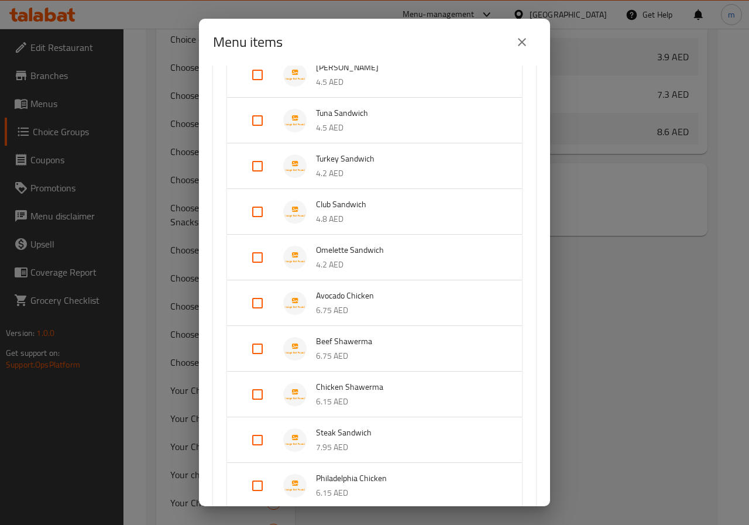
scroll to position [410, 0]
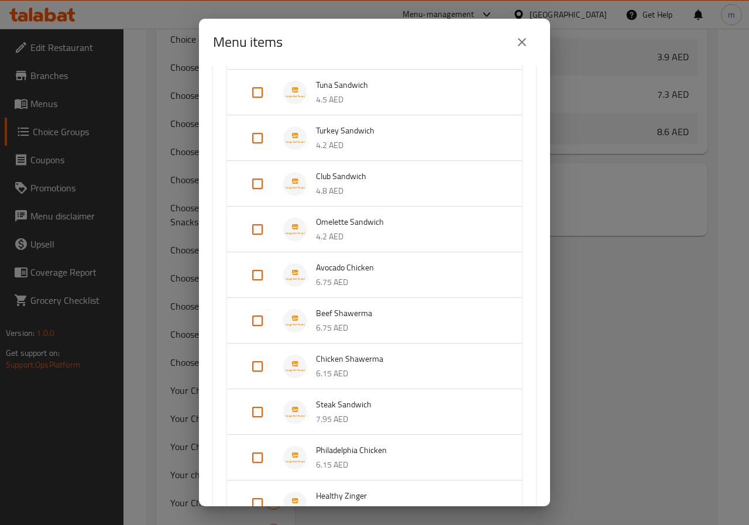
click at [327, 225] on span "Omelette Sandwich" at bounding box center [407, 222] width 183 height 15
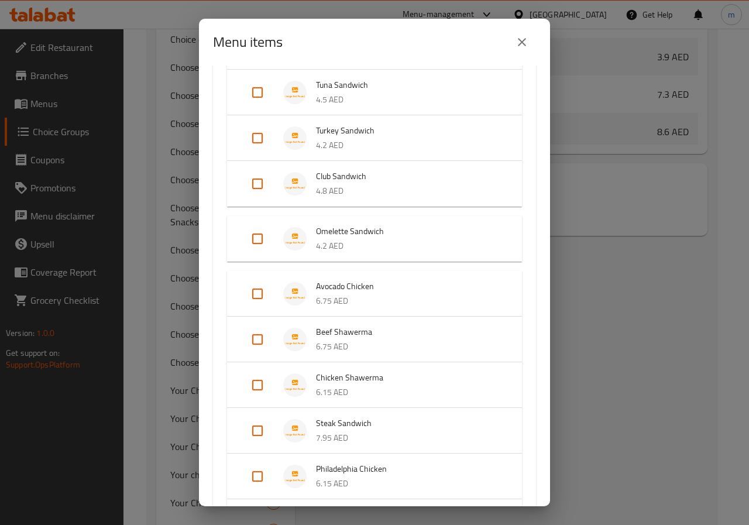
click at [265, 238] on input "Expand" at bounding box center [258, 239] width 28 height 28
checkbox input "true"
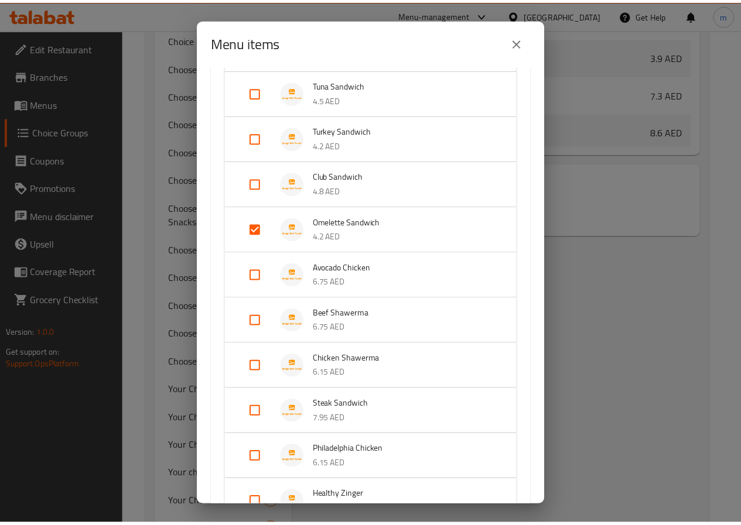
scroll to position [667, 0]
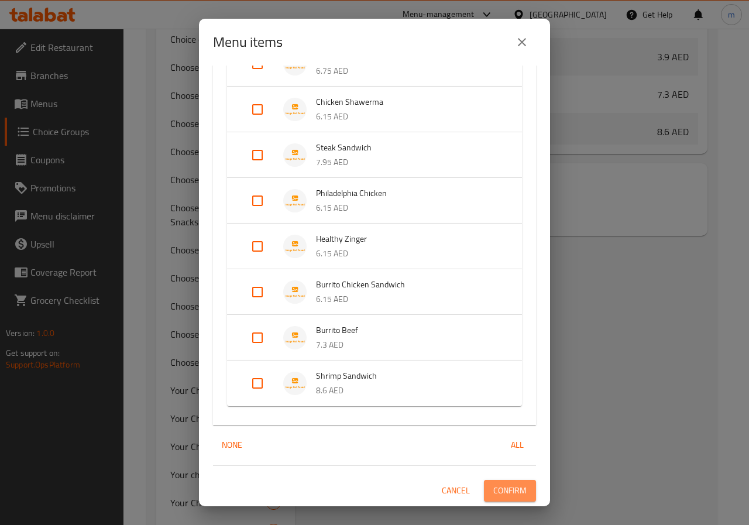
click at [502, 488] on span "Confirm" at bounding box center [509, 491] width 33 height 15
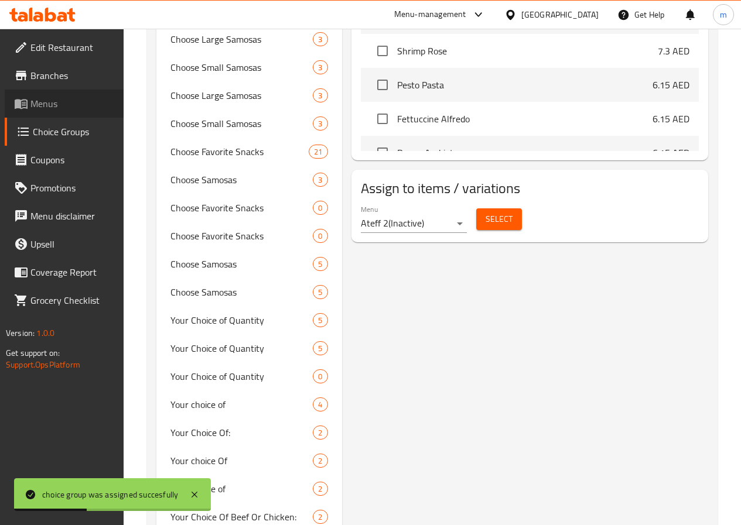
click at [63, 108] on span "Menus" at bounding box center [72, 104] width 84 height 14
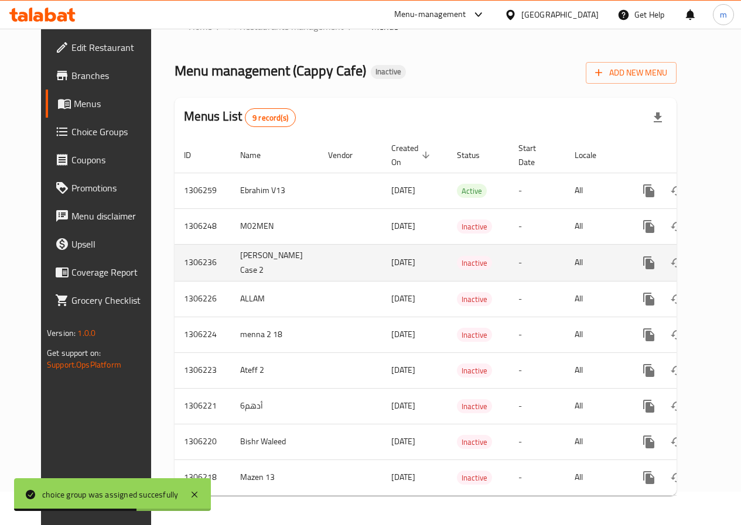
scroll to position [46, 0]
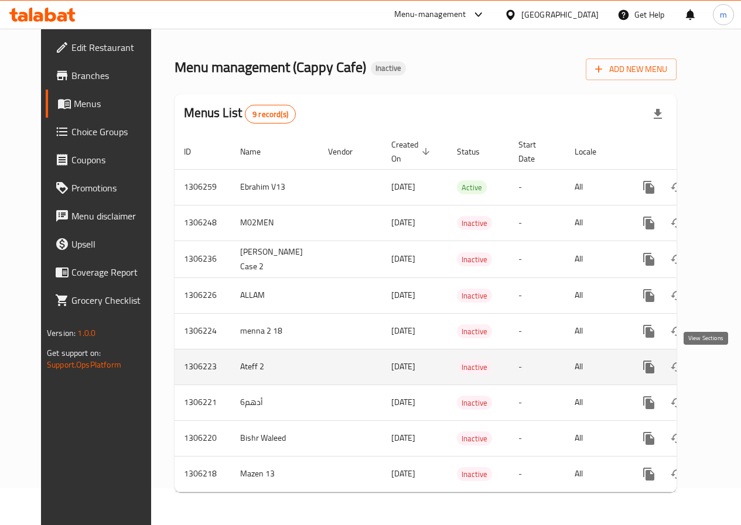
click at [719, 356] on link "enhanced table" at bounding box center [733, 367] width 28 height 28
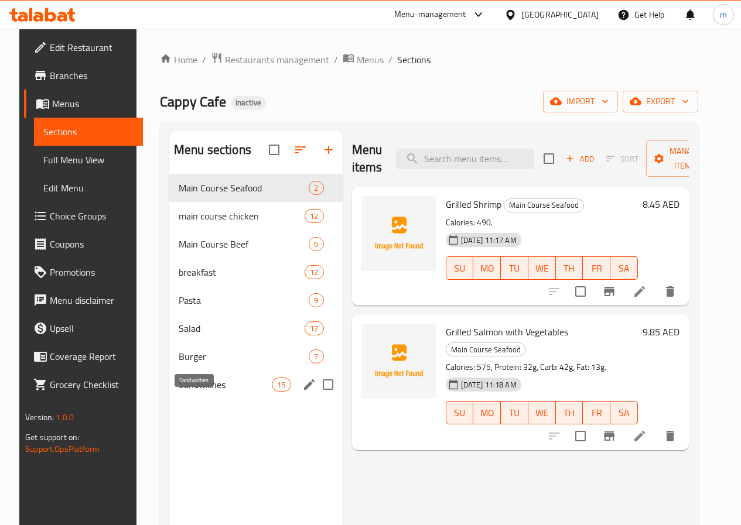
click at [201, 392] on span "Sandwiches" at bounding box center [225, 385] width 93 height 14
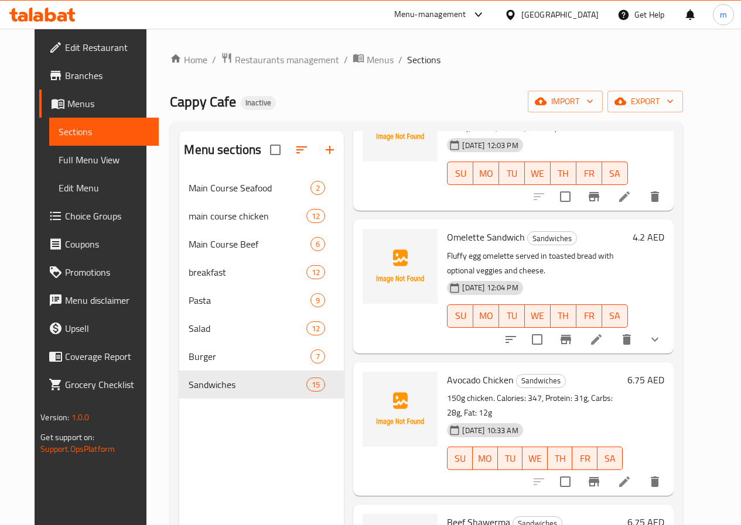
scroll to position [644, 0]
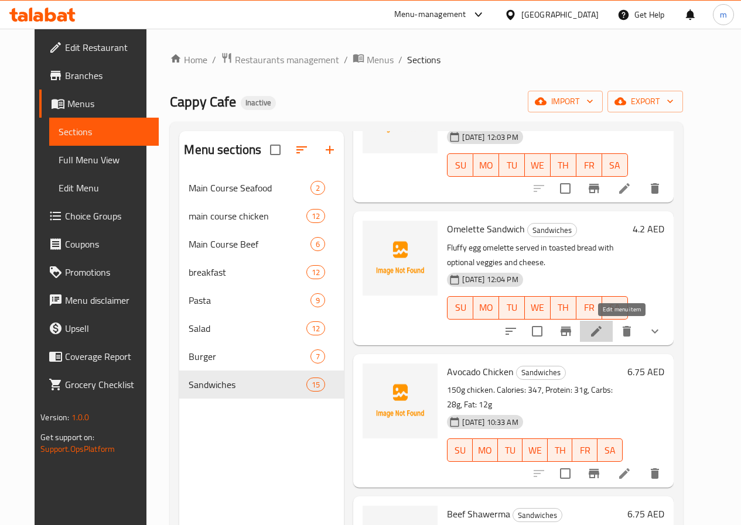
click at [601, 327] on icon at bounding box center [596, 331] width 11 height 11
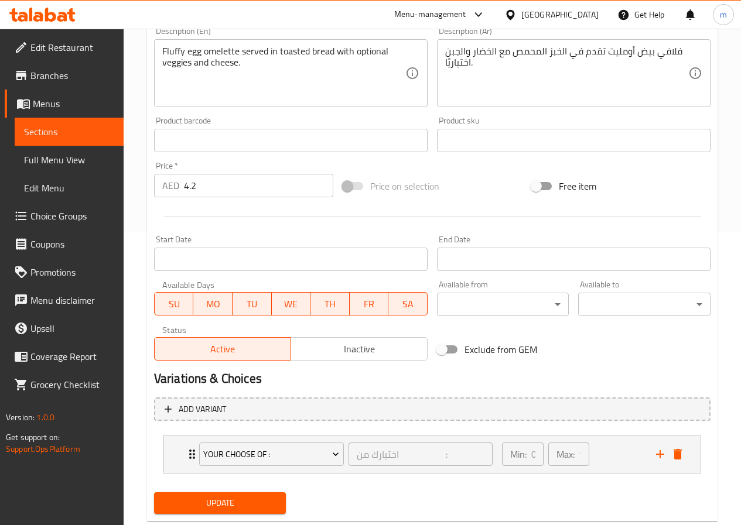
scroll to position [321, 0]
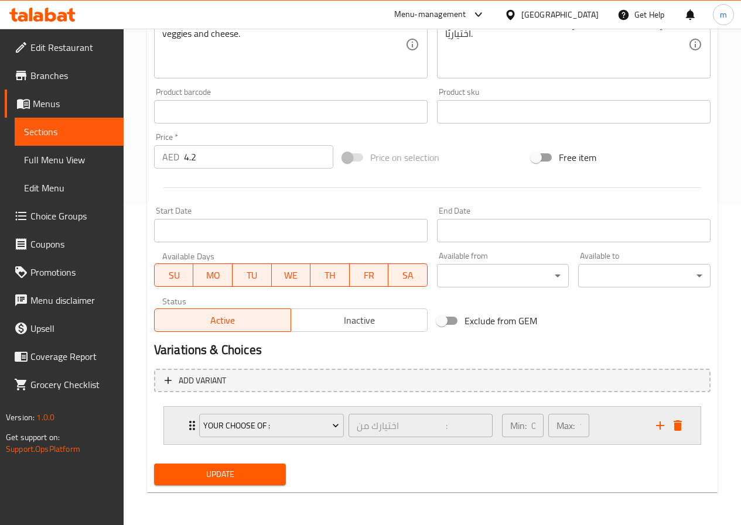
click at [619, 424] on div "Min: 0 ​ Max: 1 ​" at bounding box center [572, 425] width 154 height 37
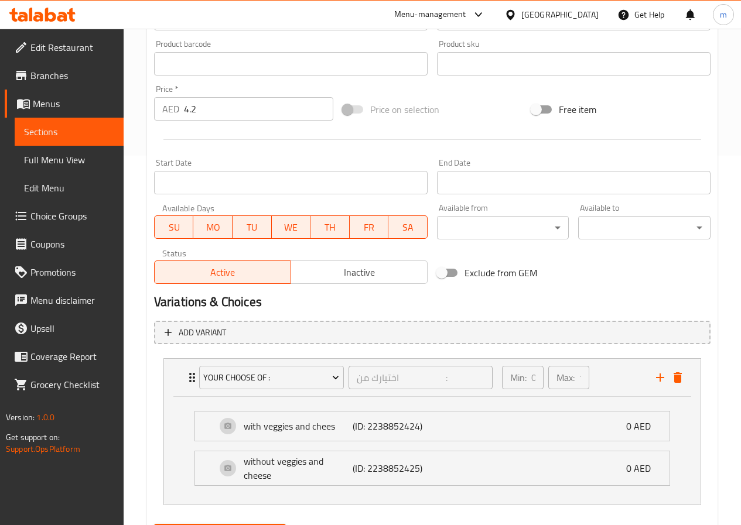
scroll to position [425, 0]
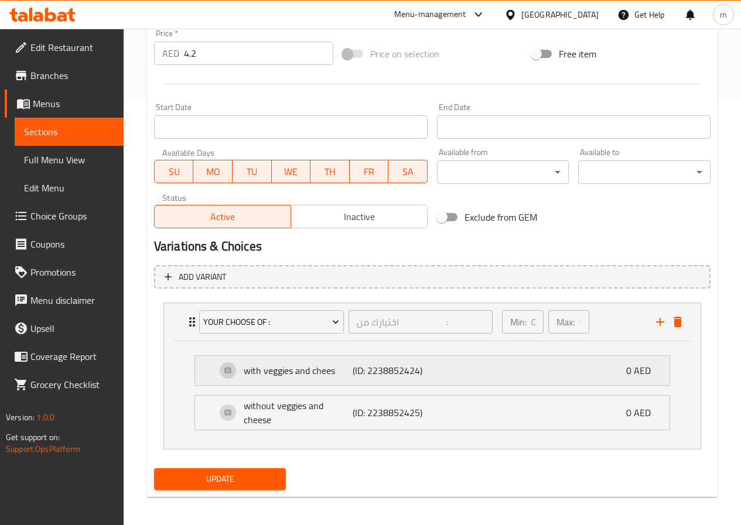
click at [341, 372] on p "with veggies and chees" at bounding box center [298, 371] width 109 height 14
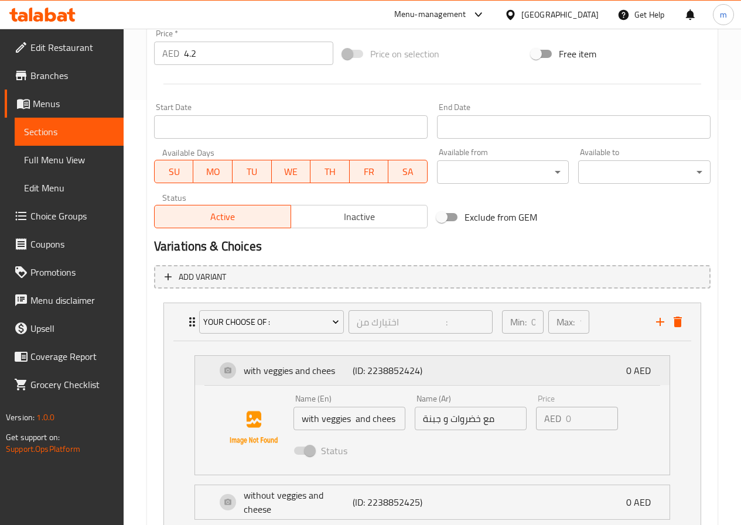
click at [338, 372] on p "with veggies and chees" at bounding box center [298, 371] width 109 height 14
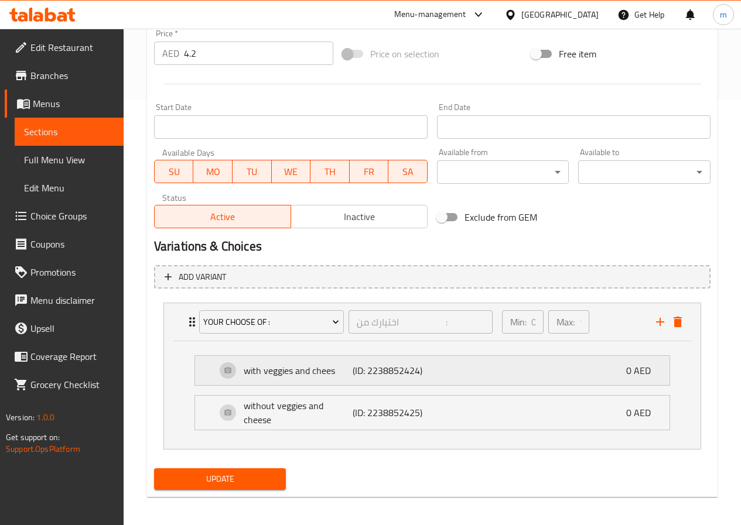
click at [338, 372] on p "with veggies and chees" at bounding box center [298, 371] width 109 height 14
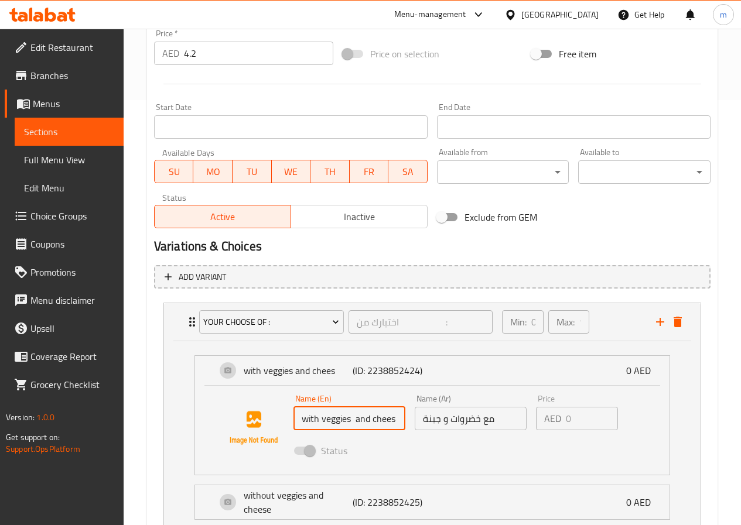
click at [394, 421] on input "with veggies and chees" at bounding box center [349, 418] width 112 height 23
click at [396, 426] on input "with veggies and chees" at bounding box center [349, 418] width 112 height 23
click at [396, 422] on input "with veggies and chees" at bounding box center [349, 418] width 112 height 23
click at [434, 374] on div "with veggies and chees (ID: 2238852424) 0 AED" at bounding box center [435, 370] width 439 height 29
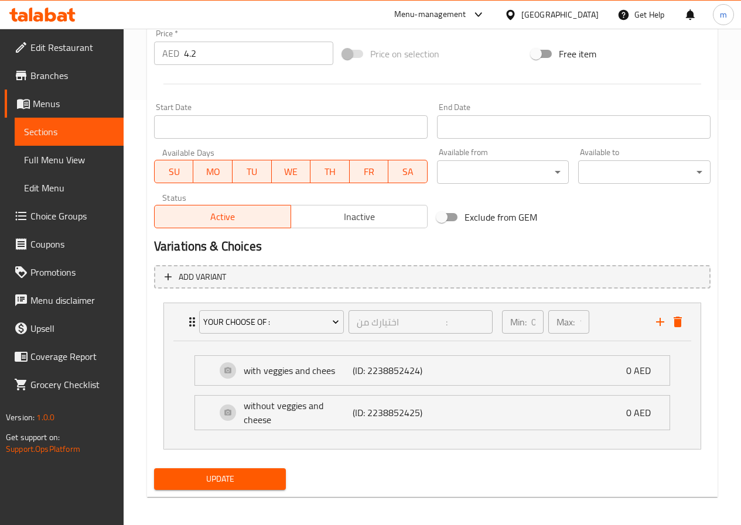
click at [417, 392] on li "without veggies and cheese (ID: 2238852425) 0 AED Name (En) without veggies and…" at bounding box center [432, 412] width 494 height 44
click at [444, 417] on div "without veggies and cheese (ID: 2238852425) 0 AED" at bounding box center [435, 413] width 439 height 34
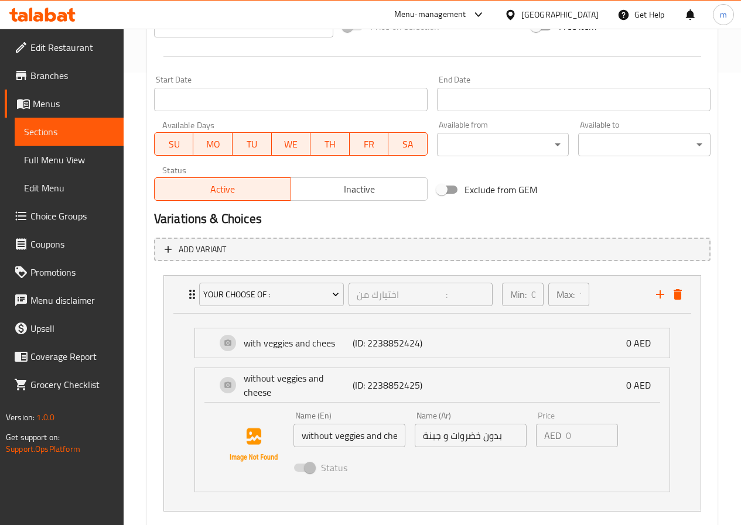
scroll to position [515, 0]
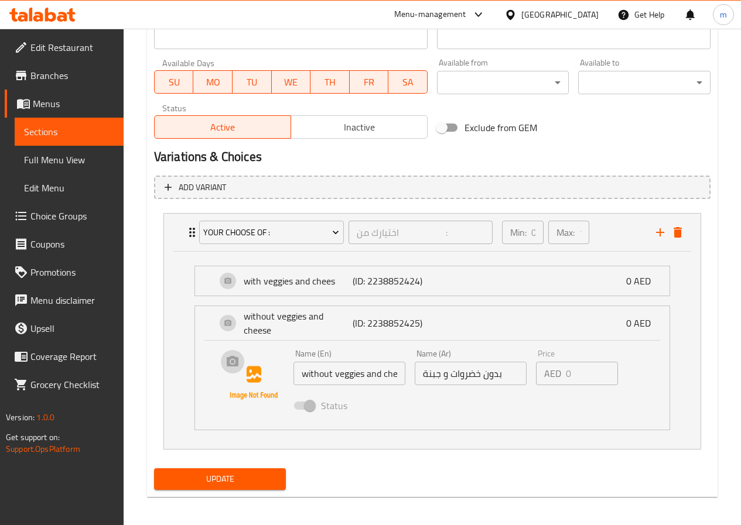
click at [183, 373] on div "with veggies and chees (ID: 2238852424) 0 AED Name (En) with veggies and chees …" at bounding box center [432, 350] width 536 height 197
click at [156, 323] on li "your choose of : اختيارك من : ​ Min: 0 ​ Max: 1 ​ with veggies and chees (ID: 2…" at bounding box center [432, 331] width 556 height 246
click at [77, 143] on link "Sections" at bounding box center [69, 132] width 109 height 28
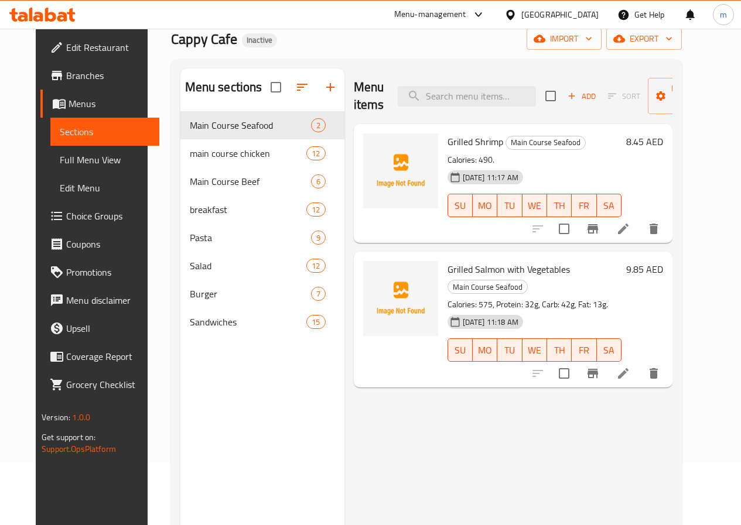
scroll to position [164, 0]
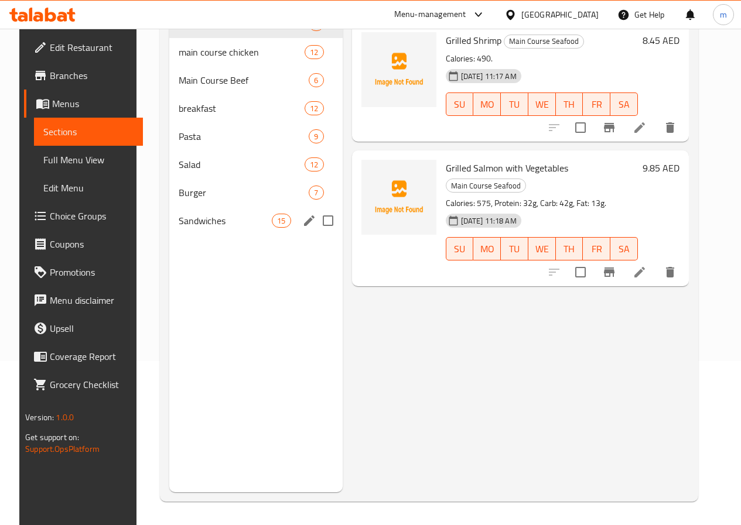
click at [219, 235] on div "Sandwiches 15" at bounding box center [255, 221] width 173 height 28
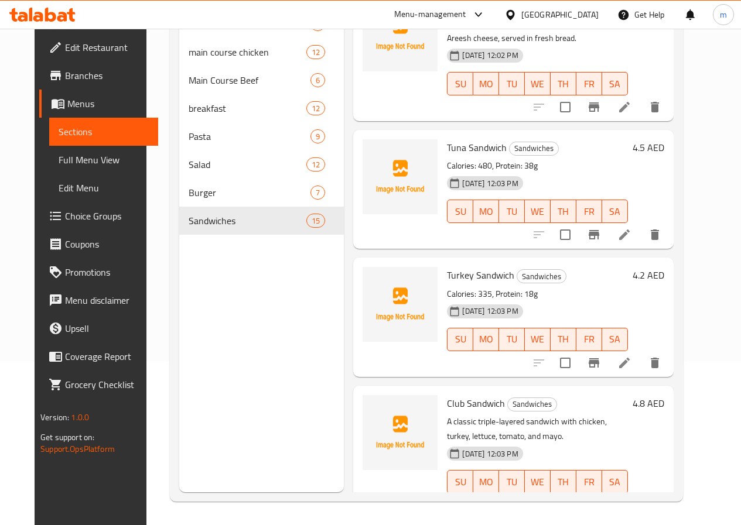
scroll to position [410, 0]
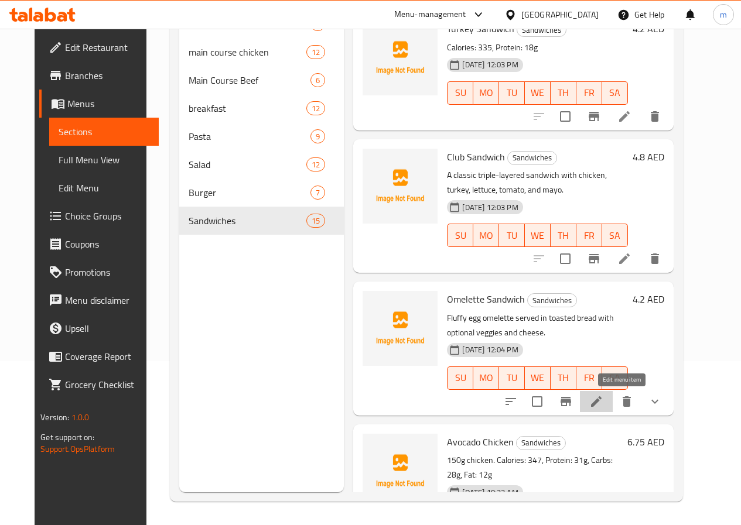
click at [601, 399] on icon at bounding box center [596, 401] width 11 height 11
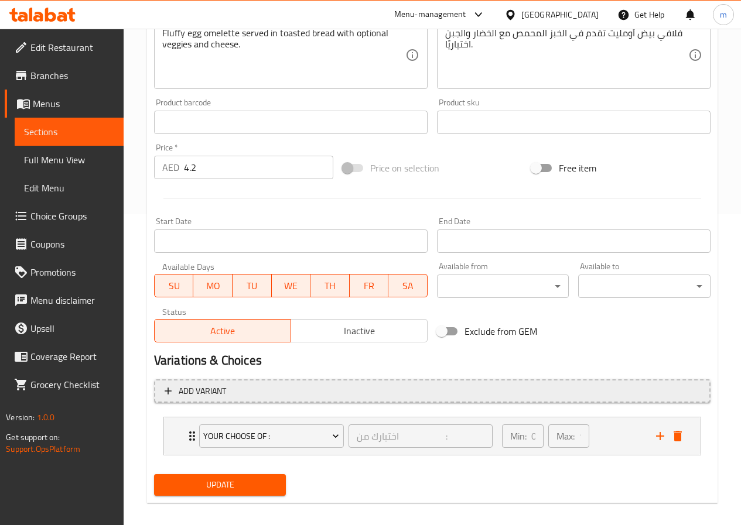
scroll to position [321, 0]
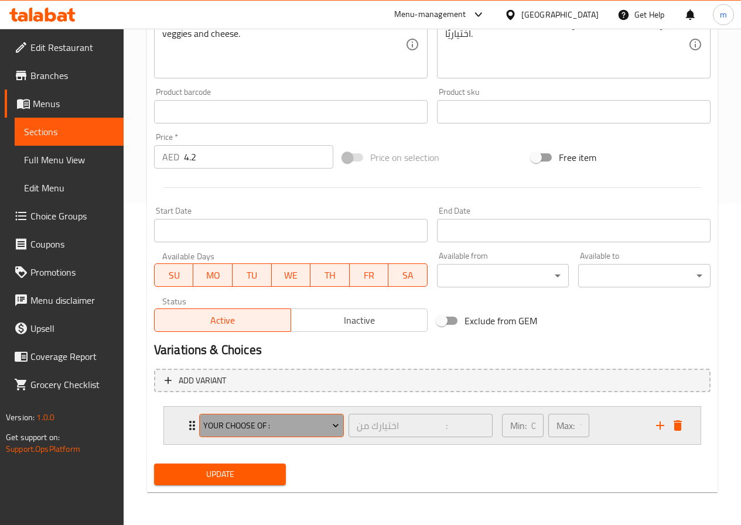
drag, startPoint x: 254, startPoint y: 426, endPoint x: 218, endPoint y: 431, distance: 36.6
click at [218, 431] on span "your choose of :" at bounding box center [271, 426] width 136 height 15
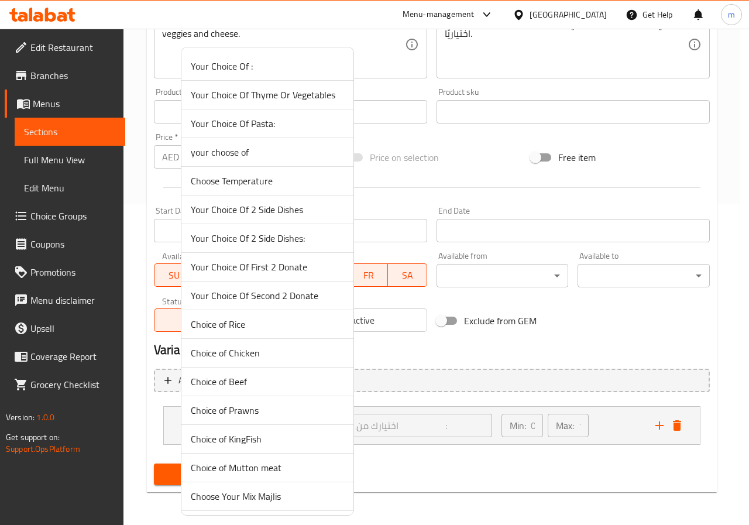
click at [388, 381] on div at bounding box center [374, 262] width 749 height 525
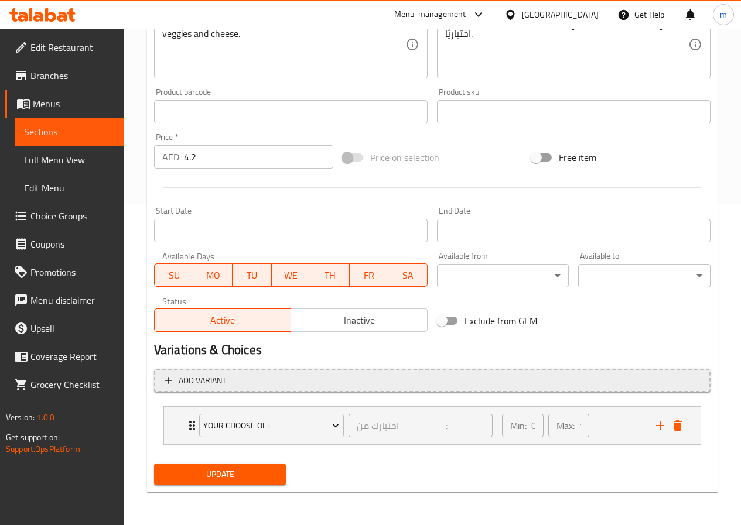
click at [410, 384] on span "Add variant" at bounding box center [431, 380] width 535 height 15
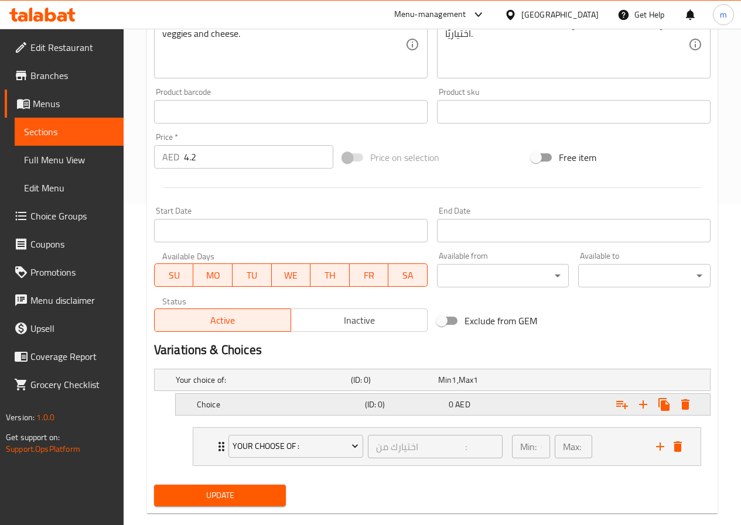
click at [412, 386] on h5 "(ID: 0)" at bounding box center [392, 380] width 83 height 12
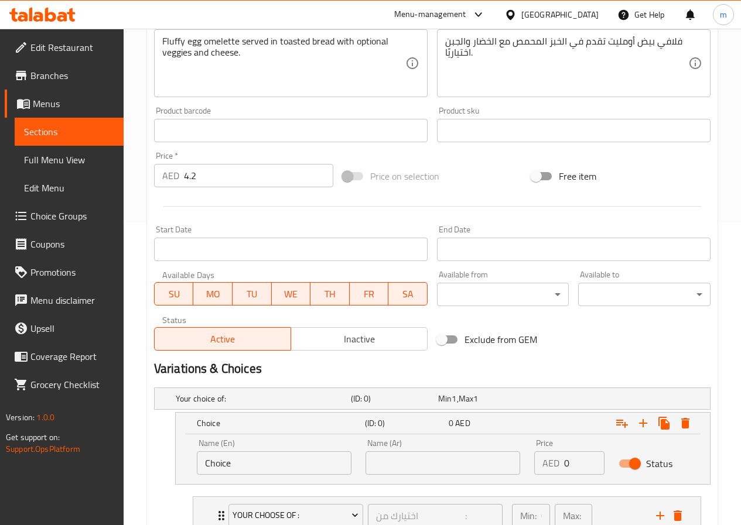
scroll to position [393, 0]
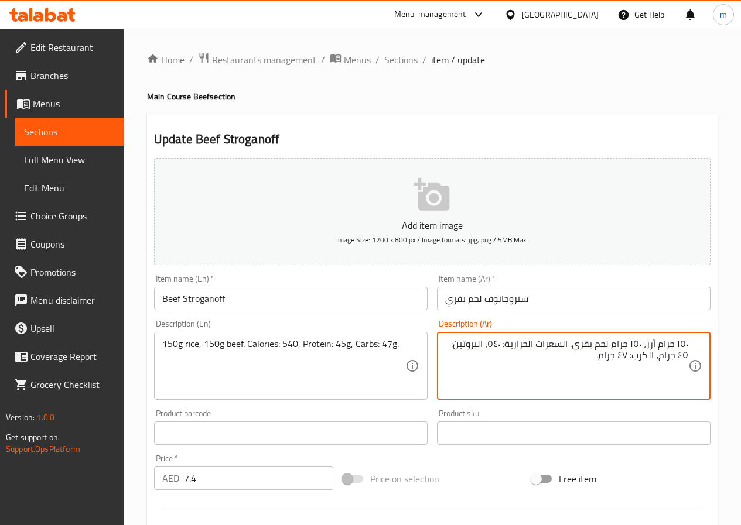
click at [655, 352] on textarea "١٥٠ جرام أرز، ١٥٠ جرام لحم بقري. السعرات الحرارية: ٥٤٠، البروتين: ٤٥ جرام، الكر…" at bounding box center [566, 366] width 243 height 56
click at [611, 351] on textarea "١٥٠ جرام أرز، ١٥٠ جرام لحم بقري. السعرات الحرارية: ٥٤٠، البروتين: ٤٥ جرام، الكر…" at bounding box center [566, 366] width 243 height 56
click at [474, 348] on textarea "١٥٠ جرام أرز، ١٥٠ جرام لحم بقري. السعرات الحرارية: ٥٤٠، البروتين: ٤٥ جرام، الكر…" at bounding box center [566, 366] width 243 height 56
click at [677, 359] on textarea "١٥٠ جرام أرز، ١٥٠ جرام لحم بقري. السعرات الحرارية: ٥٤٠، البروتين: ٤٥ جرام، الكر…" at bounding box center [566, 366] width 243 height 56
click at [584, 367] on textarea "١٥٠ جرام أرز، ١٥٠ جرام لحم بقري. السعرات الحرارية: ٥٤٠، البروتين: ٤٥ جرام، الكر…" at bounding box center [566, 366] width 243 height 56
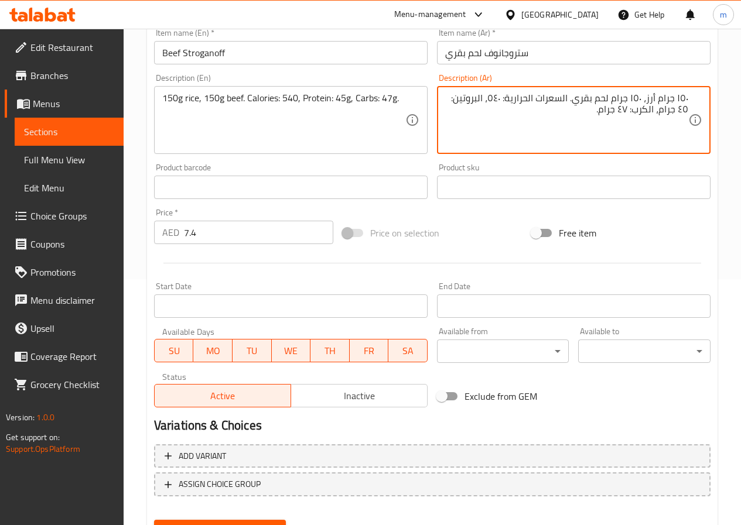
scroll to position [302, 0]
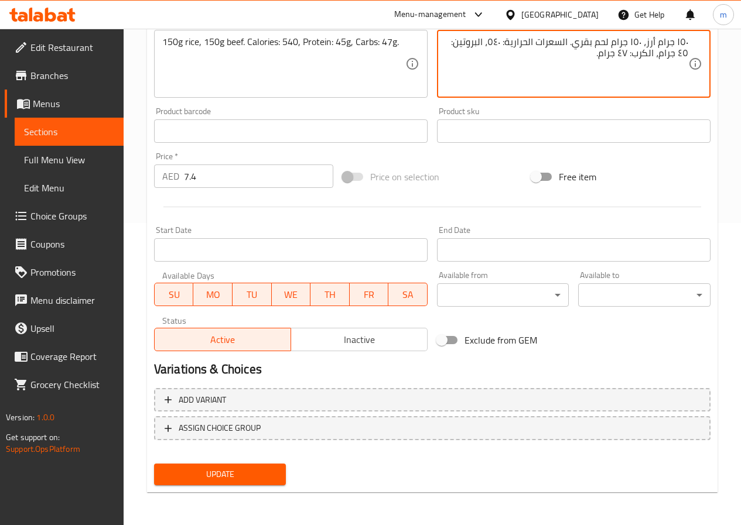
click at [241, 472] on span "Update" at bounding box center [220, 474] width 114 height 15
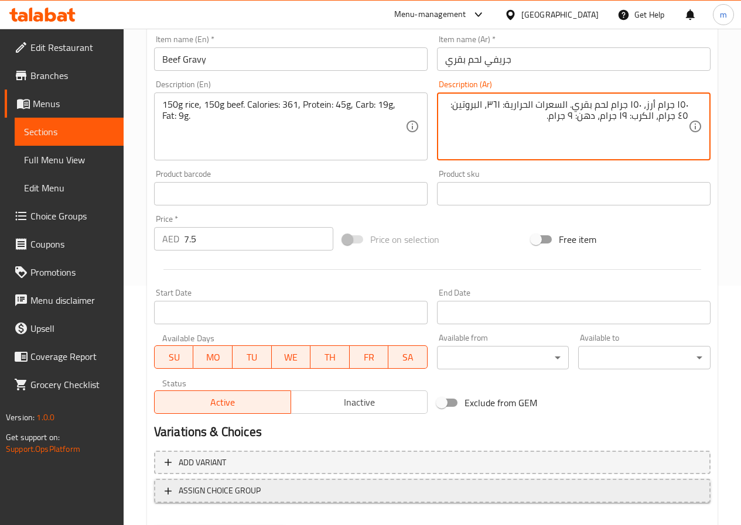
scroll to position [302, 0]
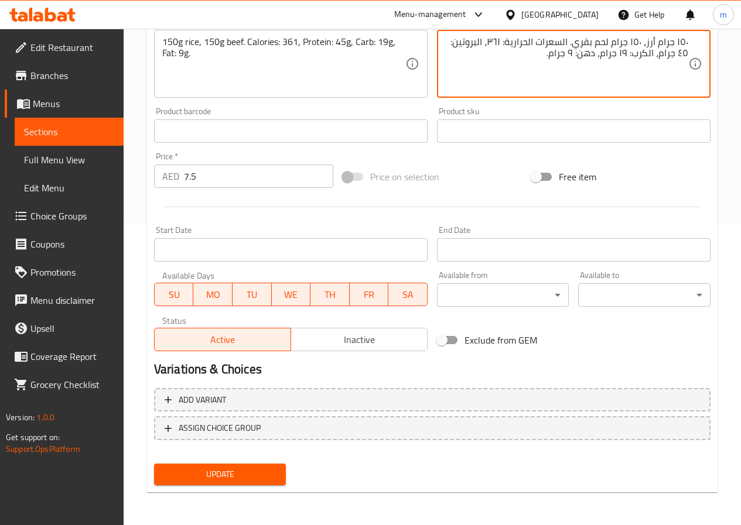
click at [210, 475] on span "Update" at bounding box center [220, 474] width 114 height 15
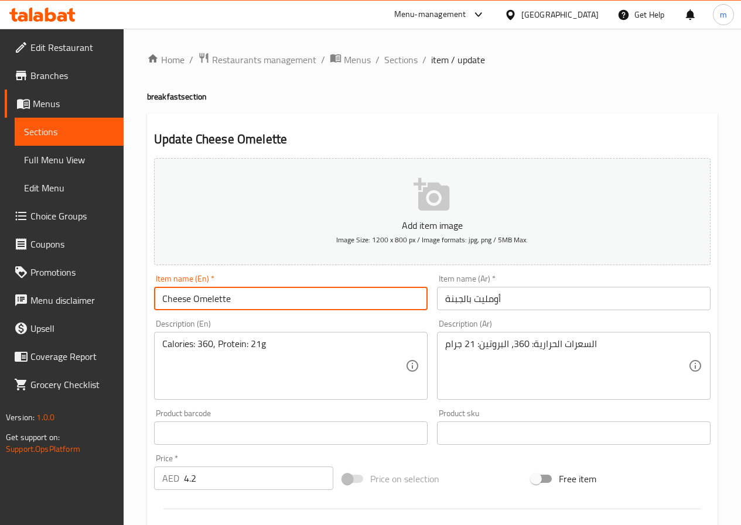
drag, startPoint x: 196, startPoint y: 296, endPoint x: 238, endPoint y: 297, distance: 42.2
click at [238, 297] on input "Cheese Omelette" at bounding box center [290, 298] width 273 height 23
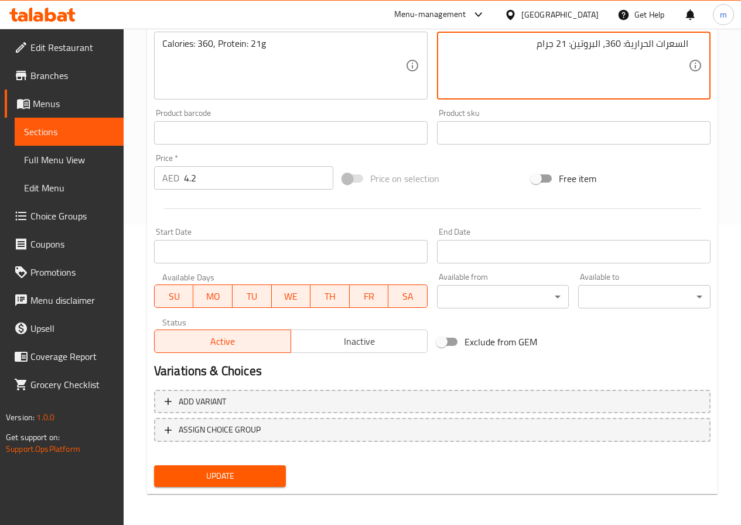
scroll to position [302, 0]
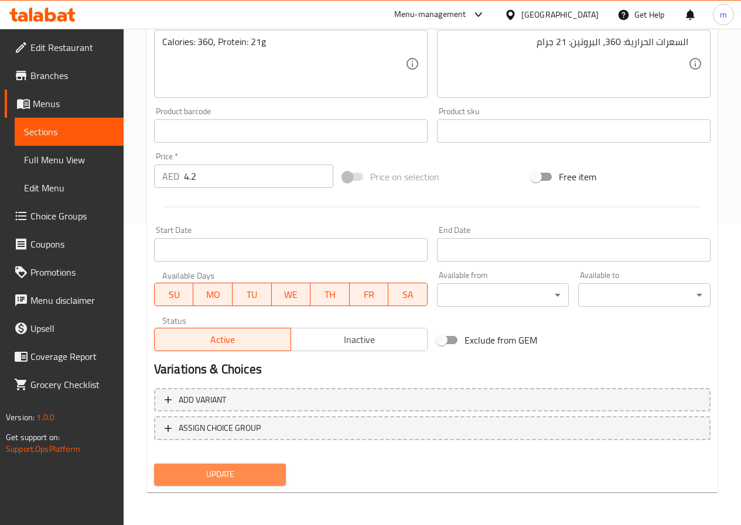
click at [268, 472] on span "Update" at bounding box center [220, 474] width 114 height 15
click at [241, 486] on div "Update" at bounding box center [220, 474] width 142 height 31
click at [241, 485] on button "Update" at bounding box center [220, 475] width 132 height 22
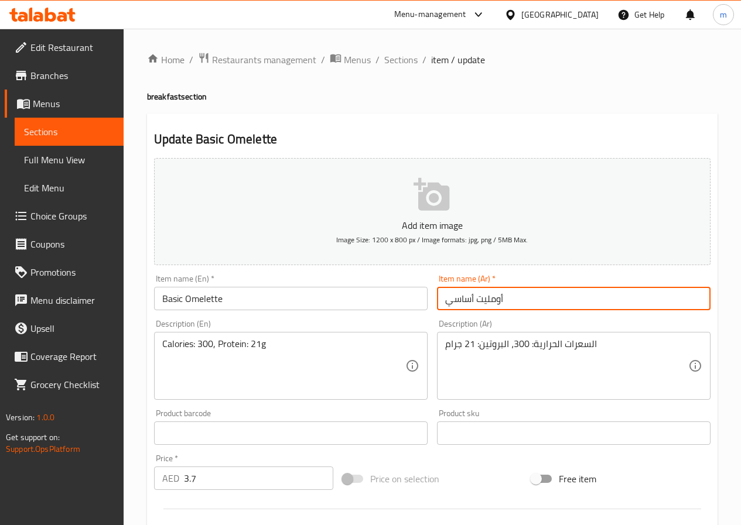
drag, startPoint x: 474, startPoint y: 294, endPoint x: 392, endPoint y: 313, distance: 83.5
click at [392, 313] on div "Add item image Image Size: 1200 x 800 px / Image formats: jpg, png / 5MB Max. I…" at bounding box center [431, 405] width 565 height 505
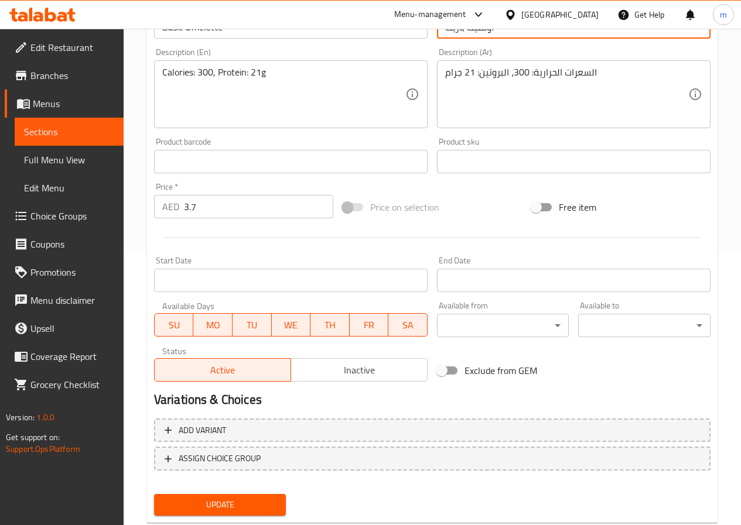
scroll to position [302, 0]
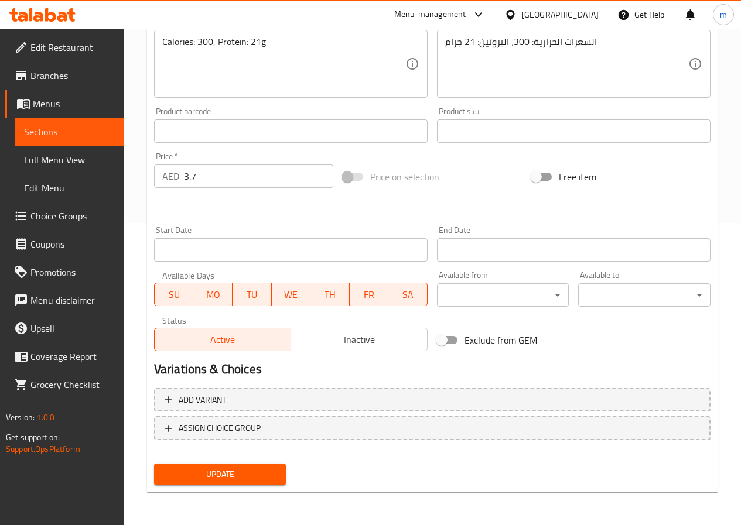
type input "أومليت بازيك"
click at [225, 477] on span "Update" at bounding box center [220, 474] width 114 height 15
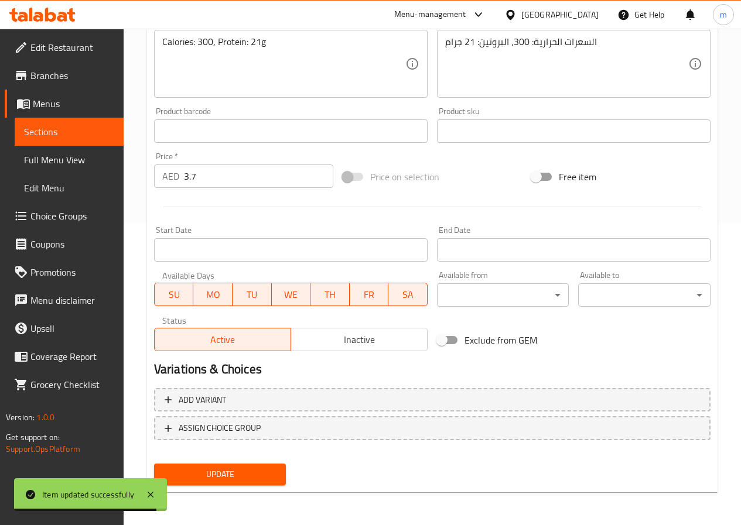
click at [260, 485] on button "Update" at bounding box center [220, 475] width 132 height 22
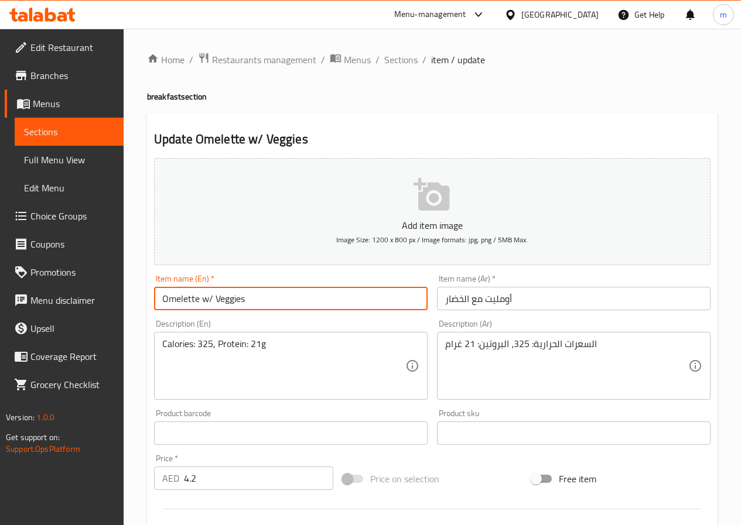
click at [208, 303] on input "Omelette w/ Veggies" at bounding box center [290, 298] width 273 height 23
click at [213, 303] on input "Omelette w/ Veggies" at bounding box center [290, 298] width 273 height 23
click at [209, 303] on input "Omelette w/ Veggies" at bounding box center [290, 298] width 273 height 23
drag, startPoint x: 249, startPoint y: 301, endPoint x: 213, endPoint y: 300, distance: 35.7
click at [213, 300] on input "Omelette w/ Veggies" at bounding box center [290, 298] width 273 height 23
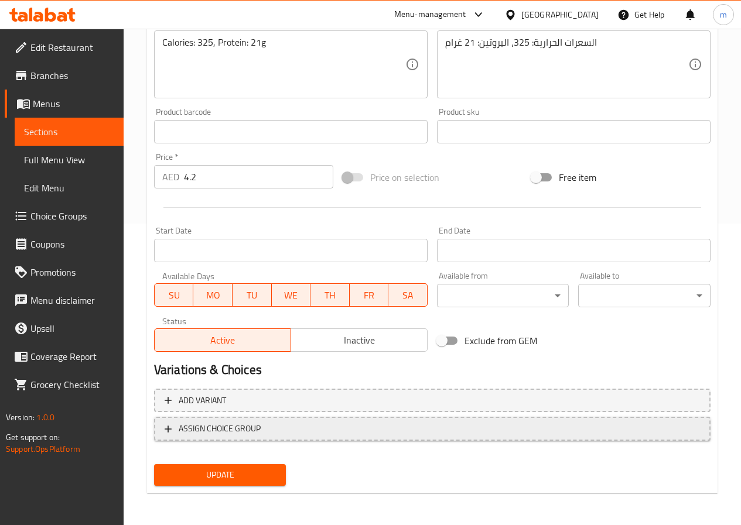
scroll to position [302, 0]
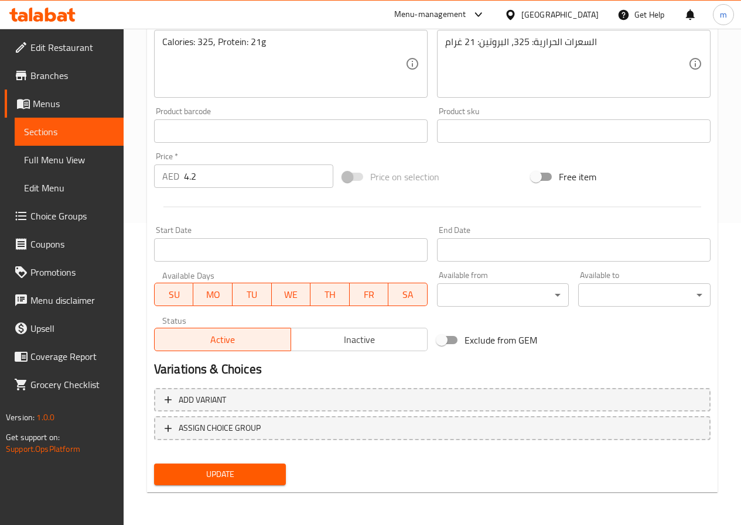
type input "Omelette With Veggies"
click at [222, 481] on span "Update" at bounding box center [220, 474] width 114 height 15
click at [275, 476] on span "Update" at bounding box center [220, 474] width 114 height 15
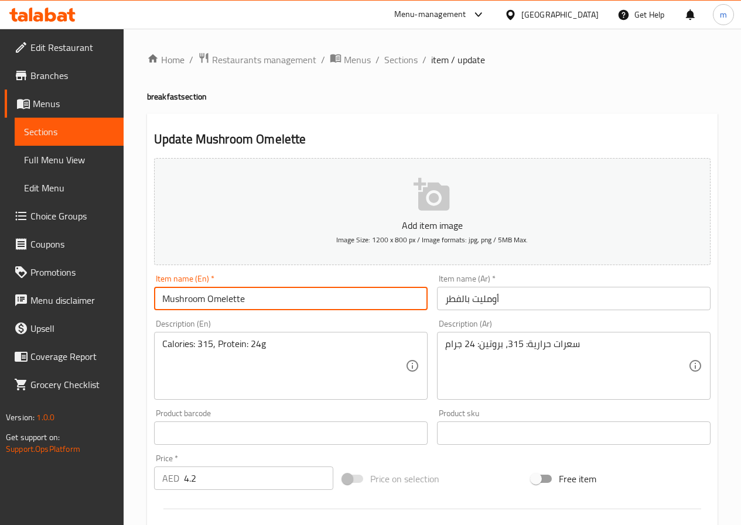
drag, startPoint x: 203, startPoint y: 301, endPoint x: 83, endPoint y: 308, distance: 120.8
click at [83, 308] on div "Edit Restaurant Branches Menus Sections Full Menu View Edit Menu Choice Groups …" at bounding box center [370, 428] width 741 height 798
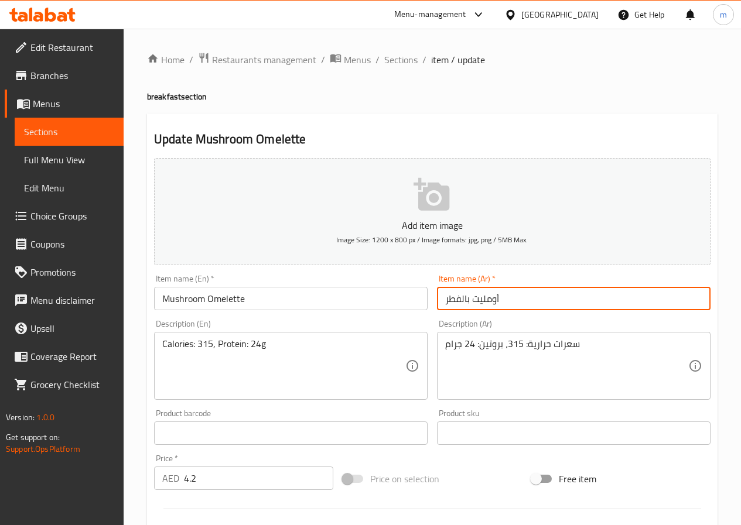
drag, startPoint x: 444, startPoint y: 306, endPoint x: 461, endPoint y: 313, distance: 18.9
click at [461, 313] on div "Item name (Ar)   * أومليت بالفطر Item name (Ar) *" at bounding box center [573, 292] width 283 height 45
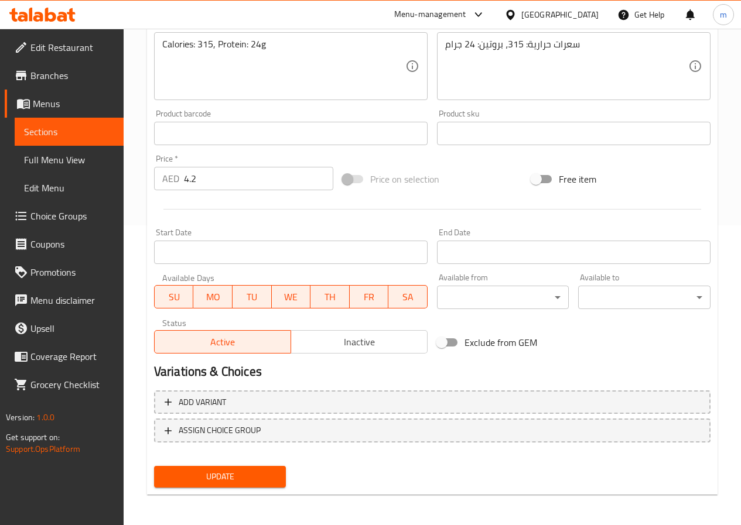
scroll to position [302, 0]
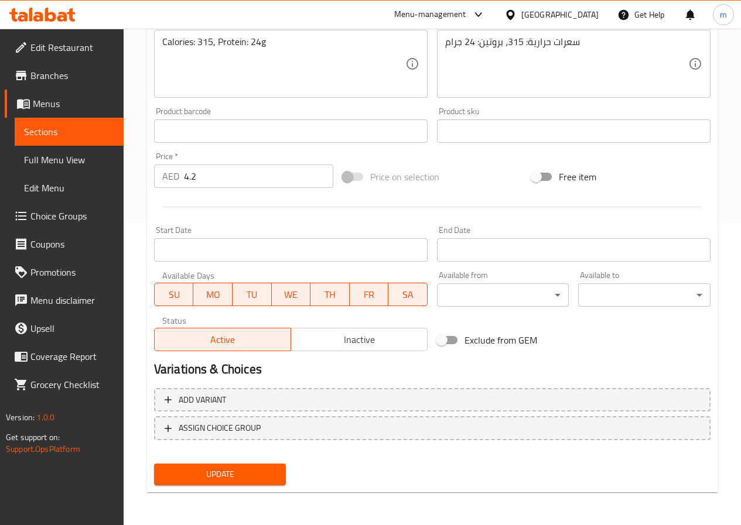
type input "أومليت بالمشروم"
click at [266, 475] on span "Update" at bounding box center [220, 474] width 114 height 15
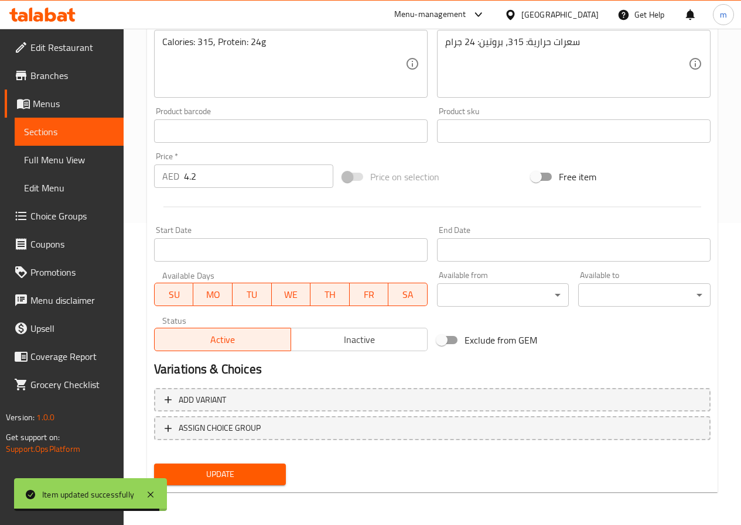
click at [277, 478] on button "Update" at bounding box center [220, 475] width 132 height 22
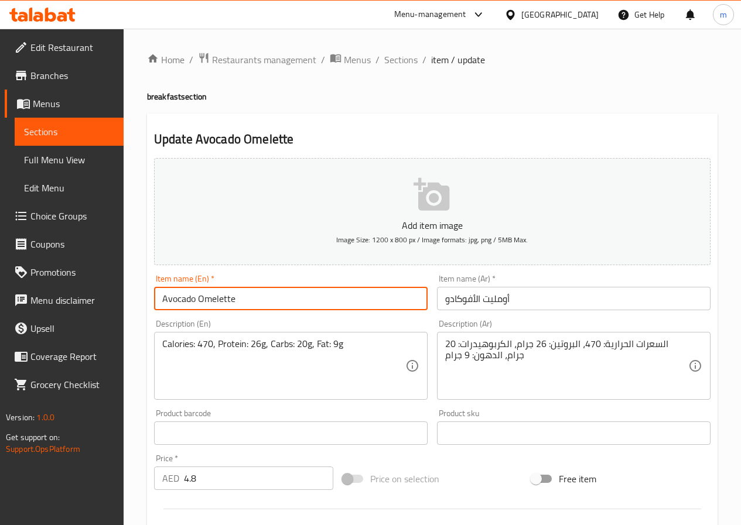
drag, startPoint x: 196, startPoint y: 298, endPoint x: 125, endPoint y: 298, distance: 70.2
click at [125, 298] on div "Home / Restaurants management / Menus / Sections / item / update breakfast sect…" at bounding box center [432, 428] width 617 height 798
paste input "Mushroom"
type input "Avocado Omelette"
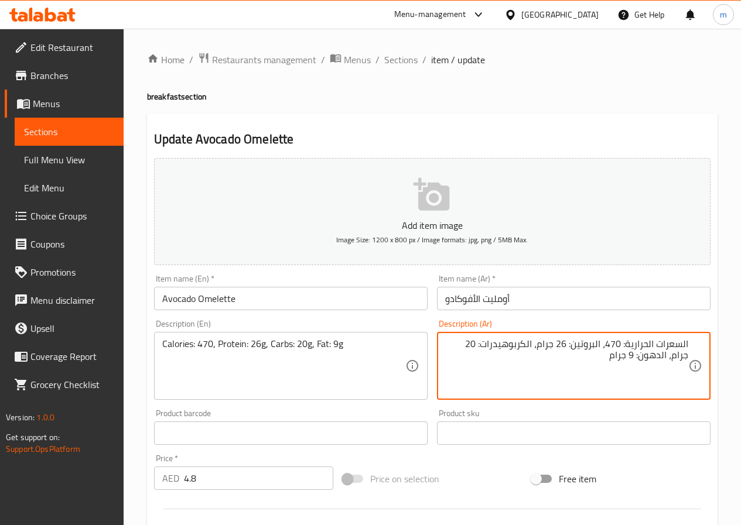
click at [666, 357] on textarea "السعرات الحرارية: 470، البروتين: 26 جرام، الكربوهيدرات: 20 جرام، الدهون: 9 جرام" at bounding box center [566, 366] width 243 height 56
click at [683, 355] on textarea "السعرات الحرارية: 470، البروتين: 26 جرام، الكربوهيدرات: 20 جرام، الدهن: 9 جرام" at bounding box center [566, 366] width 243 height 56
drag, startPoint x: 483, startPoint y: 344, endPoint x: 516, endPoint y: 347, distance: 32.9
click at [516, 347] on textarea "السعرات الحرارية: 470، البروتين: 26 جرام، الكربوهيدرات: 20 جرام، دهن: 9 جرام" at bounding box center [566, 366] width 243 height 56
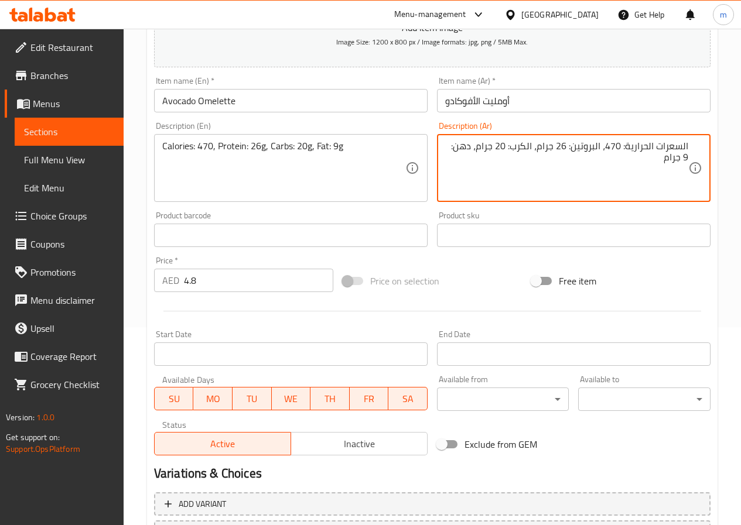
scroll to position [293, 0]
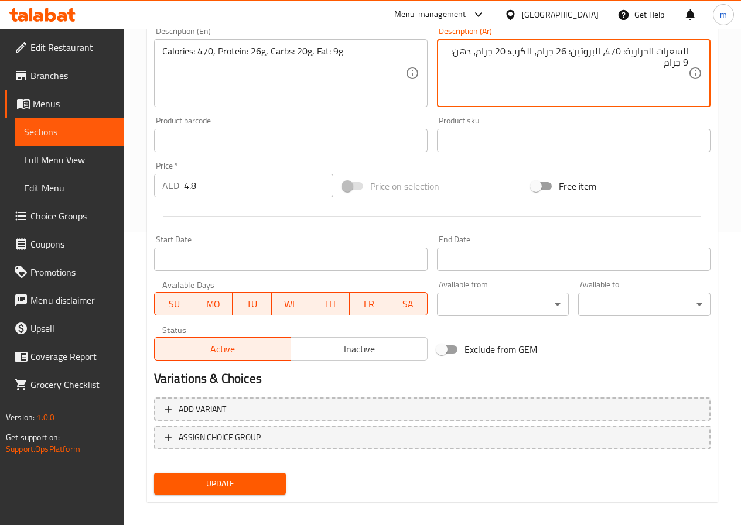
type textarea "السعرات الحرارية: 470، البروتين: 26 جرام، الكرب: 20 جرام، دهن: 9 جرام"
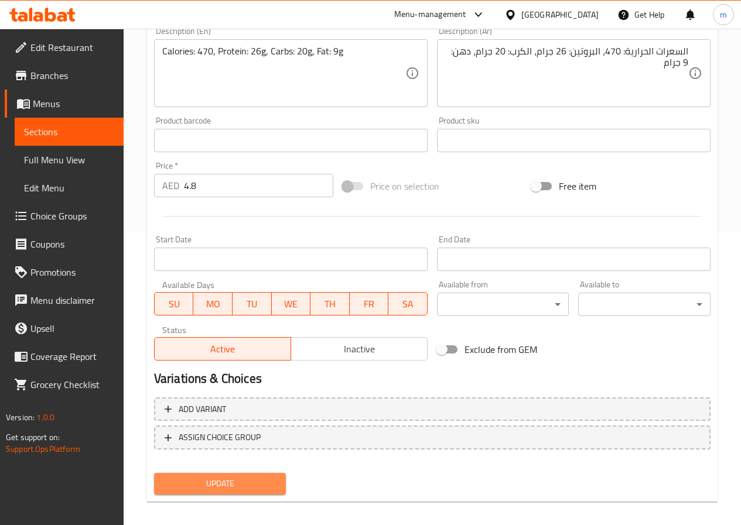
click at [265, 490] on span "Update" at bounding box center [220, 483] width 114 height 15
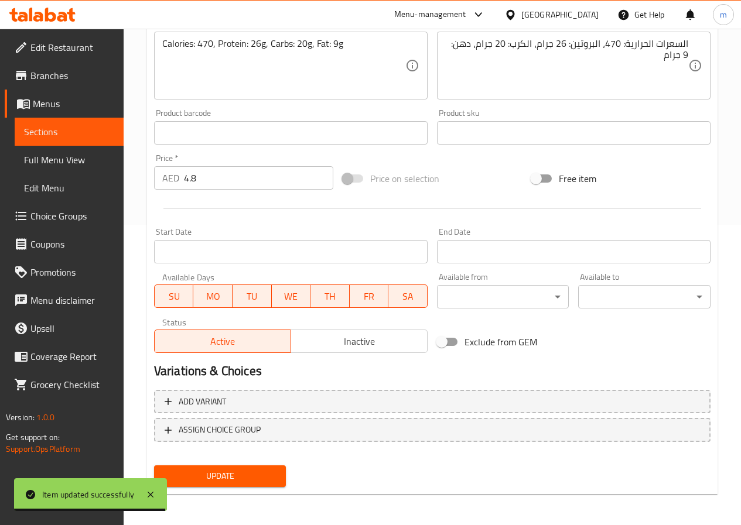
scroll to position [302, 0]
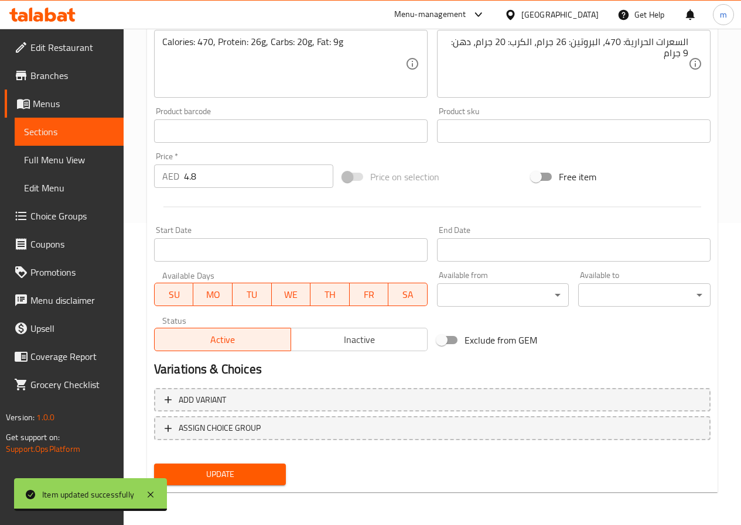
click at [266, 459] on div "Update" at bounding box center [220, 474] width 142 height 31
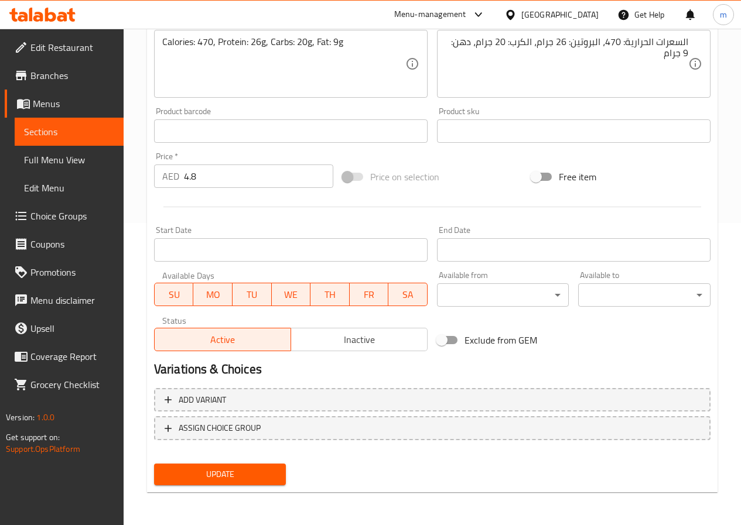
click at [267, 473] on span "Update" at bounding box center [220, 474] width 114 height 15
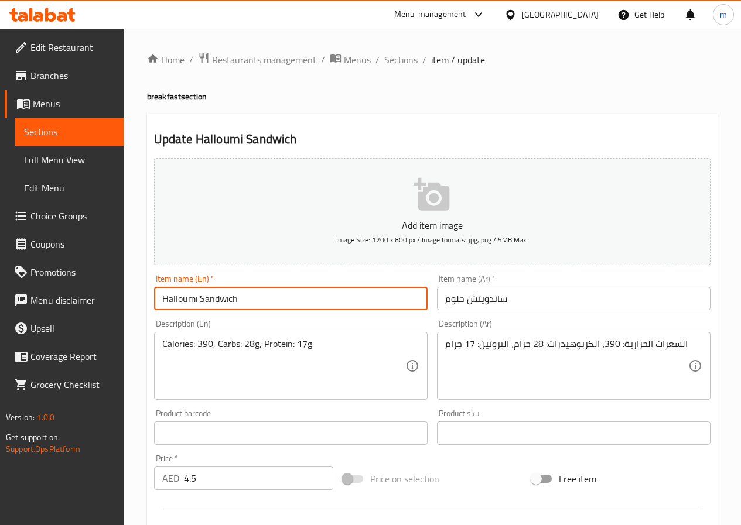
drag, startPoint x: 197, startPoint y: 294, endPoint x: 149, endPoint y: 287, distance: 48.6
click at [148, 294] on div "Update Halloumi Sandwich Add item image Image Size: 1200 x 800 px / Image forma…" at bounding box center [432, 454] width 570 height 681
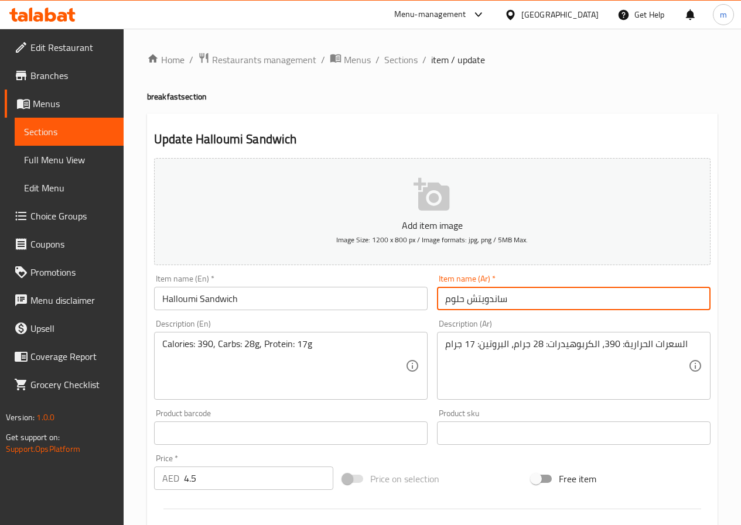
drag, startPoint x: 443, startPoint y: 301, endPoint x: 464, endPoint y: 296, distance: 21.2
click at [464, 296] on input "ساندويتش حلوم" at bounding box center [573, 298] width 273 height 23
paste input "ي"
type input "ساندويتش حلومي"
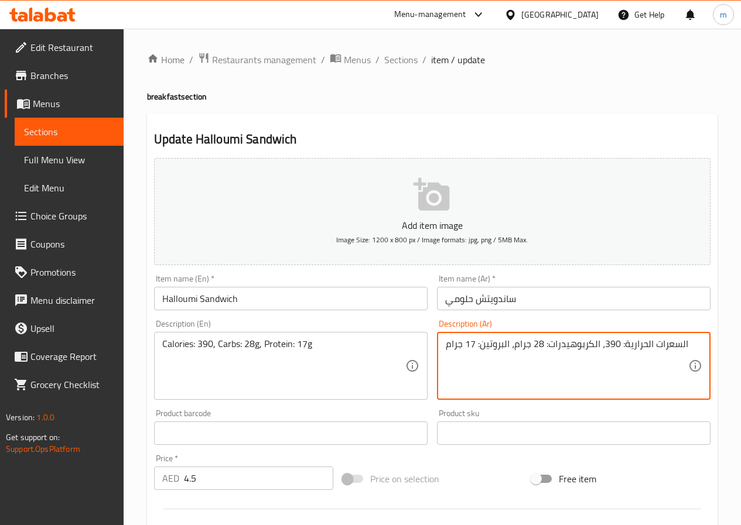
drag, startPoint x: 553, startPoint y: 346, endPoint x: 563, endPoint y: 345, distance: 10.0
click at [563, 345] on textarea "السعرات الحرارية: 390، الكربوهيدرات: 28 جرام، البروتين: 17 جرام" at bounding box center [566, 366] width 243 height 56
drag, startPoint x: 552, startPoint y: 341, endPoint x: 582, endPoint y: 344, distance: 29.9
click at [582, 344] on textarea "السعرات الحرارية: 390، الكربوهيدرات: 28 جرام، البروتين: 17 جرام" at bounding box center [566, 366] width 243 height 56
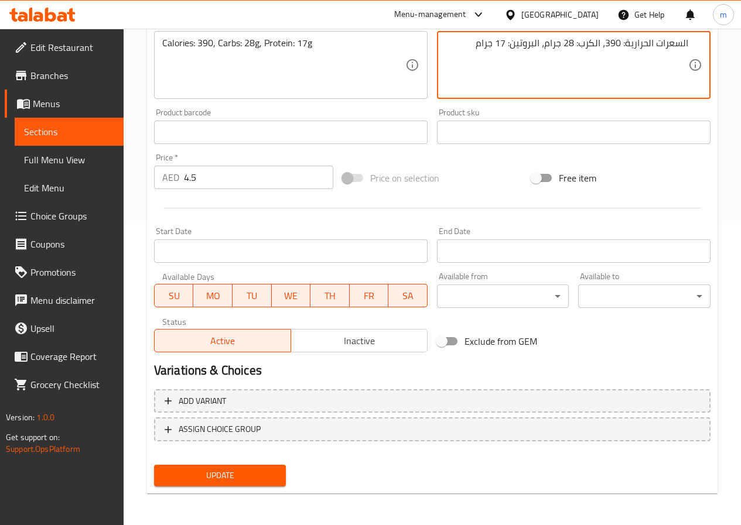
scroll to position [302, 0]
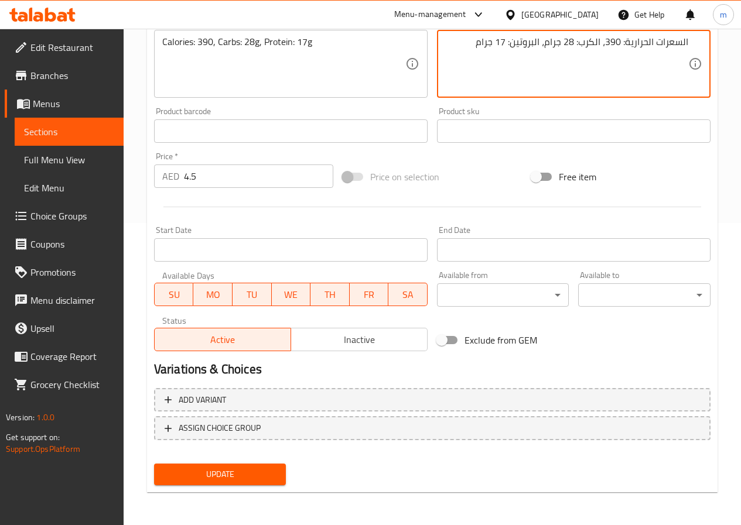
type textarea "السعرات الحرارية: 390، الكرب: 28 جرام، البروتين: 17 جرام"
click at [256, 475] on span "Update" at bounding box center [220, 474] width 114 height 15
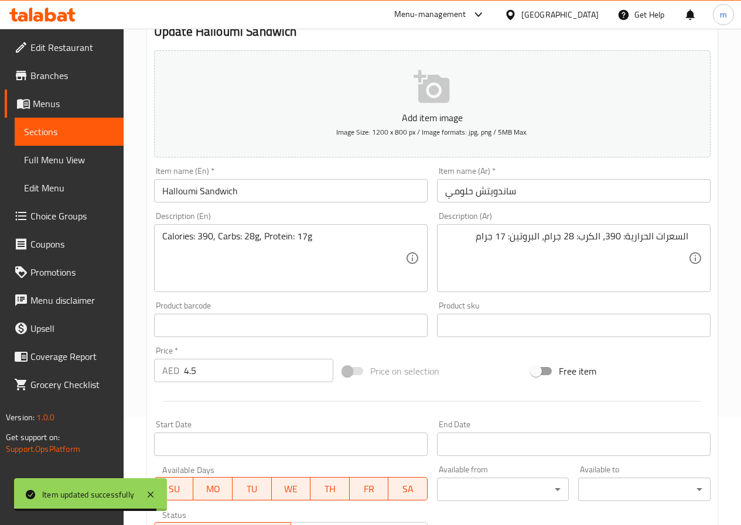
scroll to position [68, 0]
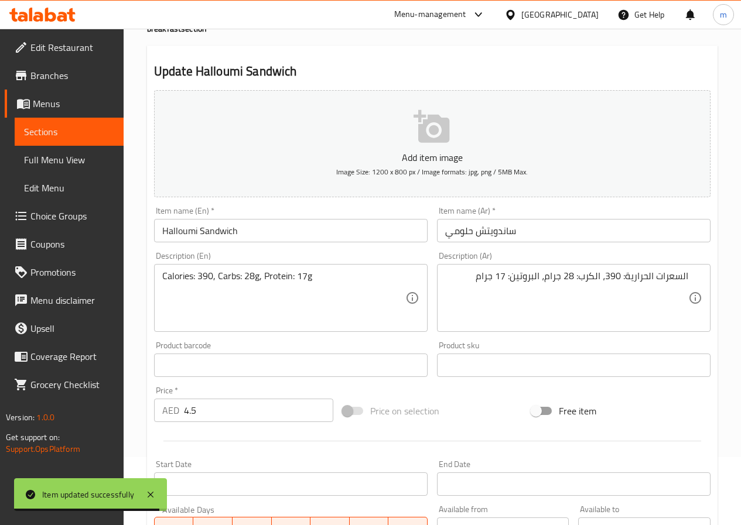
click at [347, 227] on input "Halloumi Sandwich" at bounding box center [290, 230] width 273 height 23
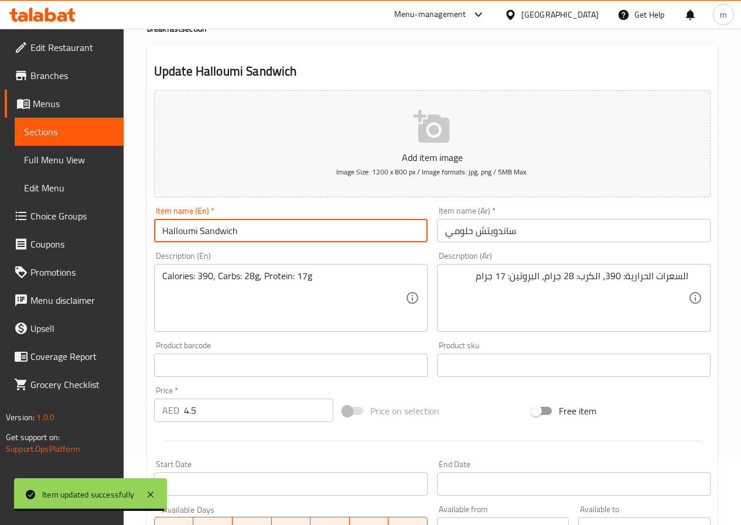
click at [347, 227] on input "Halloumi Sandwich" at bounding box center [290, 230] width 273 height 23
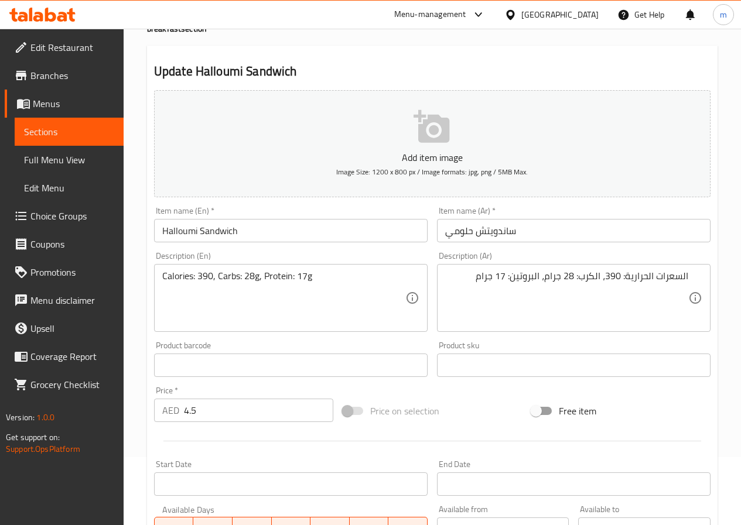
click at [561, 225] on input "ساندويتش حلومي" at bounding box center [573, 230] width 273 height 23
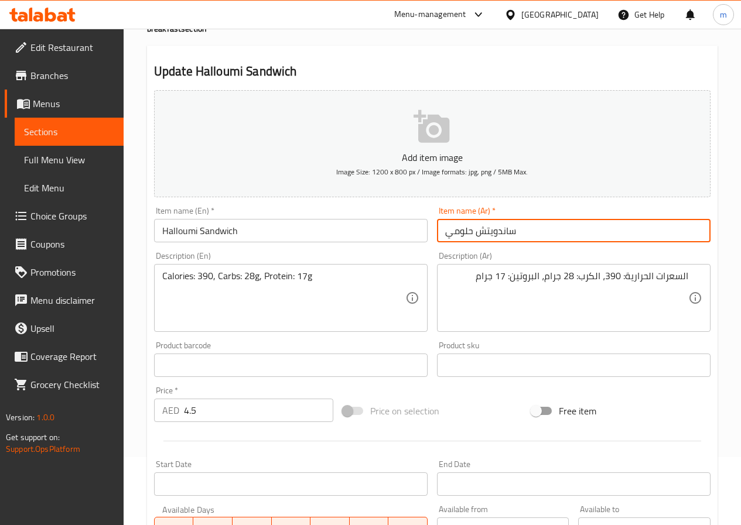
click at [561, 225] on input "ساندويتش حلومي" at bounding box center [573, 230] width 273 height 23
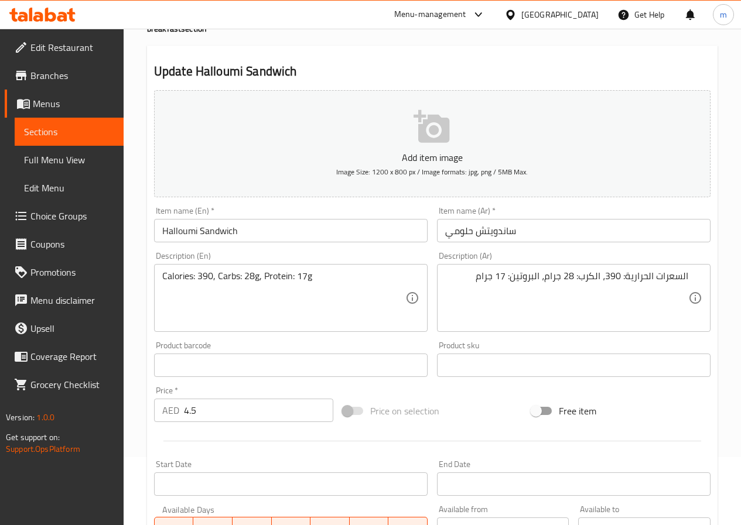
click at [310, 293] on textarea "Calories: 390, Carbs: 28g, Protein: 17g" at bounding box center [283, 298] width 243 height 56
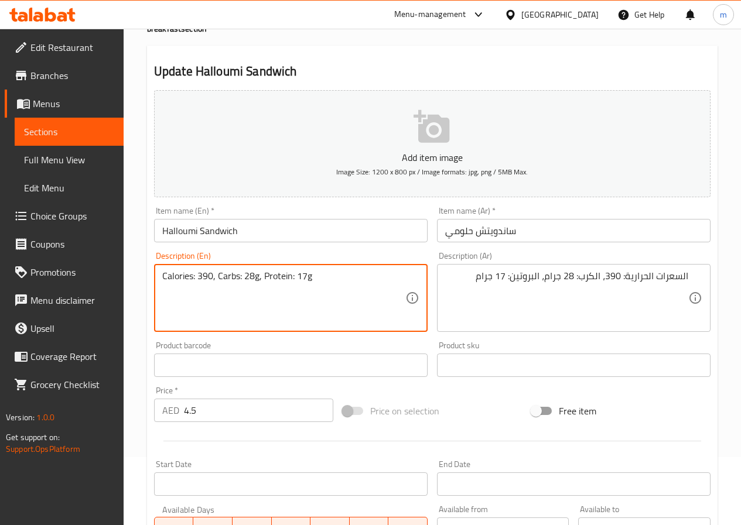
click at [310, 293] on textarea "Calories: 390, Carbs: 28g, Protein: 17g" at bounding box center [283, 298] width 243 height 56
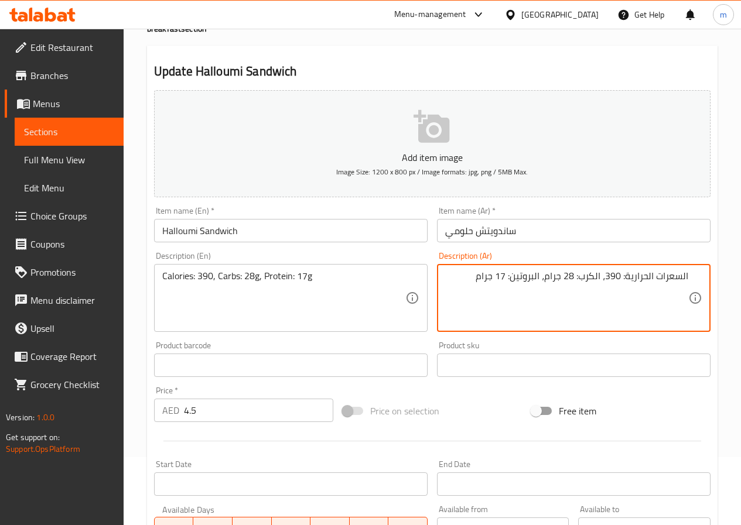
click at [558, 301] on textarea "السعرات الحرارية: 390، الكرب: 28 جرام، البروتين: 17 جرام" at bounding box center [566, 298] width 243 height 56
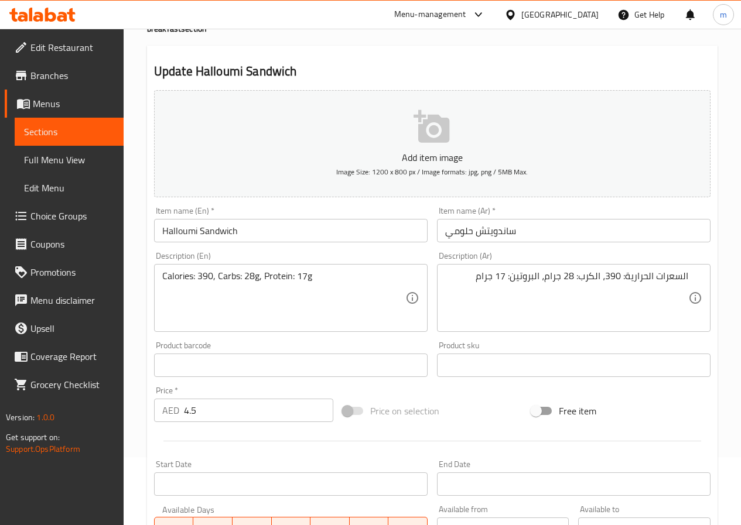
scroll to position [126, 0]
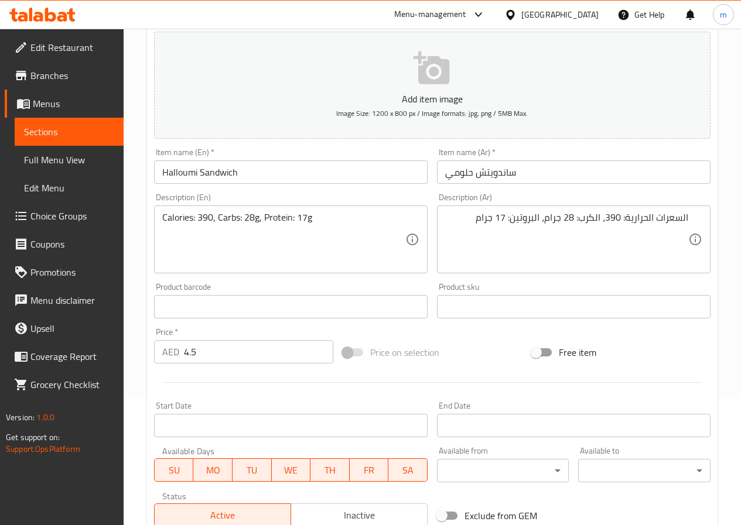
click at [248, 344] on input "4.5" at bounding box center [258, 351] width 149 height 23
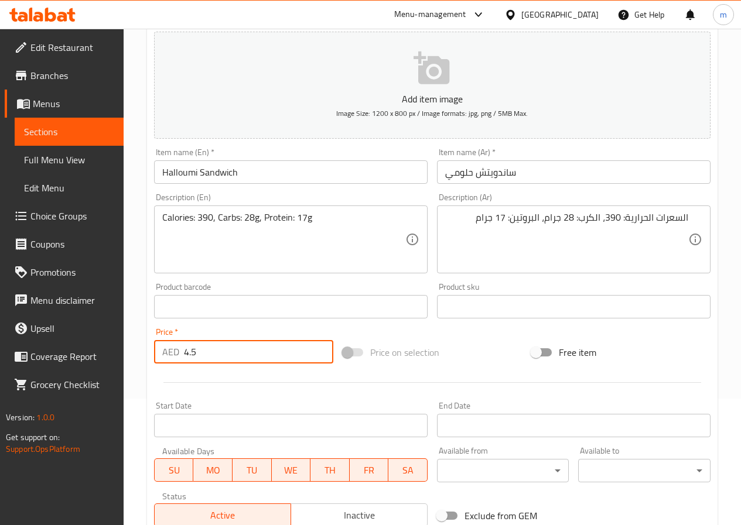
click at [248, 344] on input "4.5" at bounding box center [258, 351] width 149 height 23
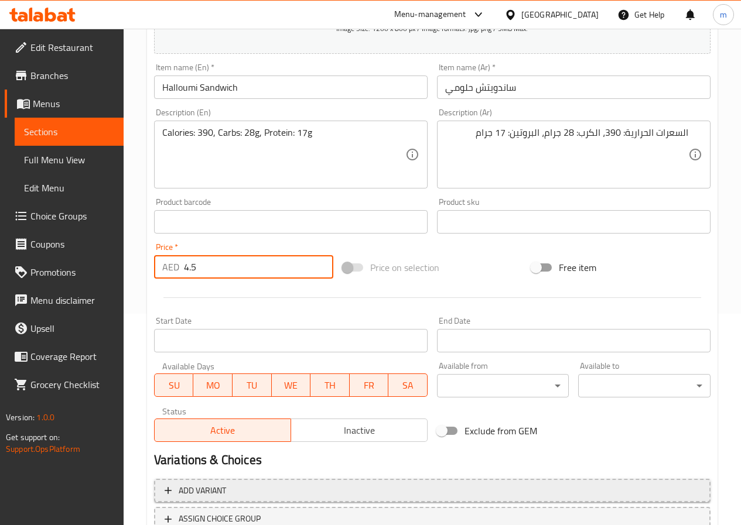
scroll to position [302, 0]
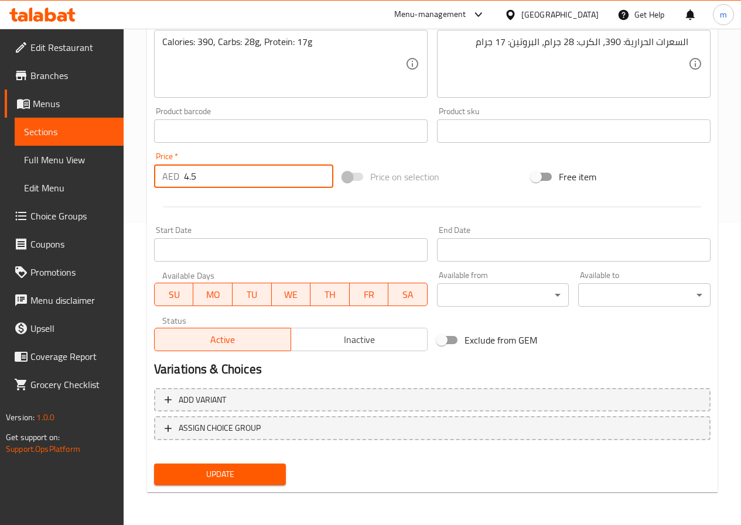
click at [257, 469] on span "Update" at bounding box center [220, 474] width 114 height 15
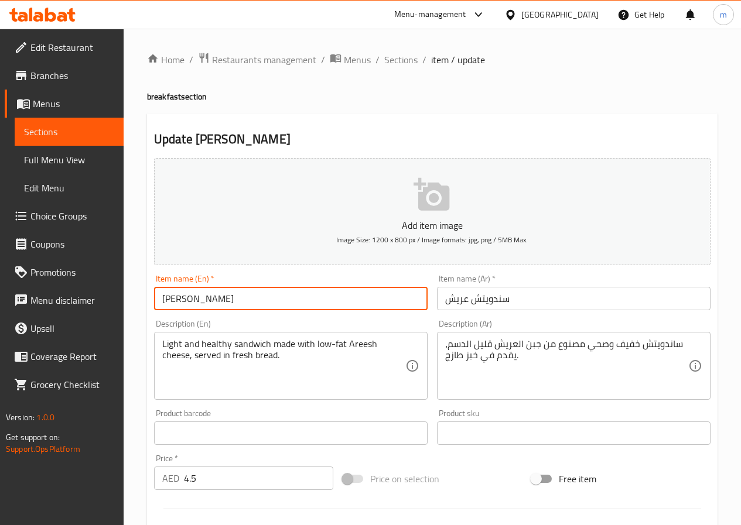
drag, startPoint x: 188, startPoint y: 298, endPoint x: 153, endPoint y: 304, distance: 35.6
click at [153, 304] on div "Item name (En)   * [PERSON_NAME] Item name (En) *" at bounding box center [290, 292] width 283 height 45
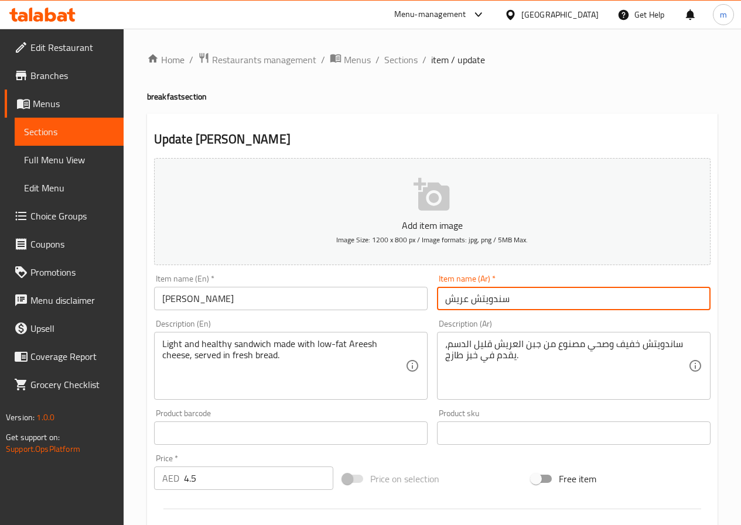
click at [469, 297] on input "سندويتش عريش" at bounding box center [573, 298] width 273 height 23
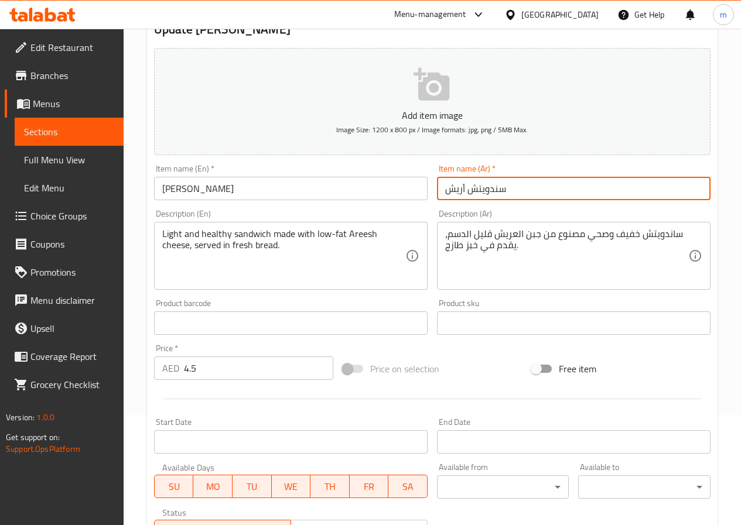
scroll to position [117, 0]
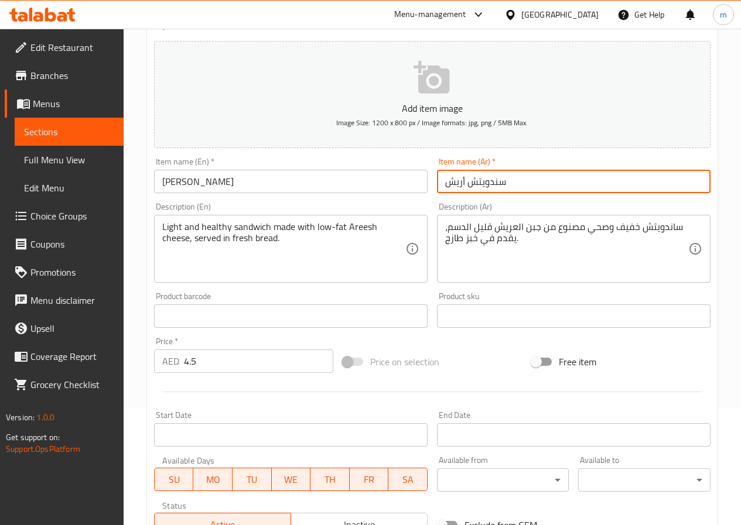
type input "سندويتش أريش"
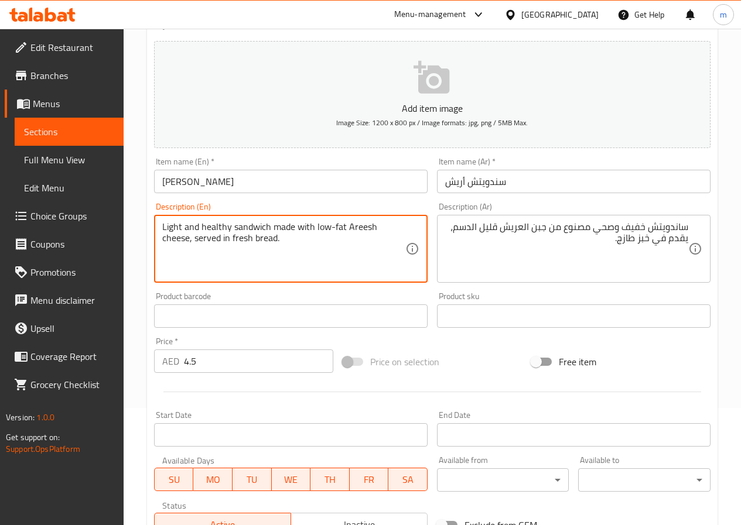
drag, startPoint x: 181, startPoint y: 224, endPoint x: 160, endPoint y: 229, distance: 21.6
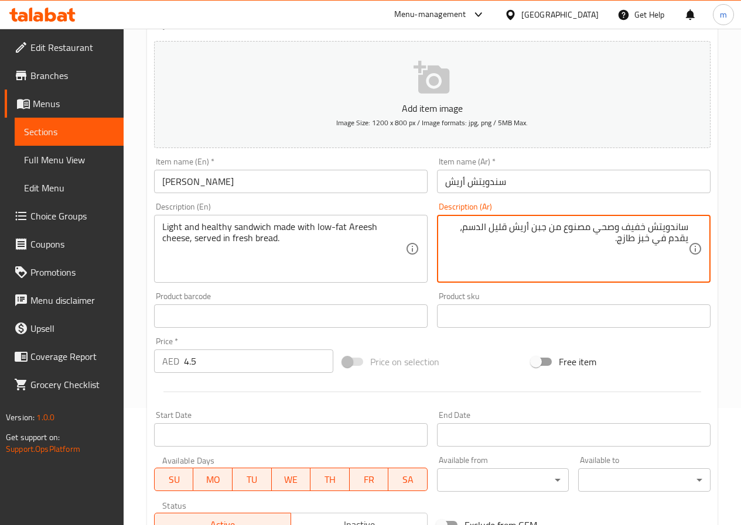
type textarea "ساندويتش خفيف وصحي مصنوع من جبن أريش قليل الدسم، يقدم في خبز طازج."
click at [564, 239] on textarea "ساندويتش خفيف وصحي مصنوع من جبن أريش قليل الدسم، يقدم في خبز طازج." at bounding box center [566, 249] width 243 height 56
click at [464, 228] on textarea "ساندويتش خفيف وصحي مصنوع من جبن أريش قليل الدسم، يقدم في خبز طازج." at bounding box center [566, 249] width 243 height 56
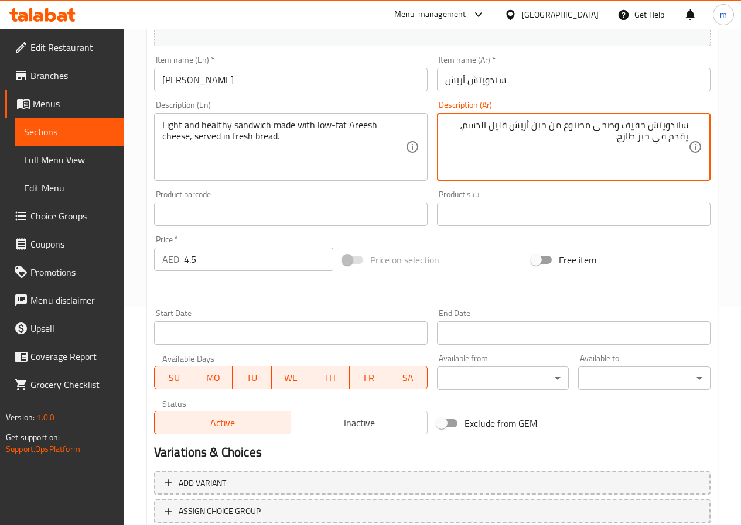
scroll to position [302, 0]
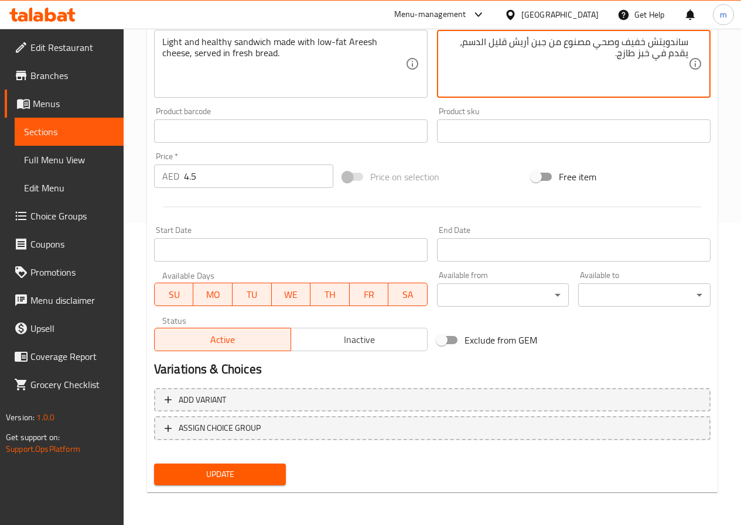
click at [276, 469] on span "Update" at bounding box center [220, 474] width 114 height 15
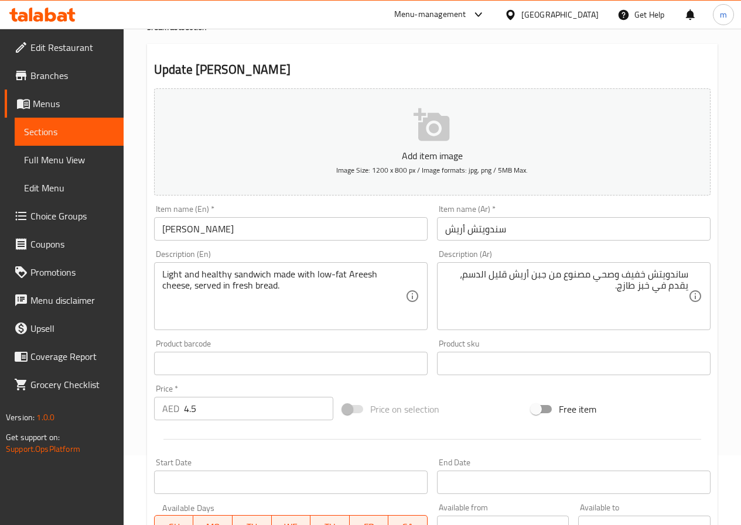
scroll to position [68, 0]
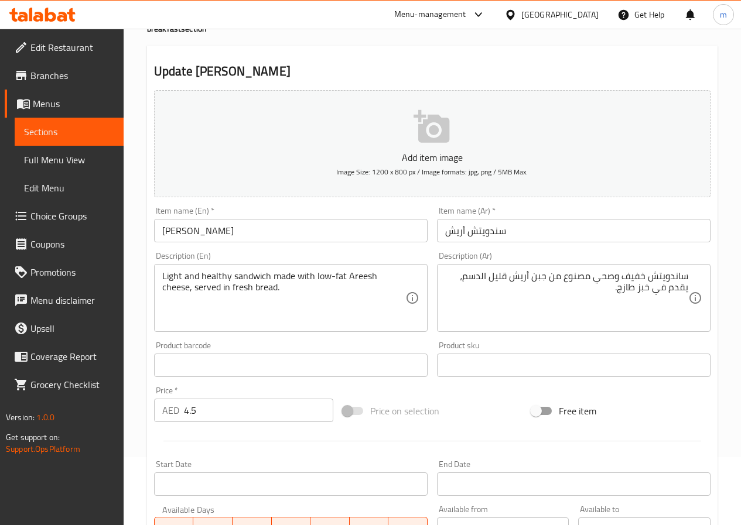
click at [306, 228] on input "Areesh Sandwich" at bounding box center [290, 230] width 273 height 23
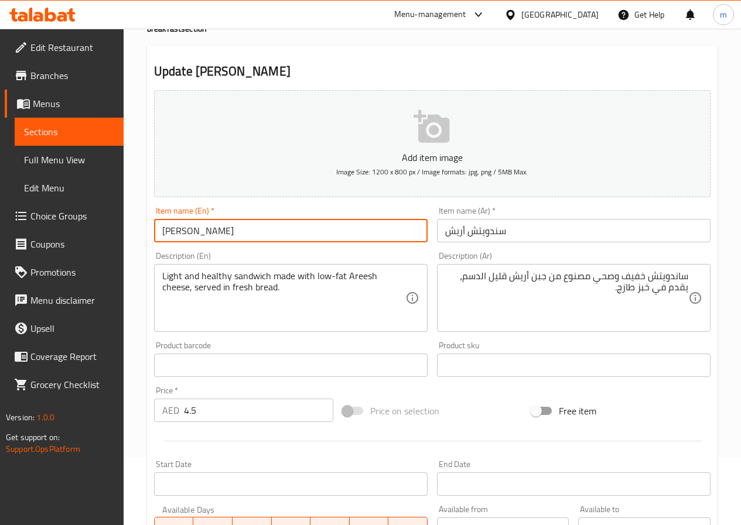
click at [306, 228] on input "Areesh Sandwich" at bounding box center [290, 230] width 273 height 23
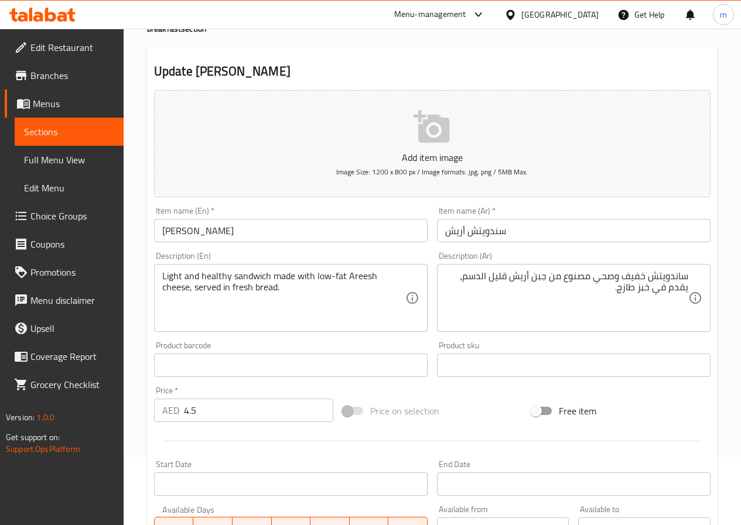
click at [570, 224] on input "سندويتش أريش" at bounding box center [573, 230] width 273 height 23
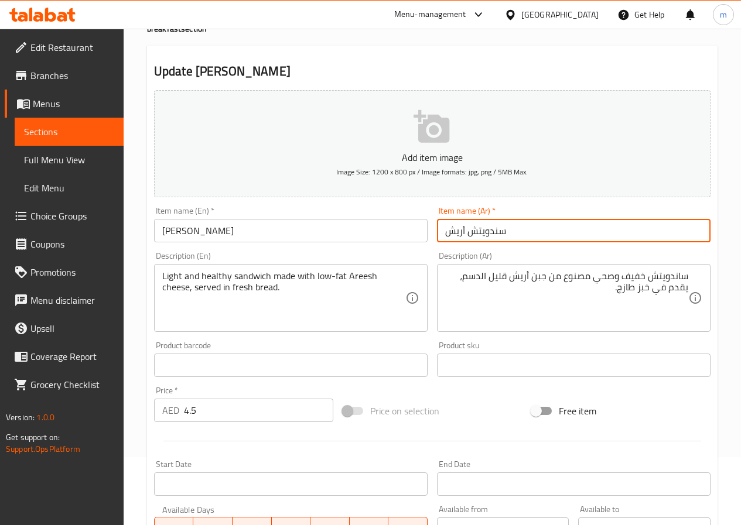
click at [570, 224] on input "سندويتش أريش" at bounding box center [573, 230] width 273 height 23
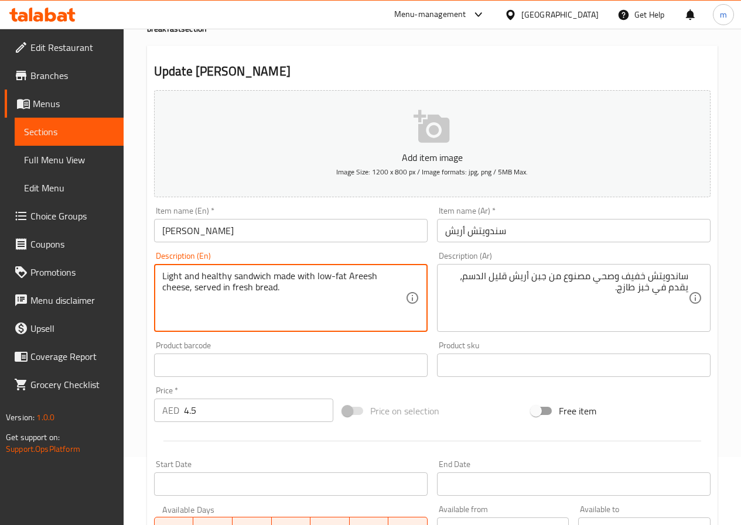
click at [378, 295] on textarea "Light and healthy sandwich made with low-fat Areesh cheese, served in fresh bre…" at bounding box center [283, 298] width 243 height 56
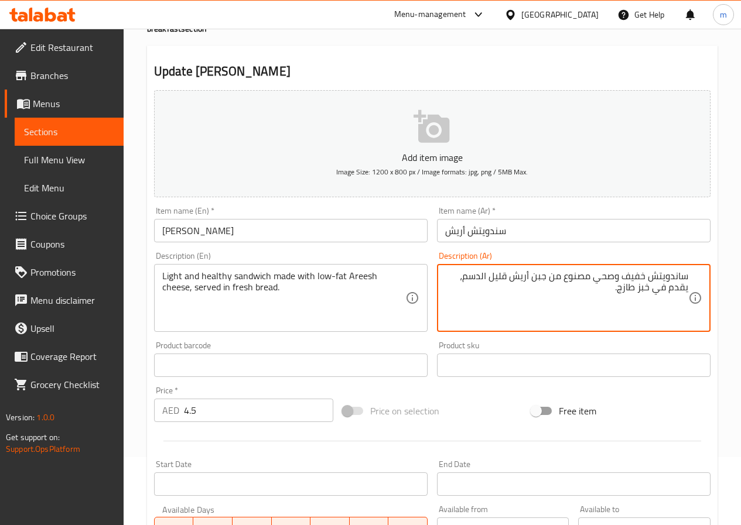
click at [619, 301] on textarea "ساندويتش خفيف وصحي مصنوع من جبن أريش قليل الدسم، يقدم في خبز طازج." at bounding box center [566, 298] width 243 height 56
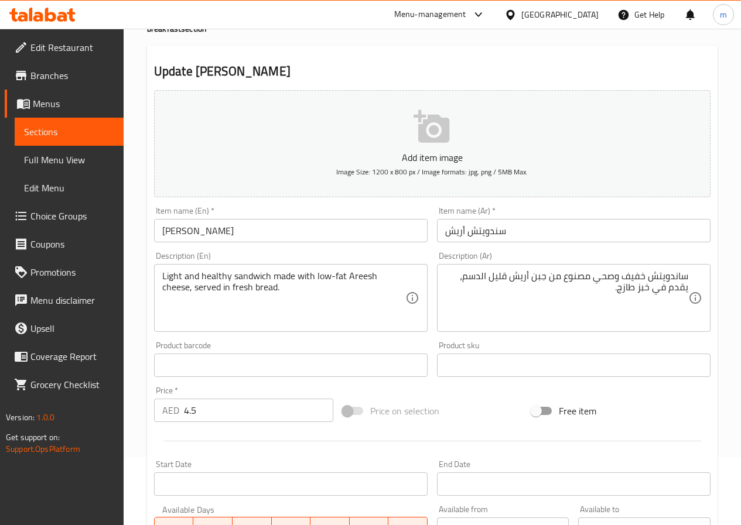
click at [289, 407] on input "4.5" at bounding box center [258, 410] width 149 height 23
click at [278, 404] on input "4.5" at bounding box center [258, 410] width 149 height 23
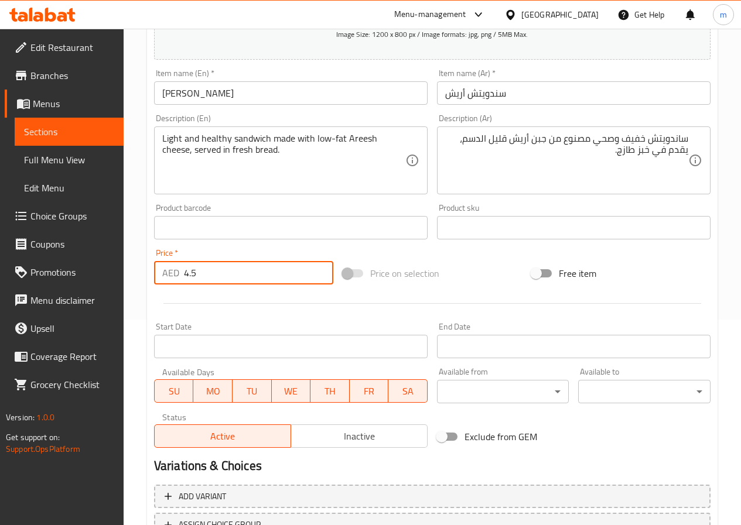
scroll to position [302, 0]
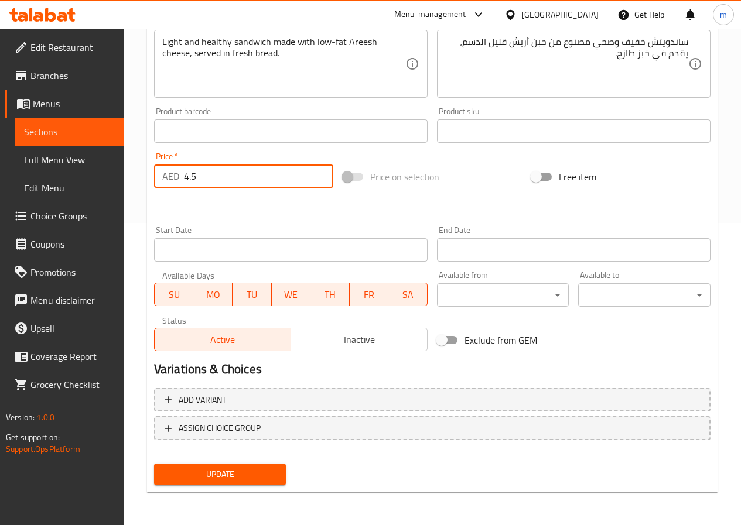
click at [258, 468] on span "Update" at bounding box center [220, 474] width 114 height 15
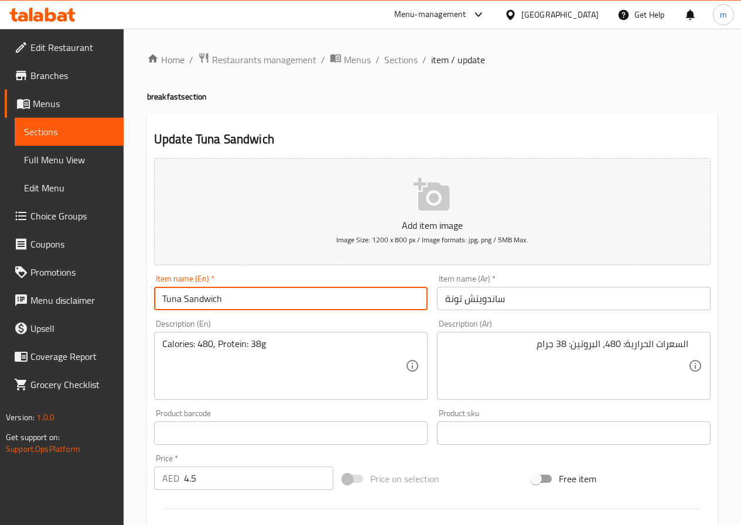
click at [361, 306] on input "Tuna Sandwich" at bounding box center [290, 298] width 273 height 23
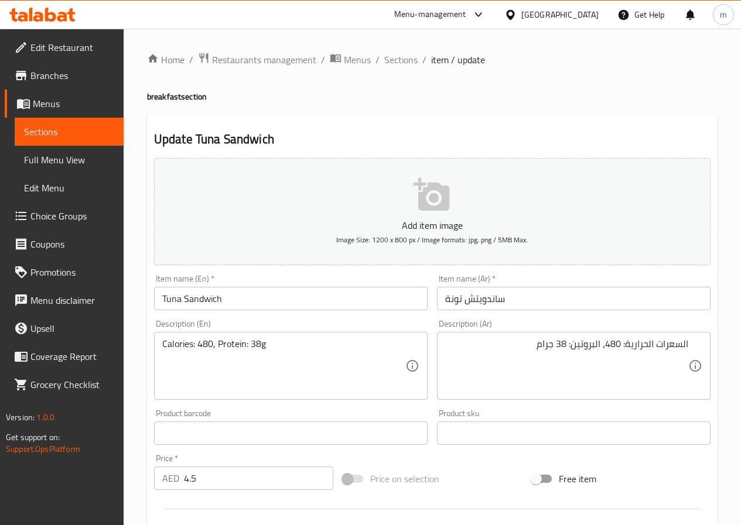
click at [482, 297] on input "ساندويتش تونة" at bounding box center [573, 298] width 273 height 23
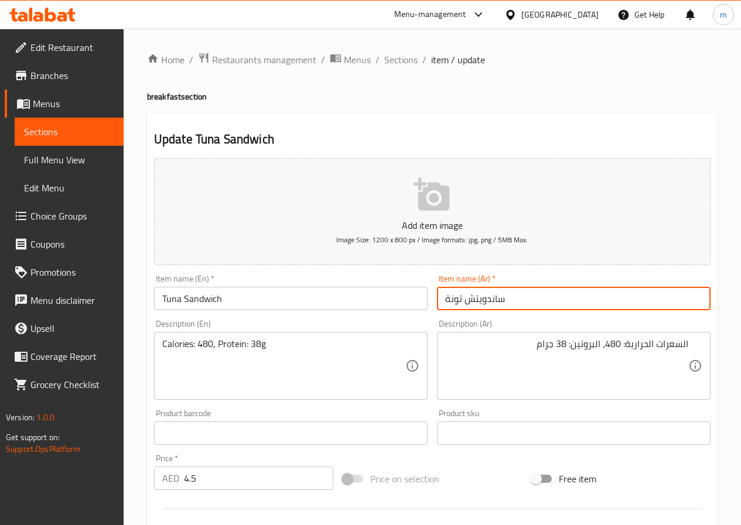
click at [494, 298] on input "ساندويتش تونة" at bounding box center [573, 298] width 273 height 23
click at [532, 297] on input "ساندويتش تونة" at bounding box center [573, 298] width 273 height 23
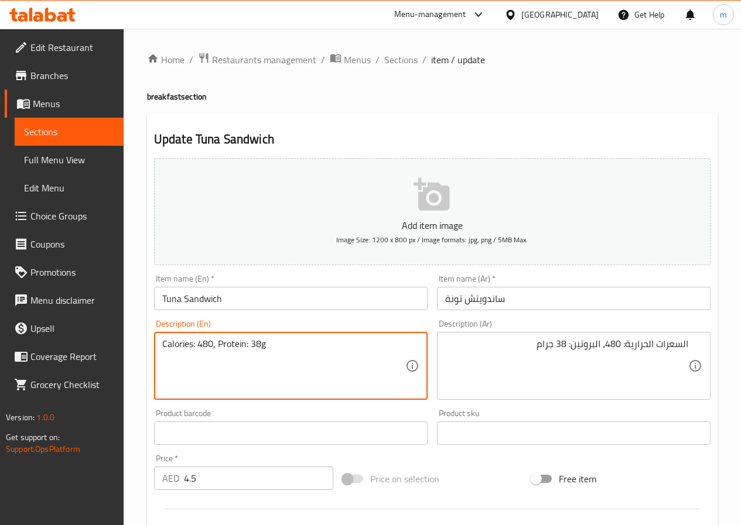
click at [345, 345] on textarea "Calories: 480, Protein: 38g" at bounding box center [283, 366] width 243 height 56
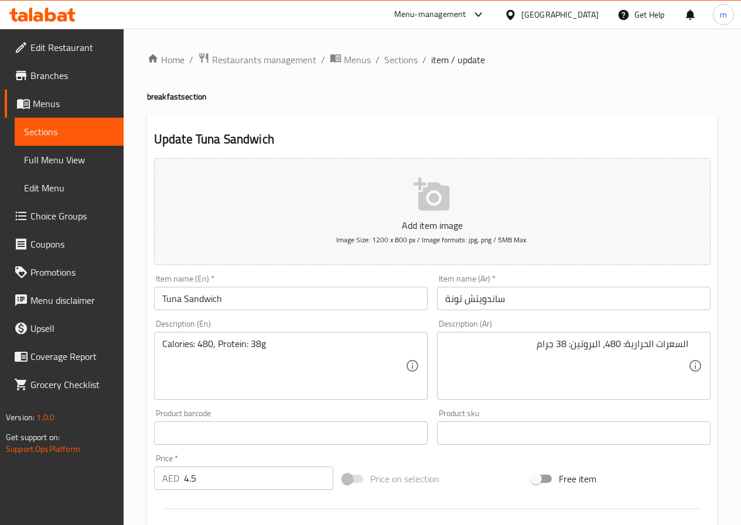
click at [541, 354] on textarea "السعرات الحرارية: 480، البروتين: 38 جرام" at bounding box center [566, 366] width 243 height 56
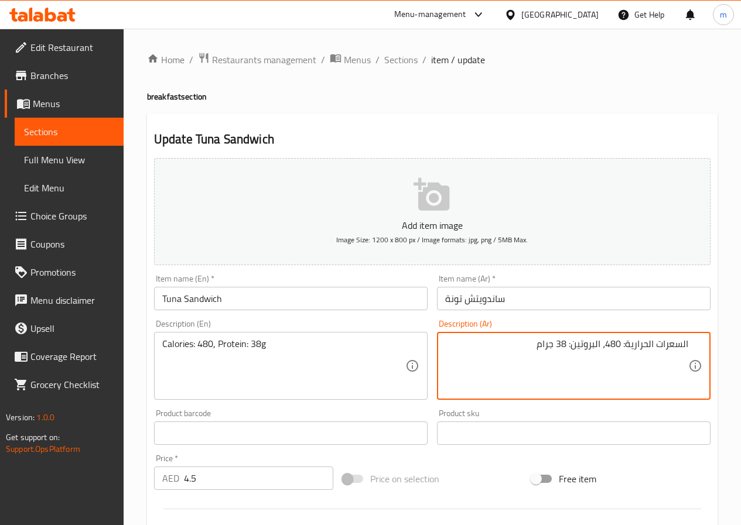
click at [541, 354] on textarea "السعرات الحرارية: 480، البروتين: 38 جرام" at bounding box center [566, 366] width 243 height 56
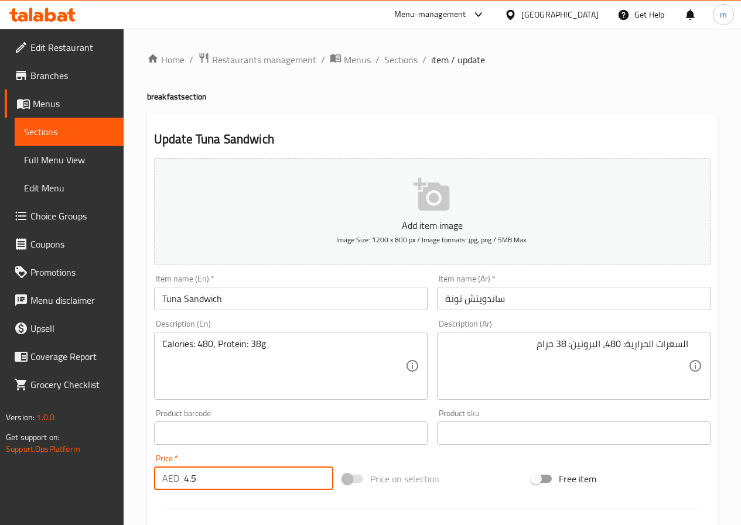
click at [262, 485] on input "4.5" at bounding box center [258, 478] width 149 height 23
click at [262, 486] on input "4.5" at bounding box center [258, 478] width 149 height 23
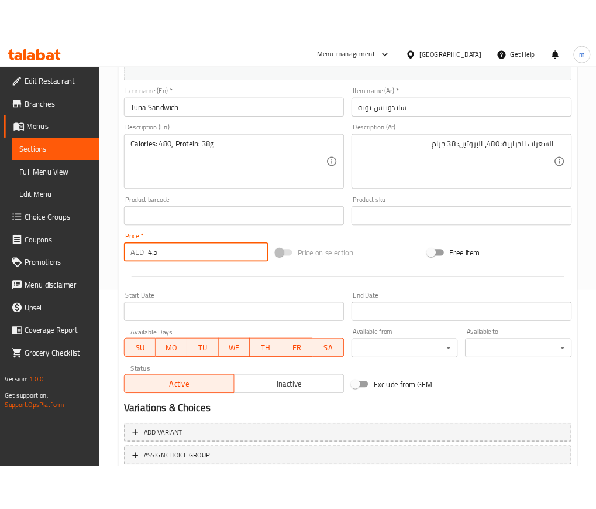
scroll to position [302, 0]
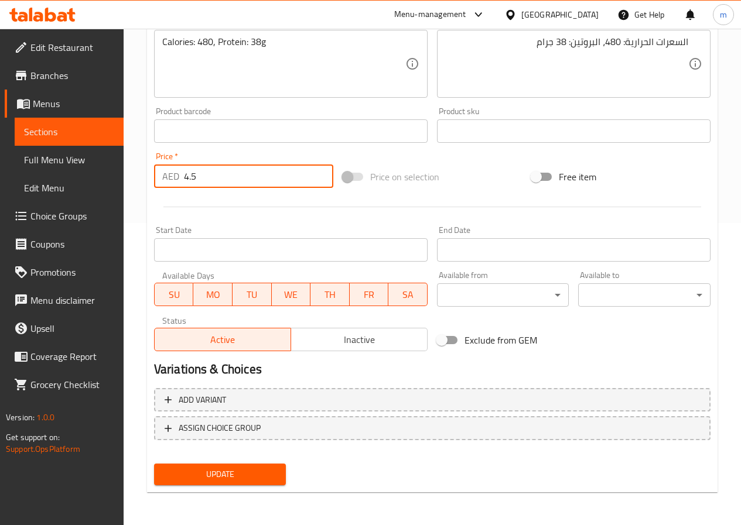
click at [248, 464] on button "Update" at bounding box center [220, 475] width 132 height 22
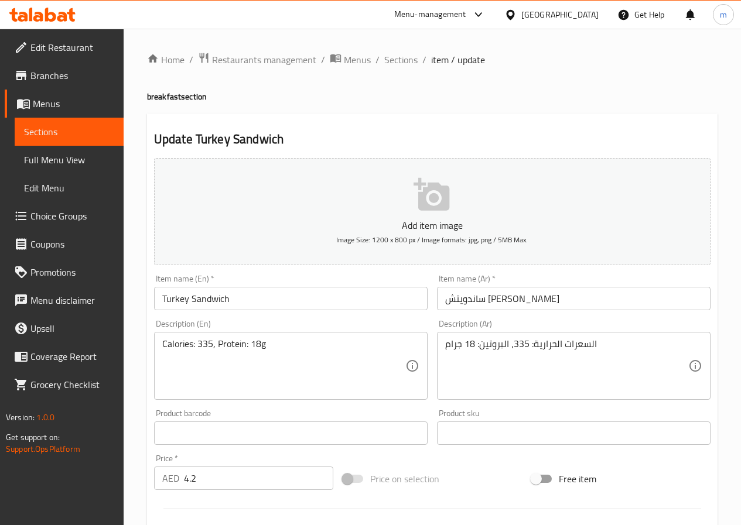
click at [244, 299] on input "Turkey Sandwich" at bounding box center [290, 298] width 273 height 23
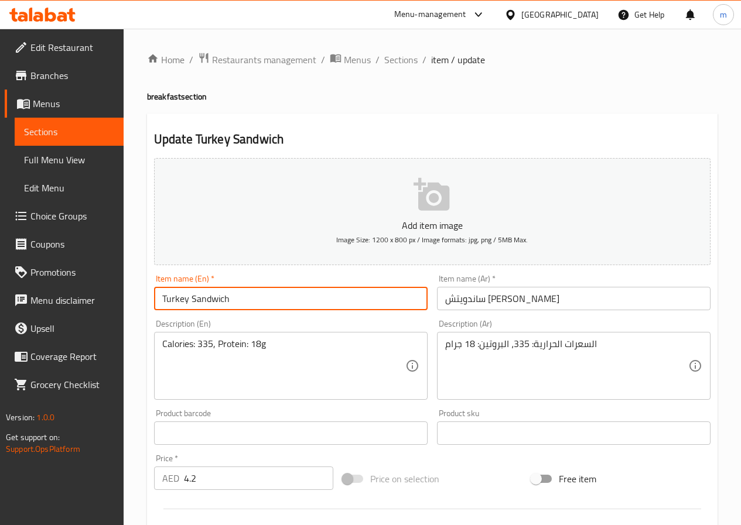
click at [244, 299] on input "Turkey Sandwich" at bounding box center [290, 298] width 273 height 23
click at [181, 294] on input "Turkey Sandwich" at bounding box center [290, 298] width 273 height 23
drag, startPoint x: 186, startPoint y: 297, endPoint x: 137, endPoint y: 280, distance: 52.0
click at [117, 301] on div "Edit Restaurant Branches Menus Sections Full Menu View Edit Menu Choice Groups …" at bounding box center [370, 428] width 741 height 798
click at [239, 302] on input "Turkey Sandwich" at bounding box center [290, 298] width 273 height 23
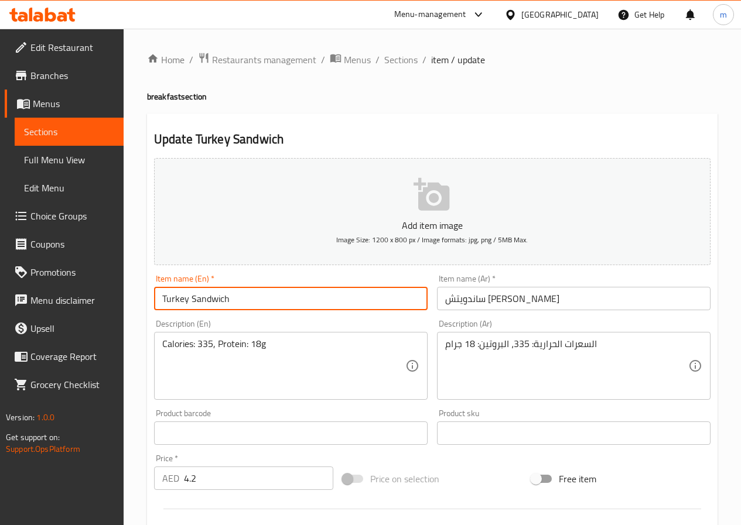
click at [239, 302] on input "Turkey Sandwich" at bounding box center [290, 298] width 273 height 23
click at [501, 310] on input "ساندويتش [PERSON_NAME]" at bounding box center [573, 298] width 273 height 23
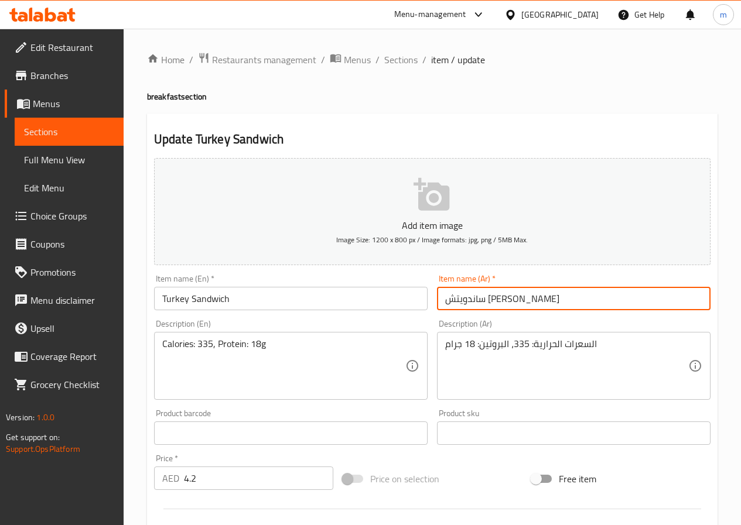
click at [502, 307] on input "ساندويتش [PERSON_NAME]" at bounding box center [573, 298] width 273 height 23
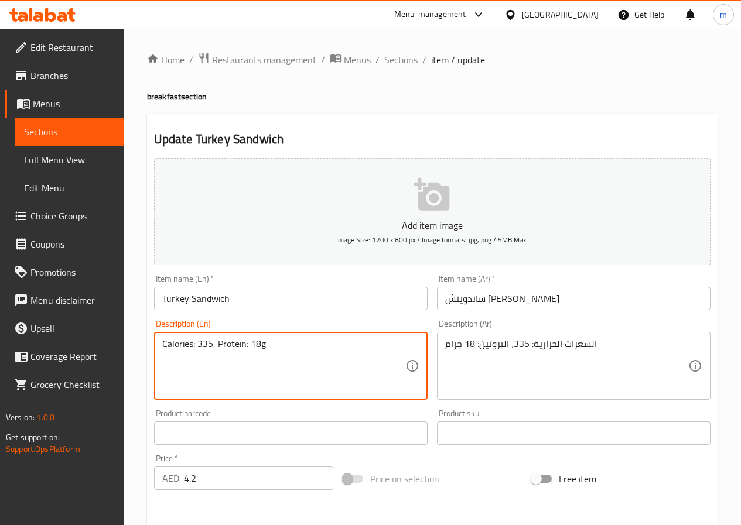
click at [277, 374] on textarea "Calories: 335, Protein: 18g" at bounding box center [283, 366] width 243 height 56
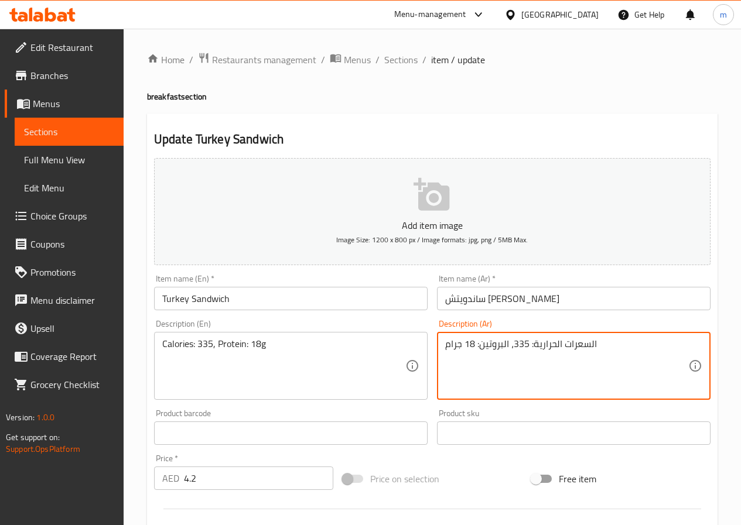
click at [584, 347] on textarea "السعرات الحرارية: 335، البروتين: 18 جرام" at bounding box center [566, 366] width 243 height 56
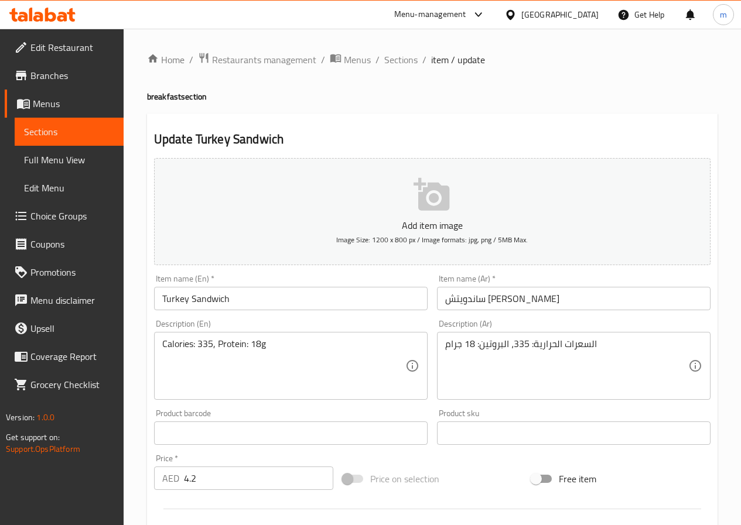
click at [221, 478] on input "4.2" at bounding box center [258, 478] width 149 height 23
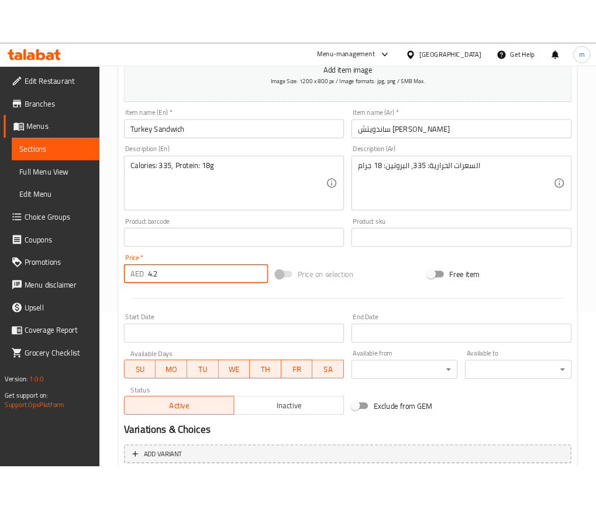
scroll to position [302, 0]
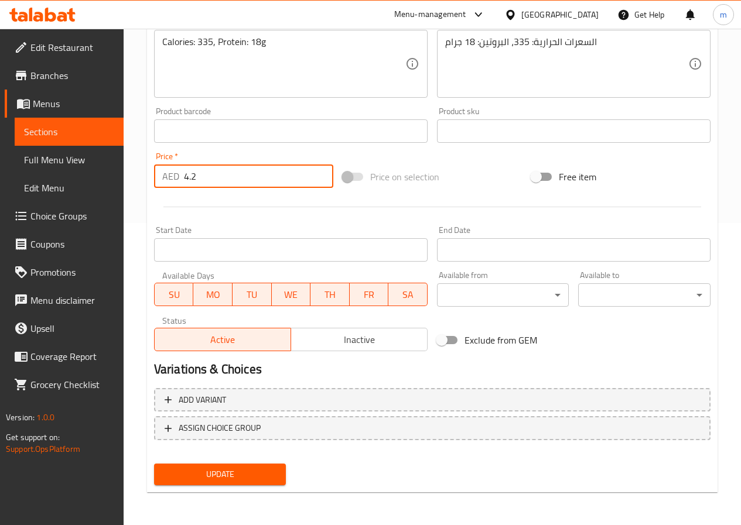
click at [263, 465] on button "Update" at bounding box center [220, 475] width 132 height 22
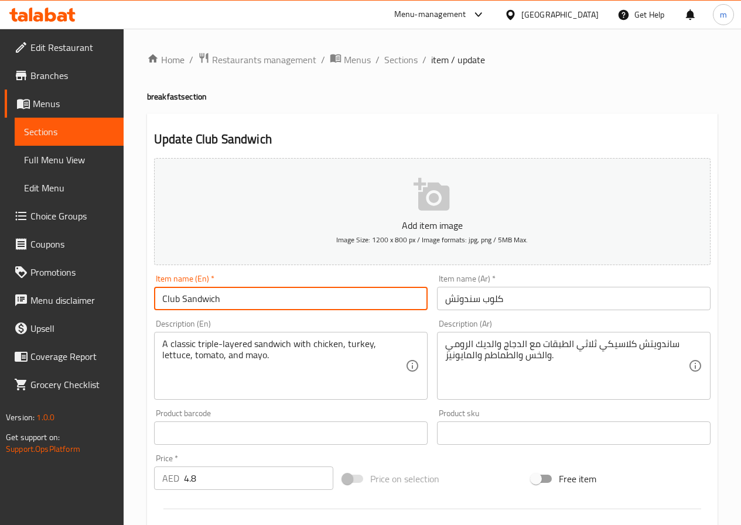
click at [271, 300] on input "Club Sandwich" at bounding box center [290, 298] width 273 height 23
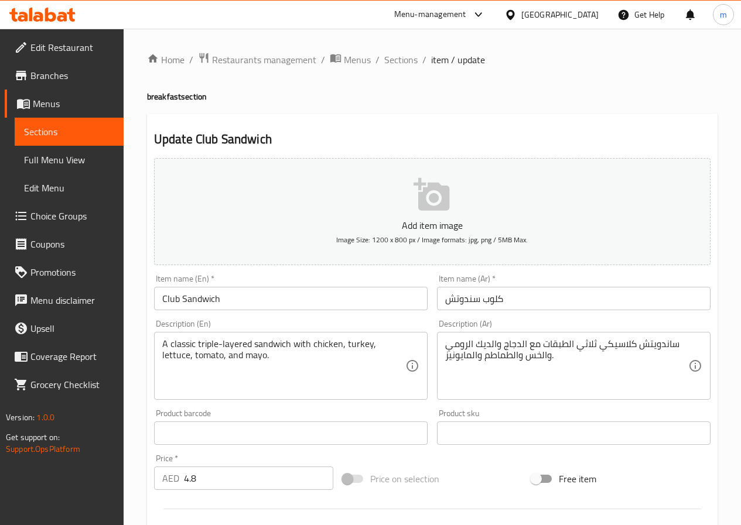
click at [185, 304] on input "Club Sandwich" at bounding box center [290, 298] width 273 height 23
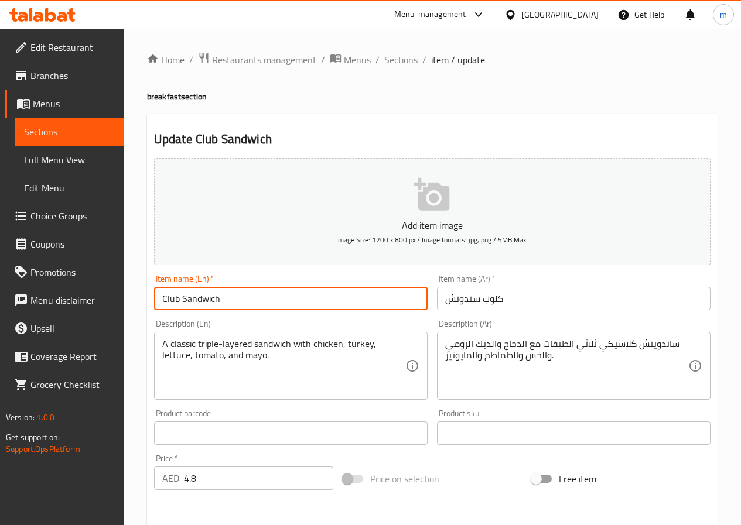
click at [559, 300] on input "كلوب سندوتش" at bounding box center [573, 298] width 273 height 23
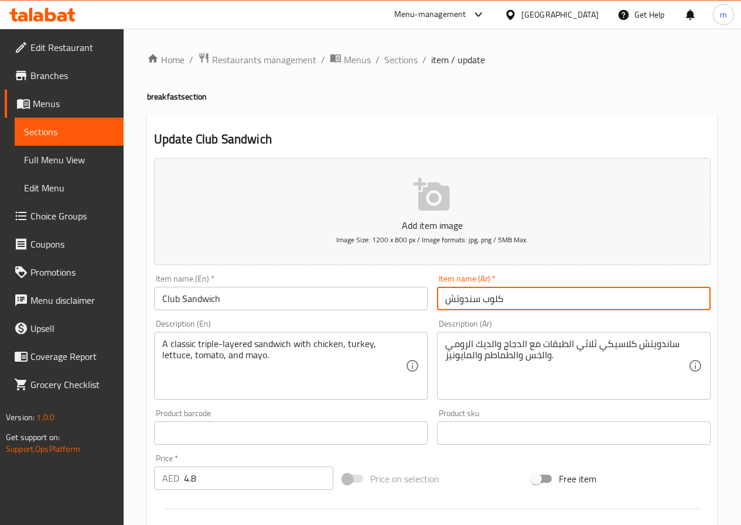
click at [559, 300] on input "كلوب سندوتش" at bounding box center [573, 298] width 273 height 23
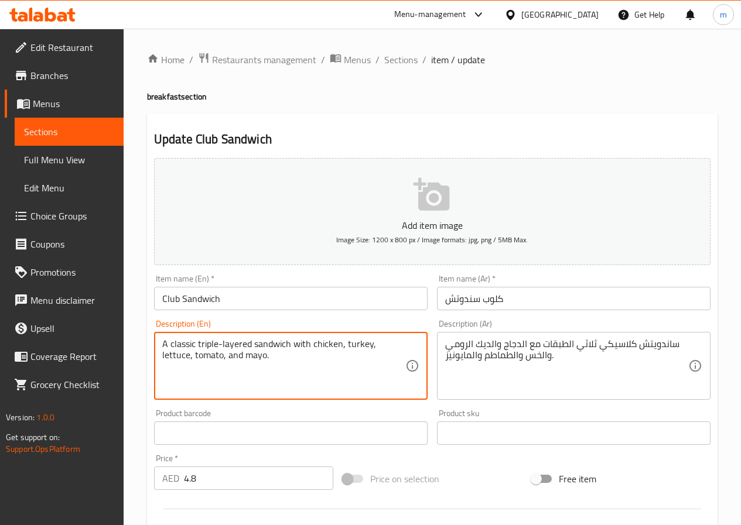
click at [169, 347] on textarea "A classic triple-layered sandwich with chicken, turkey, lettuce, tomato, and ma…" at bounding box center [283, 366] width 243 height 56
click at [184, 354] on textarea "A classic triple-layered sandwich with chicken, turkey, lettuce, tomato, and ma…" at bounding box center [283, 366] width 243 height 56
click at [371, 345] on textarea "A classic triple-layered sandwich with chicken, turkey, lettuce, tomato, and ma…" at bounding box center [283, 366] width 243 height 56
drag, startPoint x: 371, startPoint y: 344, endPoint x: 400, endPoint y: 347, distance: 28.8
click at [400, 347] on textarea "A classic triple-layered sandwich with chicken, turkey, lettuce, tomato, and ma…" at bounding box center [283, 366] width 243 height 56
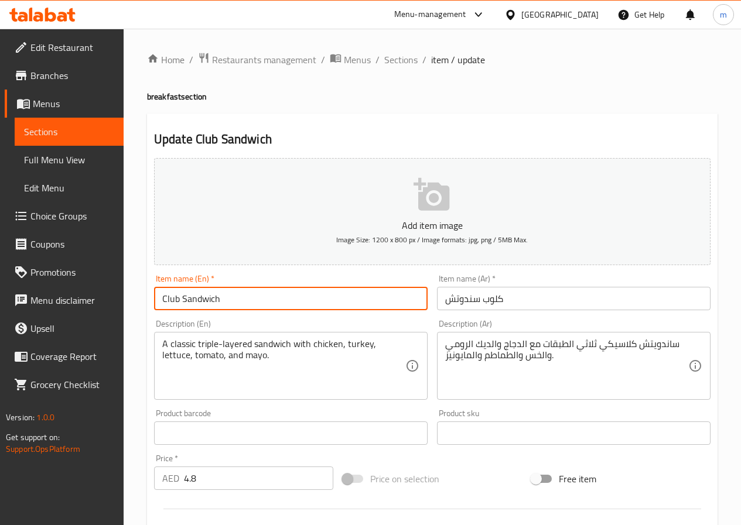
click at [331, 303] on input "Club Sandwich" at bounding box center [290, 298] width 273 height 23
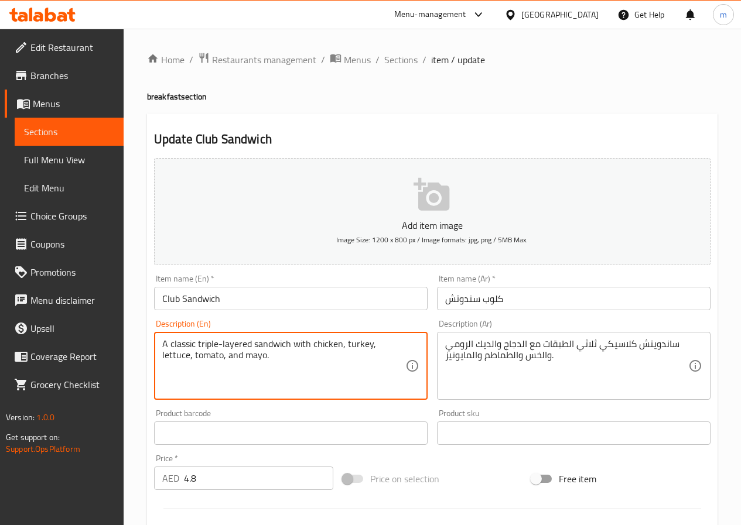
click at [321, 340] on textarea "A classic triple-layered sandwich with chicken, turkey, lettuce, tomato, and ma…" at bounding box center [283, 366] width 243 height 56
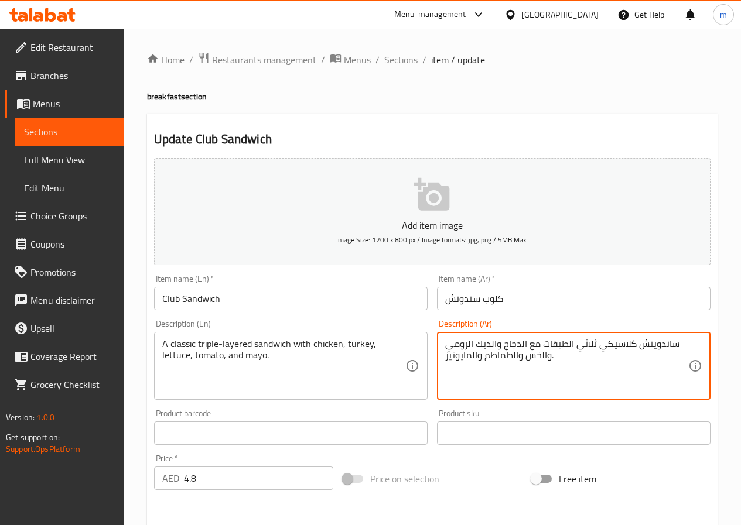
click at [560, 344] on textarea "ساندويتش كلاسيكي ثلاثي الطبقات مع الدجاج والديك الرومي والخس والطماطم والمايوني…" at bounding box center [566, 366] width 243 height 56
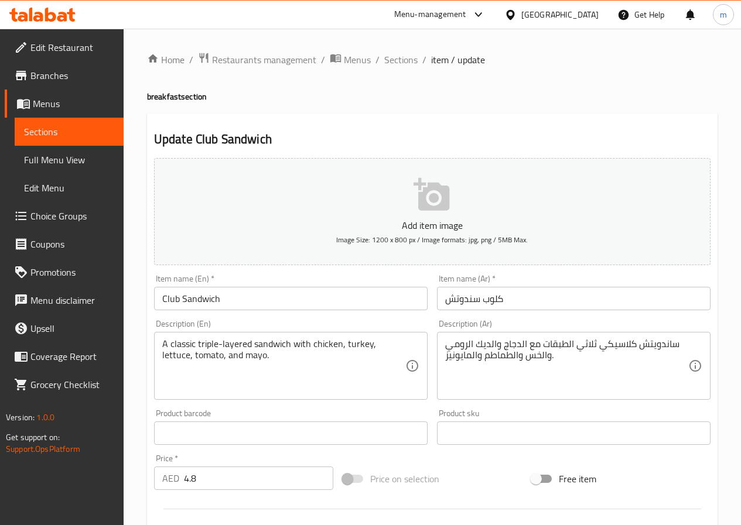
click at [246, 468] on input "4.8" at bounding box center [258, 478] width 149 height 23
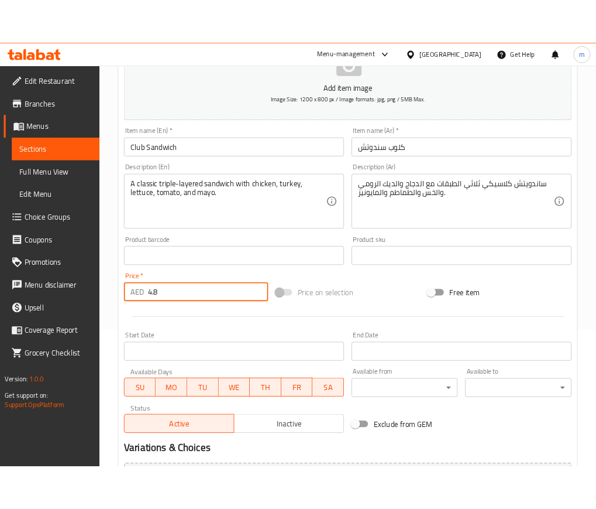
scroll to position [302, 0]
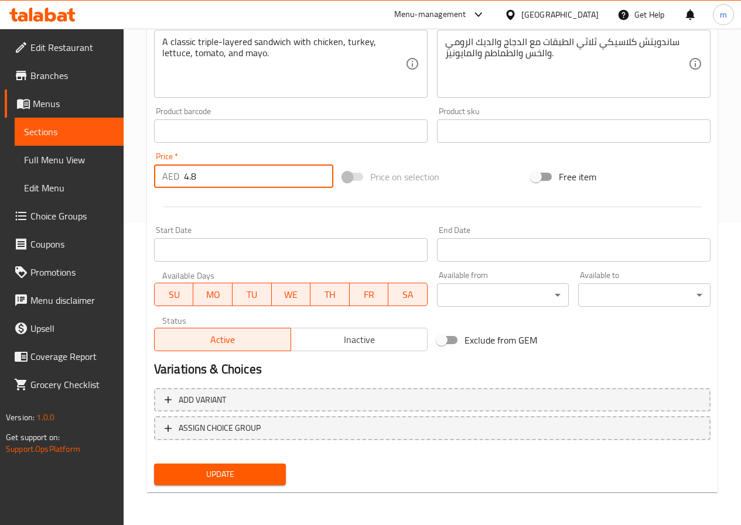
click at [268, 479] on span "Update" at bounding box center [220, 474] width 114 height 15
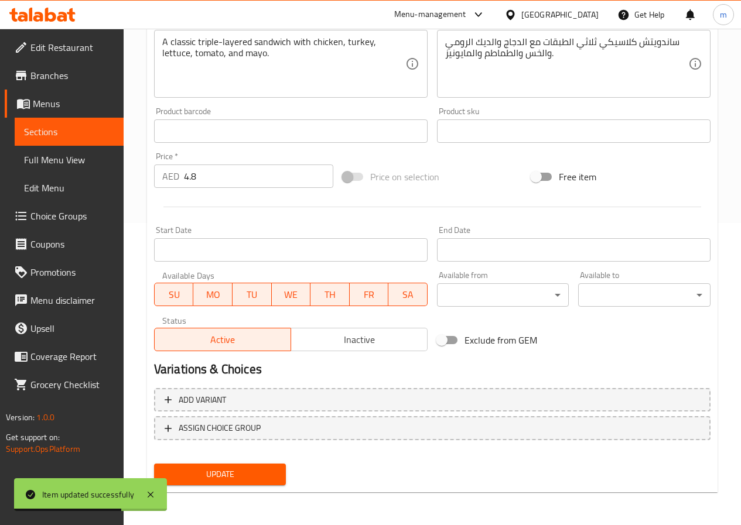
click at [216, 486] on div "Update" at bounding box center [220, 474] width 142 height 31
click at [252, 474] on span "Update" at bounding box center [220, 474] width 114 height 15
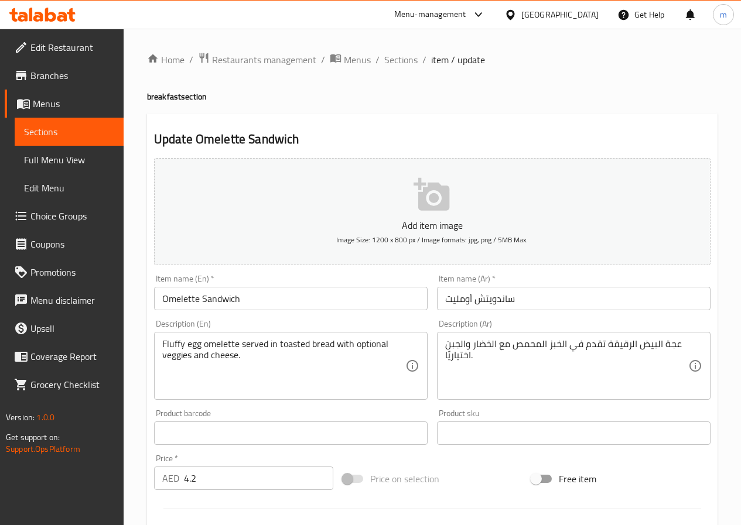
click at [373, 300] on input "Omelette Sandwich" at bounding box center [290, 298] width 273 height 23
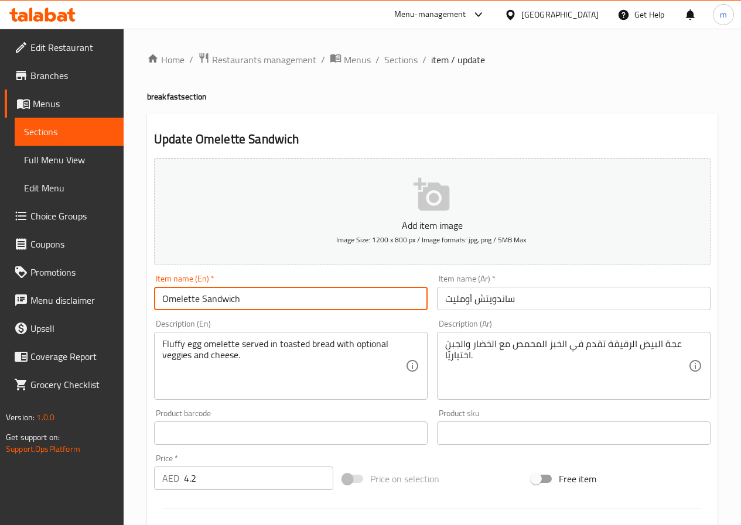
click at [373, 300] on input "Omelette Sandwich" at bounding box center [290, 298] width 273 height 23
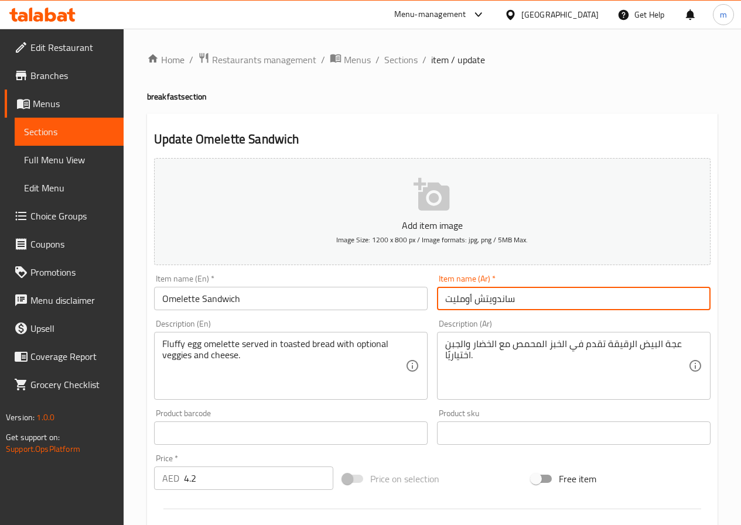
click at [613, 309] on input "ساندويتش أومليت" at bounding box center [573, 298] width 273 height 23
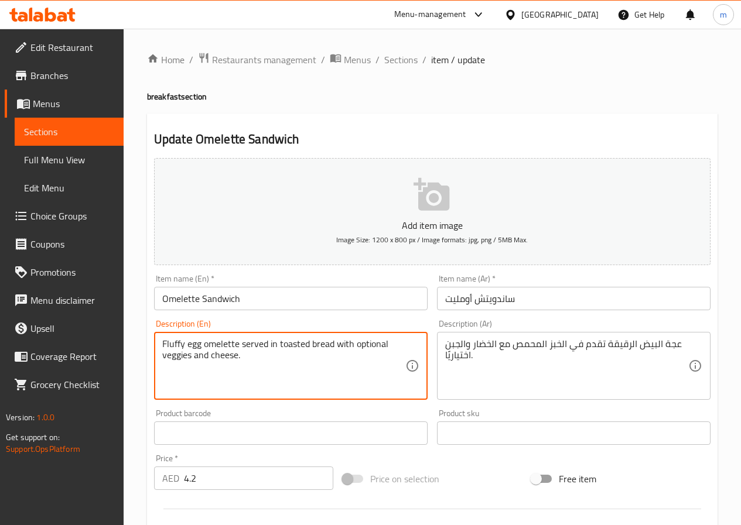
drag, startPoint x: 184, startPoint y: 341, endPoint x: 156, endPoint y: 341, distance: 28.1
click at [156, 341] on div "Fluffy egg omelette served in toasted bread with optional veggies and cheese. D…" at bounding box center [290, 366] width 273 height 68
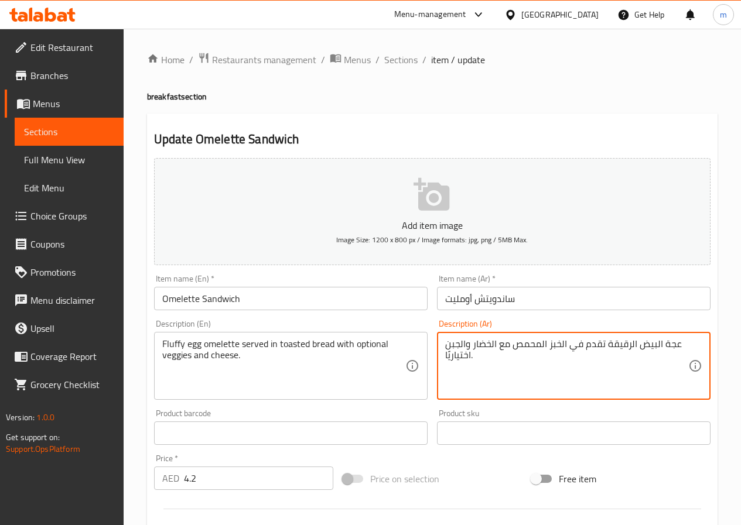
drag, startPoint x: 662, startPoint y: 347, endPoint x: 677, endPoint y: 348, distance: 15.3
click at [654, 344] on textarea "فلافي البيض الرقيقة تقدم في الخبز المحمص مع الخضار والجبن اختياريًا." at bounding box center [566, 366] width 243 height 56
drag, startPoint x: 606, startPoint y: 345, endPoint x: 633, endPoint y: 346, distance: 26.9
click at [633, 346] on textarea "فلافي بيض الرقيقة تقدم في الخبز المحمص مع الخضار والجبن اختياريًا." at bounding box center [566, 366] width 243 height 56
type textarea "فلافي بيض أومليت تقدم في الخبز المحمص مع الخضار والجبن اختياريًا."
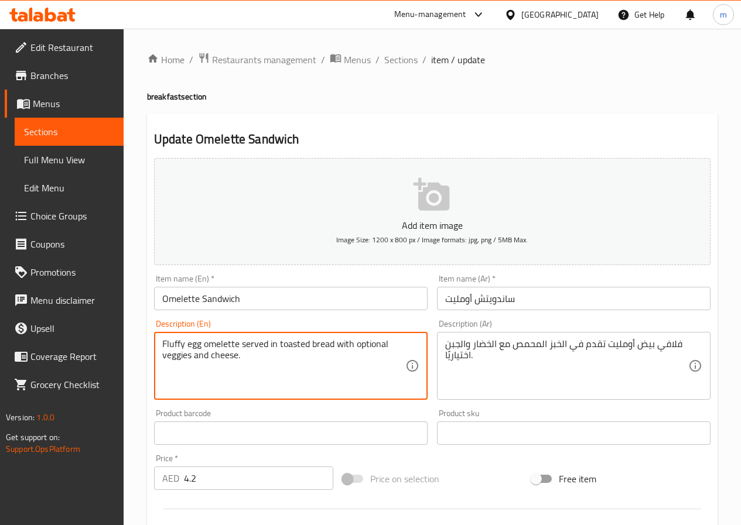
drag, startPoint x: 278, startPoint y: 345, endPoint x: 308, endPoint y: 346, distance: 30.4
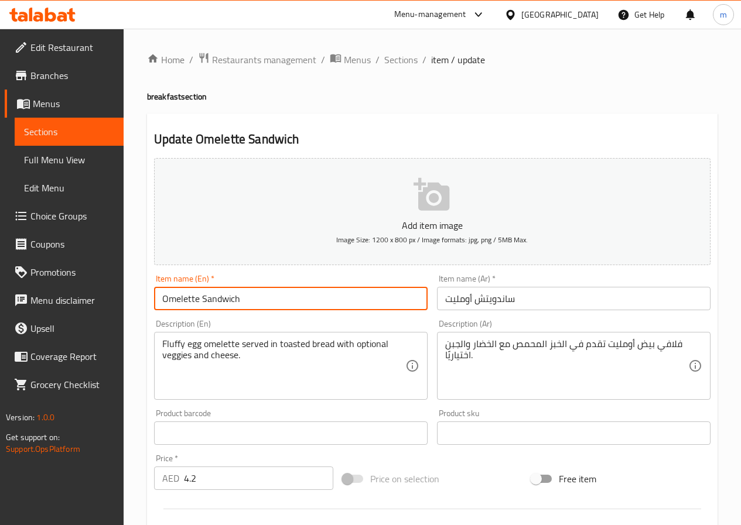
click at [292, 295] on input "Omelette Sandwich" at bounding box center [290, 298] width 273 height 23
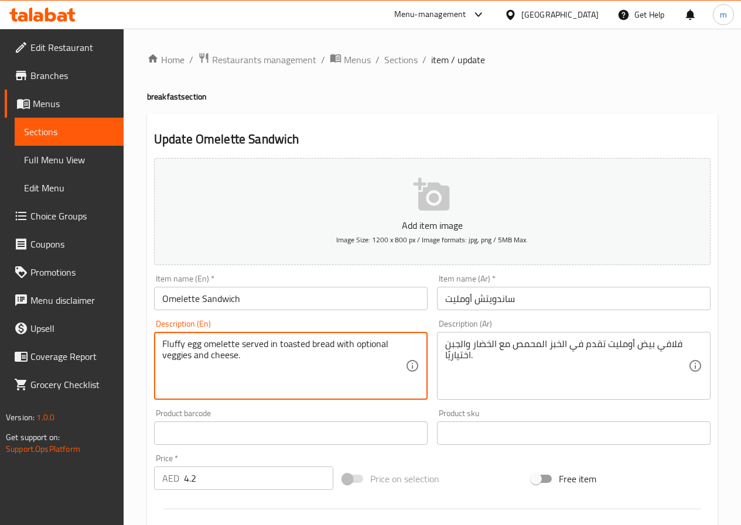
click at [345, 349] on textarea "Fluffy egg omelette served in toasted bread with optional veggies and cheese." at bounding box center [283, 366] width 243 height 56
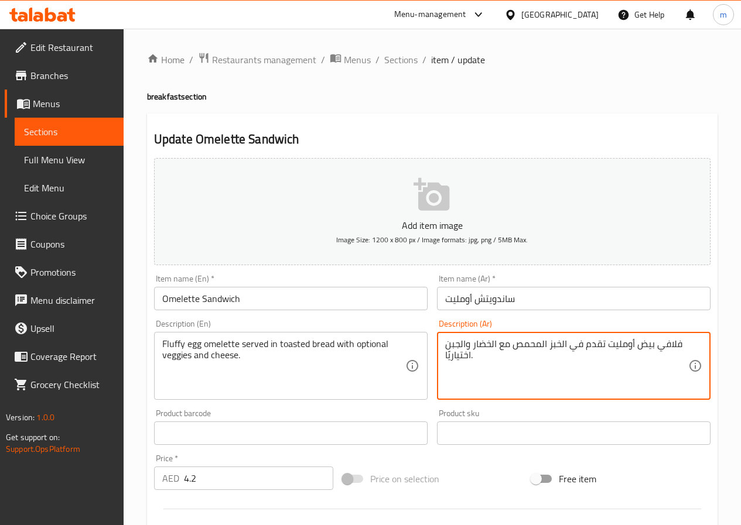
click at [561, 344] on textarea "فلافي بيض أومليت تقدم في الخبز المحمص مع الخضار والجبن اختياريًا." at bounding box center [566, 366] width 243 height 56
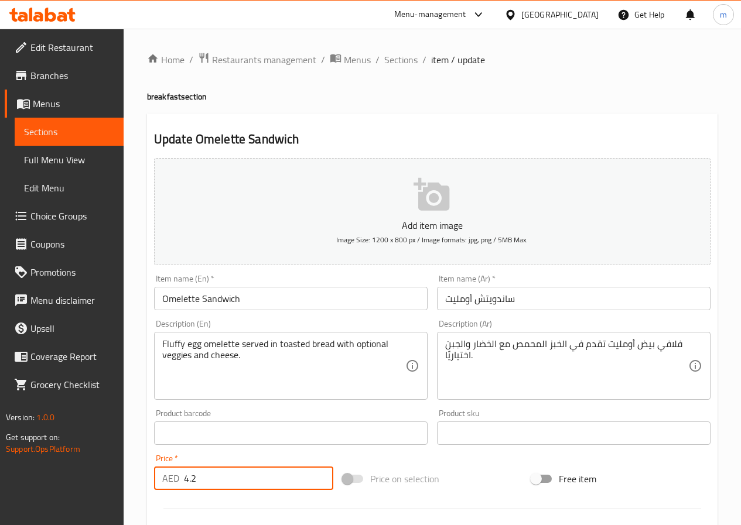
click at [221, 474] on input "4.2" at bounding box center [258, 478] width 149 height 23
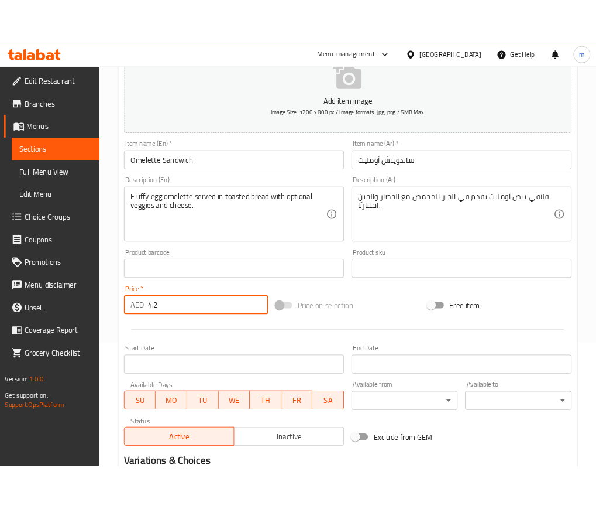
scroll to position [302, 0]
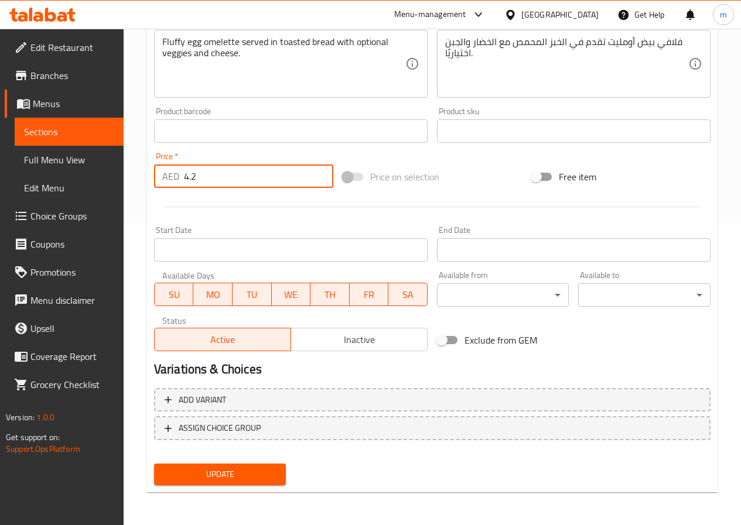
click at [231, 476] on span "Update" at bounding box center [220, 474] width 114 height 15
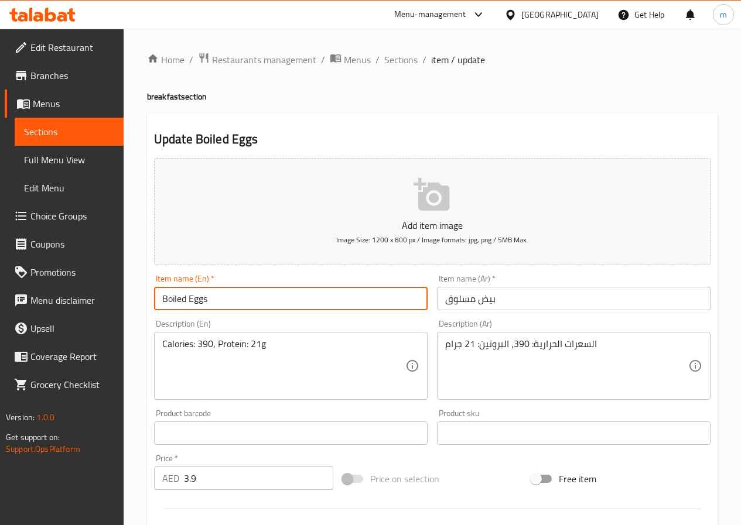
drag, startPoint x: 186, startPoint y: 294, endPoint x: 163, endPoint y: 297, distance: 23.5
click at [163, 297] on input "Boiled Eggs" at bounding box center [290, 298] width 273 height 23
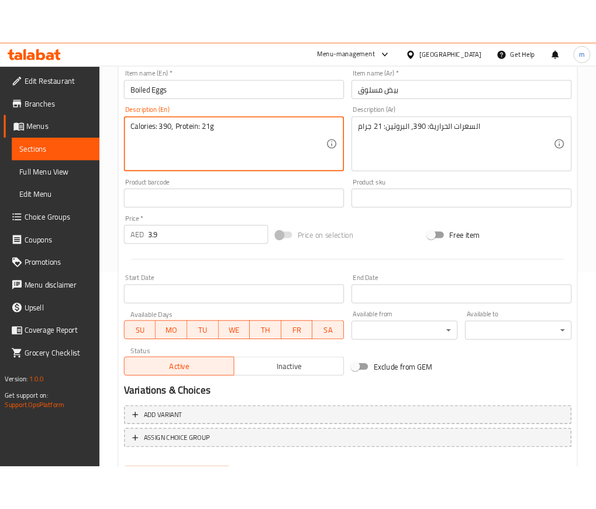
scroll to position [302, 0]
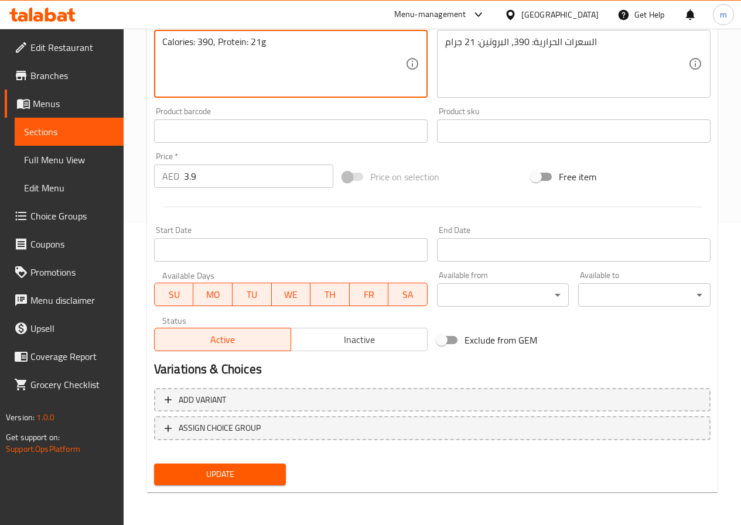
click at [229, 482] on span "Update" at bounding box center [220, 474] width 114 height 15
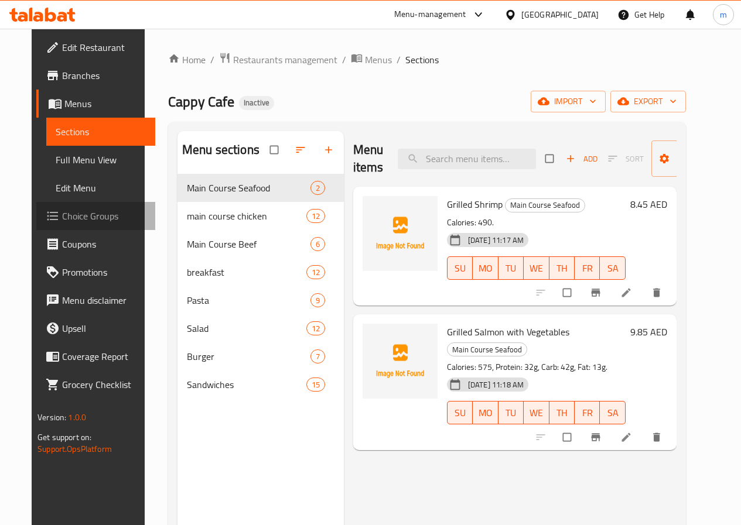
click at [62, 209] on span "Choice Groups" at bounding box center [104, 216] width 84 height 14
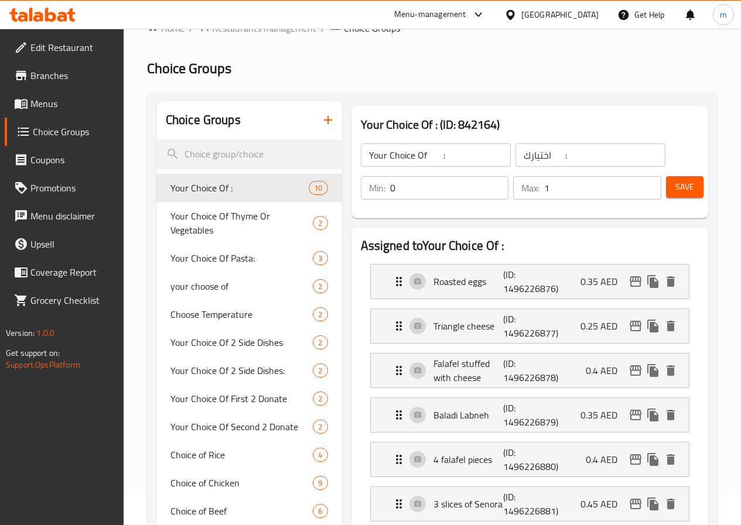
scroll to position [59, 0]
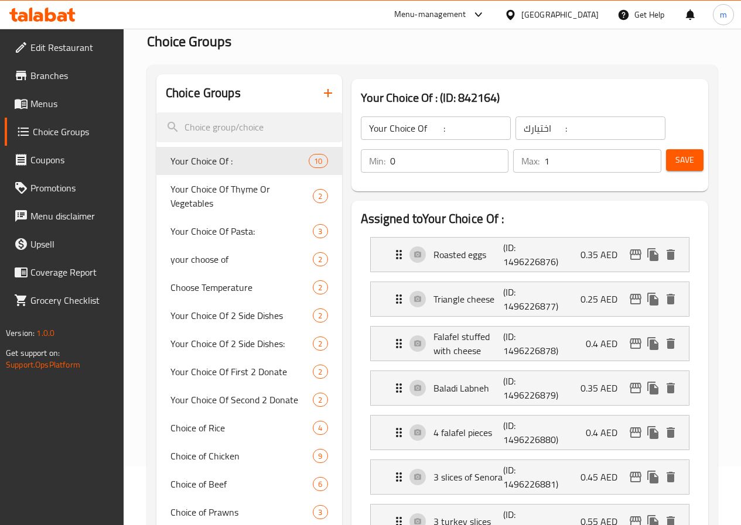
click at [321, 97] on icon "button" at bounding box center [328, 93] width 14 height 14
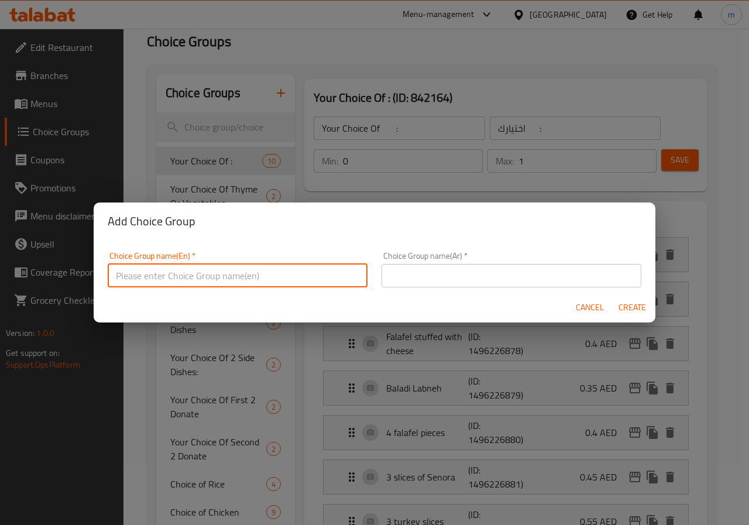
click at [318, 274] on input "text" at bounding box center [238, 275] width 260 height 23
drag, startPoint x: 159, startPoint y: 270, endPoint x: 146, endPoint y: 272, distance: 12.5
click at [146, 272] on input "your chOOse of :" at bounding box center [238, 275] width 260 height 23
type input "your choice of :"
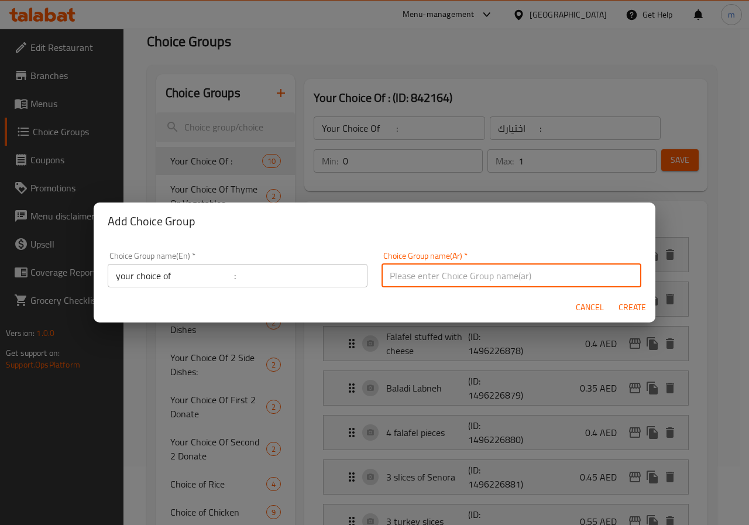
click at [496, 280] on input "text" at bounding box center [512, 275] width 260 height 23
click at [427, 273] on input "اختيارك من :" at bounding box center [512, 275] width 260 height 23
type input "اختيارك من :"
click at [625, 305] on span "Create" at bounding box center [632, 307] width 28 height 15
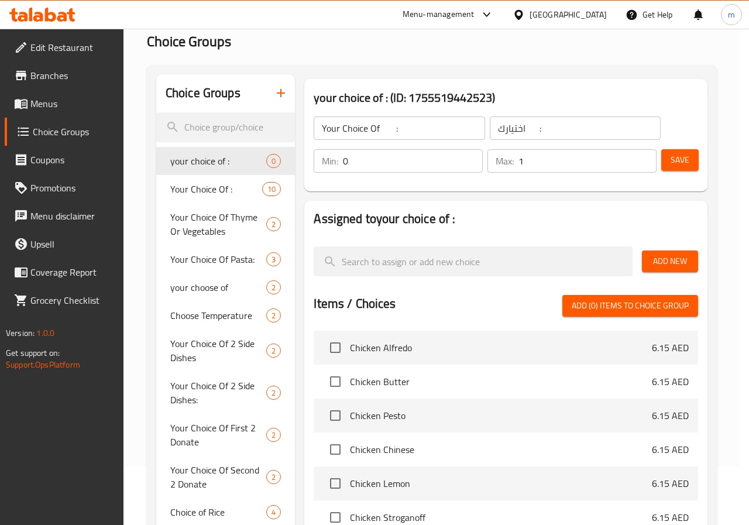
type input "your choice of :"
type input "اختيارك من :"
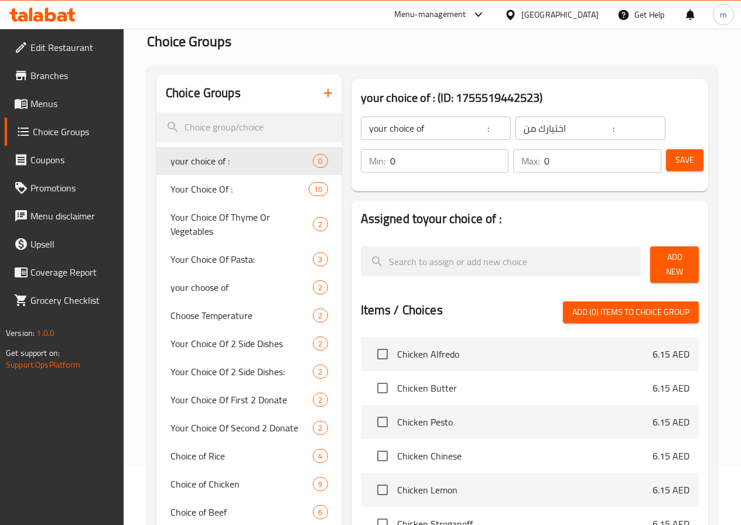
click at [390, 157] on input "0" at bounding box center [449, 160] width 119 height 23
click at [544, 160] on input "0" at bounding box center [602, 160] width 117 height 23
drag, startPoint x: 534, startPoint y: 160, endPoint x: 512, endPoint y: 165, distance: 22.9
click at [513, 165] on div "Max: 0 ​" at bounding box center [587, 160] width 148 height 23
type input "1"
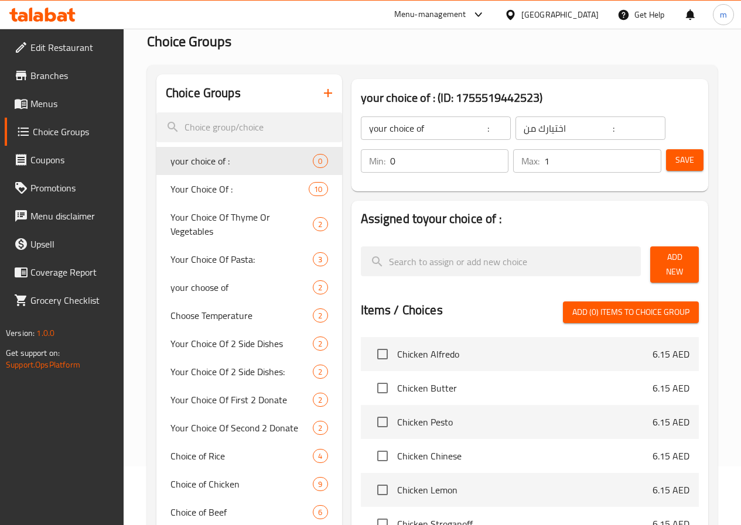
click at [589, 226] on h2 "Assigned to your choice of :" at bounding box center [530, 219] width 338 height 18
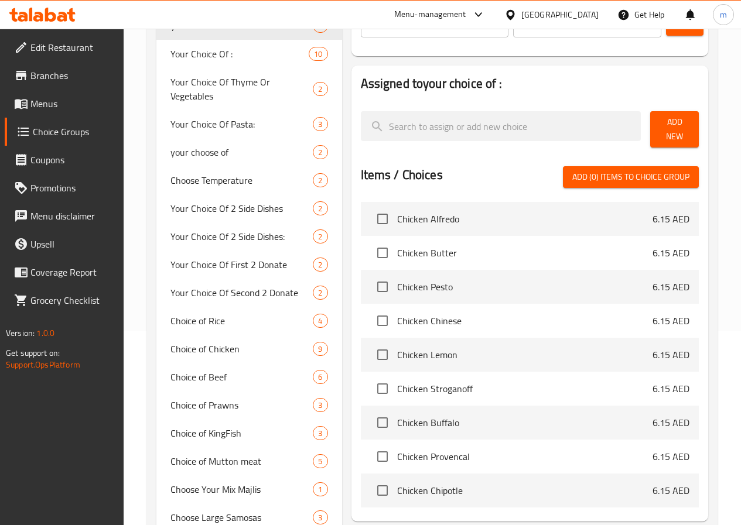
scroll to position [117, 0]
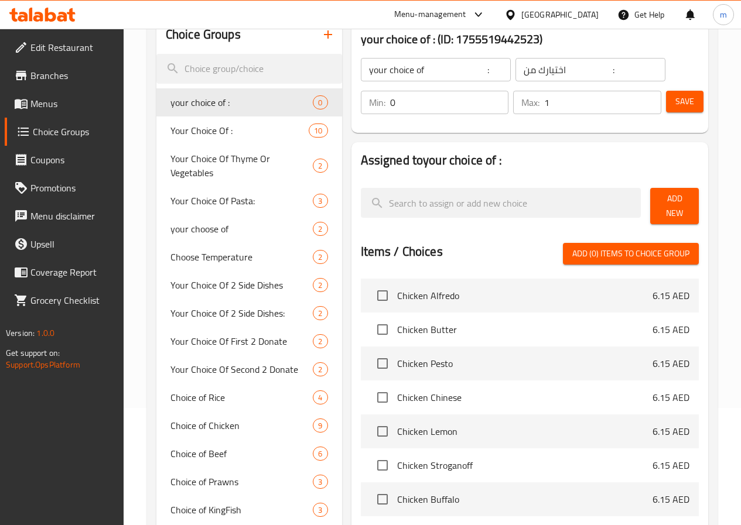
click at [691, 101] on button "Save" at bounding box center [684, 102] width 37 height 22
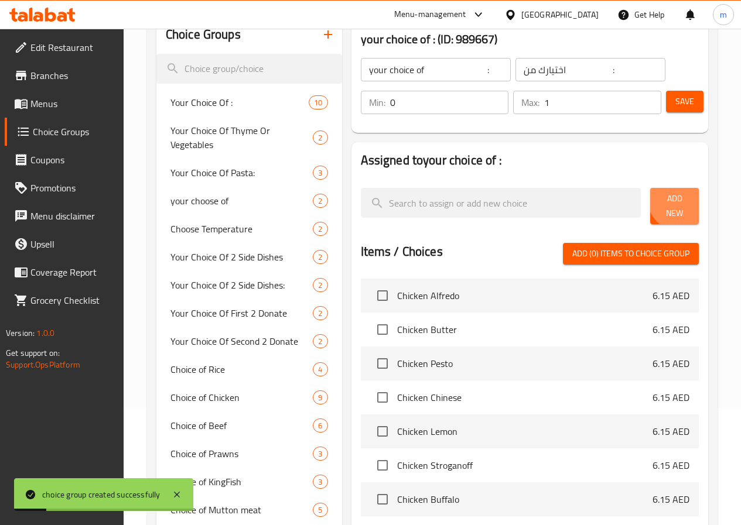
click at [676, 200] on span "Add New" at bounding box center [674, 205] width 30 height 29
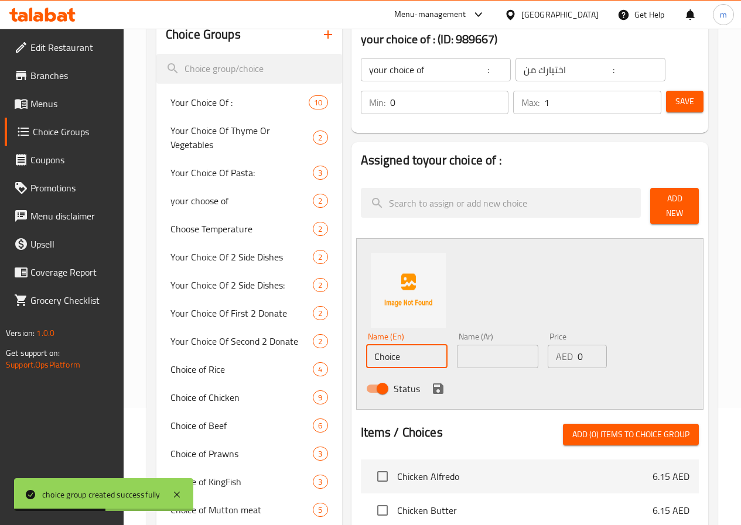
click at [392, 345] on input "Choice" at bounding box center [406, 356] width 81 height 23
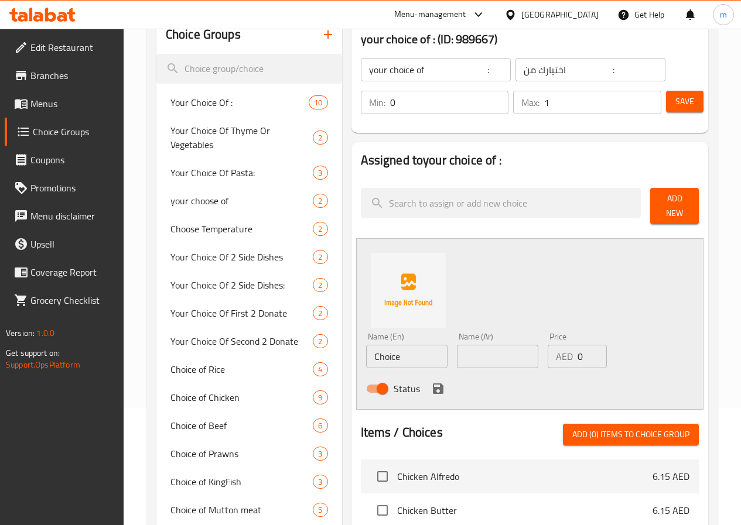
click at [389, 345] on input "Choice" at bounding box center [406, 356] width 81 height 23
paste input "veggies and cheese."
type input "With [PERSON_NAME] and Cheese"
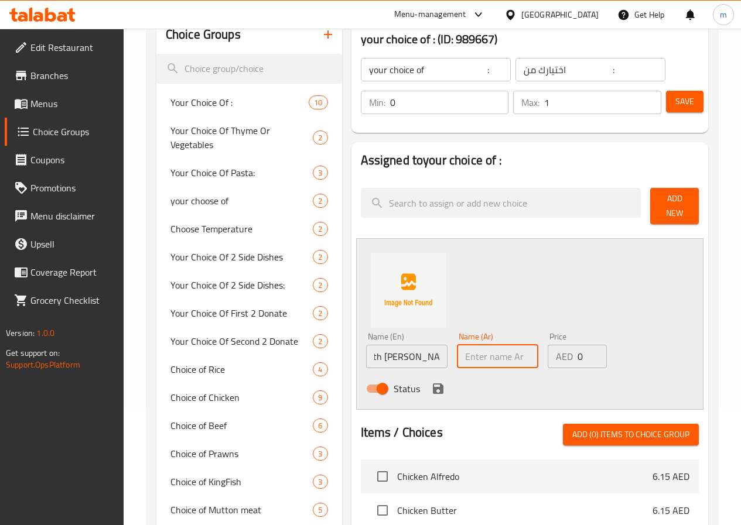
click at [457, 351] on input "text" at bounding box center [497, 356] width 81 height 23
click at [472, 347] on input "text" at bounding box center [497, 356] width 81 height 23
paste input "مع الخضار والجبن"
type input "مع الخضار والجبن"
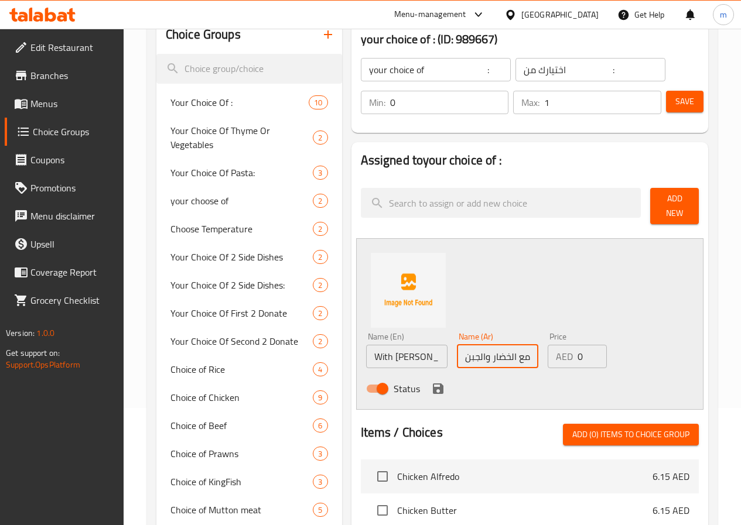
click at [495, 385] on div "Status" at bounding box center [497, 389] width 273 height 32
click at [431, 388] on icon "save" at bounding box center [438, 389] width 14 height 14
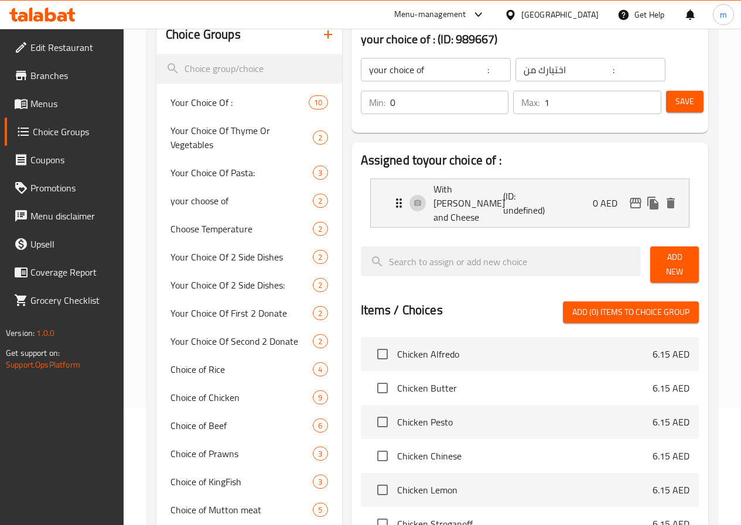
click at [681, 101] on span "Save" at bounding box center [684, 101] width 19 height 15
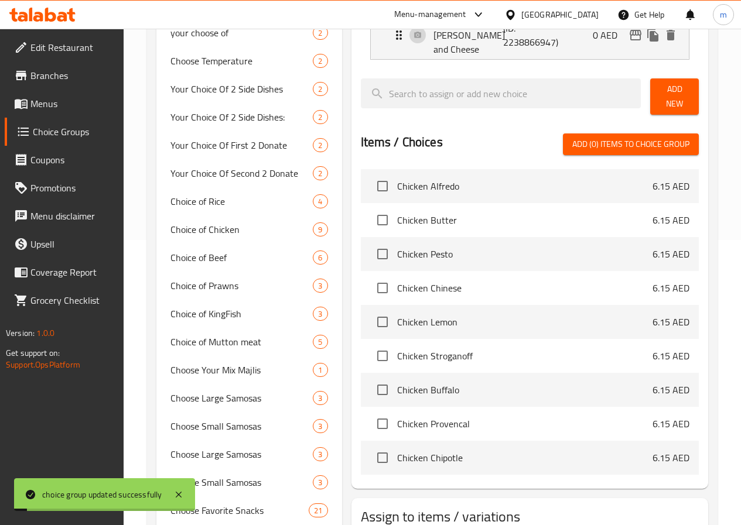
scroll to position [468, 0]
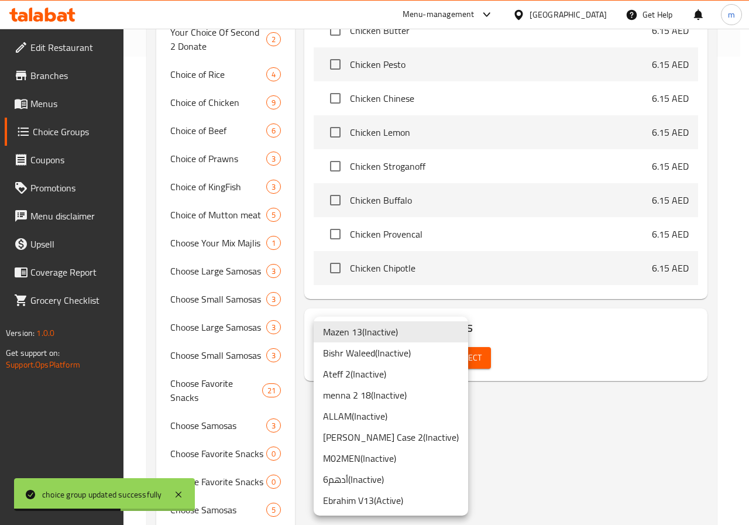
click at [371, 372] on li "Ateff 2 ( Inactive )" at bounding box center [391, 374] width 155 height 21
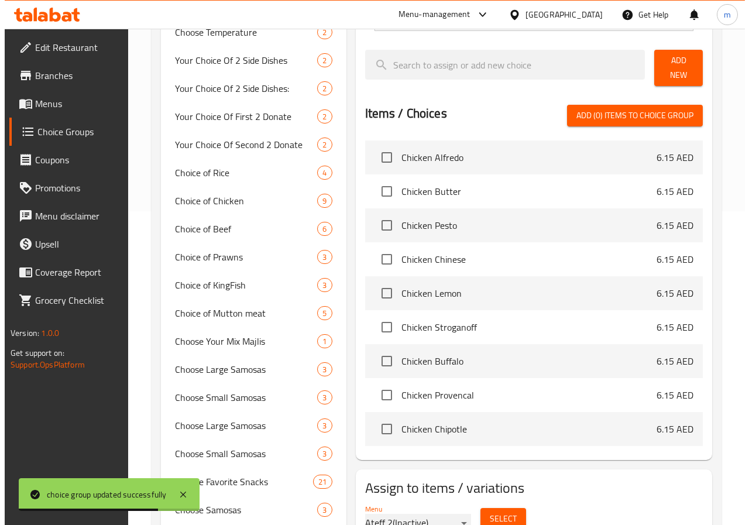
scroll to position [293, 0]
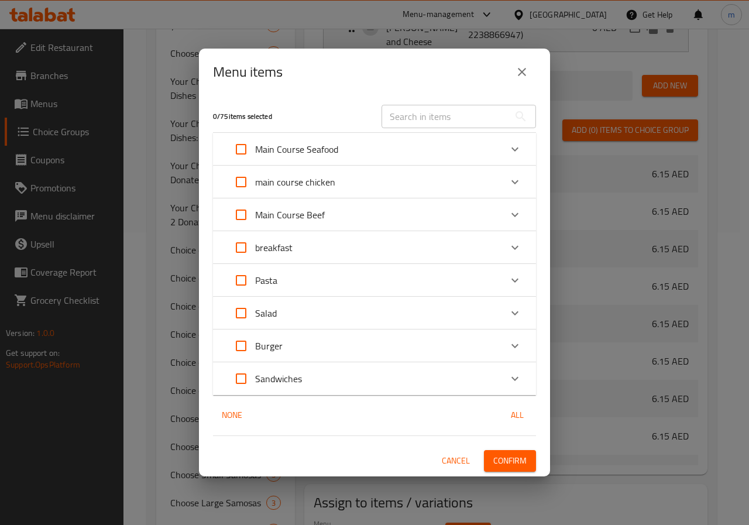
click at [335, 369] on div "Sandwiches" at bounding box center [364, 379] width 274 height 28
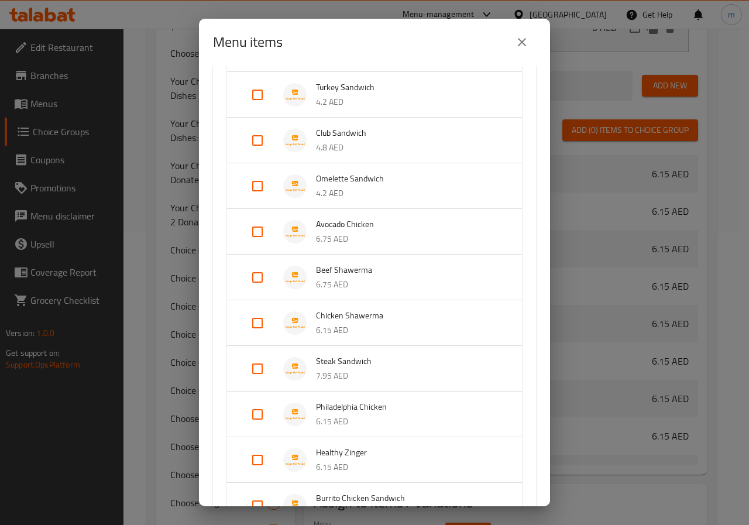
scroll to position [433, 0]
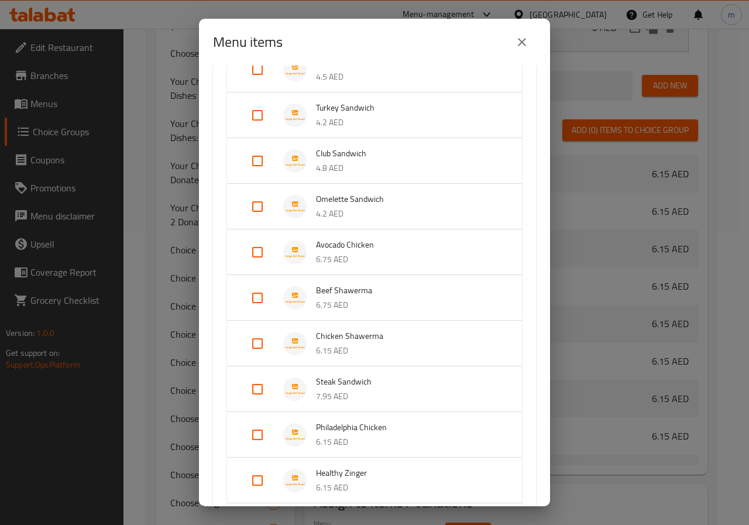
click at [256, 207] on input "Expand" at bounding box center [258, 207] width 28 height 28
checkbox input "true"
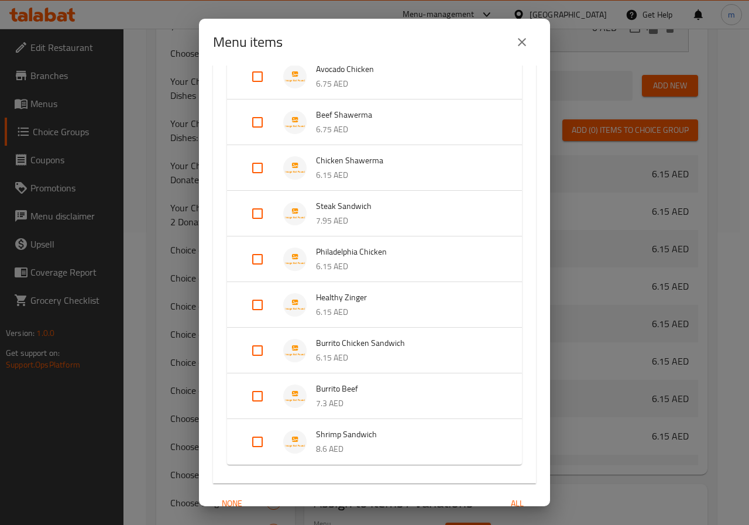
scroll to position [685, 0]
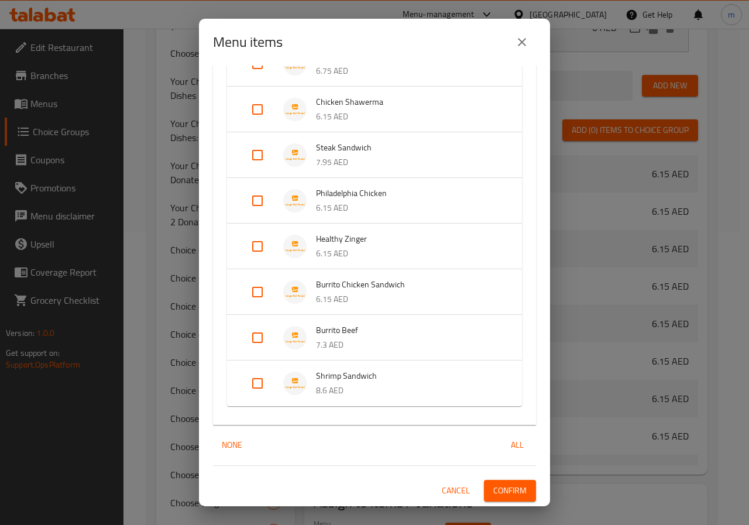
click at [496, 493] on span "Confirm" at bounding box center [509, 491] width 33 height 15
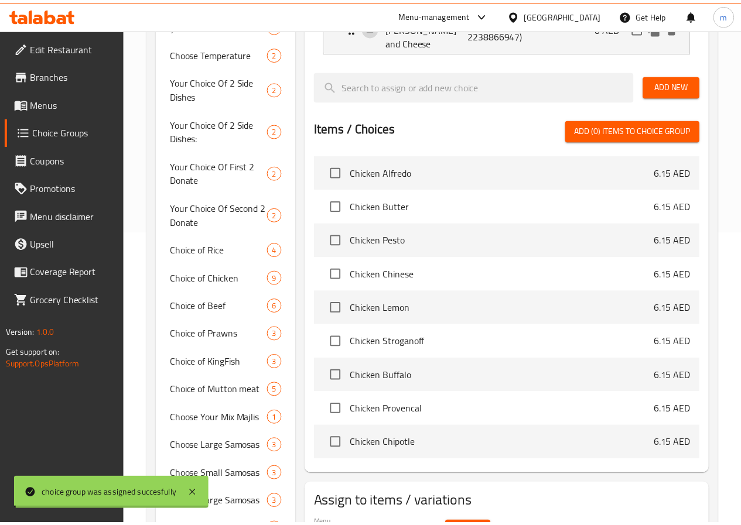
scroll to position [298, 0]
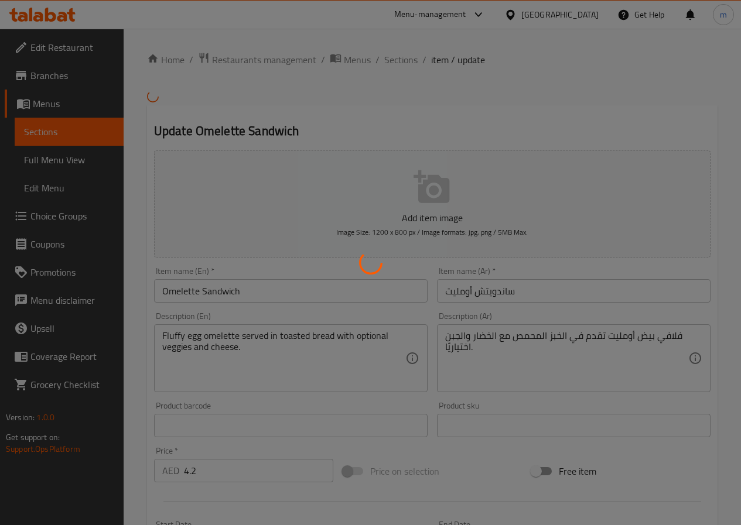
type input "اختيارك من :"
type input "0"
type input "1"
type input "اختيارك من :"
type input "0"
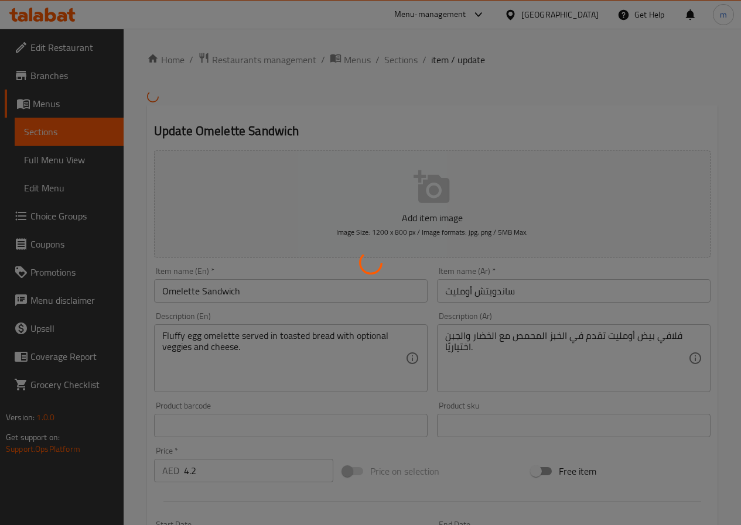
type input "1"
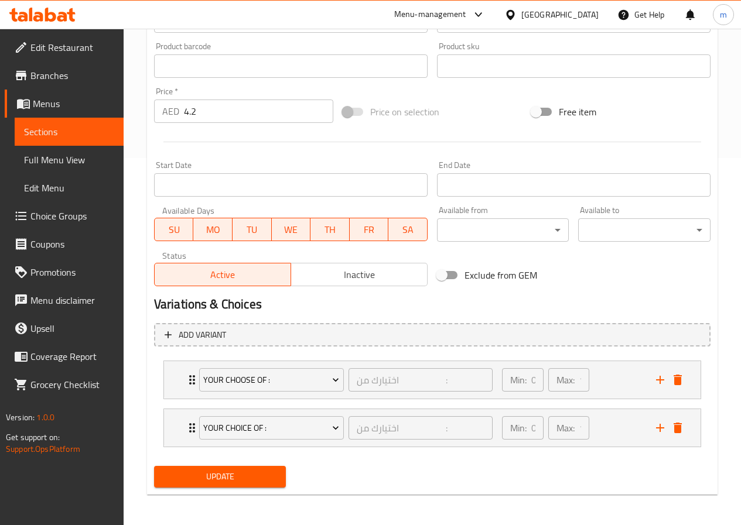
scroll to position [369, 0]
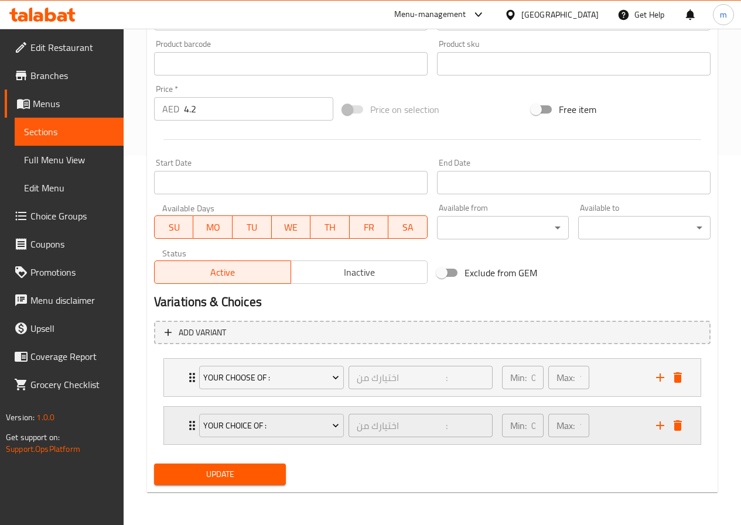
click at [622, 414] on div "Min: 0 ​ Max: 1 ​" at bounding box center [572, 425] width 154 height 37
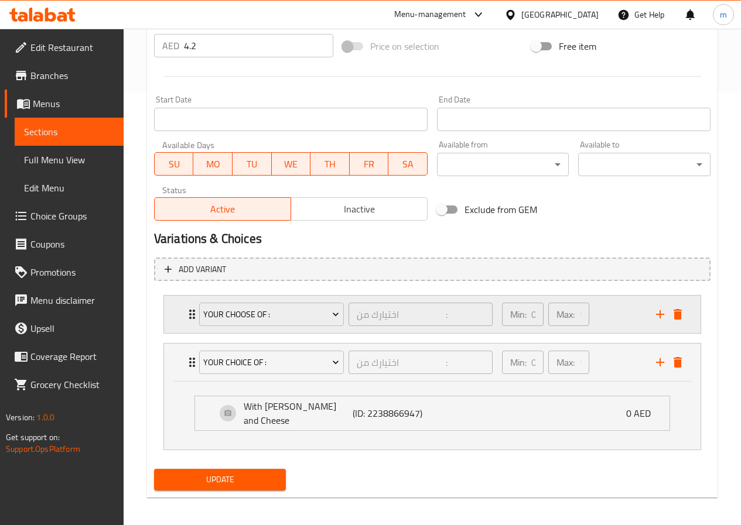
scroll to position [433, 0]
click at [601, 322] on div "Min: 0 ​ Max: 1 ​" at bounding box center [572, 313] width 154 height 37
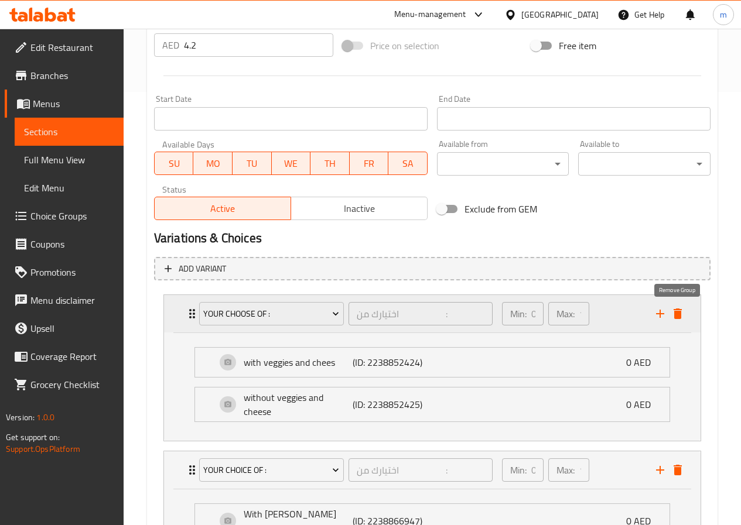
click at [675, 316] on icon "delete" at bounding box center [677, 313] width 8 height 11
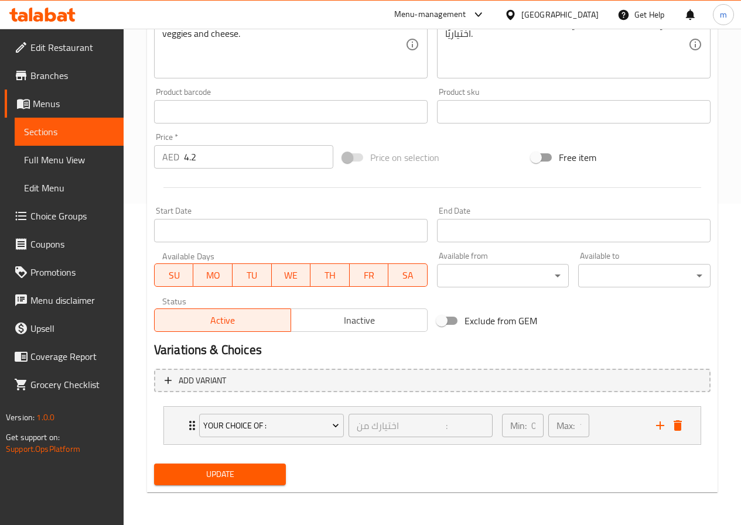
scroll to position [321, 0]
click at [608, 438] on div "Min: 0 ​ Max: 1 ​" at bounding box center [572, 425] width 154 height 37
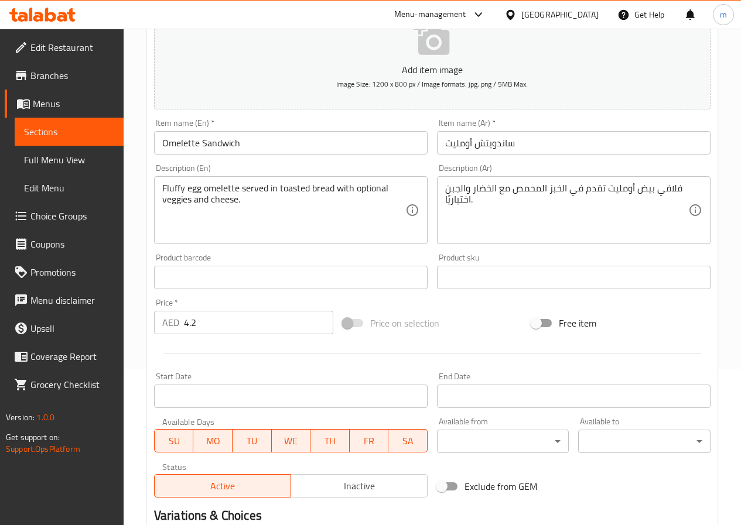
scroll to position [151, 0]
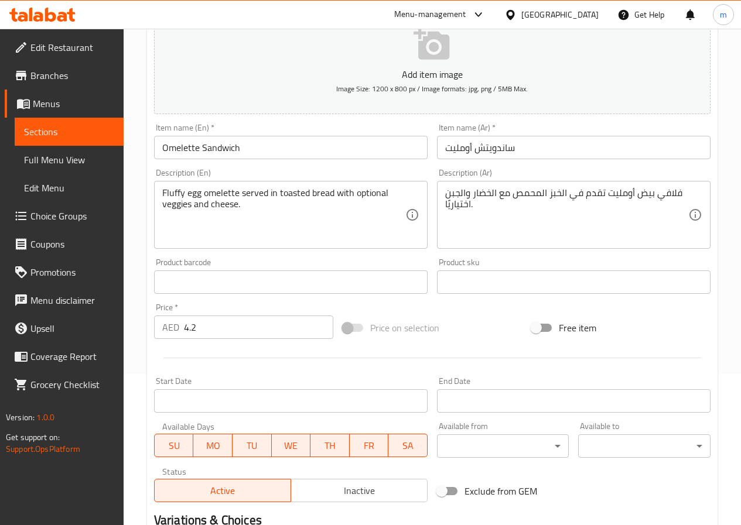
click at [82, 127] on span "Sections" at bounding box center [69, 132] width 90 height 14
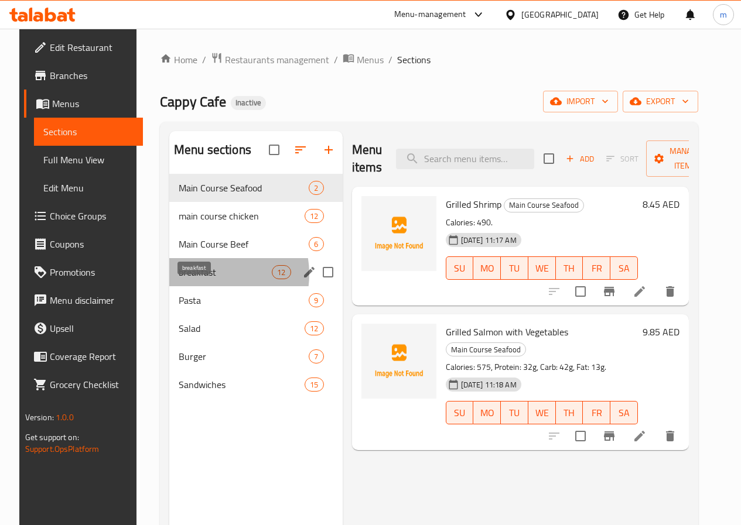
click at [197, 279] on span "breakfast" at bounding box center [225, 272] width 93 height 14
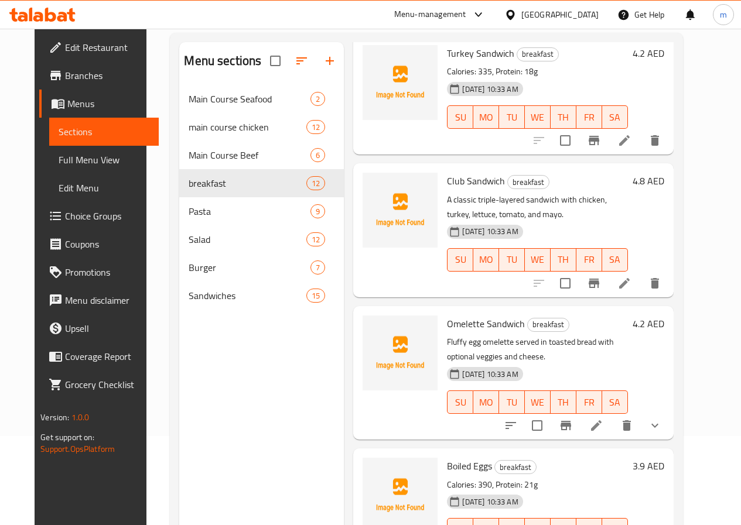
scroll to position [164, 0]
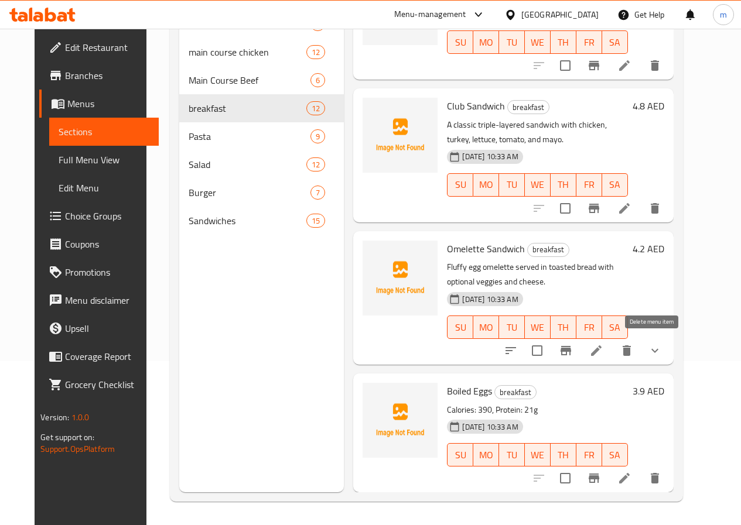
click at [630, 354] on icon "delete" at bounding box center [626, 350] width 8 height 11
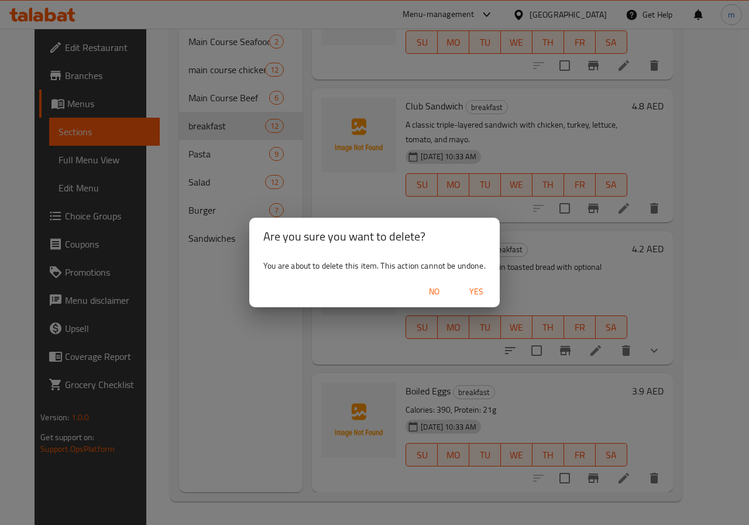
click at [479, 294] on span "Yes" at bounding box center [476, 291] width 28 height 15
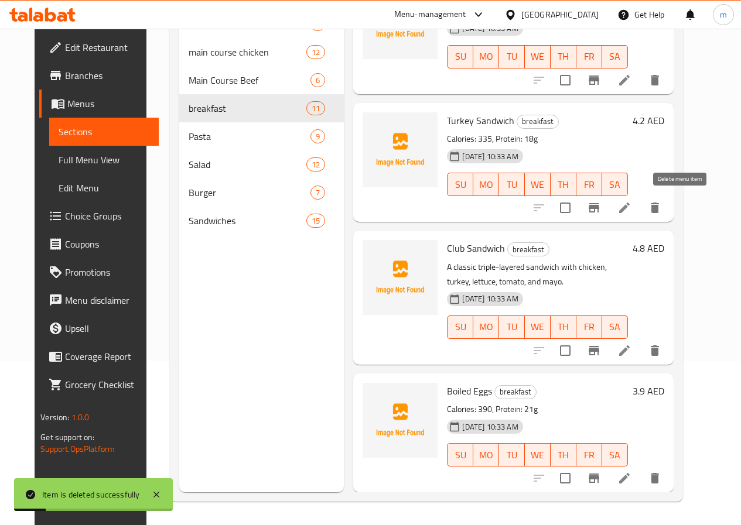
scroll to position [958, 0]
click at [659, 212] on icon "delete" at bounding box center [654, 208] width 8 height 11
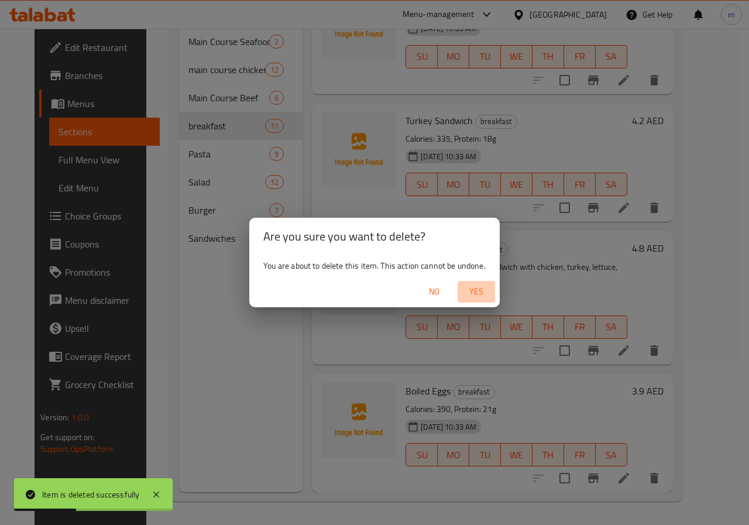
click at [474, 292] on span "Yes" at bounding box center [476, 291] width 28 height 15
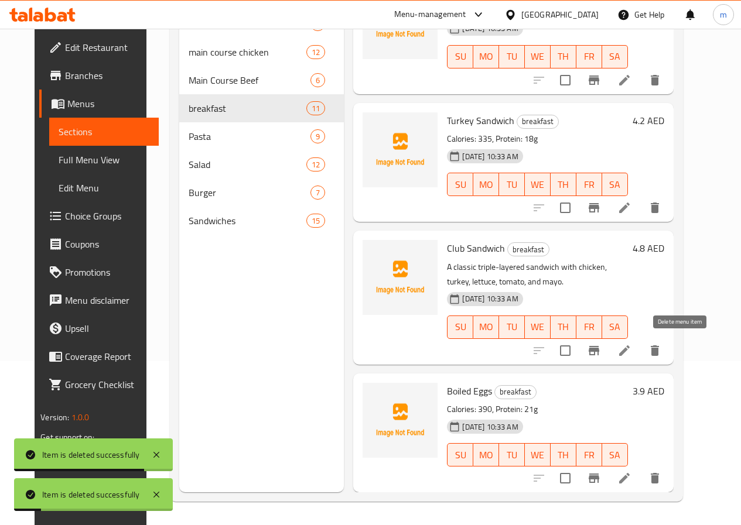
click at [661, 352] on icon "delete" at bounding box center [654, 351] width 14 height 14
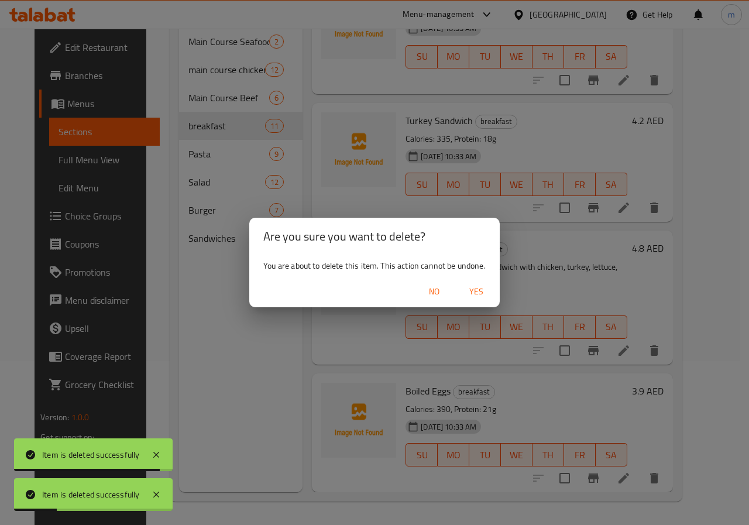
click at [482, 292] on span "Yes" at bounding box center [476, 291] width 28 height 15
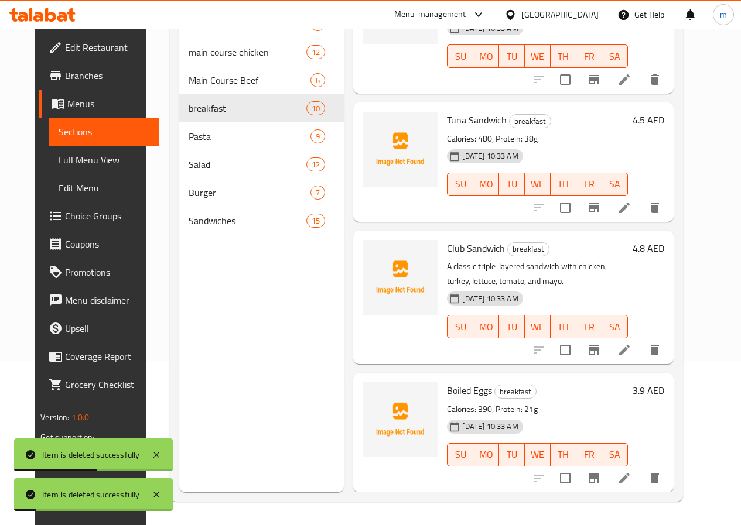
scroll to position [830, 0]
click at [669, 211] on button "delete" at bounding box center [654, 208] width 28 height 28
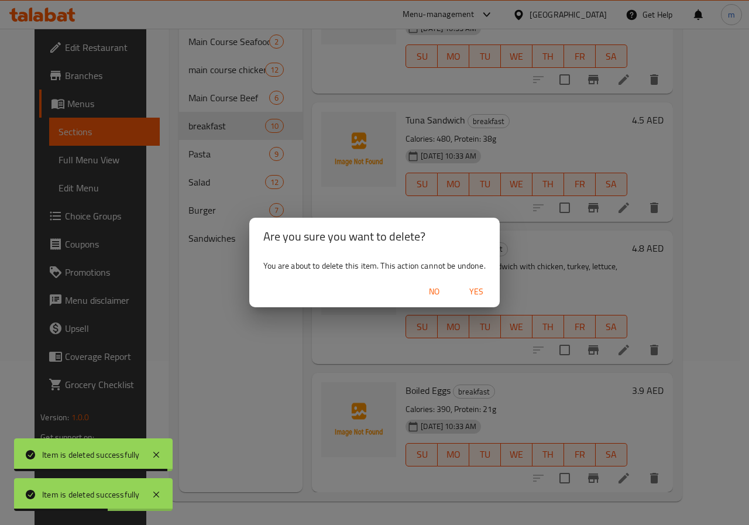
click at [482, 294] on span "Yes" at bounding box center [476, 291] width 28 height 15
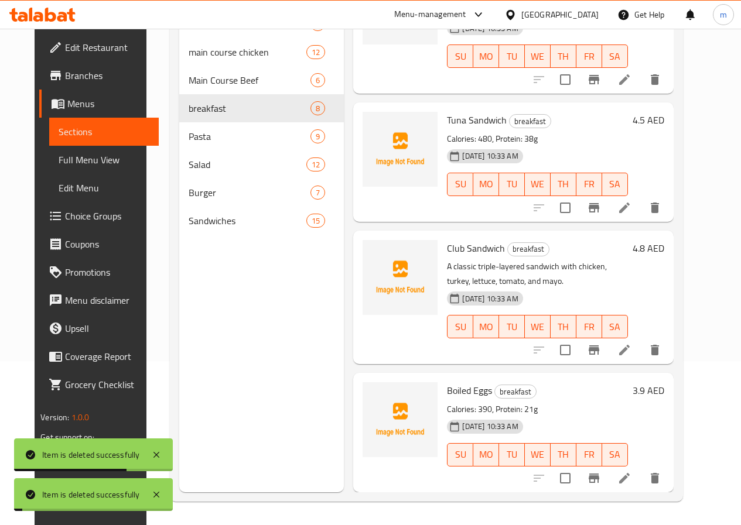
scroll to position [560, 0]
click at [669, 215] on button "delete" at bounding box center [654, 208] width 28 height 28
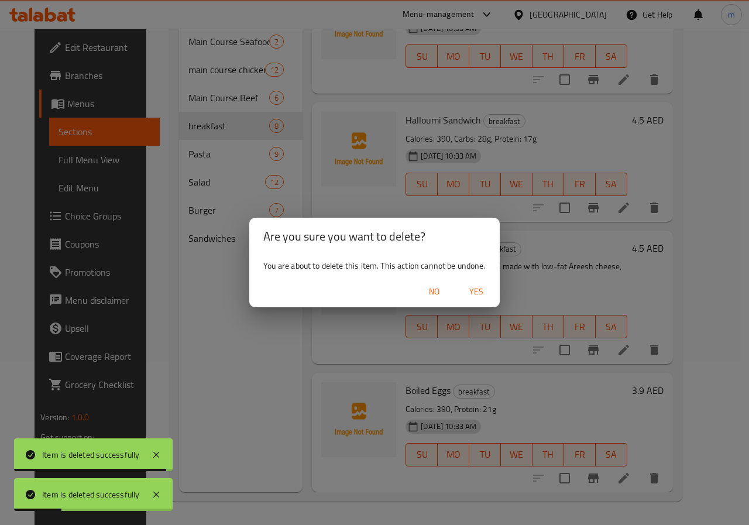
click at [476, 289] on span "Yes" at bounding box center [476, 291] width 28 height 15
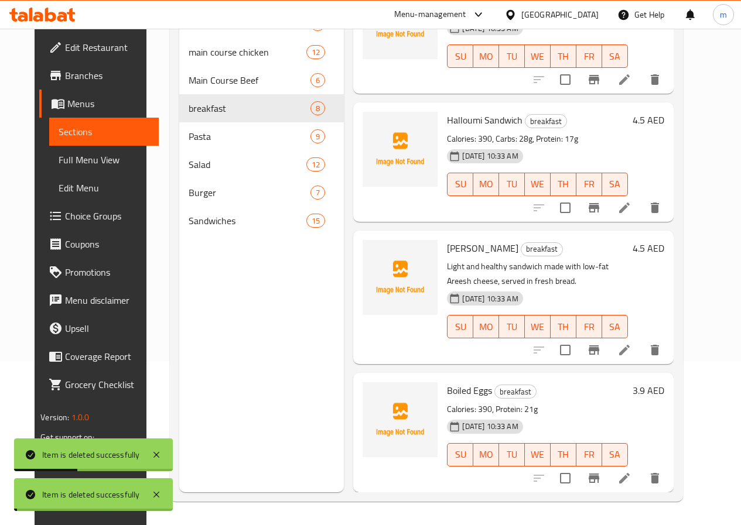
scroll to position [431, 0]
click at [659, 352] on icon "delete" at bounding box center [654, 350] width 8 height 11
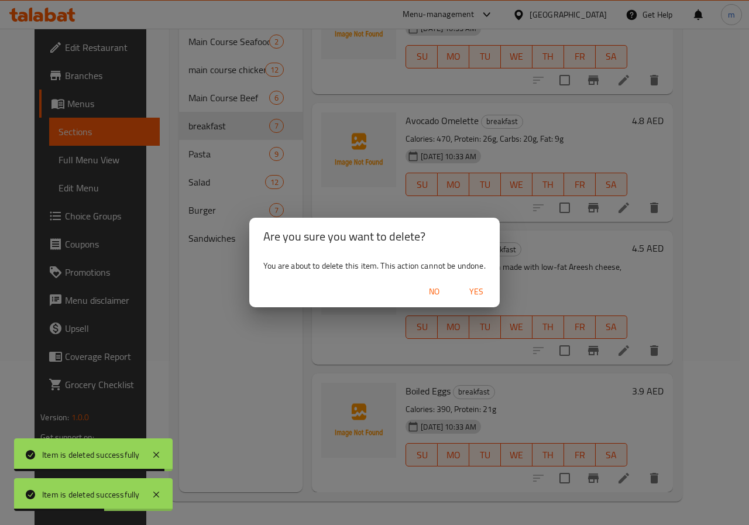
click at [476, 293] on span "Yes" at bounding box center [476, 291] width 28 height 15
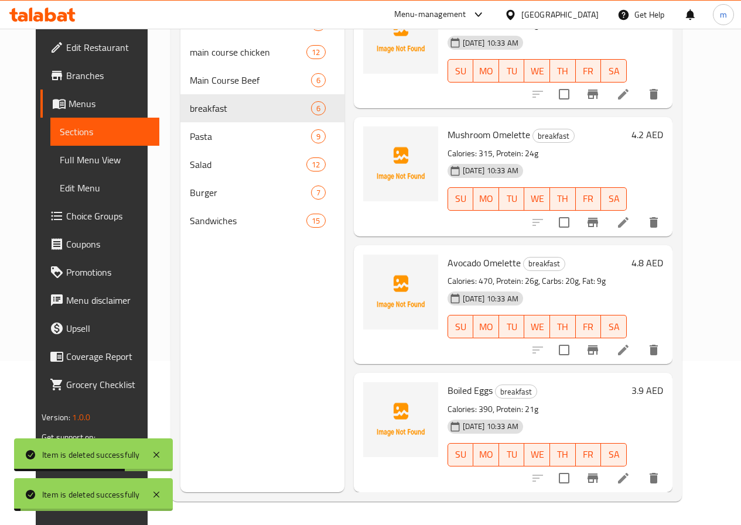
scroll to position [289, 0]
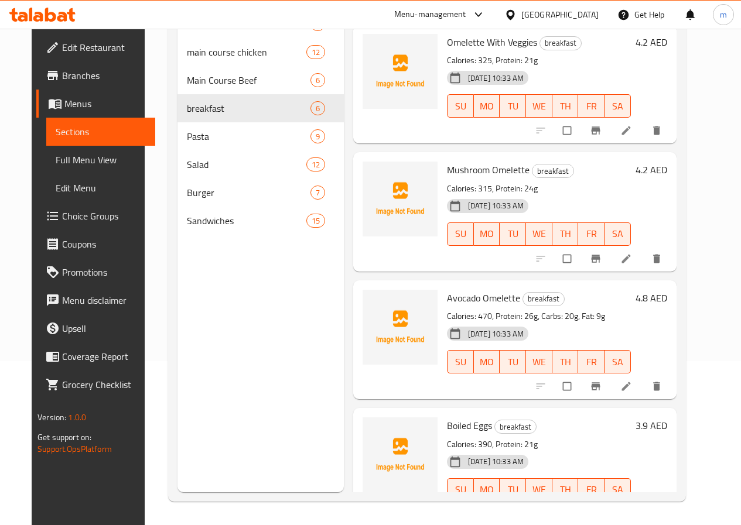
scroll to position [289, 0]
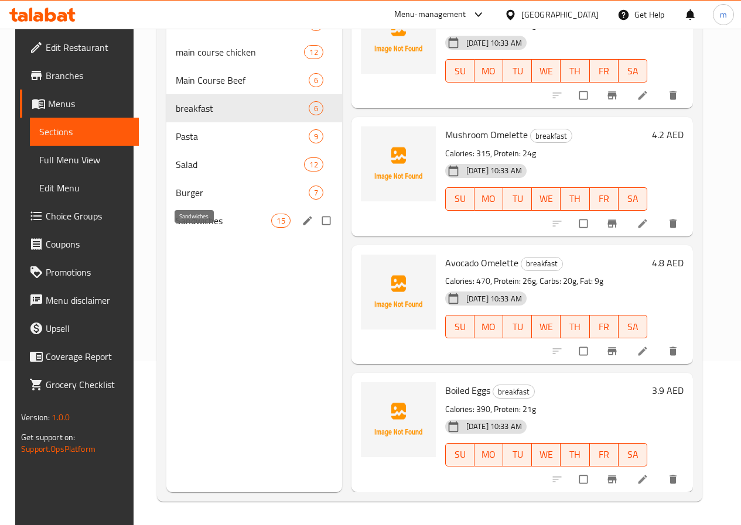
drag, startPoint x: 180, startPoint y: 242, endPoint x: 236, endPoint y: 239, distance: 55.7
click at [180, 228] on span "Sandwiches" at bounding box center [223, 221] width 95 height 14
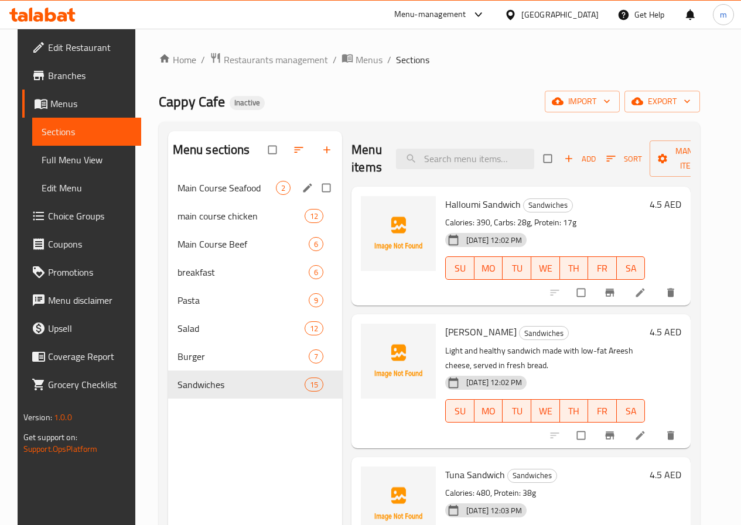
click at [201, 202] on div "Main Course Seafood 2" at bounding box center [255, 188] width 174 height 28
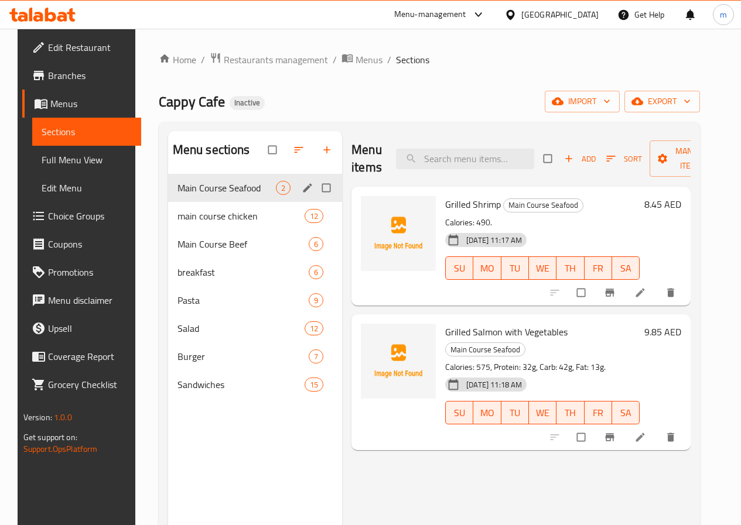
click at [197, 195] on span "Main Course Seafood" at bounding box center [226, 188] width 98 height 14
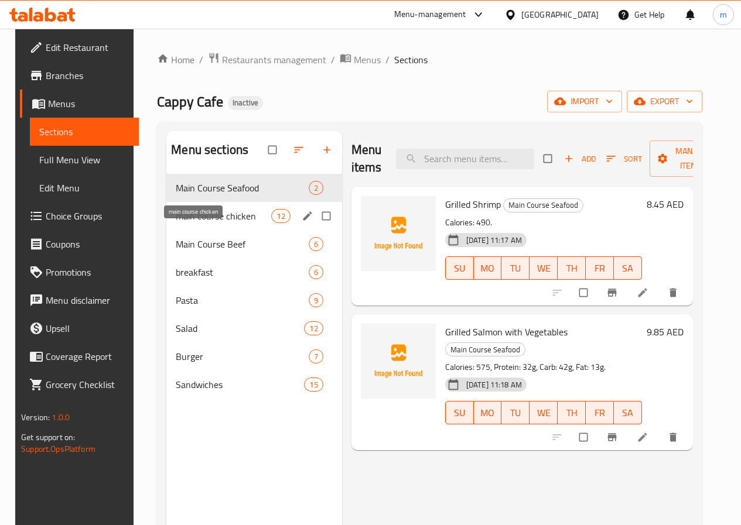
click at [193, 223] on span "main course chicken" at bounding box center [223, 216] width 95 height 14
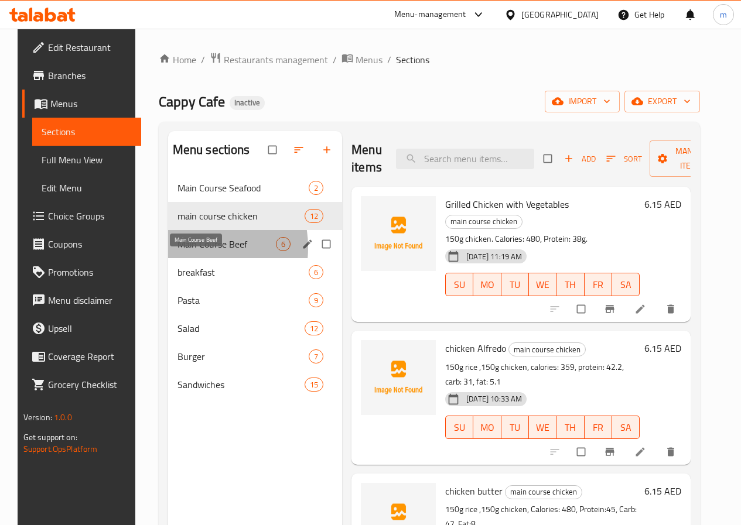
click at [177, 251] on span "Main Course Beef" at bounding box center [226, 244] width 98 height 14
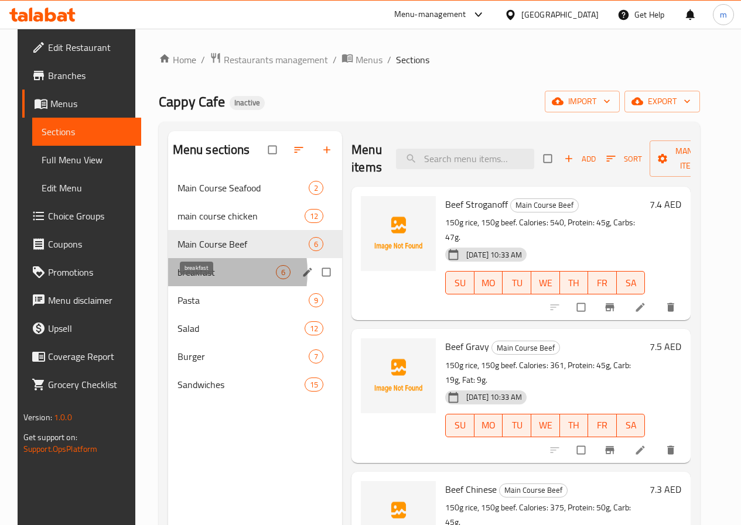
click at [189, 279] on span "breakfast" at bounding box center [226, 272] width 98 height 14
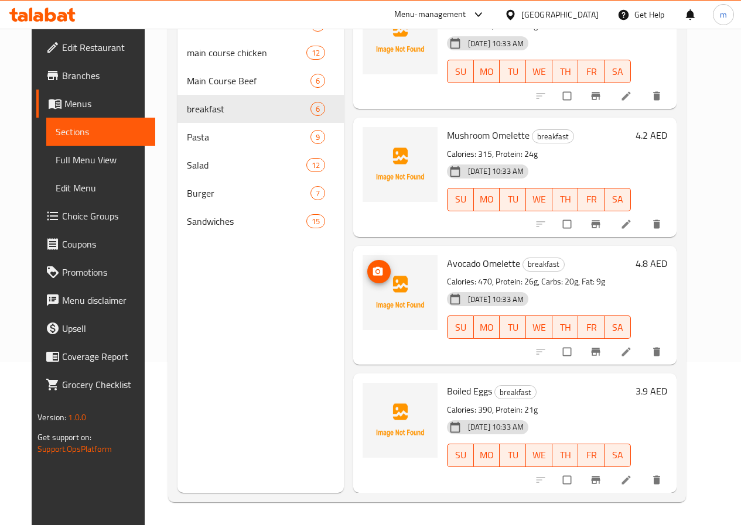
scroll to position [164, 0]
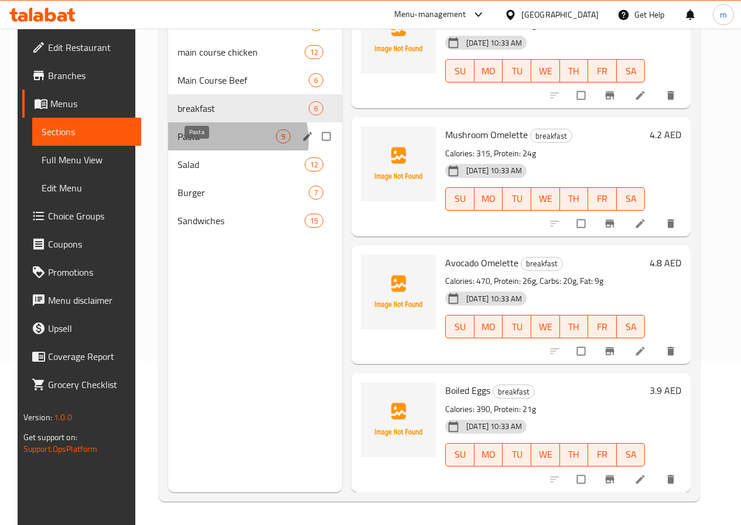
click at [213, 143] on span "Pasta" at bounding box center [226, 136] width 98 height 14
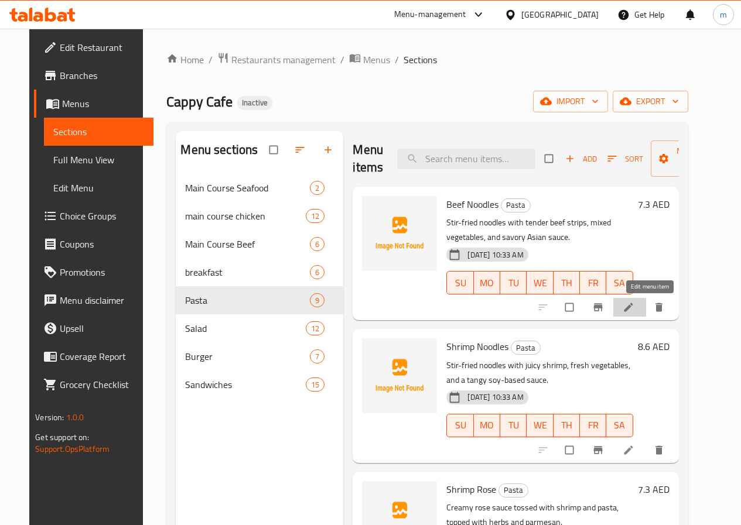
click at [634, 306] on icon at bounding box center [628, 307] width 12 height 12
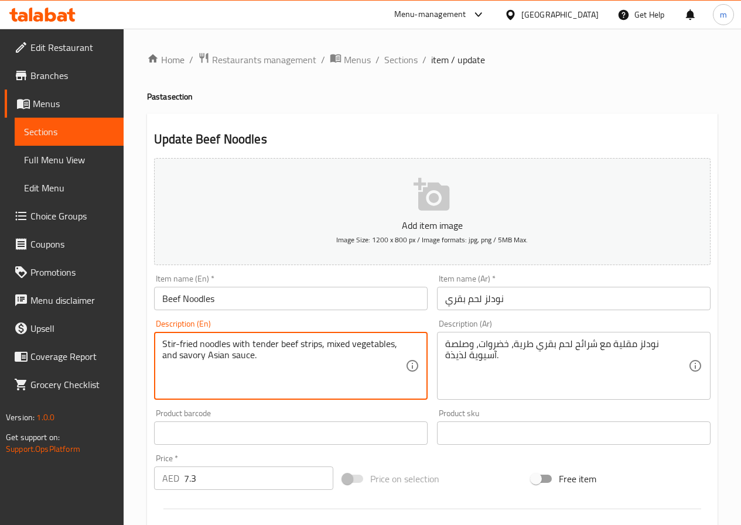
drag, startPoint x: 174, startPoint y: 347, endPoint x: 148, endPoint y: 333, distance: 29.1
drag, startPoint x: 252, startPoint y: 345, endPoint x: 277, endPoint y: 348, distance: 24.8
click at [277, 348] on textarea "Stir-fried noodles with tender beef strips, mixed vegetables, and savory Asian …" at bounding box center [283, 366] width 243 height 56
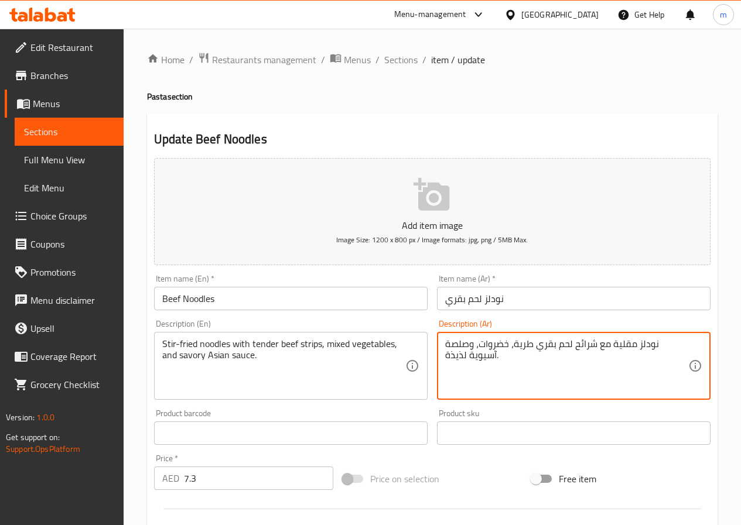
drag, startPoint x: 607, startPoint y: 346, endPoint x: 616, endPoint y: 345, distance: 8.8
click at [612, 345] on textarea "نودلز مقلية مع شرائح لحم بقري طرية، خضروات، وصلصة آسيوية لذيذة." at bounding box center [566, 366] width 243 height 56
drag, startPoint x: 604, startPoint y: 344, endPoint x: 624, endPoint y: 345, distance: 19.9
click at [624, 345] on textarea "نودلز مقلية مع شرائح لحم بقري طرية، خضروات، وصلصة آسيوية لذيذة." at bounding box center [566, 366] width 243 height 56
click at [609, 352] on textarea "نودلز مقلية مع شرائح لحم بقري طرية، خضروات، وصلصة آسيوية لذيذة." at bounding box center [566, 366] width 243 height 56
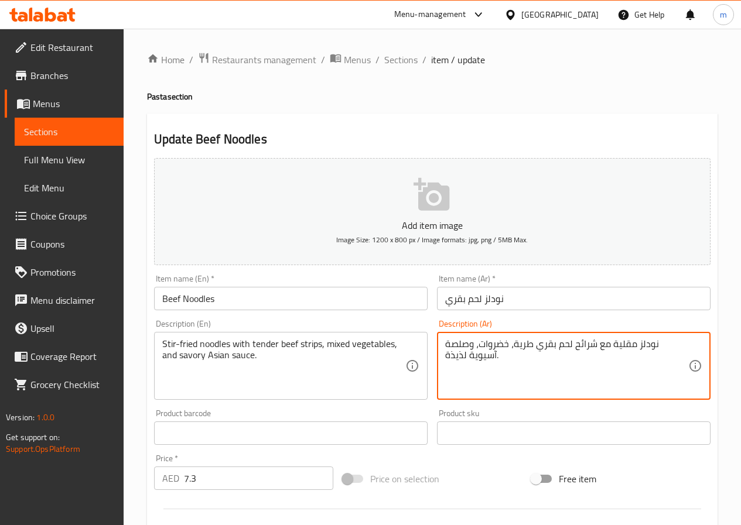
drag, startPoint x: 602, startPoint y: 345, endPoint x: 623, endPoint y: 342, distance: 21.9
click at [623, 342] on textarea "نودلز مقلية مع شرائح لحم بقري طرية، خضروات، وصلصة آسيوية لذيذة." at bounding box center [566, 366] width 243 height 56
drag, startPoint x: 625, startPoint y: 341, endPoint x: 606, endPoint y: 343, distance: 18.8
click at [606, 343] on textarea "نودلز مقلية مع شرائح لحم بقري طرية، خضروات، وصلصة آسيوية لذيذة." at bounding box center [566, 366] width 243 height 56
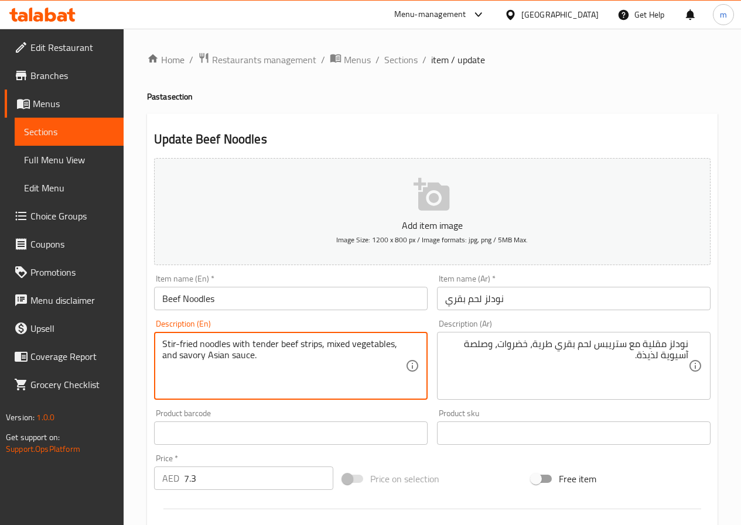
drag, startPoint x: 330, startPoint y: 344, endPoint x: 392, endPoint y: 344, distance: 62.6
drag, startPoint x: 179, startPoint y: 357, endPoint x: 252, endPoint y: 358, distance: 72.6
click at [252, 358] on textarea "Stir-fried noodles with tender beef strips, mixed vegetables, and savory Asian …" at bounding box center [283, 366] width 243 height 56
click at [183, 355] on textarea "Stir-fried noodles with tender beef strips, mixed vegetables, and savory Asian …" at bounding box center [283, 366] width 243 height 56
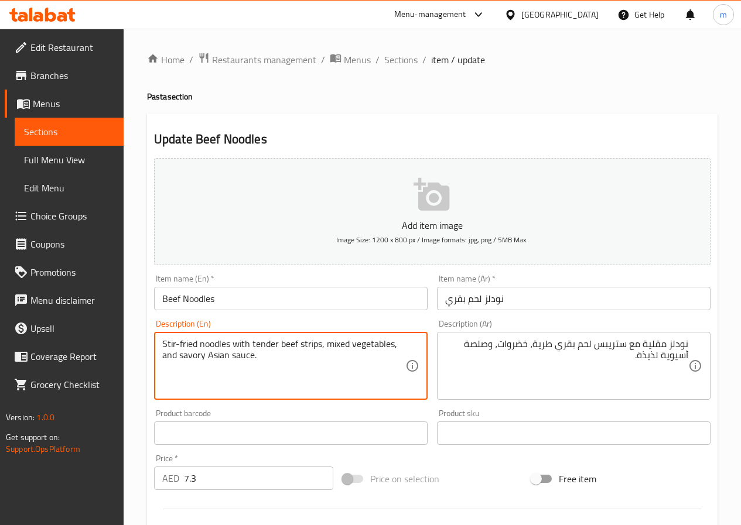
click at [181, 355] on textarea "Stir-fried noodles with tender beef strips, mixed vegetables, and savory Asian …" at bounding box center [283, 366] width 243 height 56
click at [183, 356] on textarea "Stir-fried noodles with tender beef strips, mixed vegetables, and savory Asian …" at bounding box center [283, 366] width 243 height 56
drag, startPoint x: 181, startPoint y: 356, endPoint x: 204, endPoint y: 357, distance: 23.4
click at [204, 357] on textarea "Stir-fried noodles with tender beef strips, mixed vegetables, and savory Asian …" at bounding box center [283, 366] width 243 height 56
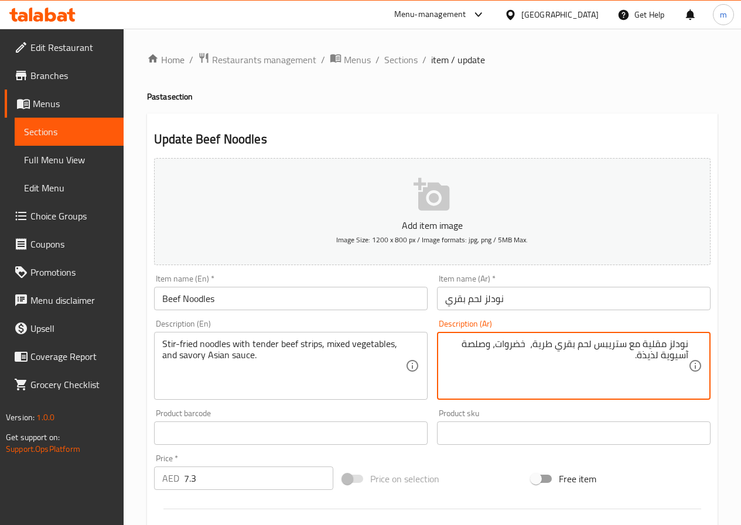
click at [498, 343] on textarea "نودلز مقلية مع ستريبس لحم بقري طرية، خضروات، وصلصة آسيوية لذيذة." at bounding box center [566, 366] width 243 height 56
click at [530, 347] on textarea "نودلز مقلية مع ستريبس لحم بقري طرية، خضروات، وصلصة آسيوية لذيذة." at bounding box center [566, 366] width 243 height 56
click at [499, 341] on textarea "نودلز مقلية مع ستريبس لحم بقري طرية، خضروات، وصلصة آسيوية لذيذة." at bounding box center [566, 366] width 243 height 56
drag, startPoint x: 606, startPoint y: 355, endPoint x: 628, endPoint y: 355, distance: 21.7
click at [628, 355] on textarea "نودلز مقلية مع ستريبس لحم بقري طرية، خضروات مشكل، وصلصة آسيوية لذيذة." at bounding box center [566, 366] width 243 height 56
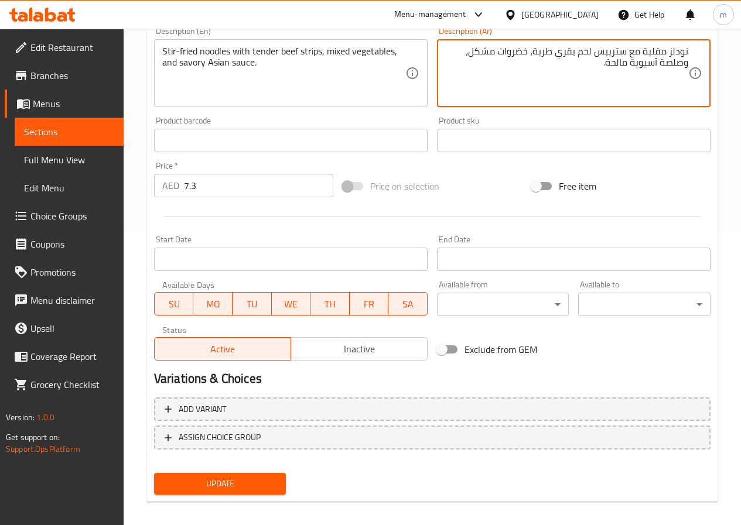
scroll to position [302, 0]
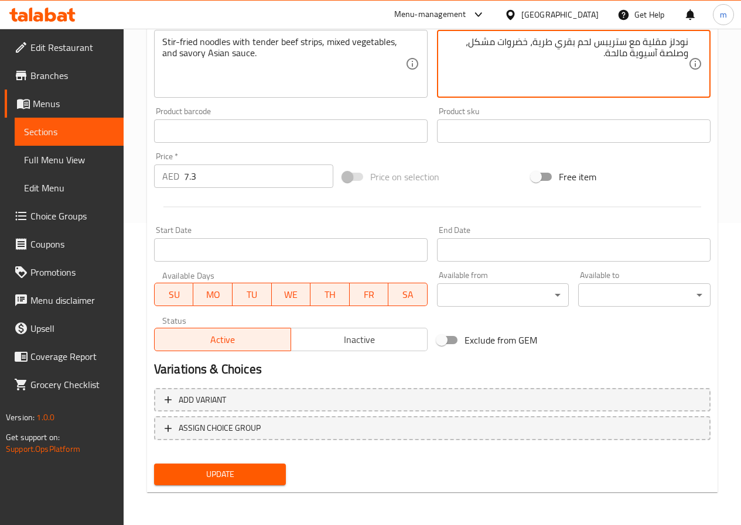
type textarea "نودلز مقلية مع ستريبس لحم بقري طرية، خضروات مشكل، وصلصة آسيوية مالحة."
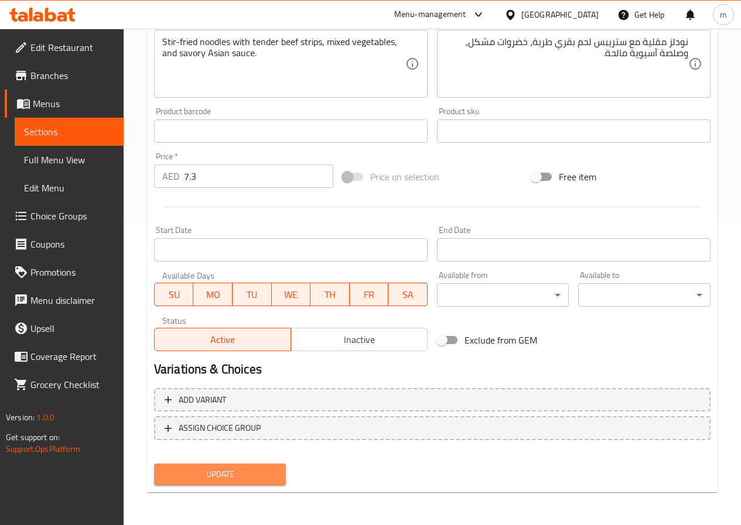
click at [277, 469] on button "Update" at bounding box center [220, 475] width 132 height 22
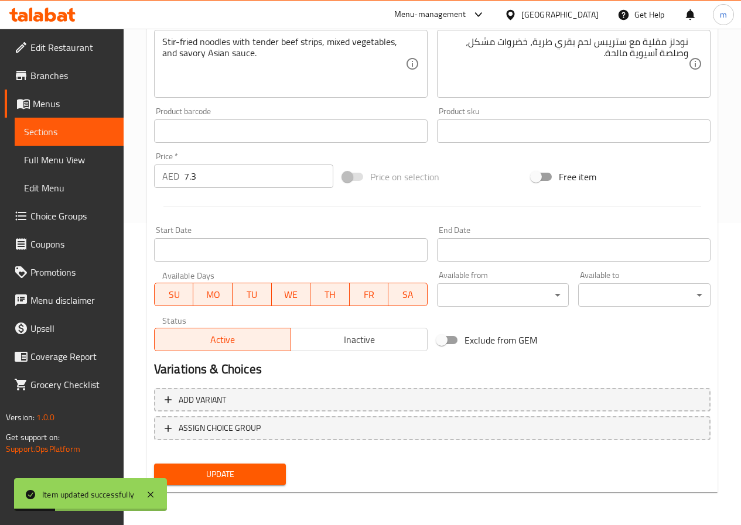
click at [88, 122] on link "Sections" at bounding box center [69, 132] width 109 height 28
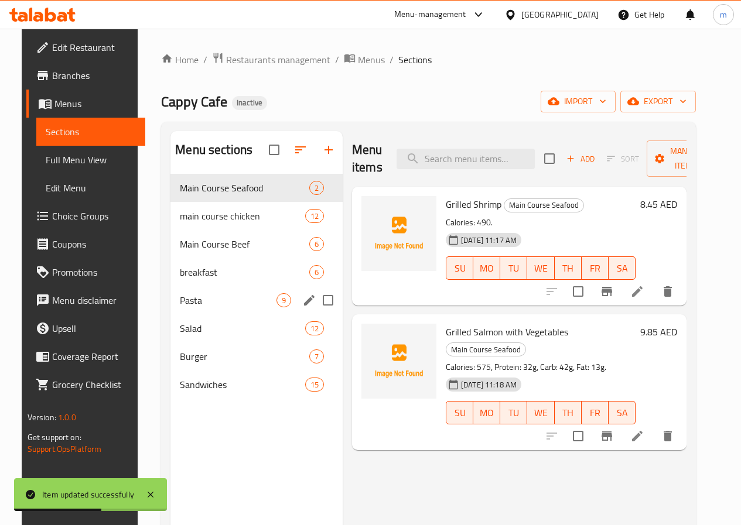
click at [204, 307] on span "Pasta" at bounding box center [228, 300] width 97 height 14
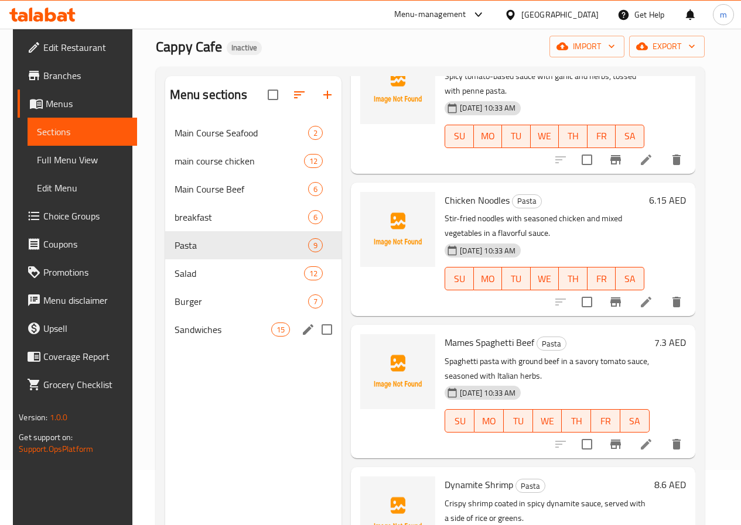
scroll to position [47, 0]
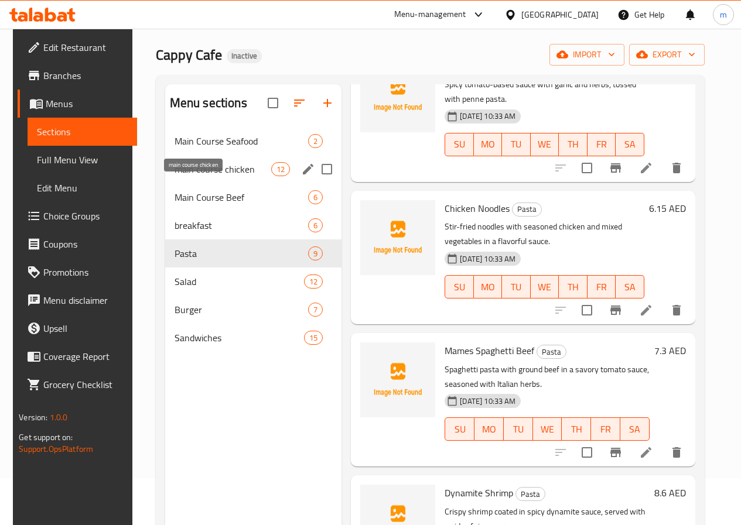
click at [193, 176] on span "main course chicken" at bounding box center [222, 169] width 97 height 14
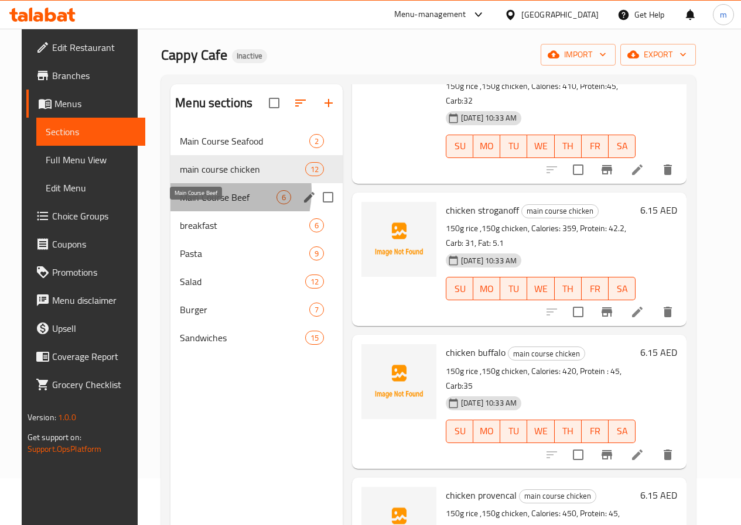
click at [191, 204] on span "Main Course Beef" at bounding box center [228, 197] width 97 height 14
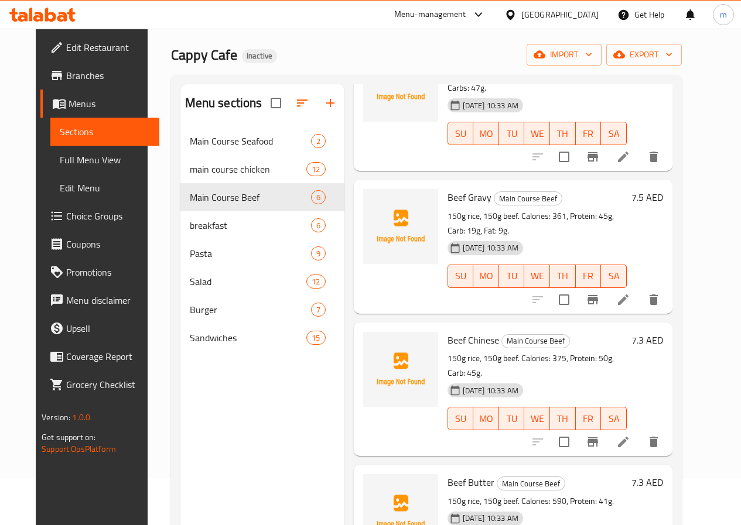
scroll to position [289, 0]
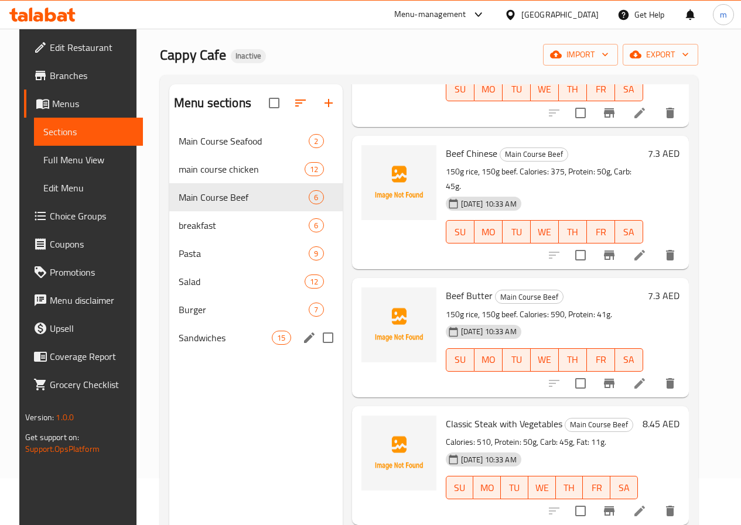
click at [223, 345] on span "Sandwiches" at bounding box center [225, 338] width 93 height 14
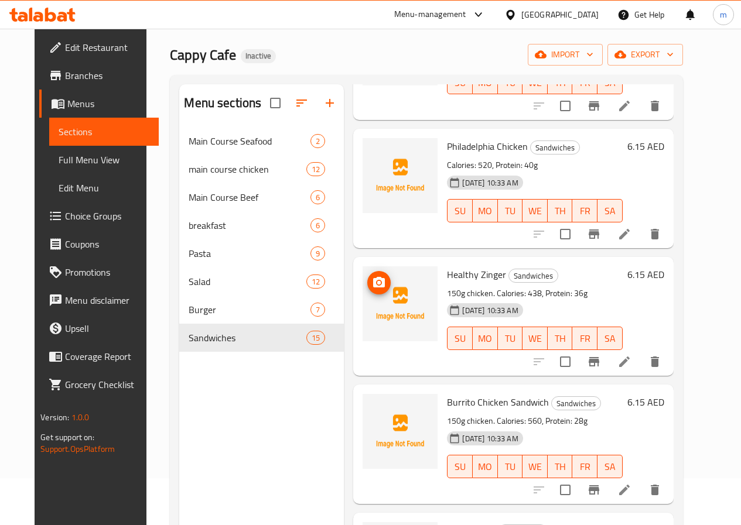
scroll to position [1463, 0]
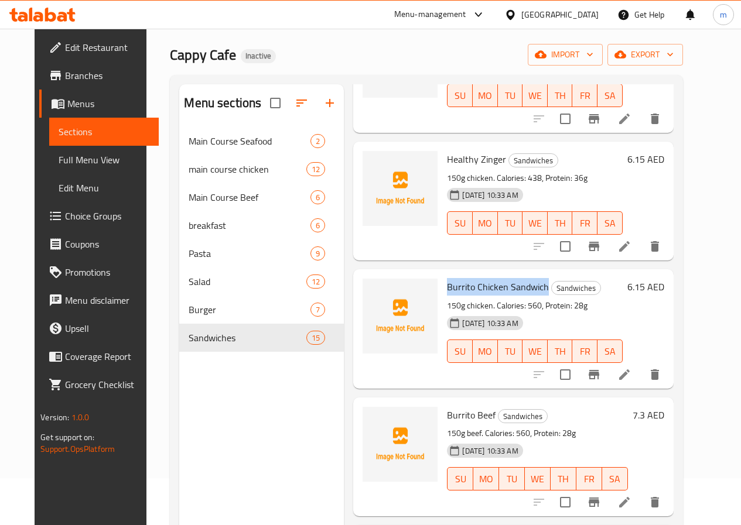
drag, startPoint x: 399, startPoint y: 268, endPoint x: 496, endPoint y: 273, distance: 97.9
click at [496, 278] on span "Burrito Chicken Sandwich" at bounding box center [498, 287] width 102 height 18
copy span "Burrito Chicken Sandwich"
drag, startPoint x: 418, startPoint y: 459, endPoint x: 459, endPoint y: 482, distance: 46.9
click at [459, 482] on div "18-08-2025 10:33 AM SU MO TU WE TH FR SA" at bounding box center [537, 470] width 190 height 63
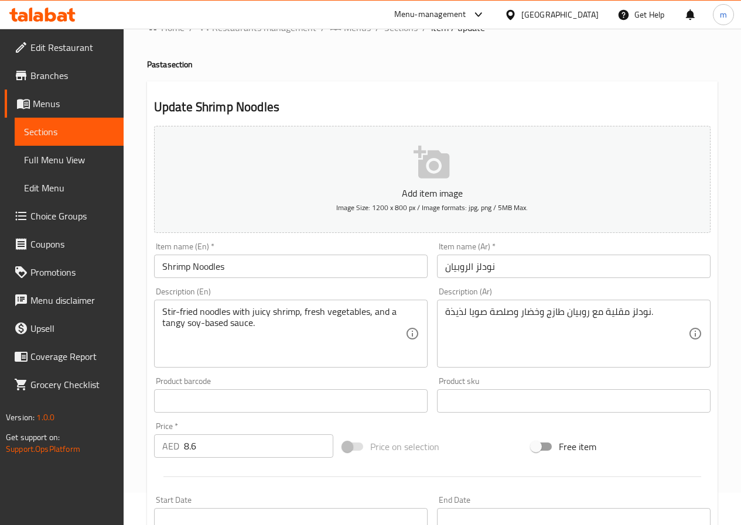
scroll to position [59, 0]
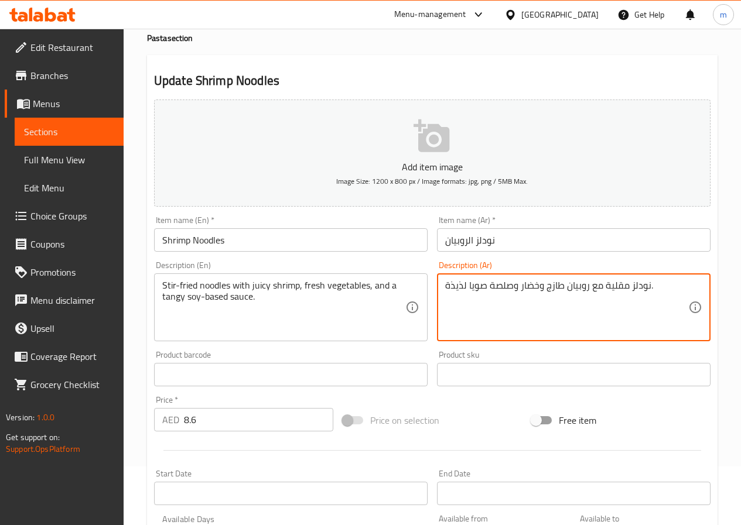
drag, startPoint x: 642, startPoint y: 289, endPoint x: 611, endPoint y: 292, distance: 31.7
click at [601, 292] on textarea "نودلز مقلية مع روبيان طازج وخضار وصلصة صويا لذيذة." at bounding box center [566, 308] width 243 height 56
click at [601, 287] on textarea "نودلز مقلية مع روبيان طازج وخضار وصلصة صويا لذيذة." at bounding box center [566, 308] width 243 height 56
click at [602, 286] on textarea "نودلز مقلية مع روبيان طازج وخضار وصلصة صويا لذيذة." at bounding box center [566, 308] width 243 height 56
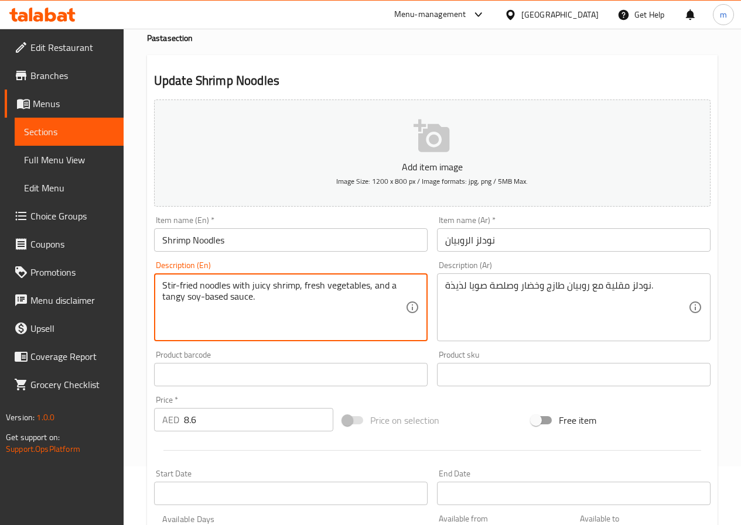
drag, startPoint x: 250, startPoint y: 287, endPoint x: 264, endPoint y: 287, distance: 14.1
click at [264, 287] on textarea "Stir-fried noodles with juicy shrimp, fresh vegetables, and a tangy soy-based s…" at bounding box center [283, 308] width 243 height 56
drag, startPoint x: 252, startPoint y: 287, endPoint x: 269, endPoint y: 286, distance: 16.4
click at [269, 286] on textarea "Stir-fried noodles with juicy shrimp, fresh vegetables, and a tangy soy-based s…" at bounding box center [283, 308] width 243 height 56
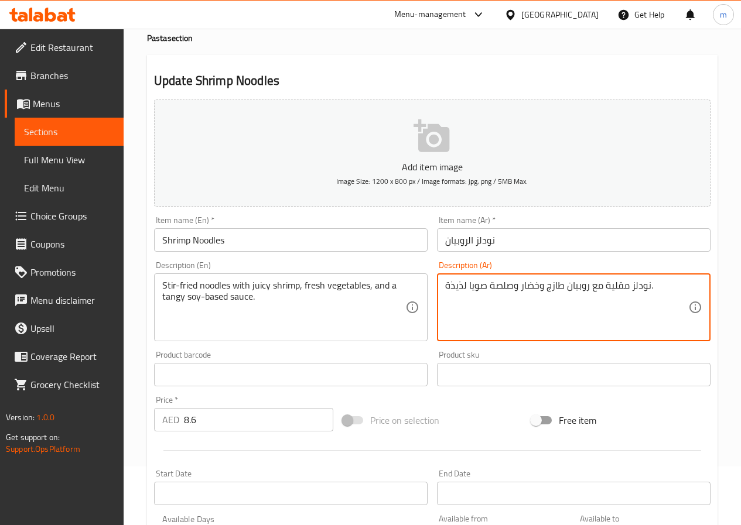
click at [548, 293] on textarea "نودلز مقلية مع روبيان طازج وخضار وصلصة صويا لذيذة." at bounding box center [566, 308] width 243 height 56
drag, startPoint x: 544, startPoint y: 289, endPoint x: 561, endPoint y: 289, distance: 17.0
click at [561, 289] on textarea "نودلز مقلية مع روبيان طازج وخضار وصلصة صويا لذيذة." at bounding box center [566, 308] width 243 height 56
click at [520, 288] on textarea "نودلز مقلية مع روبيان جوسى وخضار وصلصة صويا لذيذة." at bounding box center [566, 308] width 243 height 56
click at [519, 286] on textarea "نودلز مقلية مع روبيان جوسى وخضار وصلصة صويا لذيذة." at bounding box center [566, 308] width 243 height 56
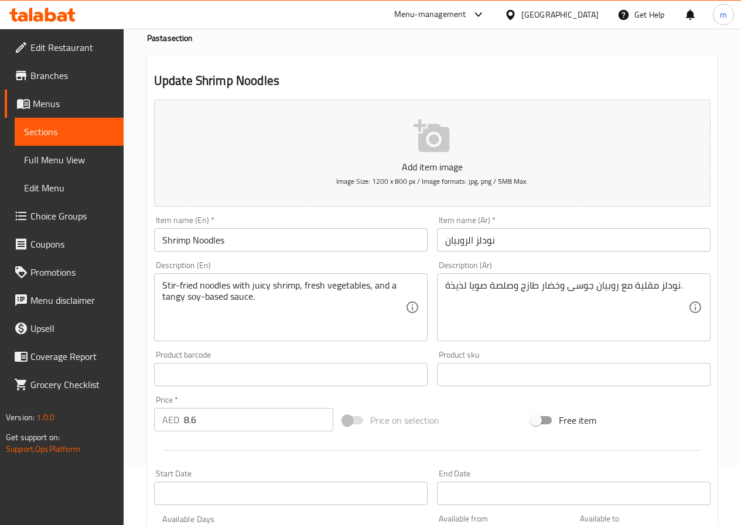
drag, startPoint x: 443, startPoint y: 286, endPoint x: 501, endPoint y: 297, distance: 58.9
click at [500, 297] on div "نودلز مقلية مع روبيان جوسى وخضار طازج وصلصة صويا لذيذة. Description (Ar)" at bounding box center [573, 307] width 273 height 68
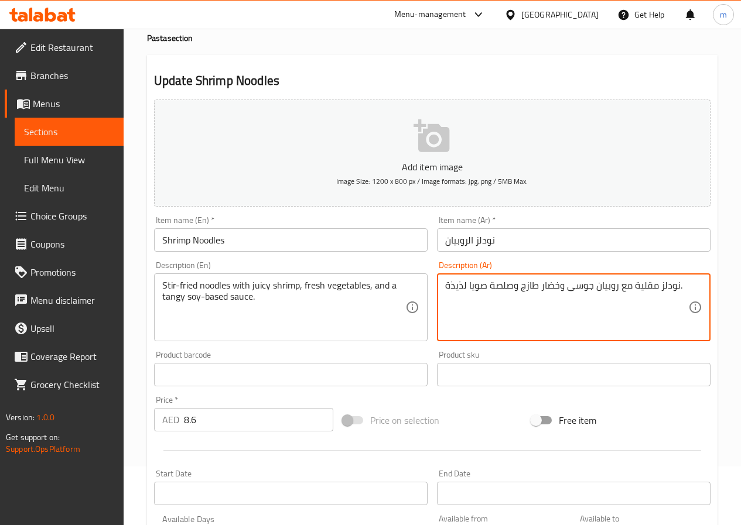
click at [516, 288] on textarea "نودلز مقلية مع روبيان جوسى وخضار طازج وصلصة صويا لذيذة." at bounding box center [566, 308] width 243 height 56
click at [513, 284] on textarea "نودلز مقلية مع روبيان جوسى وخضار طازج وصلصة صويا لذيذة." at bounding box center [566, 308] width 243 height 56
drag, startPoint x: 513, startPoint y: 287, endPoint x: 447, endPoint y: 289, distance: 65.6
click at [447, 289] on textarea "نودلز مقلية مع روبيان جوسى وخضار طازج وصلصة صويا لذيذة." at bounding box center [566, 308] width 243 height 56
click at [491, 303] on textarea "نودلز مقلية مع روبيان جوسى وخضار طازج وبقاعده صويا صوص المنعش." at bounding box center [566, 308] width 243 height 56
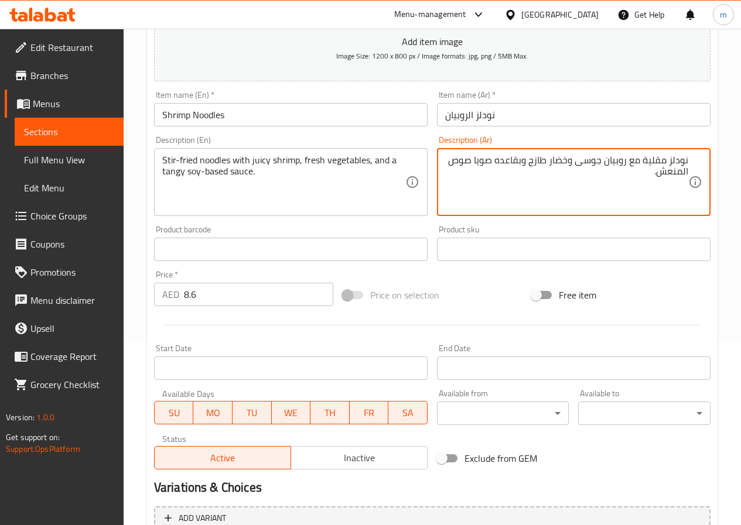
scroll to position [302, 0]
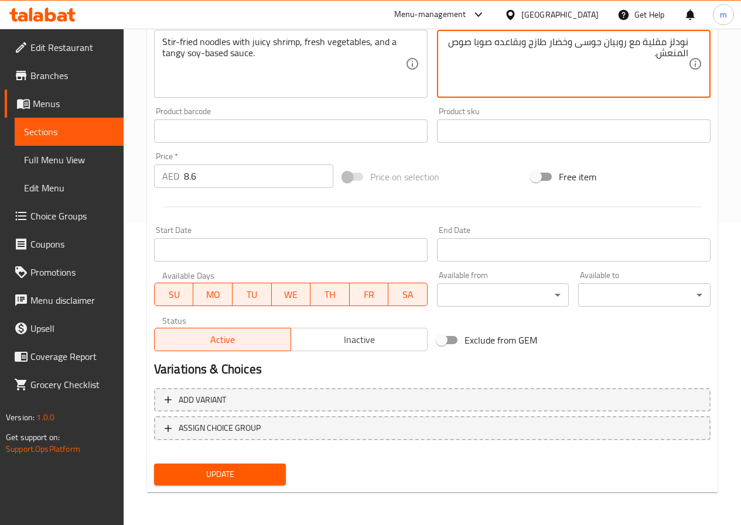
type textarea "نودلز مقلية مع روبيان جوسى وخضار طازج وبقاعده صويا صوص المنعش."
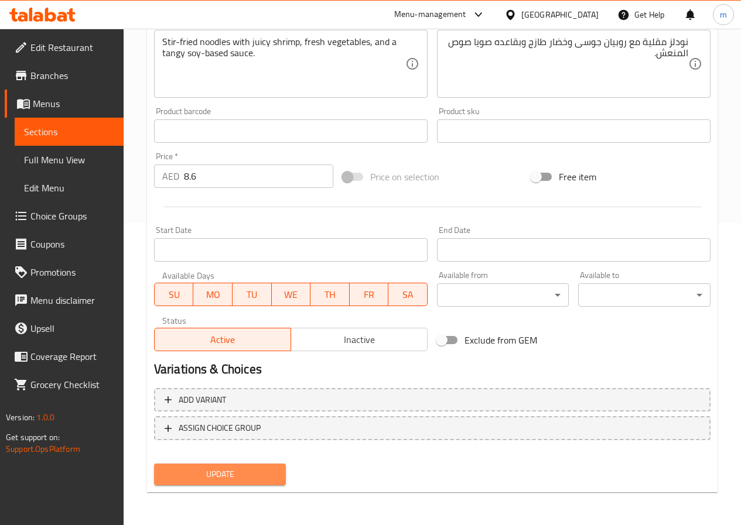
click at [253, 474] on span "Update" at bounding box center [220, 474] width 114 height 15
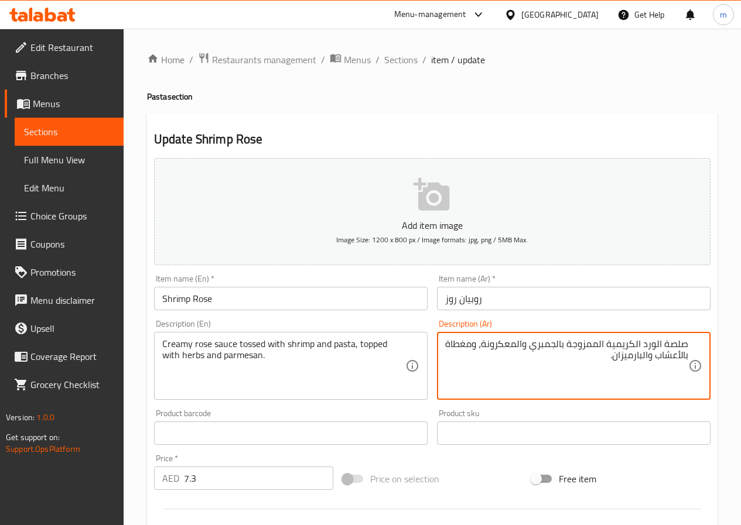
drag, startPoint x: 643, startPoint y: 344, endPoint x: 661, endPoint y: 344, distance: 18.1
click at [661, 344] on textarea "صلصة الورد الكريمية الممزوجة بالجمبري والمعكرونة، ومغطاة بالأعشاب والبارميزان." at bounding box center [566, 366] width 243 height 56
drag, startPoint x: 663, startPoint y: 346, endPoint x: 681, endPoint y: 342, distance: 18.6
click at [681, 342] on textarea "صلصة روز الكريمية الممزوجة بالجمبري والمعكرونة، ومغطاة بالأعشاب والبارميزان." at bounding box center [566, 366] width 243 height 56
click at [613, 345] on textarea "صوص روز الكريمية الممزوجة بالجمبري والمعكرونة، ومغطاة بالأعشاب والبارميزان." at bounding box center [566, 366] width 243 height 56
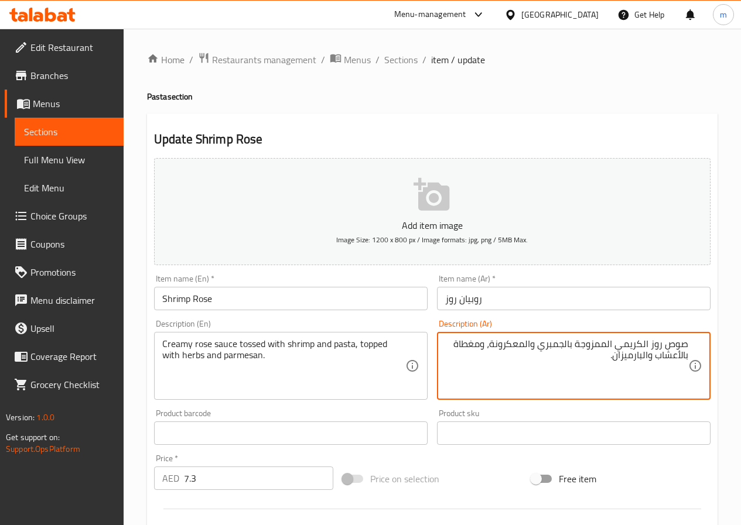
type textarea "صوص روز الكريمي الممزوجة بالجمبري والمعكرونة، ومغطاة بالأعشاب والبارميزان."
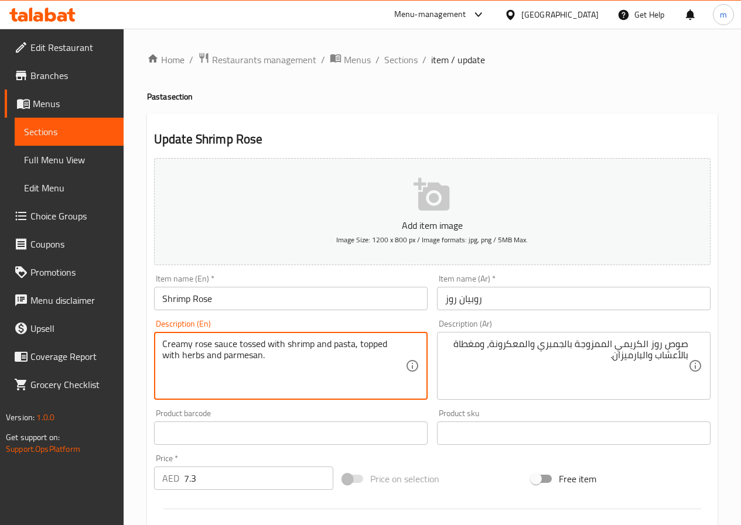
drag, startPoint x: 238, startPoint y: 345, endPoint x: 265, endPoint y: 336, distance: 27.8
drag, startPoint x: 224, startPoint y: 358, endPoint x: 260, endPoint y: 358, distance: 36.9
click at [260, 358] on textarea "Creamy rose sauce tossed with shrimp and pasta, topped with herbs and parmesan." at bounding box center [283, 366] width 243 height 56
click at [286, 380] on textarea "Creamy rose sauce tossed with shrimp and pasta, topped with herbs and parmesan." at bounding box center [283, 366] width 243 height 56
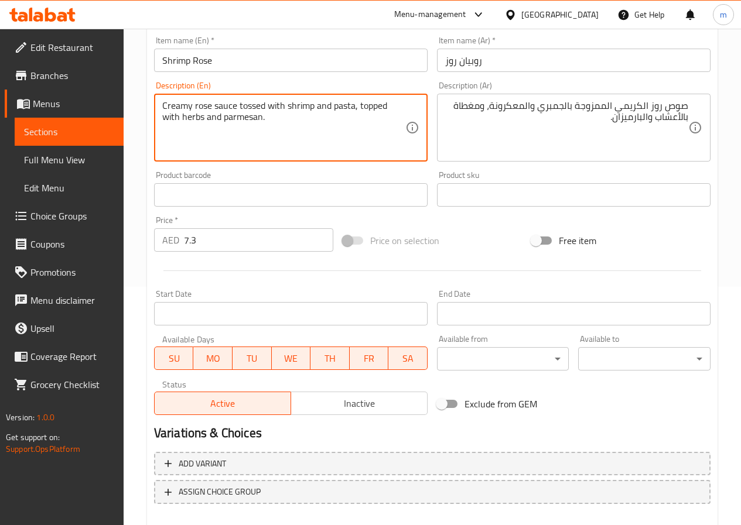
scroll to position [302, 0]
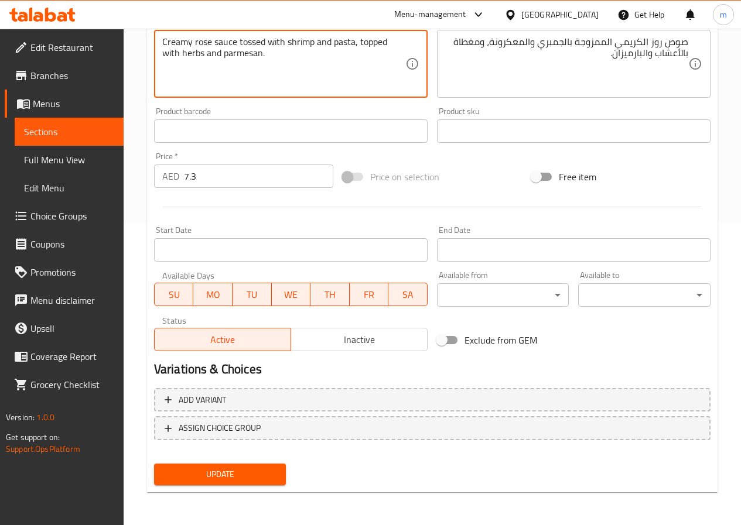
click at [230, 475] on span "Update" at bounding box center [220, 474] width 114 height 15
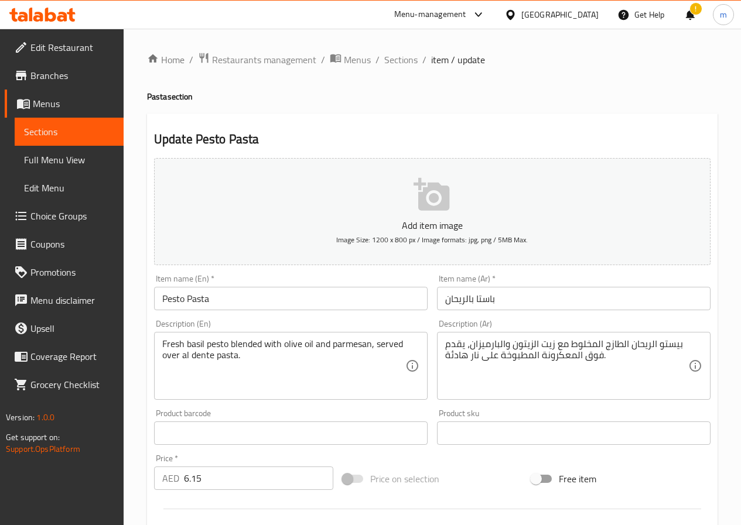
scroll to position [59, 0]
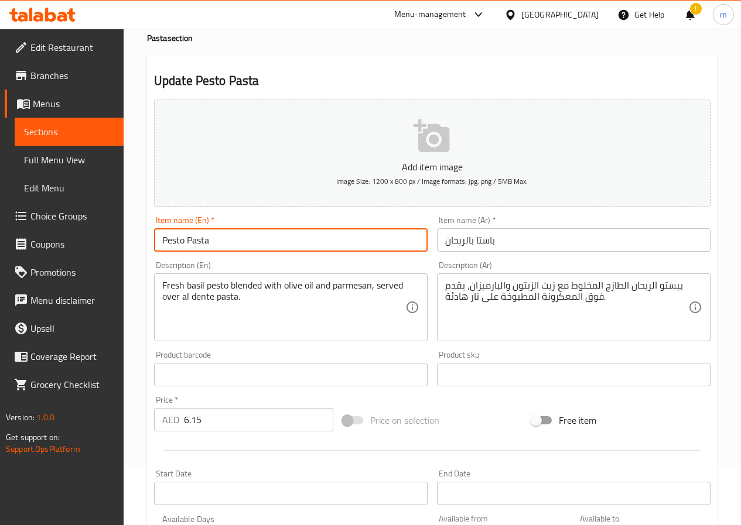
drag, startPoint x: 183, startPoint y: 241, endPoint x: 131, endPoint y: 236, distance: 51.7
click at [131, 239] on div "Home / Restaurants management / Menus / Sections / item / update Pasta section …" at bounding box center [432, 369] width 617 height 798
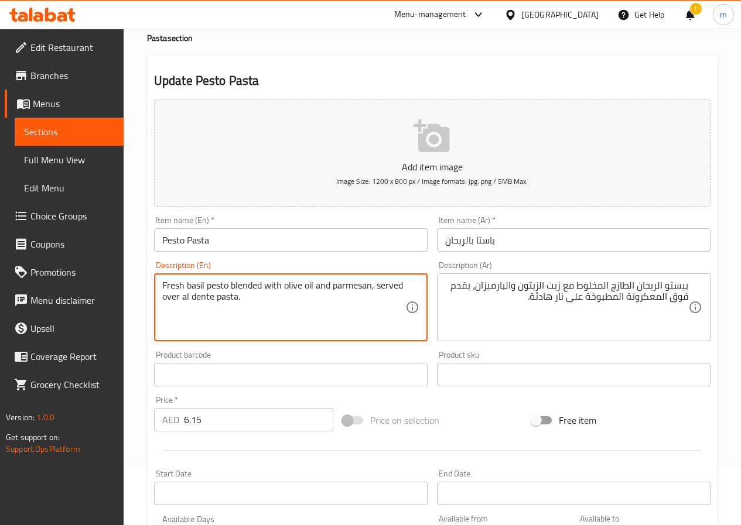
drag, startPoint x: 181, startPoint y: 292, endPoint x: 227, endPoint y: 301, distance: 45.9
click at [211, 304] on textarea "Fresh basil pesto blended with olive oil and parmesan, served over al dente pas…" at bounding box center [283, 308] width 243 height 56
drag, startPoint x: 182, startPoint y: 300, endPoint x: 211, endPoint y: 299, distance: 29.3
click at [211, 299] on textarea "Fresh basil pesto blended with olive oil and parmesan, served over al dente pas…" at bounding box center [283, 308] width 243 height 56
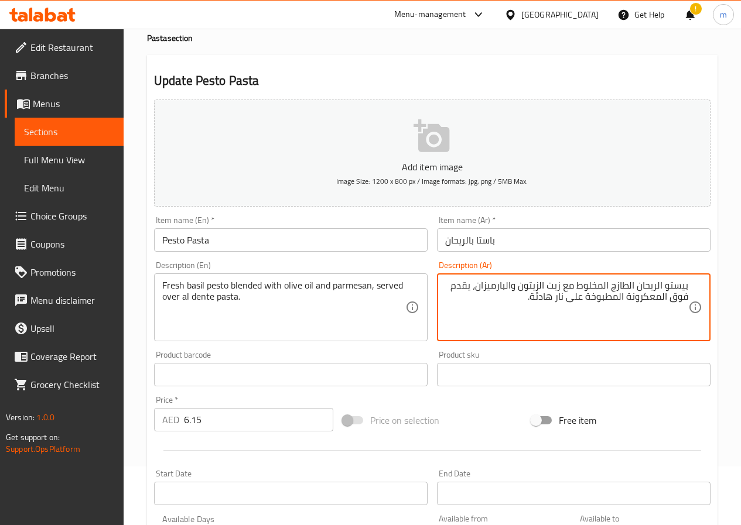
drag, startPoint x: 529, startPoint y: 298, endPoint x: 619, endPoint y: 298, distance: 89.6
click at [618, 300] on textarea "بيستو الريحان الطازج المخلوط مع زيت الزيتون والبارميزان، يقدم فوق المعكرونة الد…" at bounding box center [566, 308] width 243 height 56
click at [581, 298] on textarea "بيستو الريحان الطازج المخلوط مع زيت الزيتون والبارميزان، يقدم فوق المعكرونة ال …" at bounding box center [566, 308] width 243 height 56
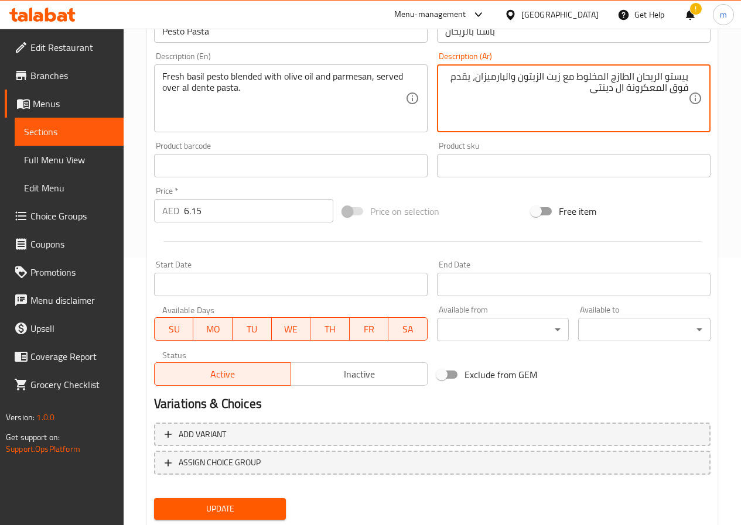
scroll to position [302, 0]
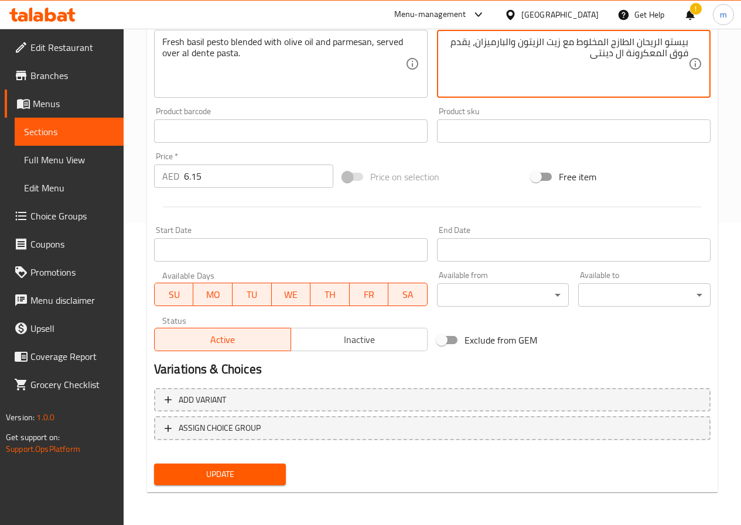
type textarea "بيستو الريحان الطازج المخلوط مع زيت الزيتون والبارميزان، يقدم فوق المعكرونة ال …"
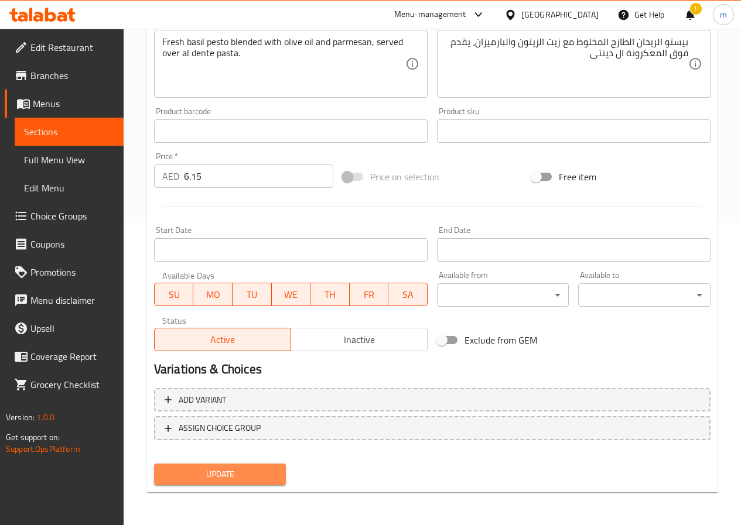
click at [266, 477] on span "Update" at bounding box center [220, 474] width 114 height 15
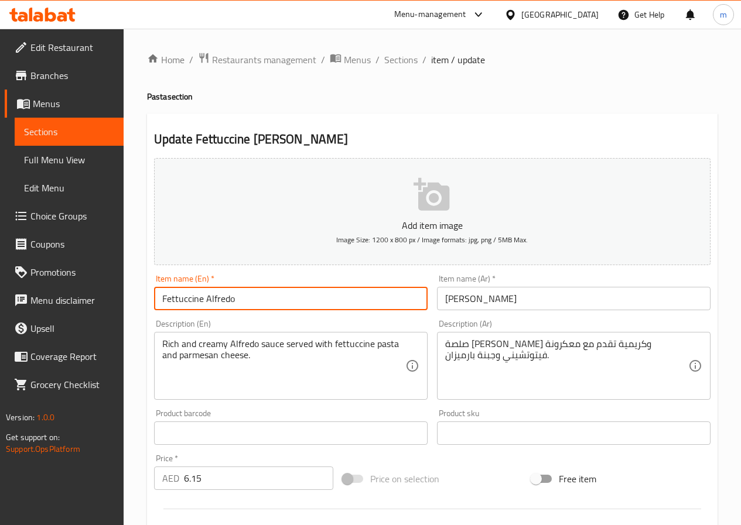
drag, startPoint x: 200, startPoint y: 296, endPoint x: 137, endPoint y: 298, distance: 63.3
click at [137, 298] on div "Home / Restaurants management / Menus / Sections / item / update Pasta section …" at bounding box center [432, 428] width 617 height 798
click at [172, 298] on input "Fettuccine Alfredo" at bounding box center [290, 298] width 273 height 23
drag, startPoint x: 203, startPoint y: 297, endPoint x: 139, endPoint y: 297, distance: 64.4
click at [139, 297] on div "Home / Restaurants management / Menus / Sections / item / update Pasta section …" at bounding box center [432, 428] width 617 height 798
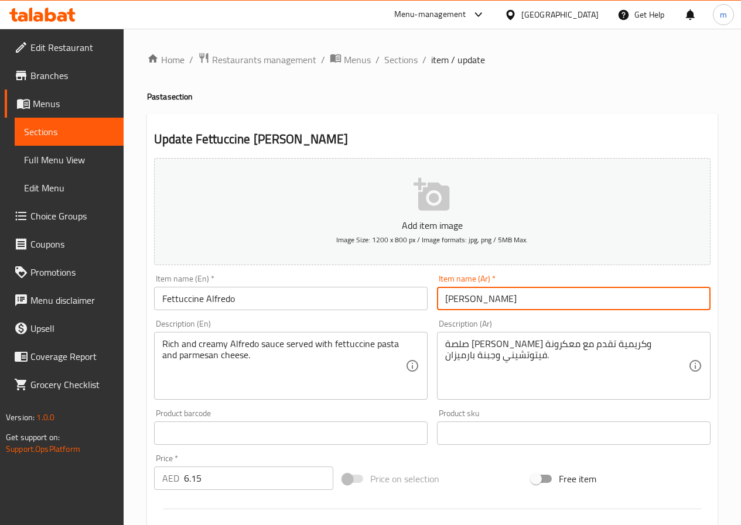
drag, startPoint x: 527, startPoint y: 299, endPoint x: 475, endPoint y: 301, distance: 51.6
click at [475, 301] on input "[PERSON_NAME]" at bounding box center [573, 298] width 273 height 23
click at [503, 330] on div "Description (Ar) صلصة ألفريدو غنية وكريمية تقدم مع معكرونة فيتوتشيني وجبنة بارم…" at bounding box center [573, 360] width 273 height 80
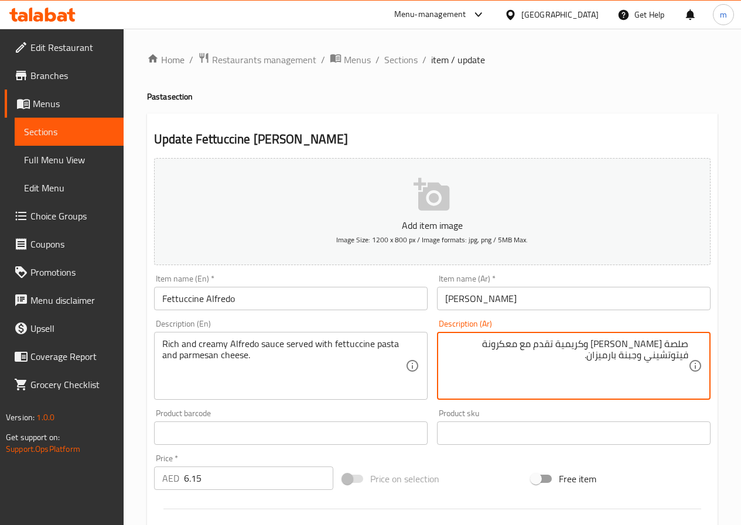
click at [672, 379] on textarea "صلصة [PERSON_NAME] وكريمية تقدم مع معكرونة فيتوتشيني وجبنة بارميزان." at bounding box center [566, 366] width 243 height 56
click at [626, 374] on textarea "صلصة [PERSON_NAME] وكريمية تقدم مع معكرونة فيتوتشيني وجبنة بارميزان." at bounding box center [566, 366] width 243 height 56
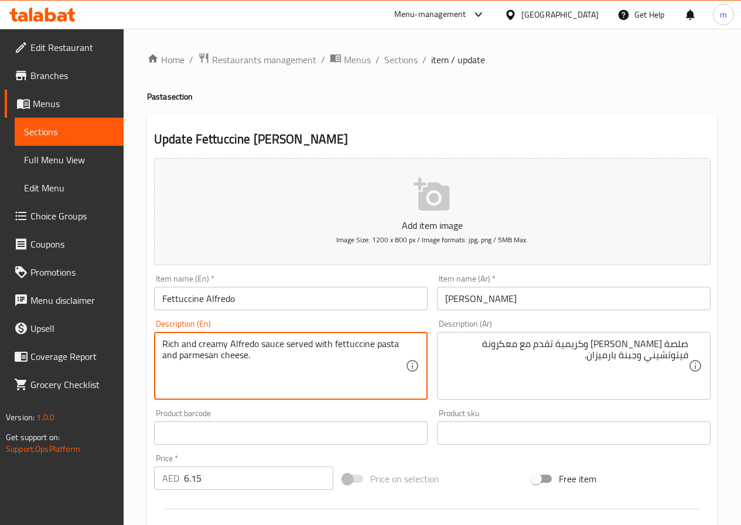
drag, startPoint x: 332, startPoint y: 341, endPoint x: 370, endPoint y: 344, distance: 37.6
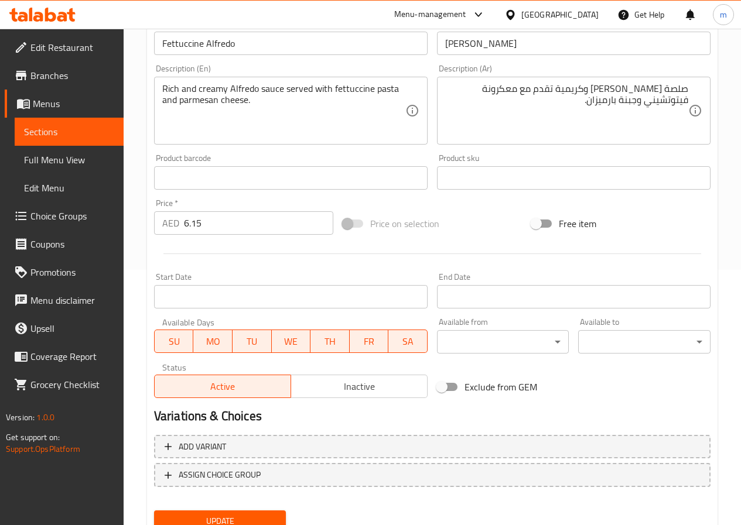
scroll to position [302, 0]
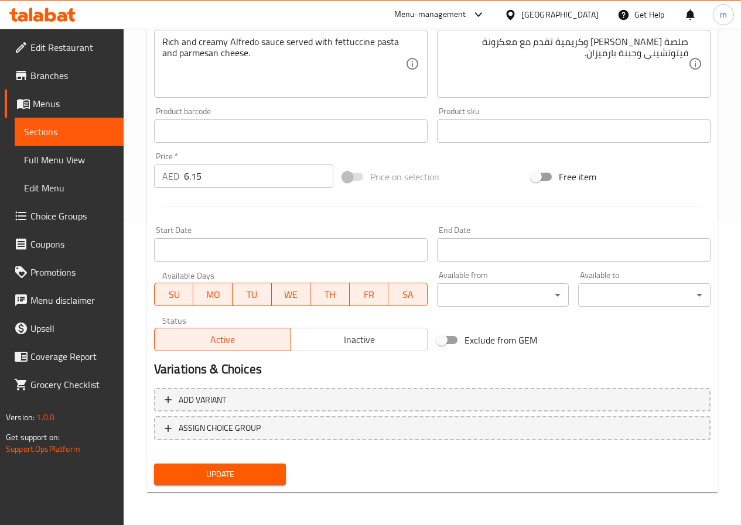
click at [275, 482] on button "Update" at bounding box center [220, 475] width 132 height 22
click at [268, 482] on span "Update" at bounding box center [220, 474] width 114 height 15
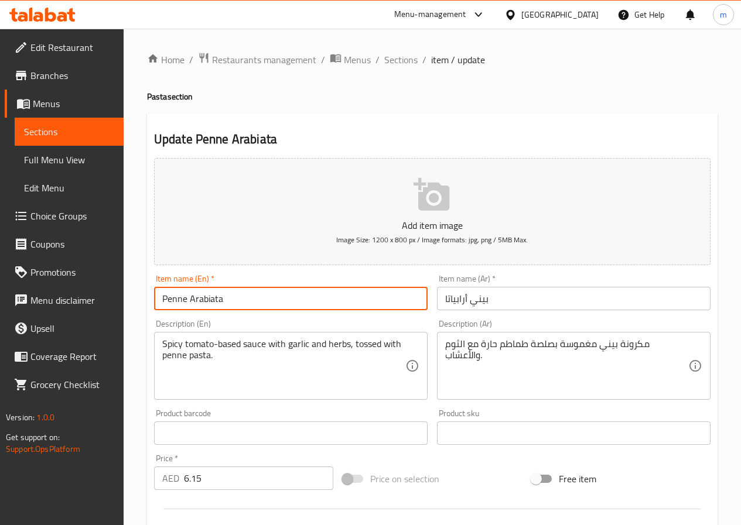
drag, startPoint x: 186, startPoint y: 297, endPoint x: 158, endPoint y: 301, distance: 27.8
click at [158, 301] on input "Penne Arabiata" at bounding box center [290, 298] width 273 height 23
drag, startPoint x: 193, startPoint y: 297, endPoint x: 210, endPoint y: 296, distance: 17.0
click at [212, 296] on input "Penne Arabiata" at bounding box center [290, 298] width 273 height 23
drag, startPoint x: 190, startPoint y: 296, endPoint x: 229, endPoint y: 299, distance: 39.3
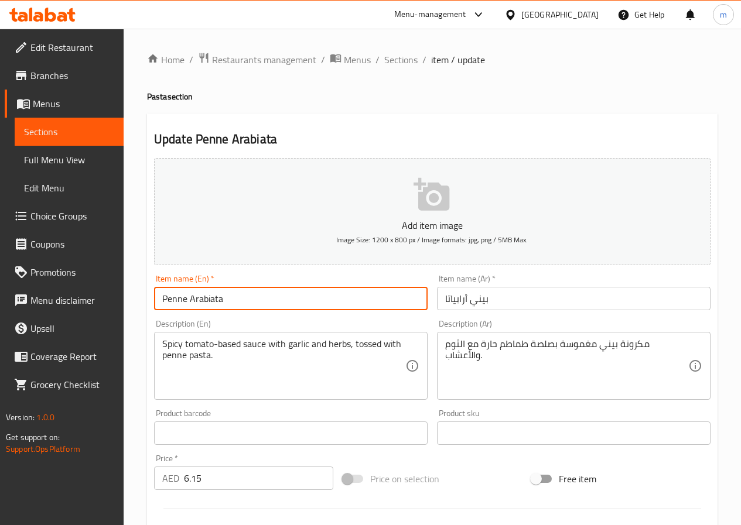
click at [229, 299] on input "Penne Arabiata" at bounding box center [290, 298] width 273 height 23
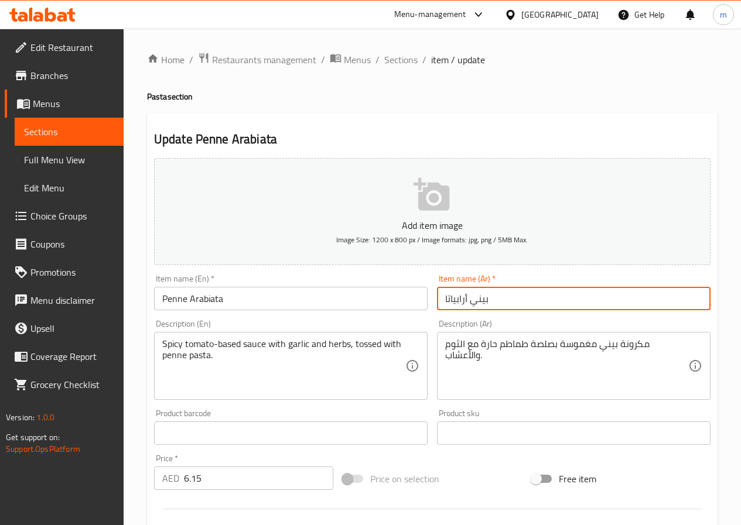
drag, startPoint x: 467, startPoint y: 294, endPoint x: 404, endPoint y: 298, distance: 62.8
click at [404, 298] on div "Add item image Image Size: 1200 x 800 px / Image formats: jpg, png / 5MB Max. I…" at bounding box center [431, 405] width 565 height 505
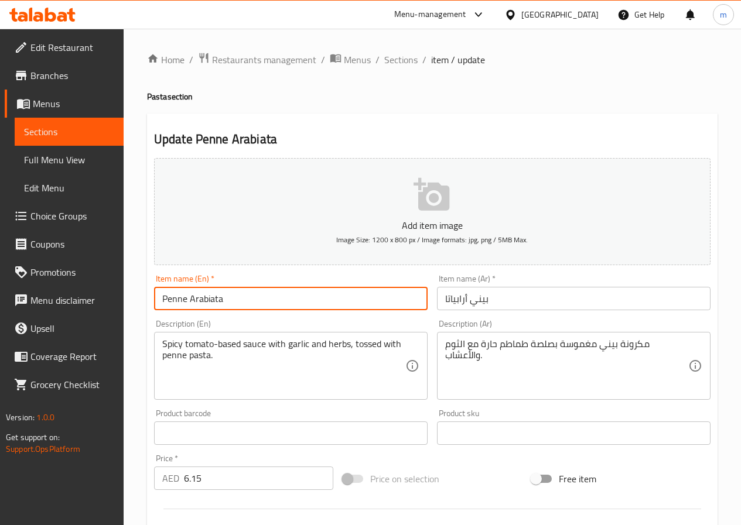
drag, startPoint x: 190, startPoint y: 295, endPoint x: 242, endPoint y: 298, distance: 52.2
click at [242, 298] on input "Penne Arabiata" at bounding box center [290, 298] width 273 height 23
paste input "rab"
type input "Penne Arrabbiata"
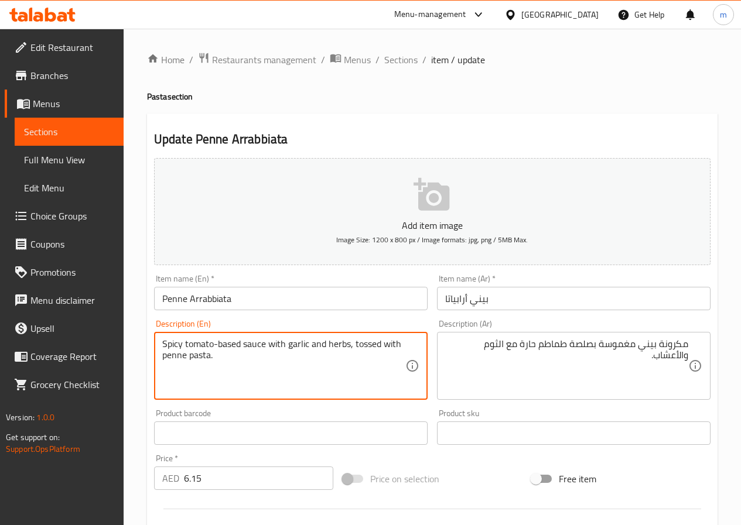
drag, startPoint x: 218, startPoint y: 348, endPoint x: 240, endPoint y: 346, distance: 21.8
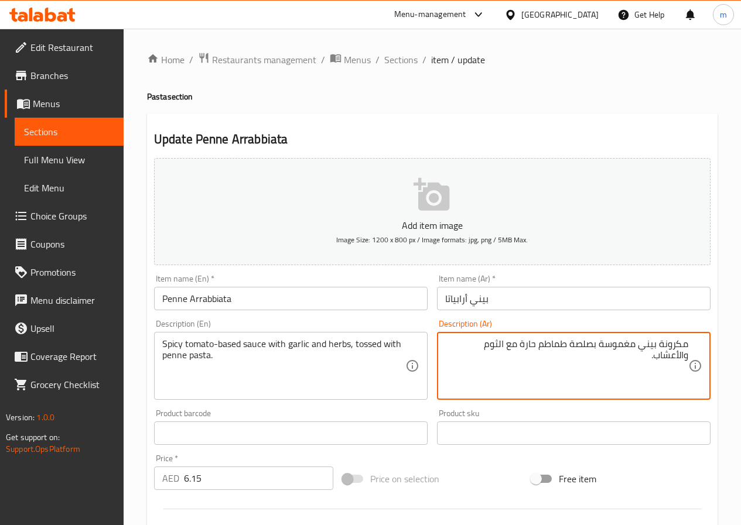
click at [599, 347] on textarea "مكرونة بيني مغموسة بصلصة طماطم حارة مع الثوم والأعشاب." at bounding box center [566, 366] width 243 height 56
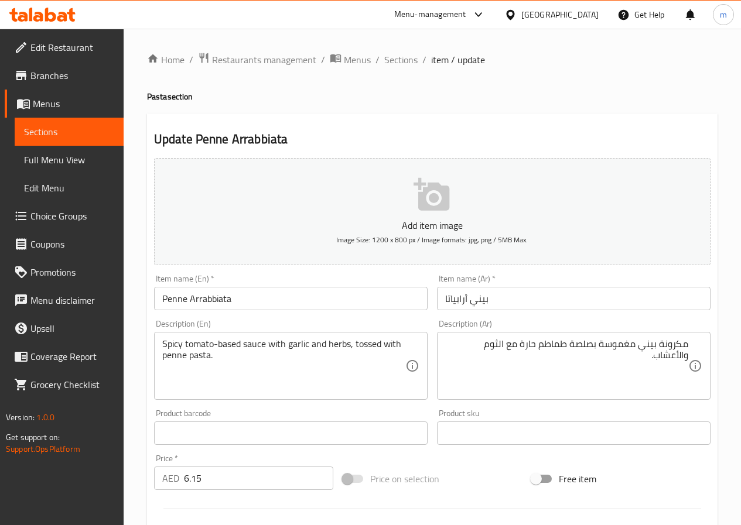
click at [554, 359] on textarea "مكرونة بيني مغموسة بصلصة طماطم حارة مع الثوم والأعشاب." at bounding box center [566, 366] width 243 height 56
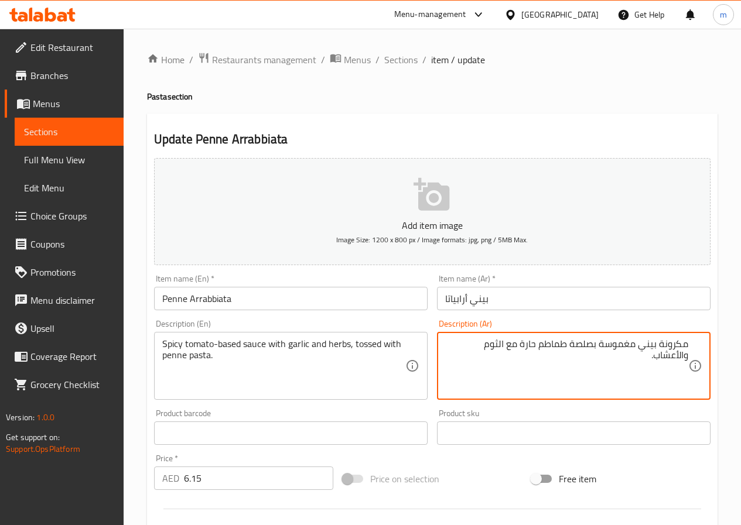
click at [554, 359] on textarea "مكرونة بيني مغموسة بصلصة طماطم حارة مع الثوم والأعشاب." at bounding box center [566, 366] width 243 height 56
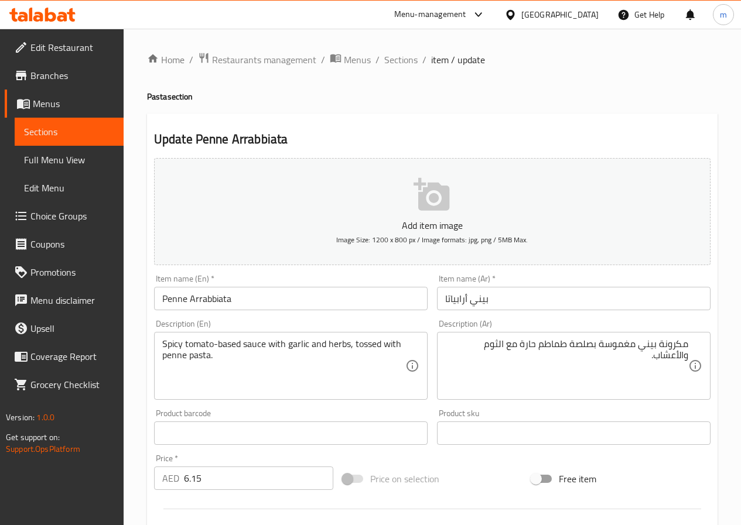
click at [581, 351] on textarea "مكرونة بيني مغموسة بصلصة طماطم حارة مع الثوم والأعشاب." at bounding box center [566, 366] width 243 height 56
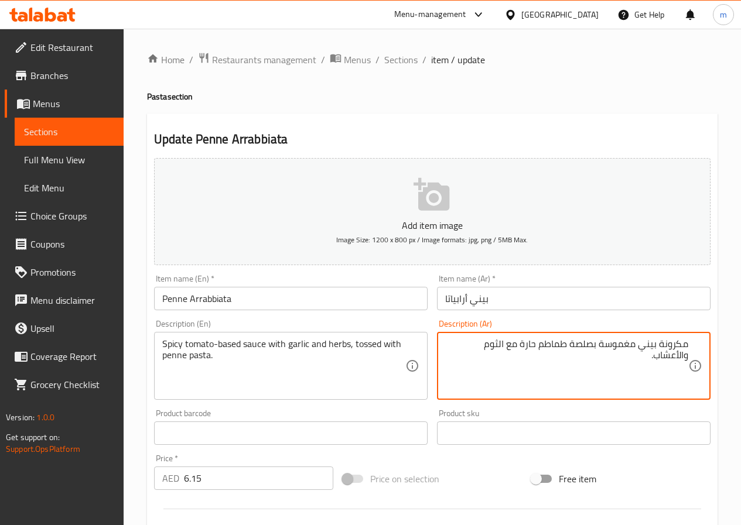
click at [581, 351] on textarea "مكرونة بيني مغموسة بصلصة طماطم حارة مع الثوم والأعشاب." at bounding box center [566, 366] width 243 height 56
paste textarea "اعدة صلصة الحارة الطماطم مع التوم والاعشاب ممزوجة مع مكرونة بيني"
drag, startPoint x: 635, startPoint y: 342, endPoint x: 627, endPoint y: 342, distance: 7.6
click at [627, 342] on textarea "قاعدة صلصة الحارة الطماطم مع التوم والاعشاب ممزوجة مع مكرونة بيني" at bounding box center [566, 366] width 243 height 56
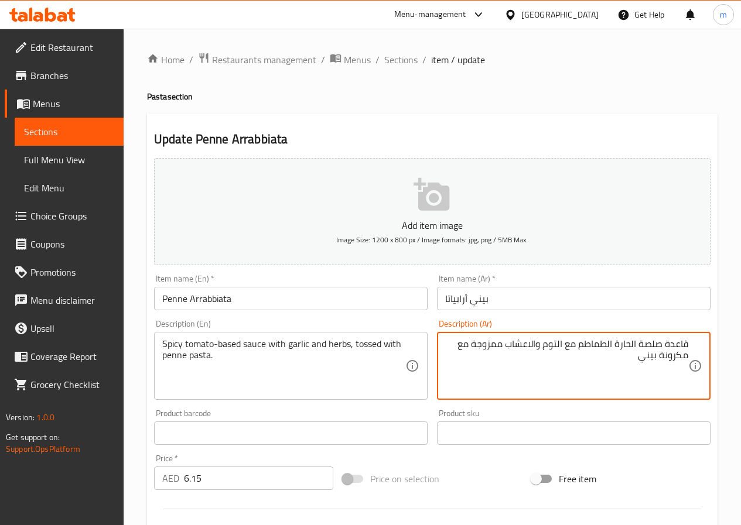
click at [632, 348] on textarea "قاعدة صلصة الحارة الطماطم مع التوم والاعشاب ممزوجة مع مكرونة بيني" at bounding box center [566, 366] width 243 height 56
click at [619, 347] on textarea "قاعدة صلصة الحارة الطماطم مع التوم والاعشاب ممزوجة مع مكرونة بيني" at bounding box center [566, 366] width 243 height 56
click at [578, 340] on textarea "قاعدة صلصة الحارة الطماطم مع التوم والاعشاب ممزوجة مع مكرونة بيني" at bounding box center [566, 366] width 243 height 56
click at [612, 354] on textarea "قاعدة صوص الطماطم الحارة مع التوم والاعشاب ممزوجة مع مكرونة بيني" at bounding box center [566, 366] width 243 height 56
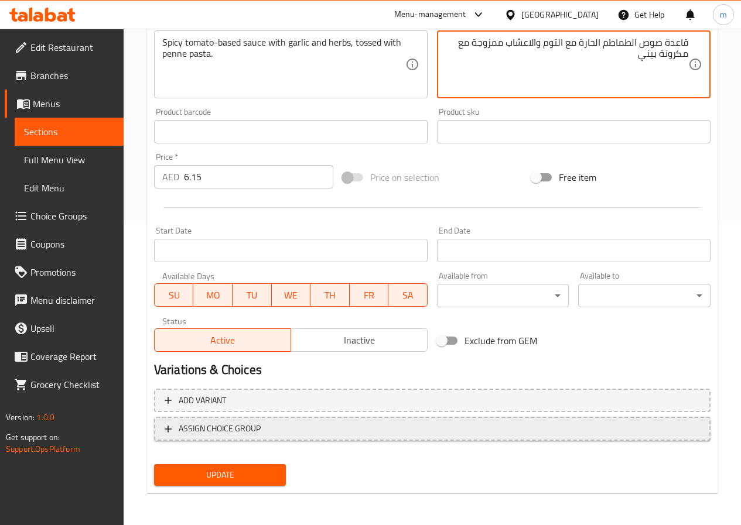
scroll to position [302, 0]
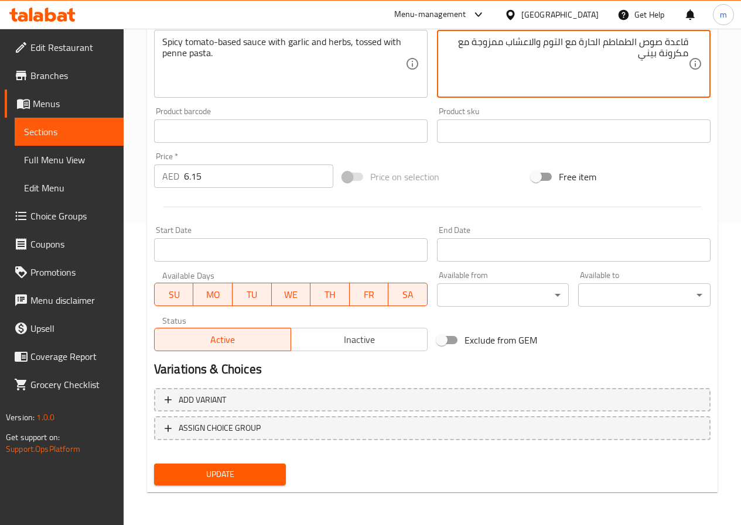
type textarea "قاعدة صوص الطماطم الحارة مع التوم والاعشاب ممزوجة مع مكرونة بيني"
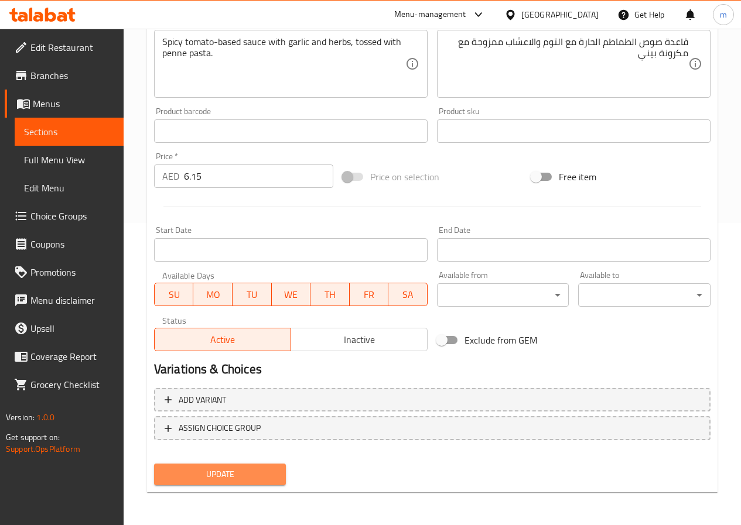
click at [246, 474] on span "Update" at bounding box center [220, 474] width 114 height 15
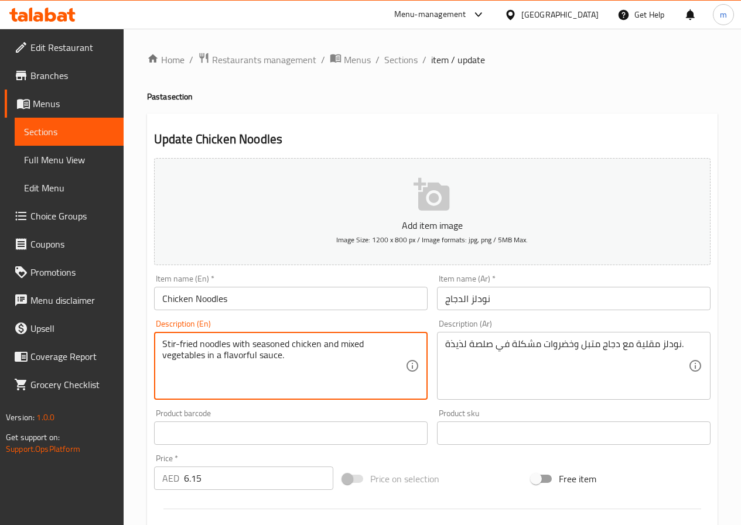
drag, startPoint x: 222, startPoint y: 354, endPoint x: 256, endPoint y: 352, distance: 34.0
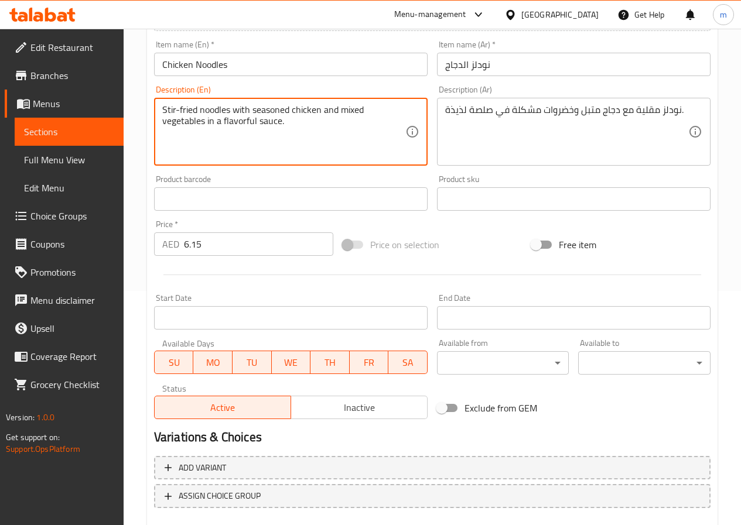
scroll to position [302, 0]
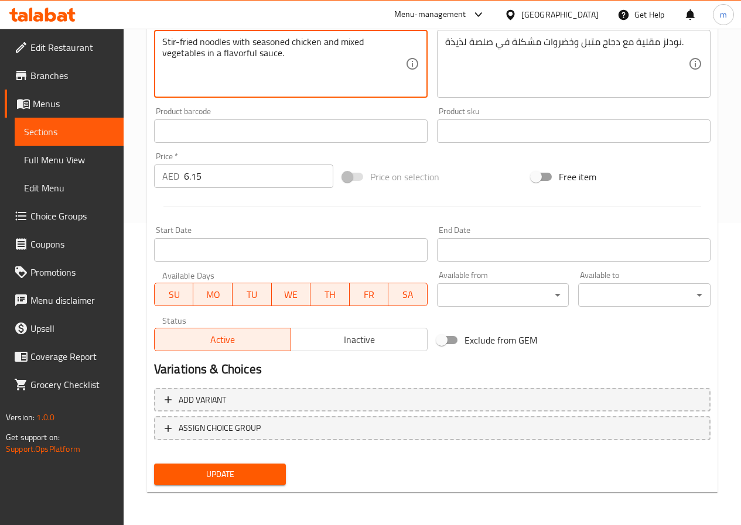
click at [267, 465] on button "Update" at bounding box center [220, 475] width 132 height 22
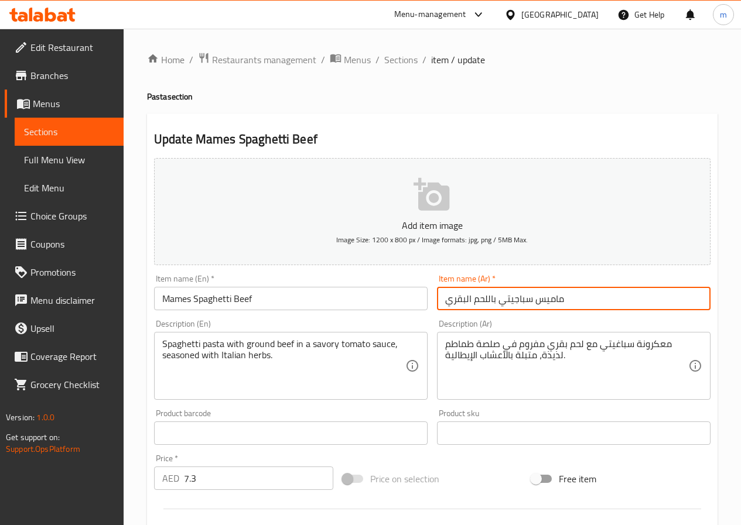
drag, startPoint x: 564, startPoint y: 301, endPoint x: 512, endPoint y: 310, distance: 52.9
click at [512, 310] on input "ماميس سباجيتي باللحم البقري" at bounding box center [573, 298] width 273 height 23
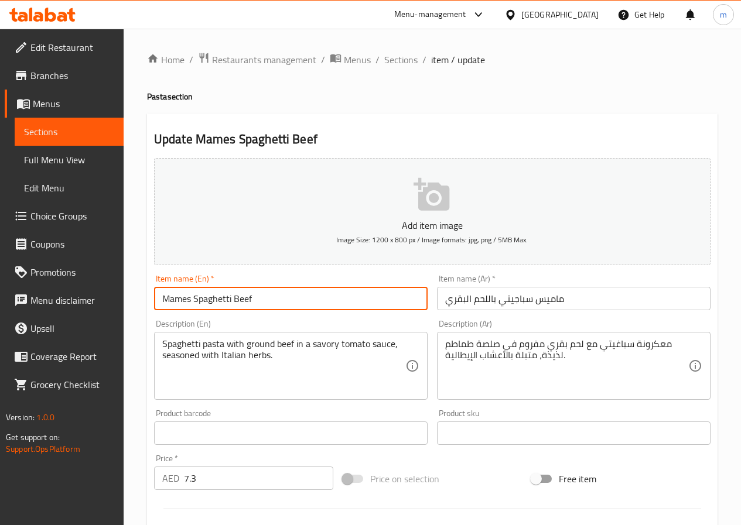
drag, startPoint x: 320, startPoint y: 310, endPoint x: 157, endPoint y: 318, distance: 162.9
click at [157, 318] on div "Add item image Image Size: 1200 x 800 px / Image formats: jpg, png / 5MB Max. I…" at bounding box center [431, 405] width 565 height 505
click at [139, 297] on div "Home / Restaurants management / Menus / Sections / item / update Pasta section …" at bounding box center [432, 428] width 617 height 798
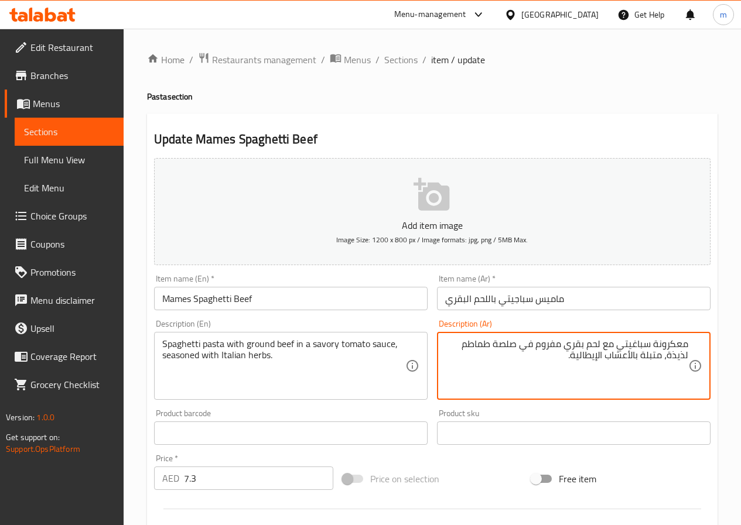
click at [573, 360] on textarea "معكرونة سباغيتي مع لحم بقري مفروم في صلصة طماطم لذيذة، متبلة بالأعشاب الإيطالية." at bounding box center [566, 366] width 243 height 56
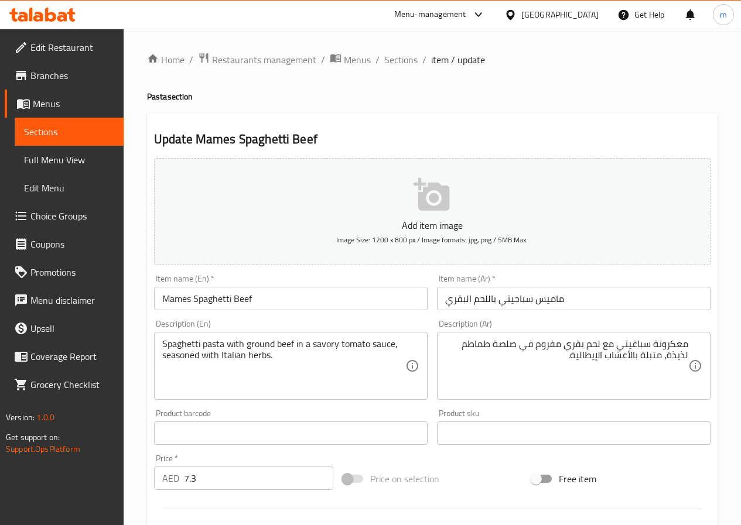
drag, startPoint x: 161, startPoint y: 350, endPoint x: 214, endPoint y: 344, distance: 53.7
click at [209, 348] on div "Spaghetti pasta with ground beef in a savory tomato sauce, seasoned with Italia…" at bounding box center [290, 366] width 273 height 68
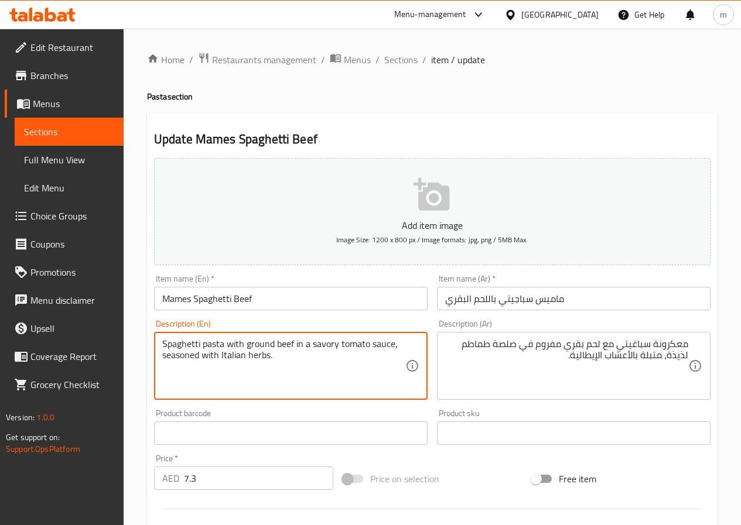
drag, startPoint x: 221, startPoint y: 341, endPoint x: 228, endPoint y: 342, distance: 7.1
click at [228, 342] on textarea "Spaghetti pasta with ground beef in a savory tomato sauce, seasoned with Italia…" at bounding box center [283, 366] width 243 height 56
click at [229, 349] on textarea "Spaghetti pasta with ground beef in a savory tomato sauce, seasoned with Italia…" at bounding box center [283, 366] width 243 height 56
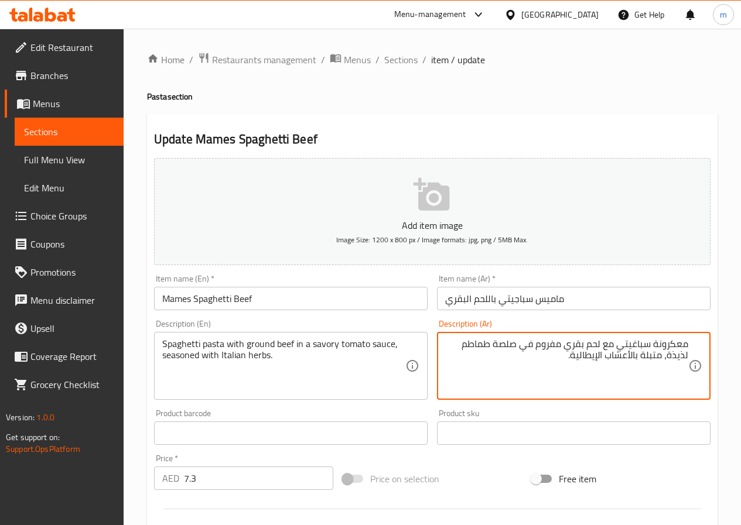
drag, startPoint x: 538, startPoint y: 346, endPoint x: 557, endPoint y: 344, distance: 19.4
click at [558, 364] on textarea "معكرونة سباغيتي مع لحم بقري مطحون في صلصة طماطم لذيذة، متبلة بالأعشاب الإيطالية." at bounding box center [566, 366] width 243 height 56
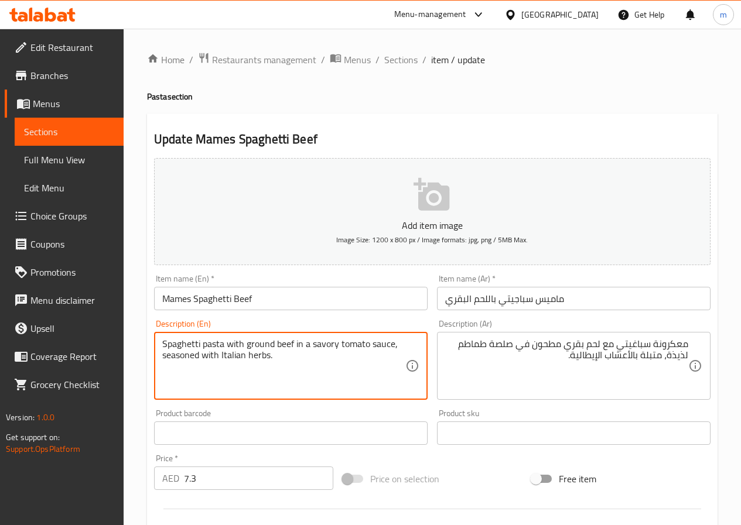
drag, startPoint x: 310, startPoint y: 342, endPoint x: 336, endPoint y: 342, distance: 25.8
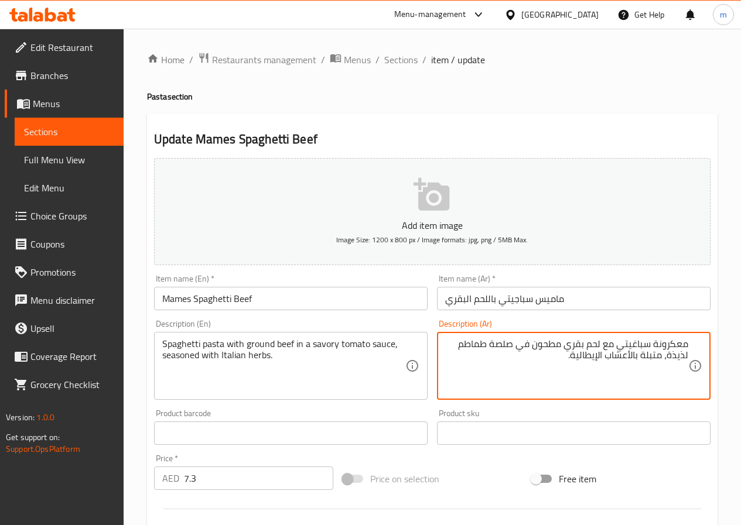
drag, startPoint x: 534, startPoint y: 344, endPoint x: 563, endPoint y: 345, distance: 28.7
drag, startPoint x: 669, startPoint y: 354, endPoint x: 689, endPoint y: 357, distance: 20.7
click at [689, 357] on div "معكرونة سباغيتي مع لحم بقري مطحون في صلصة طماطم لذيذة، متبلة بالأعشاب الإيطالية…" at bounding box center [573, 366] width 273 height 68
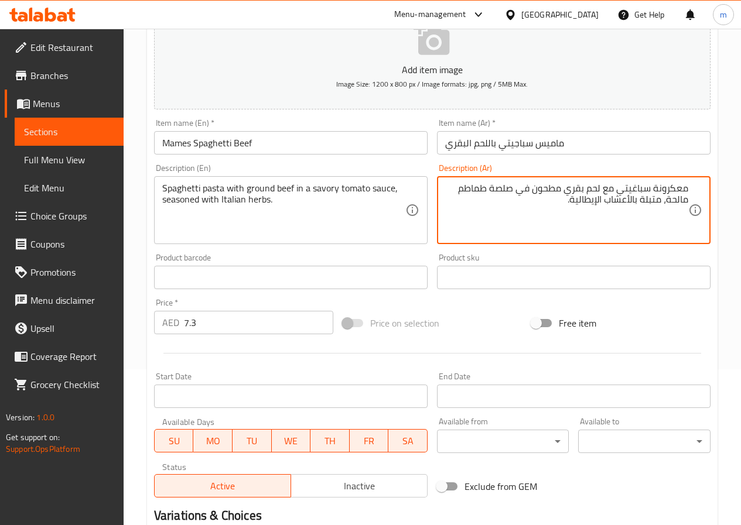
scroll to position [302, 0]
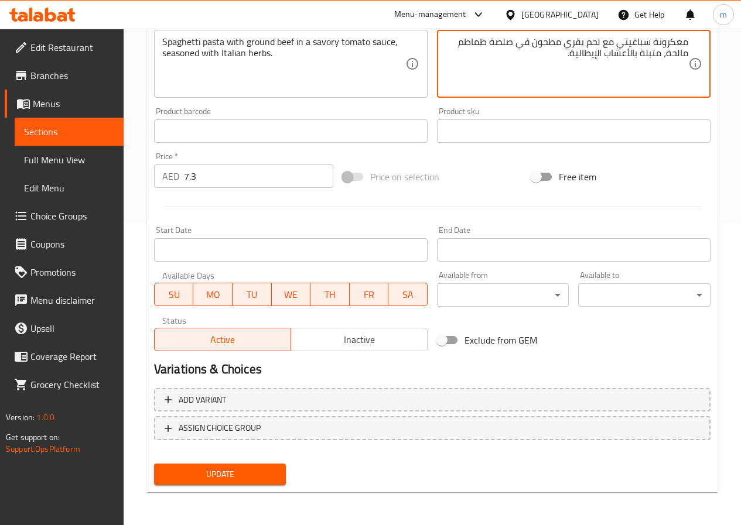
type textarea "معكرونة سباغيتي مع لحم بقري مطحون في صلصة طماطم مالحة، متبلة بالأعشاب الإيطالية."
click at [268, 479] on span "Update" at bounding box center [220, 474] width 114 height 15
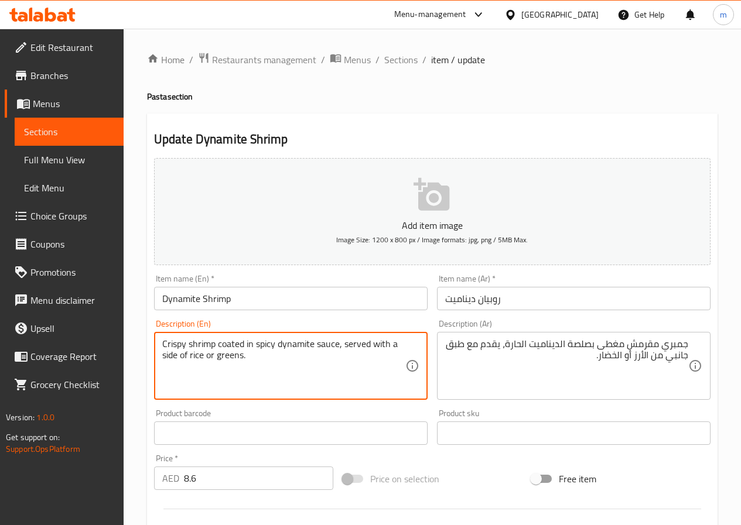
drag, startPoint x: 217, startPoint y: 345, endPoint x: 244, endPoint y: 345, distance: 26.9
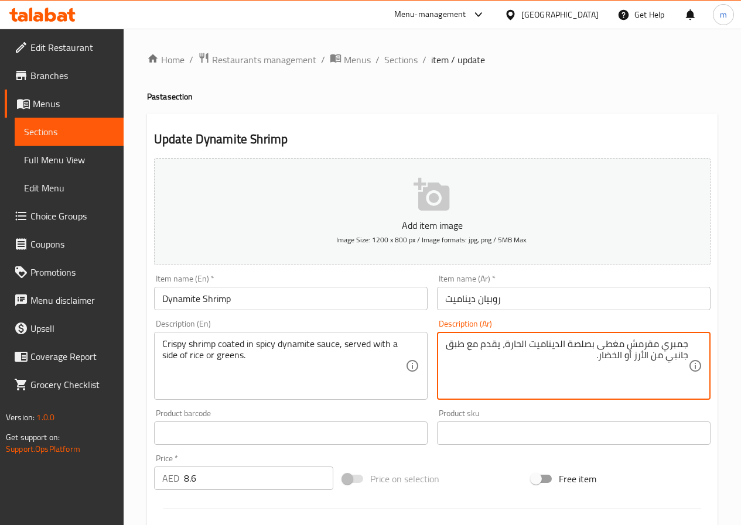
drag, startPoint x: 570, startPoint y: 344, endPoint x: 589, endPoint y: 340, distance: 19.9
click at [508, 342] on textarea "جمبري مقرمش مغطى بصوص الديناميت الحارة، يقدم مع طبق جانبي من الأرز أو الخضار." at bounding box center [566, 366] width 243 height 56
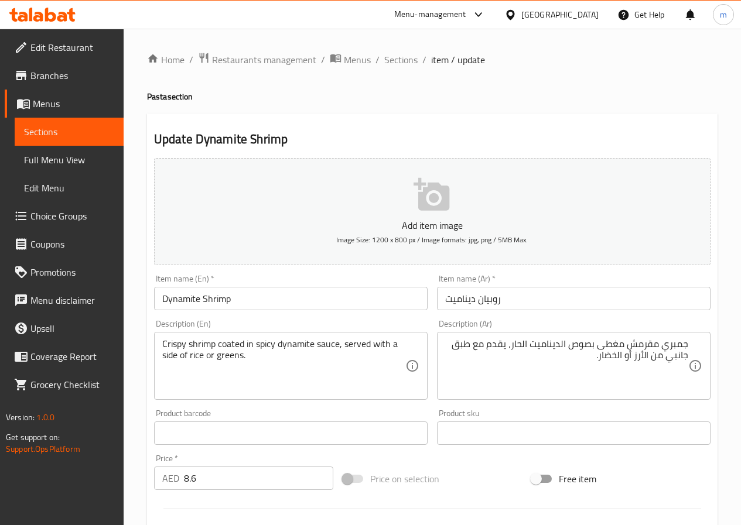
drag, startPoint x: 161, startPoint y: 356, endPoint x: 175, endPoint y: 354, distance: 14.2
click at [175, 354] on div "Crispy shrimp coated in spicy dynamite sauce, served with a side of rice or gre…" at bounding box center [290, 366] width 273 height 68
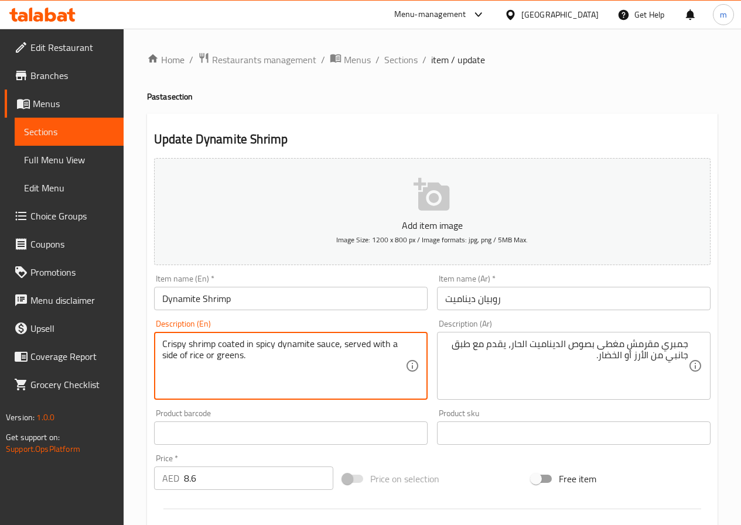
drag, startPoint x: 178, startPoint y: 354, endPoint x: 163, endPoint y: 356, distance: 15.4
click at [163, 356] on textarea "Crispy shrimp coated in spicy dynamite sauce, served with a side of rice or gre…" at bounding box center [283, 366] width 243 height 56
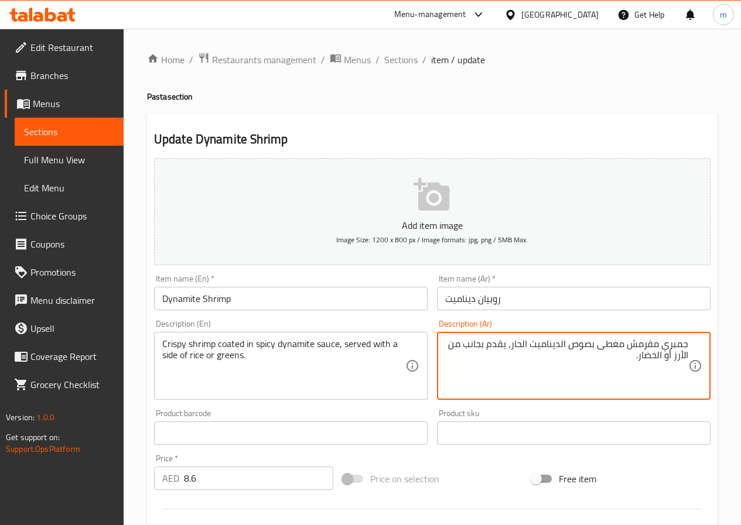
drag, startPoint x: 448, startPoint y: 345, endPoint x: 456, endPoint y: 347, distance: 8.3
click at [456, 347] on textarea "جمبري مقرمش مغطى بصوص الديناميت الحار، يقدم بجانب من الأرز أو الخضار." at bounding box center [566, 366] width 243 height 56
click at [465, 360] on textarea "جمبري مقرمش مغطى بصوص الديناميت الحار، يقدم بجانب من الأرز أو الخضار." at bounding box center [566, 366] width 243 height 56
click at [541, 379] on textarea "جمبري مقرمش مغطى بصوص الديناميت الحار، يقدم مع طبق جانبي من الأرز أو الخضار." at bounding box center [566, 366] width 243 height 56
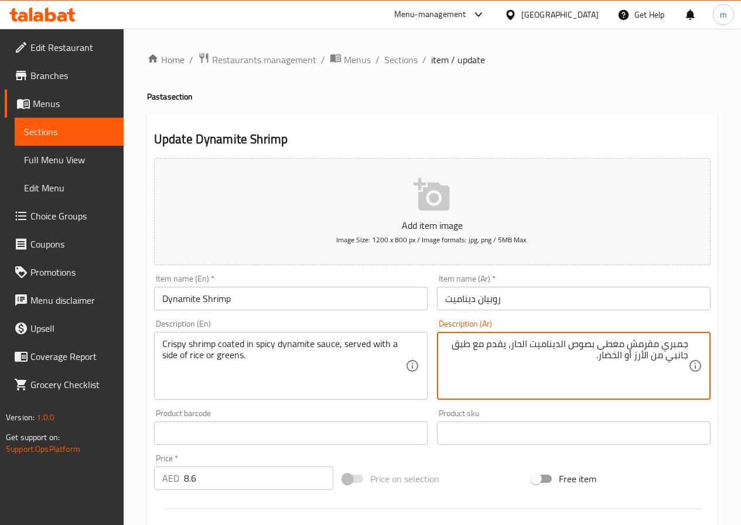
click at [541, 379] on textarea "جمبري مقرمش مغطى بصوص الديناميت الحار، يقدم مع طبق جانبي من الأرز أو الخضار." at bounding box center [566, 366] width 243 height 56
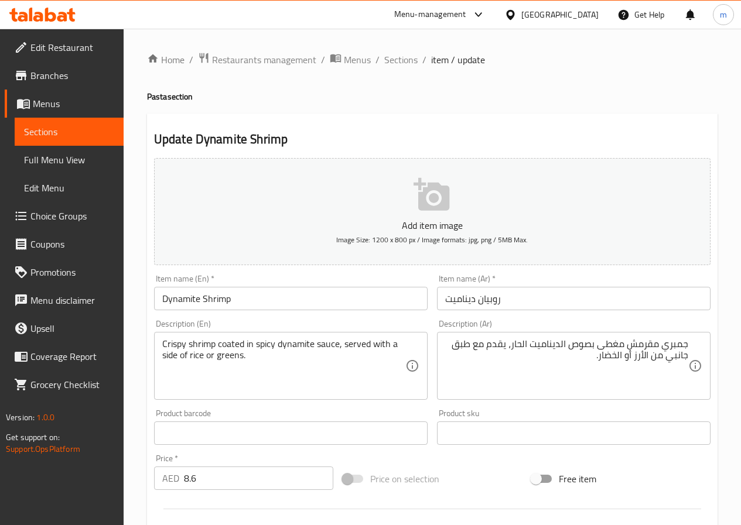
click at [598, 369] on textarea "جمبري مقرمش مغطى بصوص الديناميت الحار، يقدم مع طبق جانبي من الأرز أو الخضار." at bounding box center [566, 366] width 243 height 56
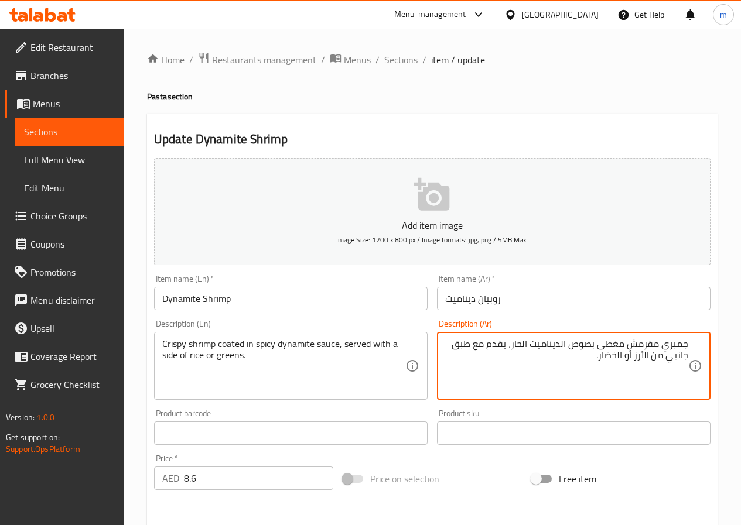
drag, startPoint x: 667, startPoint y: 361, endPoint x: 484, endPoint y: 350, distance: 183.0
click at [484, 350] on textarea "جمبري مقرمش مغطى بصوص الديناميت الحار، يقدم مع طبق جانبي من الأرز أو الخضار." at bounding box center [566, 366] width 243 height 56
click at [448, 341] on textarea "جمبري مقرمش مغطى بصوص الديناميت الحار، يقدم بجانب من الأرز أو الخضار." at bounding box center [566, 366] width 243 height 56
click at [529, 367] on textarea "جمبري مقرمش مغطى بصوص الديناميت الحار، يقدم بجانب الأرز أو الخضار." at bounding box center [566, 366] width 243 height 56
click at [486, 348] on textarea "جمبري مقرمش مغطى بصوص الديناميت الحار، يقدم بجانب الأرز أو الخضار." at bounding box center [566, 366] width 243 height 56
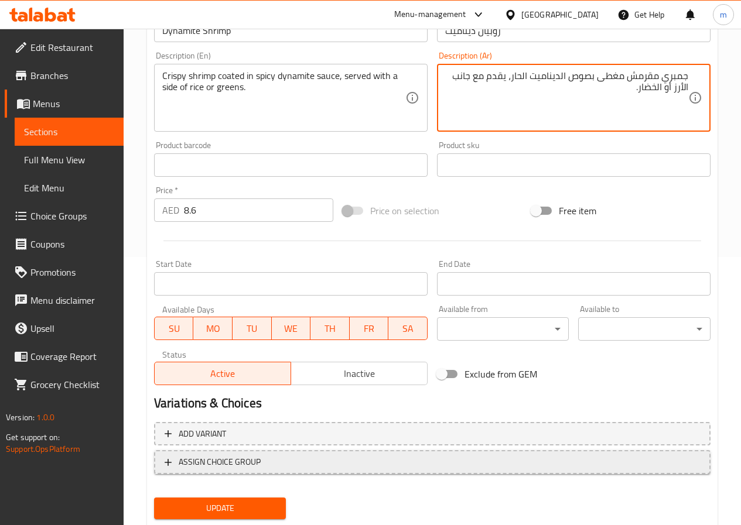
scroll to position [302, 0]
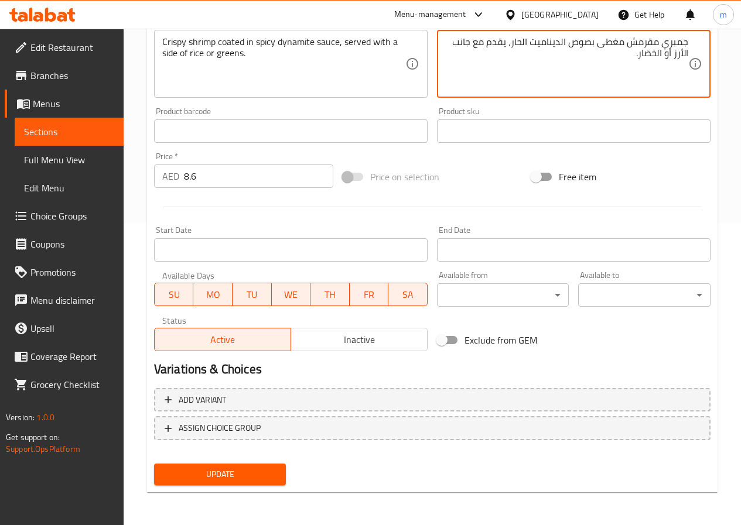
type textarea "جمبري مقرمش مغطى بصوص الديناميت الحار، يقدم مع جانب الأرز أو الخضار."
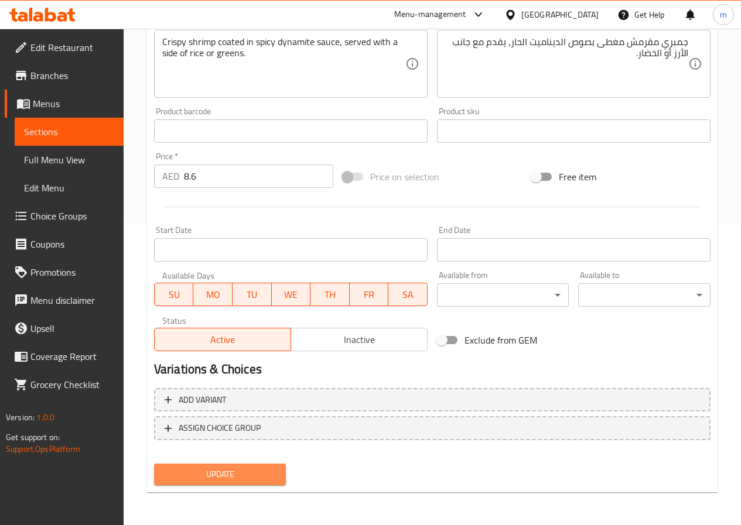
click at [244, 479] on span "Update" at bounding box center [220, 474] width 114 height 15
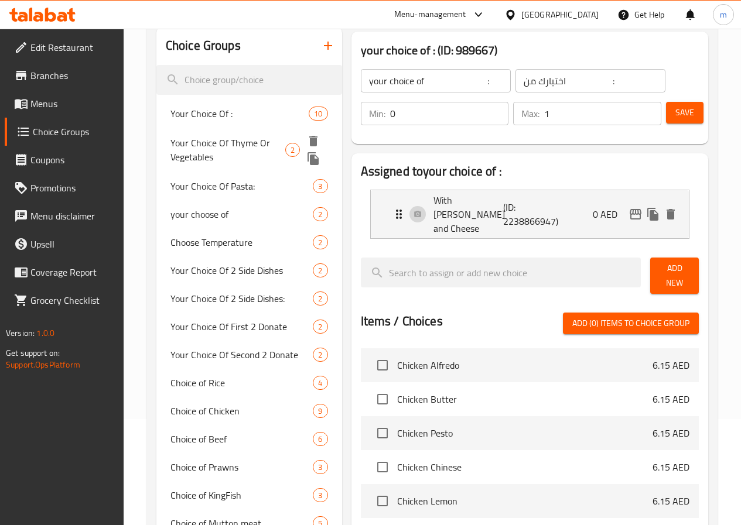
scroll to position [5, 0]
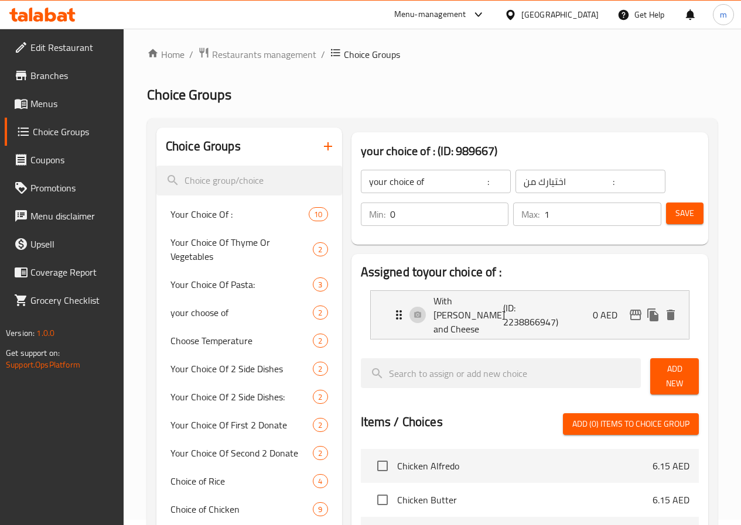
click at [428, 241] on div "your choice of : (ID: 989667) your choice of : ​ اختيارك من : ​ Min: 0 ​ Max: 1…" at bounding box center [529, 188] width 356 height 112
click at [321, 148] on icon "button" at bounding box center [328, 146] width 14 height 14
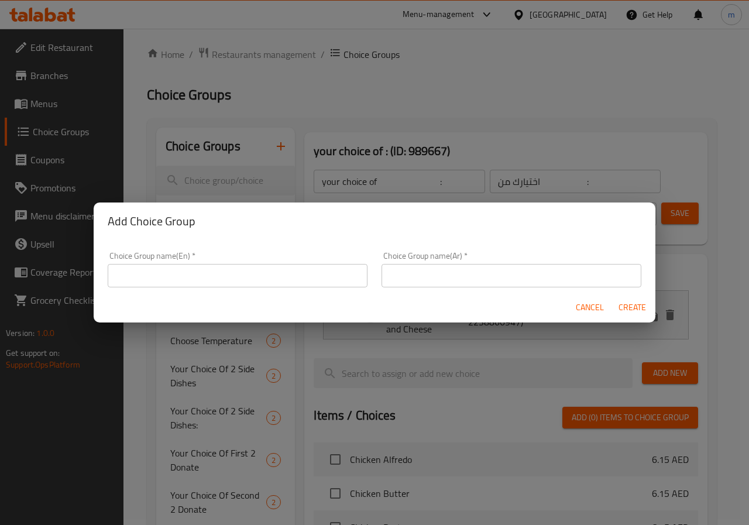
click at [300, 282] on input "text" at bounding box center [238, 275] width 260 height 23
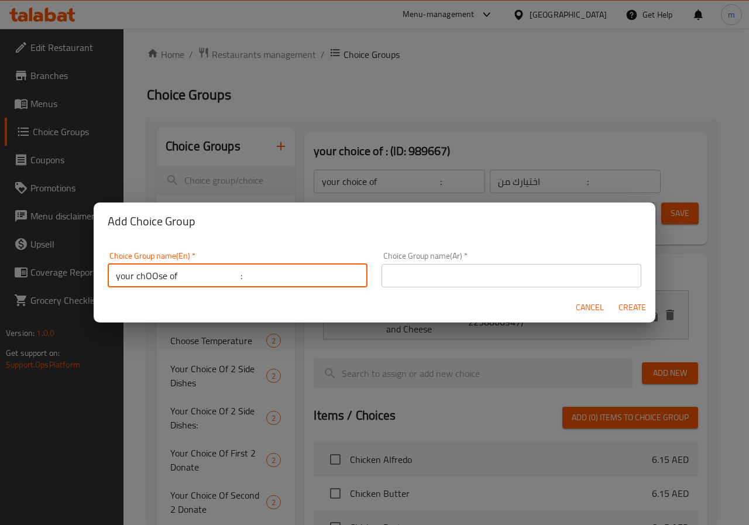
click at [159, 276] on input "your chOOse of :" at bounding box center [238, 275] width 260 height 23
type input "your chooice of :"
click at [416, 296] on div "Cancel Create" at bounding box center [375, 307] width 562 height 31
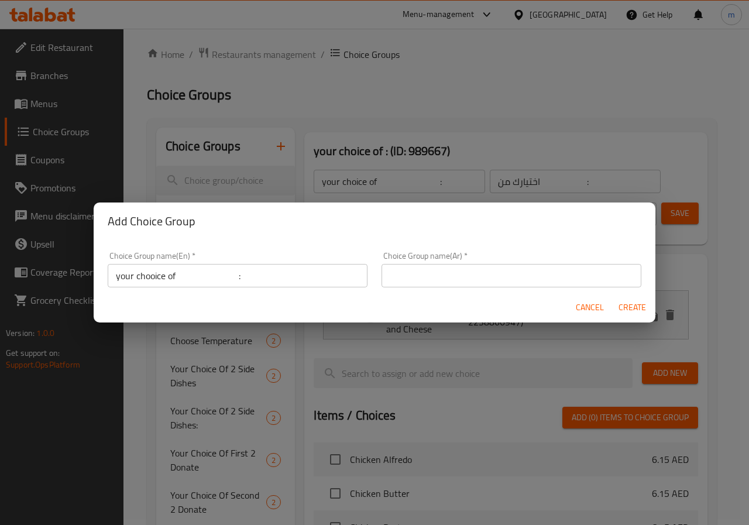
click at [421, 277] on input "text" at bounding box center [512, 275] width 260 height 23
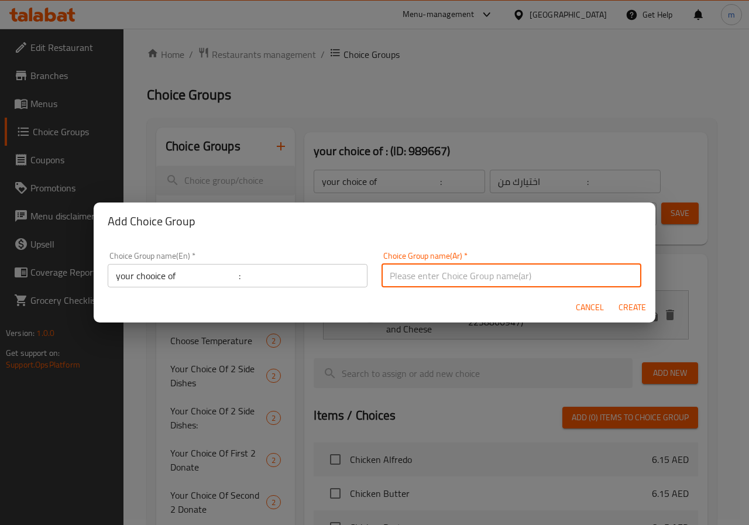
type input "اختيارك من :"
click at [636, 304] on span "Create" at bounding box center [632, 307] width 28 height 15
type input "your chooice of :"
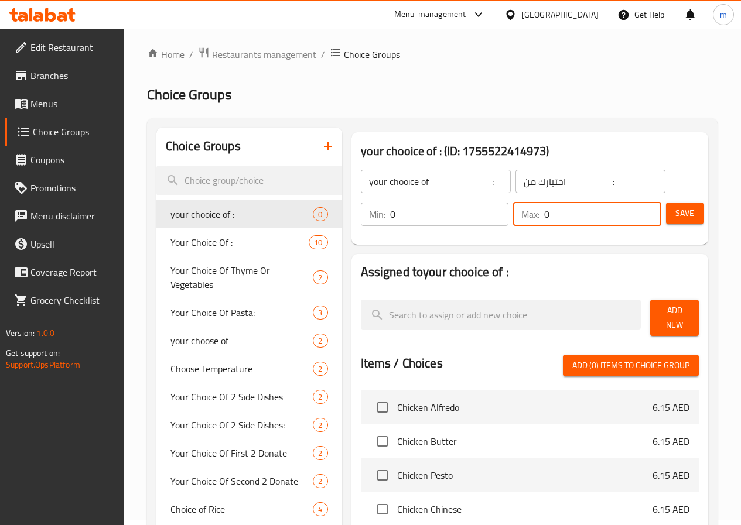
drag, startPoint x: 531, startPoint y: 206, endPoint x: 520, endPoint y: 208, distance: 10.8
click at [544, 208] on input "0" at bounding box center [602, 214] width 117 height 23
type input "1"
click at [676, 214] on span "Save" at bounding box center [684, 213] width 19 height 15
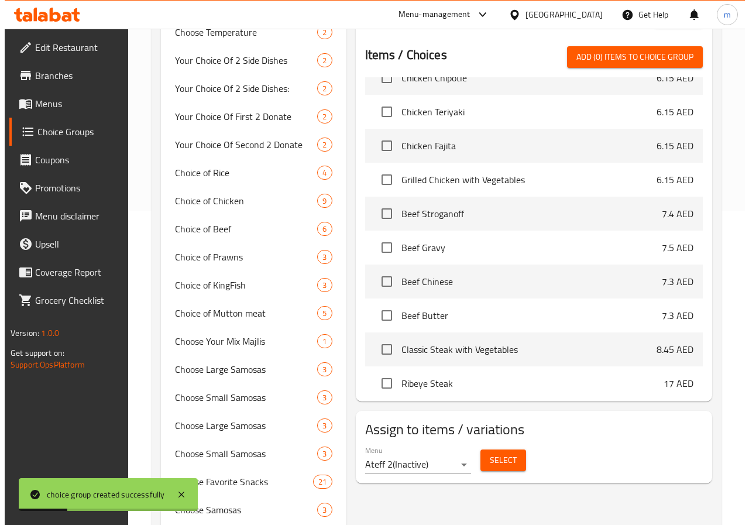
scroll to position [415, 0]
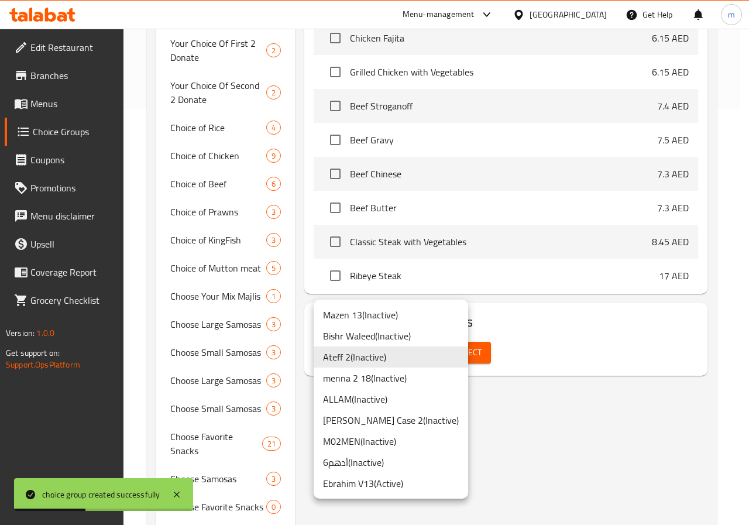
click at [483, 365] on div at bounding box center [374, 262] width 749 height 525
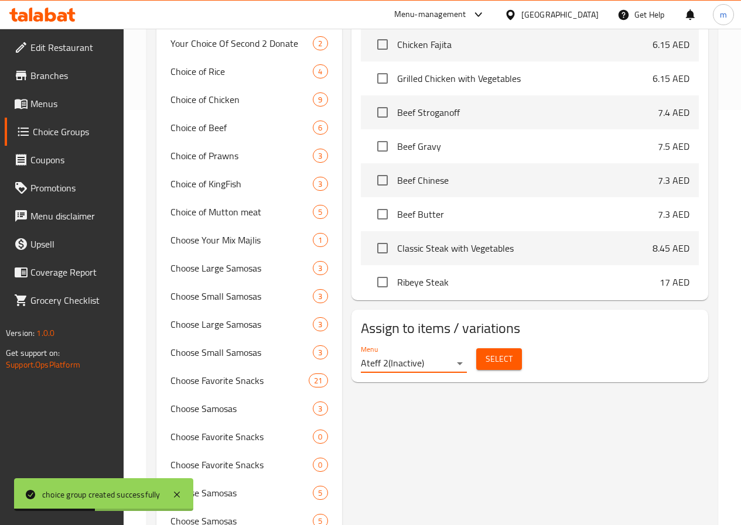
click at [485, 352] on span "Select" at bounding box center [498, 359] width 27 height 15
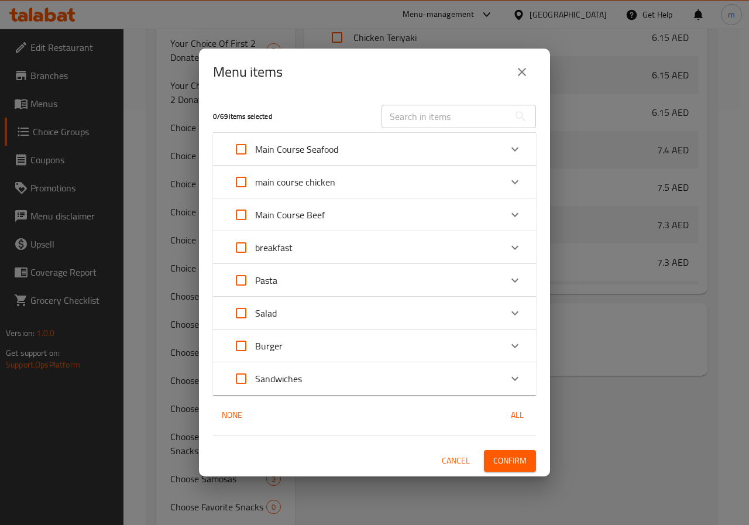
click at [367, 287] on div "Pasta" at bounding box center [364, 280] width 274 height 28
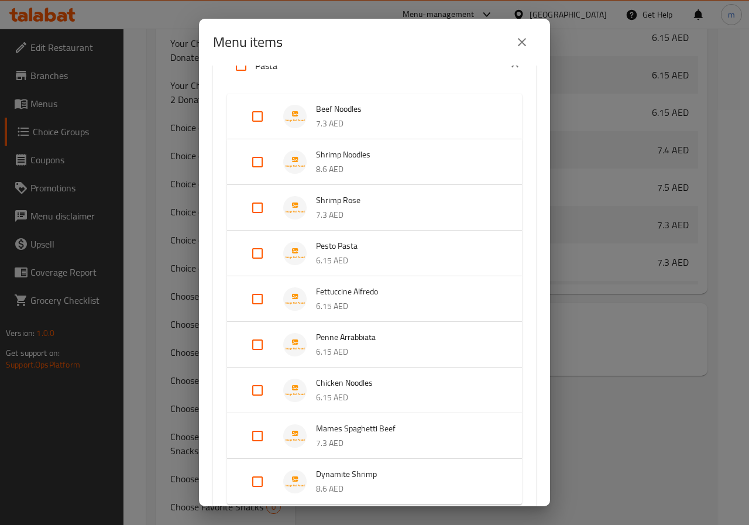
scroll to position [351, 0]
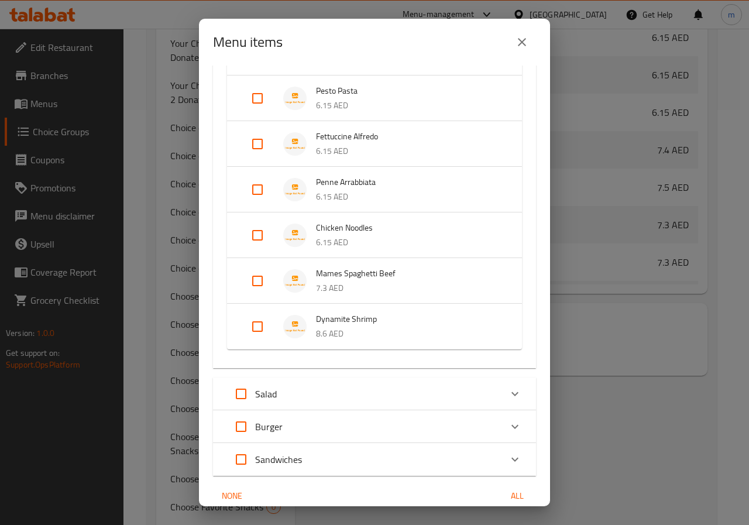
click at [253, 332] on input "Expand" at bounding box center [258, 327] width 28 height 28
checkbox input "true"
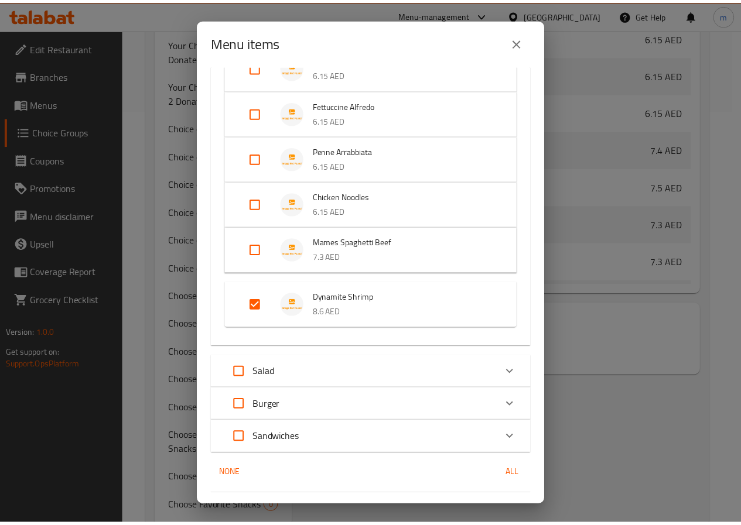
scroll to position [412, 0]
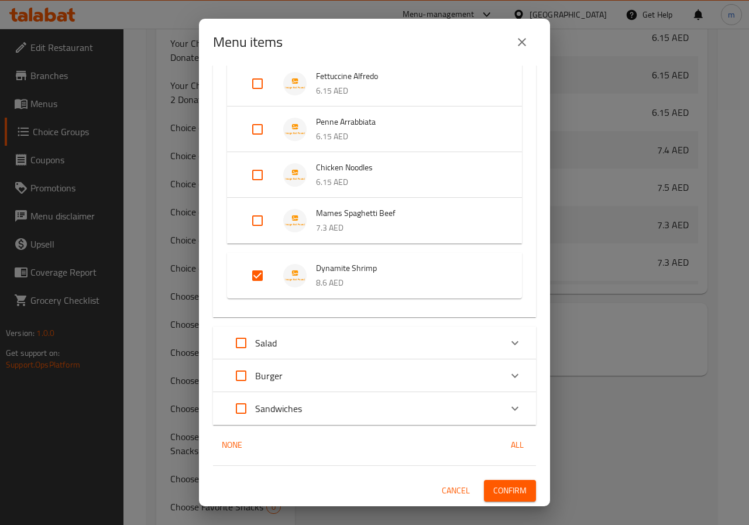
click at [495, 493] on span "Confirm" at bounding box center [509, 491] width 33 height 15
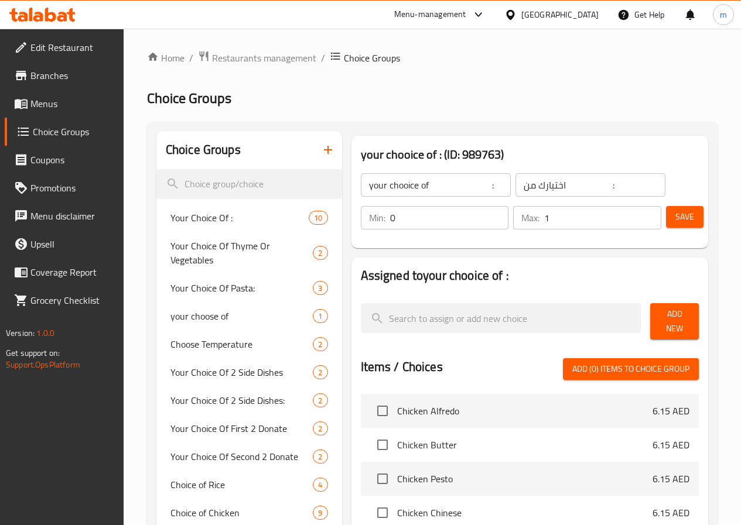
scroll to position [0, 0]
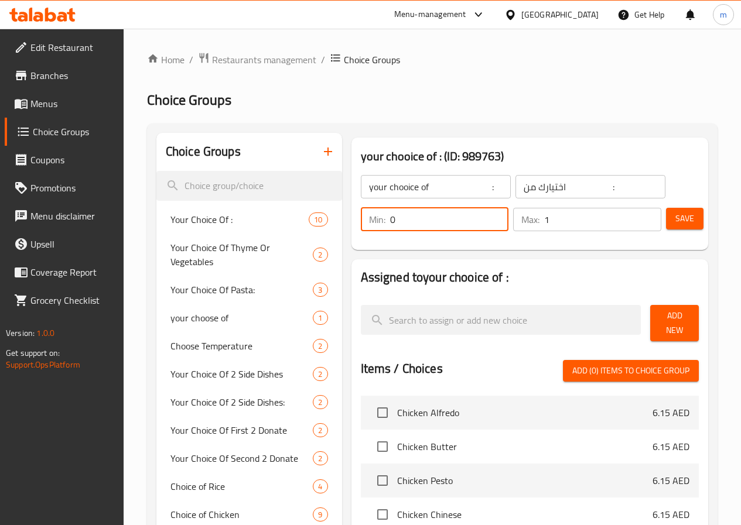
drag, startPoint x: 382, startPoint y: 215, endPoint x: 345, endPoint y: 217, distance: 36.9
click at [390, 217] on input "0" at bounding box center [449, 219] width 119 height 23
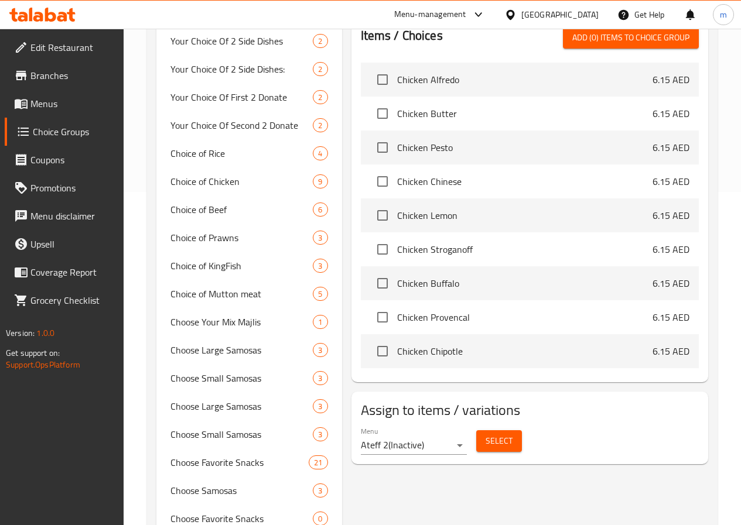
scroll to position [351, 0]
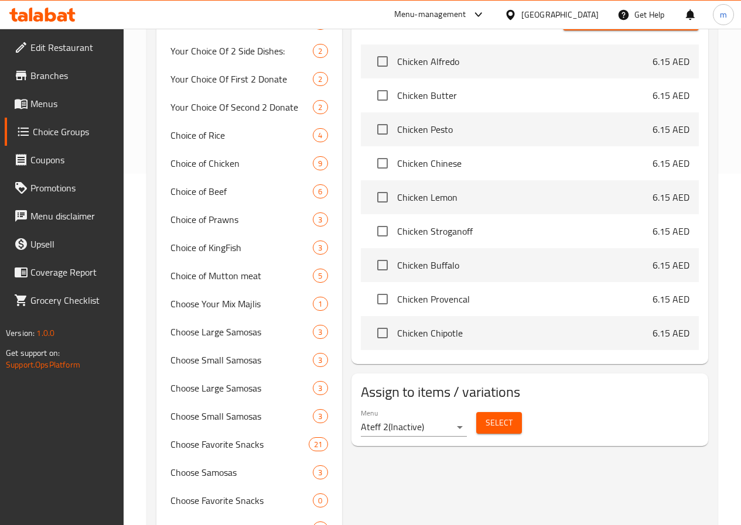
type input "1"
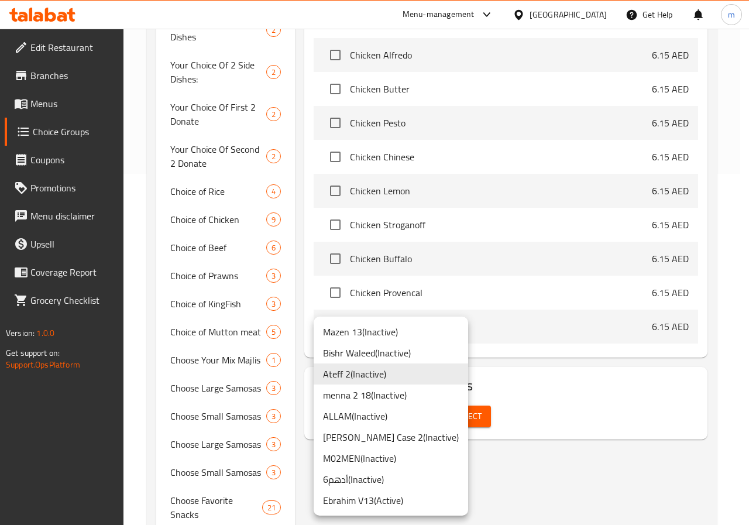
click at [401, 378] on li "Ateff 2 ( Inactive )" at bounding box center [391, 374] width 155 height 21
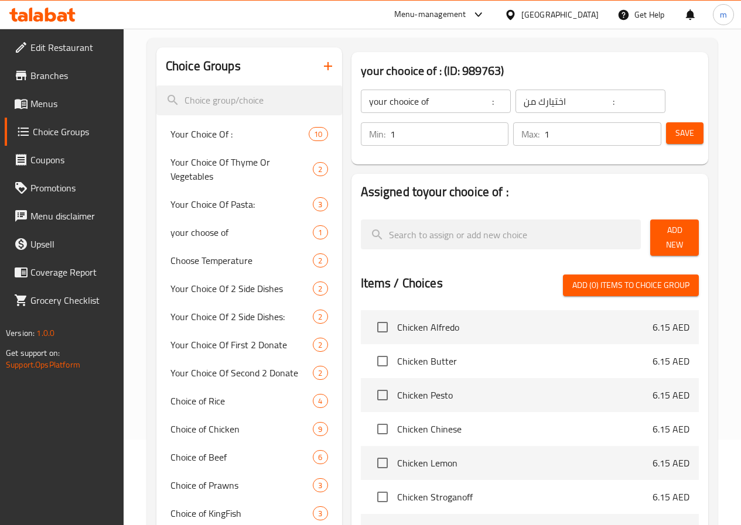
scroll to position [59, 0]
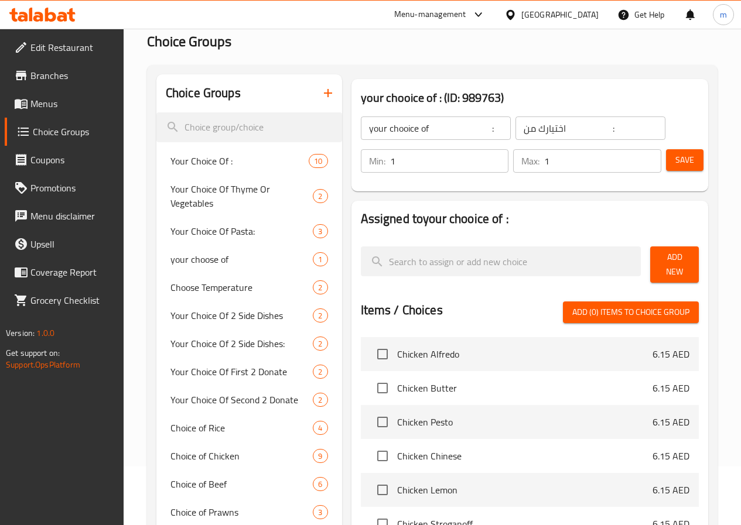
click at [678, 159] on span "Save" at bounding box center [684, 160] width 19 height 15
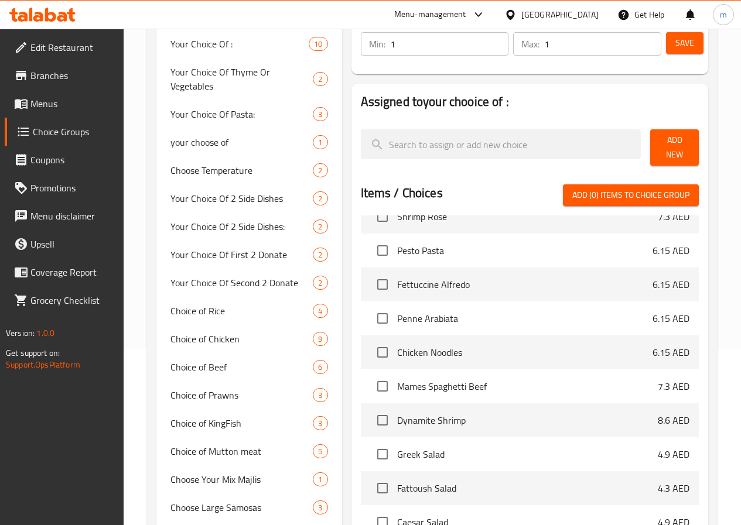
scroll to position [1168, 0]
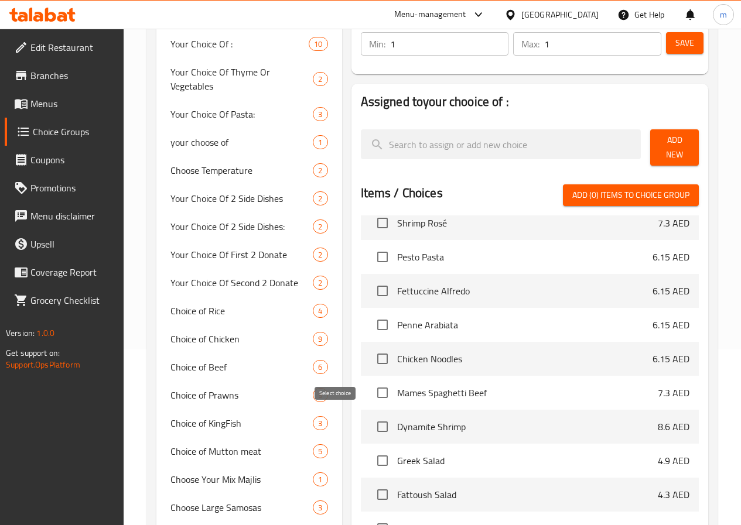
click at [370, 421] on input "checkbox" at bounding box center [382, 426] width 25 height 25
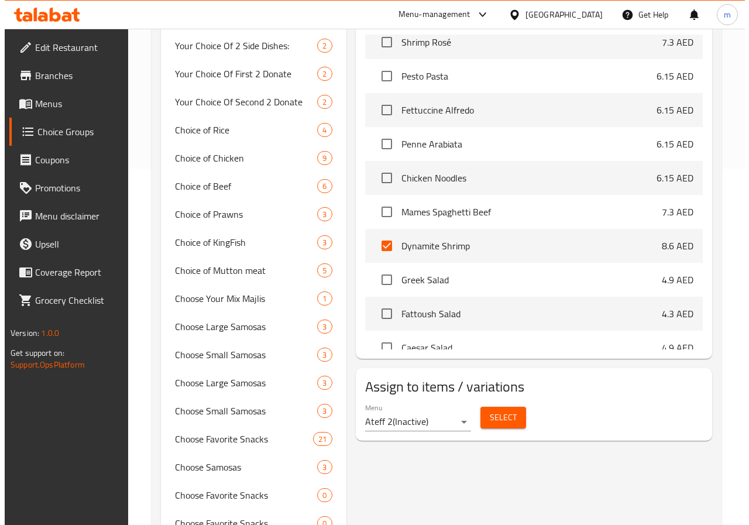
scroll to position [410, 0]
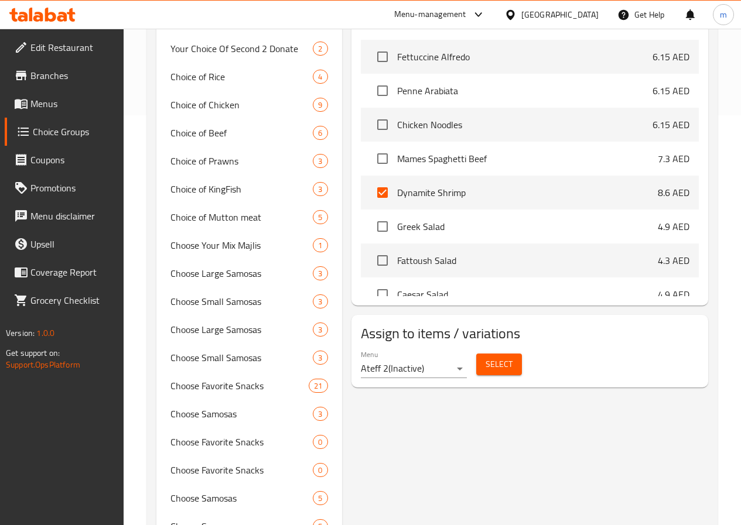
drag, startPoint x: 341, startPoint y: 181, endPoint x: 335, endPoint y: 182, distance: 5.9
click at [370, 182] on input "checkbox" at bounding box center [382, 192] width 25 height 25
checkbox input "false"
click at [485, 359] on span "Select" at bounding box center [498, 364] width 27 height 15
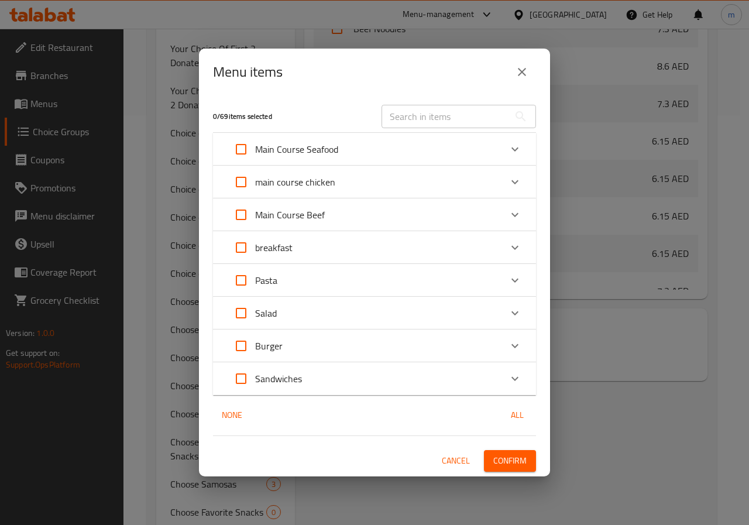
click at [322, 276] on div "Pasta" at bounding box center [364, 280] width 274 height 28
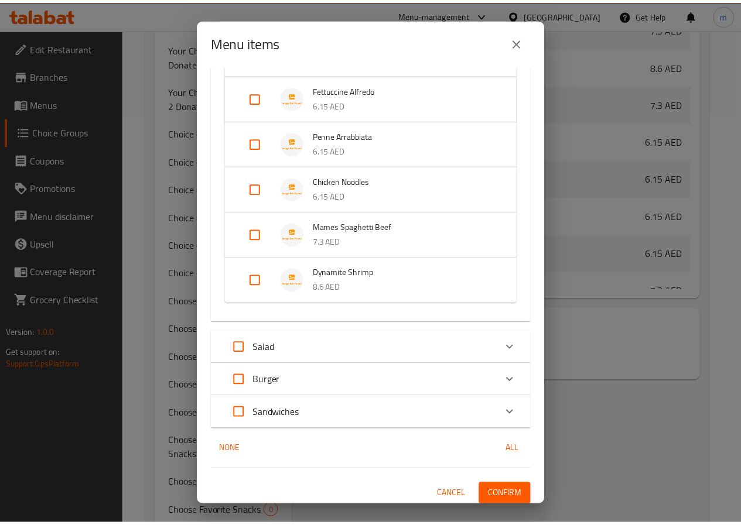
scroll to position [402, 0]
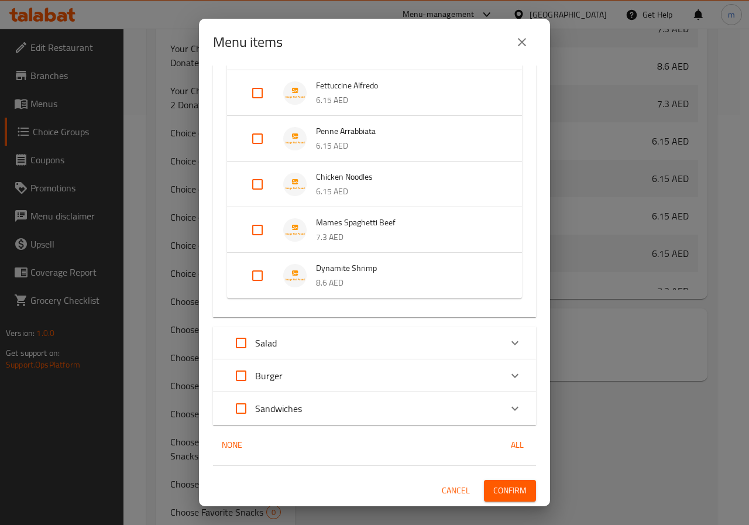
click at [263, 276] on input "Expand" at bounding box center [258, 276] width 28 height 28
checkbox input "true"
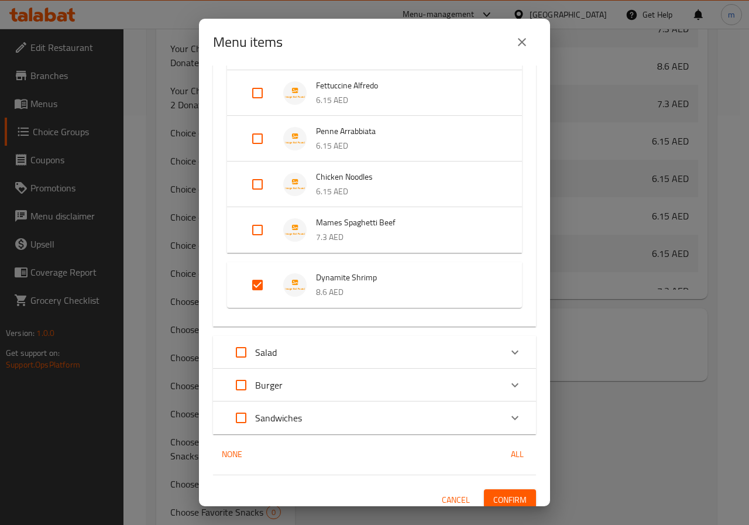
click at [510, 496] on span "Confirm" at bounding box center [509, 500] width 33 height 15
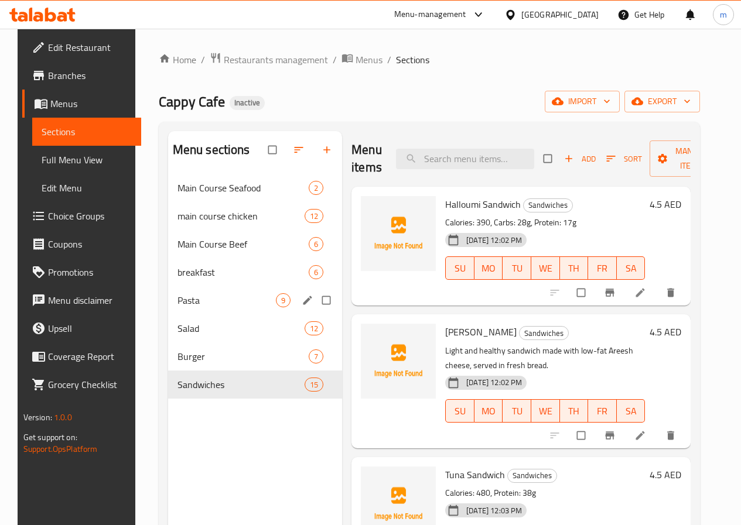
click at [211, 314] on div "Pasta 9" at bounding box center [255, 300] width 174 height 28
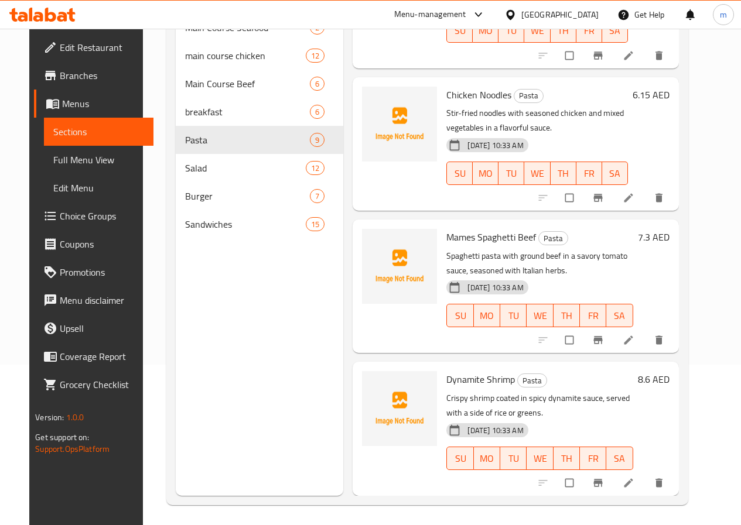
scroll to position [164, 0]
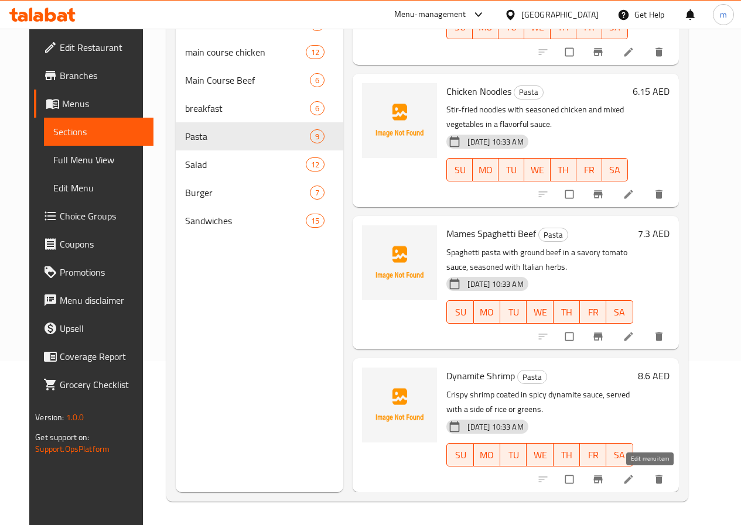
click at [634, 476] on icon at bounding box center [628, 480] width 12 height 12
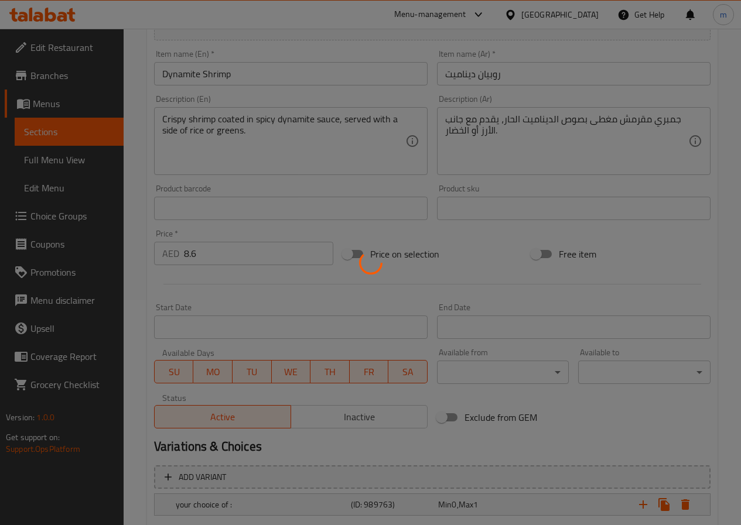
scroll to position [289, 0]
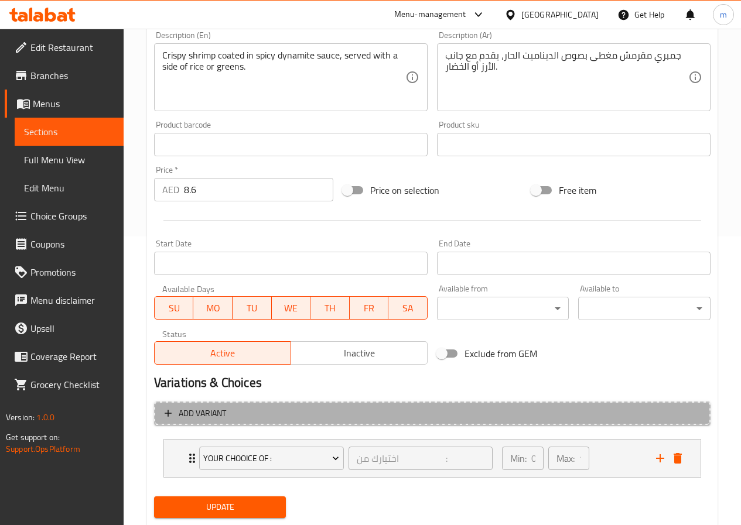
click at [415, 412] on span "Add variant" at bounding box center [431, 413] width 535 height 15
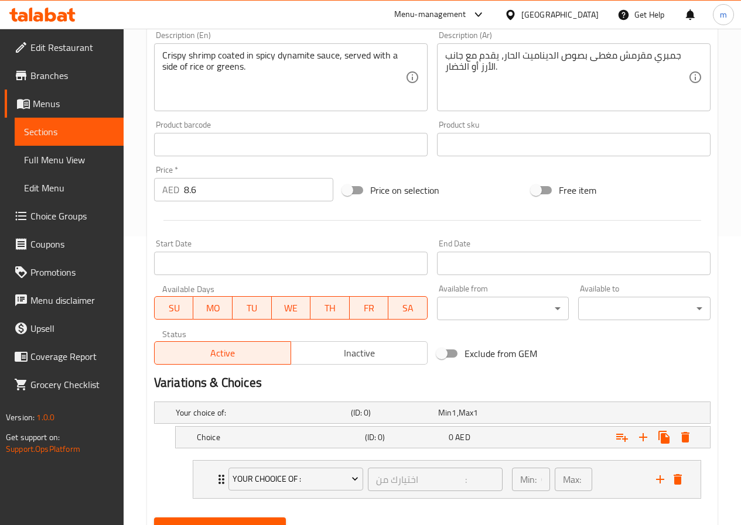
click at [415, 412] on h5 "(ID: 0)" at bounding box center [392, 413] width 83 height 12
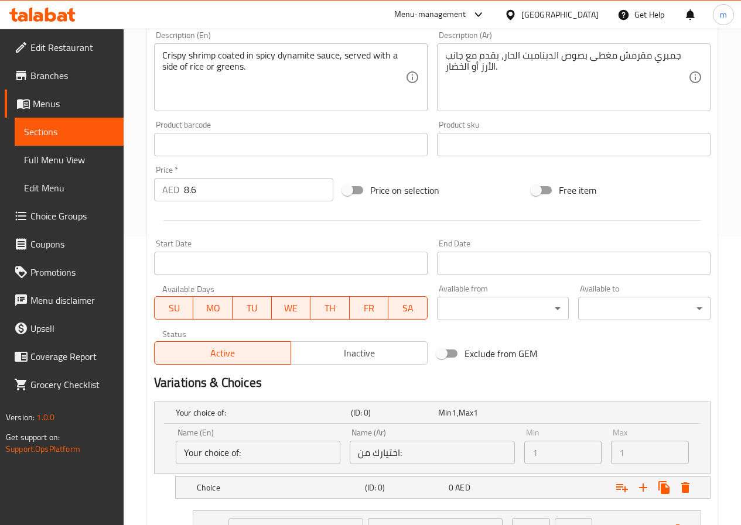
click at [415, 412] on h5 "(ID: 0)" at bounding box center [392, 413] width 83 height 12
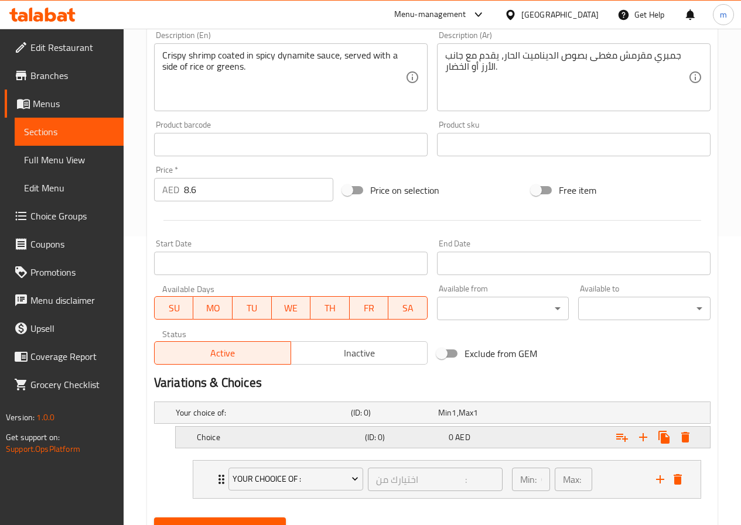
click at [424, 419] on h5 "(ID: 0)" at bounding box center [392, 413] width 83 height 12
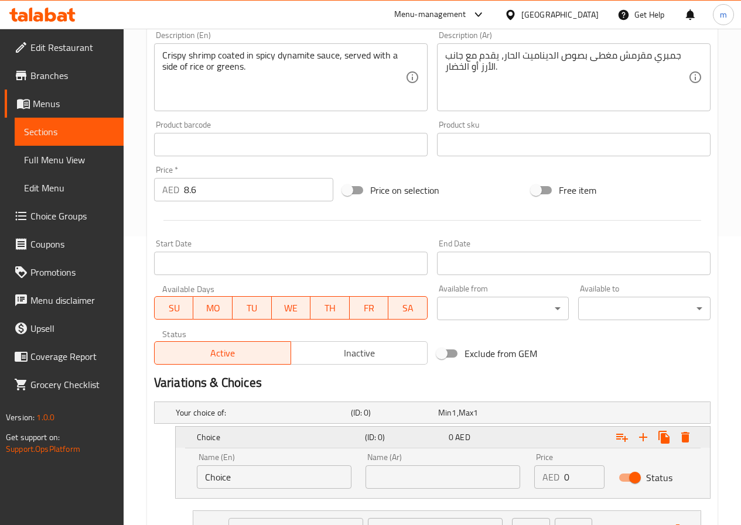
click at [424, 440] on h5 "(ID: 0)" at bounding box center [404, 437] width 79 height 12
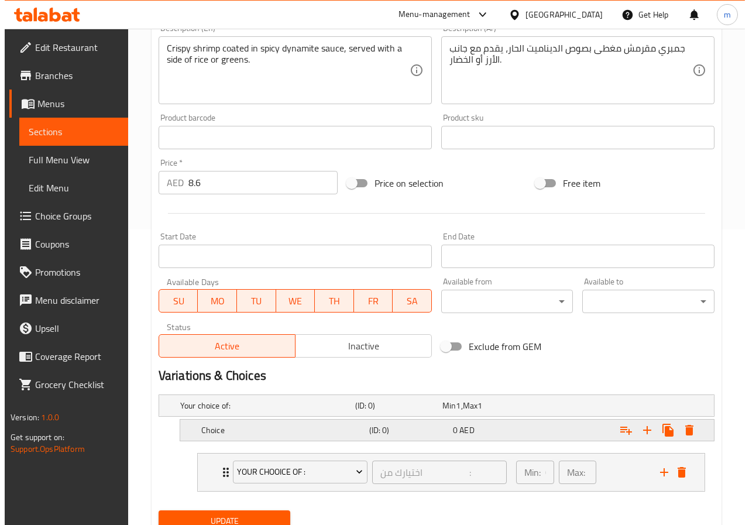
scroll to position [342, 0]
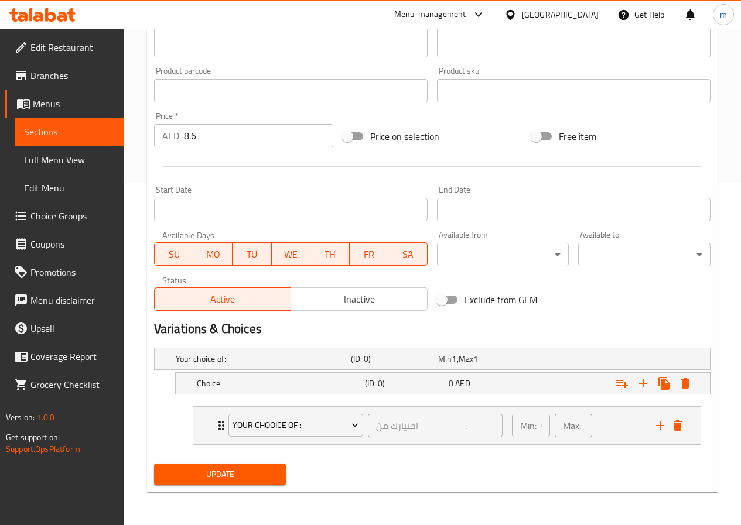
click at [514, 461] on div "Update" at bounding box center [431, 474] width 565 height 31
click at [372, 358] on h5 "(ID: 0)" at bounding box center [392, 359] width 83 height 12
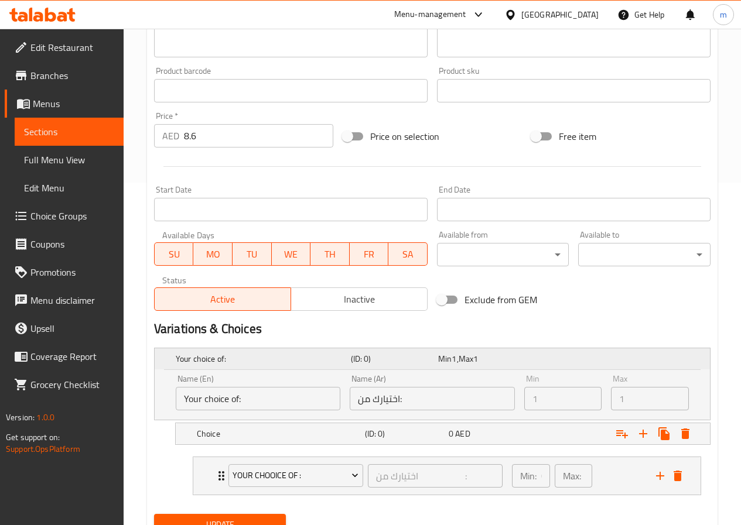
click at [372, 358] on h5 "(ID: 0)" at bounding box center [392, 359] width 83 height 12
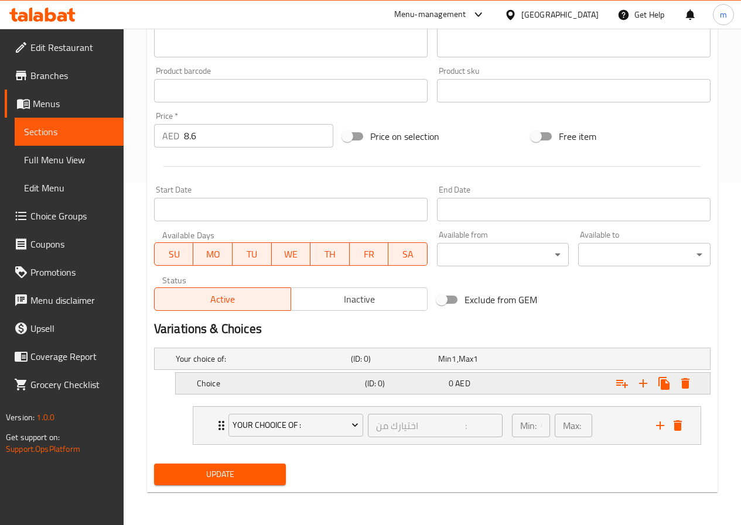
click at [367, 365] on h5 "(ID: 0)" at bounding box center [392, 359] width 83 height 12
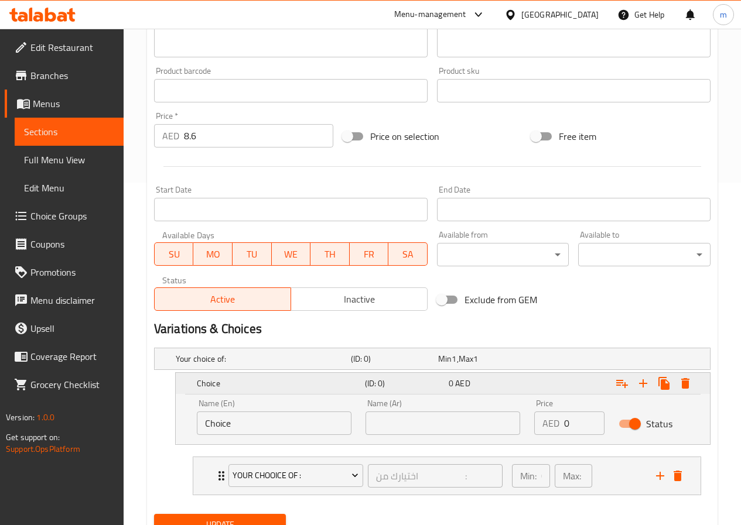
click at [367, 388] on h5 "(ID: 0)" at bounding box center [404, 384] width 79 height 12
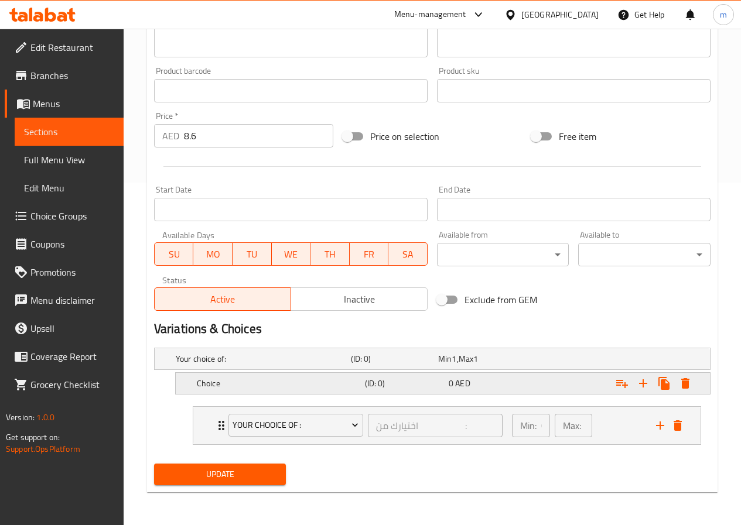
click at [409, 365] on h5 "(ID: 0)" at bounding box center [392, 359] width 83 height 12
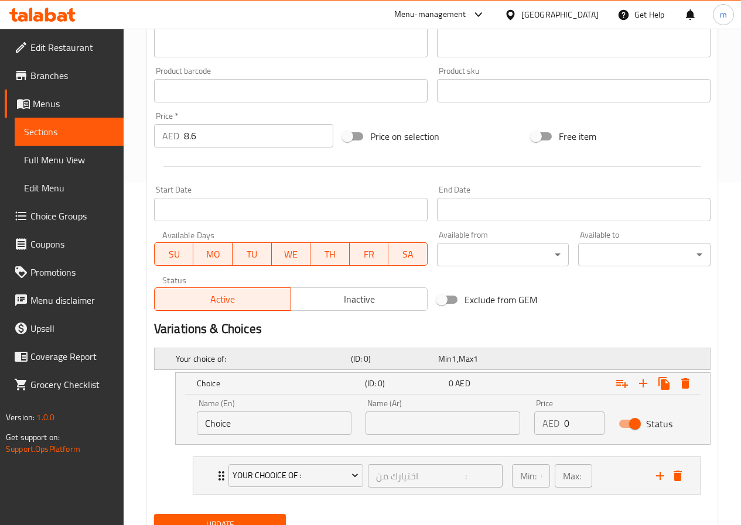
click at [408, 364] on h5 "(ID: 0)" at bounding box center [392, 359] width 83 height 12
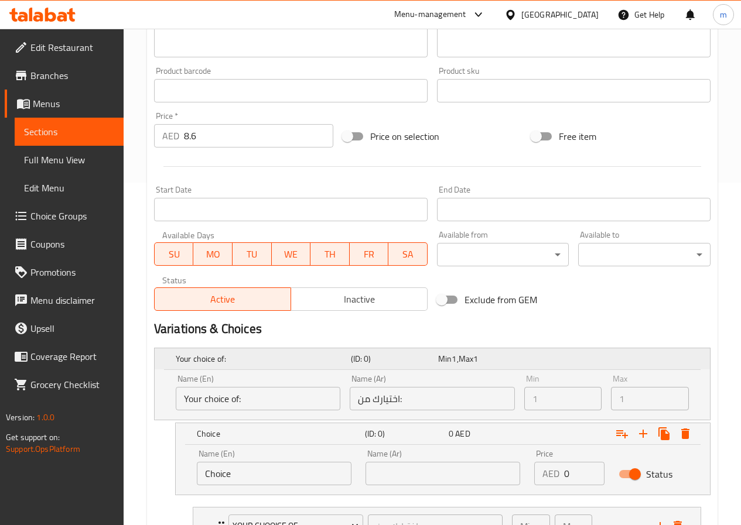
click at [408, 364] on h5 "(ID: 0)" at bounding box center [392, 359] width 83 height 12
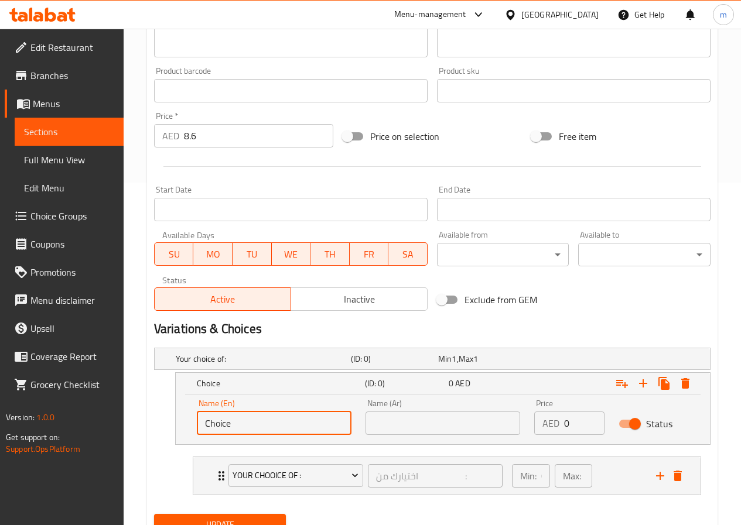
drag, startPoint x: 269, startPoint y: 431, endPoint x: 188, endPoint y: 431, distance: 81.4
click at [188, 431] on div "Name (En) Choice Name (En) Name (Ar) Name (Ar) Price AED 0 Price Status" at bounding box center [443, 420] width 534 height 50
type input "j"
click at [681, 341] on div "Variations & Choices" at bounding box center [431, 329] width 565 height 27
click at [342, 331] on h2 "Variations & Choices" at bounding box center [432, 329] width 556 height 18
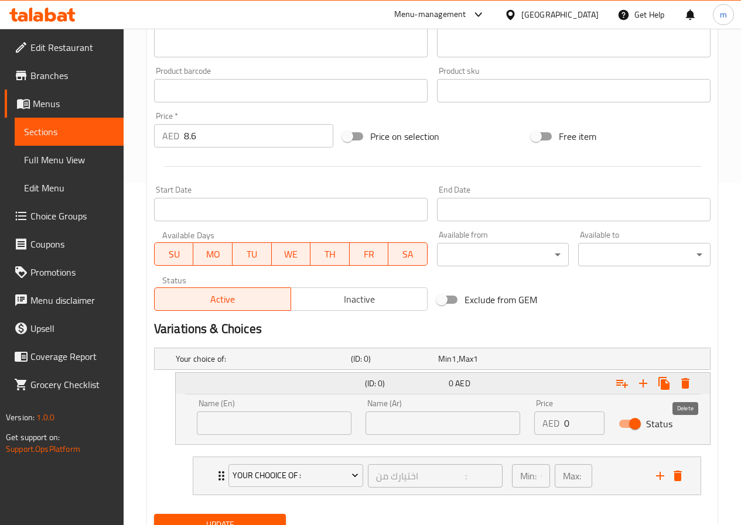
click at [684, 380] on icon "Expand" at bounding box center [685, 383] width 8 height 11
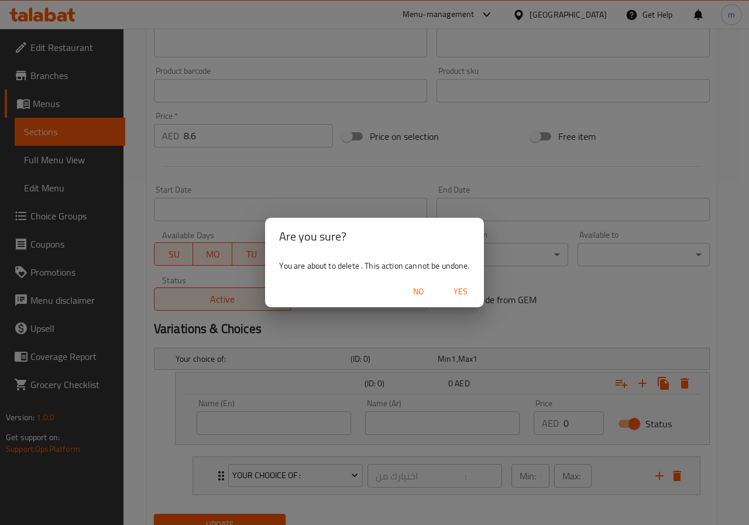
click at [463, 286] on span "Yes" at bounding box center [461, 291] width 28 height 15
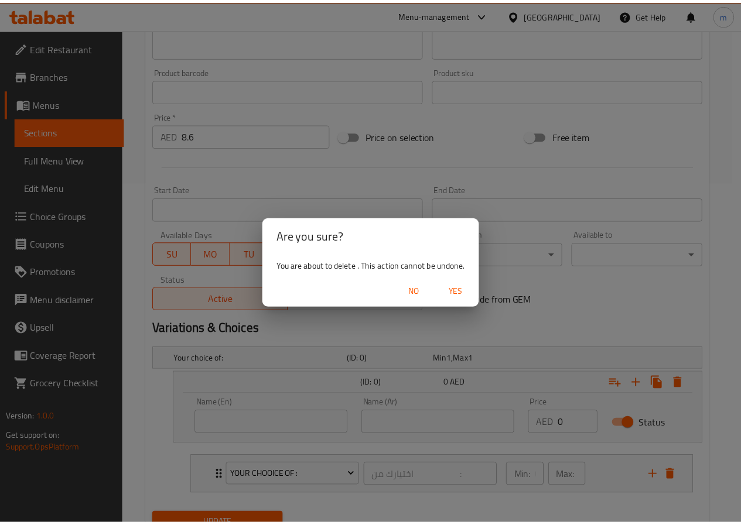
scroll to position [321, 0]
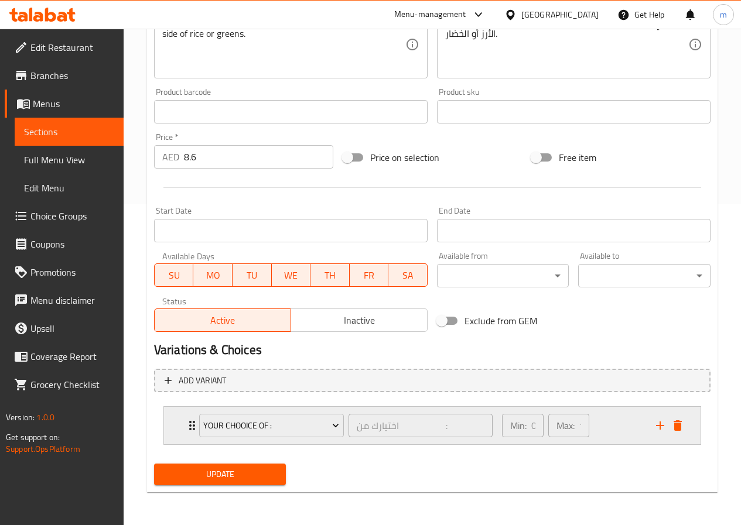
click at [678, 426] on icon "delete" at bounding box center [677, 425] width 8 height 11
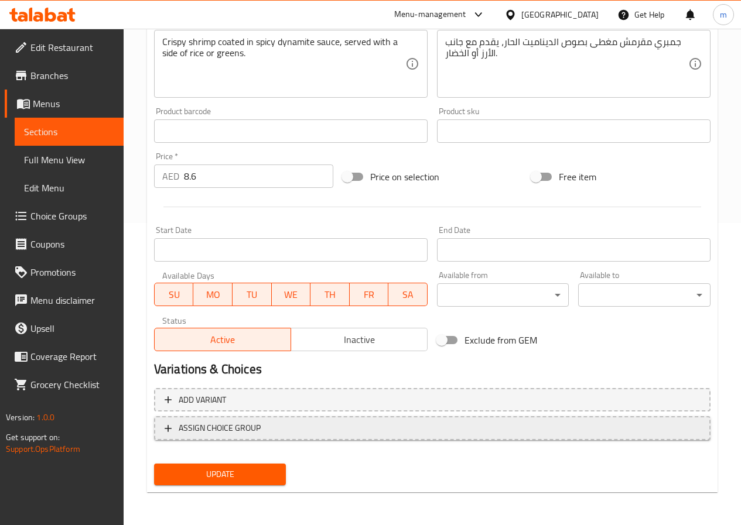
scroll to position [302, 0]
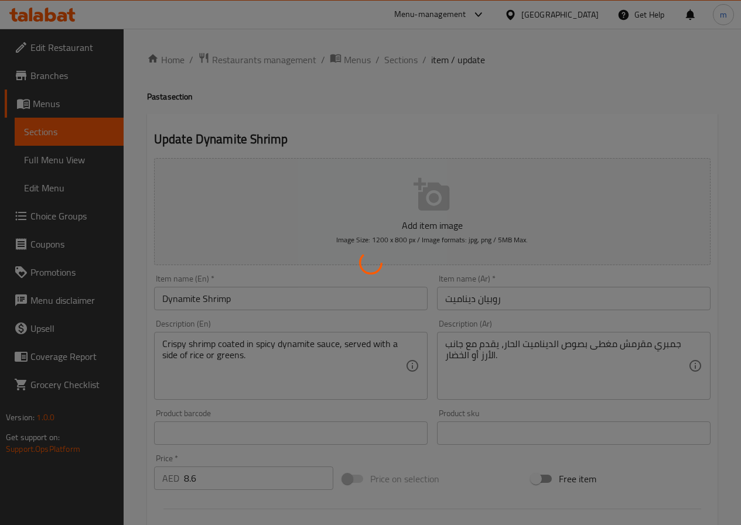
type input "اختيارك من :"
type input "1"
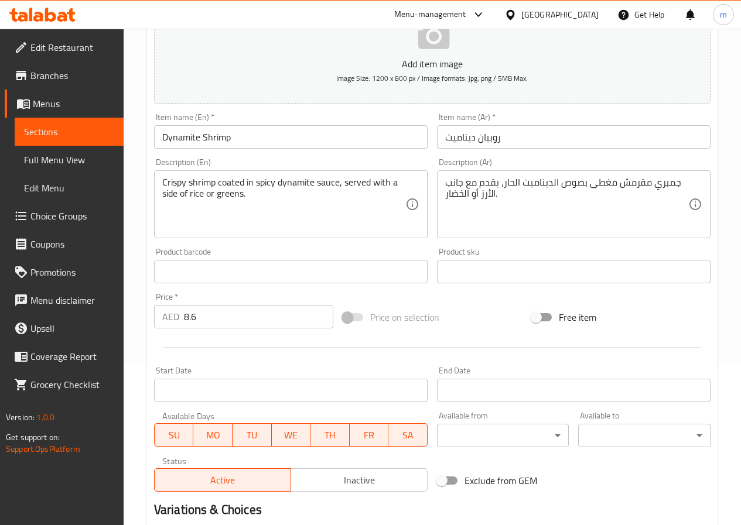
scroll to position [321, 0]
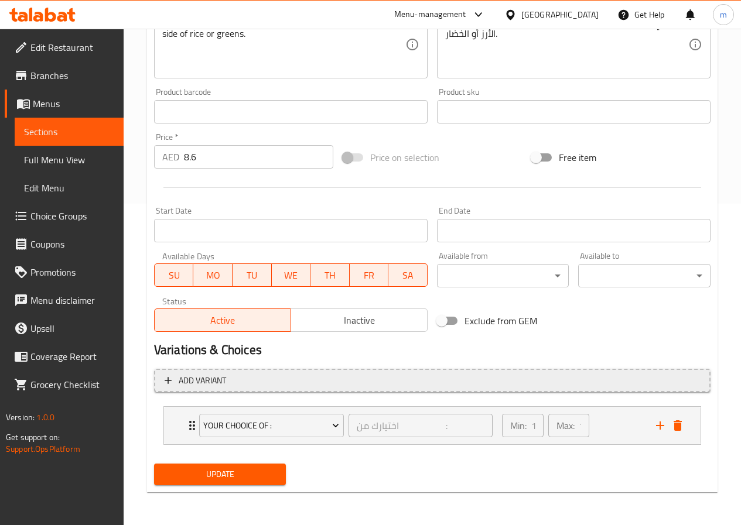
click at [295, 379] on span "Add variant" at bounding box center [431, 380] width 535 height 15
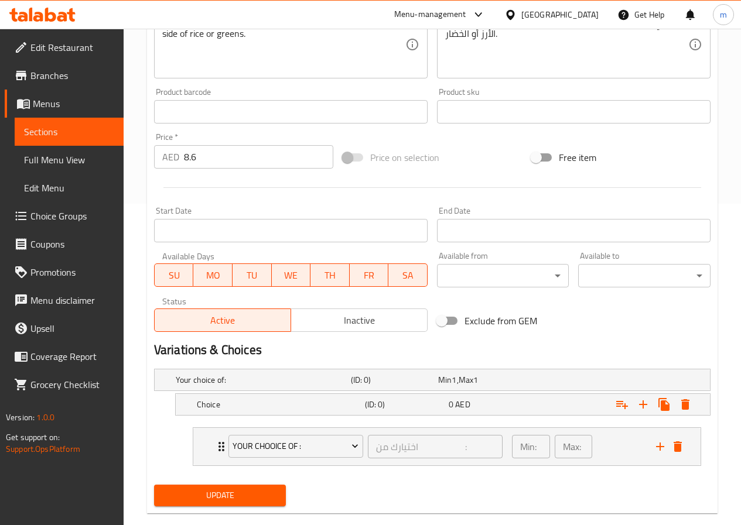
click at [295, 379] on h5 "Your choice of:" at bounding box center [261, 380] width 170 height 12
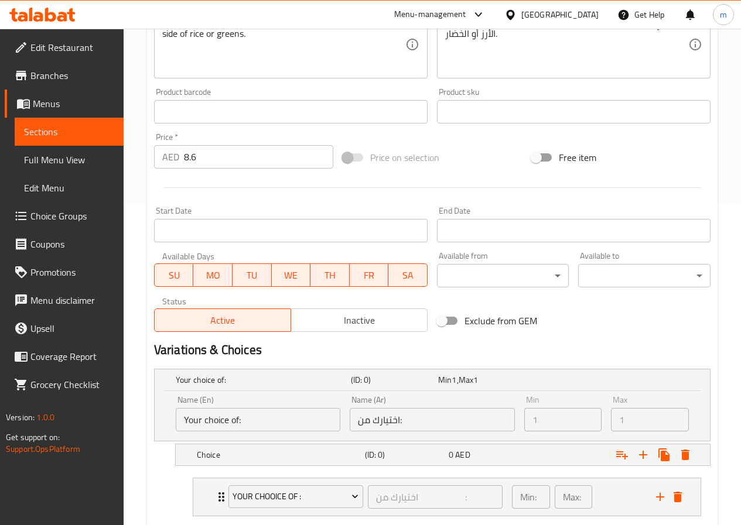
click at [295, 379] on h5 "Your choice of:" at bounding box center [261, 380] width 170 height 12
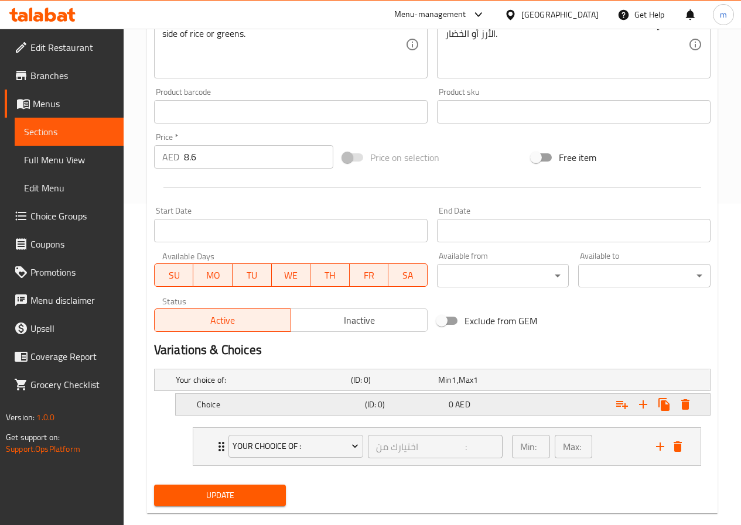
click at [303, 388] on div "Choice" at bounding box center [260, 380] width 175 height 16
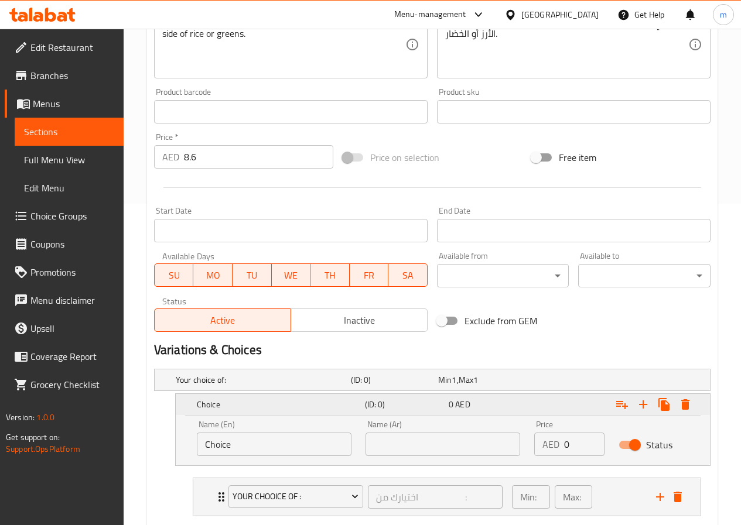
click at [303, 397] on div "Choice" at bounding box center [278, 404] width 168 height 16
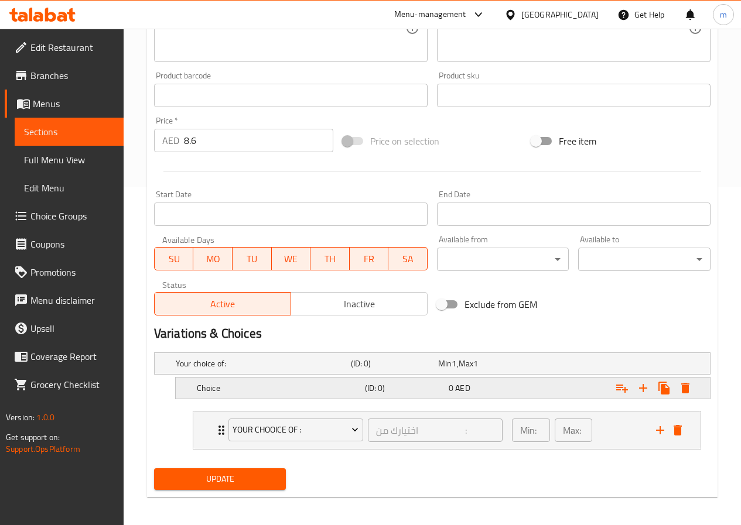
scroll to position [342, 0]
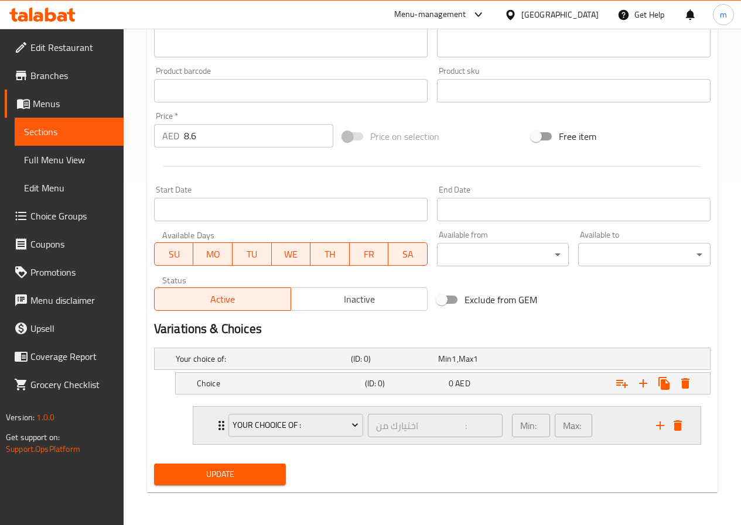
click at [603, 414] on div "Min: 1 ​ Max: 1 ​" at bounding box center [577, 425] width 144 height 37
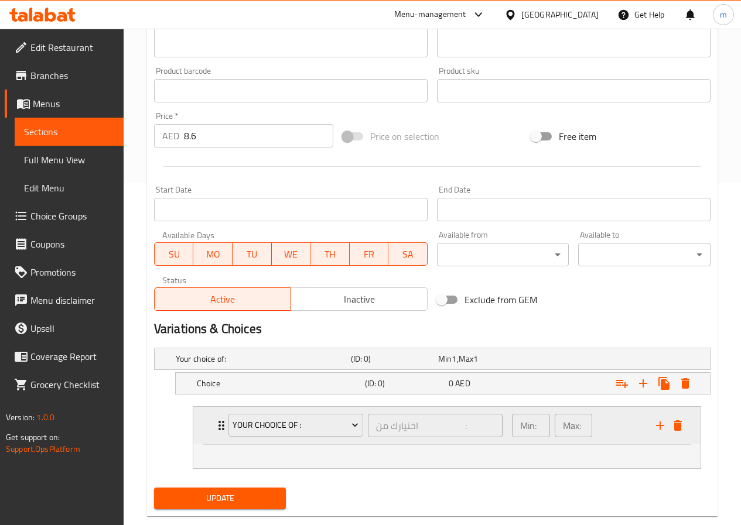
click at [603, 414] on div "Min: 1 ​ Max: 1 ​" at bounding box center [577, 425] width 144 height 37
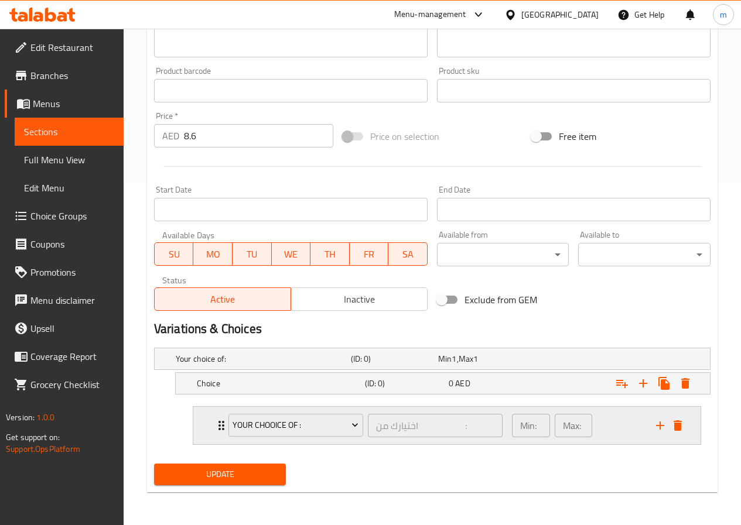
drag, startPoint x: 303, startPoint y: 424, endPoint x: 226, endPoint y: 430, distance: 77.0
click at [226, 430] on div "your chooice of :" at bounding box center [295, 426] width 139 height 28
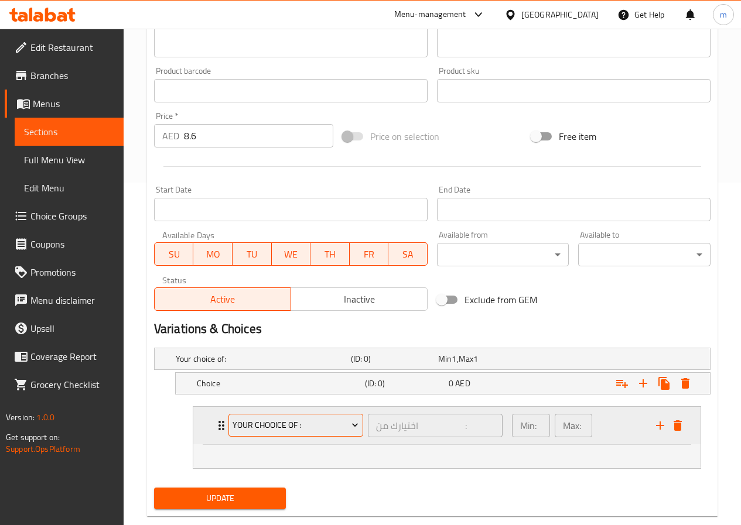
click at [317, 427] on span "your chooice of :" at bounding box center [295, 425] width 126 height 15
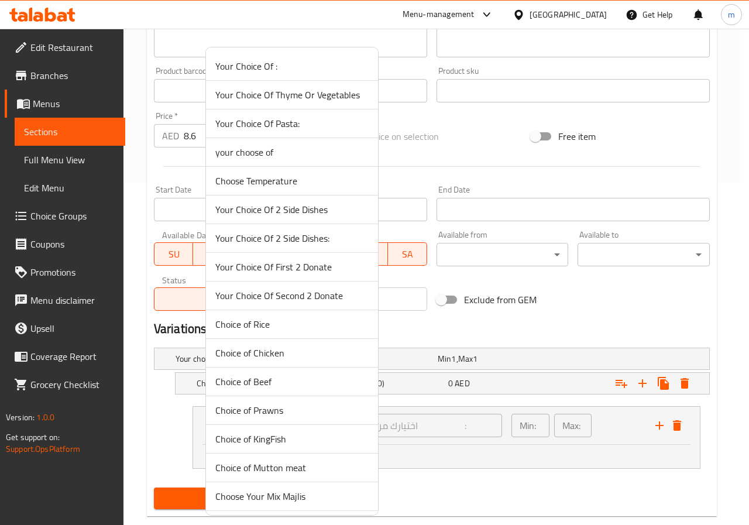
click at [493, 330] on div at bounding box center [374, 262] width 749 height 525
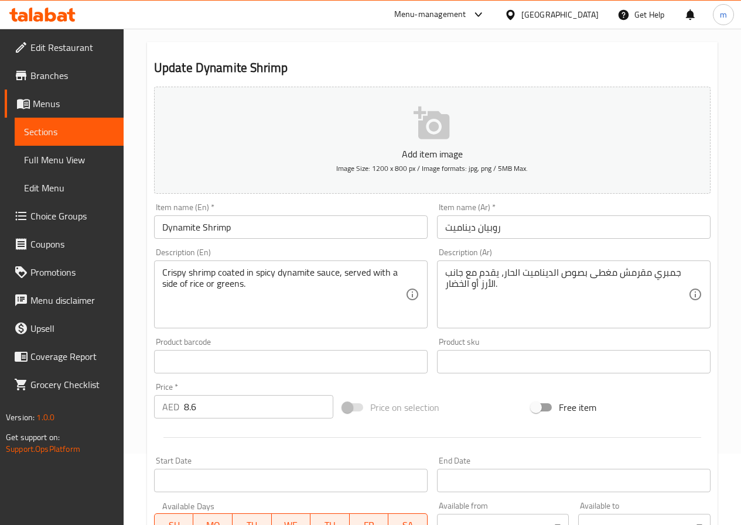
scroll to position [0, 0]
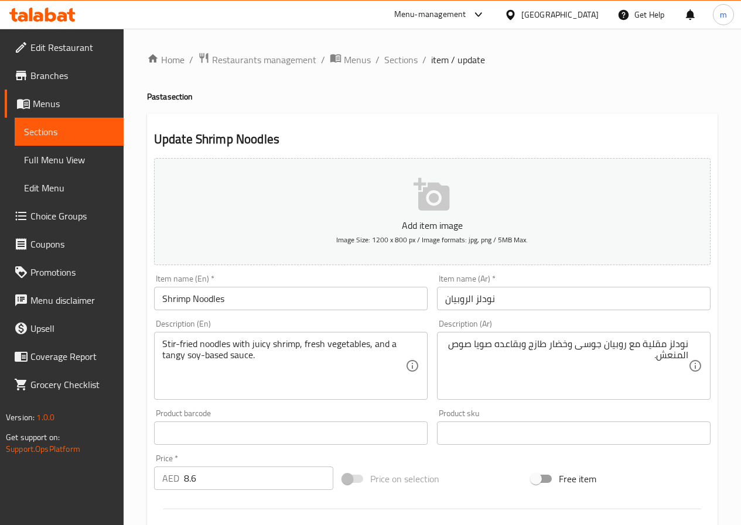
scroll to position [302, 0]
